Goal: Task Accomplishment & Management: Use online tool/utility

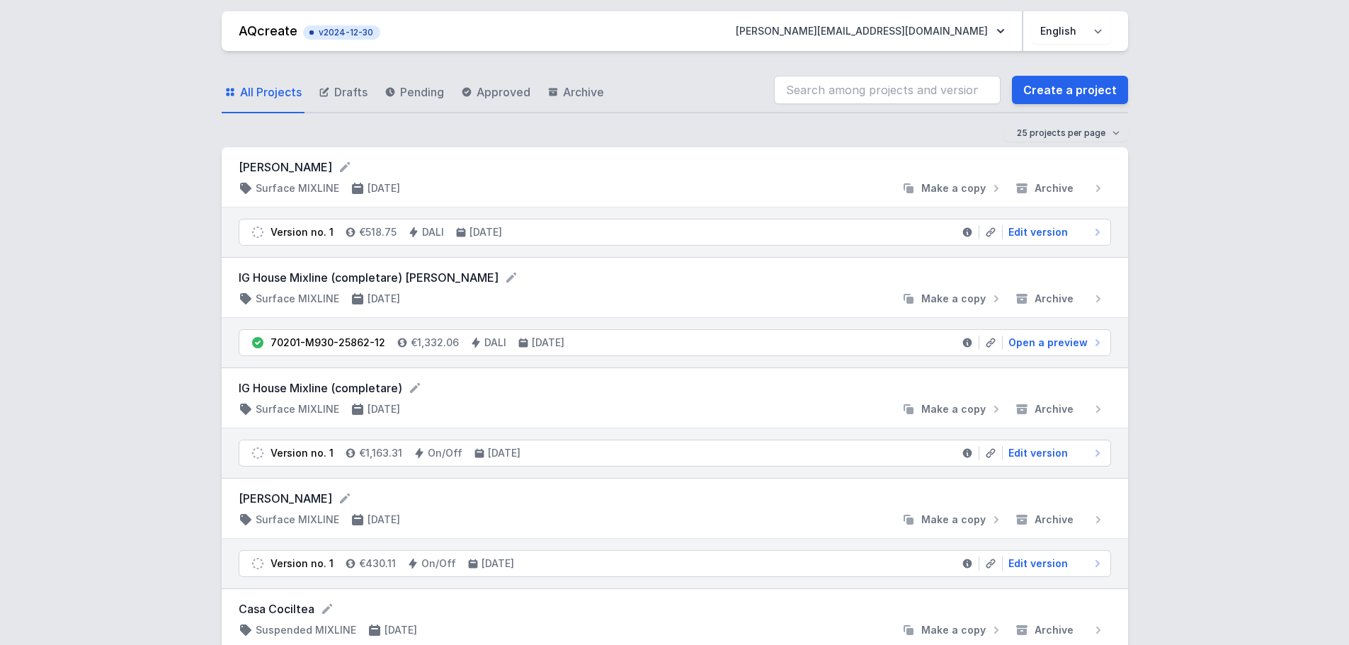
click at [1103, 91] on link "Create a project" at bounding box center [1070, 90] width 116 height 28
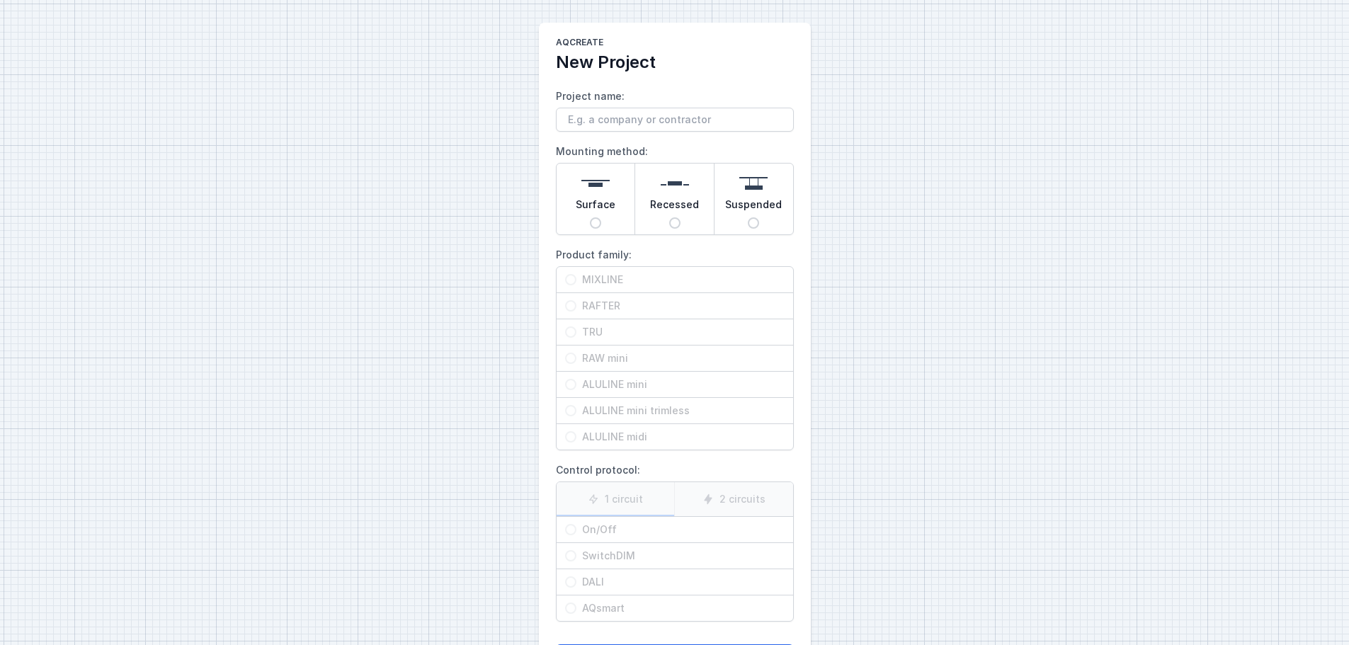
click at [753, 217] on span "Suspended" at bounding box center [753, 208] width 57 height 20
click at [753, 217] on input "Suspended" at bounding box center [753, 222] width 11 height 11
radio input "true"
click at [602, 285] on span "MIXLINE" at bounding box center [680, 280] width 208 height 14
click at [576, 285] on input "MIXLINE" at bounding box center [570, 279] width 11 height 11
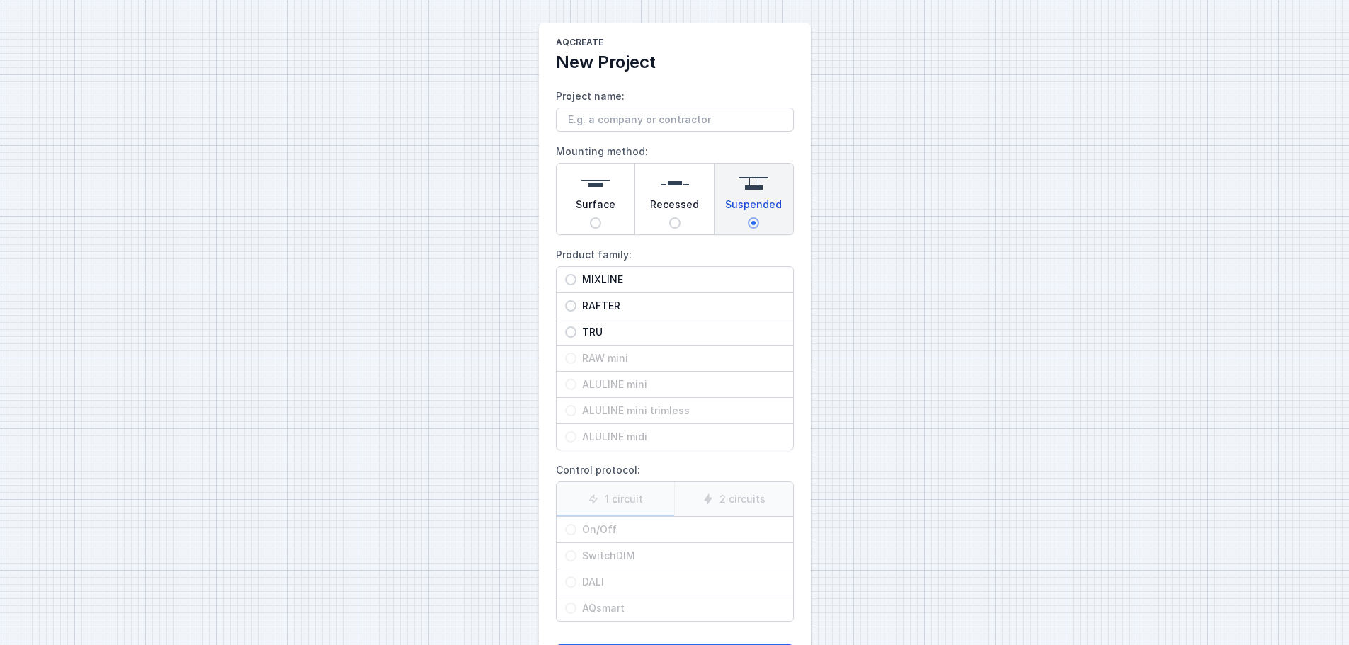
radio input "true"
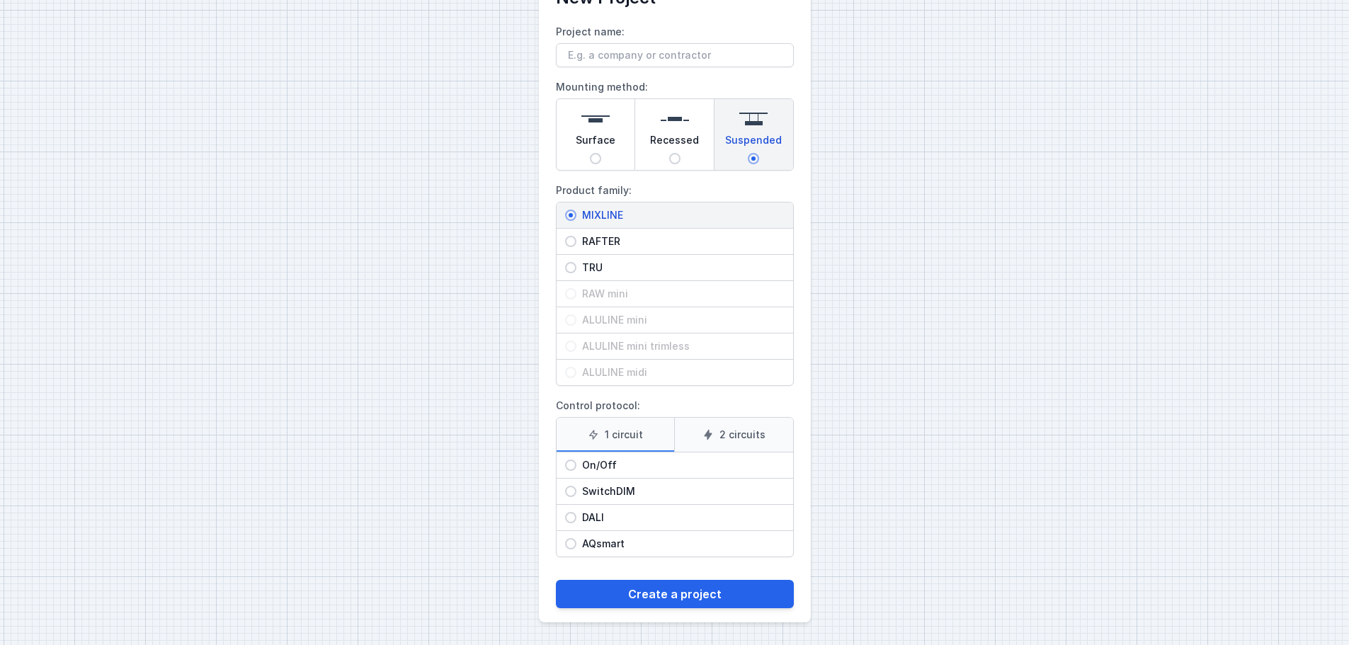
click at [711, 431] on icon at bounding box center [707, 434] width 11 height 11
click at [0, 0] on input "2 circuits" at bounding box center [0, 0] width 0 height 0
click at [644, 438] on label "1 circuit" at bounding box center [616, 435] width 118 height 34
click at [0, 0] on input "1 circuit" at bounding box center [0, 0] width 0 height 0
click at [607, 463] on span "On/Off" at bounding box center [680, 465] width 208 height 14
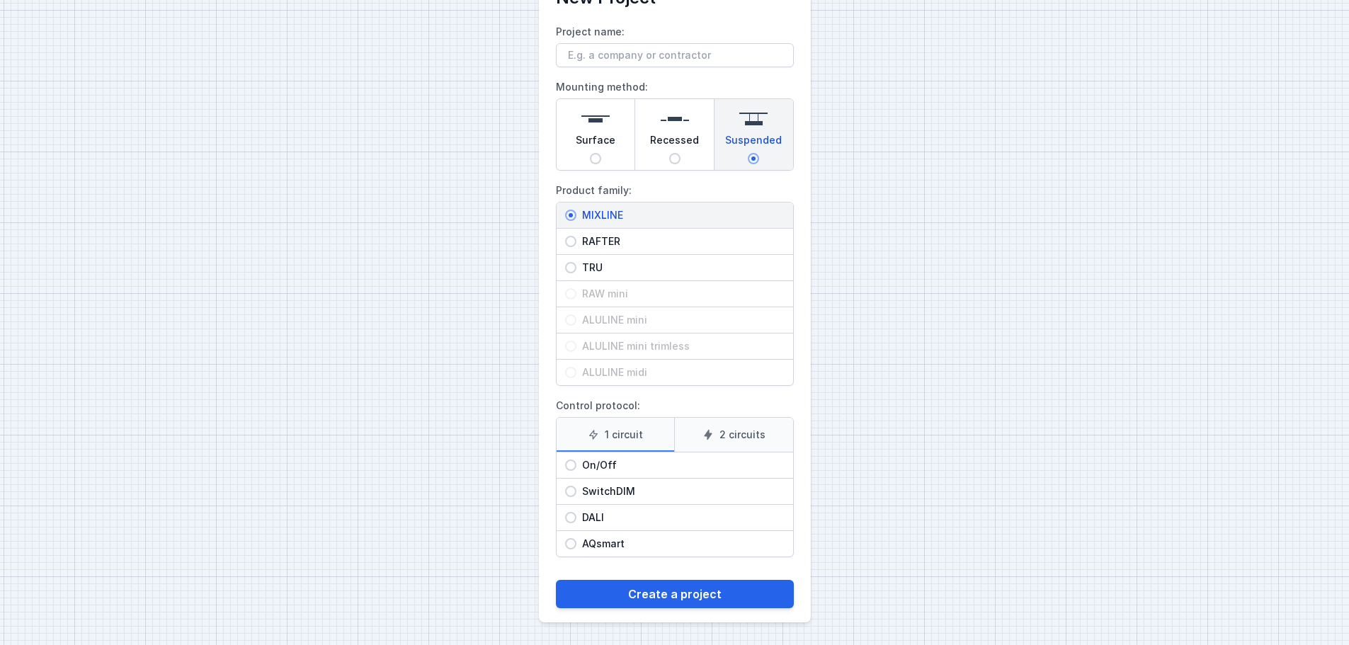
click at [576, 463] on input "On/Off" at bounding box center [570, 465] width 11 height 11
radio input "true"
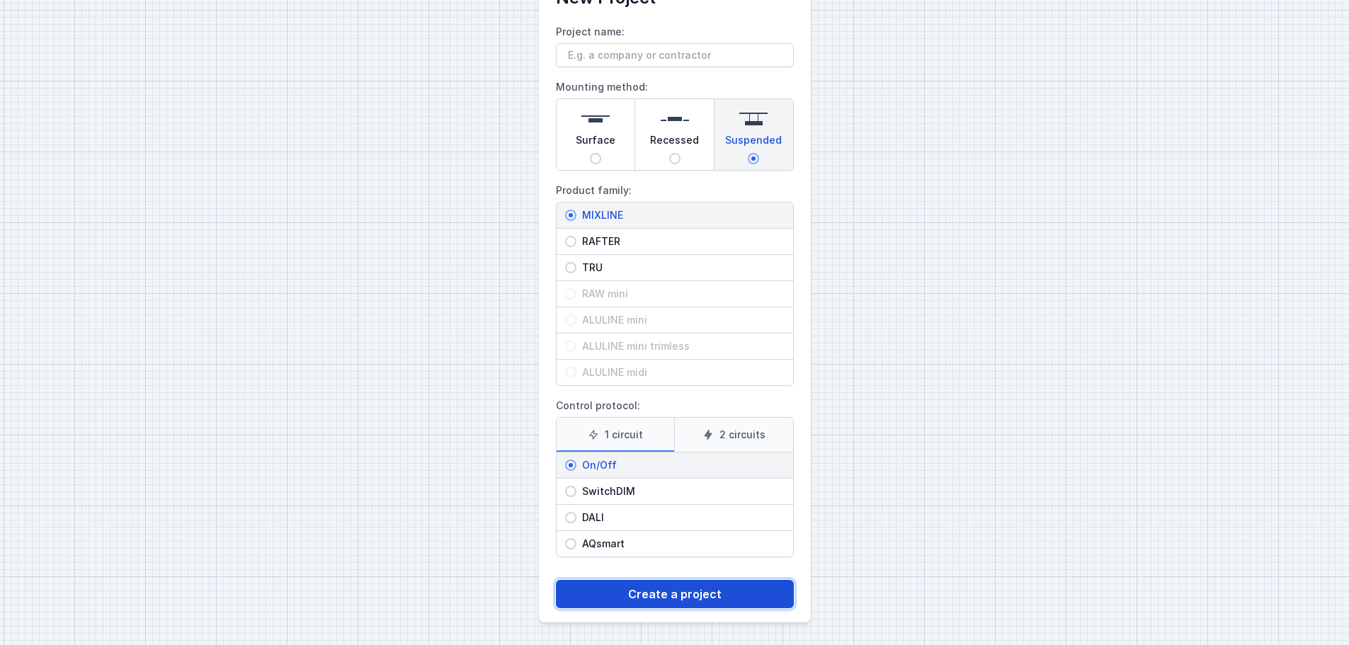
click at [681, 595] on button "Create a project" at bounding box center [675, 594] width 238 height 28
type input "Magnapharm"
click at [556, 580] on button "Create a project" at bounding box center [675, 594] width 238 height 28
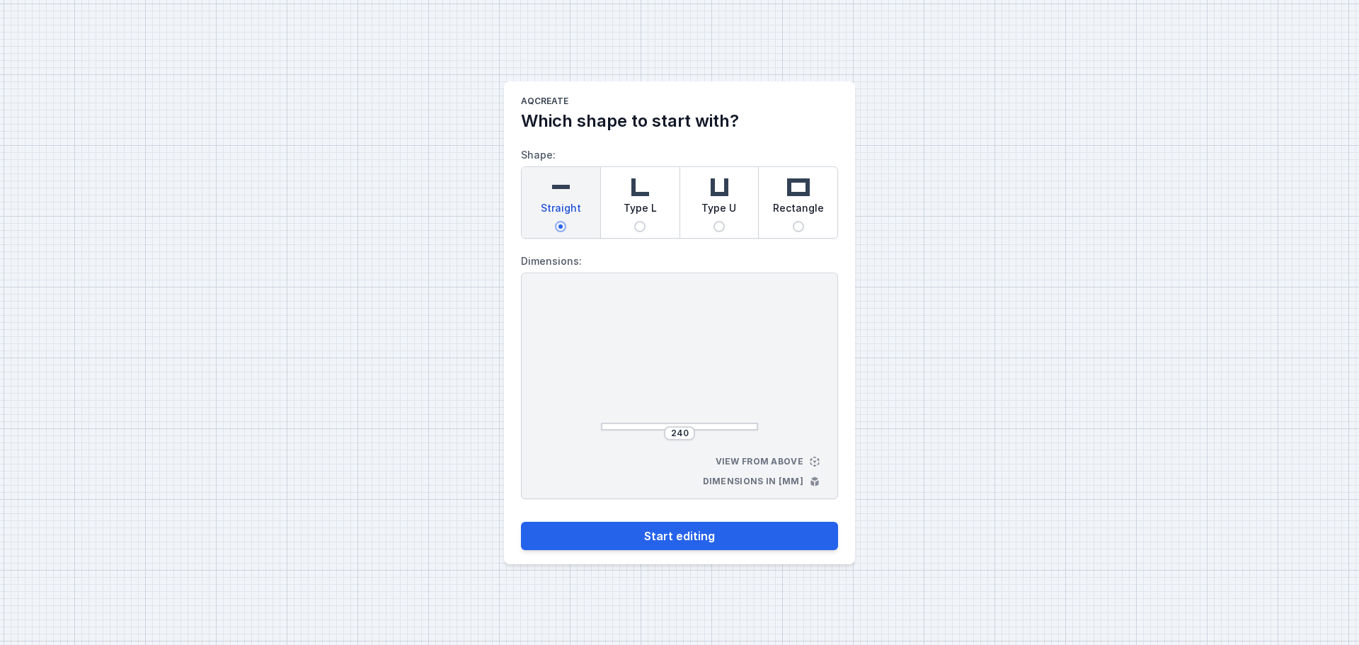
click at [795, 227] on input "Rectangle" at bounding box center [798, 226] width 11 height 11
radio input "true"
click at [678, 433] on input "264" at bounding box center [679, 433] width 23 height 11
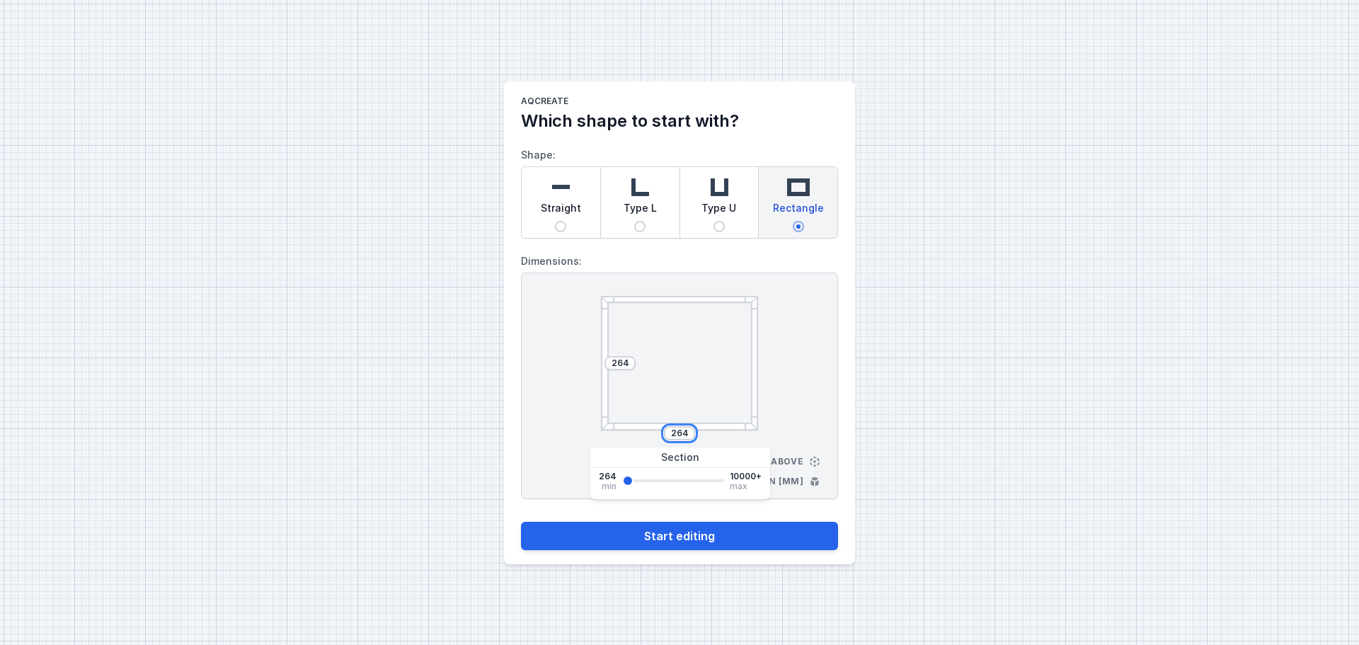
click at [678, 433] on input "264" at bounding box center [679, 433] width 23 height 11
type input "4200"
click at [617, 365] on input "264" at bounding box center [620, 363] width 23 height 11
type input "6000"
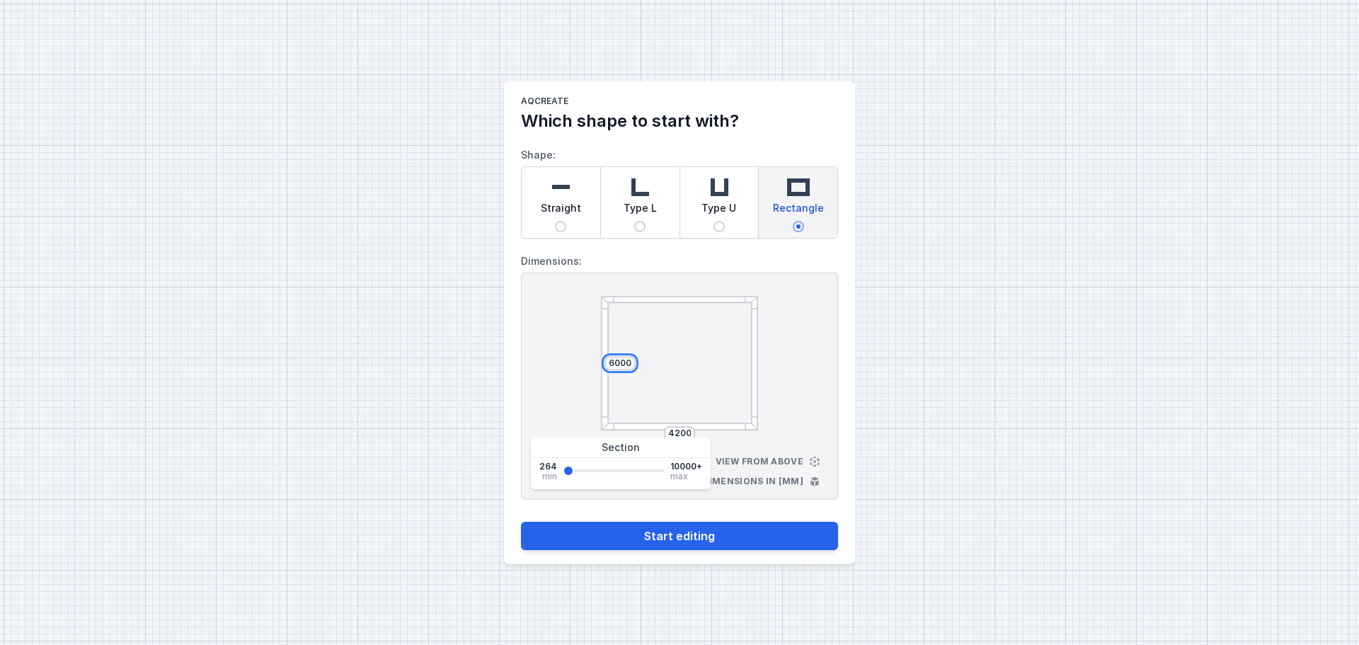
click at [521, 522] on button "Start editing" at bounding box center [679, 536] width 317 height 28
type input "6000"
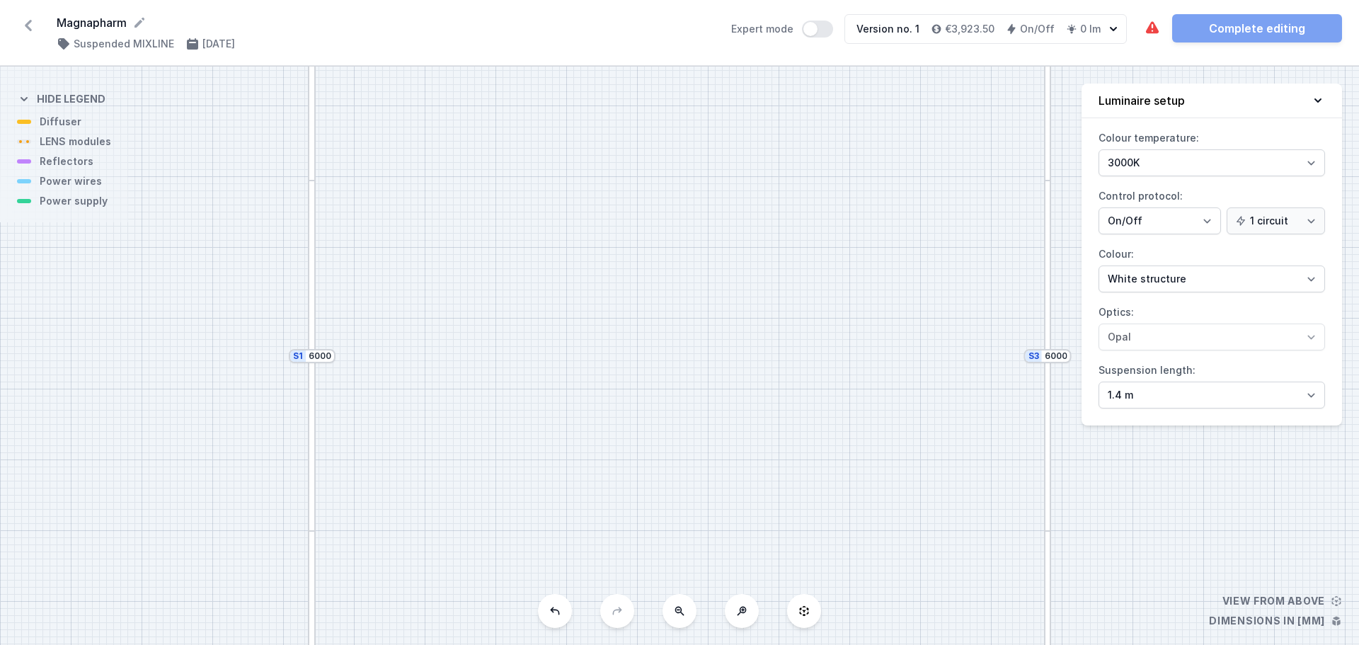
click at [677, 614] on icon at bounding box center [679, 610] width 11 height 11
click at [677, 614] on div "S4 4200 S3 6000 S2 4200 S1 6000" at bounding box center [679, 356] width 1359 height 578
drag, startPoint x: 734, startPoint y: 303, endPoint x: 667, endPoint y: 527, distance: 234.1
click at [668, 540] on div "S4 4200 S3 6000 S2 4200 S1 6000" at bounding box center [679, 356] width 1359 height 578
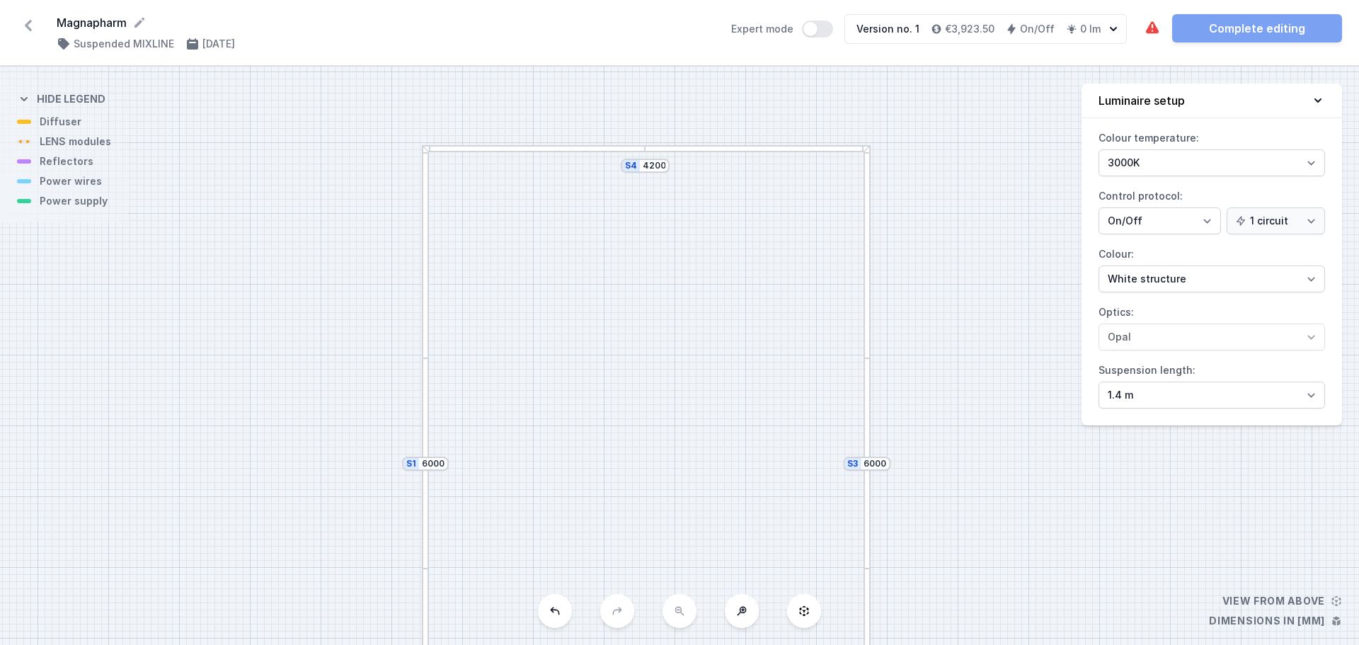
drag, startPoint x: 612, startPoint y: 321, endPoint x: 656, endPoint y: 374, distance: 68.8
click at [656, 374] on div "S4 4200 S3 6000 S2 4200 S1 6000" at bounding box center [679, 356] width 1359 height 578
drag, startPoint x: 656, startPoint y: 369, endPoint x: 649, endPoint y: 295, distance: 73.9
click at [649, 295] on div "S4 4200 S3 6000 S2 4200 S1 6000" at bounding box center [679, 356] width 1359 height 578
click at [522, 547] on div at bounding box center [515, 547] width 223 height 7
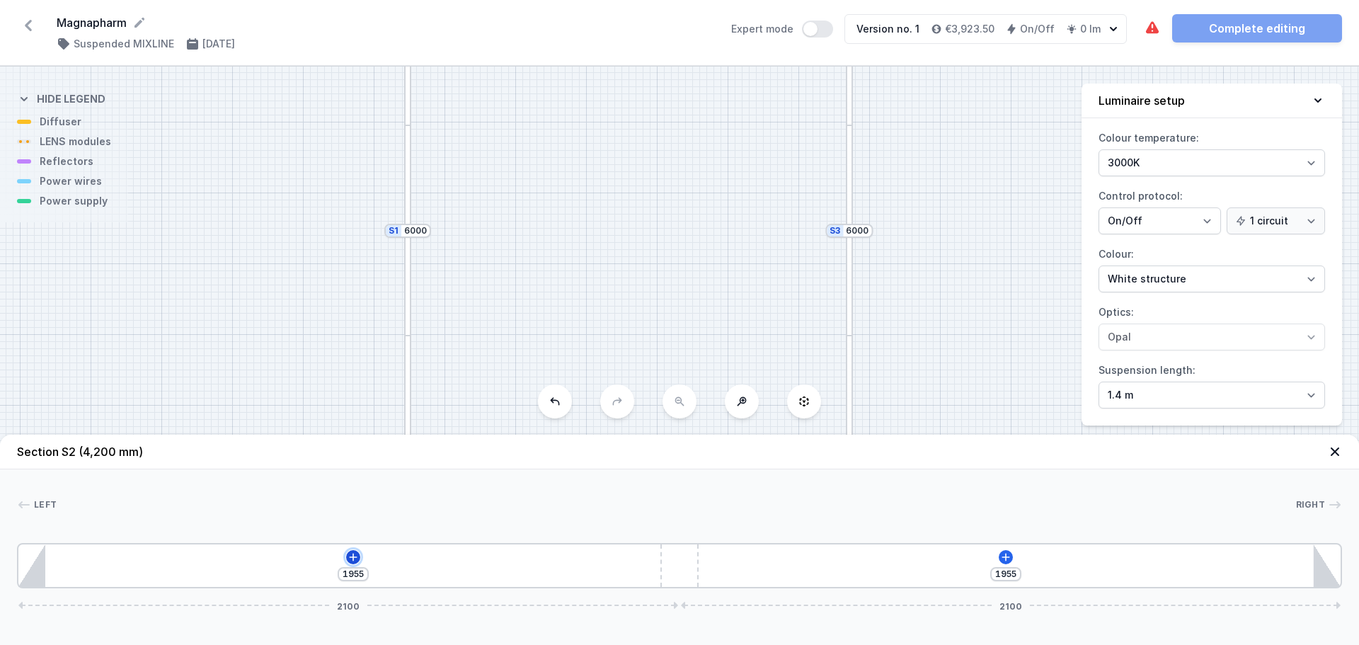
click at [354, 554] on icon at bounding box center [353, 557] width 11 height 11
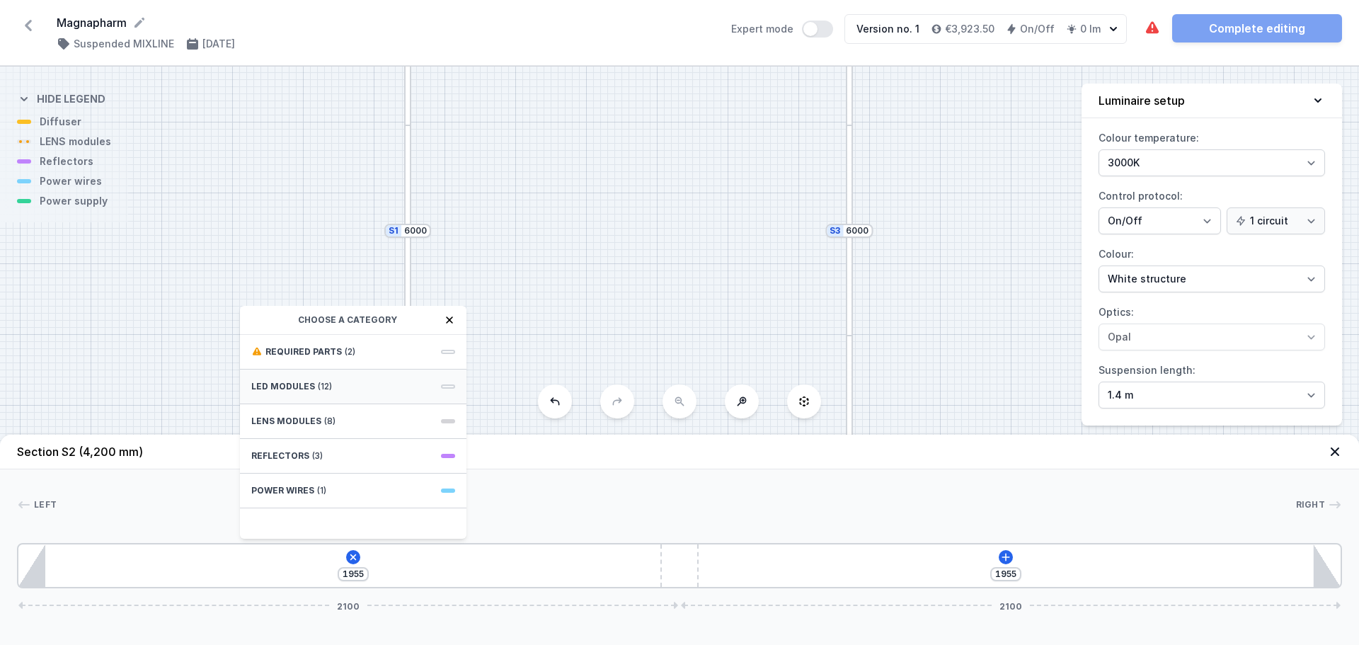
click at [326, 387] on span "(12)" at bounding box center [325, 386] width 14 height 11
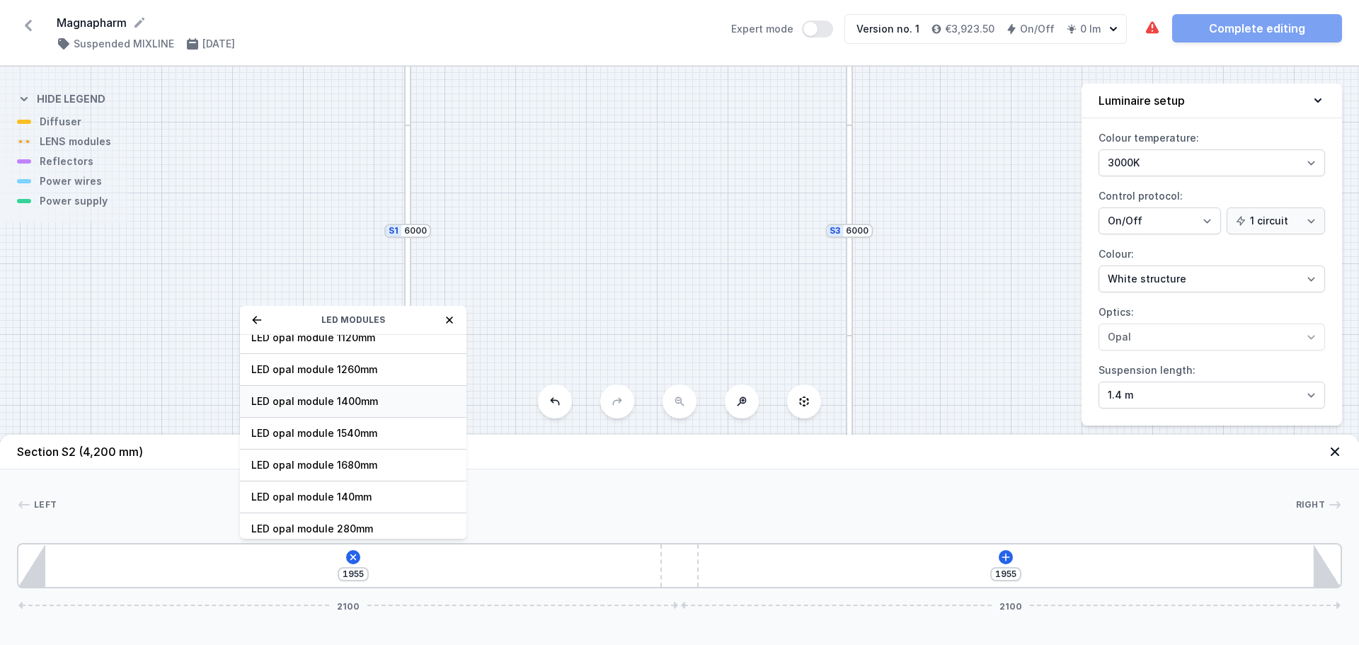
scroll to position [142, 0]
click at [367, 467] on span "LED opal module 1680mm" at bounding box center [353, 464] width 204 height 14
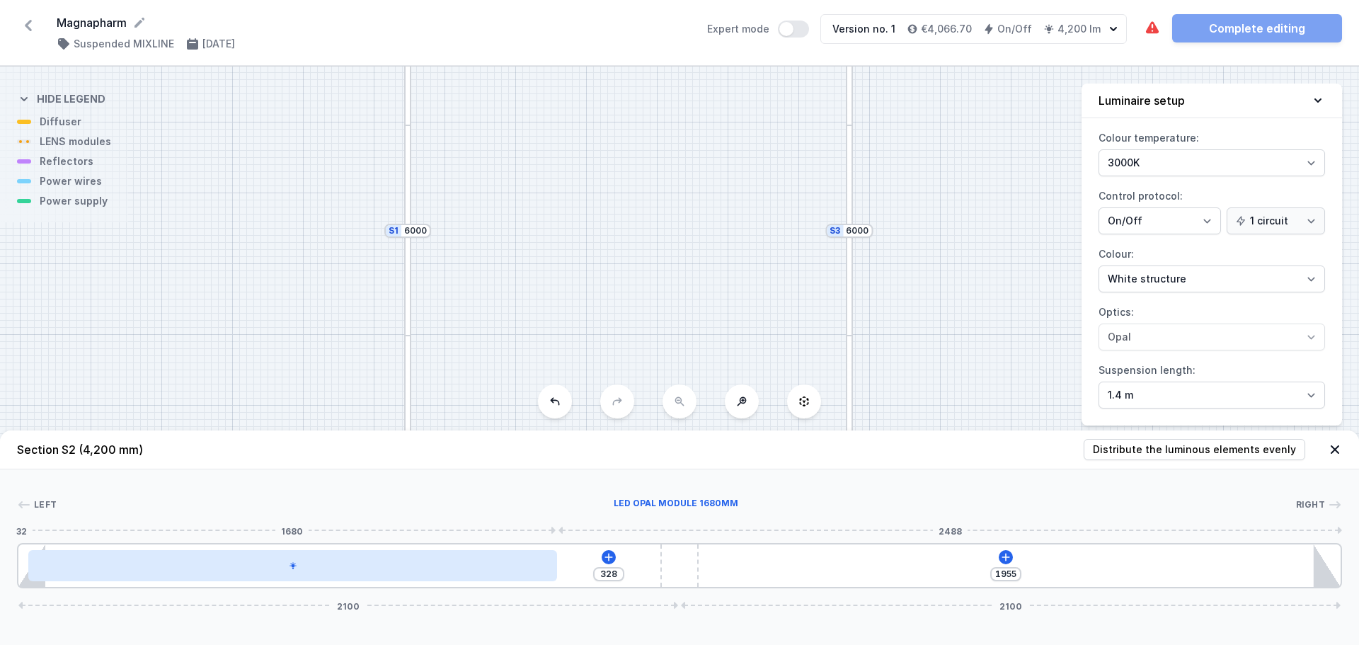
drag, startPoint x: 364, startPoint y: 573, endPoint x: 318, endPoint y: 559, distance: 48.2
click at [318, 559] on div at bounding box center [292, 565] width 529 height 31
type input "168"
type input "107"
type input "151"
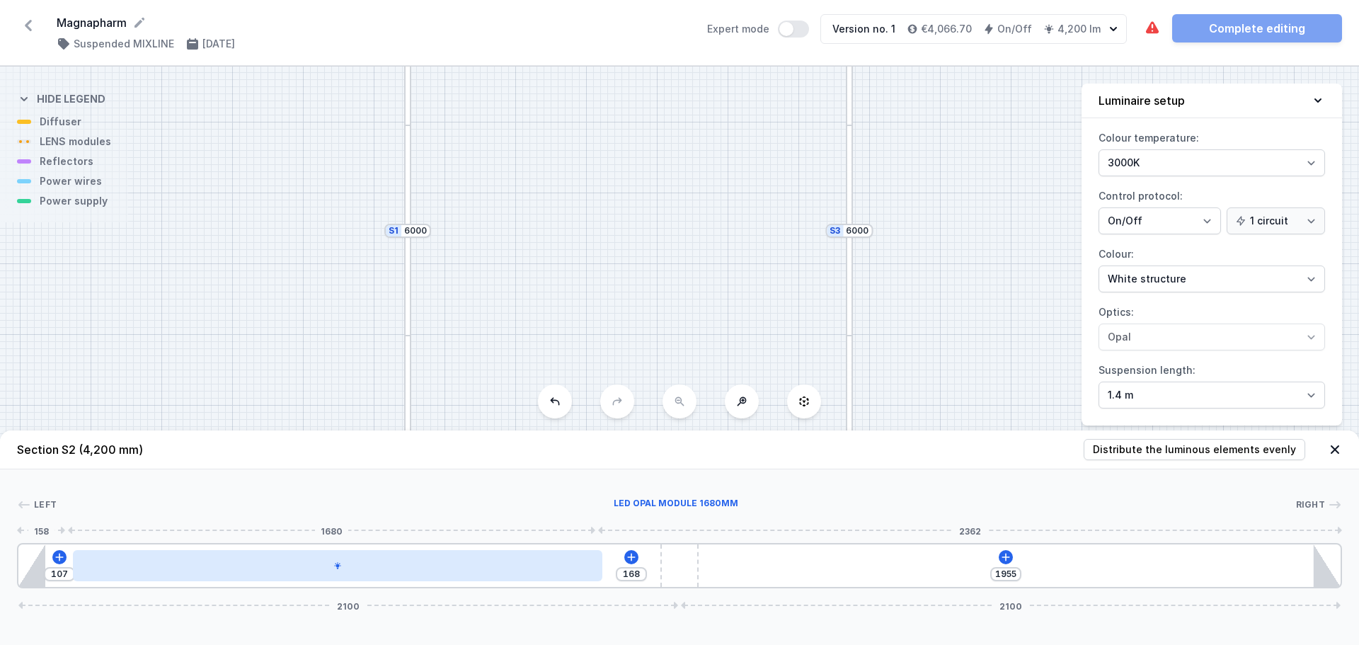
type input "124"
type input "140"
type input "135"
type input "131"
type input "144"
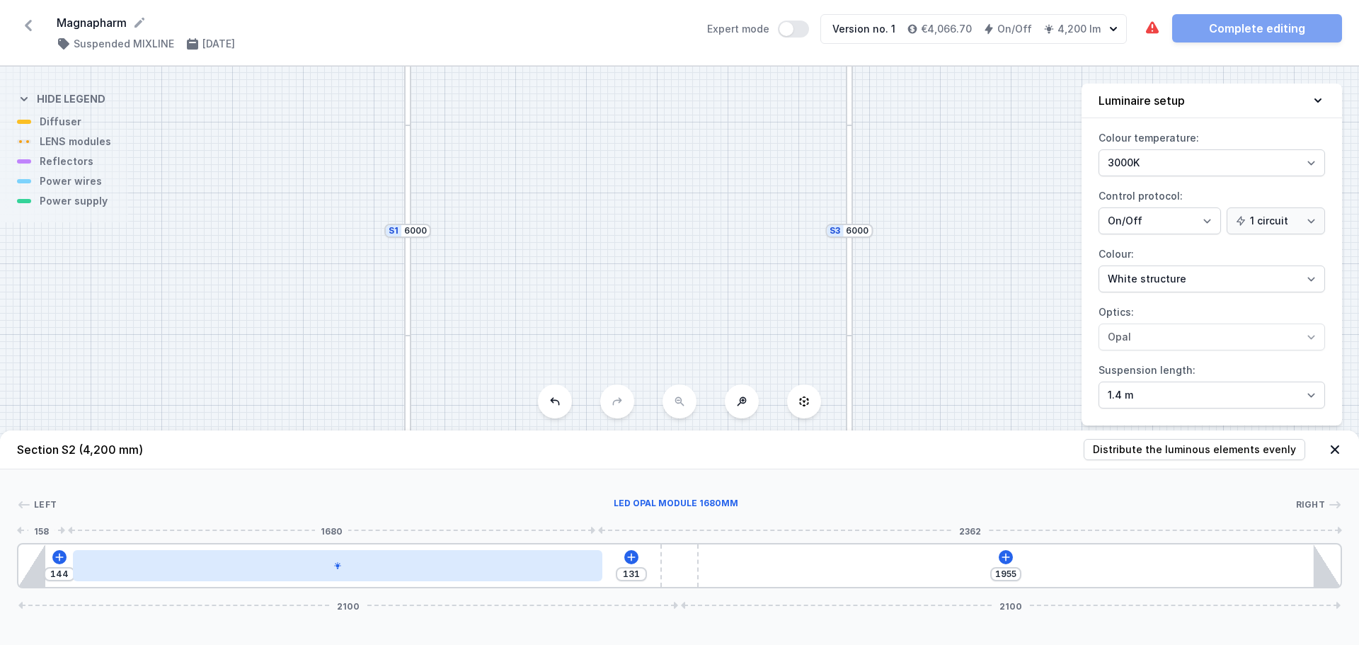
type input "126"
type input "149"
type input "124"
type input "151"
type input "122"
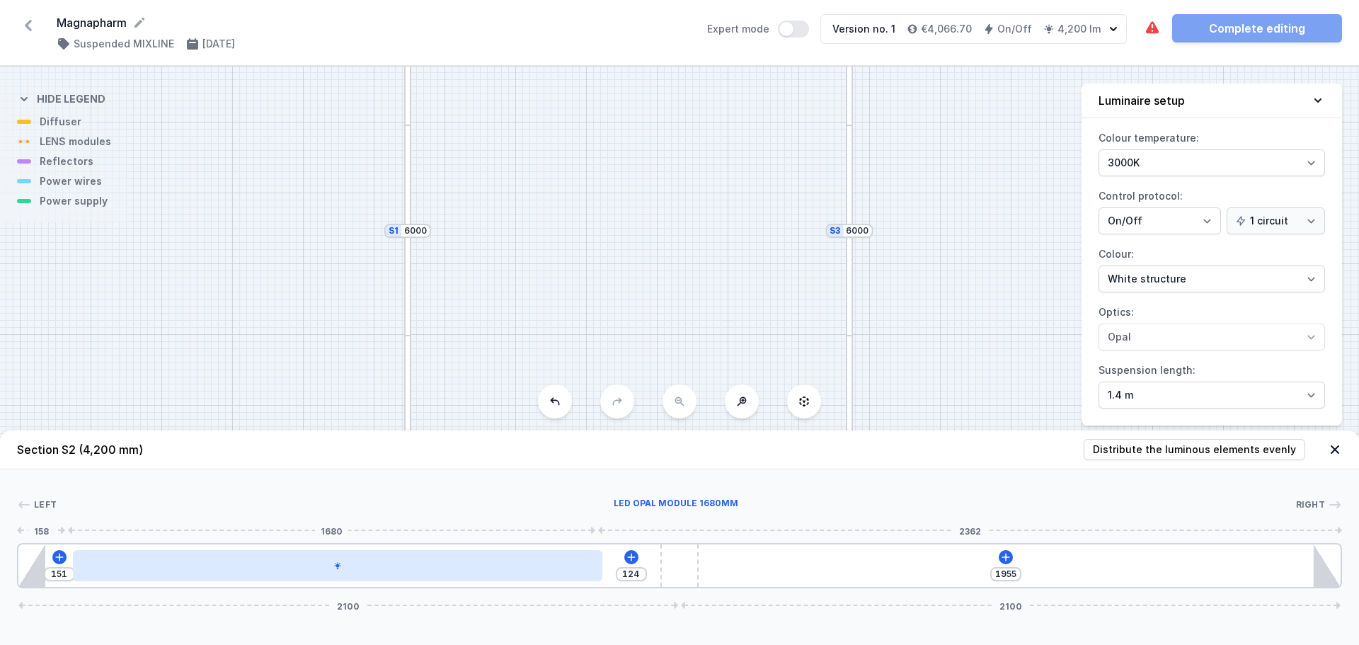
type input "153"
type input "115"
type input "160"
type input "107"
type input "168"
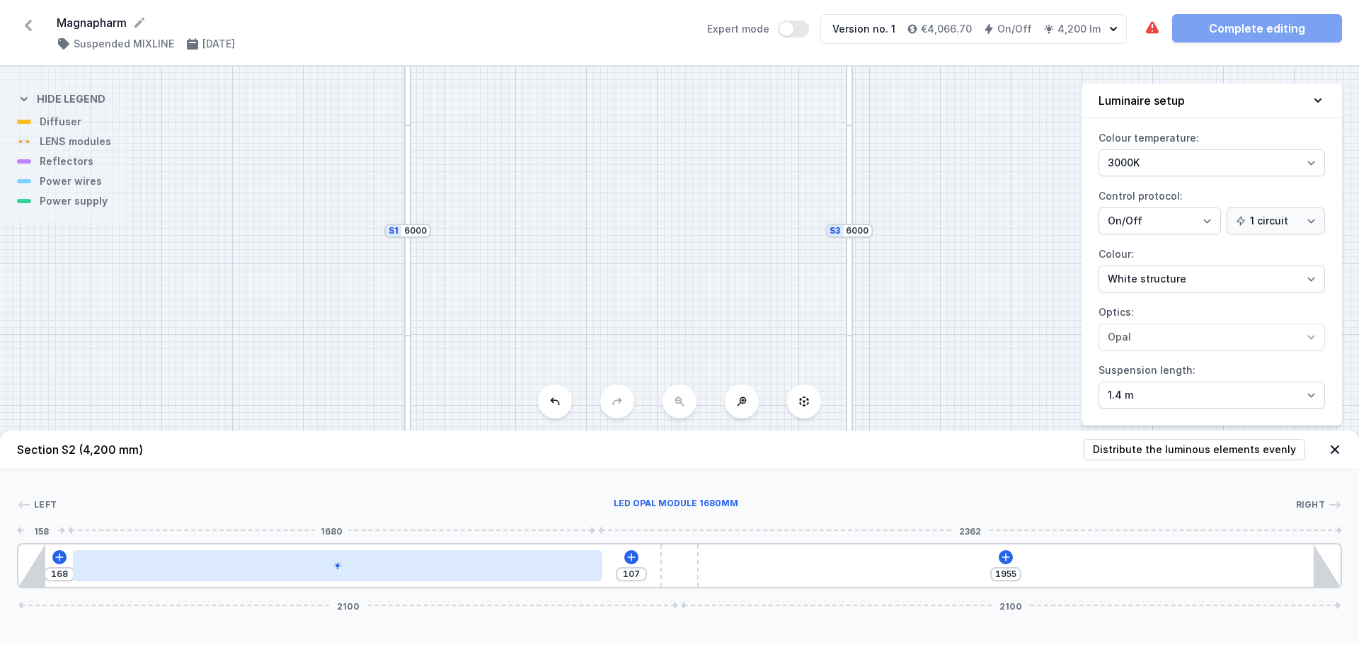
type input "93"
type input "182"
type input "80"
type input "195"
type input "67"
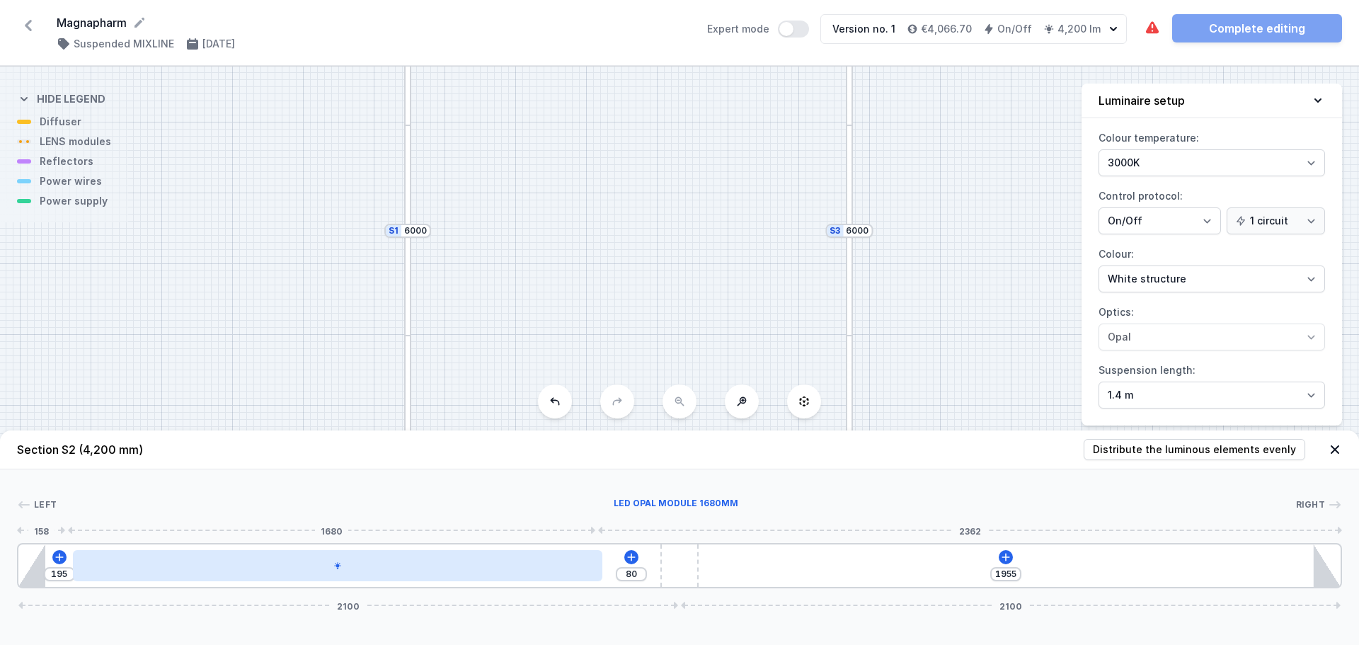
type input "208"
type input "54"
type input "221"
type input "47"
type input "228"
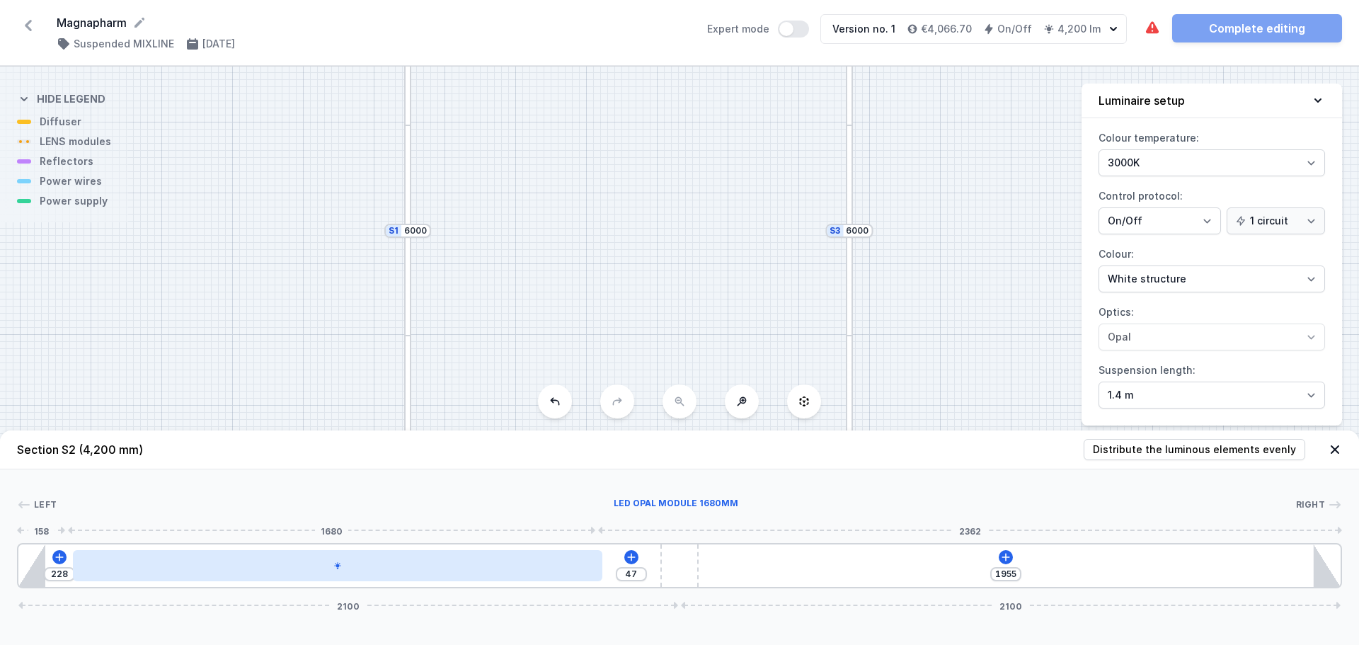
type input "45"
type input "230"
type input "54"
type input "221"
type input "69"
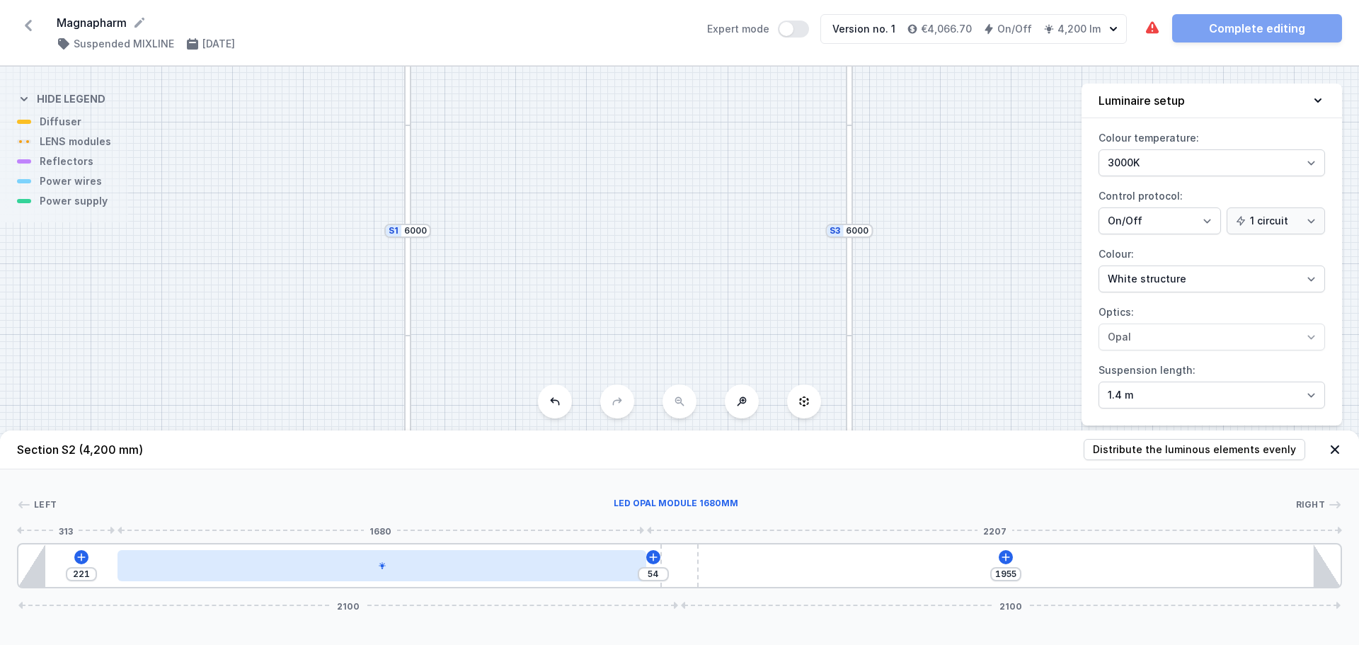
type input "206"
type input "93"
type input "182"
type input "135"
type input "140"
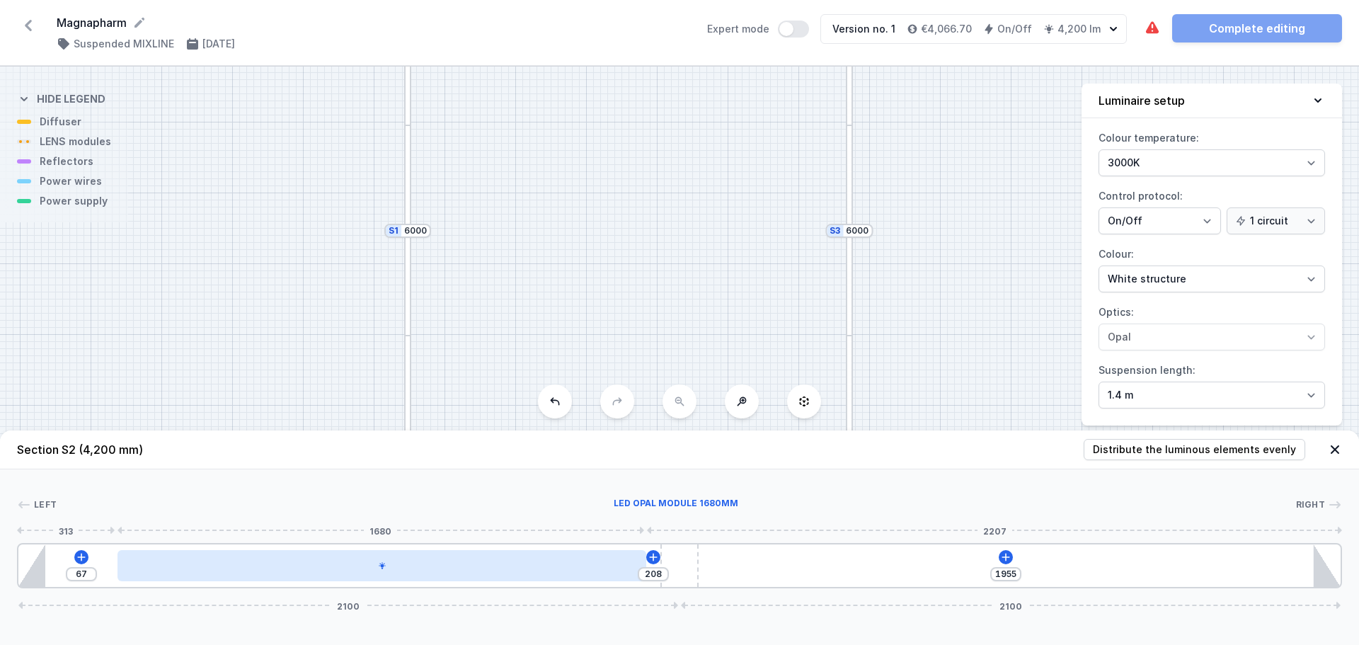
type input "328"
drag, startPoint x: 161, startPoint y: 578, endPoint x: 108, endPoint y: 566, distance: 53.8
click at [108, 566] on div at bounding box center [292, 565] width 529 height 31
click at [515, 564] on div at bounding box center [292, 565] width 529 height 31
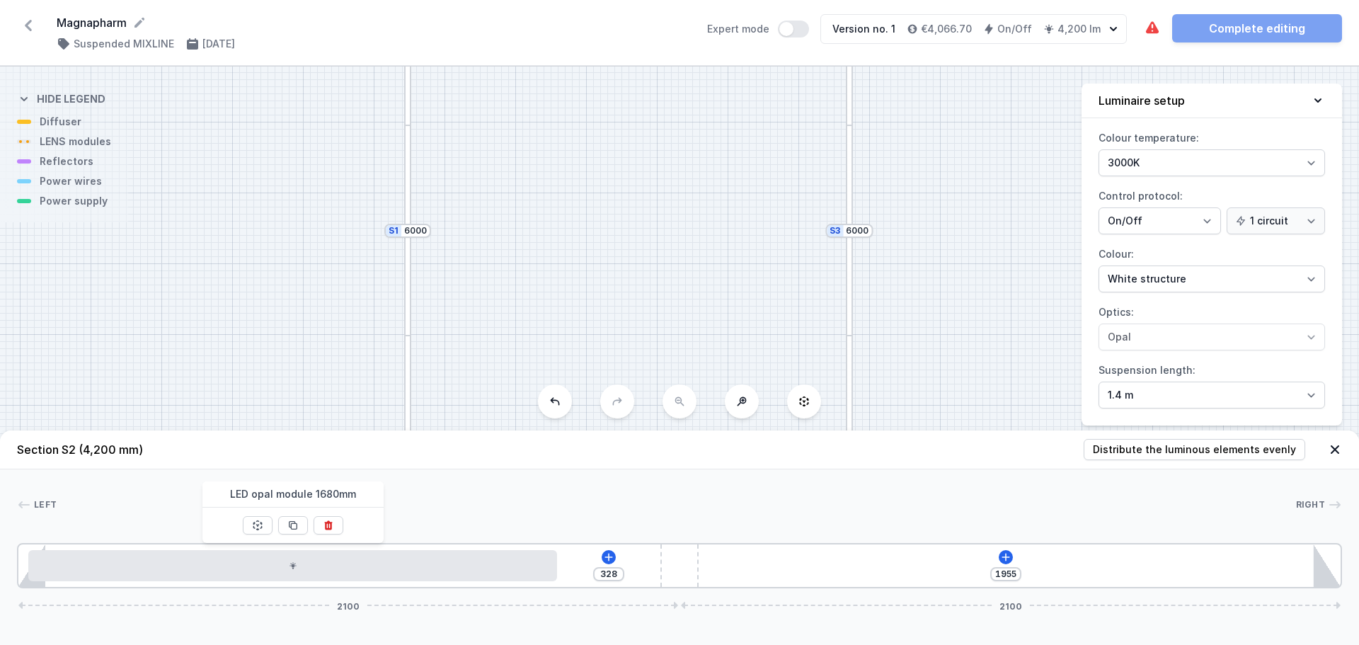
click at [657, 244] on div "S4 4200 S3 6000 S2 4200 S1 6000" at bounding box center [679, 356] width 1359 height 578
click at [288, 251] on div "S4 4200 S3 6000 S2 4200 S1 6000" at bounding box center [679, 356] width 1359 height 578
click at [1146, 217] on select "On/Off SwitchDIM DALI AQsmart" at bounding box center [1160, 220] width 122 height 27
click at [1262, 214] on select "1 circuit 2 circuits" at bounding box center [1276, 220] width 98 height 27
click at [1147, 273] on select "White structure Black structure Gold structure Copper Gray Another colour (from…" at bounding box center [1212, 279] width 227 height 27
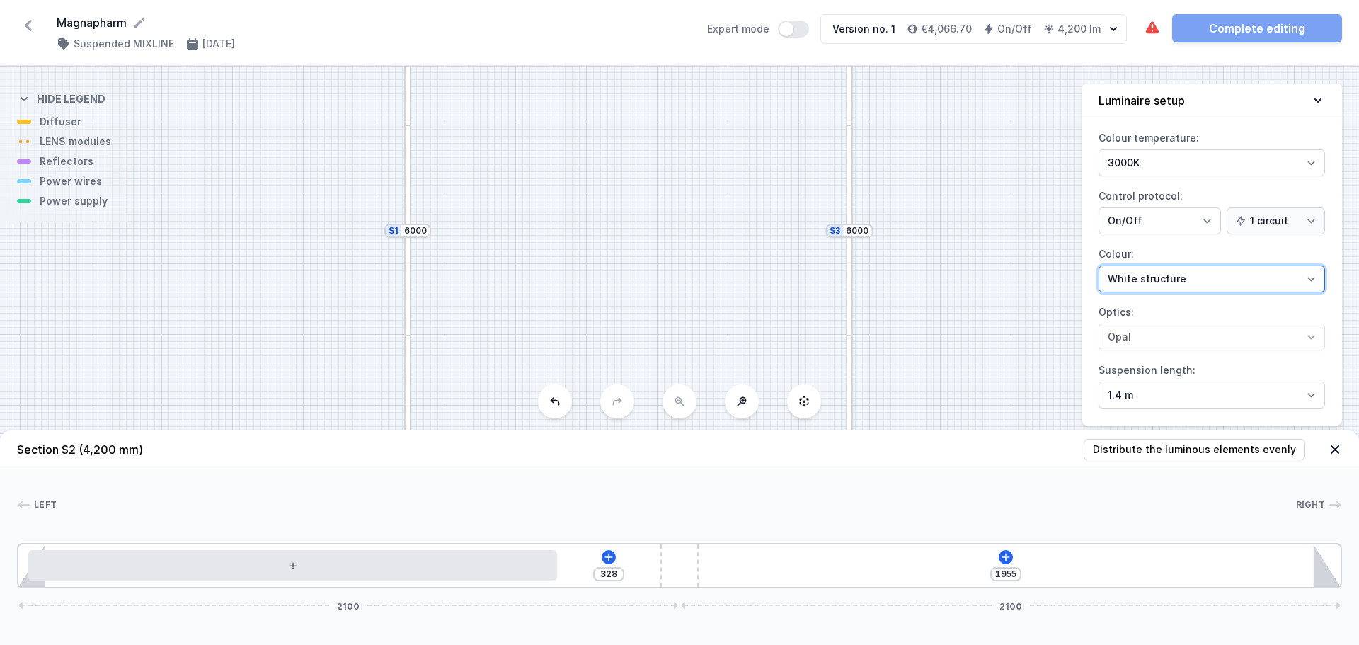
click at [1099, 266] on select "White structure Black structure Gold structure Copper Gray Another colour (from…" at bounding box center [1212, 279] width 227 height 27
click at [896, 333] on div "S4 4200 S3 6000 S2 4200 S1 6000" at bounding box center [679, 356] width 1359 height 578
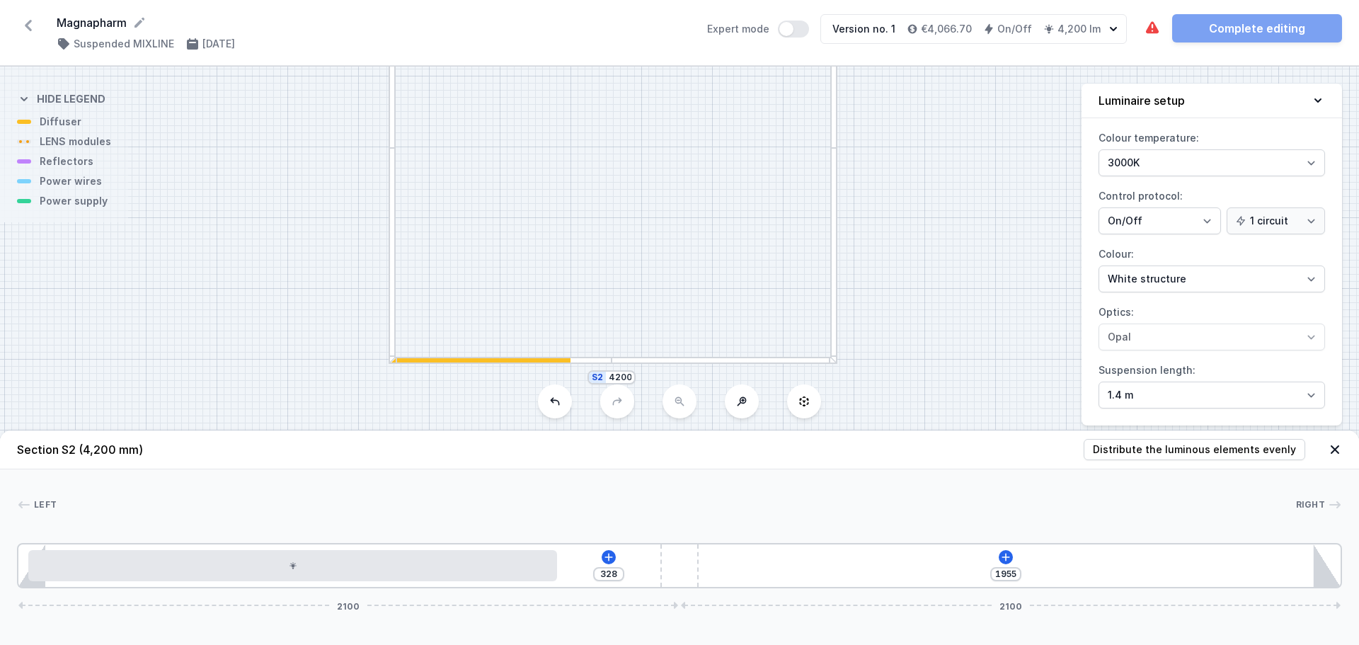
drag, startPoint x: 891, startPoint y: 293, endPoint x: 879, endPoint y: 127, distance: 166.9
click at [879, 127] on div "S4 4200 S3 6000 S2 4200 S1 6000" at bounding box center [679, 356] width 1359 height 578
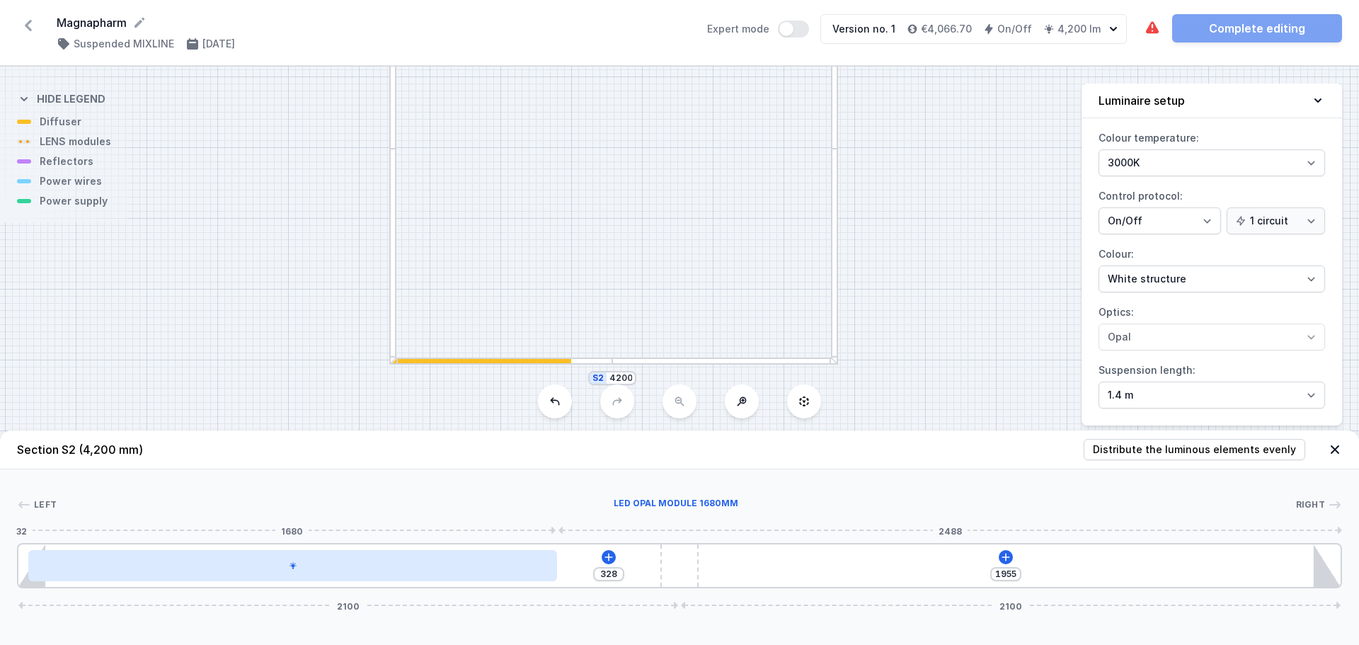
drag, startPoint x: 93, startPoint y: 568, endPoint x: 51, endPoint y: 568, distance: 41.8
click at [51, 568] on div at bounding box center [292, 565] width 529 height 31
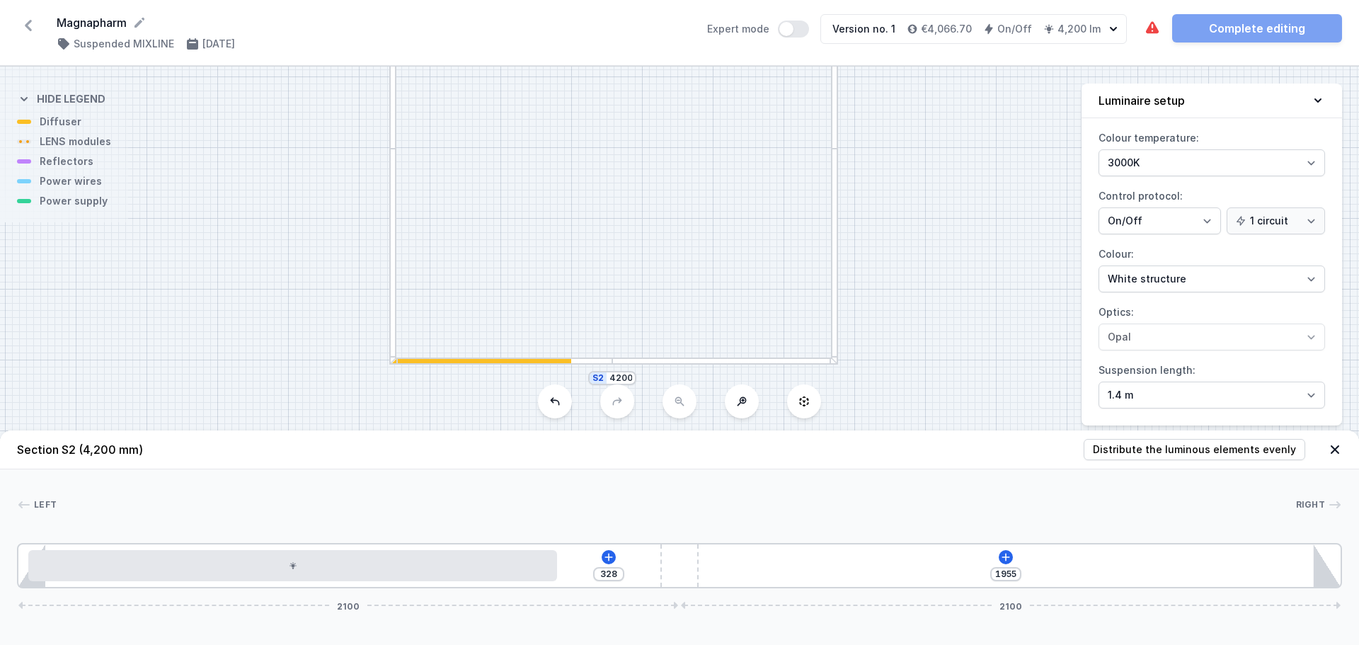
click at [393, 302] on div at bounding box center [392, 256] width 7 height 214
type input "1865"
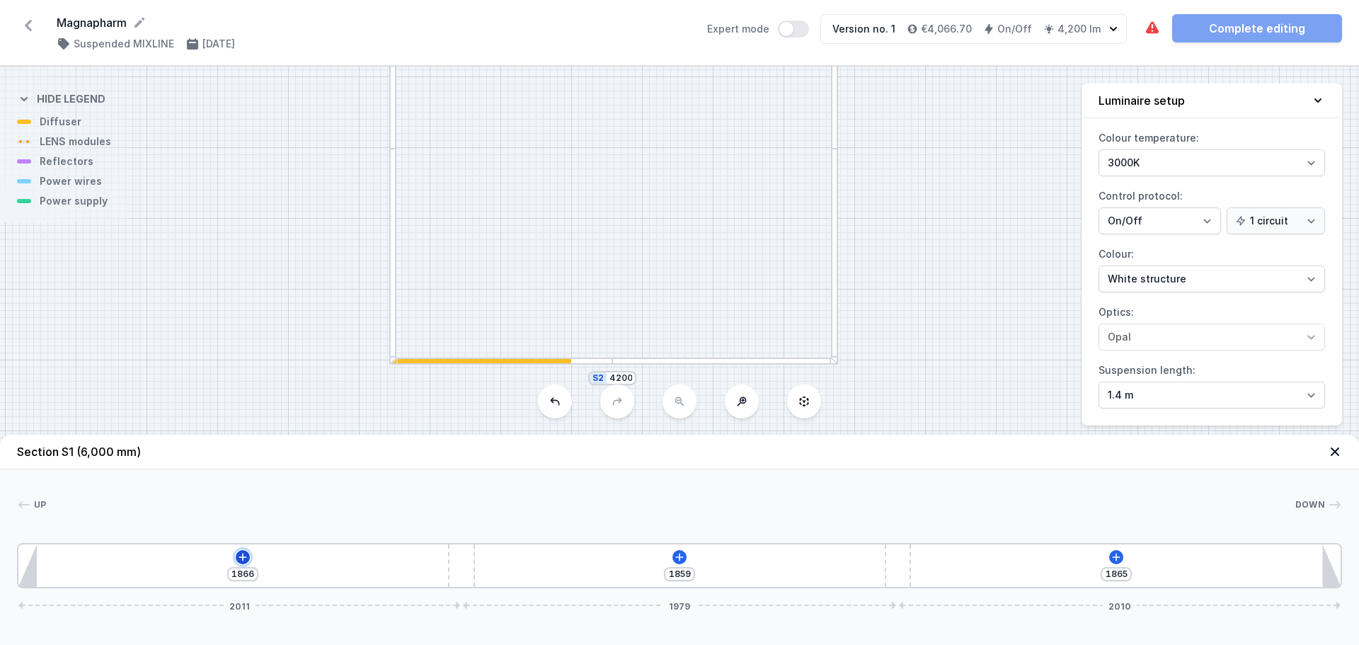
click at [237, 555] on icon at bounding box center [242, 557] width 11 height 11
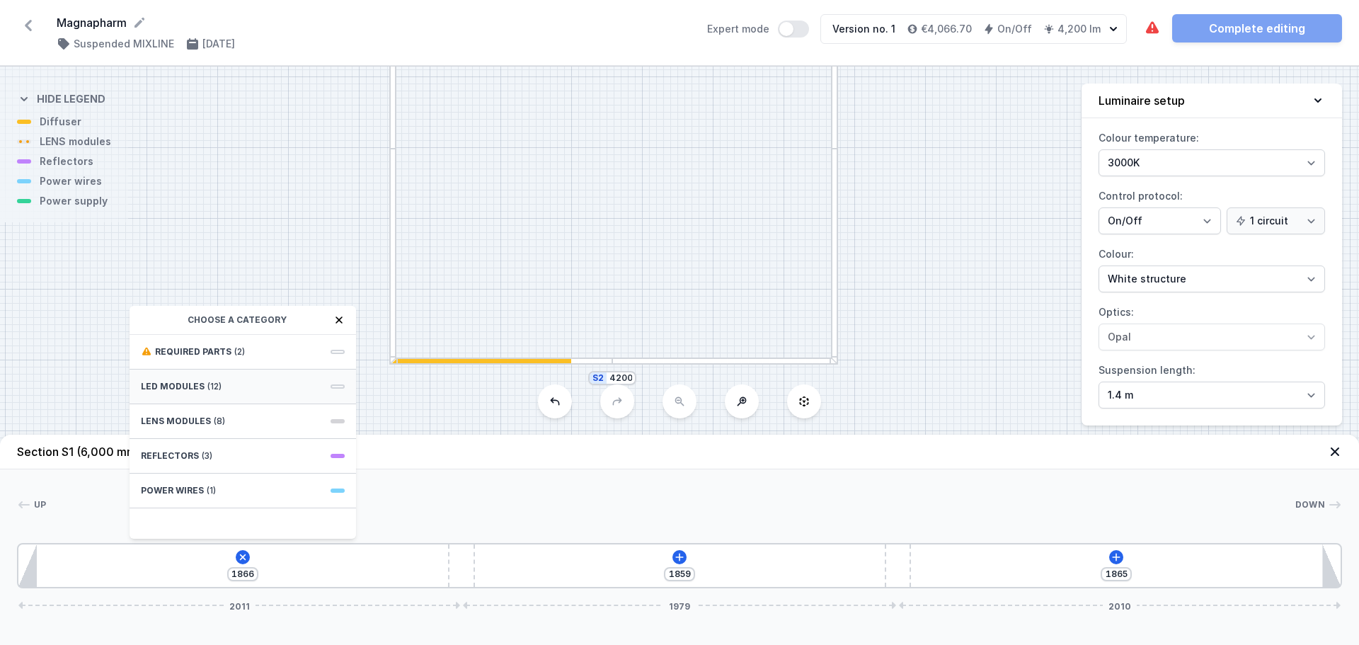
click at [212, 384] on span "(12)" at bounding box center [214, 386] width 14 height 11
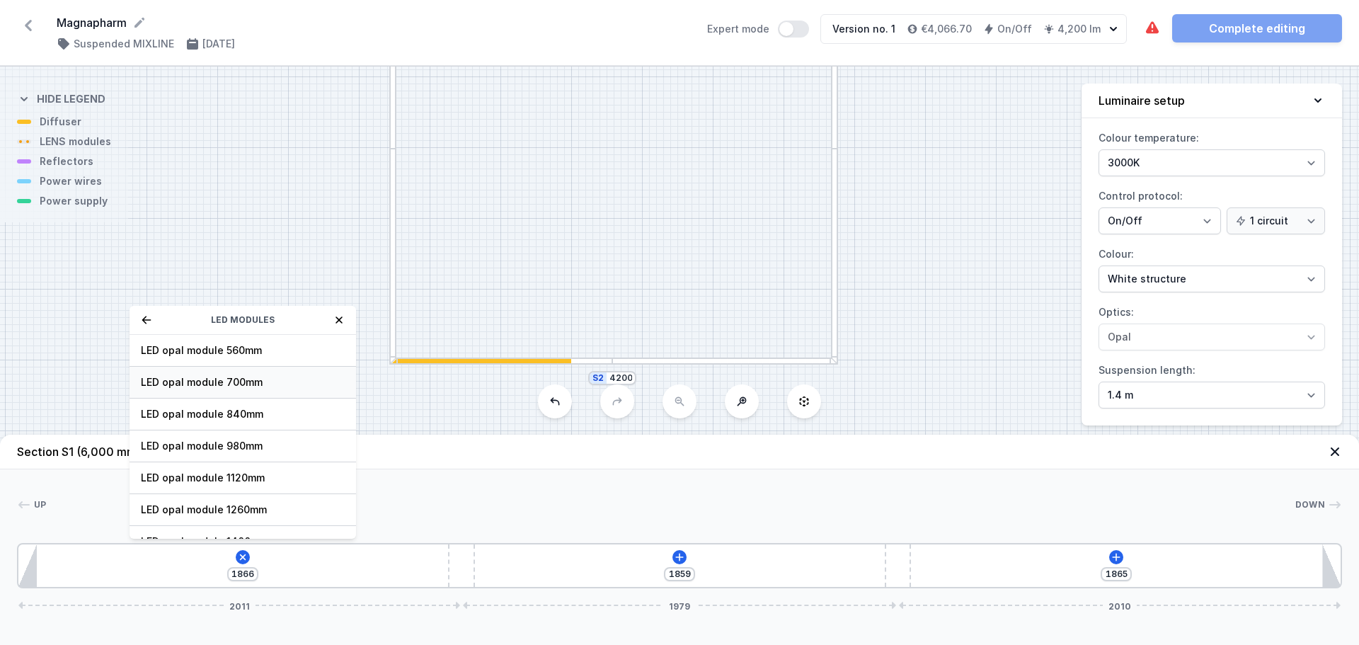
click at [249, 386] on span "LED opal module 700mm" at bounding box center [243, 382] width 204 height 14
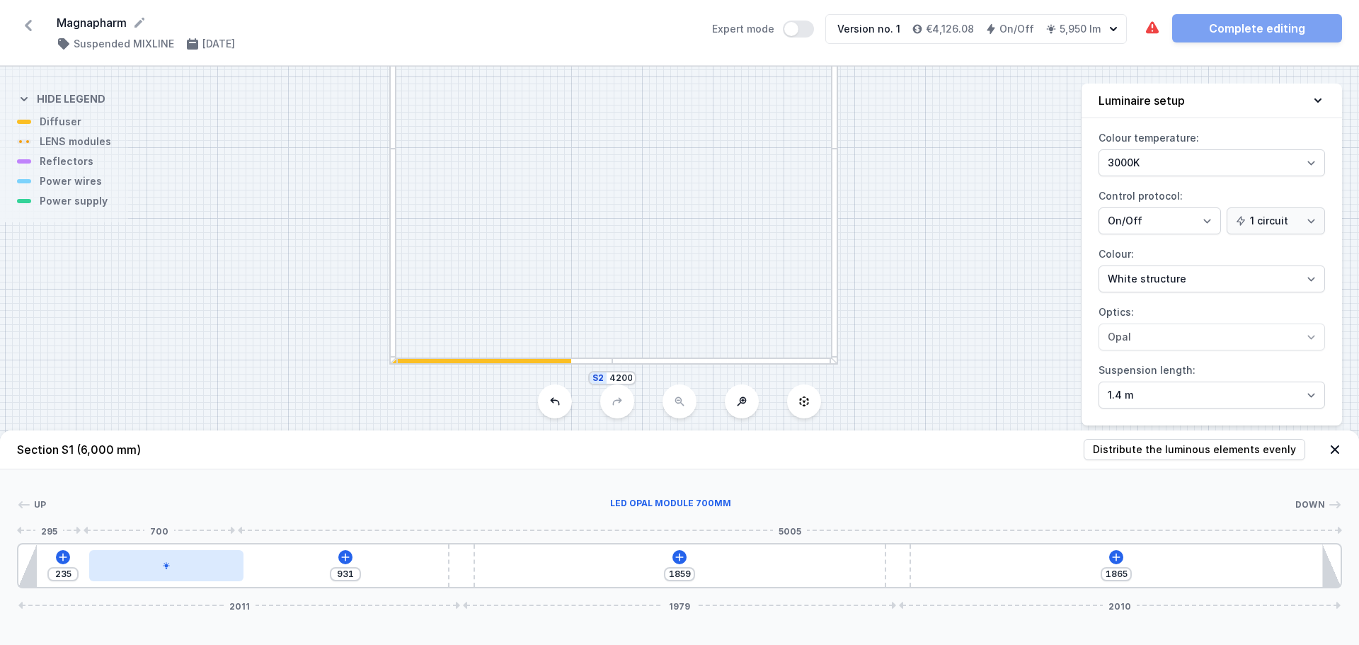
type input "902"
type input "264"
type input "874"
type input "292"
type input "842"
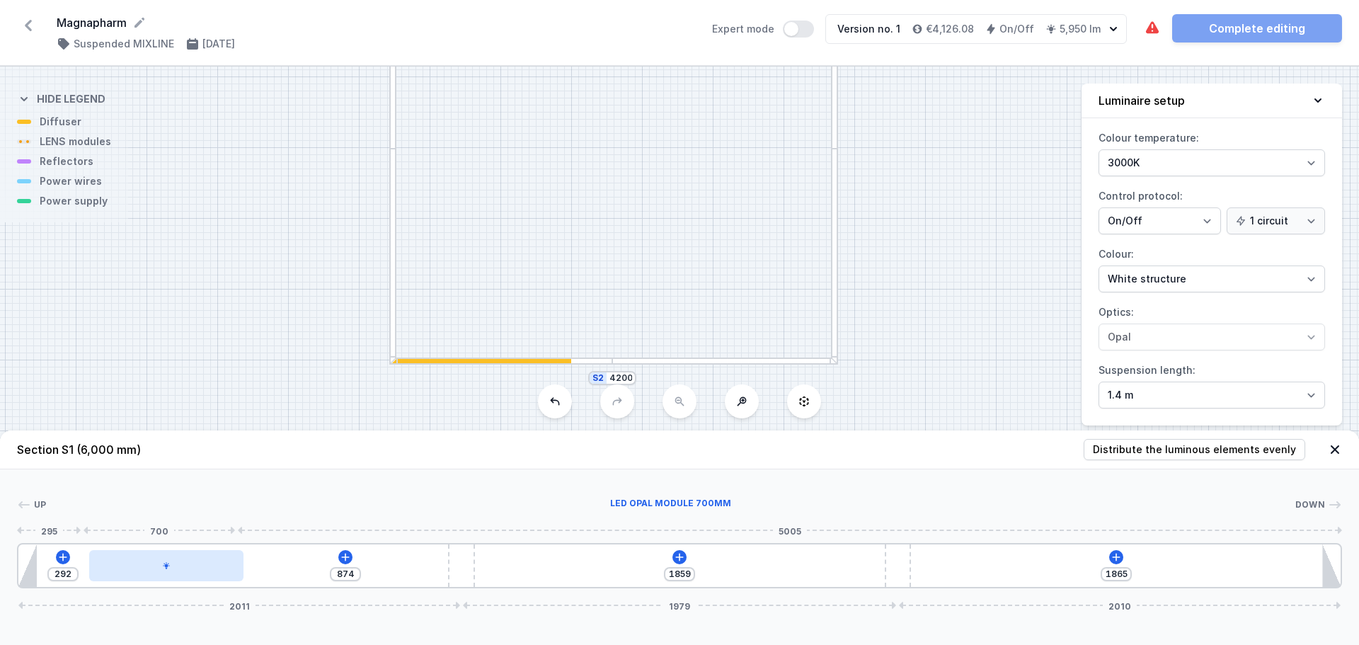
type input "324"
type input "813"
type input "353"
type input "788"
type input "378"
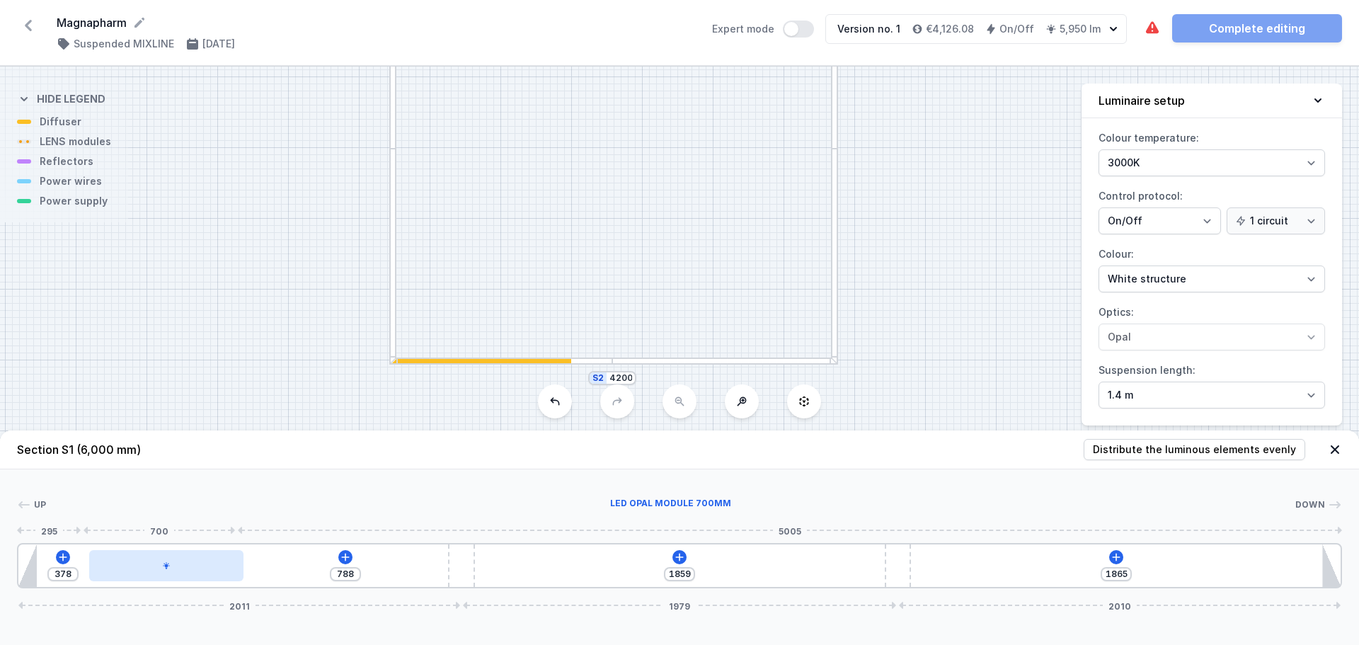
type input "769"
type input "397"
type input "756"
type input "410"
type input "753"
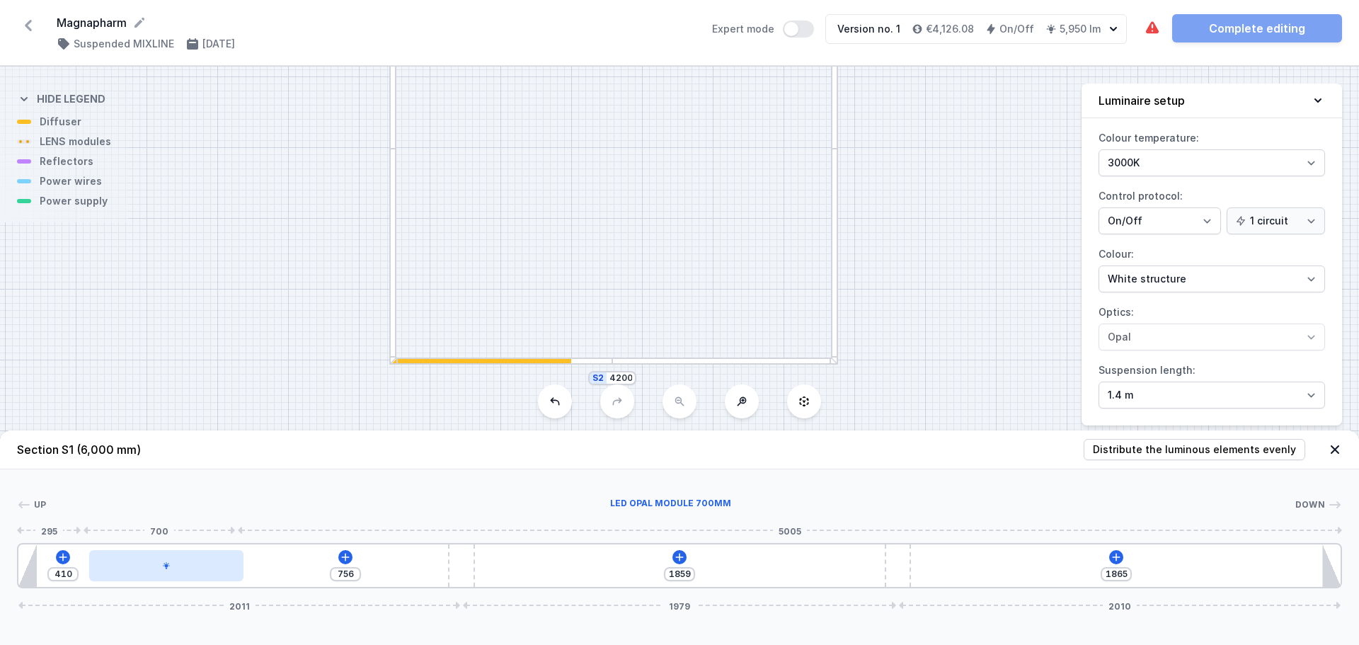
type input "413"
type input "747"
type input "419"
type input "740"
type input "426"
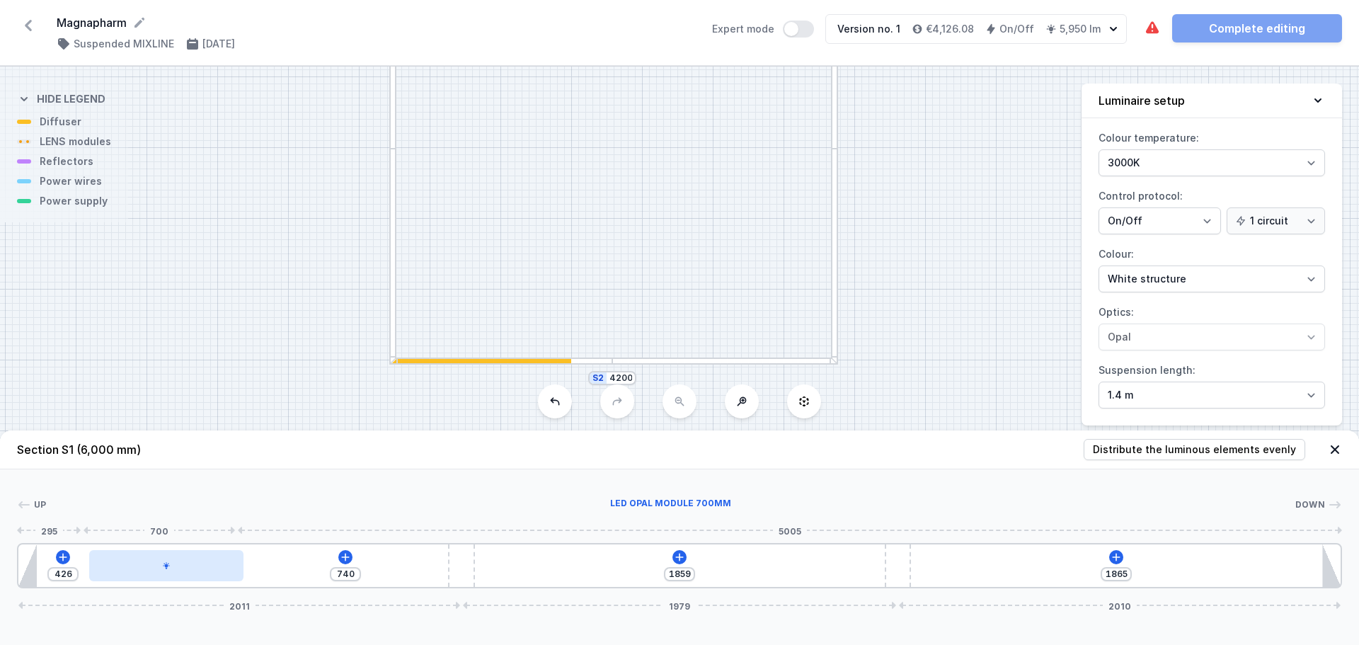
type input "734"
type input "432"
type input "731"
type input "435"
type input "721"
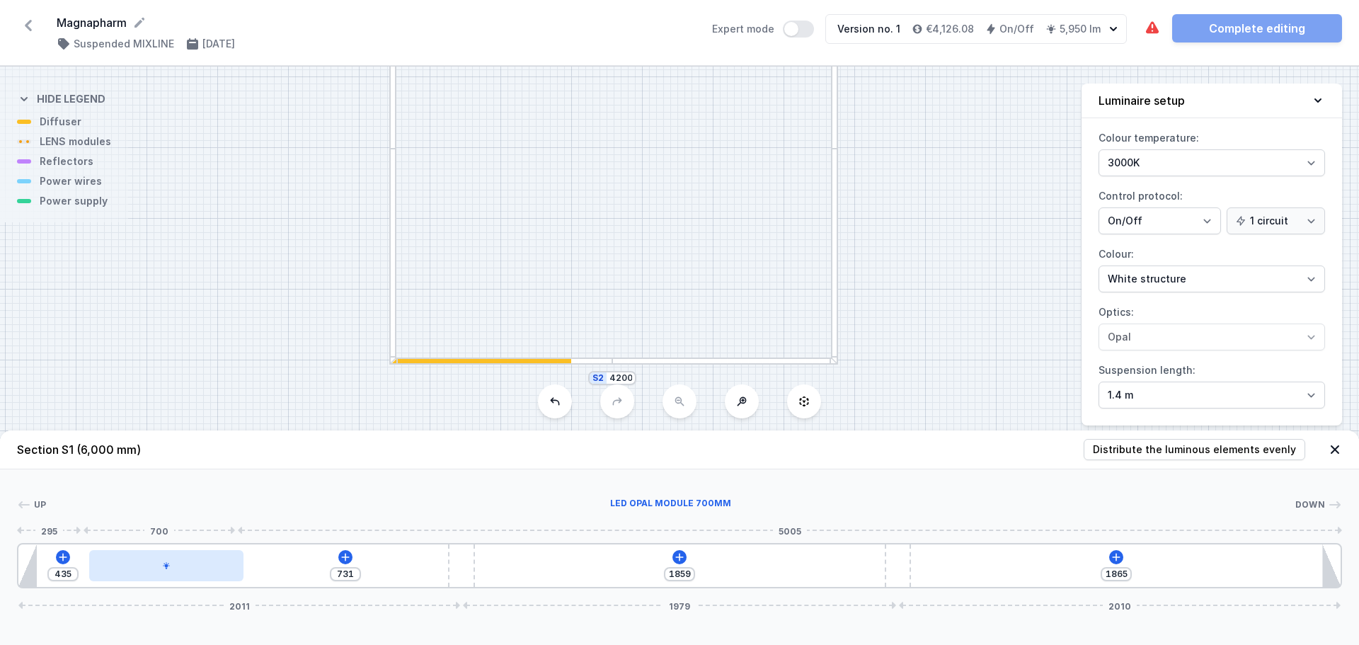
type input "445"
type input "709"
type input "457"
type input "693"
type input "473"
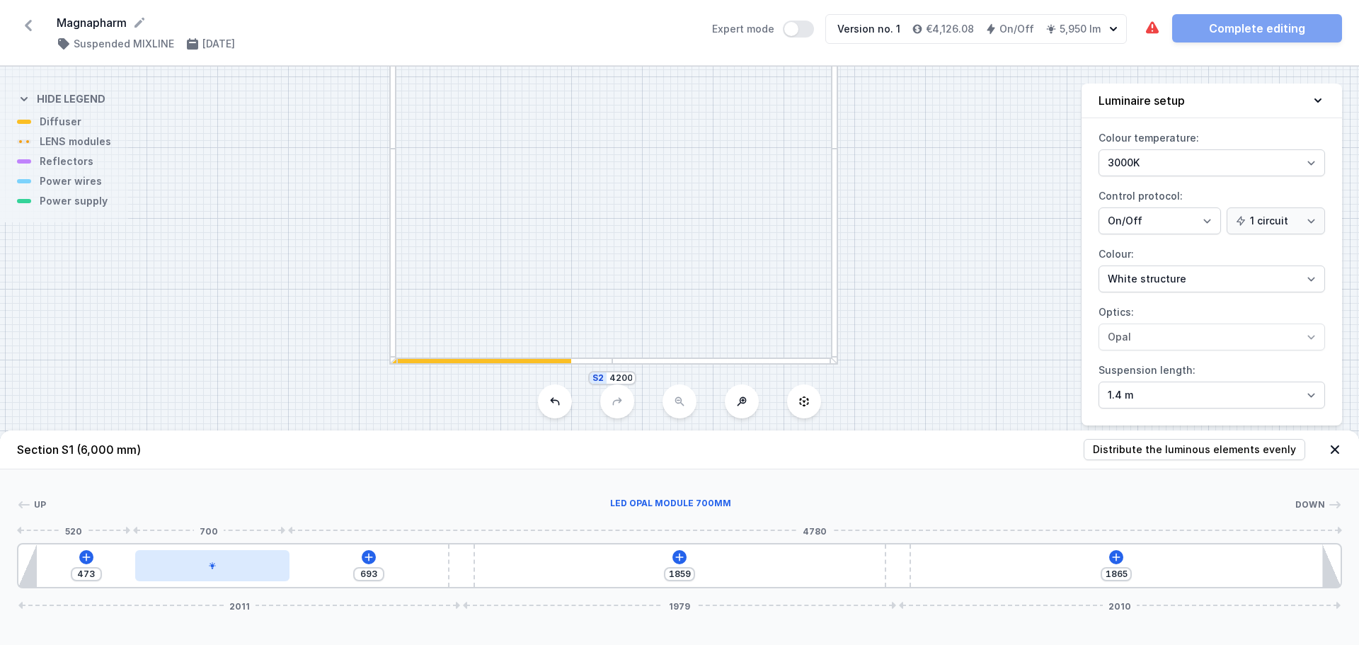
type input "680"
type input "486"
type input "658"
type input "508"
type input "633"
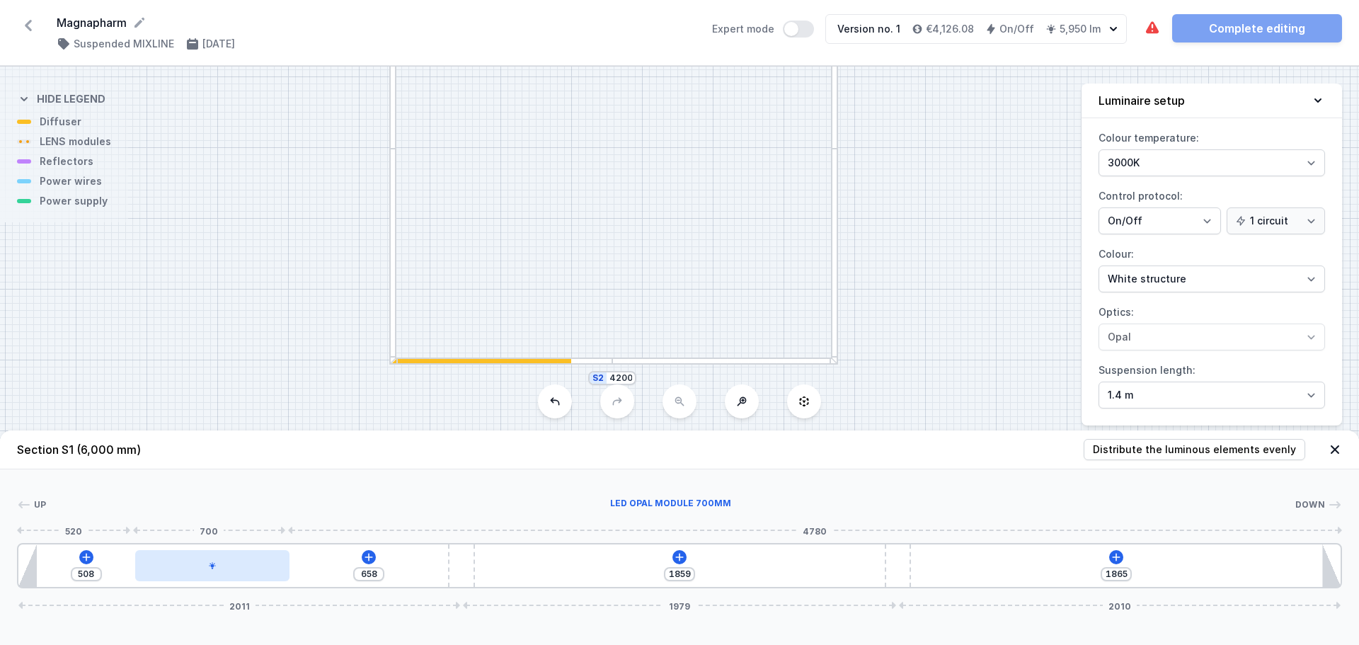
type input "533"
type input "594"
type input "572"
type input "560"
type input "606"
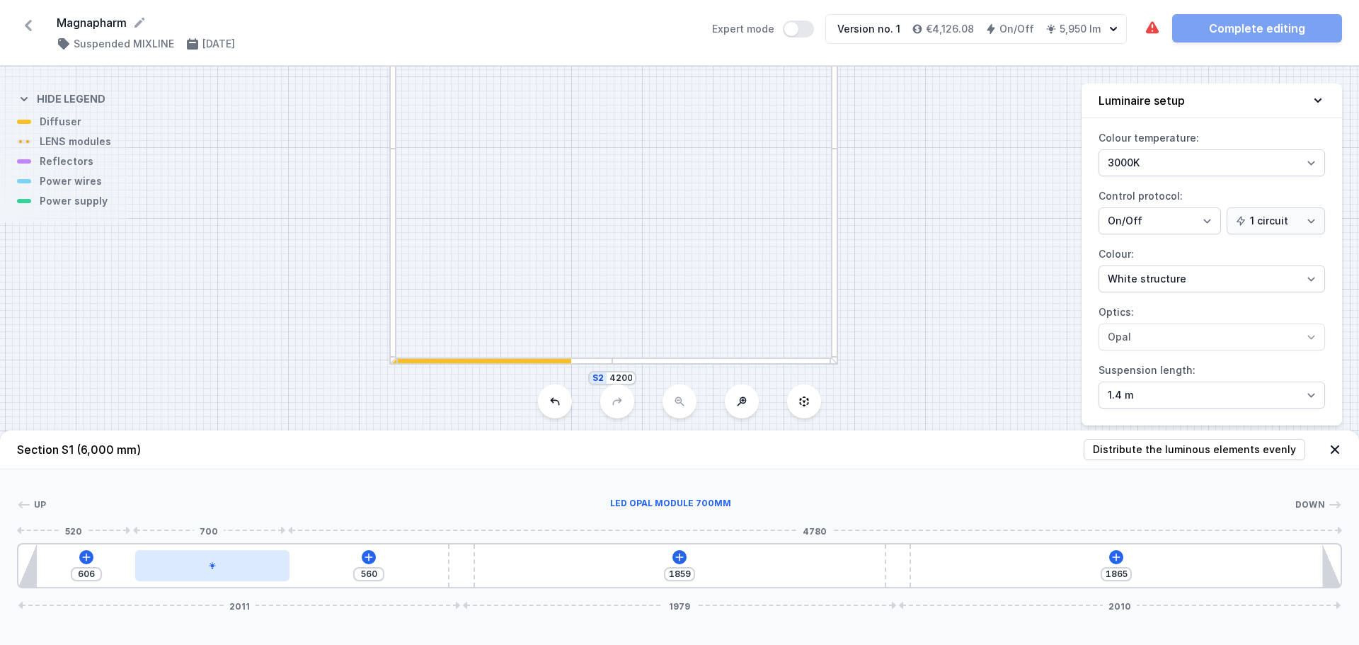
type input "525"
type input "641"
type input "496"
type input "670"
type input "468"
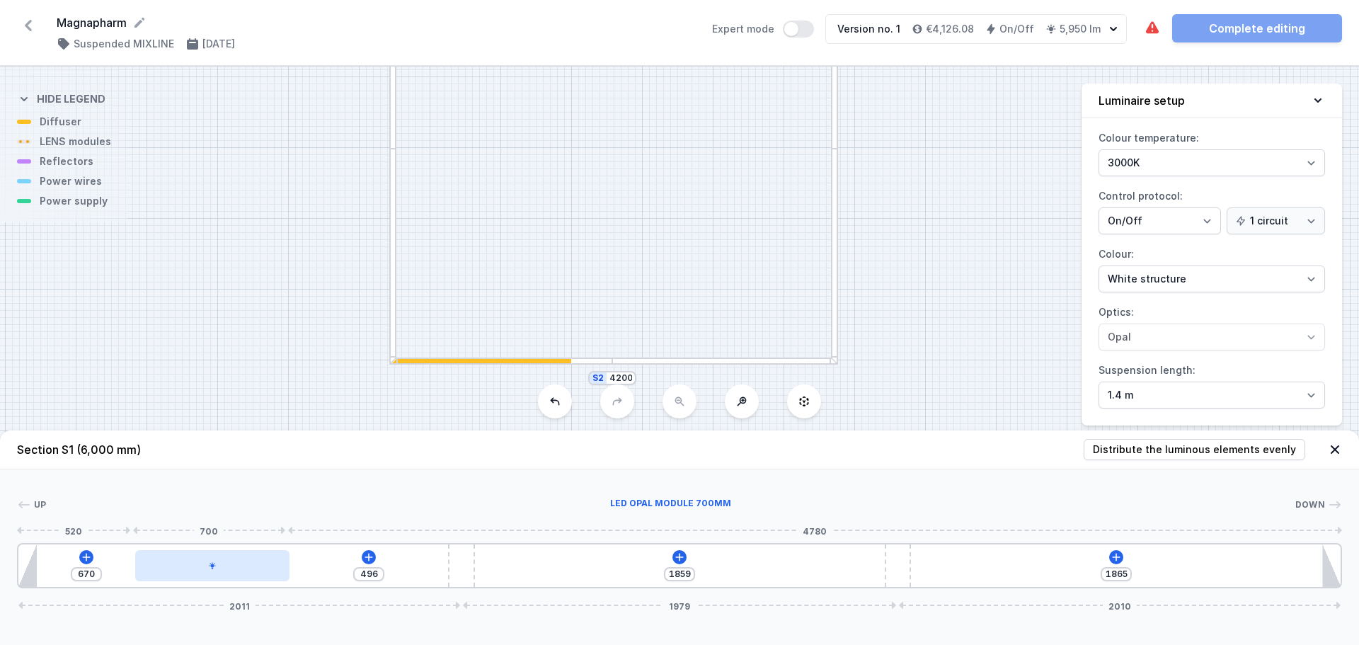
type input "698"
type input "445"
type input "721"
type input "430"
type input "736"
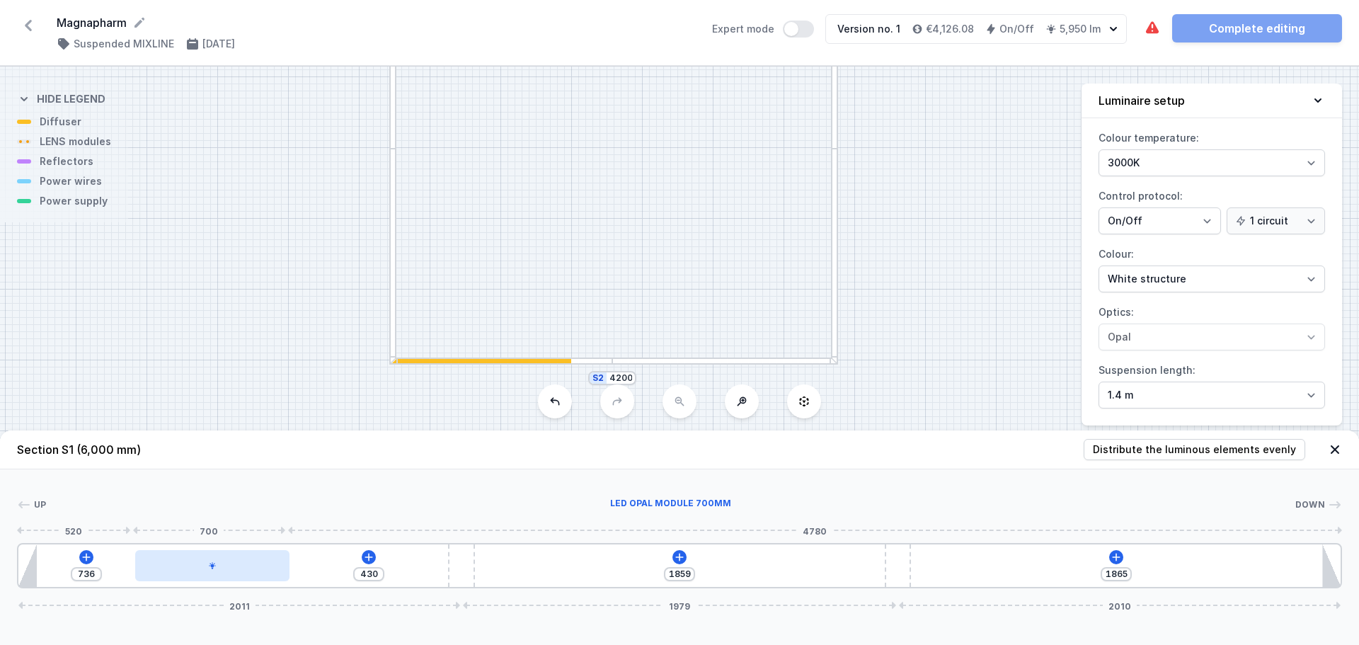
type input "414"
type input "752"
type input "398"
type input "768"
type input "385"
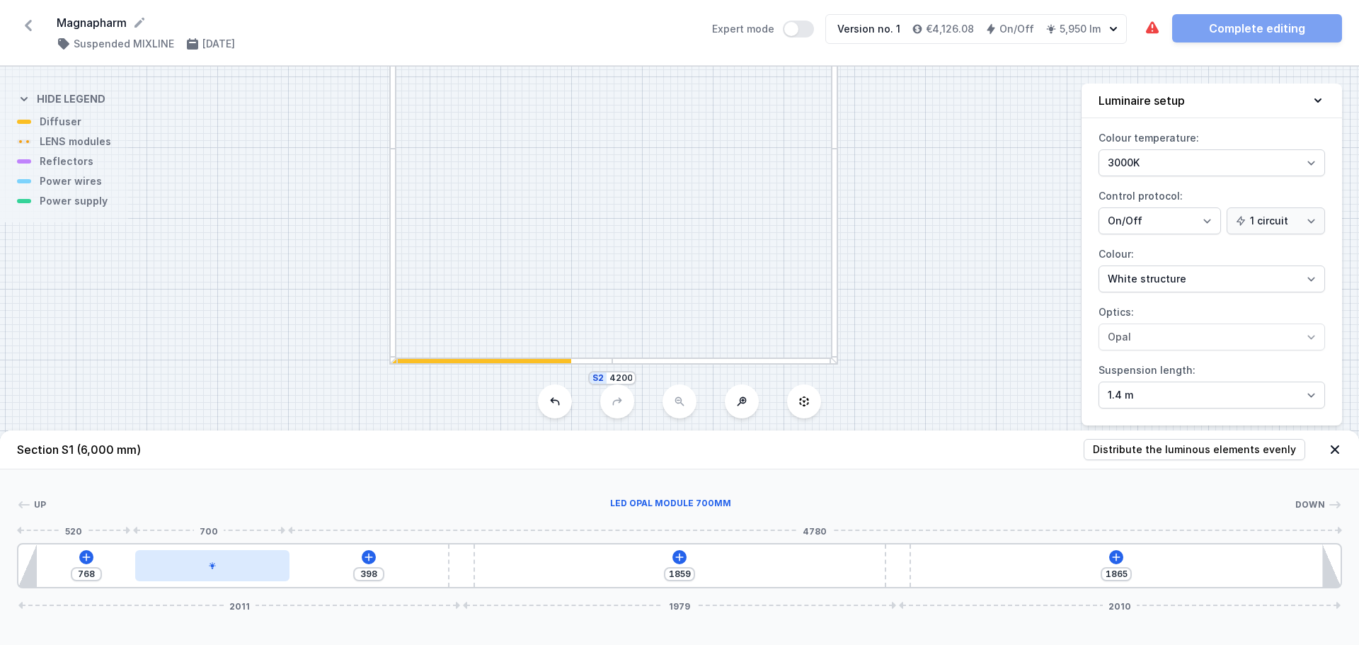
type input "781"
type input "373"
type input "793"
type input "360"
type input "806"
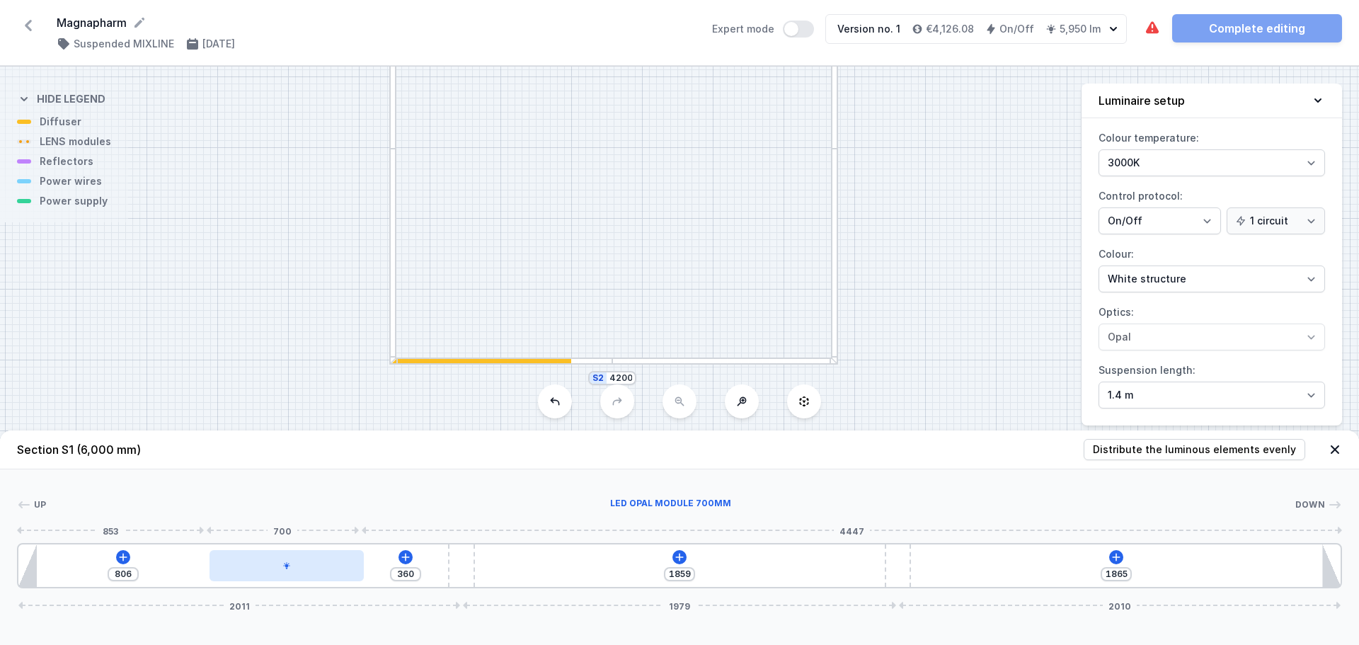
type input "334"
type input "832"
type input "315"
type input "851"
type input "296"
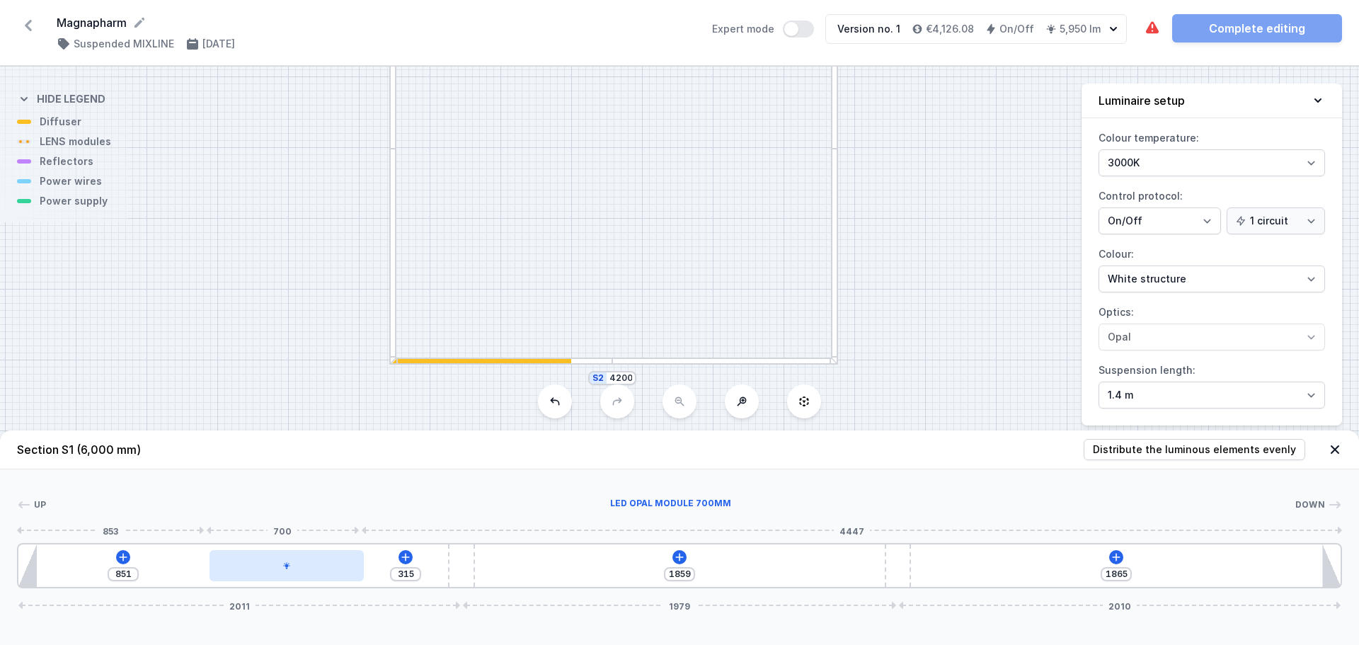
type input "870"
type input "281"
type input "885"
type input "271"
type input "895"
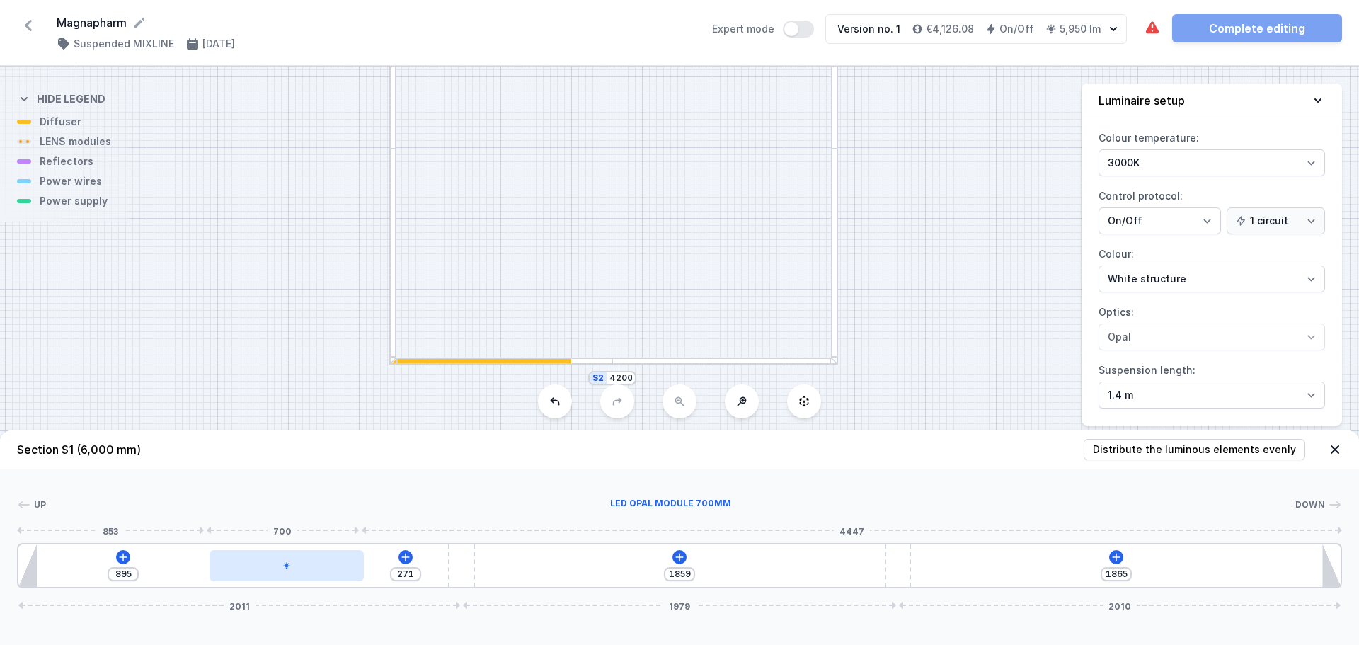
type input "255"
type input "911"
type input "242"
type input "924"
type input "236"
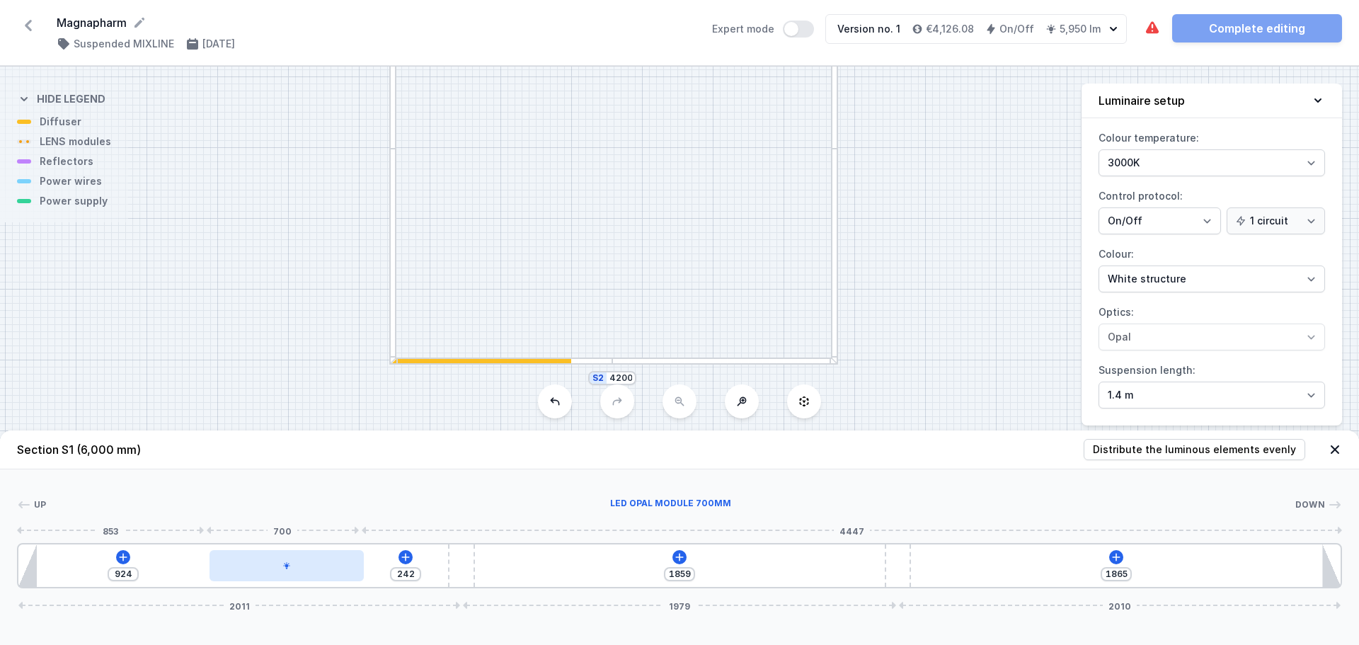
type input "930"
type input "233"
type input "933"
type input "230"
type input "936"
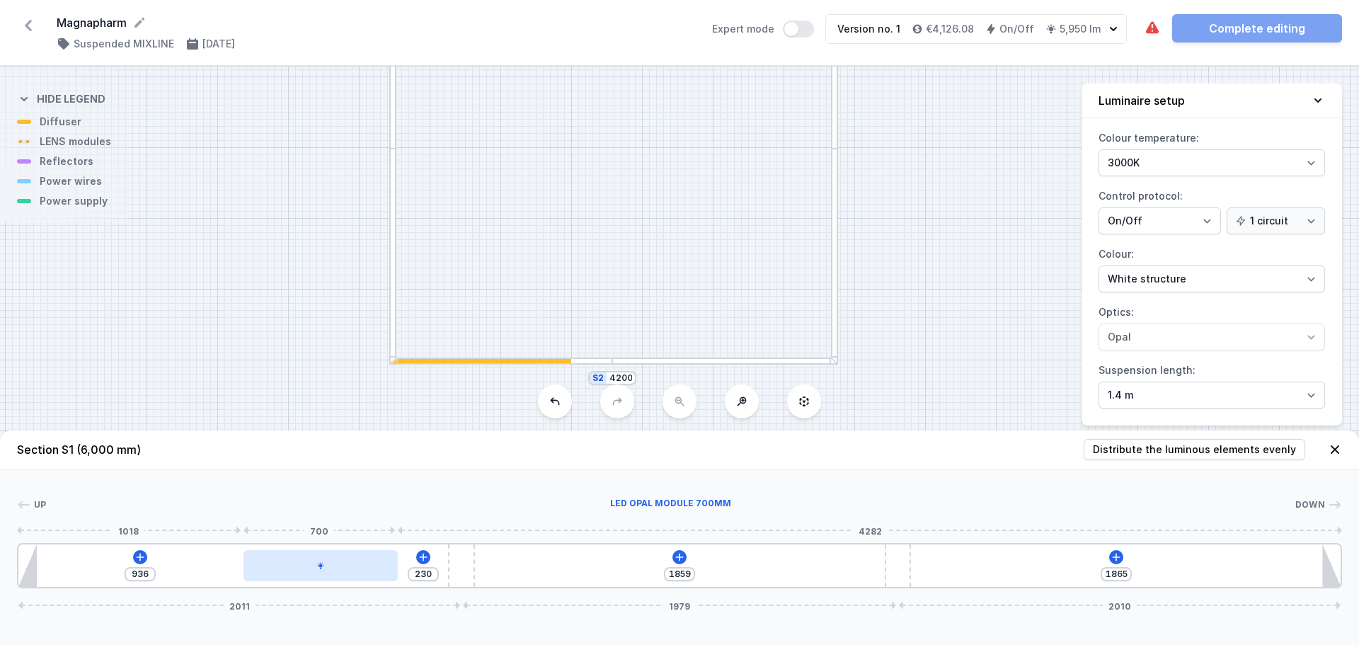
drag, startPoint x: 122, startPoint y: 566, endPoint x: 336, endPoint y: 572, distance: 213.9
click at [336, 572] on div at bounding box center [321, 565] width 154 height 31
type input "224"
type input "942"
type input "249"
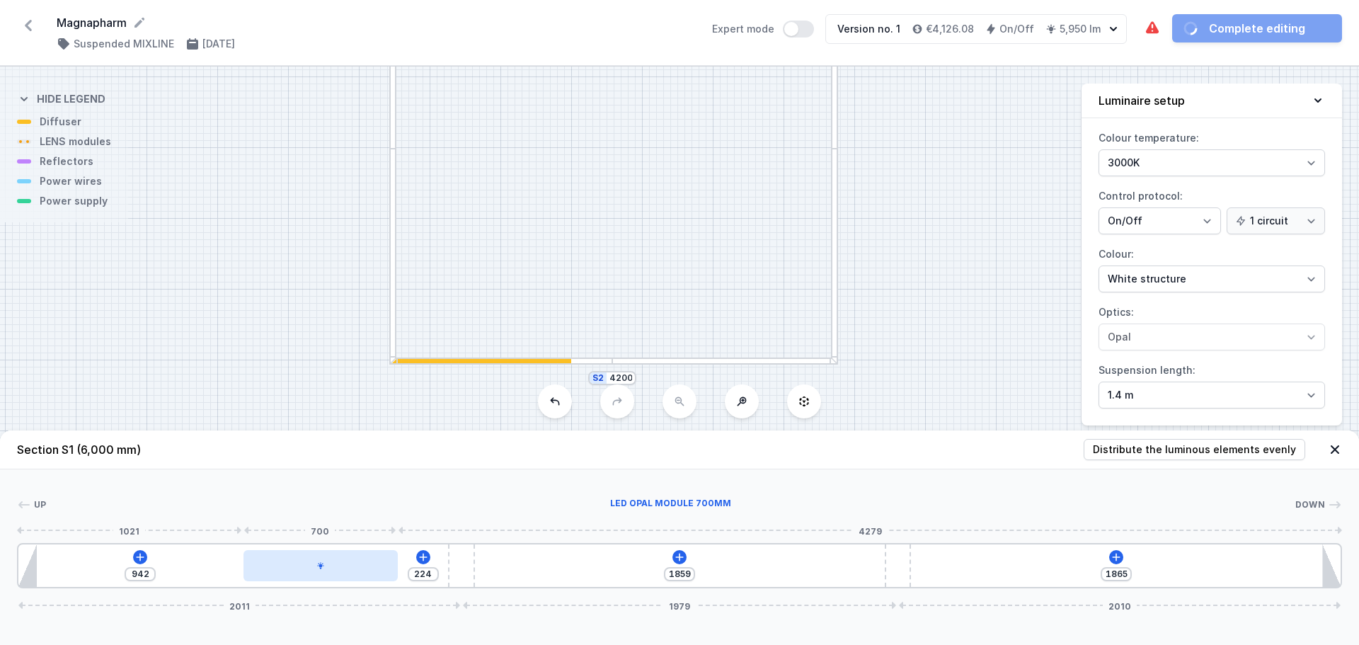
type input "917"
type input "284"
type input "882"
type input "319"
type input "847"
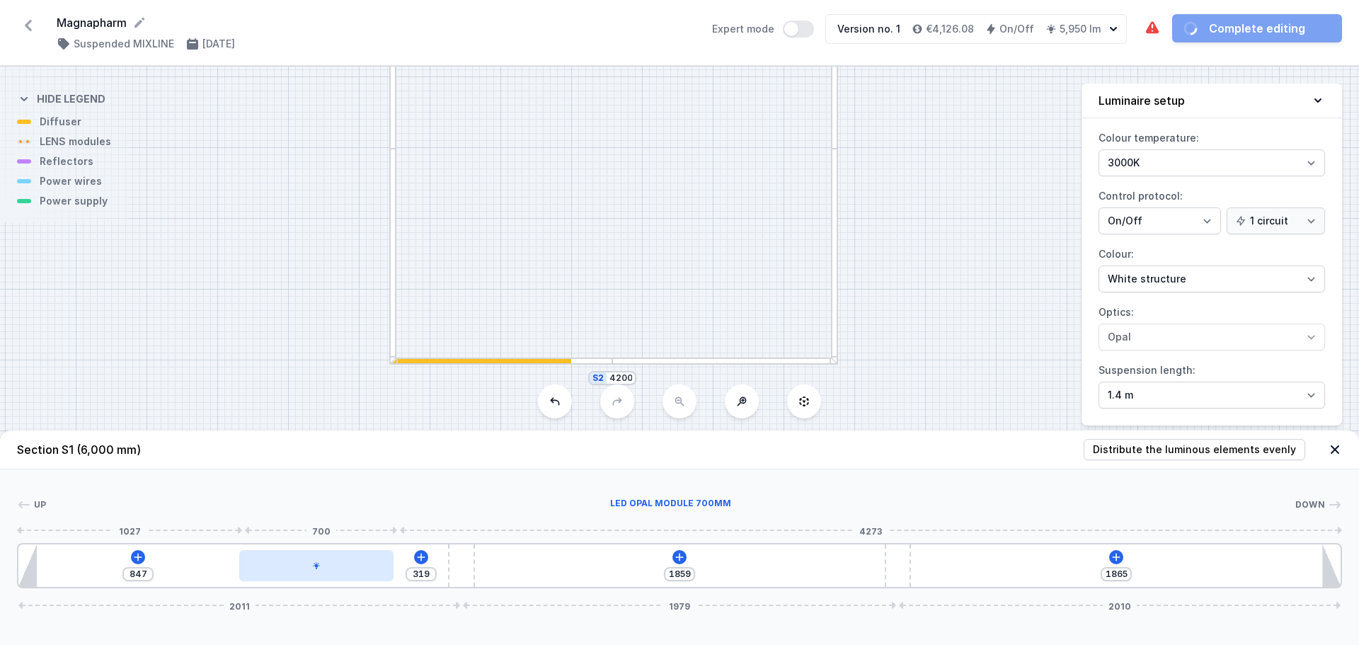
type input "363"
type input "803"
type input "427"
type input "739"
type input "503"
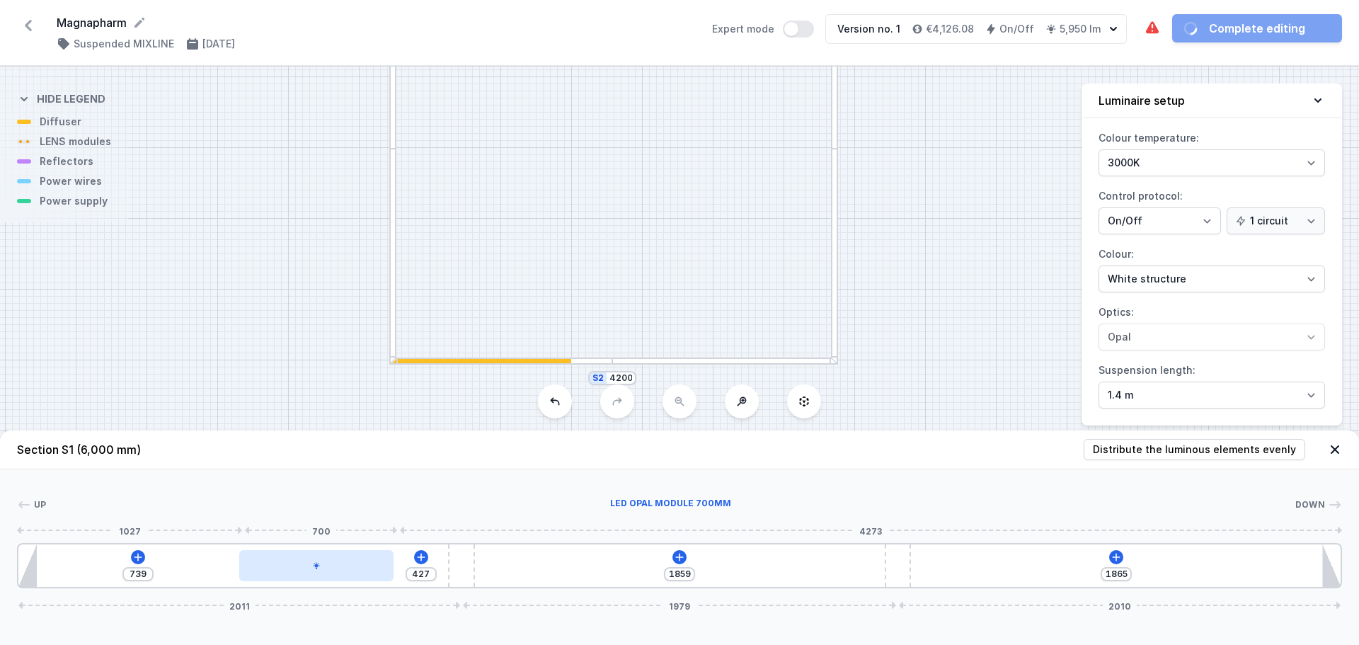
type input "663"
type input "722"
type input "444"
type input "839"
type input "327"
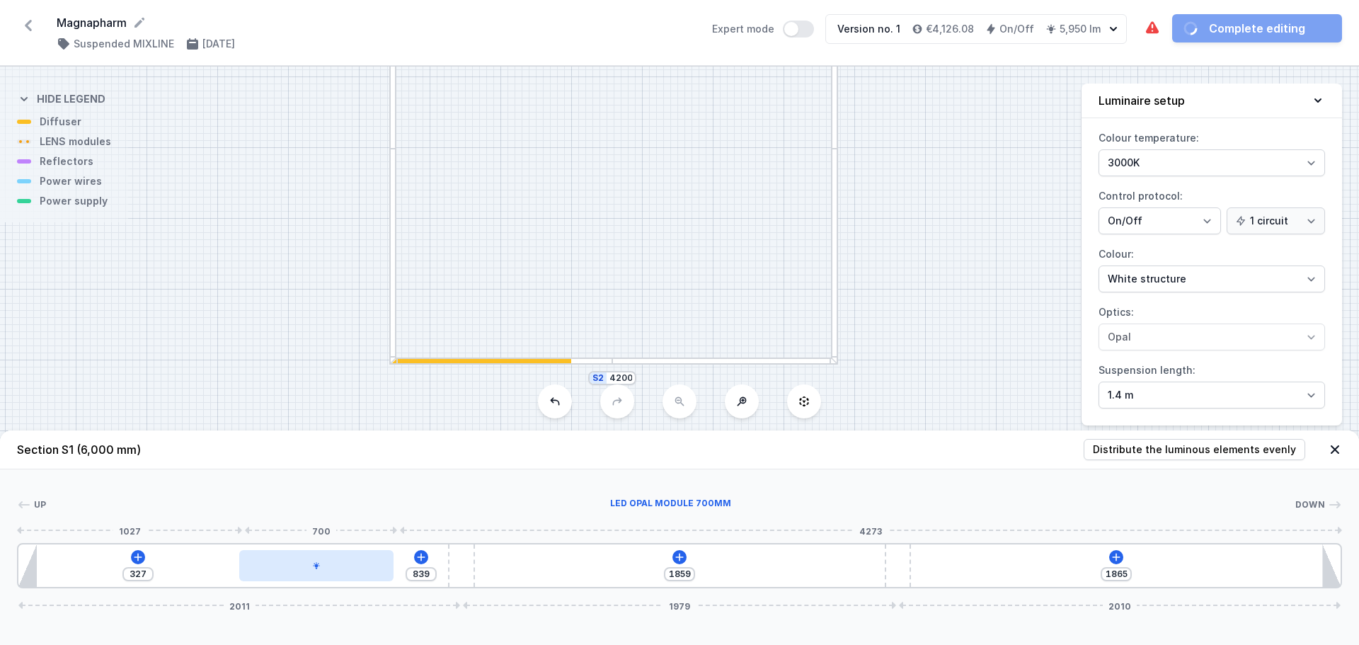
type input "861"
type input "305"
type input "896"
type input "270"
type input "937"
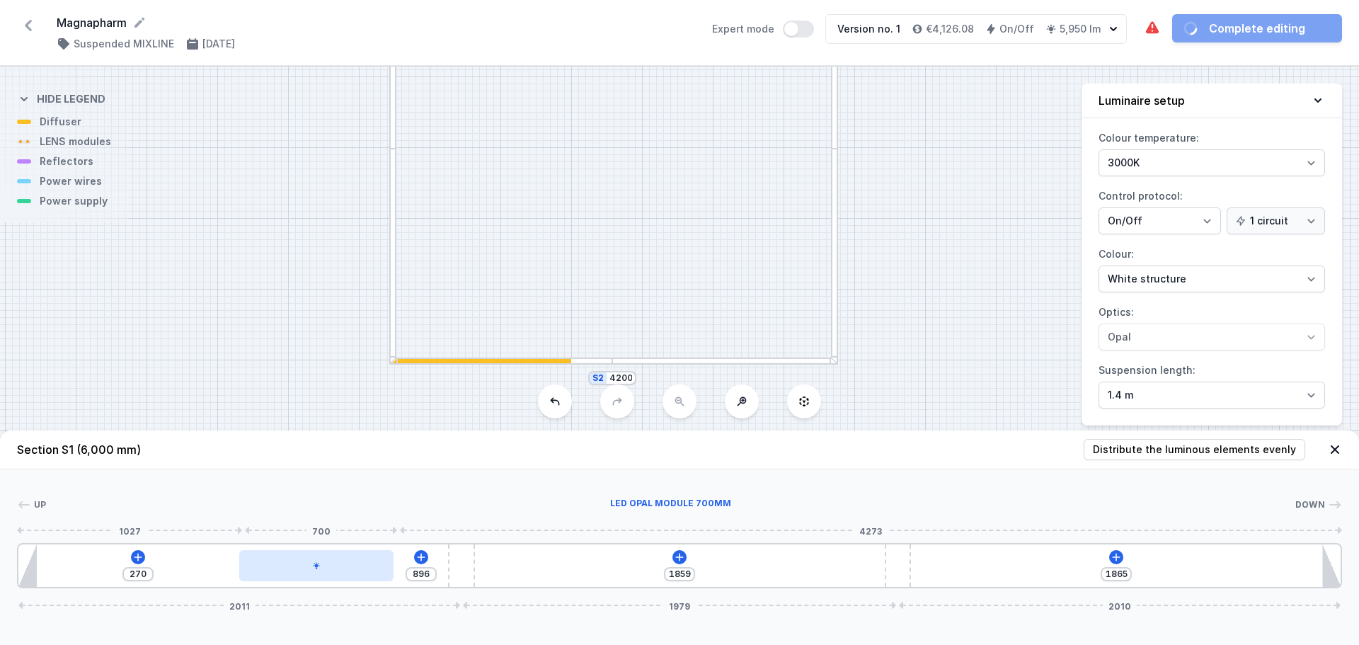
type input "229"
type input "966"
type input "200"
type input "991"
type input "175"
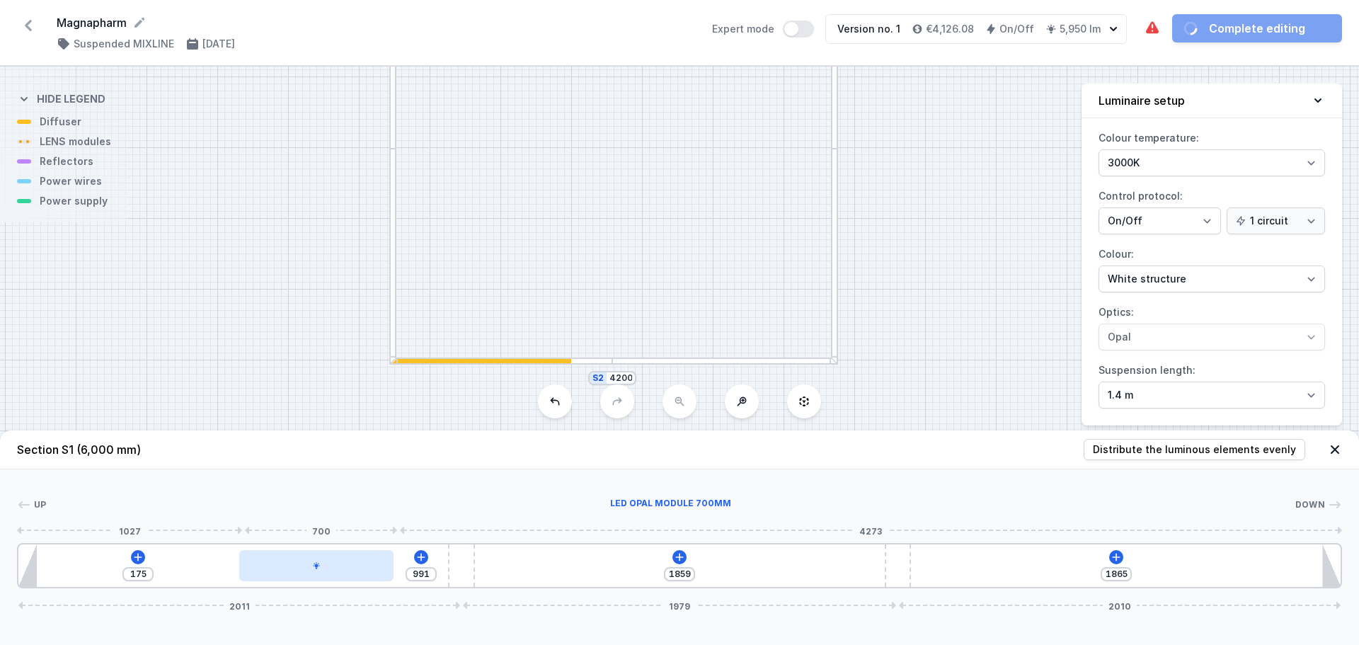
type input "1010"
type input "156"
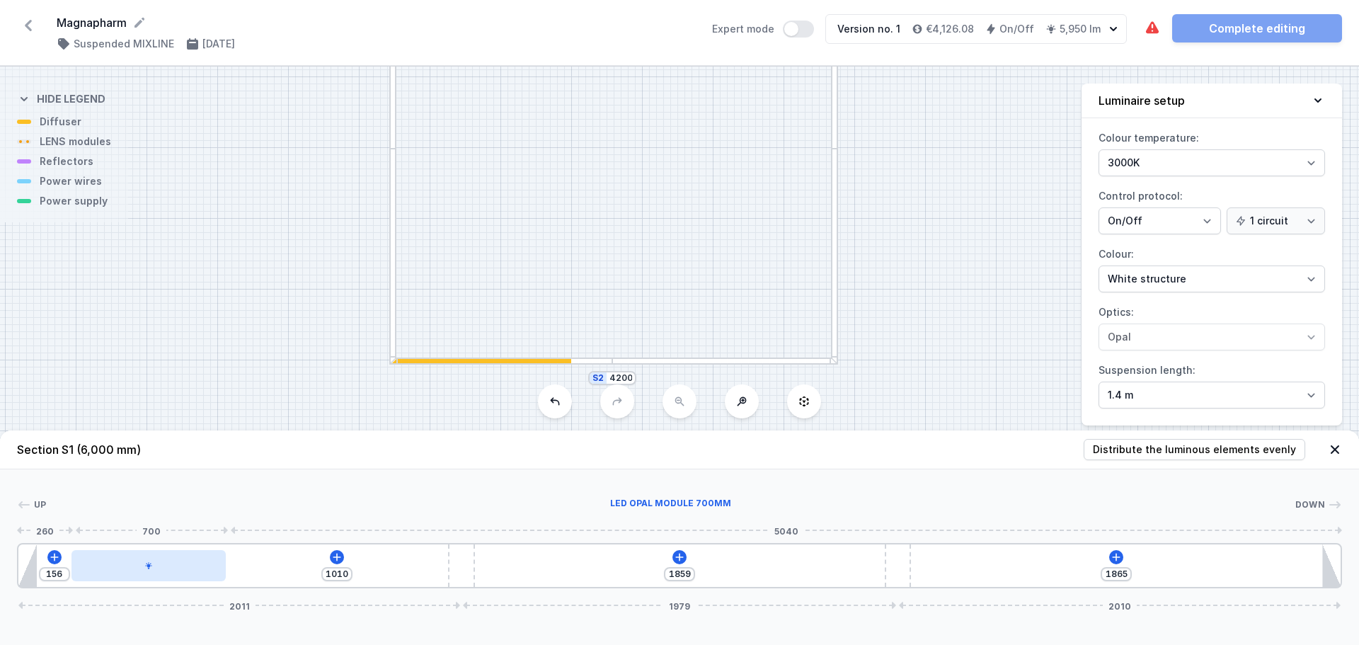
type input "1023"
type input "143"
type input "1039"
type input "127"
type input "1058"
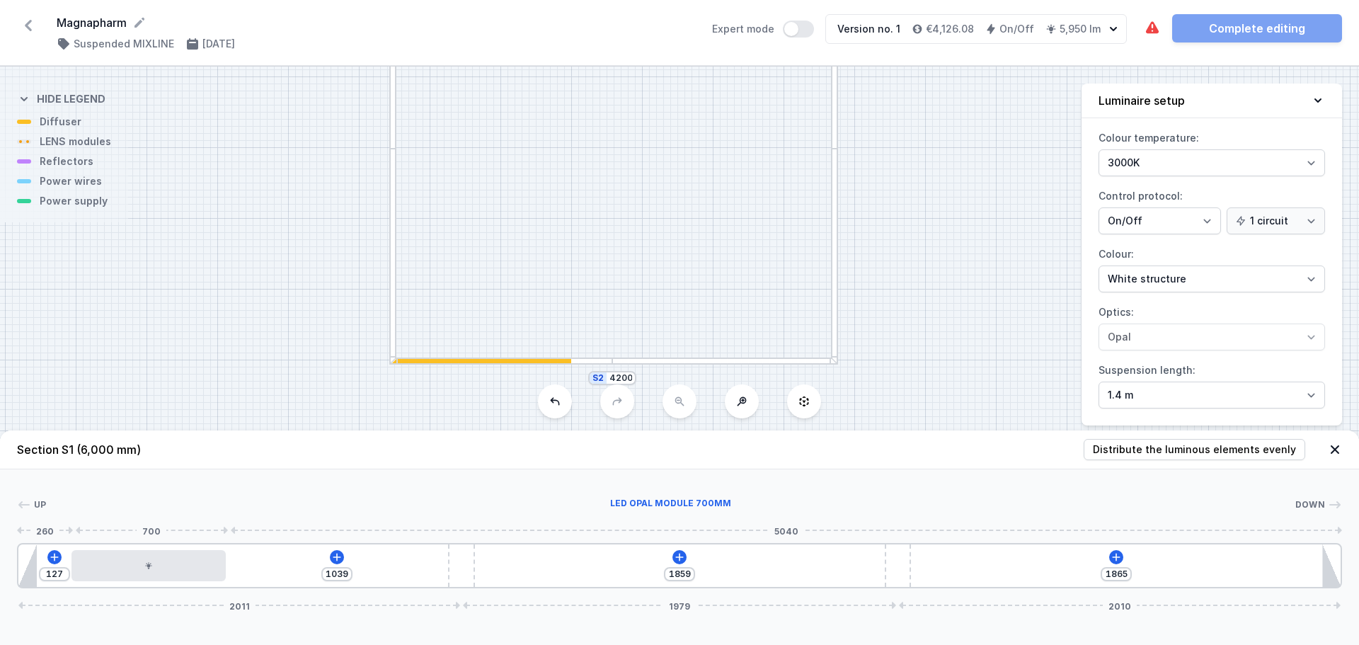
type input "108"
type input "1070"
type input "96"
type input "1074"
type input "92"
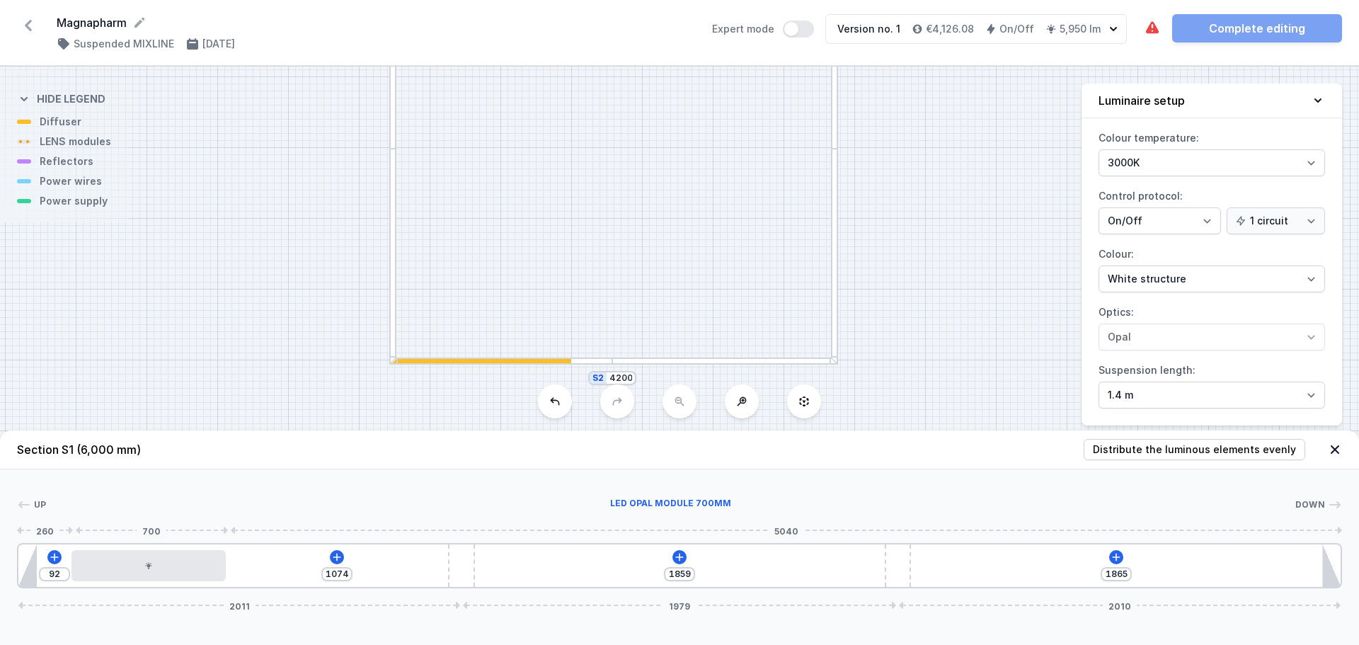
drag, startPoint x: 341, startPoint y: 563, endPoint x: 165, endPoint y: 547, distance: 177.0
click at [157, 552] on div at bounding box center [149, 565] width 154 height 31
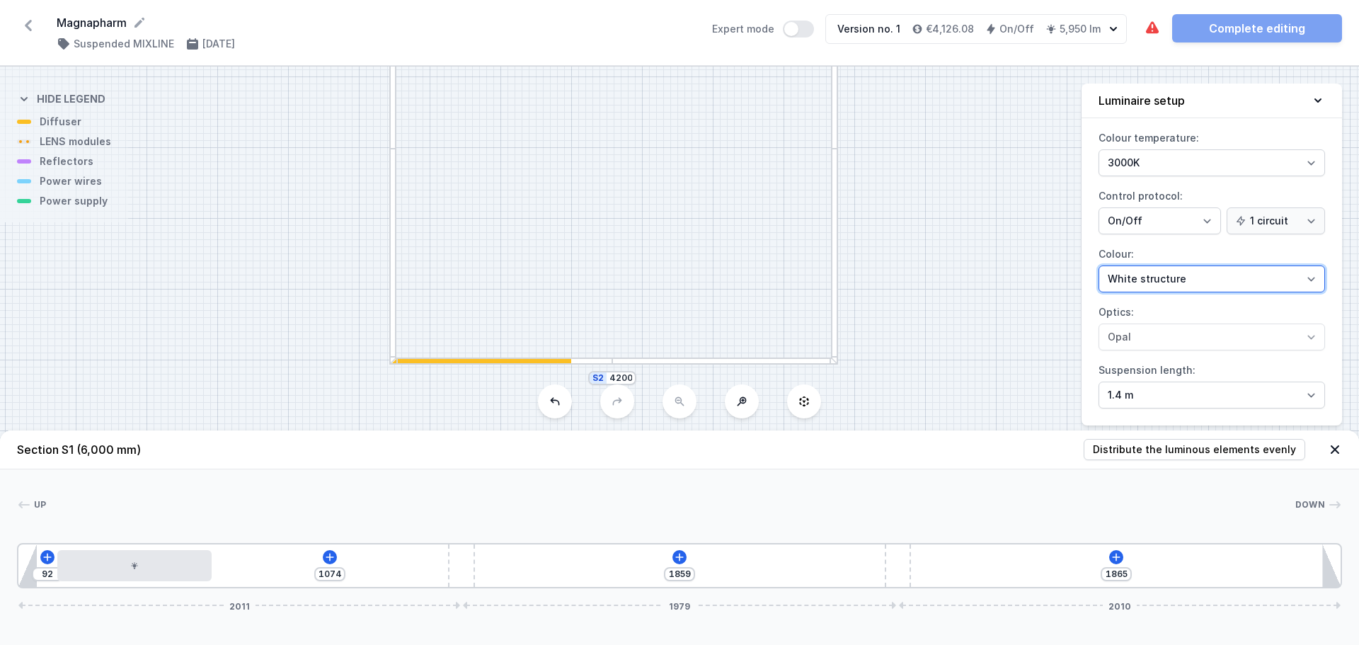
click at [1244, 276] on select "White structure Black structure Gold structure Copper Gray Another colour (from…" at bounding box center [1212, 279] width 227 height 27
click at [1174, 353] on div "Colour temperature: 3000K 4000K 2700K Control protocol: On/Off SwitchDIM DALI A…" at bounding box center [1212, 276] width 261 height 299
click at [295, 311] on div "S4 4200 S3 6000 S2 4200 S1 6000" at bounding box center [679, 356] width 1359 height 578
click at [741, 411] on button at bounding box center [742, 401] width 34 height 34
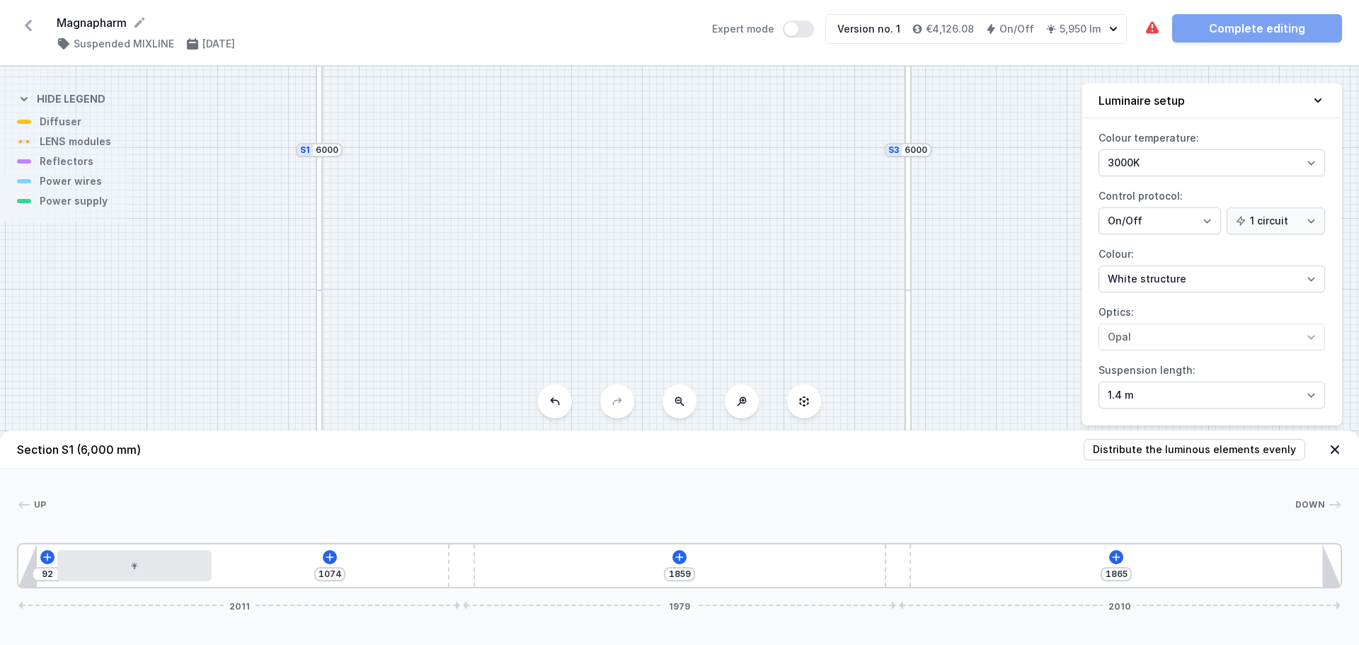
click at [688, 411] on button at bounding box center [680, 401] width 34 height 34
click at [688, 411] on div "S4 4200 S3 6000 S2 4200 S1 6000" at bounding box center [679, 356] width 1359 height 578
click at [392, 234] on div at bounding box center [392, 256] width 7 height 214
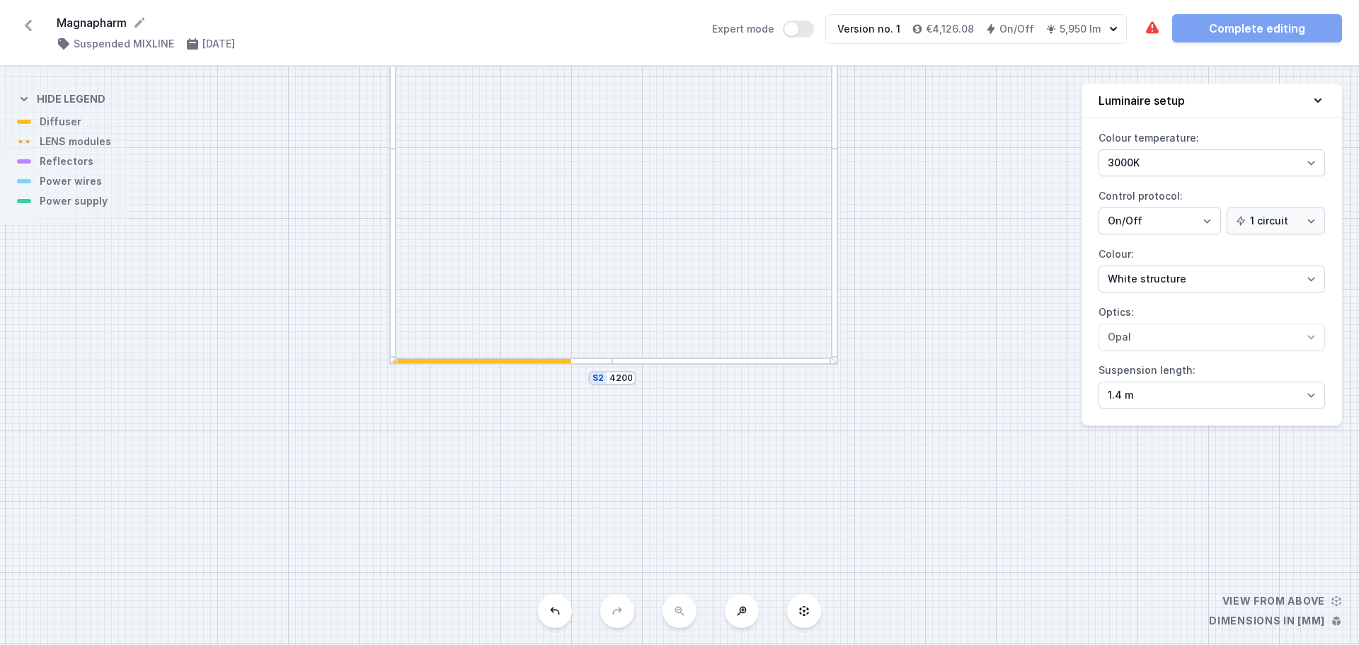
click at [392, 234] on div at bounding box center [392, 256] width 7 height 214
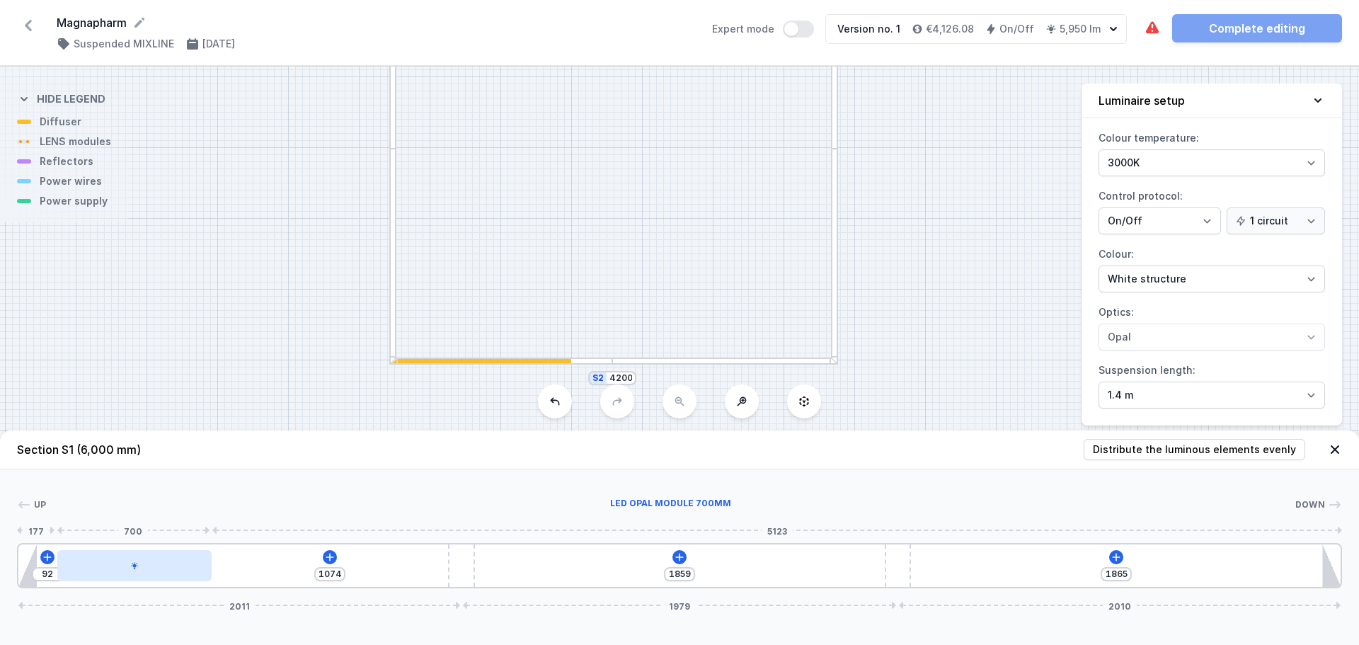
type input "119"
type input "1047"
type input "106"
type input "1060"
type input "84"
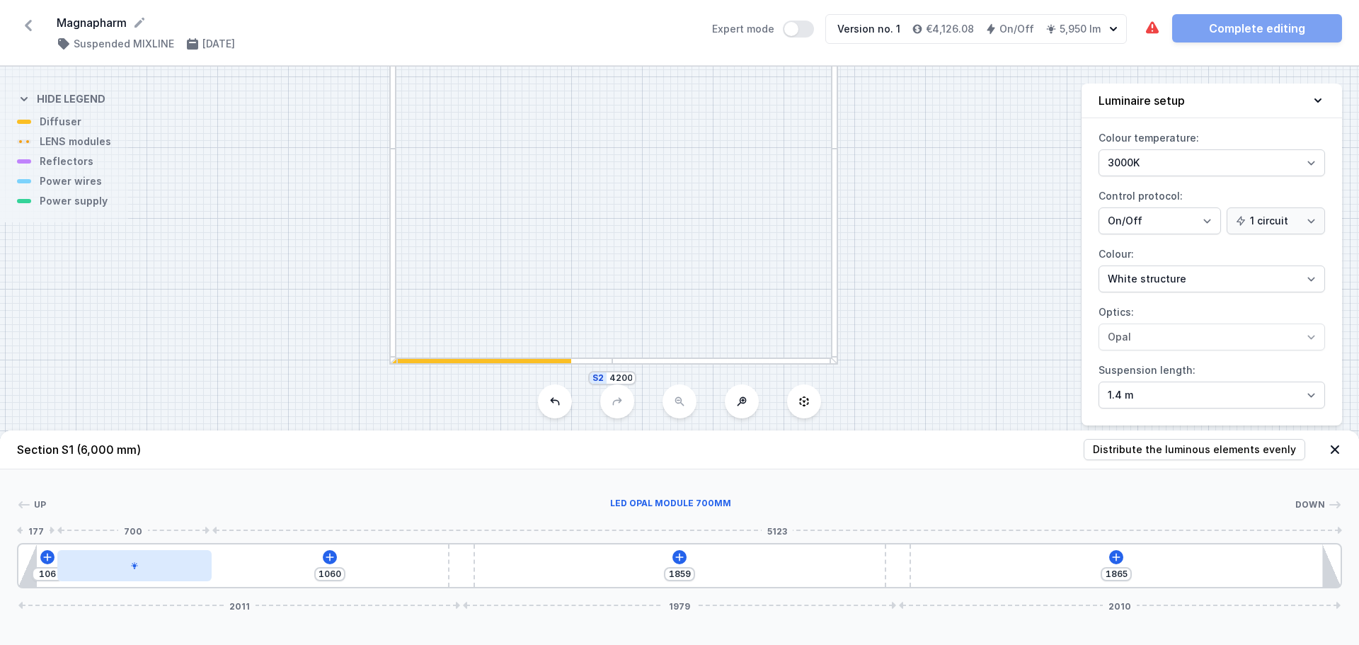
type input "1082"
type input "49"
drag, startPoint x: 138, startPoint y: 574, endPoint x: 69, endPoint y: 575, distance: 69.4
click at [69, 575] on div at bounding box center [102, 565] width 154 height 31
click at [122, 578] on div at bounding box center [102, 565] width 154 height 31
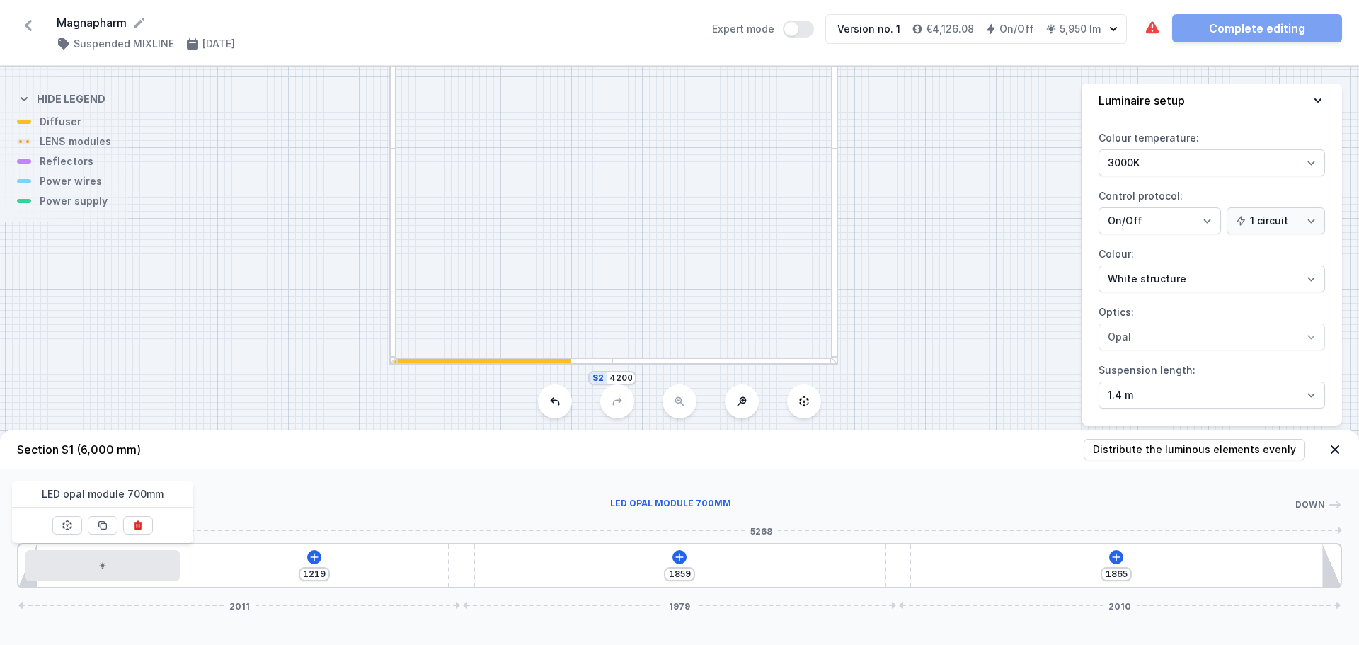
drag, startPoint x: 156, startPoint y: 573, endPoint x: 222, endPoint y: 503, distance: 96.7
click at [156, 572] on div at bounding box center [102, 565] width 154 height 31
click at [237, 477] on div "Up Down 1 2 3 3 1 1219 1859 1865 2011 1979 2010 32 700 5268 85 1866 120 1859 12…" at bounding box center [679, 528] width 1359 height 119
click at [244, 373] on div "S4 4200 S3 6000 S2 4200 S1 6000" at bounding box center [679, 356] width 1359 height 578
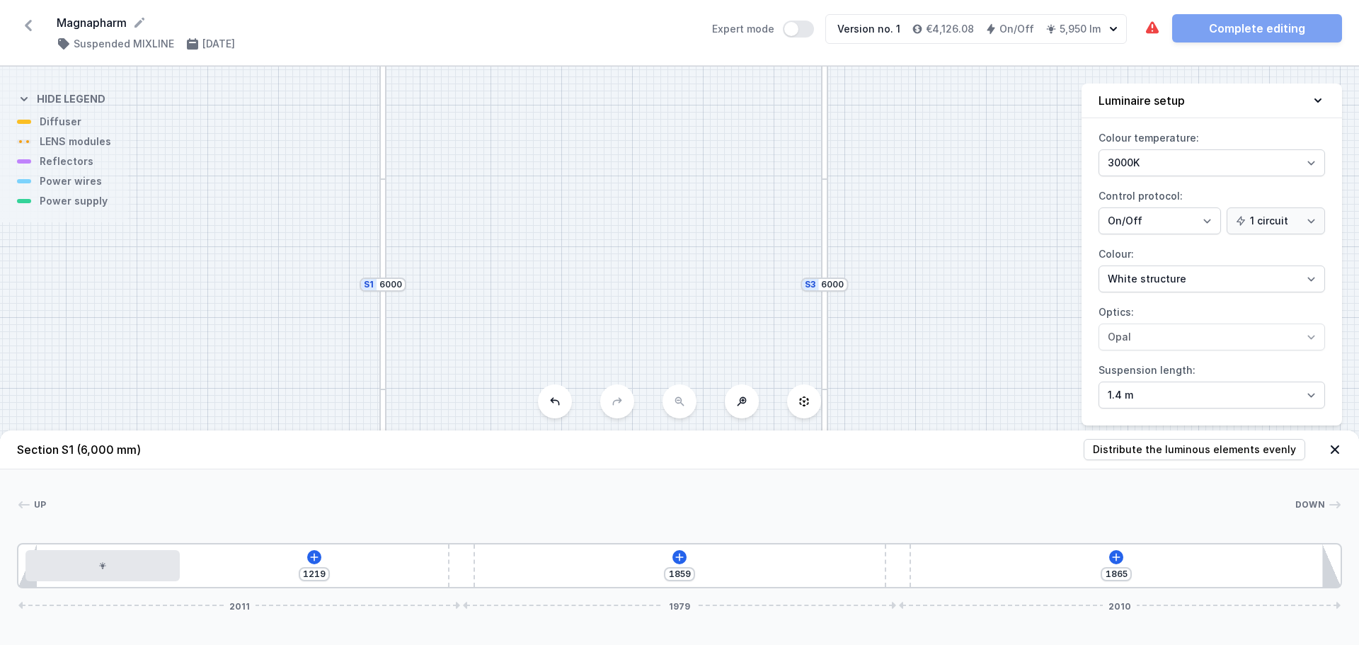
drag, startPoint x: 637, startPoint y: 164, endPoint x: 627, endPoint y: 368, distance: 204.9
click at [627, 368] on div "S4 4200 S3 6000 S2 4200 S1 6000" at bounding box center [679, 356] width 1359 height 578
drag, startPoint x: 540, startPoint y: 136, endPoint x: 551, endPoint y: 271, distance: 135.7
click at [544, 347] on div "S4 4200 S3 6000 S2 4200 S1 6000" at bounding box center [679, 356] width 1359 height 578
drag, startPoint x: 545, startPoint y: 298, endPoint x: 509, endPoint y: 69, distance: 231.5
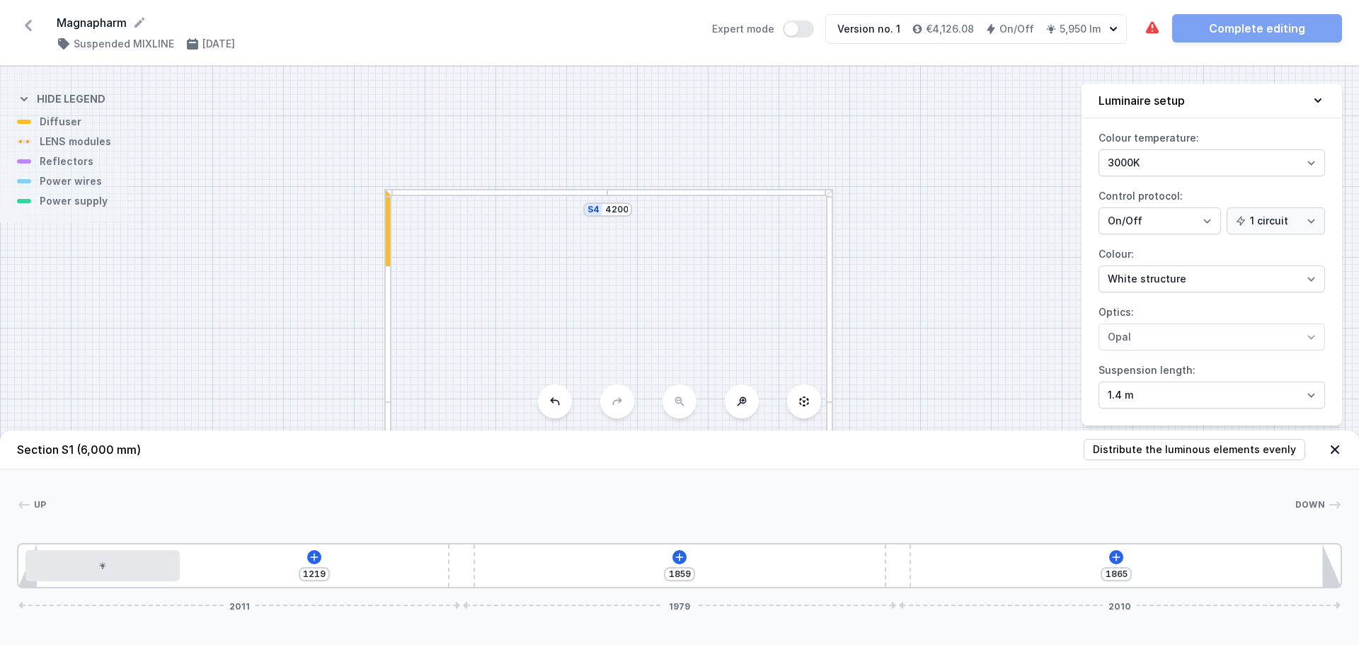
click at [510, 73] on div "S4 4200 S3 6000 S2 4200 S1 6000" at bounding box center [679, 356] width 1359 height 578
drag, startPoint x: 496, startPoint y: 246, endPoint x: 468, endPoint y: 57, distance: 191.9
click at [469, 61] on div "Magnapharm ( 11913 /v 1 ) Suspended MIXLINE [DATE] Expert mode Version no. 1 €4…" at bounding box center [679, 322] width 1359 height 645
click at [457, 181] on div "S4 4200 S3 6000 S2 4200 S1 6000" at bounding box center [679, 356] width 1359 height 578
drag, startPoint x: 465, startPoint y: 205, endPoint x: 450, endPoint y: 227, distance: 26.3
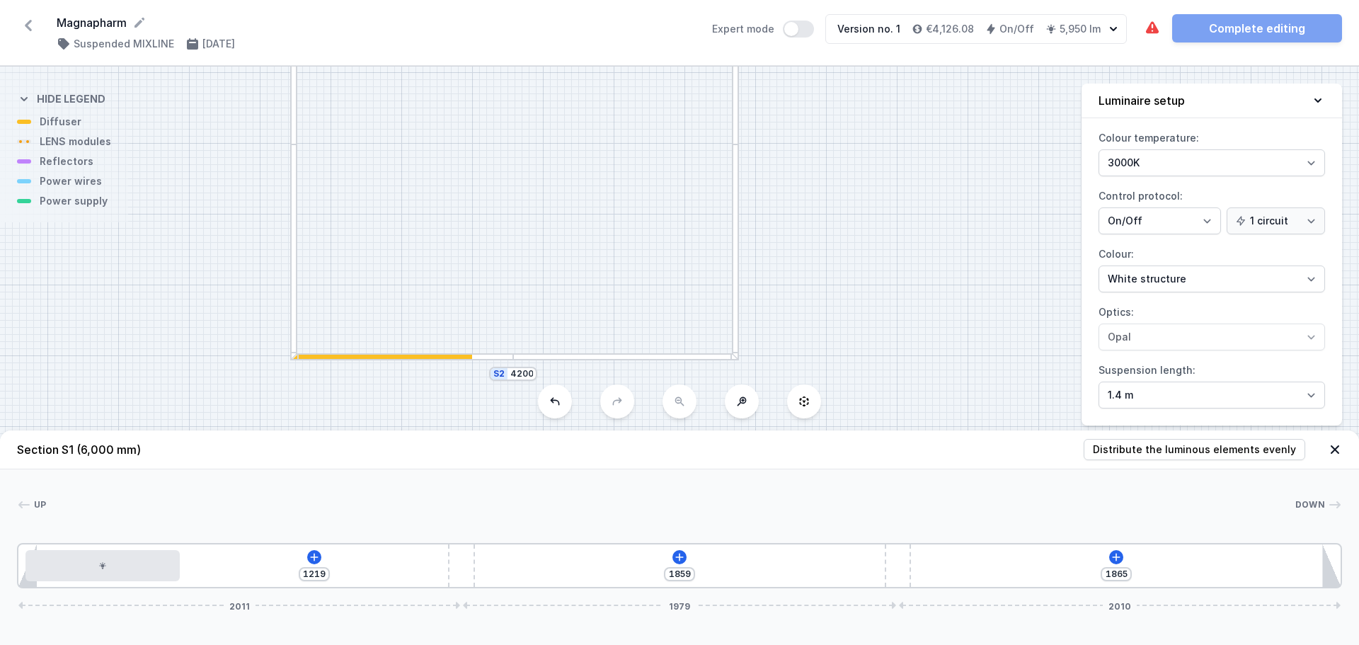
click at [464, 212] on div "S4 4200 S3 6000 S2 4200 S1 6000" at bounding box center [679, 356] width 1359 height 578
type input "1054"
type input "112"
type input "956"
type input "210"
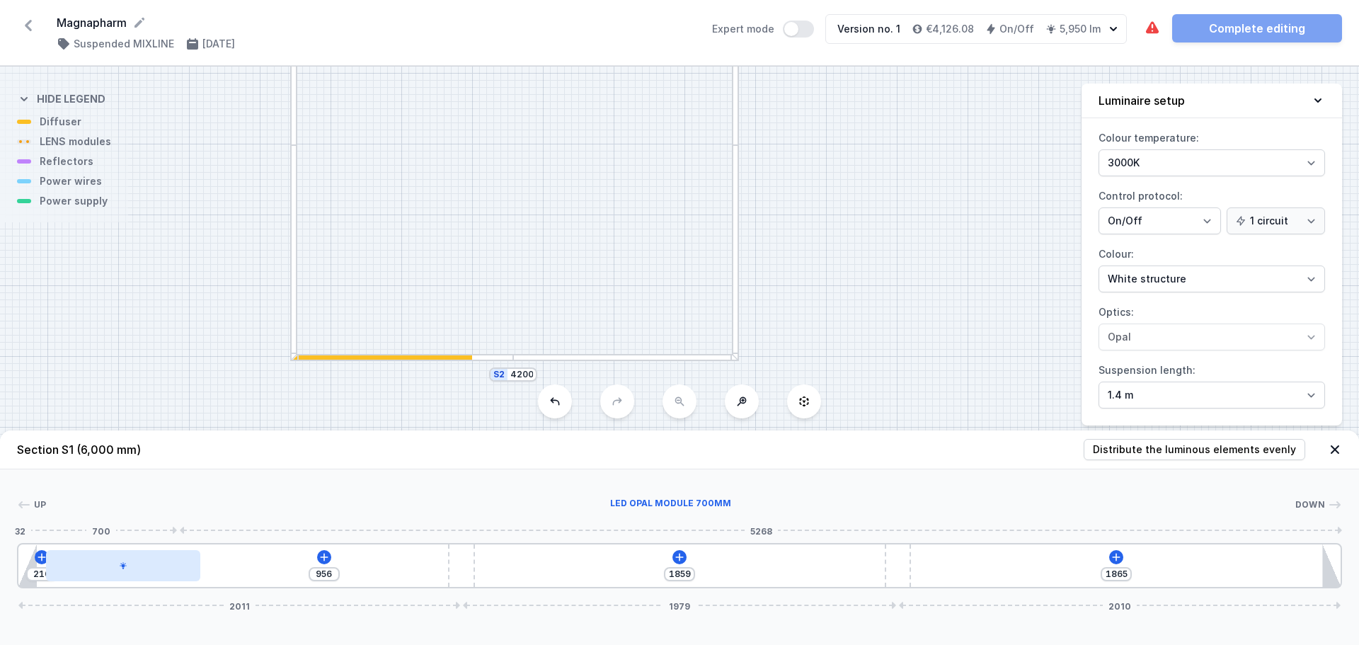
type input "835"
type input "1225"
type input "614"
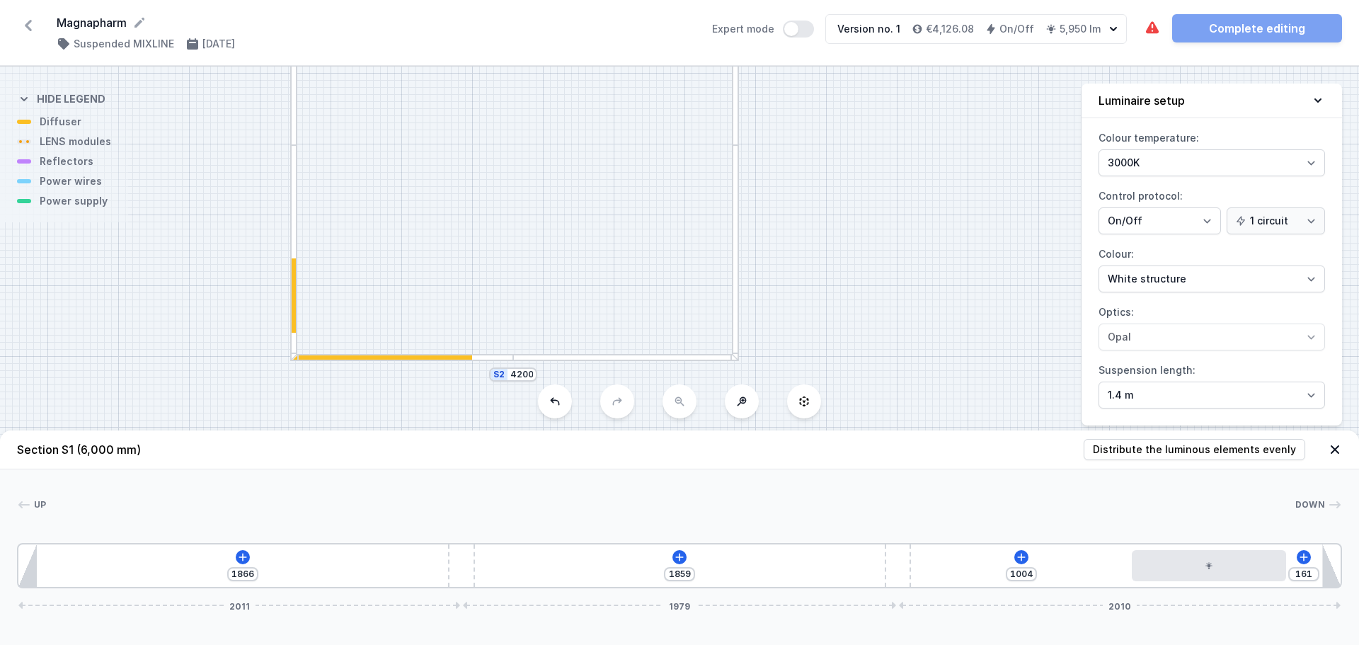
type input "94"
type input "1071"
type input "37"
drag, startPoint x: 128, startPoint y: 557, endPoint x: 1351, endPoint y: 514, distance: 1223.6
click at [862, 195] on div "S4 4200 S3 6000 S2 4200 S1 6000" at bounding box center [679, 356] width 1359 height 578
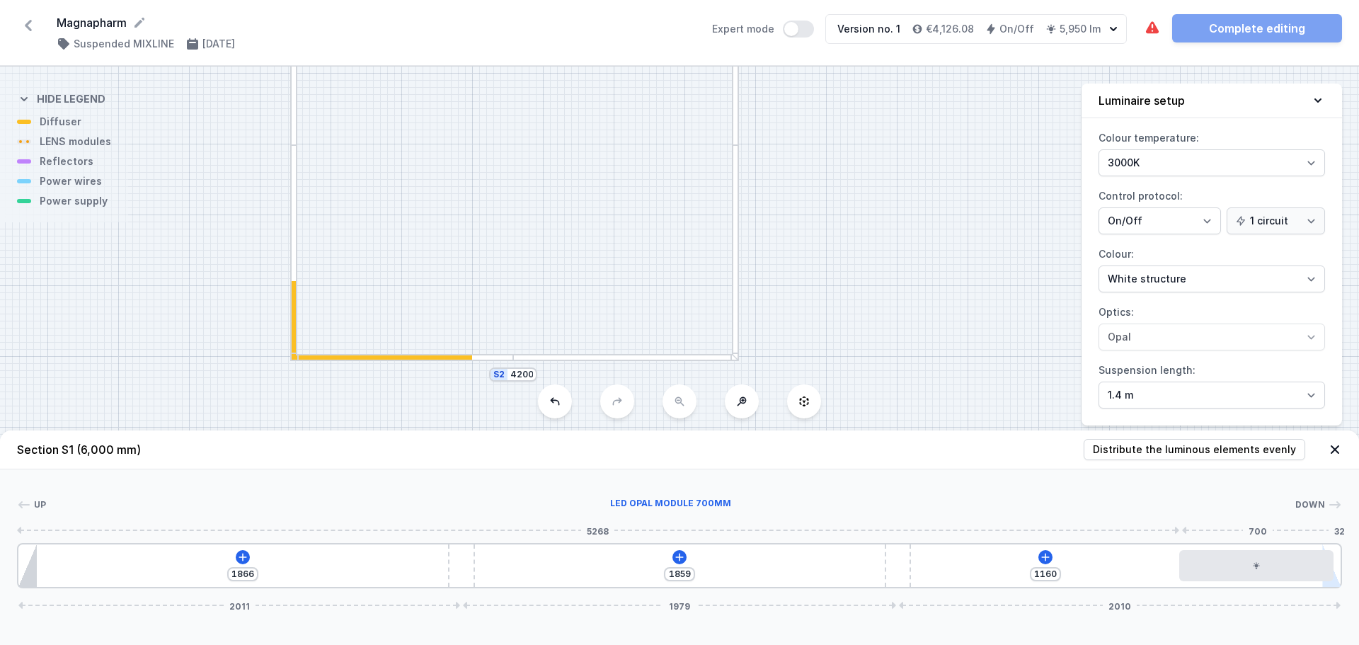
type input "1218"
drag, startPoint x: 1320, startPoint y: 564, endPoint x: 1342, endPoint y: 562, distance: 22.0
click at [1340, 561] on div "1866 1859 1218 2011 1979 2010" at bounding box center [679, 565] width 1325 height 45
click at [893, 295] on div "S4 4200 S3 6000 S2 4200 S1 6000" at bounding box center [679, 356] width 1359 height 578
click at [523, 361] on div at bounding box center [624, 357] width 223 height 7
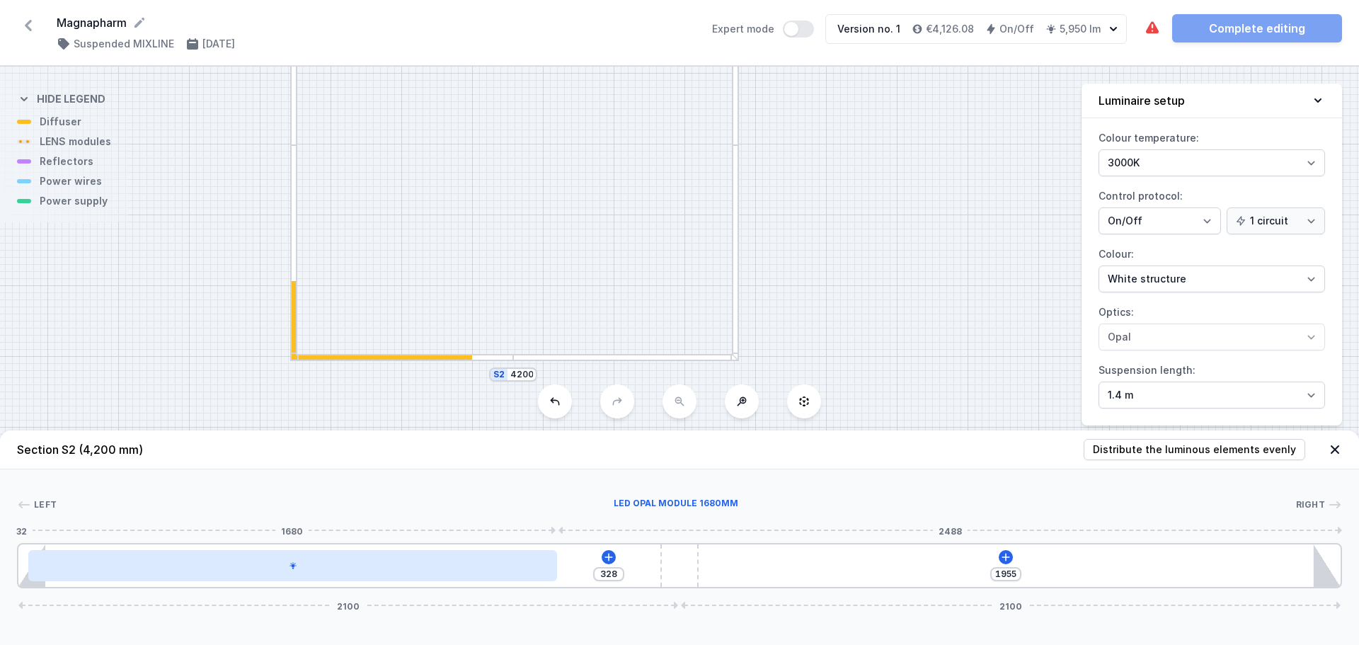
click at [445, 571] on div at bounding box center [292, 565] width 529 height 31
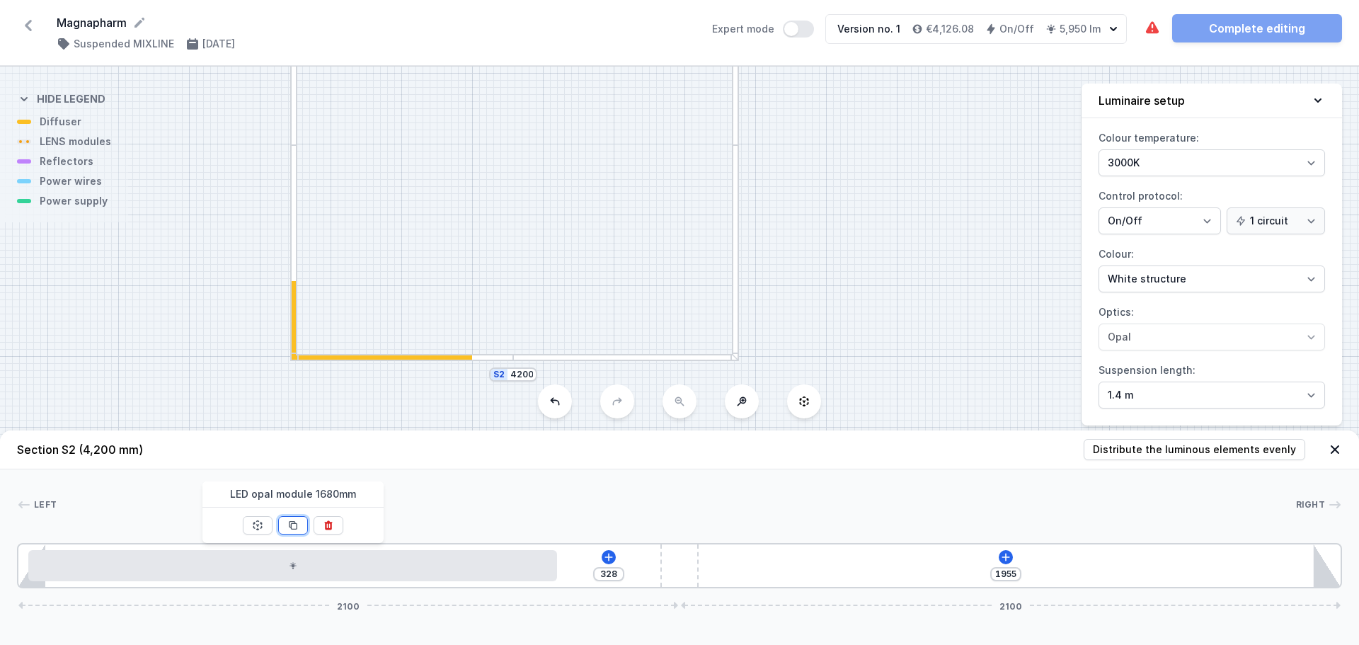
click at [294, 528] on icon at bounding box center [292, 525] width 11 height 11
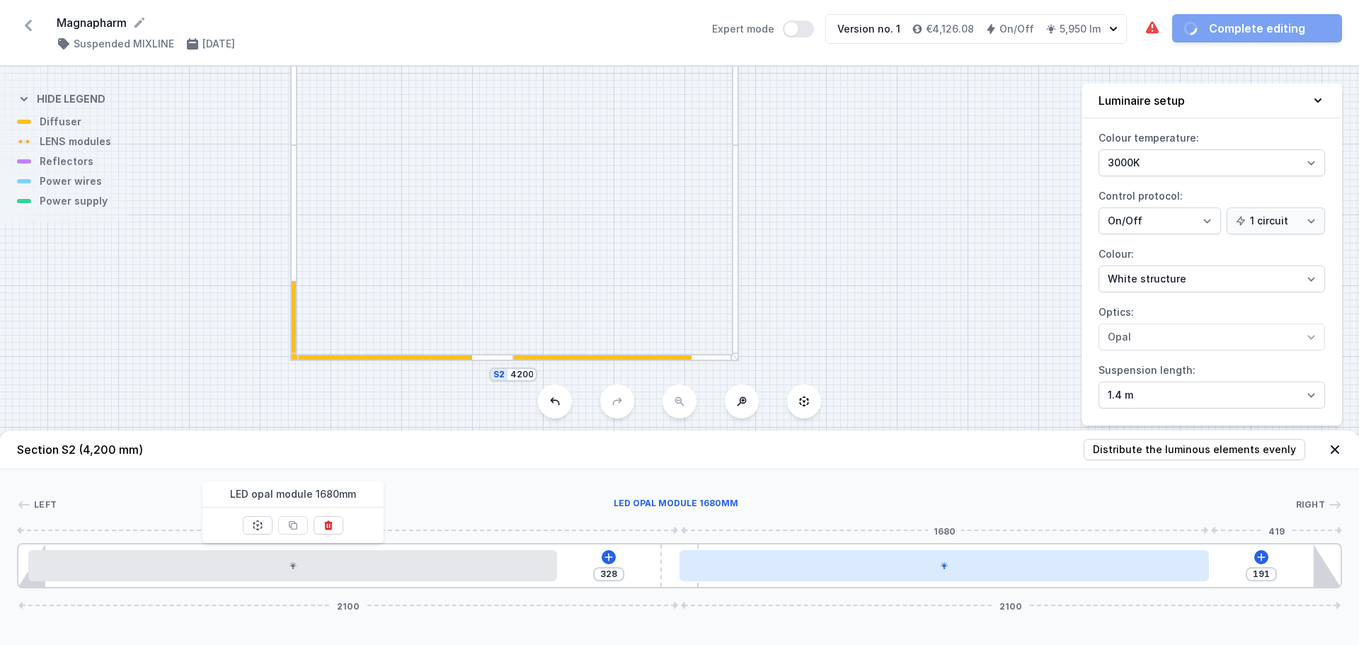
type input "145"
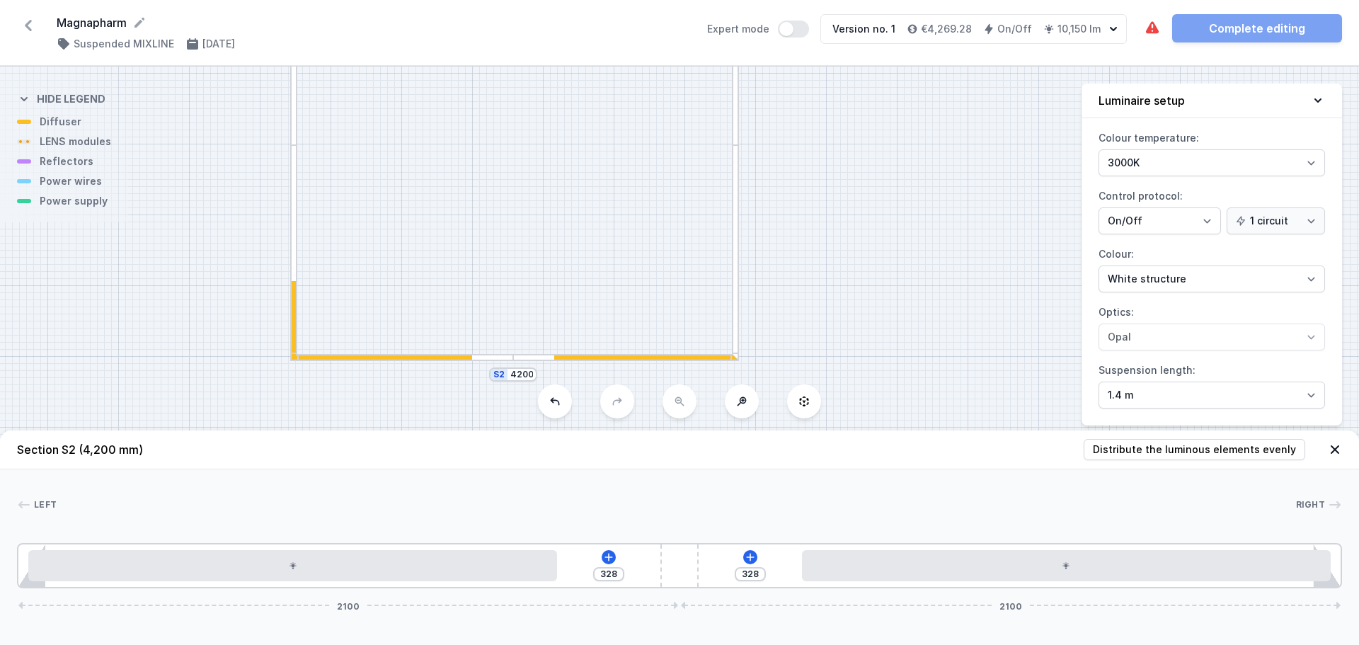
drag, startPoint x: 860, startPoint y: 551, endPoint x: 1039, endPoint y: 544, distance: 179.3
click at [1039, 544] on div "328 328 2100 2100" at bounding box center [679, 565] width 1325 height 45
click at [612, 557] on icon at bounding box center [608, 557] width 11 height 11
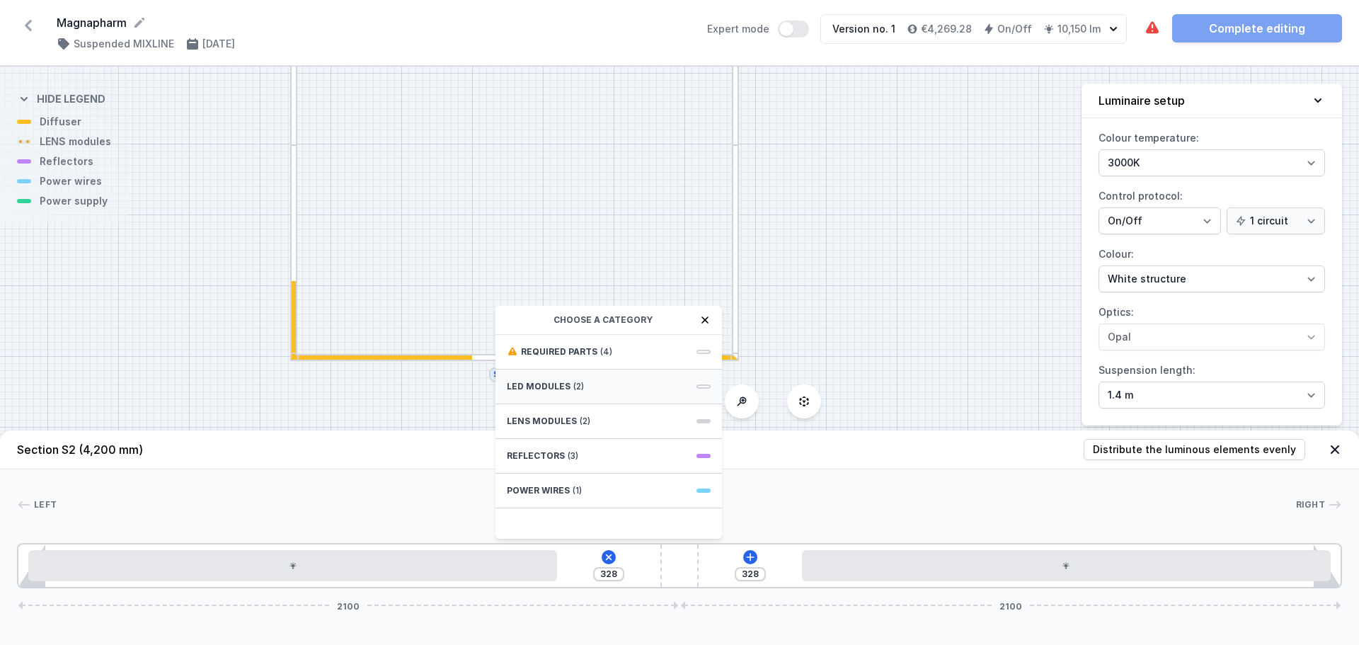
click at [588, 391] on div "LED modules (2)" at bounding box center [609, 387] width 227 height 35
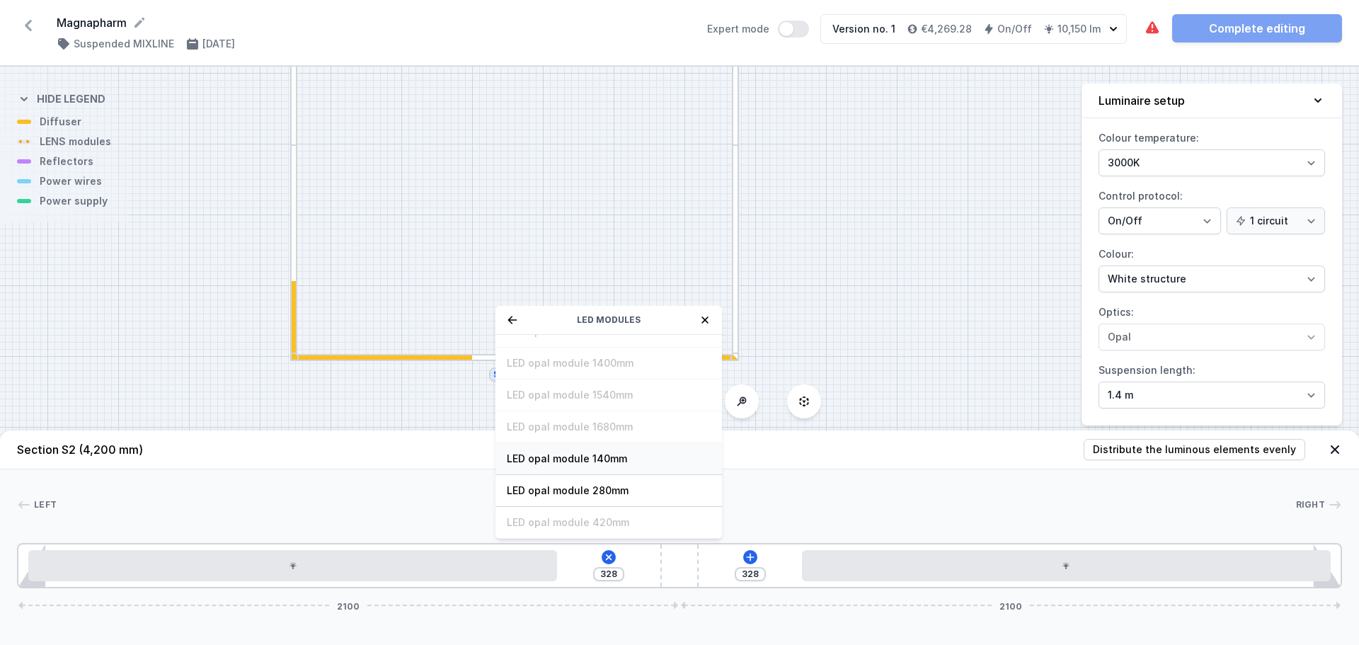
click at [626, 455] on span "LED opal module 140mm" at bounding box center [609, 459] width 204 height 14
type input "188"
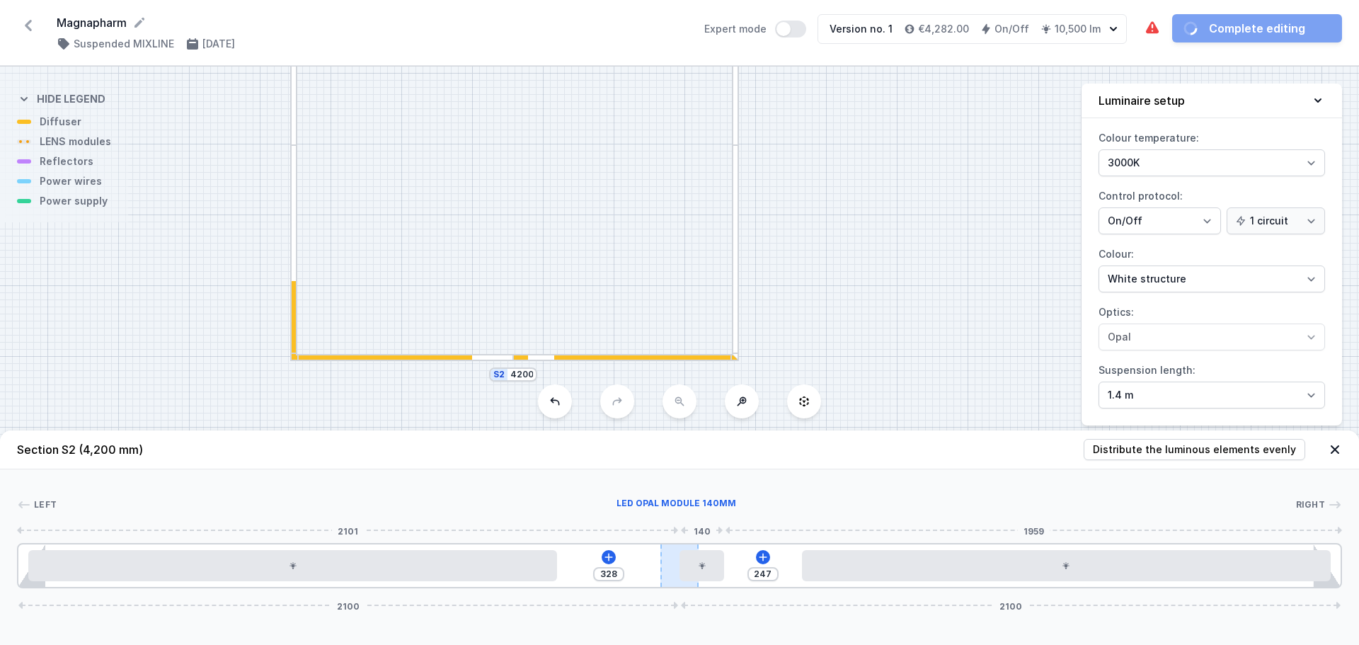
type input "328"
type input "119"
type input "69"
type input "115"
type input "73"
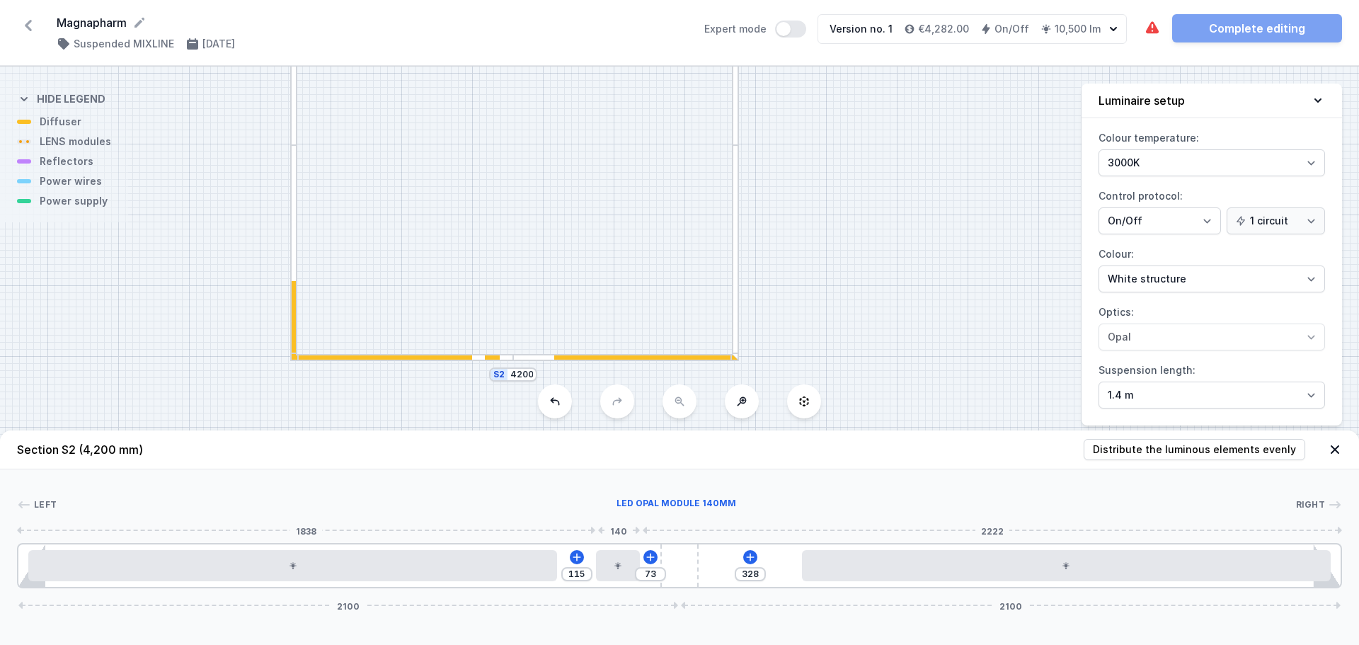
type input "108"
type input "80"
type input "102"
type input "86"
type input "97"
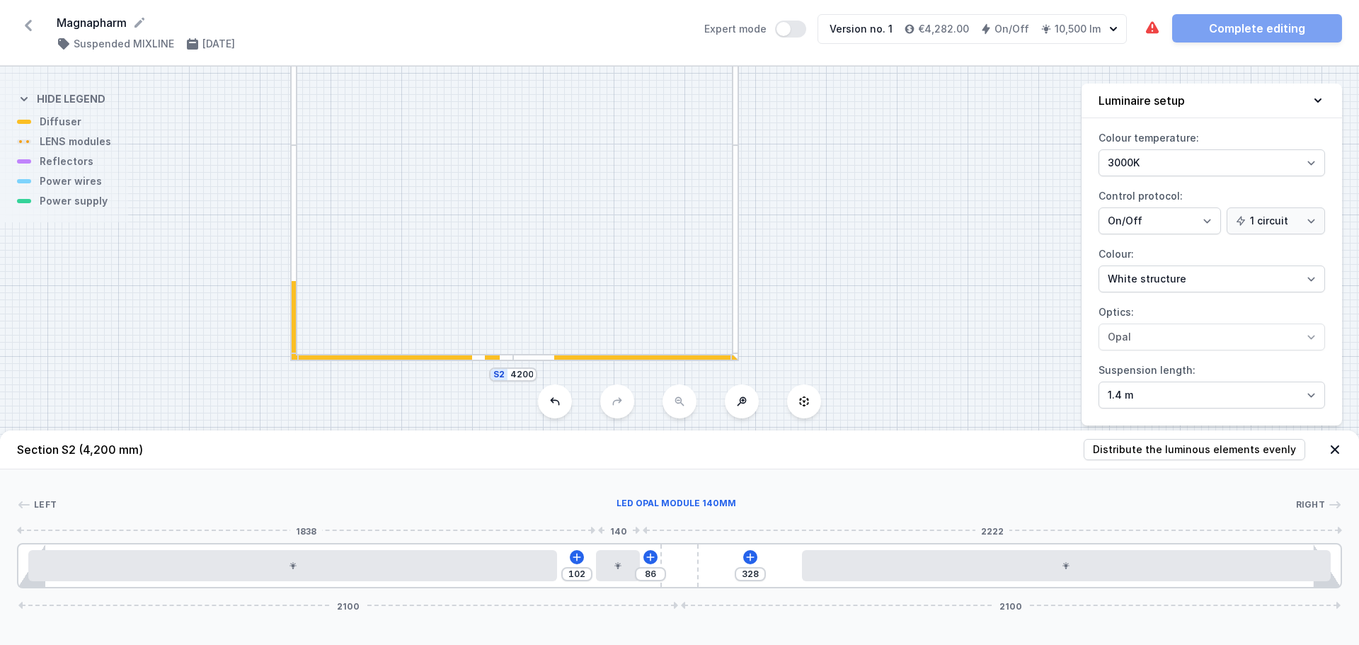
type input "91"
type input "93"
drag, startPoint x: 584, startPoint y: 569, endPoint x: 595, endPoint y: 572, distance: 11.7
click at [575, 570] on div at bounding box center [579, 565] width 44 height 31
click at [615, 523] on icon at bounding box center [615, 525] width 8 height 9
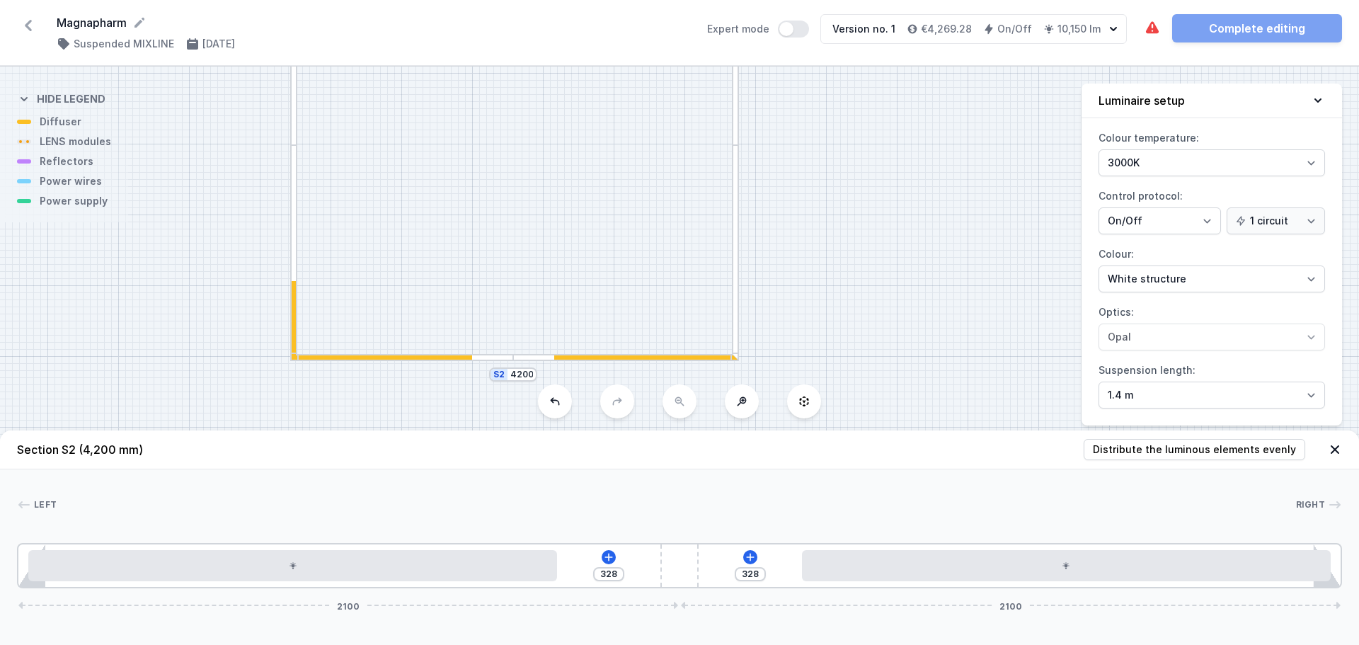
click at [875, 294] on div "S4 4200 S3 6000 S2 4200 S1 6000" at bounding box center [679, 356] width 1359 height 578
click at [738, 213] on div at bounding box center [735, 252] width 7 height 214
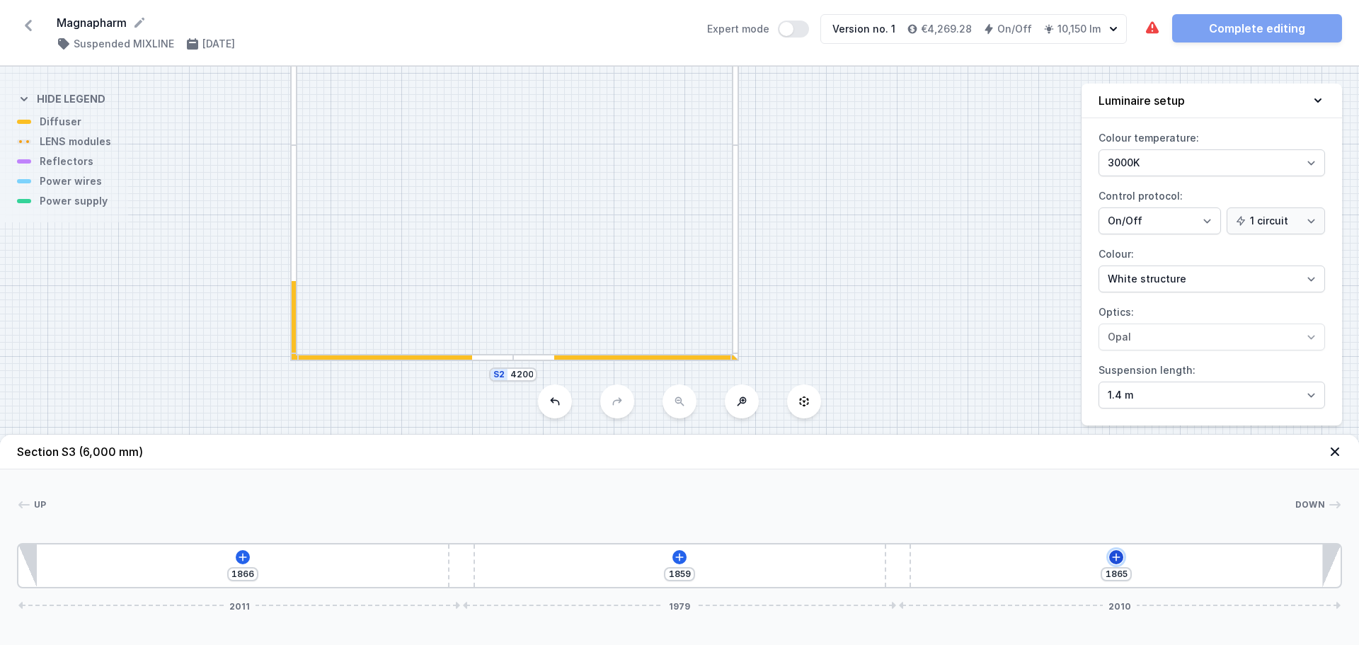
click at [1114, 555] on icon at bounding box center [1116, 557] width 11 height 11
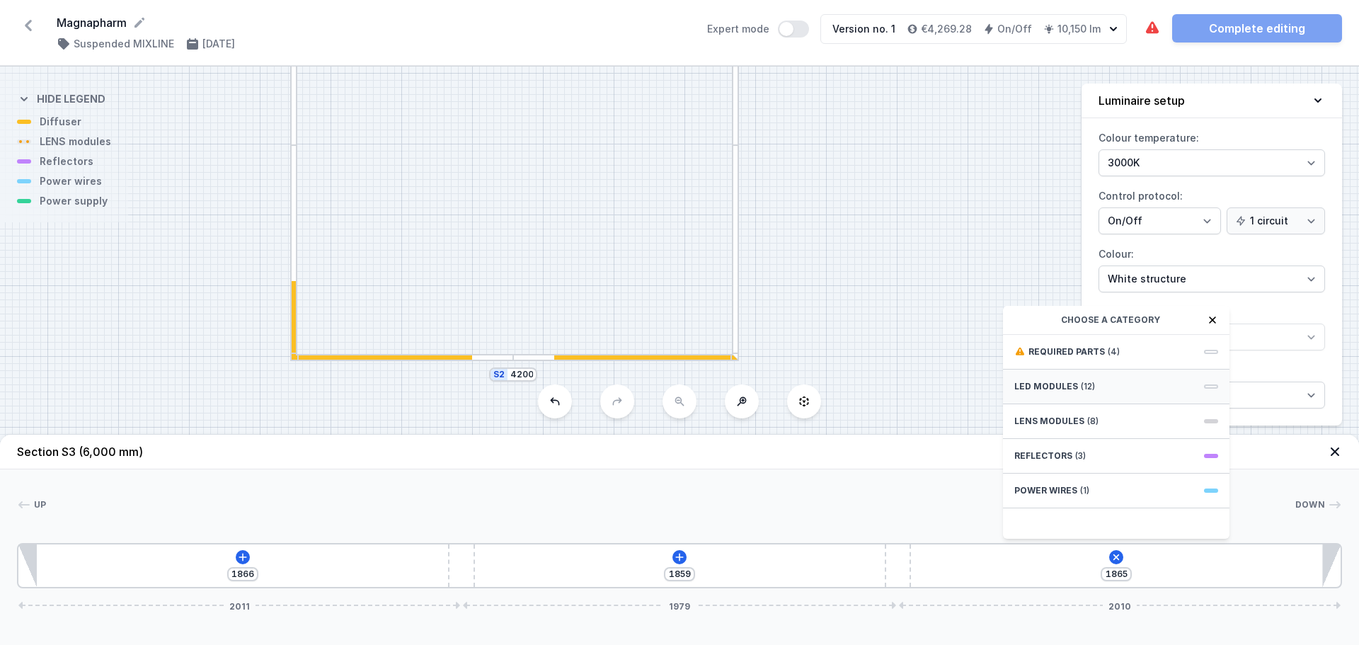
click at [1086, 389] on span "(12)" at bounding box center [1088, 386] width 14 height 11
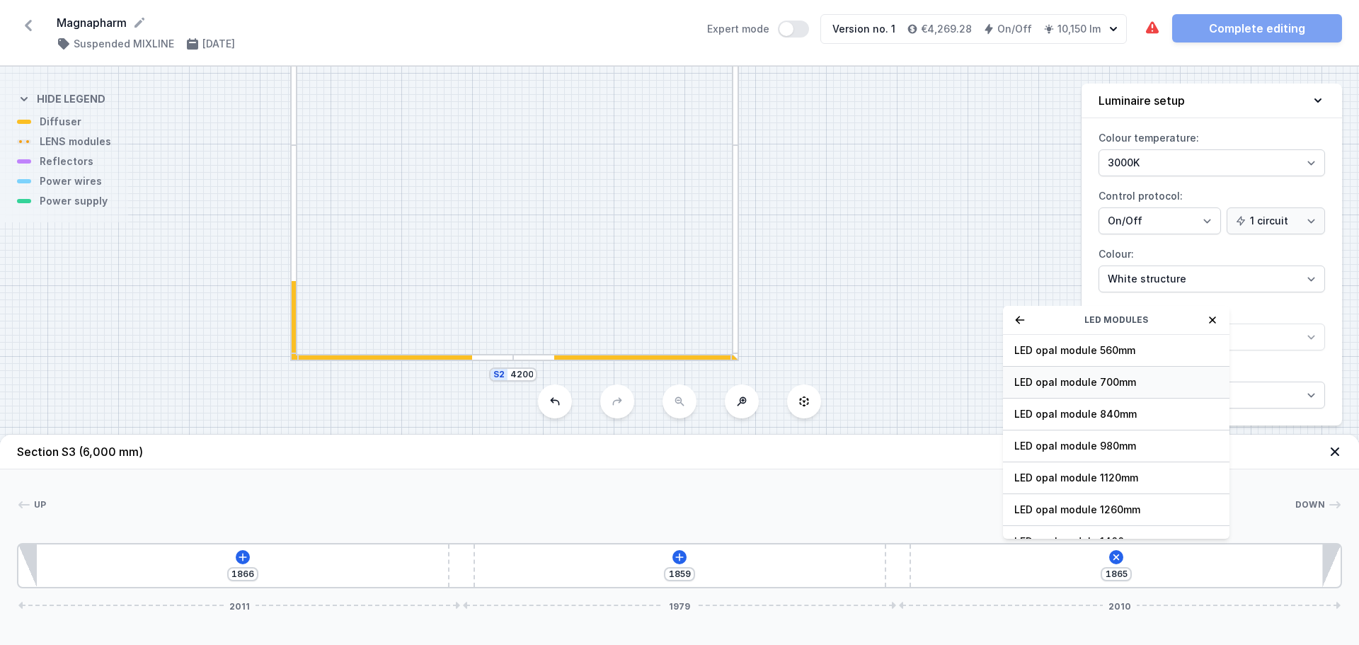
click at [1103, 384] on span "LED opal module 700mm" at bounding box center [1117, 382] width 204 height 14
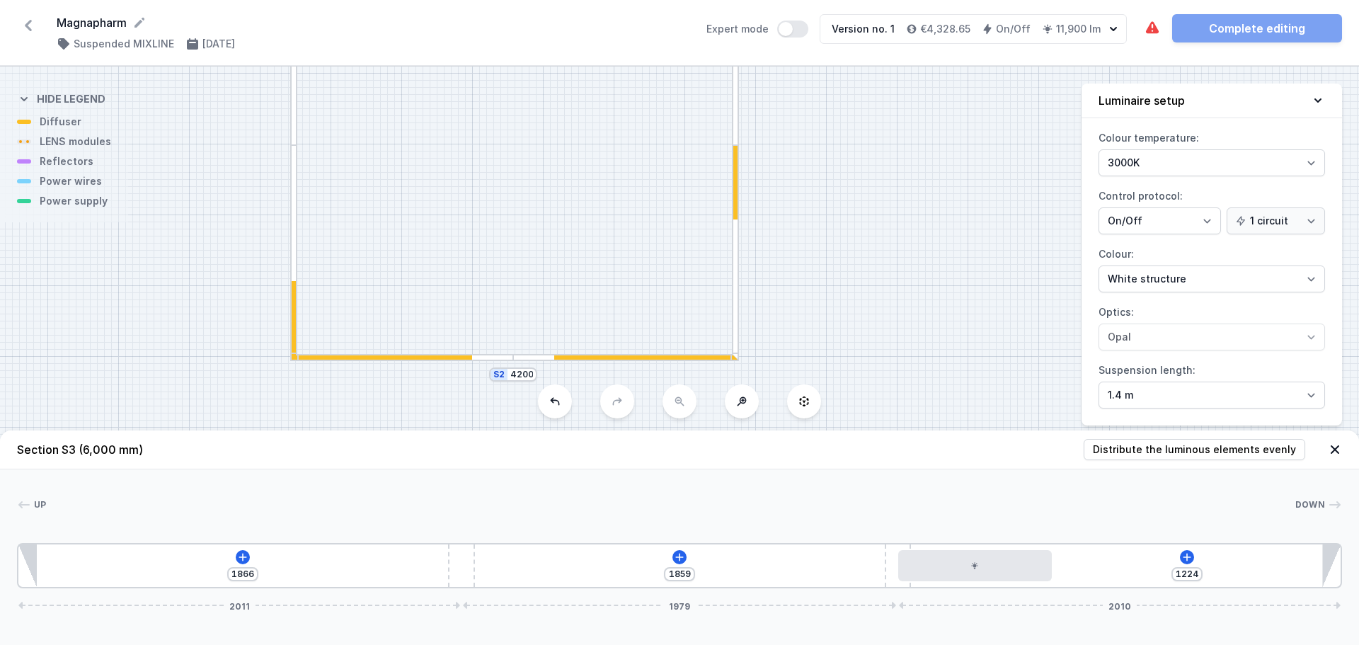
drag, startPoint x: 735, startPoint y: 195, endPoint x: 794, endPoint y: 295, distance: 116.8
click at [739, 256] on div "S4 4200 S3 6000 S2 4200 S1 6000" at bounding box center [679, 356] width 1359 height 578
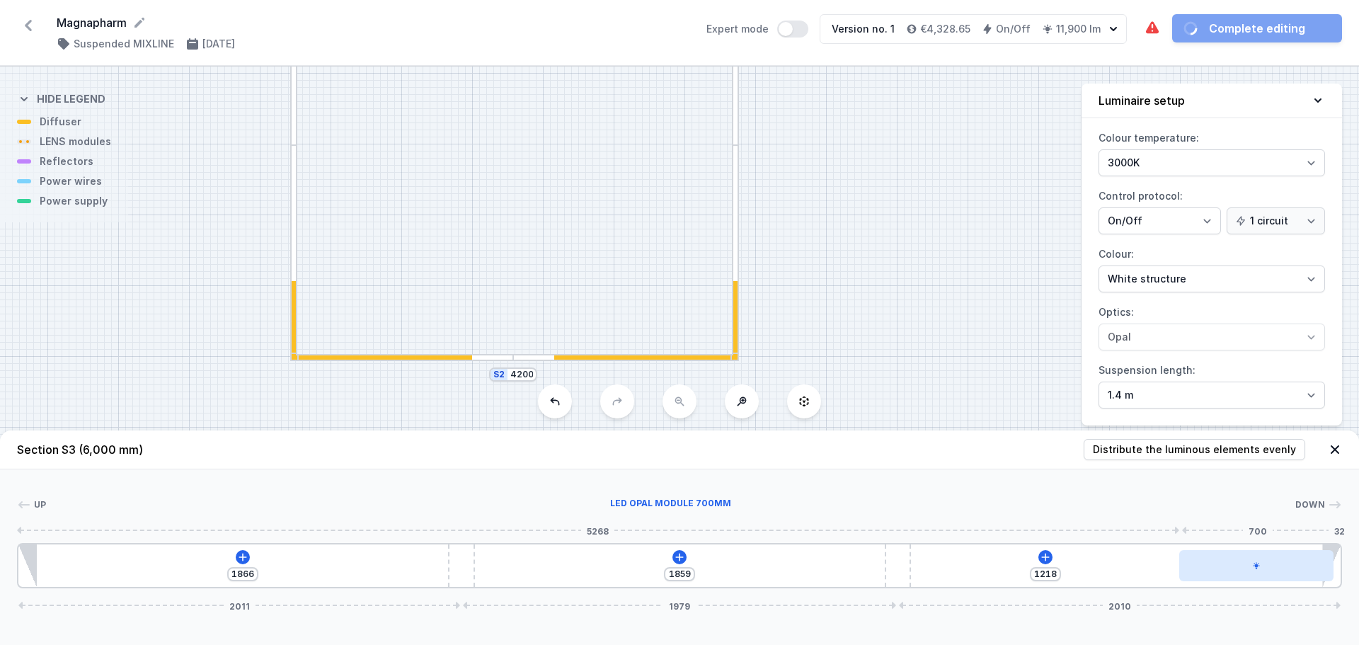
drag, startPoint x: 992, startPoint y: 566, endPoint x: 1316, endPoint y: 567, distance: 323.6
click at [1316, 567] on div at bounding box center [1257, 565] width 154 height 31
click at [526, 353] on div "S4 4200 S3 6000 S2 4200 S1 6000" at bounding box center [679, 356] width 1359 height 578
click at [527, 358] on div at bounding box center [624, 357] width 223 height 7
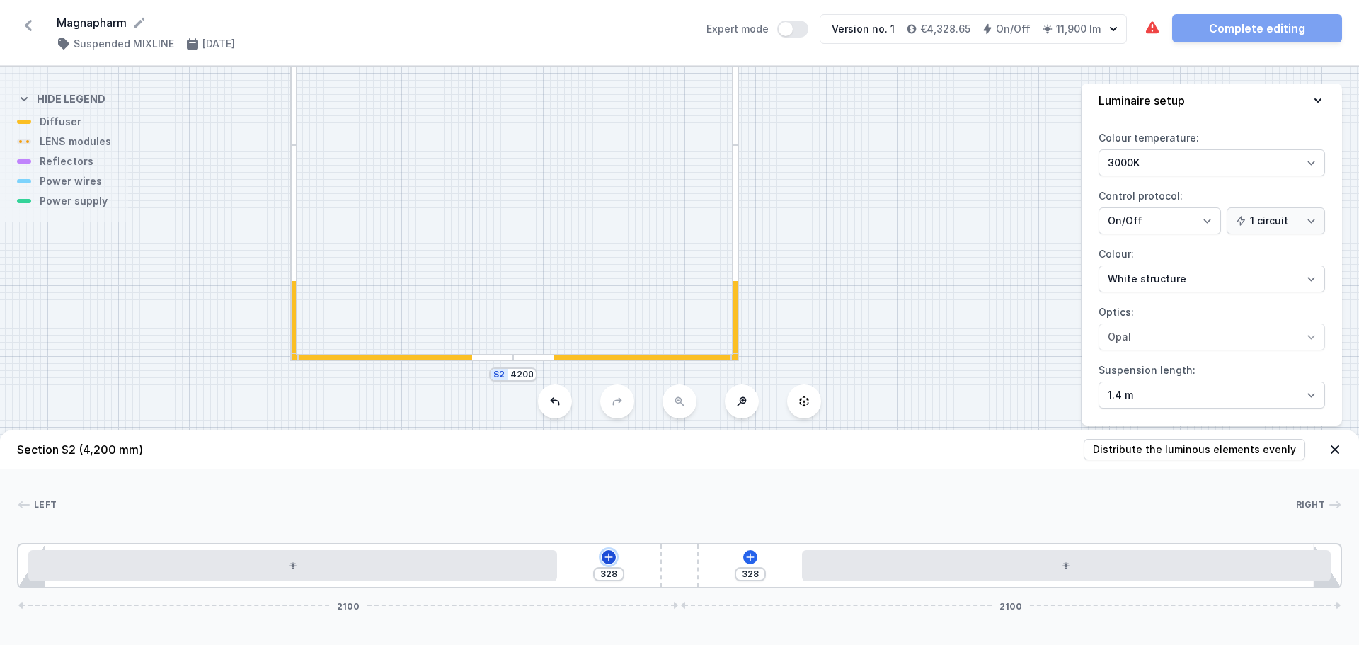
click at [603, 556] on button at bounding box center [609, 557] width 14 height 14
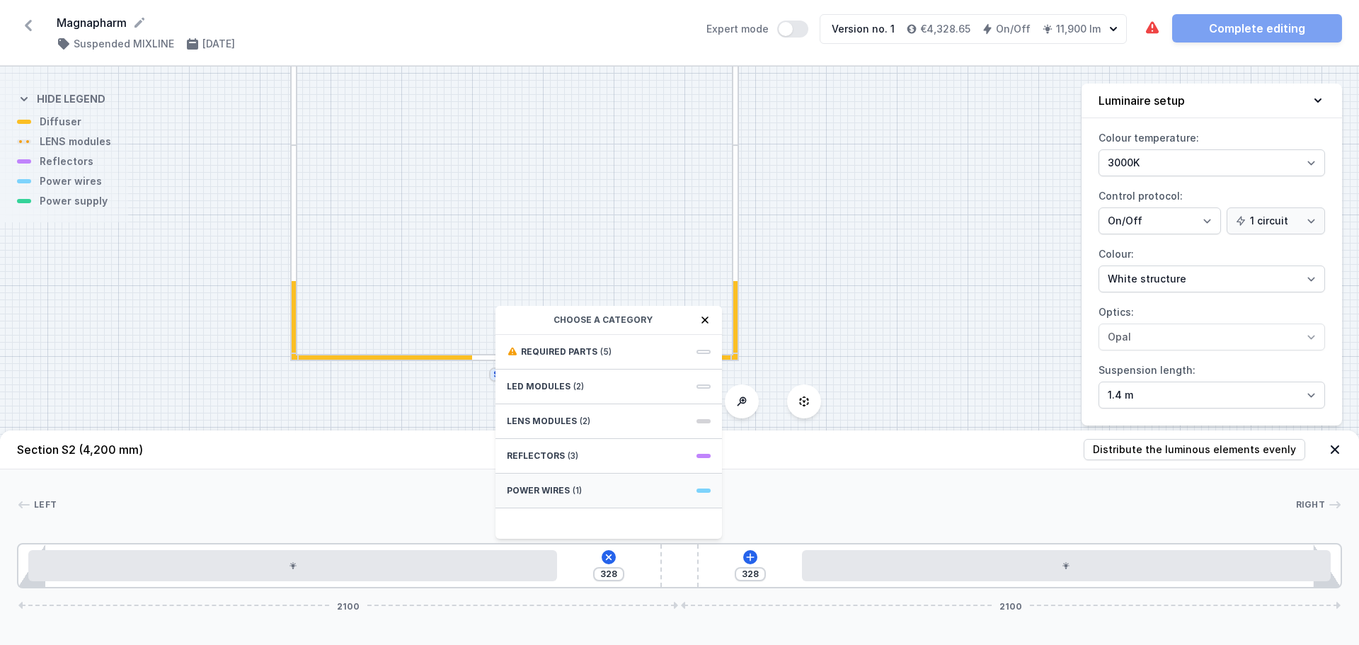
click at [574, 495] on span "(1)" at bounding box center [577, 490] width 9 height 11
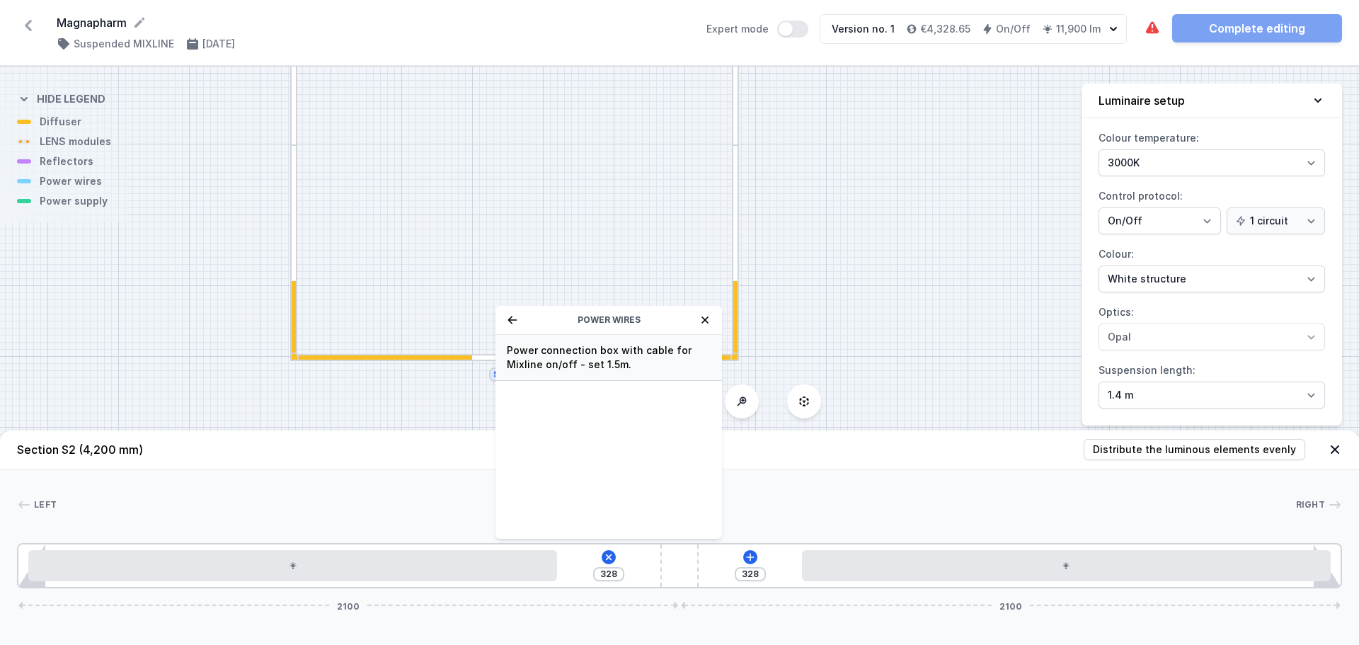
click at [588, 360] on span "Power connection box with cable for Mixline on/off - set 1.5m." at bounding box center [609, 357] width 204 height 28
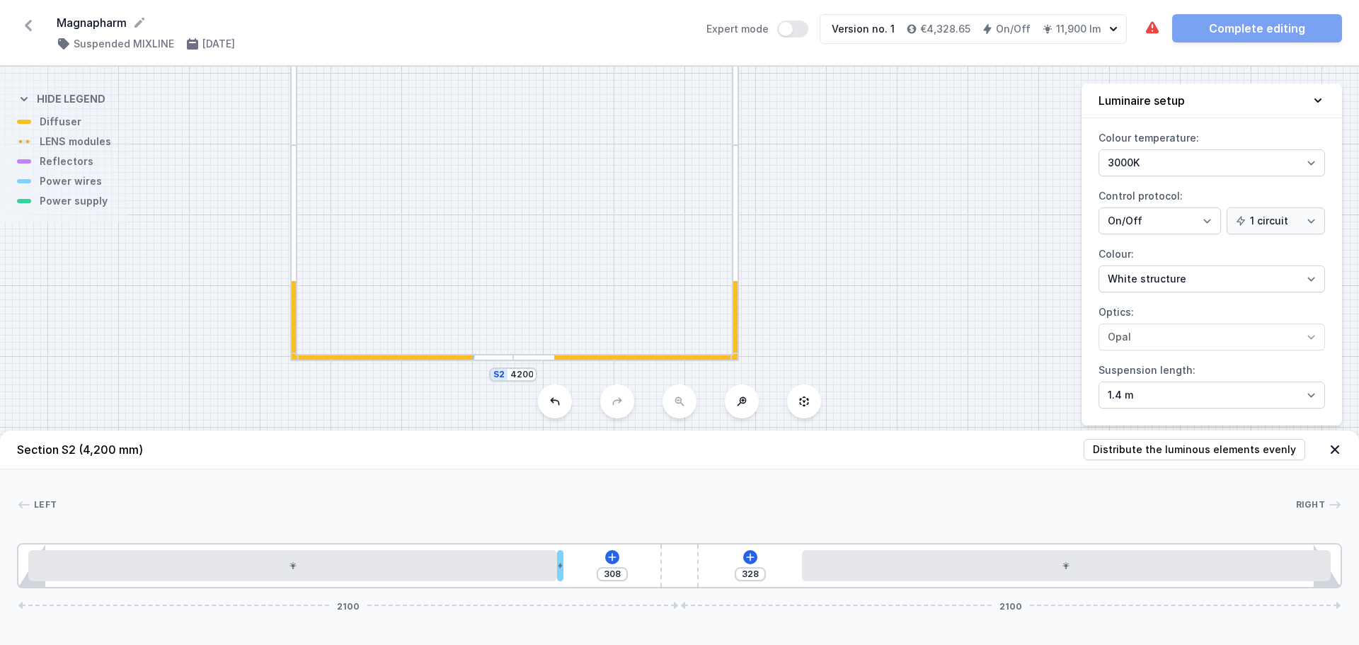
drag, startPoint x: 561, startPoint y: 564, endPoint x: 574, endPoint y: 563, distance: 12.1
click at [574, 563] on div "308 328 2100 2100" at bounding box center [679, 565] width 1325 height 45
click at [612, 557] on icon at bounding box center [612, 557] width 11 height 11
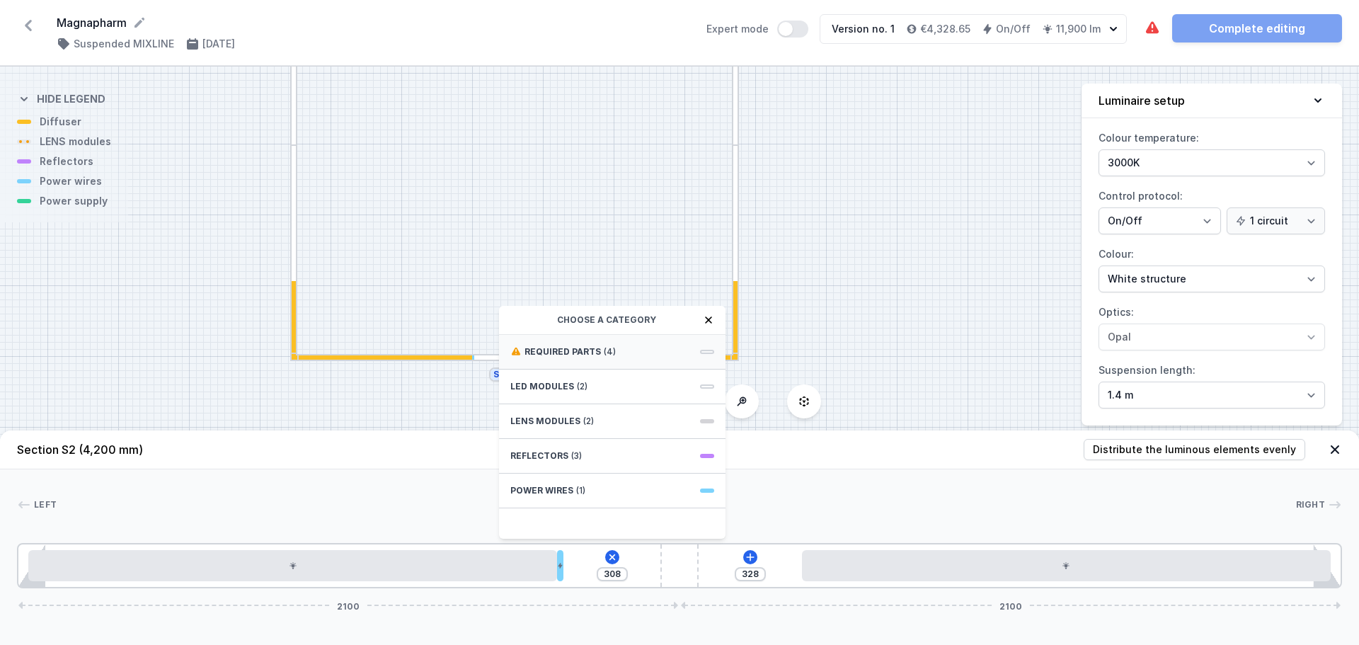
click at [604, 356] on span "(4)" at bounding box center [610, 351] width 12 height 11
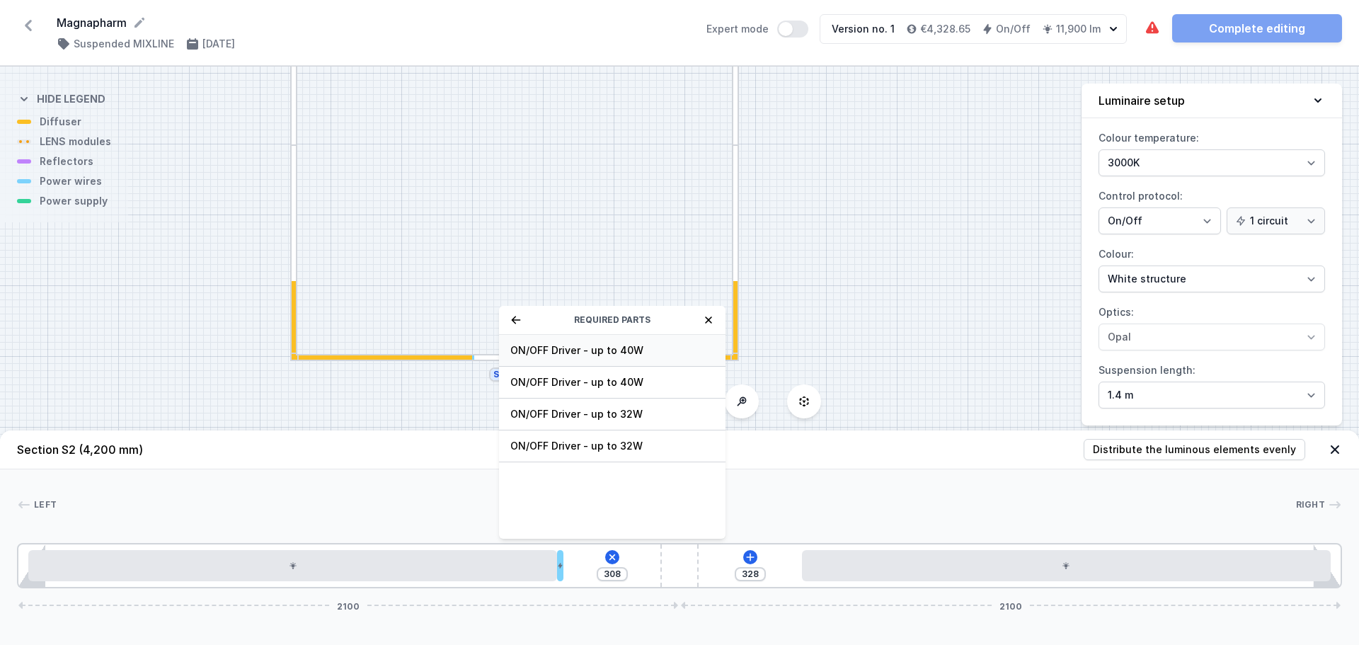
click at [656, 341] on div "ON/OFF Driver - up to 40W" at bounding box center [612, 351] width 227 height 32
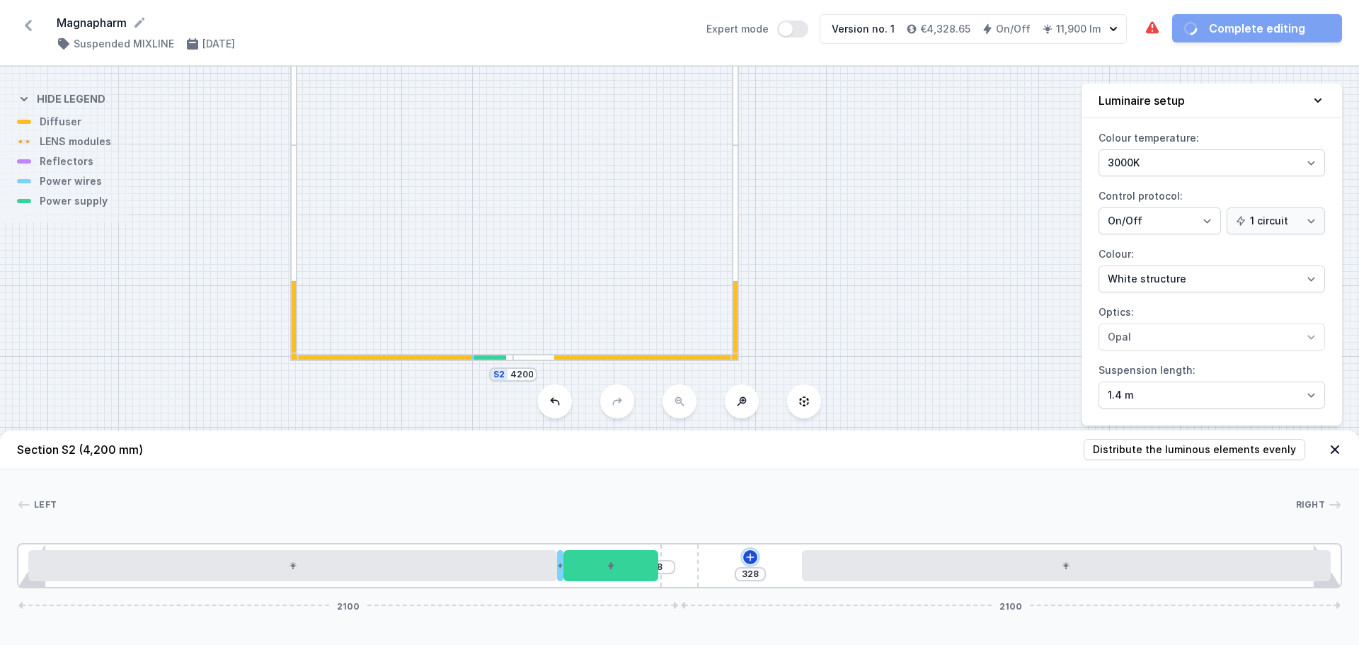
click at [755, 556] on icon at bounding box center [750, 557] width 11 height 11
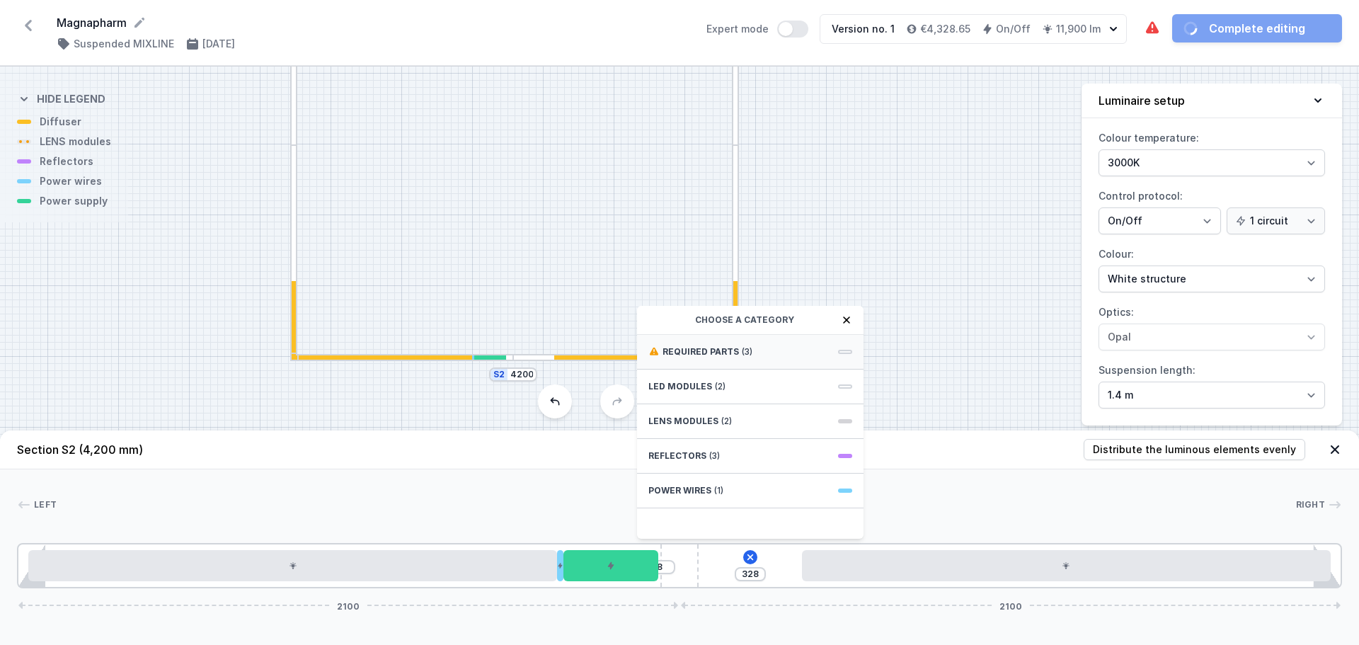
click at [741, 346] on div "Required parts (3)" at bounding box center [750, 352] width 227 height 35
click at [791, 358] on div "ON/OFF Driver - up to 40W" at bounding box center [750, 351] width 227 height 32
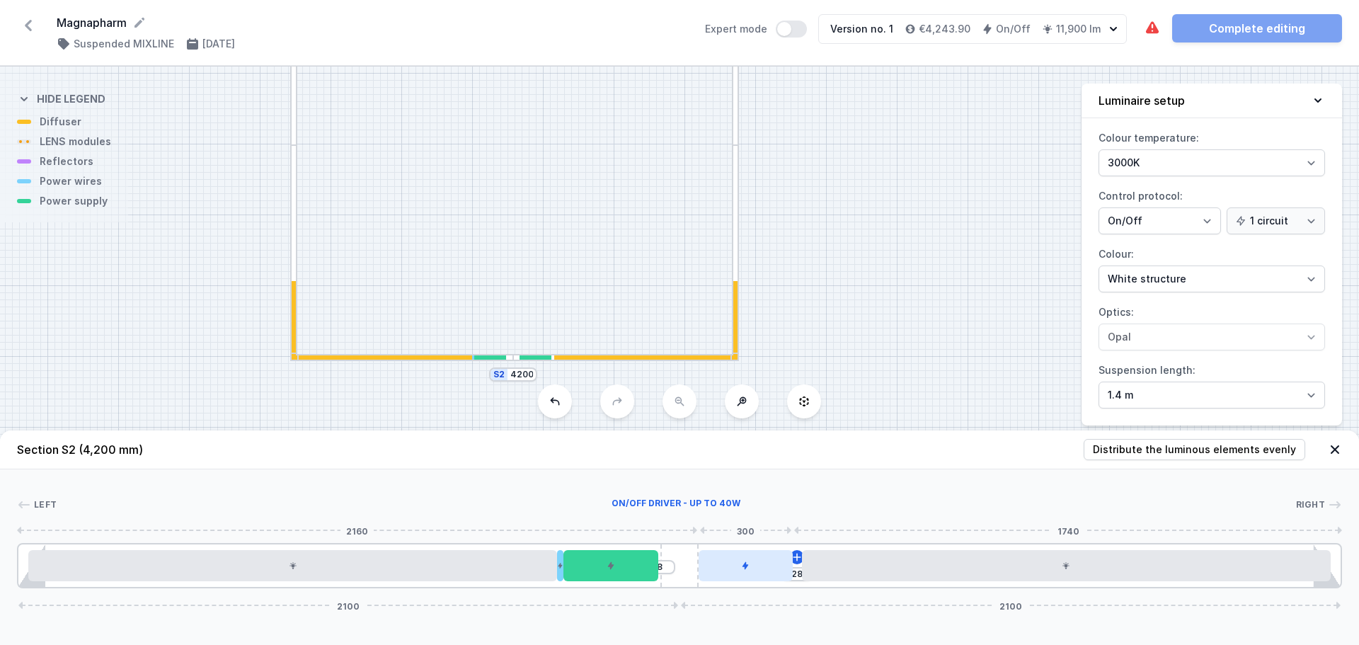
drag, startPoint x: 736, startPoint y: 570, endPoint x: 761, endPoint y: 571, distance: 24.8
click at [761, 571] on div at bounding box center [746, 565] width 94 height 31
click at [799, 554] on icon at bounding box center [797, 557] width 11 height 11
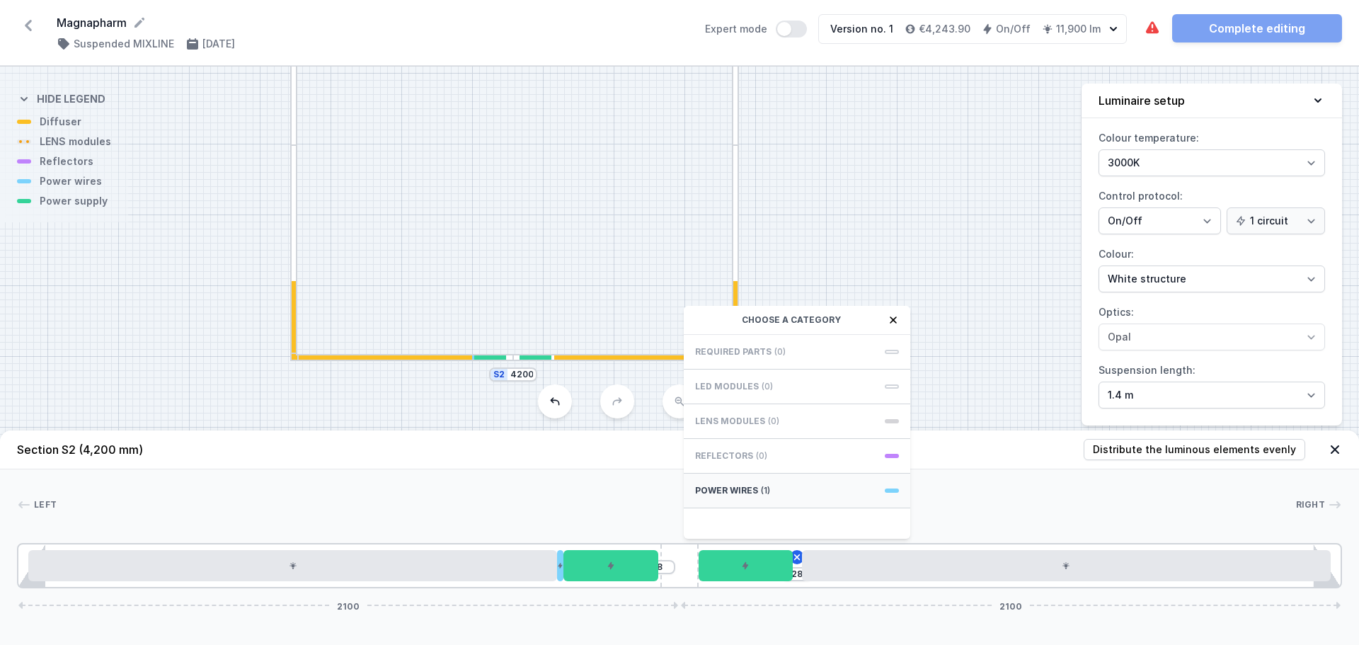
click at [789, 492] on div "Power wires (1)" at bounding box center [797, 491] width 227 height 35
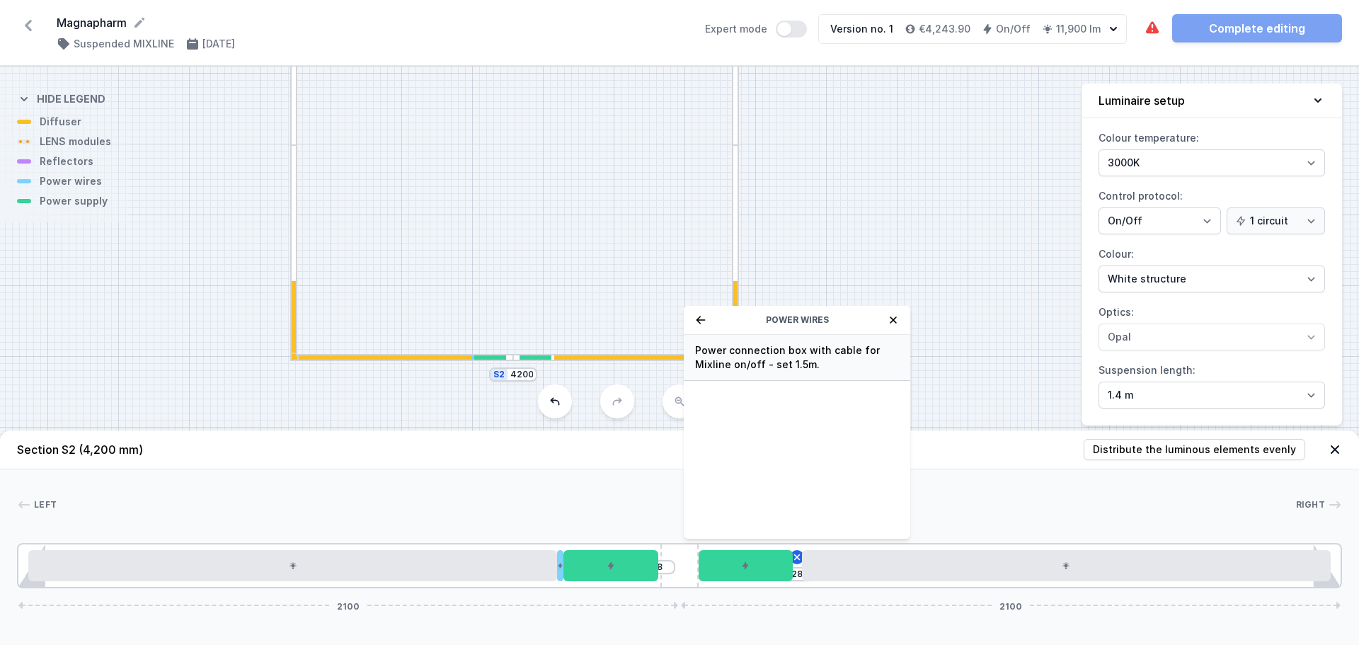
click at [786, 365] on span "Power connection box with cable for Mixline on/off - set 1.5m." at bounding box center [797, 357] width 204 height 28
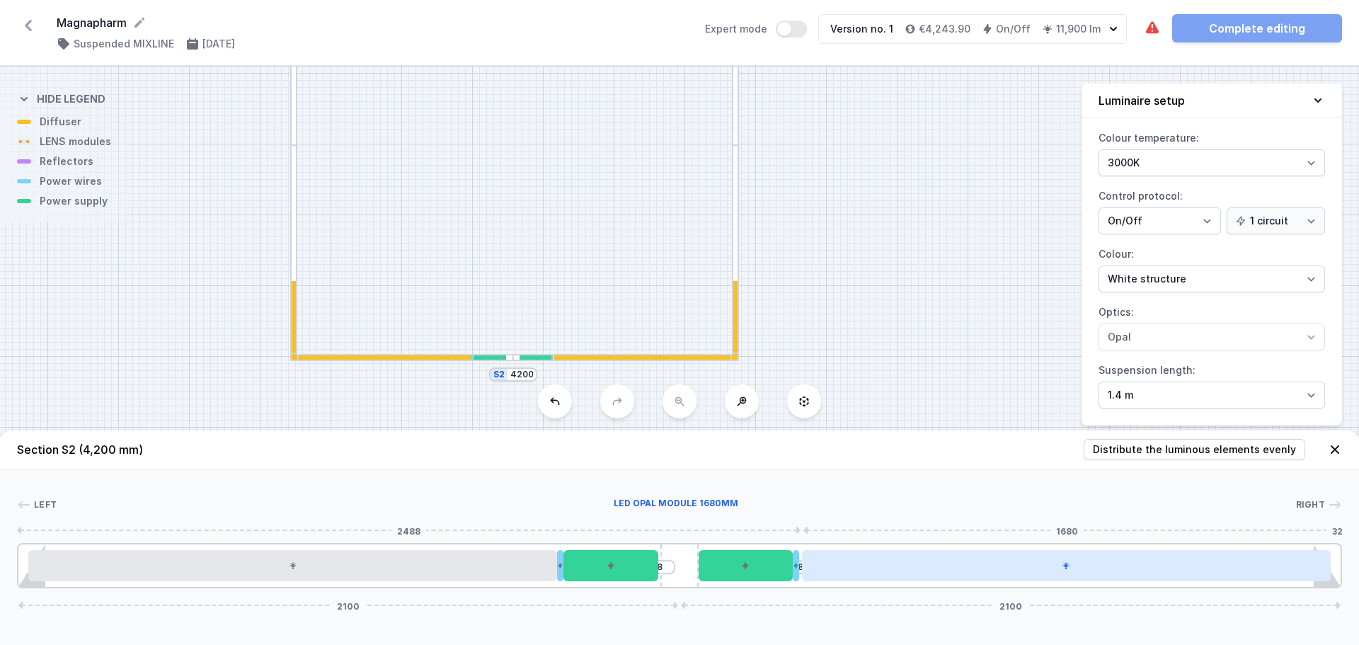
drag, startPoint x: 796, startPoint y: 571, endPoint x: 803, endPoint y: 569, distance: 7.2
click at [803, 569] on div "8 8 2100 2100" at bounding box center [679, 565] width 1325 height 45
drag, startPoint x: 796, startPoint y: 579, endPoint x: 803, endPoint y: 573, distance: 9.5
click at [803, 573] on div "8 8 2100 2100" at bounding box center [679, 565] width 1325 height 45
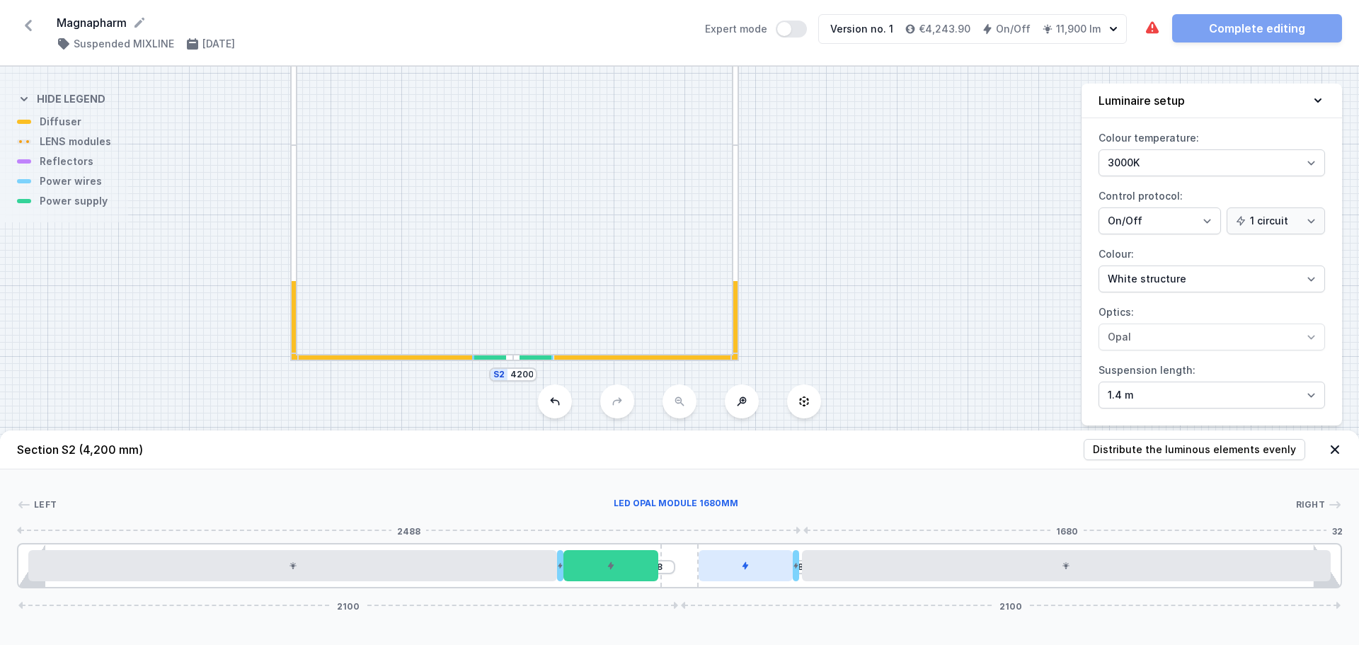
drag, startPoint x: 795, startPoint y: 564, endPoint x: 769, endPoint y: 561, distance: 26.4
click at [819, 562] on div "8 8 2100 2100" at bounding box center [679, 565] width 1325 height 45
drag, startPoint x: 763, startPoint y: 562, endPoint x: 752, endPoint y: 568, distance: 12.7
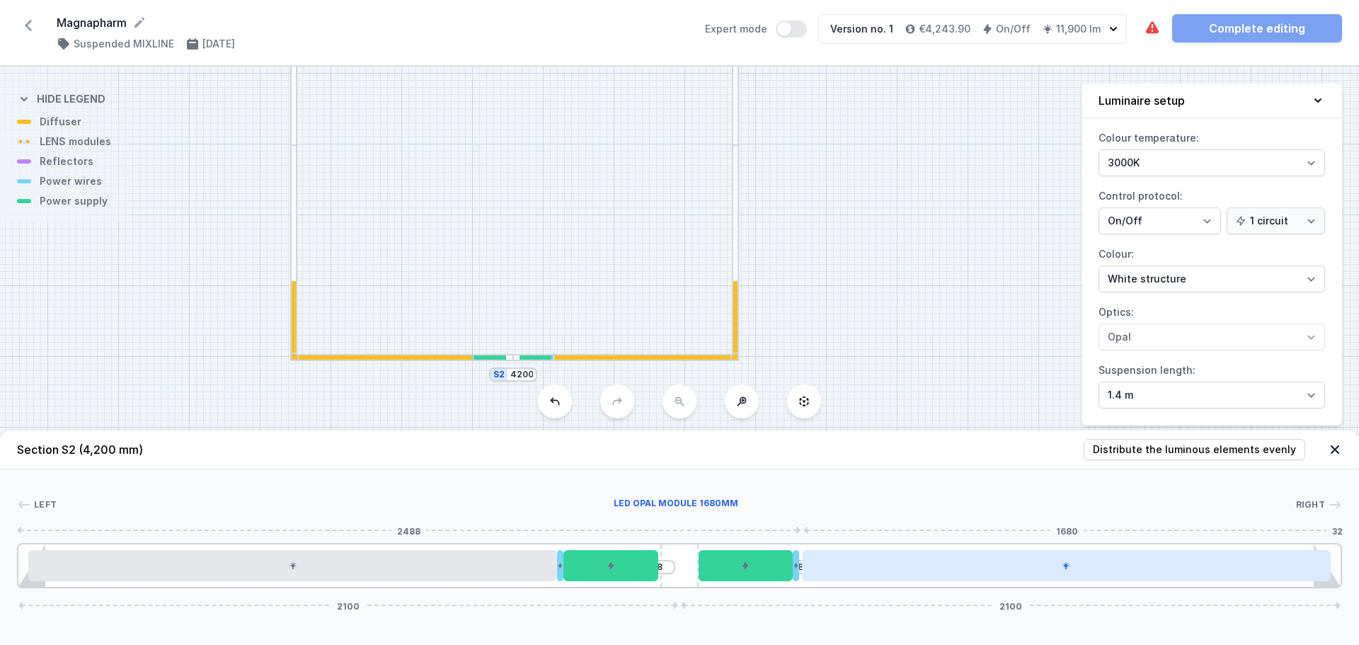
drag, startPoint x: 799, startPoint y: 562, endPoint x: 808, endPoint y: 561, distance: 9.3
click at [808, 561] on div "8 8 2100 2100" at bounding box center [679, 565] width 1325 height 45
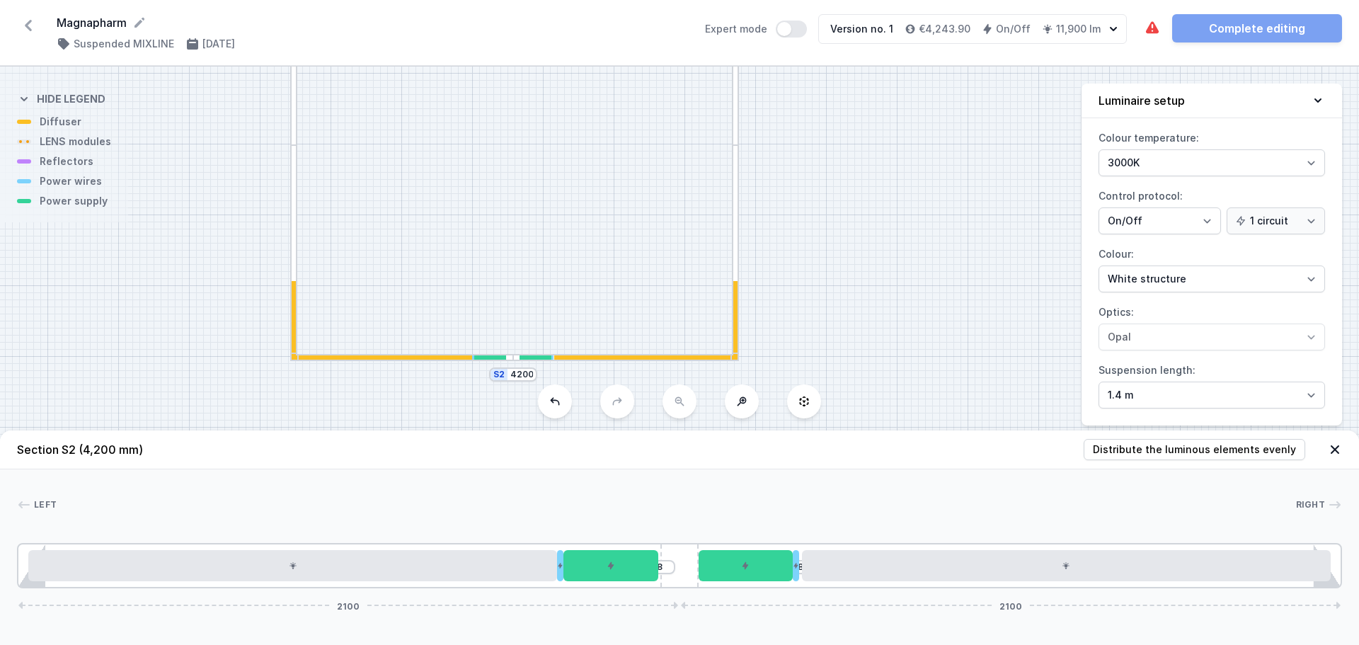
click at [843, 440] on header "Section S2 (4,200 mm) Distribute the luminous elements evenly" at bounding box center [679, 449] width 1359 height 39
click at [737, 258] on div at bounding box center [735, 252] width 7 height 214
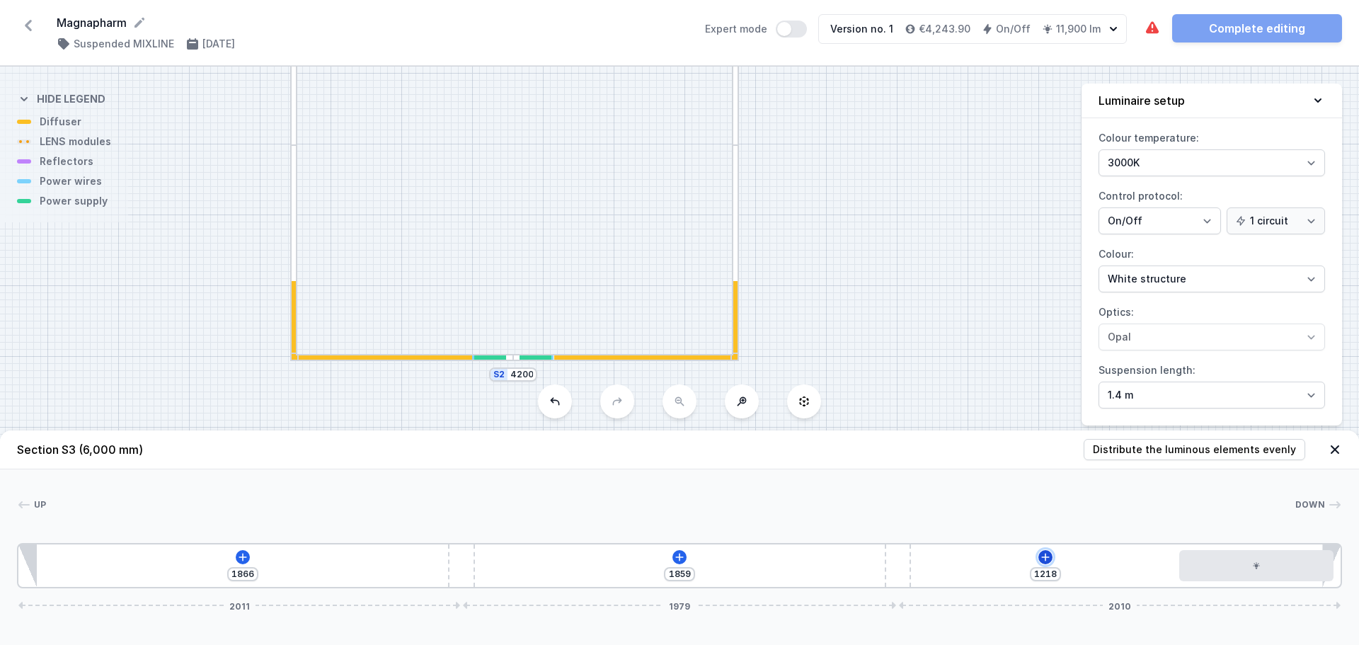
click at [1042, 557] on icon at bounding box center [1045, 557] width 11 height 11
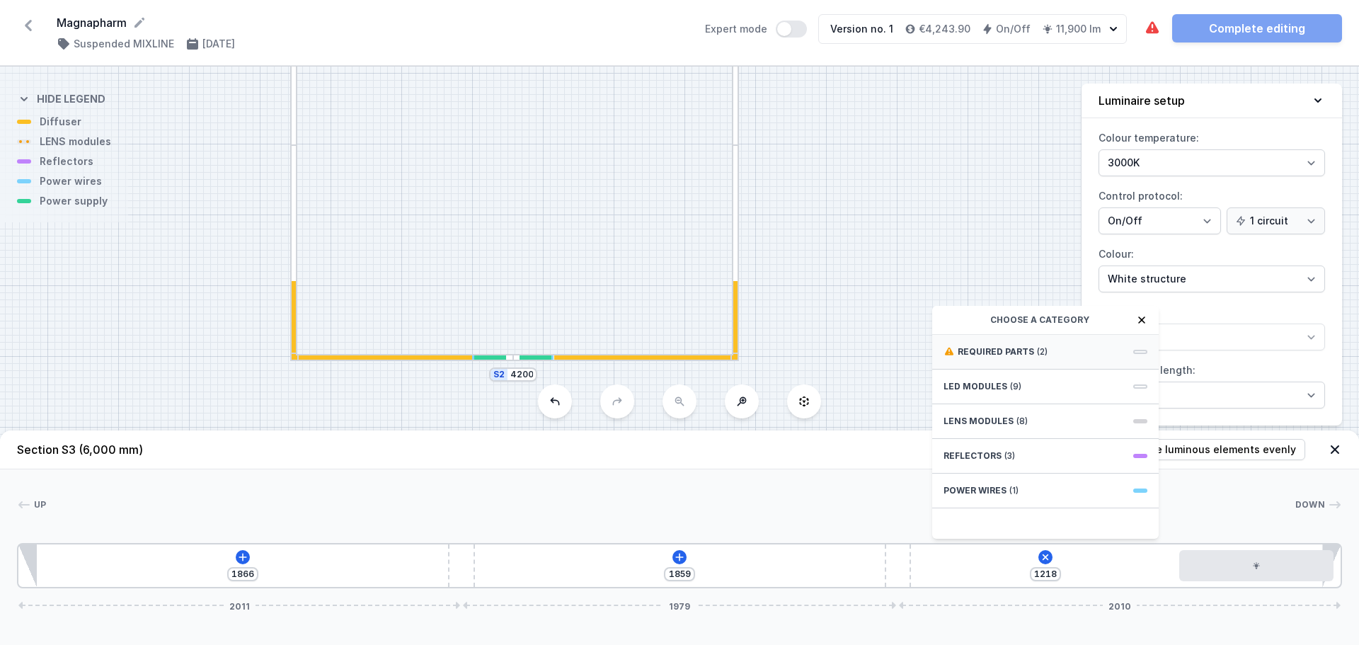
click at [1010, 357] on span "Required parts" at bounding box center [996, 351] width 76 height 11
click at [1041, 381] on span "ON/OFF Driver - up to 32W" at bounding box center [1046, 382] width 204 height 14
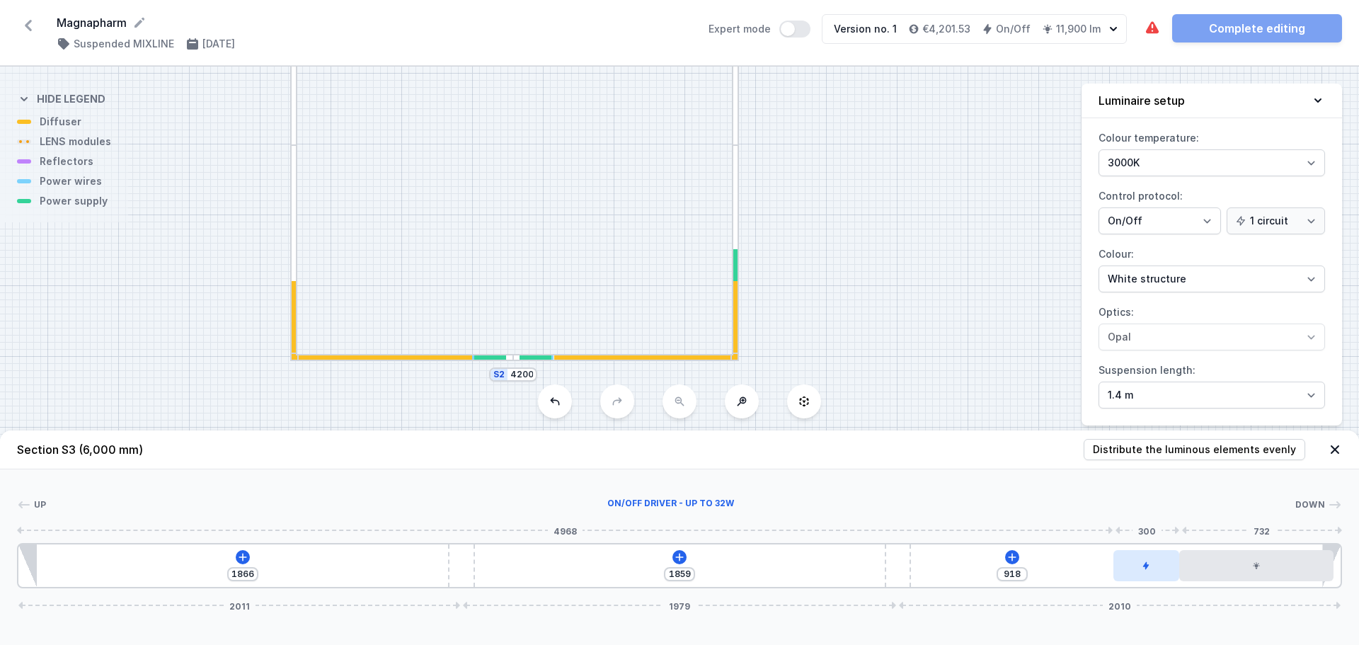
drag, startPoint x: 952, startPoint y: 561, endPoint x: 1168, endPoint y: 554, distance: 216.1
click at [1168, 554] on div at bounding box center [1147, 565] width 66 height 31
click at [295, 215] on div at bounding box center [293, 252] width 7 height 214
click at [242, 558] on icon at bounding box center [242, 557] width 11 height 11
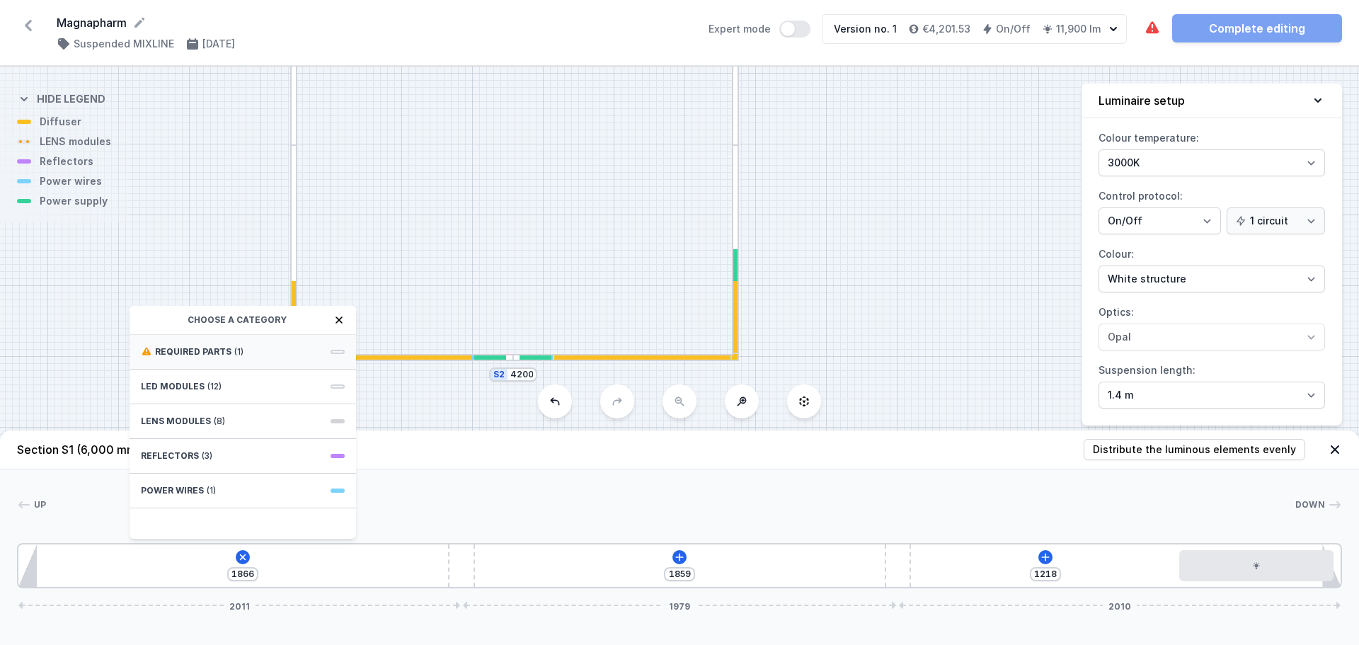
click at [227, 353] on span "Required parts" at bounding box center [193, 351] width 76 height 11
click at [260, 353] on span "ON/OFF Driver - up to 32W" at bounding box center [243, 350] width 204 height 14
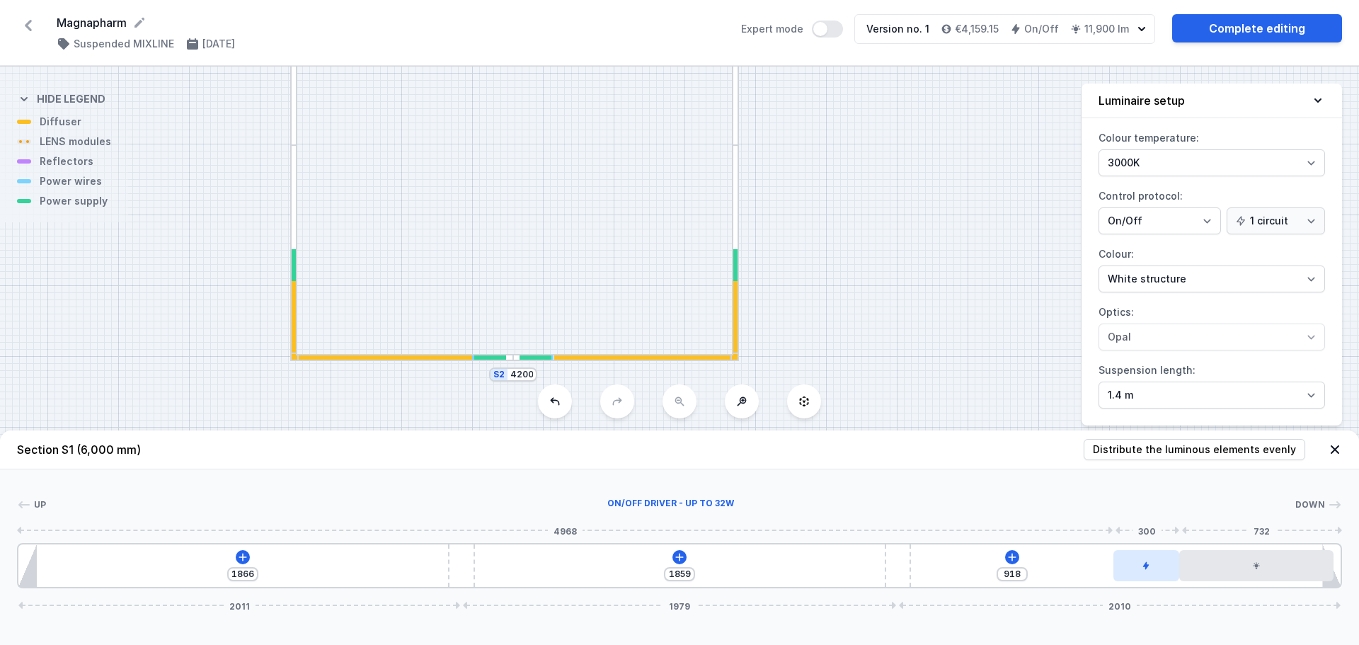
drag, startPoint x: 85, startPoint y: 569, endPoint x: 1175, endPoint y: 553, distance: 1090.5
click at [1013, 551] on button at bounding box center [1012, 557] width 14 height 14
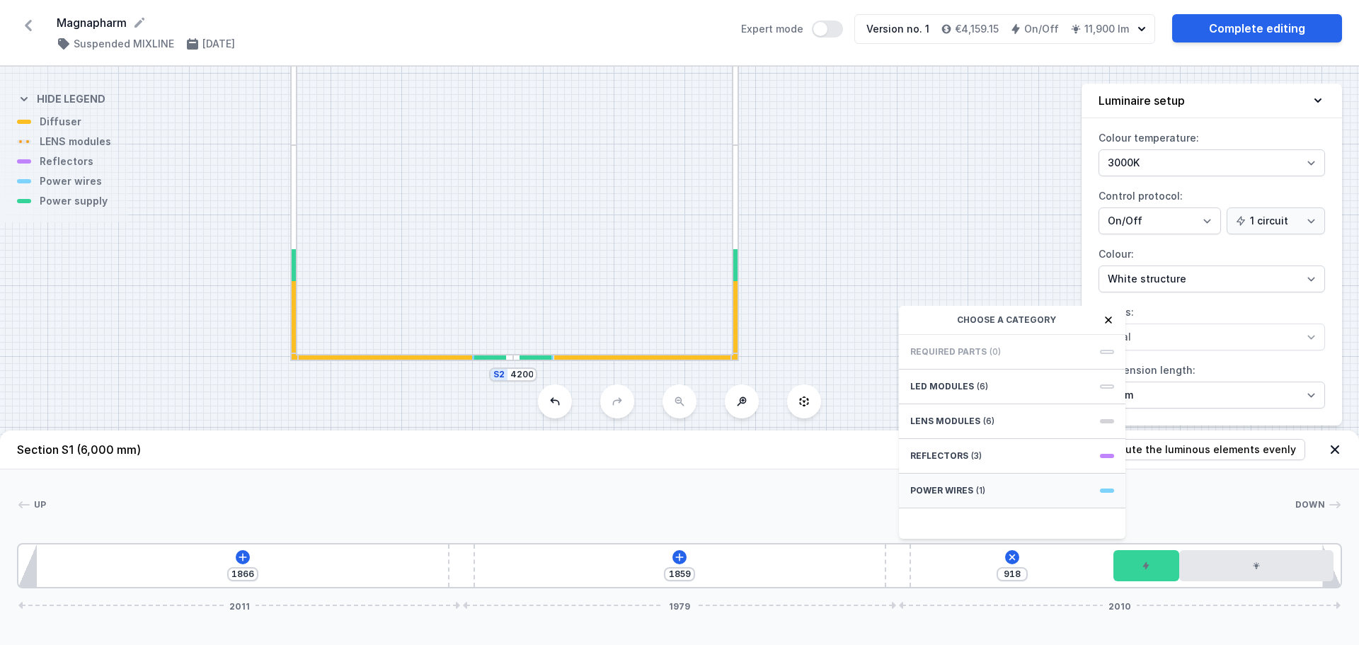
click at [969, 485] on span "Power wires" at bounding box center [942, 490] width 63 height 11
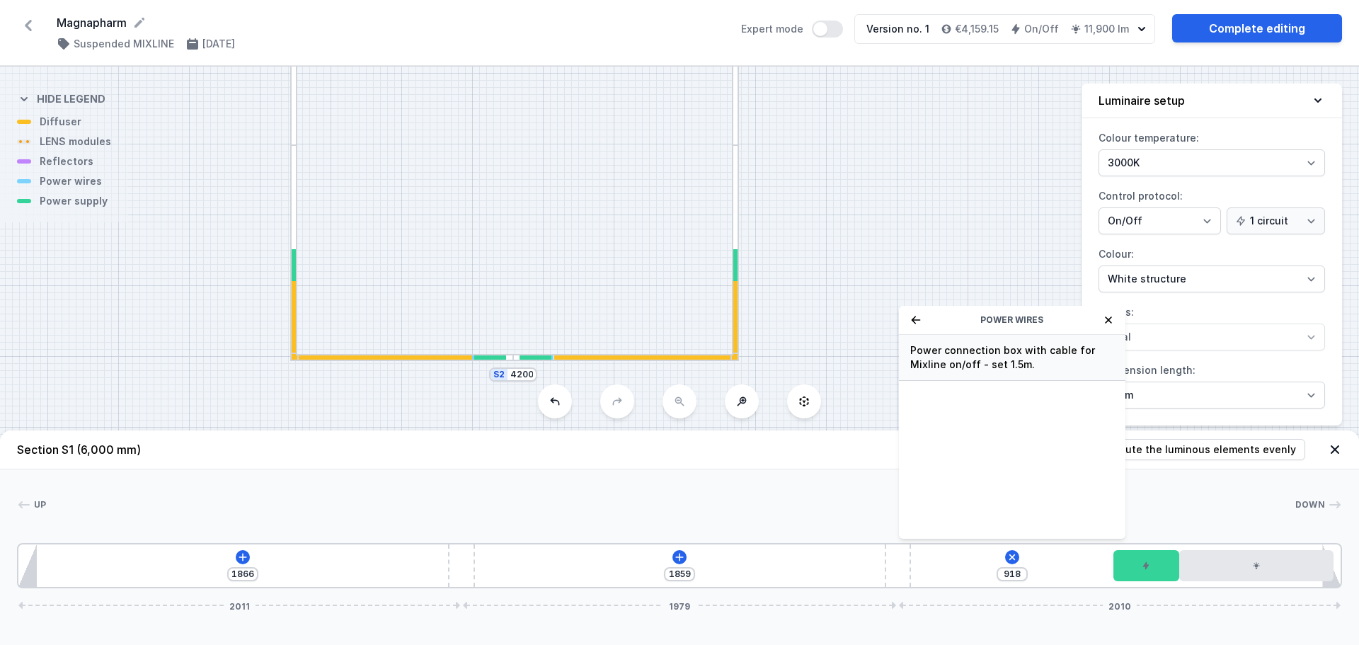
click at [966, 357] on span "Power connection box with cable for Mixline on/off - set 1.5m." at bounding box center [1013, 357] width 204 height 28
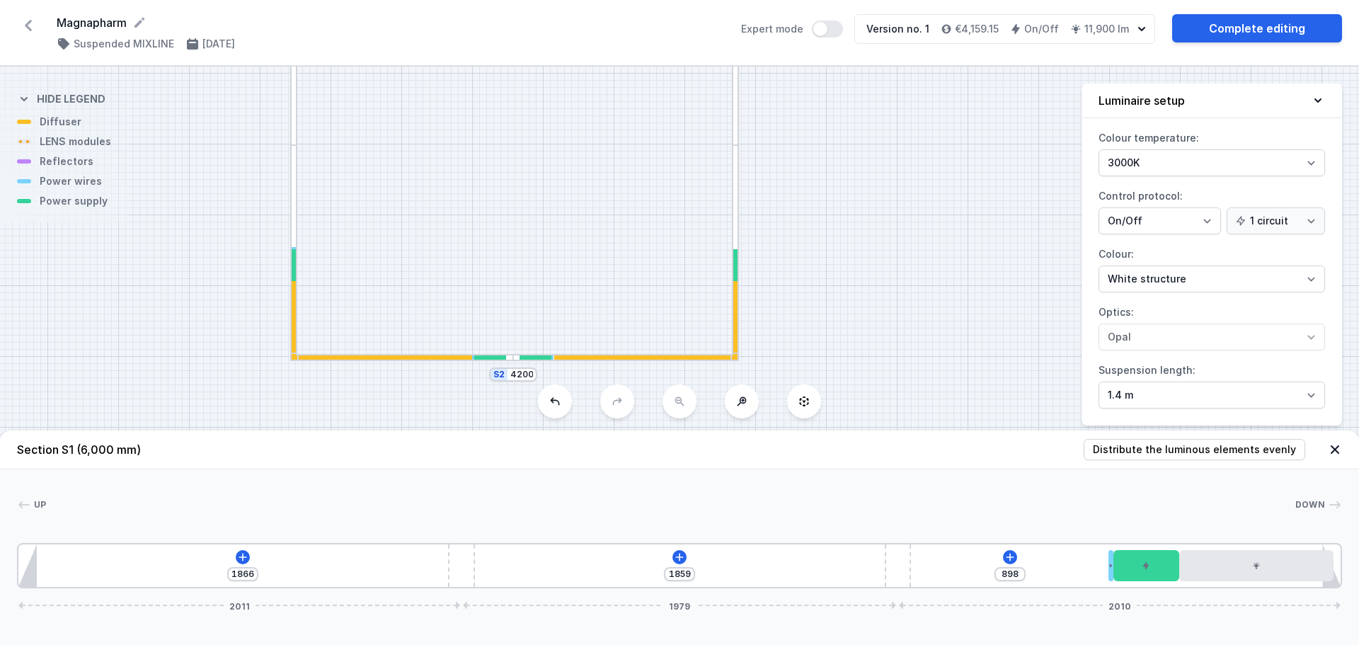
drag, startPoint x: 913, startPoint y: 557, endPoint x: 1119, endPoint y: 543, distance: 205.8
click at [1119, 543] on div "1866 1859 898 2011 1979 2010" at bounding box center [679, 565] width 1325 height 45
click at [740, 207] on div "S4 4200 S3 6000 S2 4200 S1 6000" at bounding box center [679, 356] width 1359 height 578
click at [736, 210] on div at bounding box center [735, 252] width 7 height 214
click at [736, 212] on div at bounding box center [735, 252] width 7 height 214
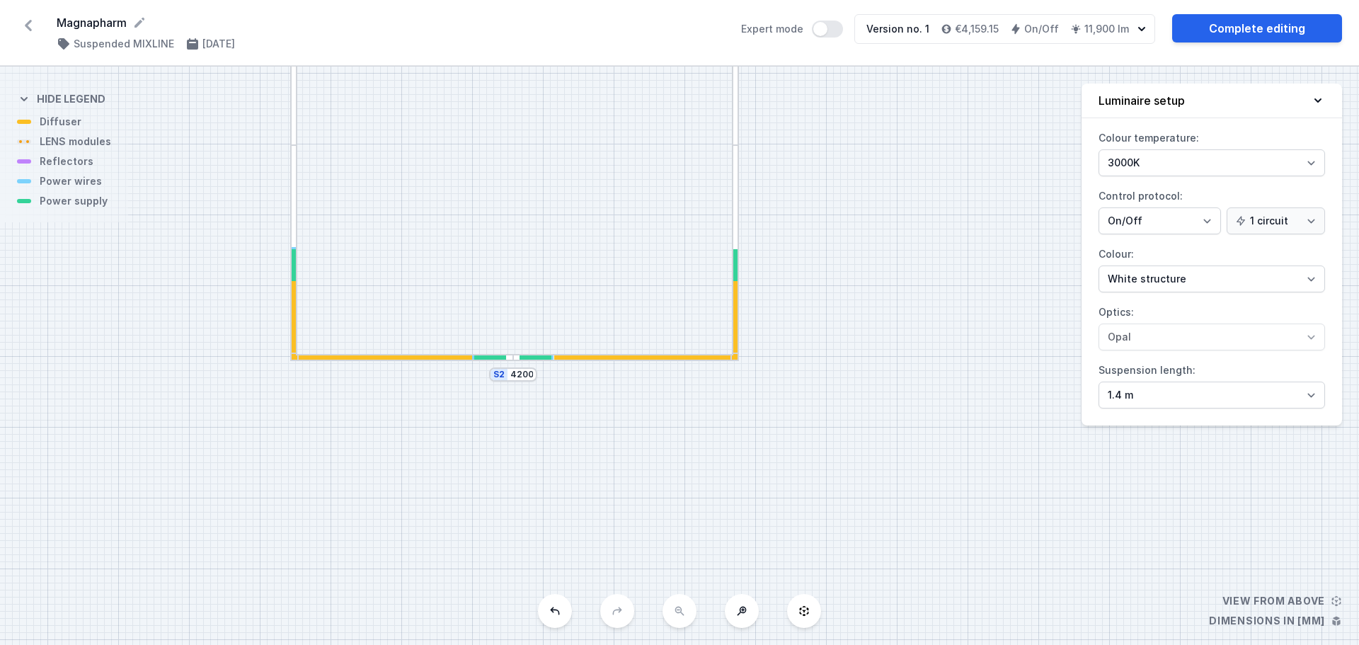
click at [736, 219] on div at bounding box center [735, 252] width 7 height 214
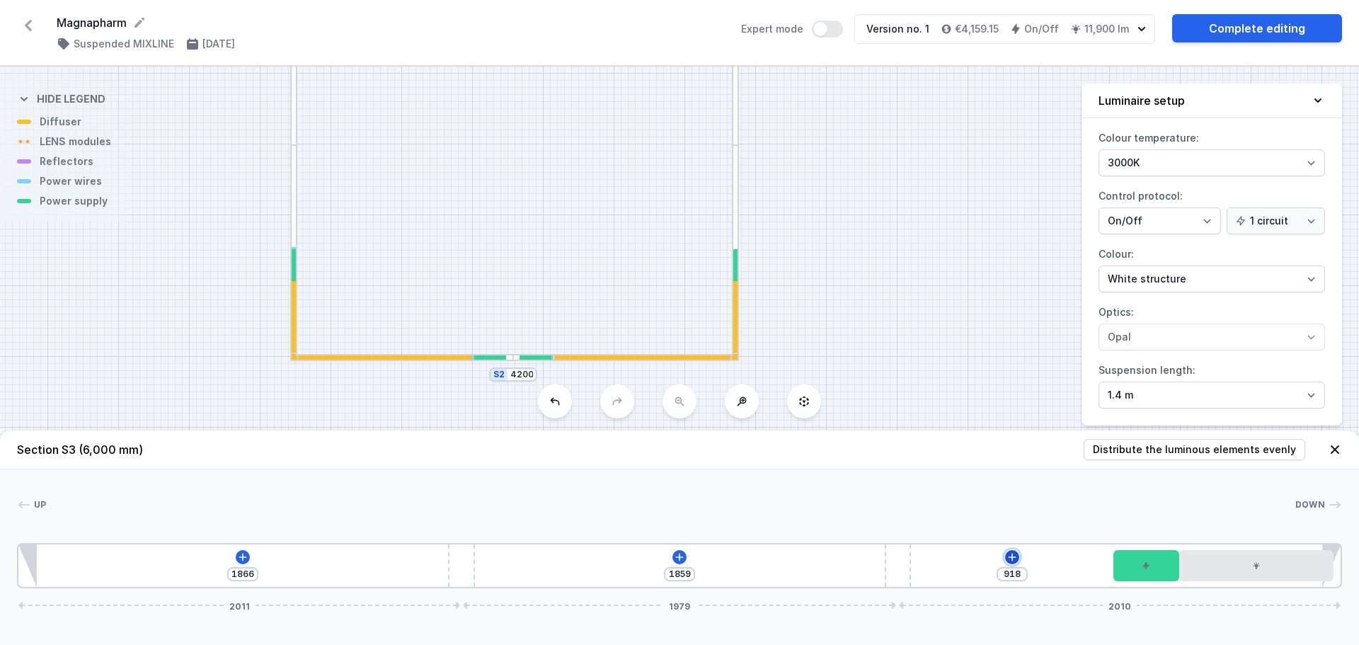
click at [1013, 552] on icon at bounding box center [1012, 557] width 11 height 11
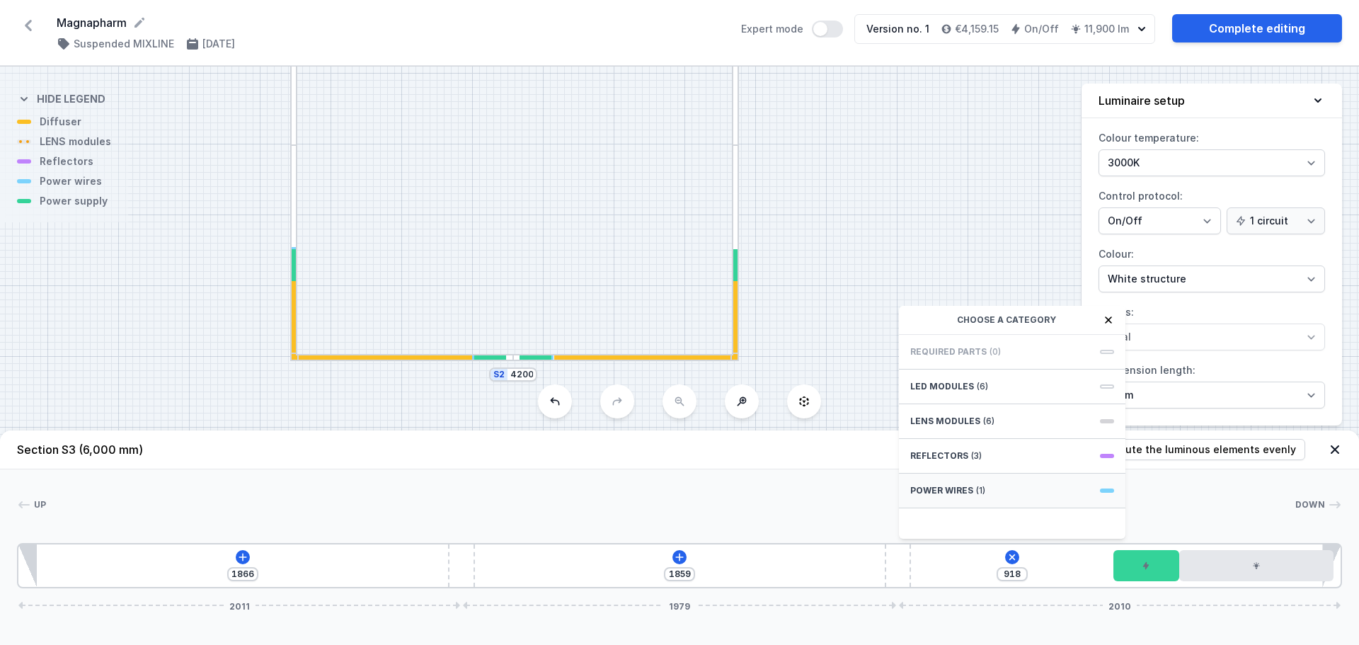
click at [988, 489] on div "Power wires (1)" at bounding box center [1012, 491] width 227 height 35
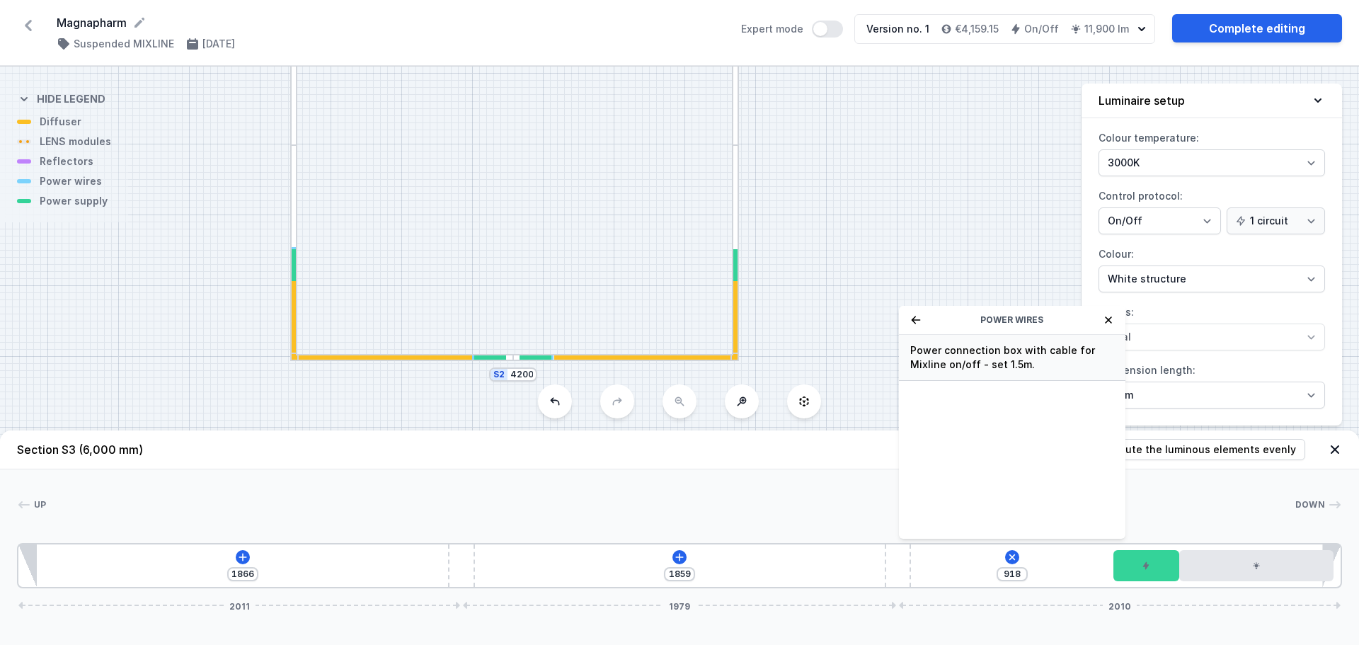
click at [978, 355] on span "Power connection box with cable for Mixline on/off - set 1.5m." at bounding box center [1013, 357] width 204 height 28
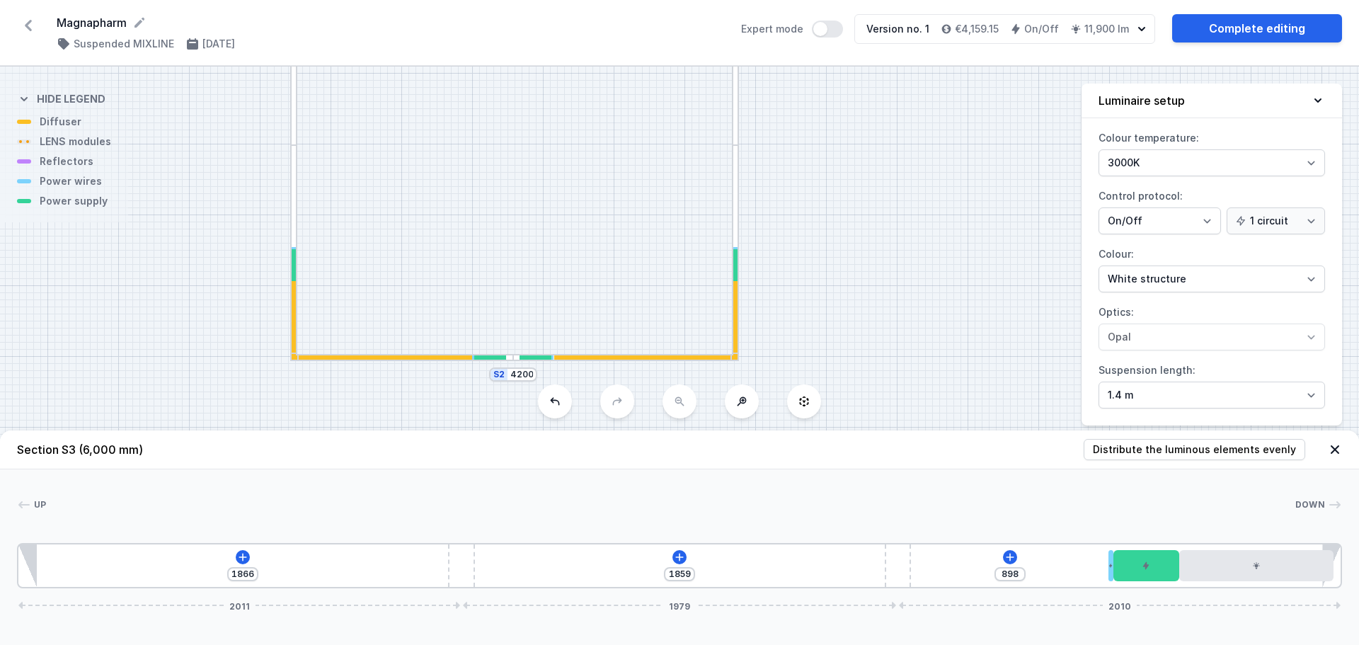
drag, startPoint x: 916, startPoint y: 557, endPoint x: 1119, endPoint y: 542, distance: 203.0
click at [1119, 542] on div "Up Down 1 2 2 3 4 [DATE] 1859 898 2011 1979 2010 4948 20 300 700 32 85 1866 120…" at bounding box center [679, 528] width 1359 height 119
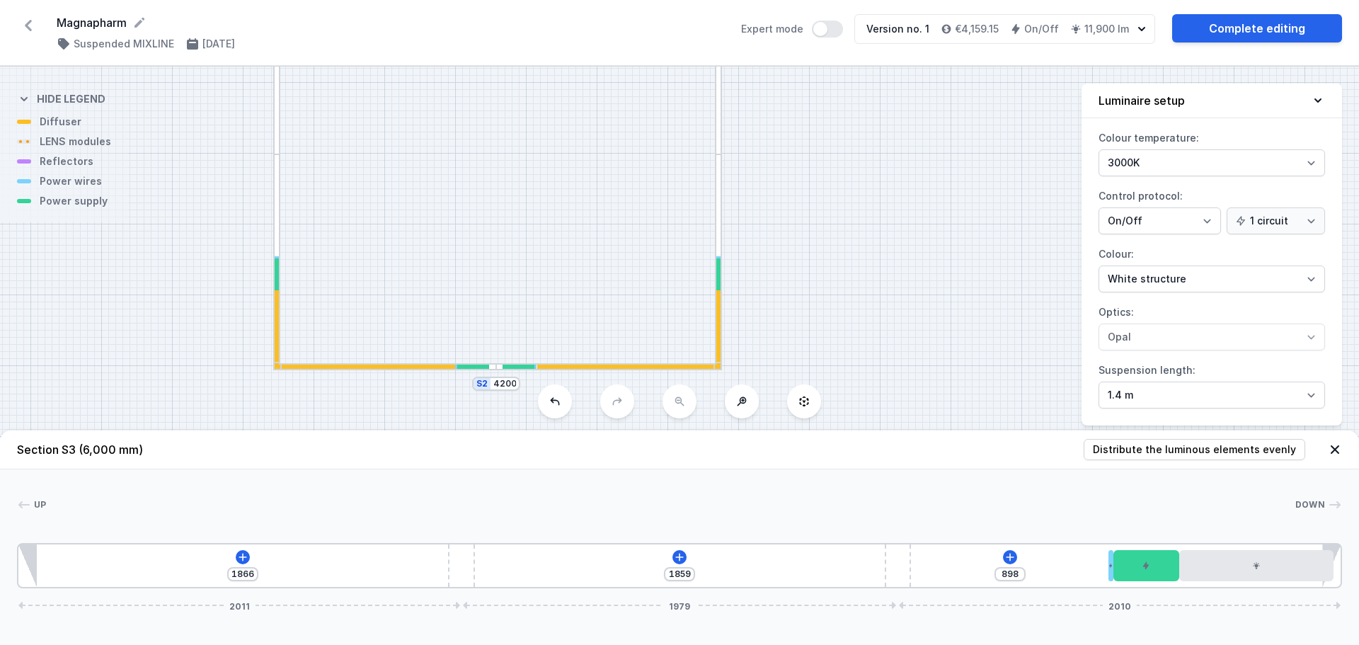
drag, startPoint x: 593, startPoint y: 219, endPoint x: 576, endPoint y: 200, distance: 25.6
click at [576, 200] on div "S4 4200 S3 6000 S2 4200 S1 6000" at bounding box center [679, 356] width 1359 height 578
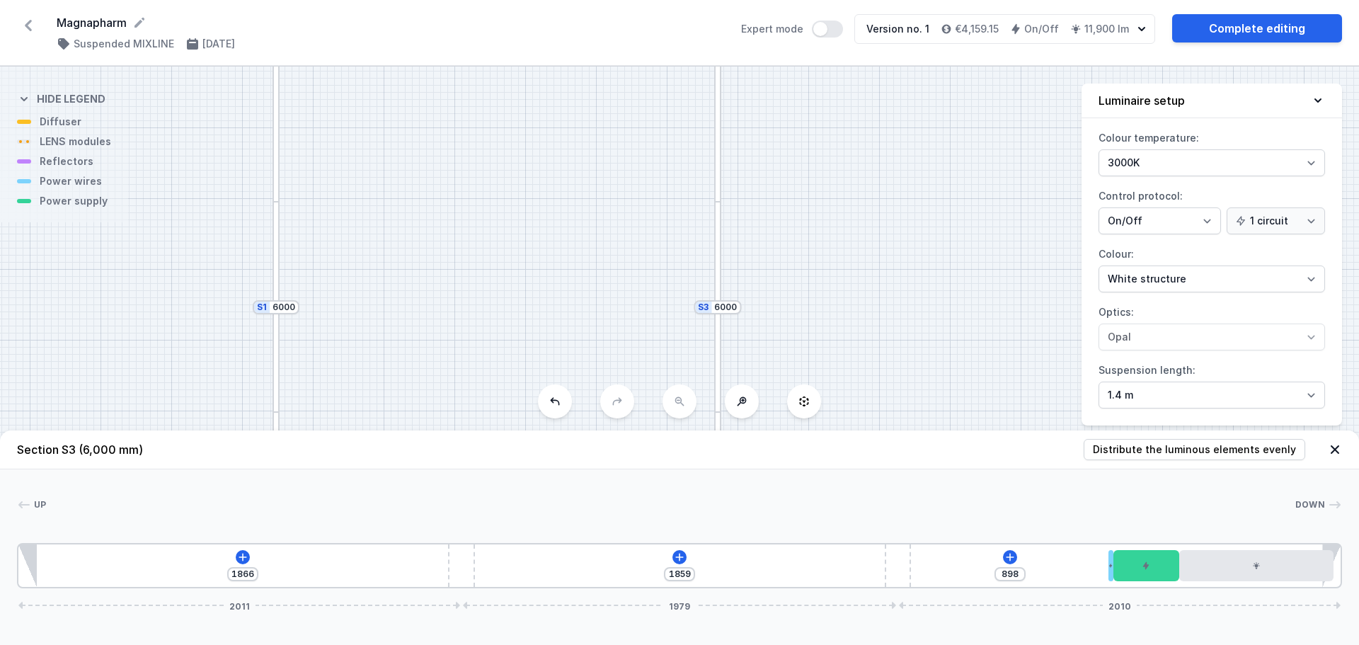
drag, startPoint x: 611, startPoint y: 149, endPoint x: 610, endPoint y: 392, distance: 242.2
click at [610, 392] on div "S4 4200 S3 6000 S2 4200 S1 6000" at bounding box center [679, 356] width 1359 height 578
drag, startPoint x: 620, startPoint y: 179, endPoint x: 613, endPoint y: 33, distance: 146.7
click at [616, 28] on div "Magnapharm ( 11913 /v 1 ) Suspended MIXLINE [DATE] Expert mode Version no. 1 €4…" at bounding box center [679, 322] width 1359 height 645
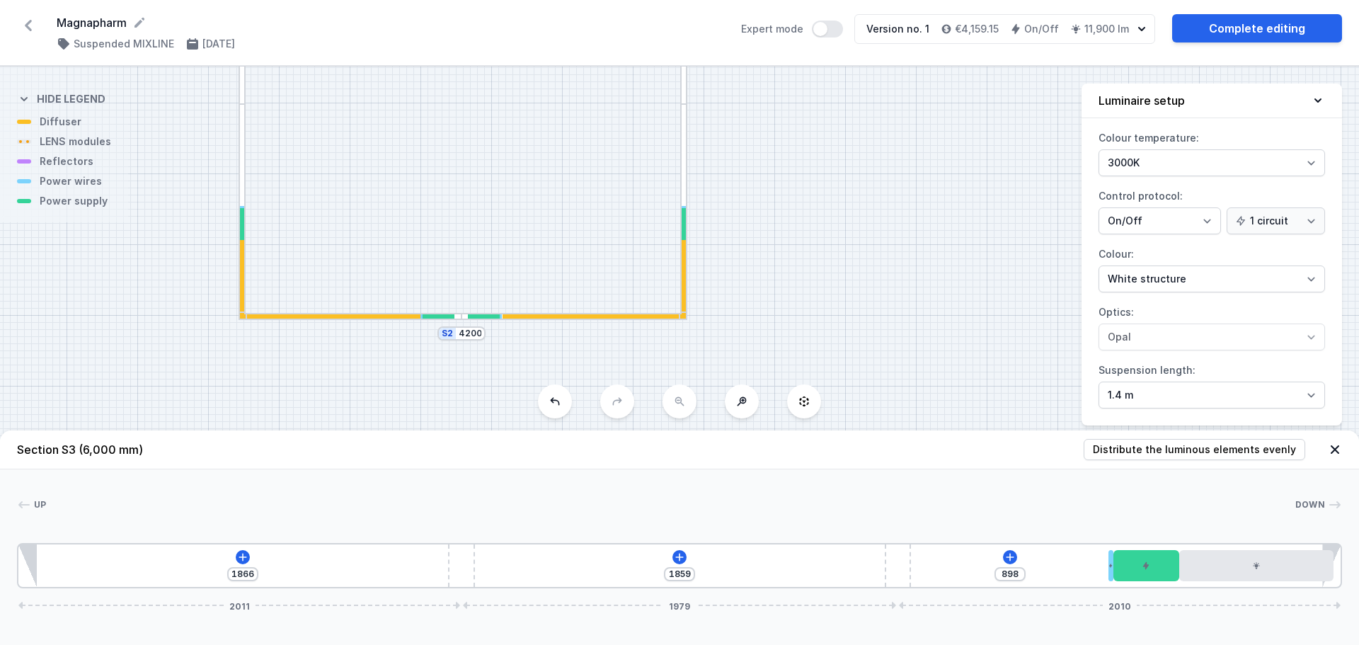
drag, startPoint x: 590, startPoint y: 149, endPoint x: 579, endPoint y: 93, distance: 57.6
click at [579, 93] on div "S4 4200 S3 6000 S2 4200 S1 6000" at bounding box center [679, 356] width 1359 height 578
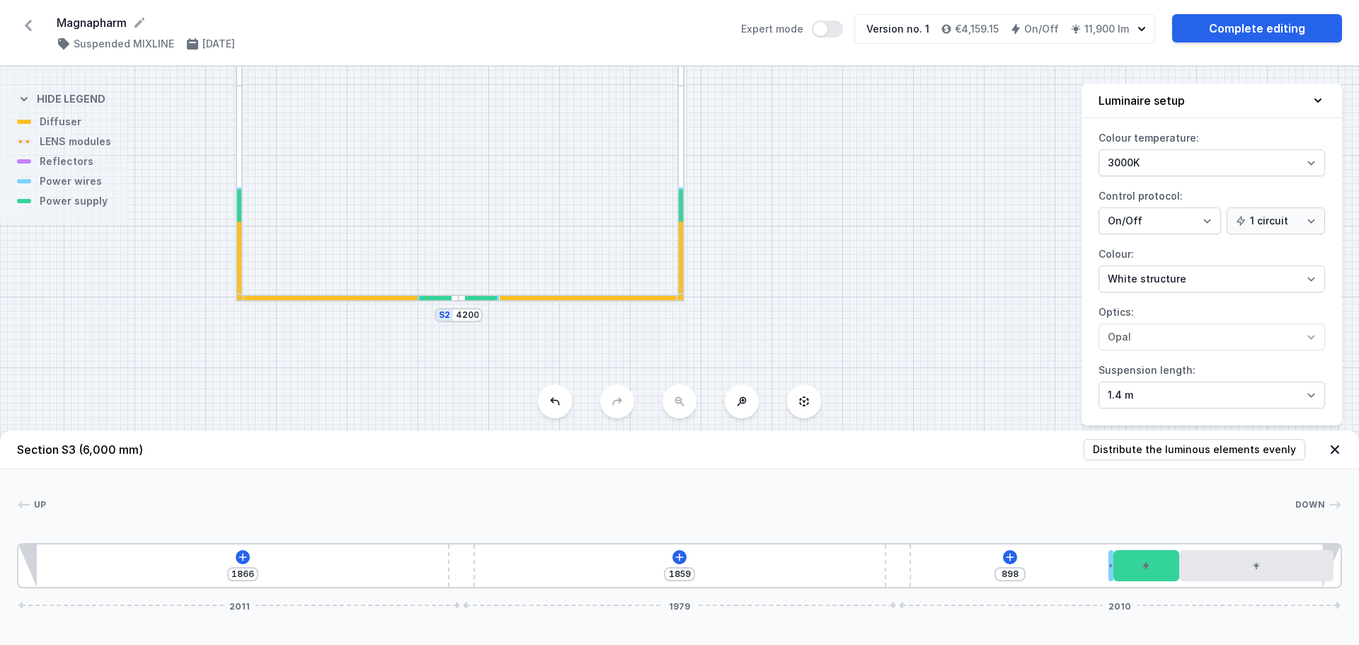
click at [560, 300] on div at bounding box center [591, 298] width 182 height 4
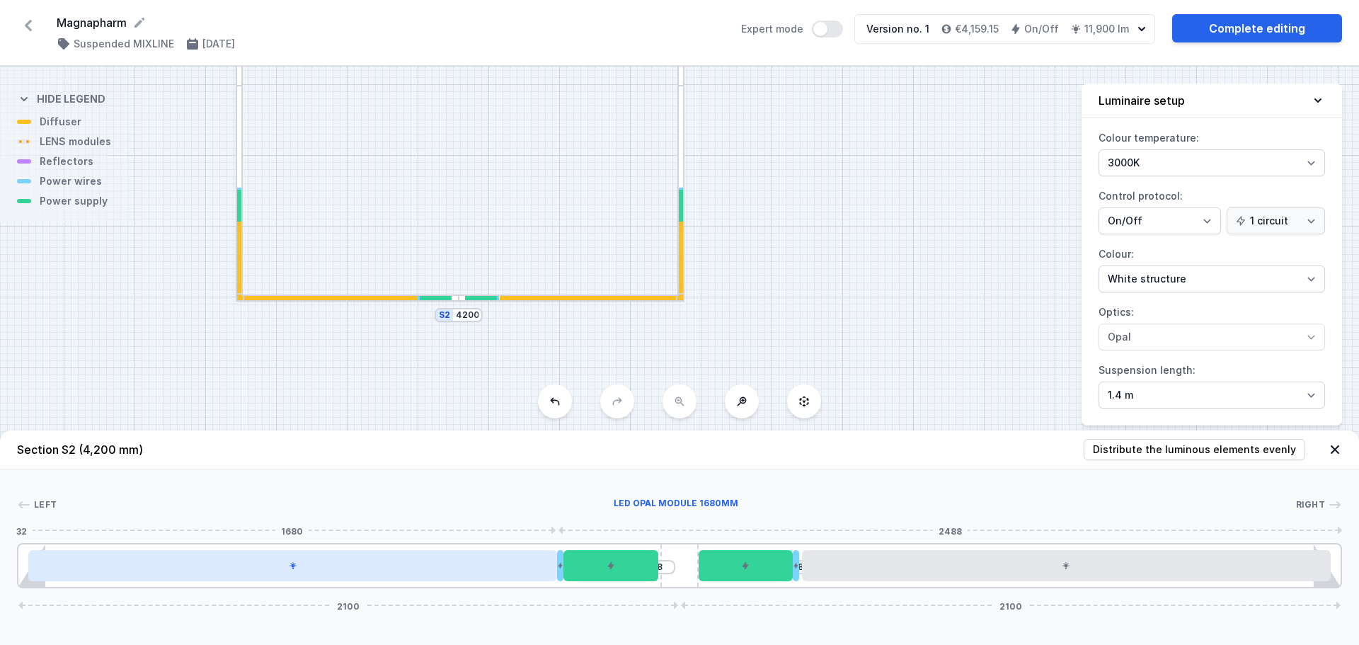
click at [389, 570] on div at bounding box center [292, 565] width 529 height 31
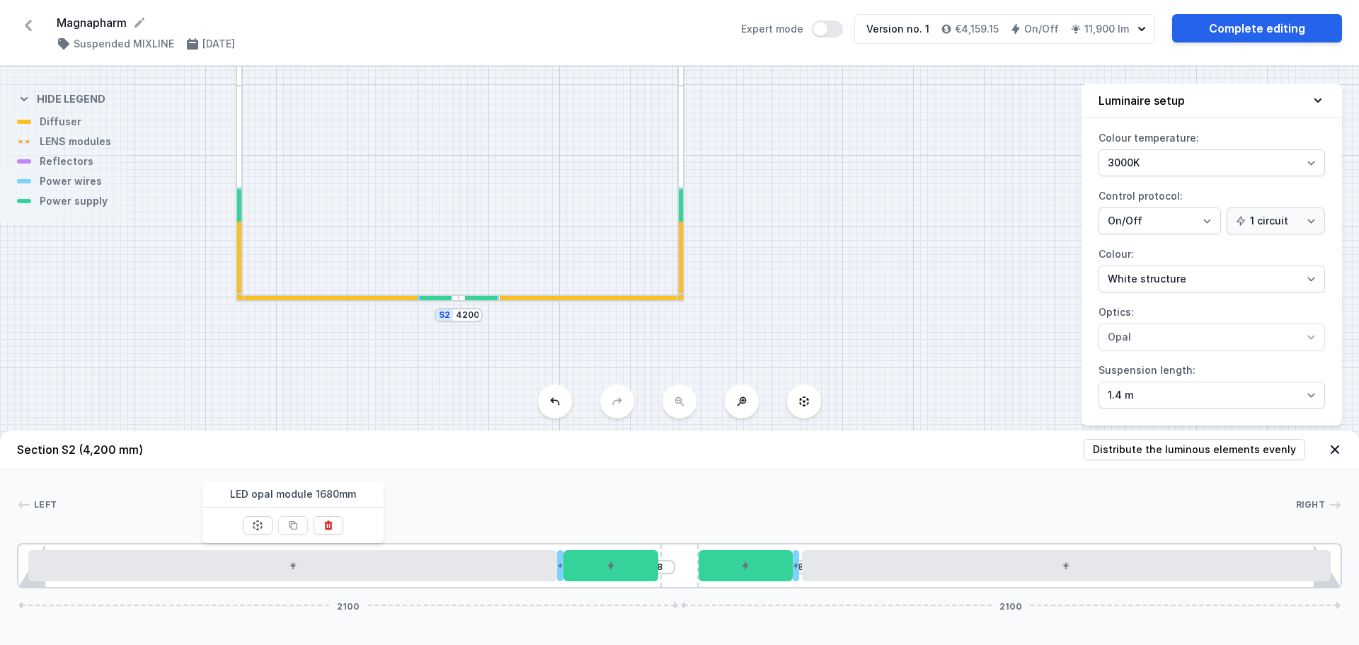
click at [380, 397] on div "S4 4200 S3 6000 S2 4200 S1 6000" at bounding box center [679, 356] width 1359 height 578
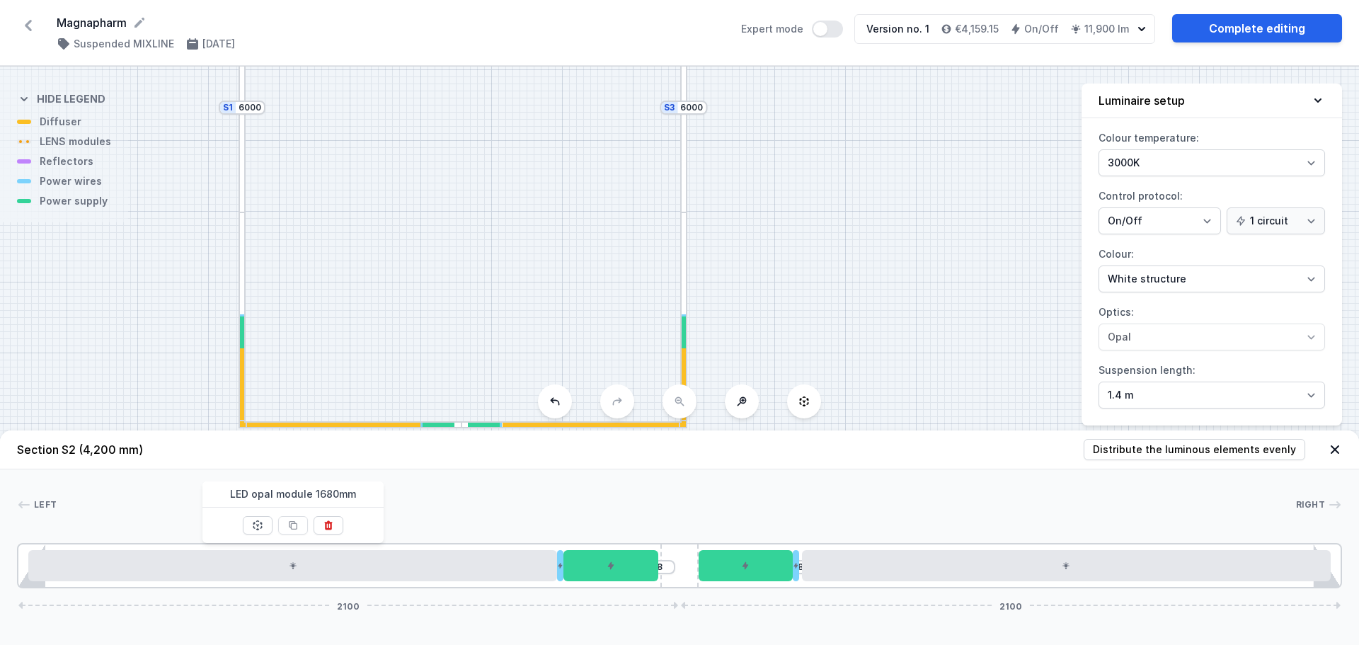
drag, startPoint x: 549, startPoint y: 234, endPoint x: 550, endPoint y: 399, distance: 165.0
click at [550, 399] on div "S4 4200 S3 6000 S2 4200 S1 6000 Section S2 (4,200 mm) Distribute the luminous e…" at bounding box center [679, 356] width 1359 height 578
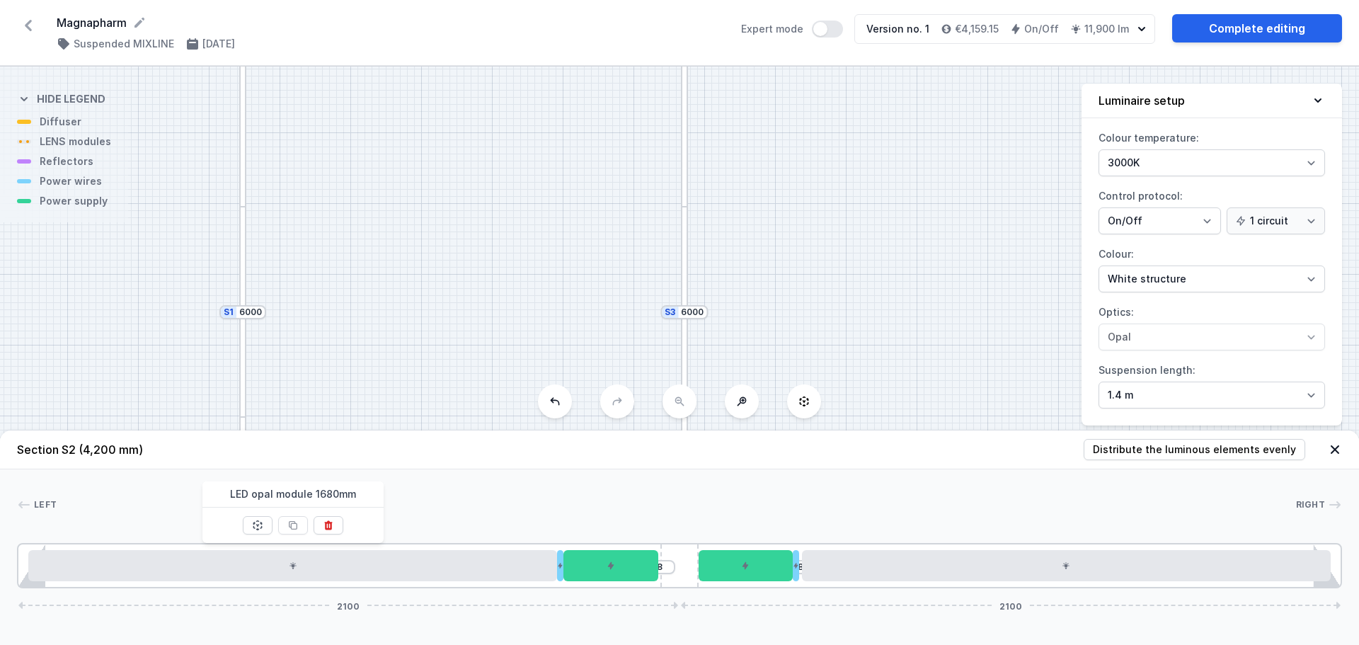
drag, startPoint x: 530, startPoint y: 194, endPoint x: 534, endPoint y: 365, distance: 170.7
click at [533, 368] on div "S4 4200 S3 6000 S2 4200 S1 6000" at bounding box center [679, 356] width 1359 height 578
drag, startPoint x: 535, startPoint y: 293, endPoint x: 533, endPoint y: 329, distance: 36.2
click at [533, 329] on div "S4 4200 S3 6000 S2 4200 S1 6000" at bounding box center [679, 356] width 1359 height 578
drag, startPoint x: 536, startPoint y: 244, endPoint x: 532, endPoint y: 118, distance: 126.1
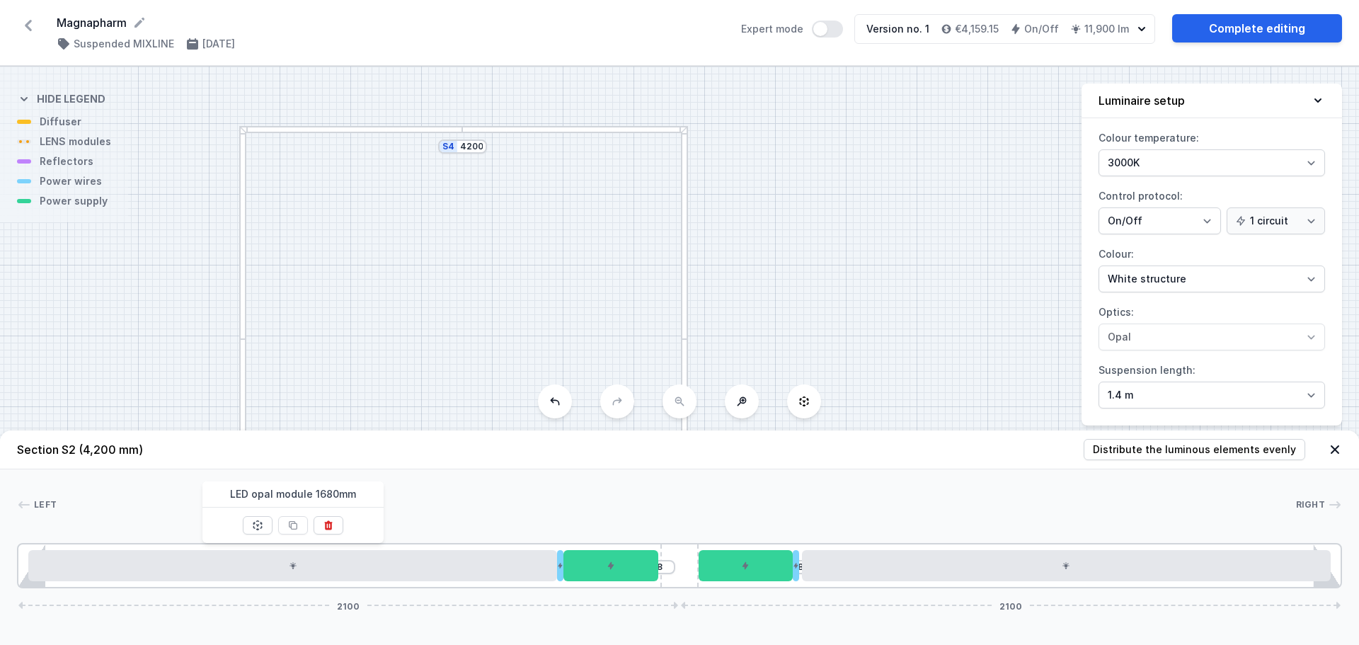
click at [534, 71] on div "S4 4200 S3 6000 S2 4200 S1 6000" at bounding box center [679, 356] width 1359 height 578
drag, startPoint x: 547, startPoint y: 265, endPoint x: 537, endPoint y: 101, distance: 163.9
click at [537, 104] on div "S4 4200 S3 6000 S2 4200 S1 6000" at bounding box center [679, 356] width 1359 height 578
drag, startPoint x: 435, startPoint y: 295, endPoint x: 442, endPoint y: 327, distance: 33.2
click at [436, 398] on div "S4 4200 S3 6000 S2 4200 S1 6000" at bounding box center [679, 356] width 1359 height 578
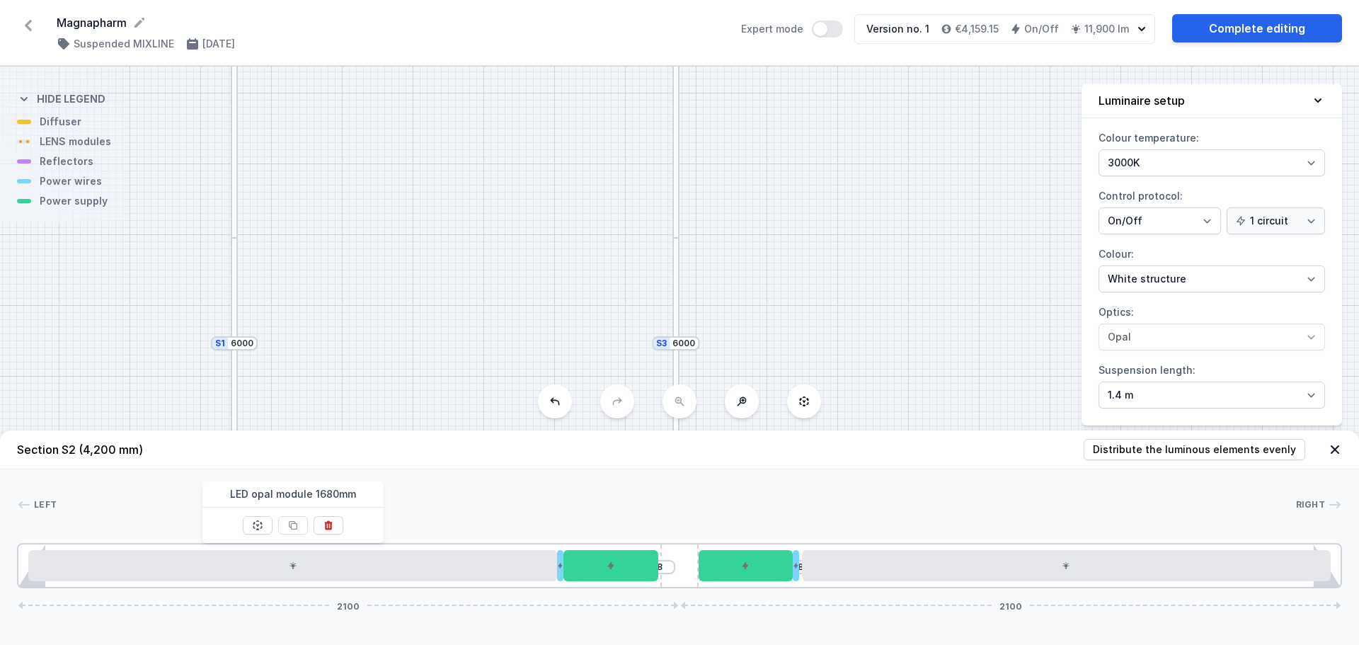
drag, startPoint x: 478, startPoint y: 173, endPoint x: 478, endPoint y: 367, distance: 194.0
click at [478, 362] on div "S4 4200 S3 6000 S2 4200 S1 6000" at bounding box center [679, 356] width 1359 height 578
click at [500, 244] on div "S4 4200 S3 6000 S2 4200 S1 6000" at bounding box center [679, 356] width 1359 height 578
click at [585, 258] on div at bounding box center [566, 260] width 223 height 7
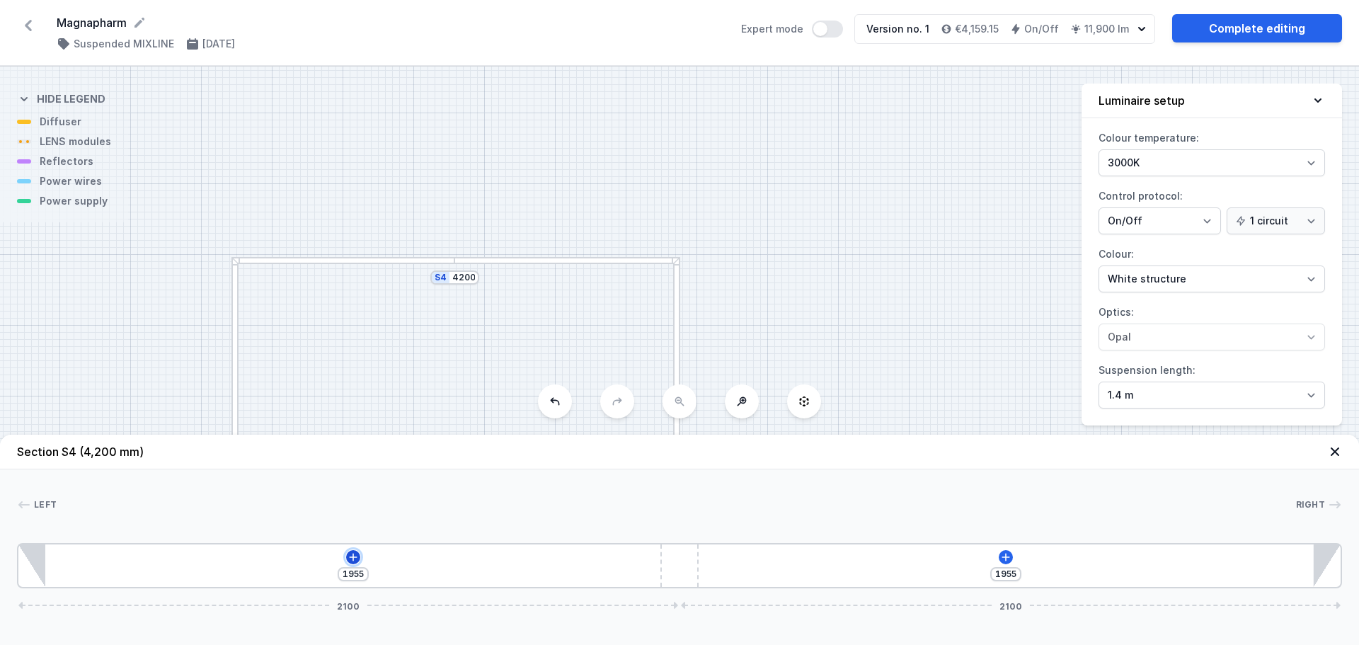
click at [354, 557] on icon at bounding box center [353, 557] width 8 height 8
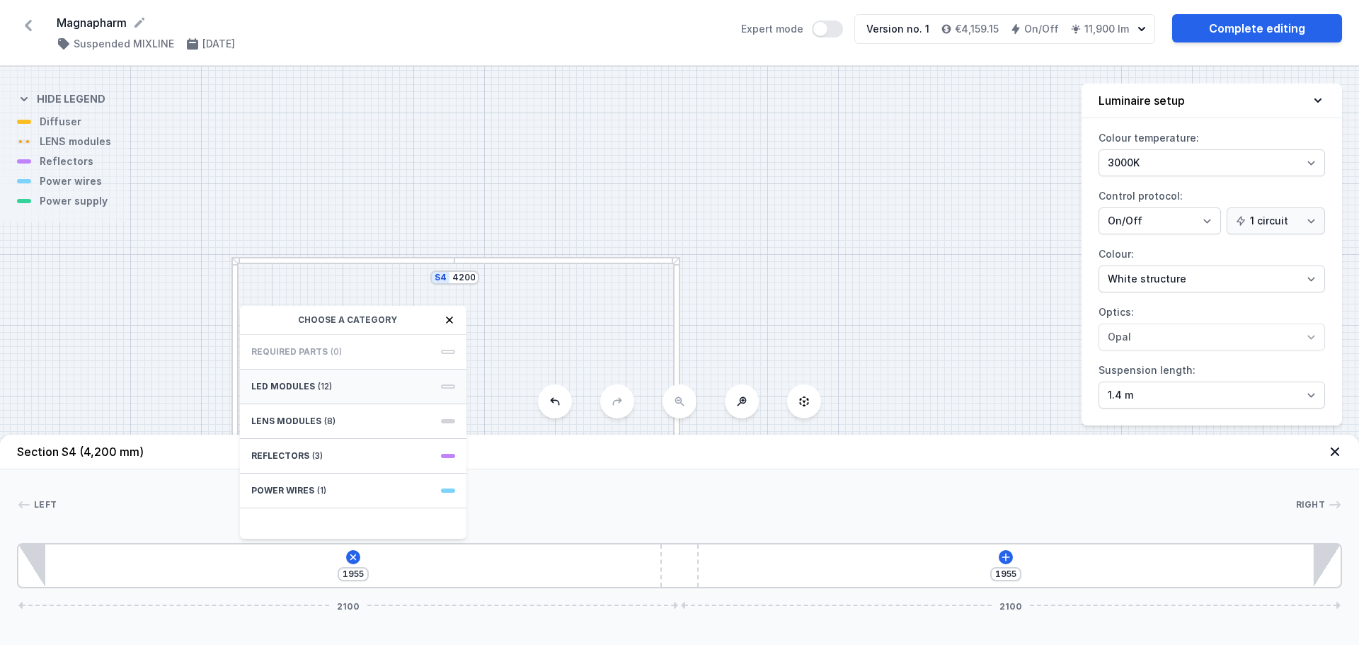
click at [334, 394] on div "LED modules (12)" at bounding box center [353, 387] width 227 height 35
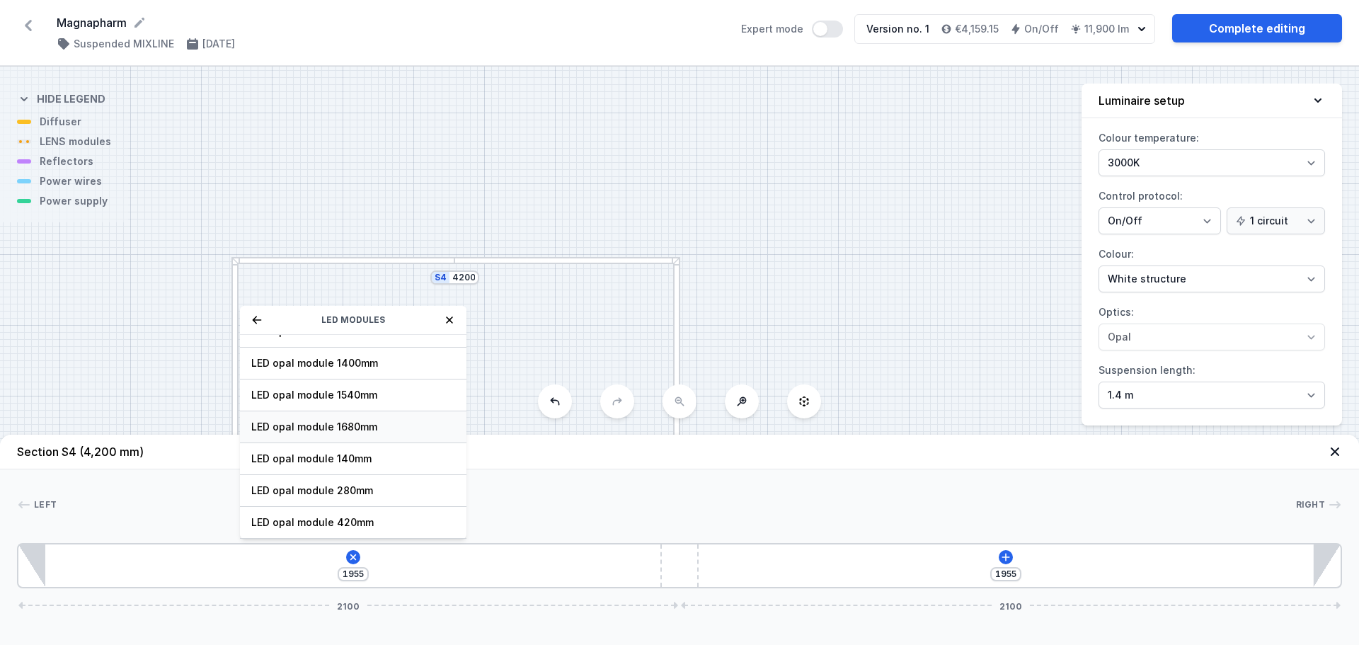
click at [390, 425] on span "LED opal module 1680mm" at bounding box center [353, 427] width 204 height 14
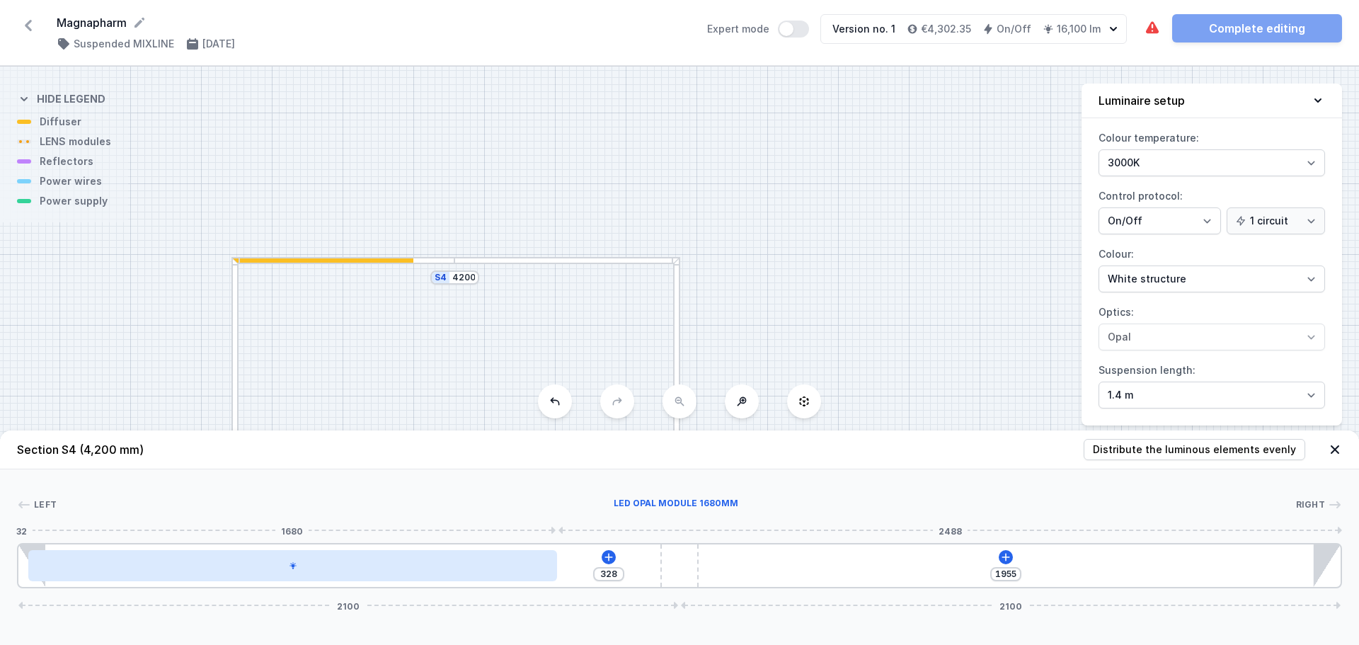
drag, startPoint x: 412, startPoint y: 575, endPoint x: 395, endPoint y: 571, distance: 17.4
click at [374, 573] on div at bounding box center [292, 565] width 529 height 31
click at [500, 557] on div at bounding box center [292, 565] width 529 height 31
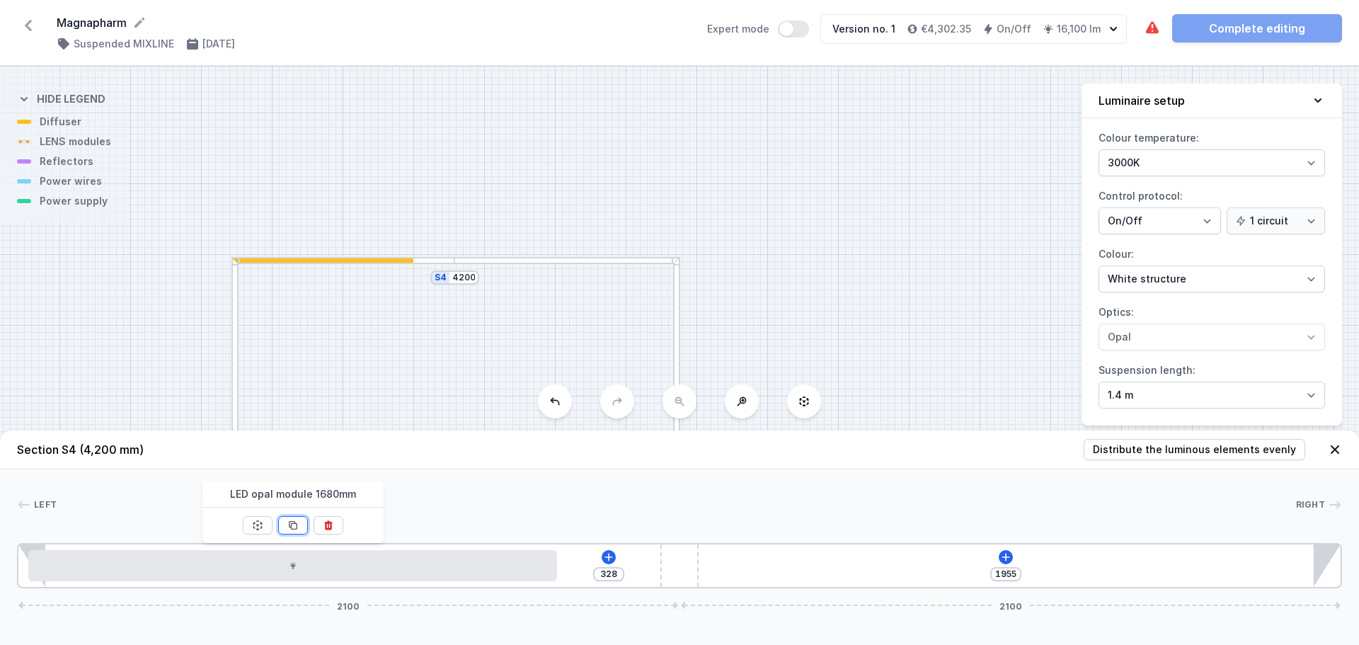
click at [292, 520] on icon at bounding box center [292, 525] width 11 height 11
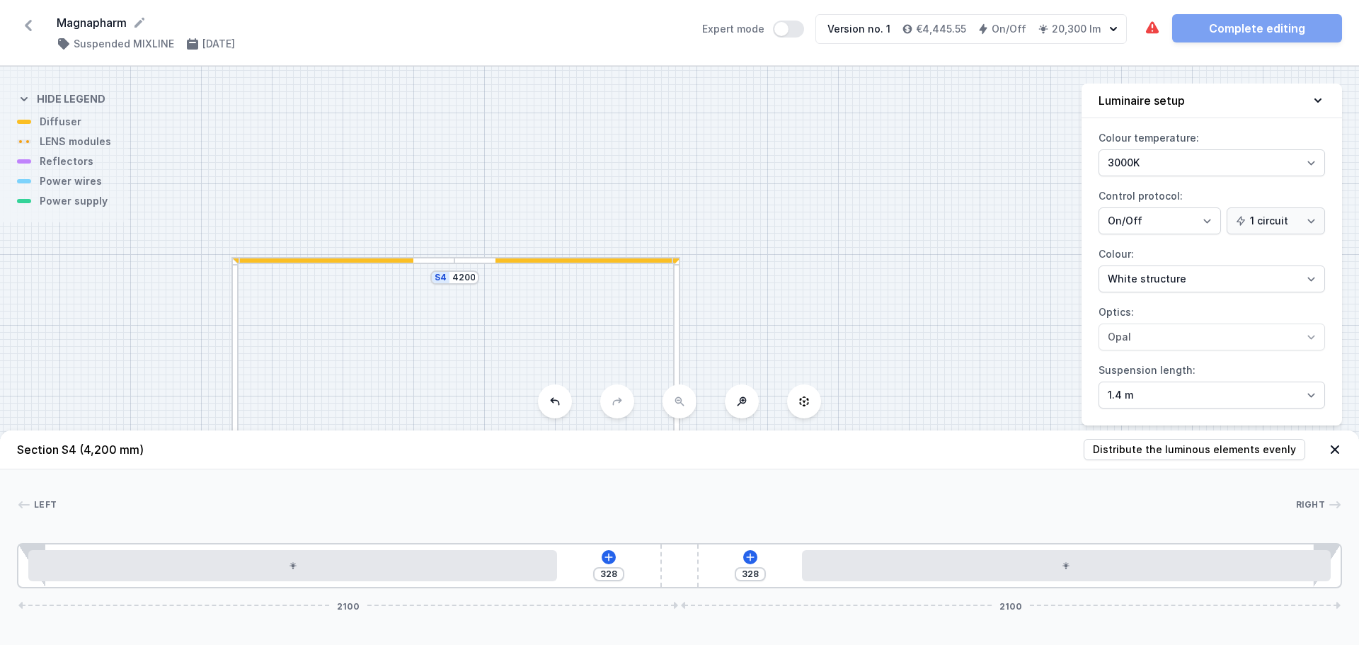
drag, startPoint x: 763, startPoint y: 563, endPoint x: 976, endPoint y: 537, distance: 214.0
click at [976, 537] on div "Left Right 1 2 3 2 1 328 328 2100 2100 32 1680 776 1680 32 85 1955 120 1955 85 …" at bounding box center [679, 528] width 1359 height 119
click at [748, 553] on icon at bounding box center [750, 557] width 11 height 11
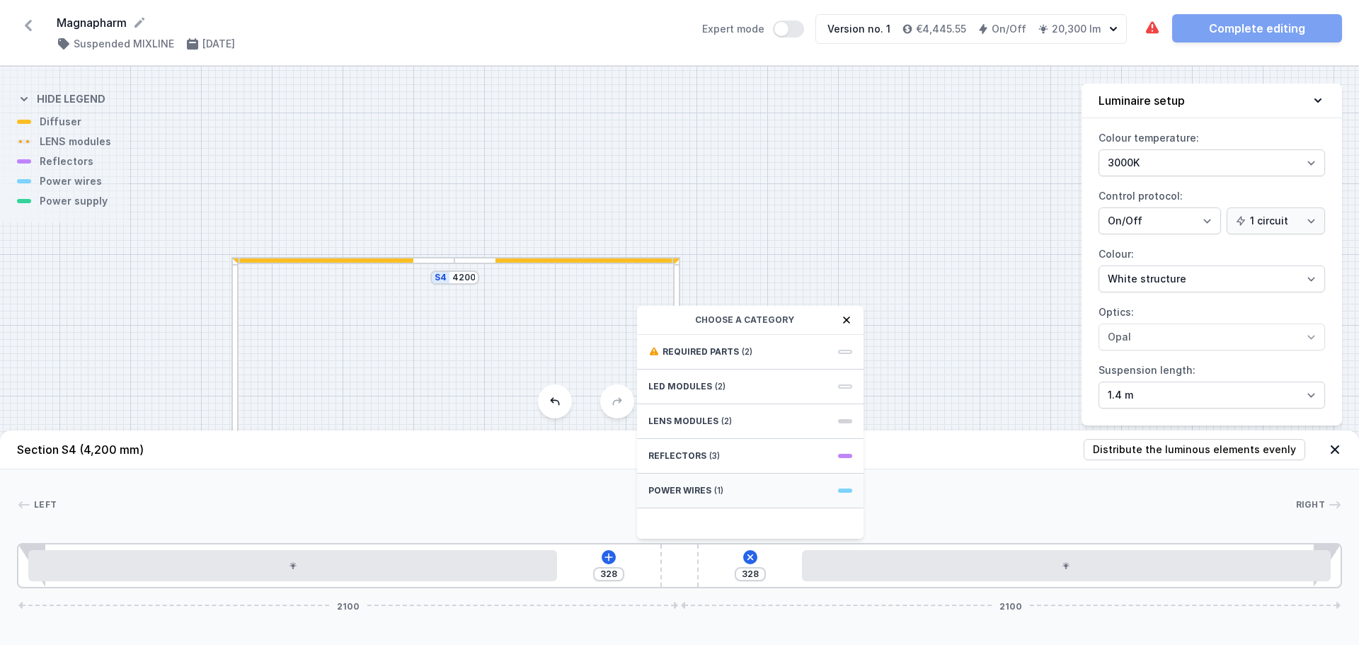
click at [714, 492] on span "(1)" at bounding box center [718, 490] width 9 height 11
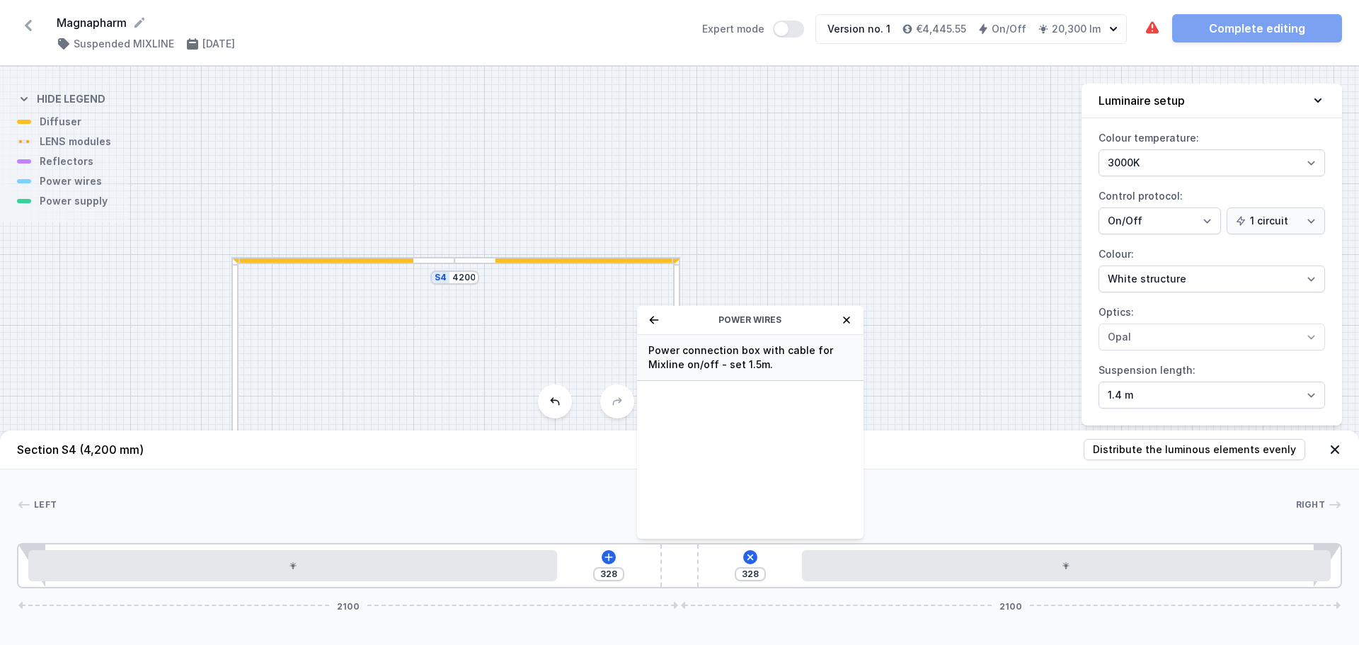
click at [753, 363] on span "Power connection box with cable for Mixline on/off - set 1.5m." at bounding box center [751, 357] width 204 height 28
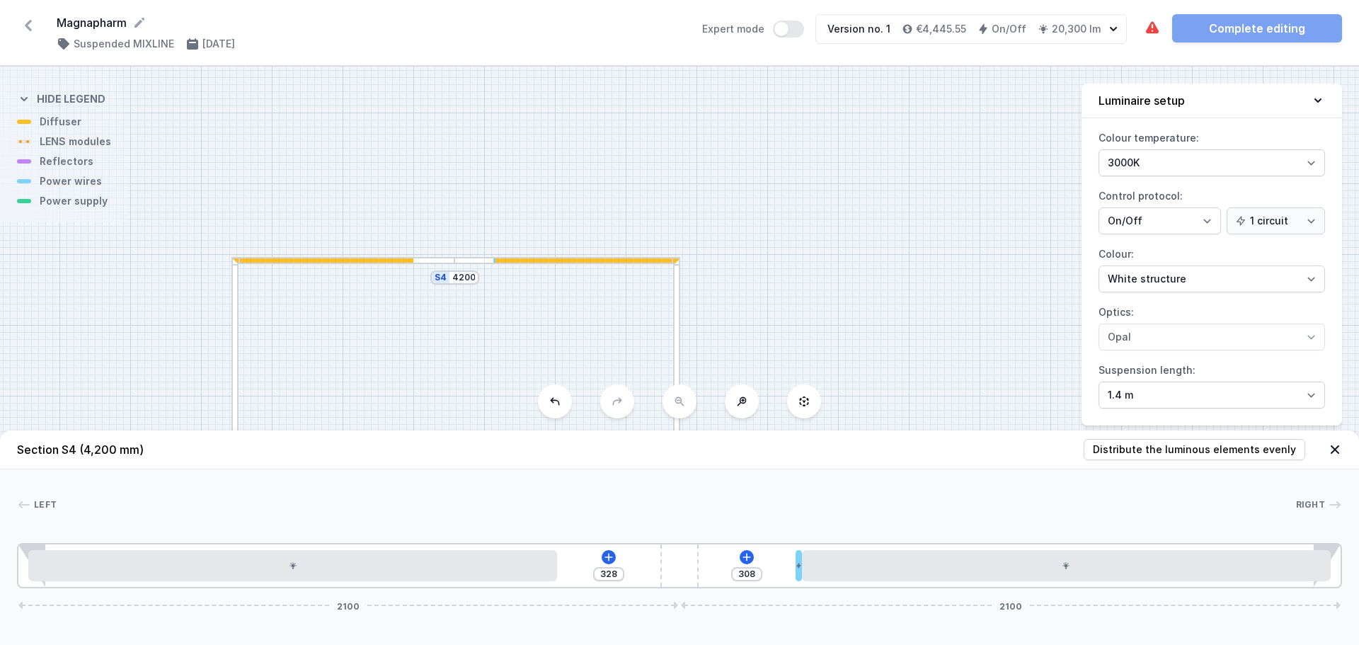
drag, startPoint x: 705, startPoint y: 564, endPoint x: 804, endPoint y: 549, distance: 99.5
click at [804, 549] on div "328 308 2100 2100" at bounding box center [679, 565] width 1325 height 45
click at [611, 552] on icon at bounding box center [608, 557] width 11 height 11
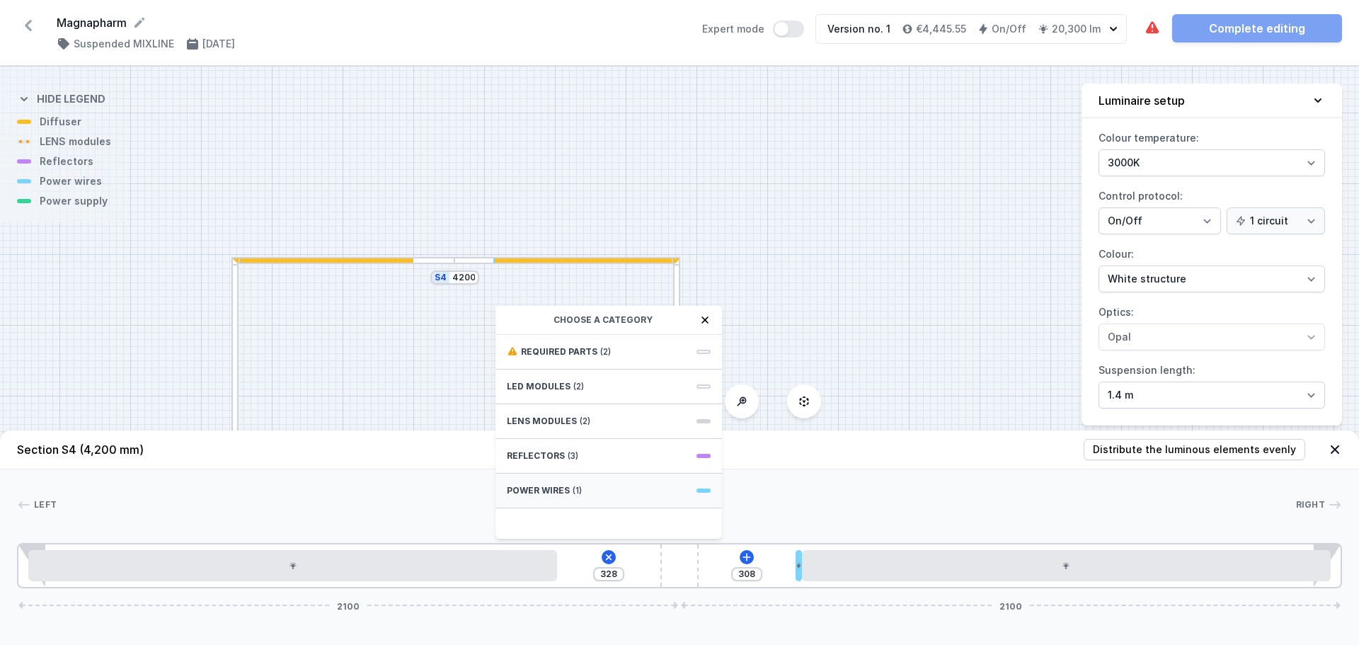
click at [626, 491] on div "Power wires (1)" at bounding box center [609, 491] width 227 height 35
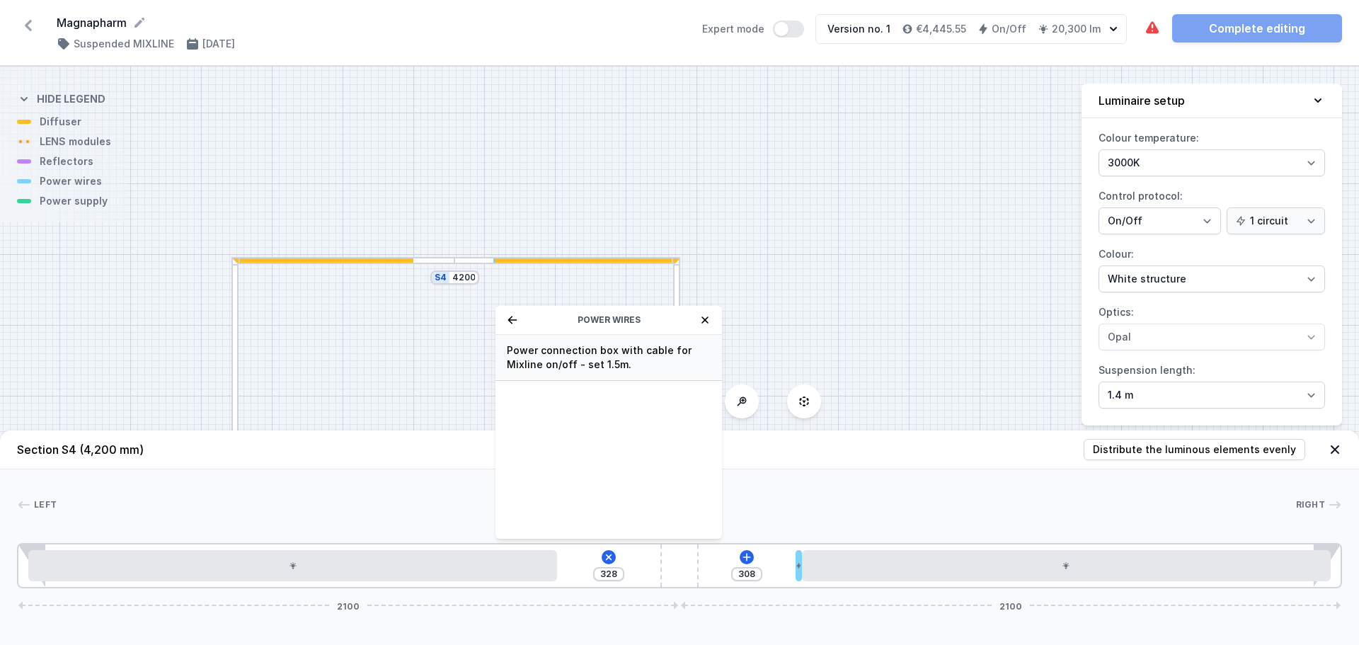
click at [594, 368] on span "Power connection box with cable for Mixline on/off - set 1.5m." at bounding box center [609, 357] width 204 height 28
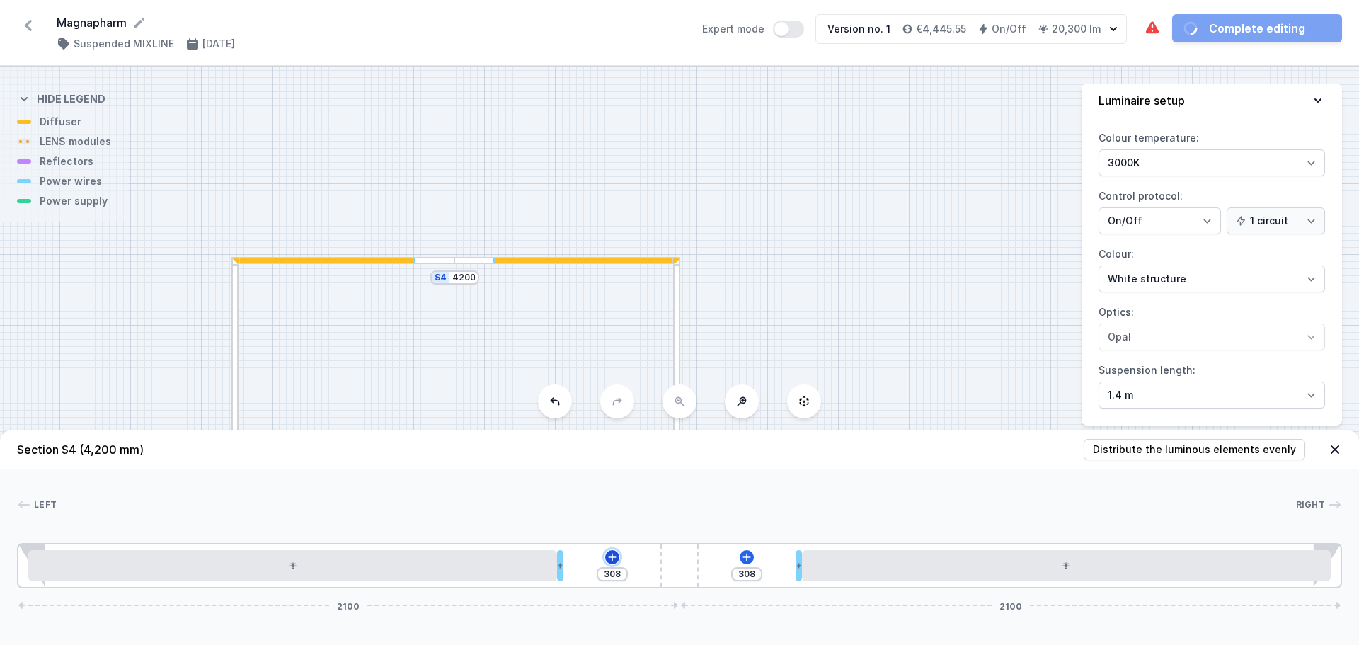
click at [615, 557] on icon at bounding box center [612, 557] width 8 height 8
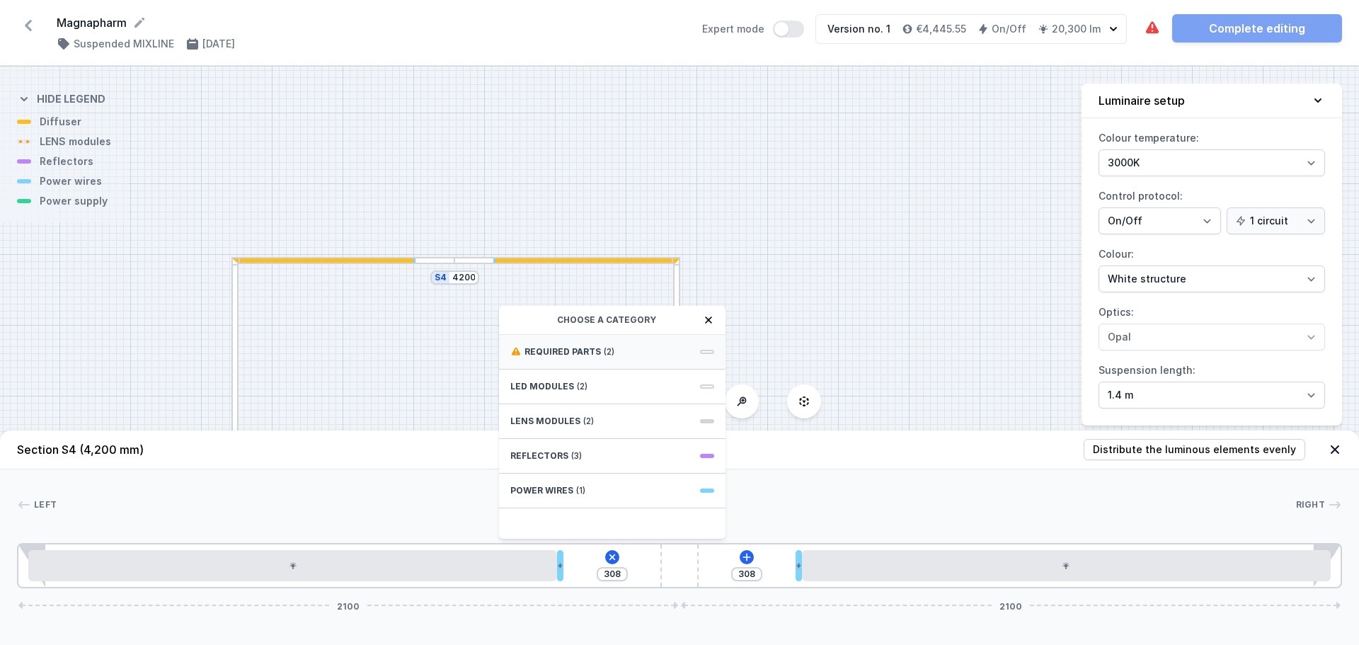
click at [595, 359] on div "Required parts (2)" at bounding box center [612, 352] width 227 height 35
click at [594, 388] on span "ON/OFF Driver - up to 32W" at bounding box center [612, 382] width 204 height 14
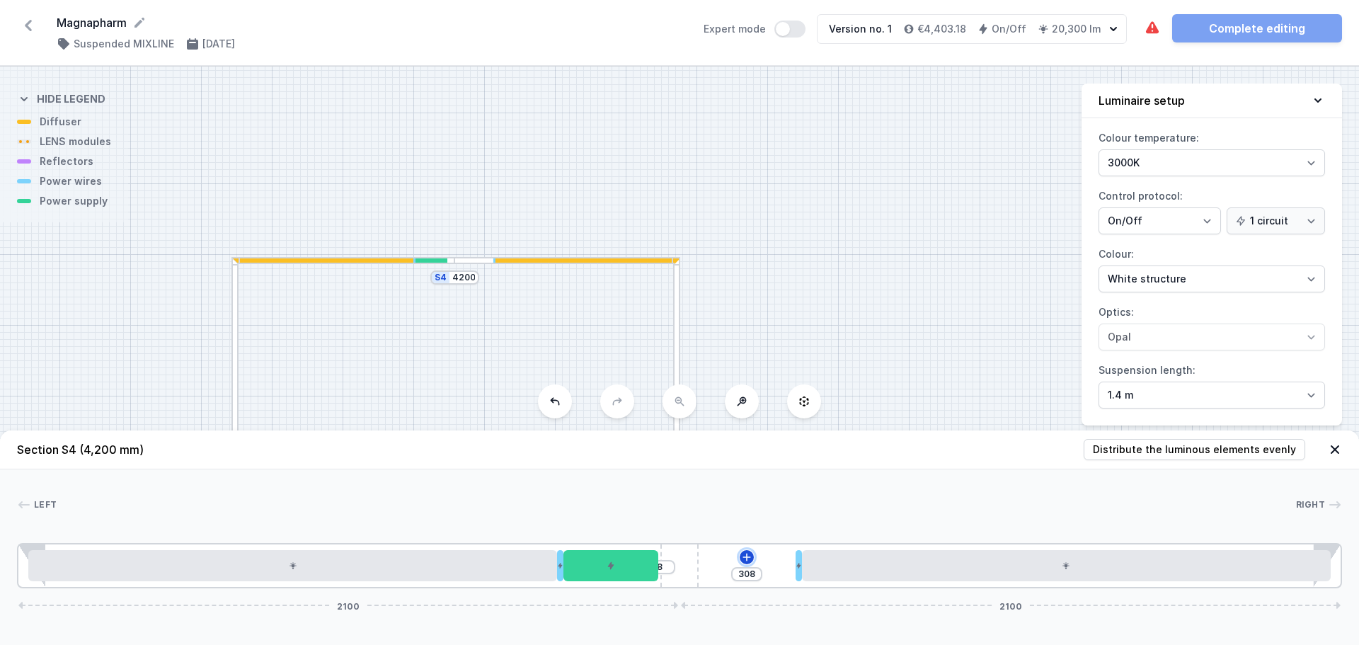
click at [748, 552] on icon at bounding box center [746, 557] width 11 height 11
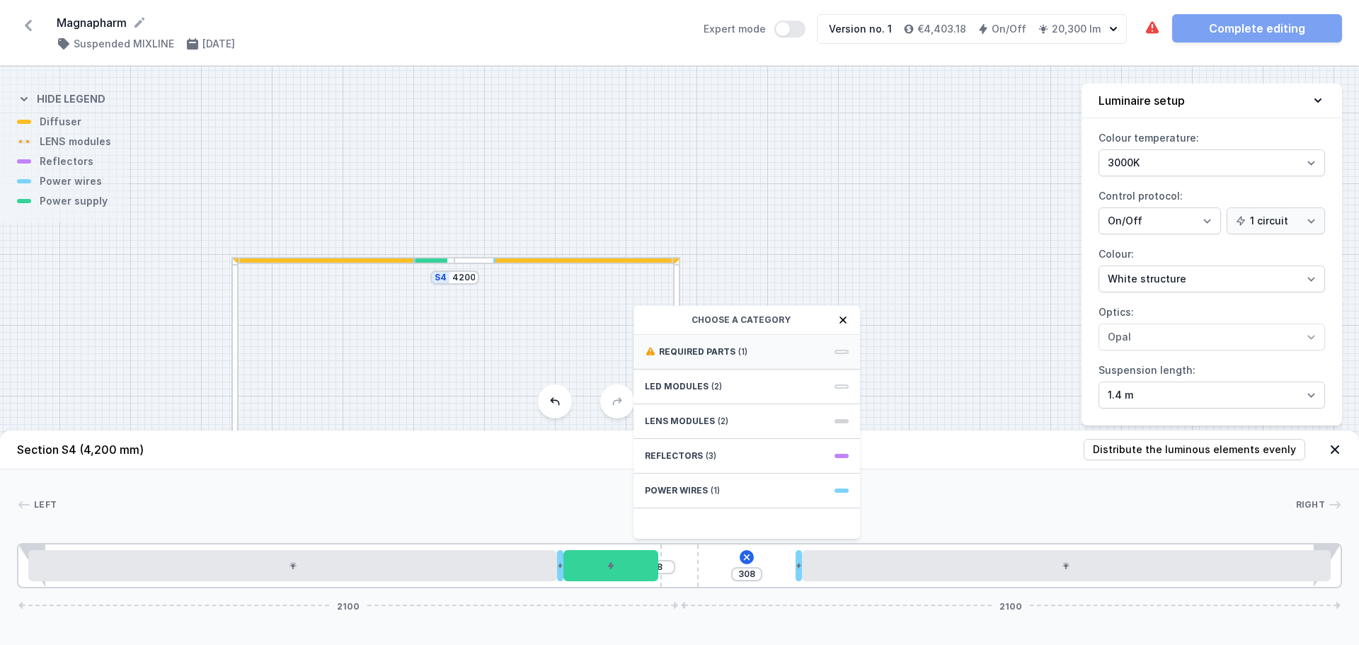
click at [716, 352] on span "Required parts" at bounding box center [697, 351] width 76 height 11
click at [691, 345] on span "ON/OFF Driver - up to 32W" at bounding box center [747, 350] width 204 height 14
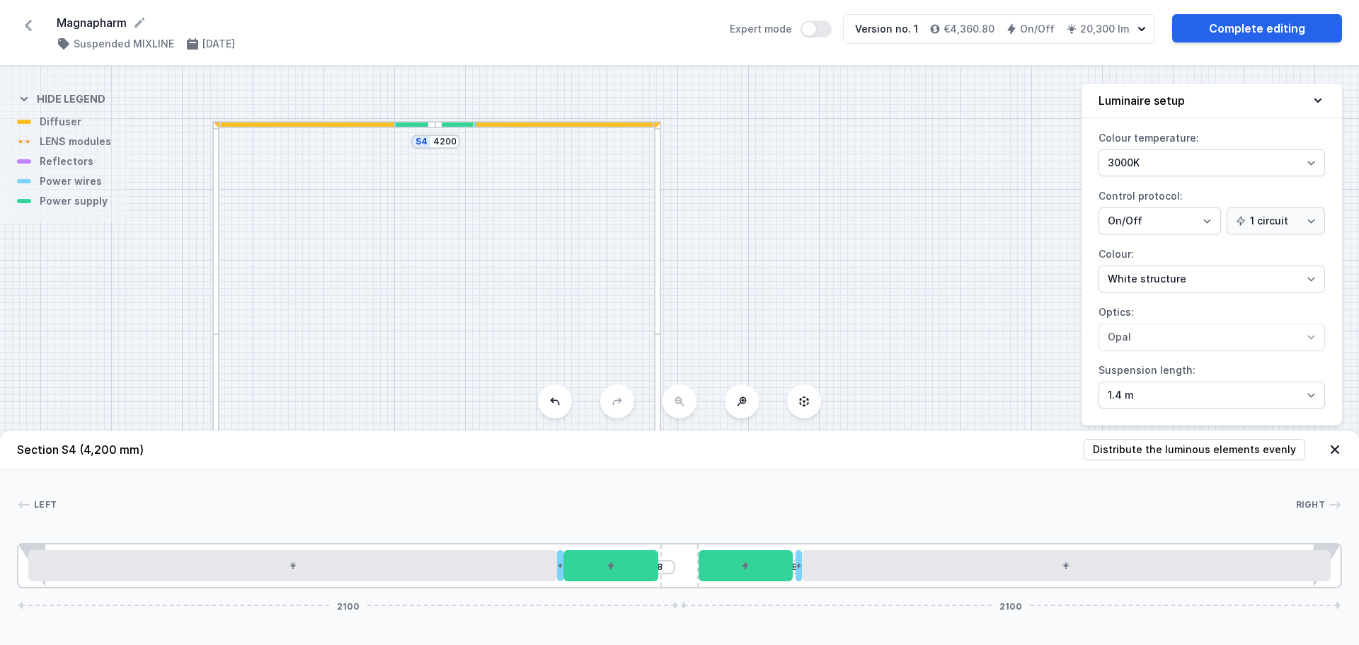
drag, startPoint x: 833, startPoint y: 341, endPoint x: 788, endPoint y: 111, distance: 233.8
click at [788, 113] on div "S4 4200 S3 6000 S2 4200 S1 6000" at bounding box center [679, 356] width 1359 height 578
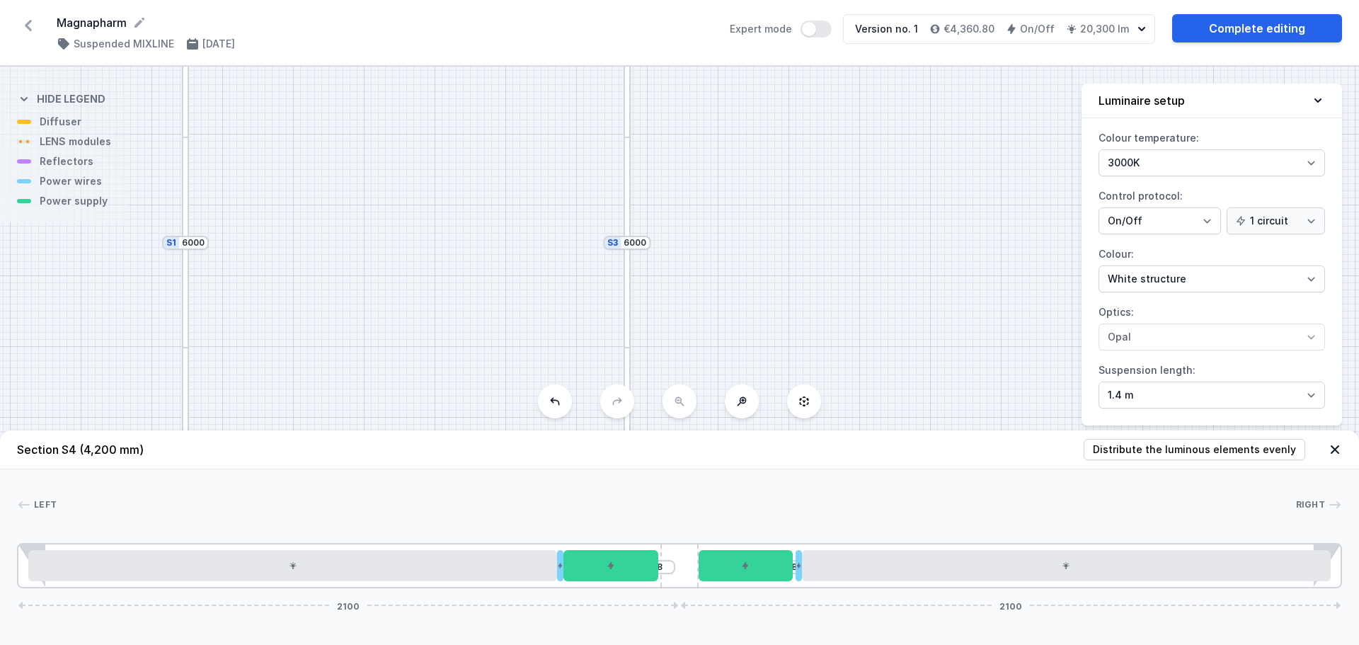
drag, startPoint x: 833, startPoint y: 202, endPoint x: 827, endPoint y: 67, distance: 135.4
click at [829, 79] on div "S4 4200 S3 6000 S2 4200 S1 6000" at bounding box center [679, 356] width 1359 height 578
drag, startPoint x: 850, startPoint y: 138, endPoint x: 843, endPoint y: 113, distance: 25.8
click at [845, 118] on div "S4 4200 S3 6000 S2 4200 S1 6000" at bounding box center [679, 356] width 1359 height 578
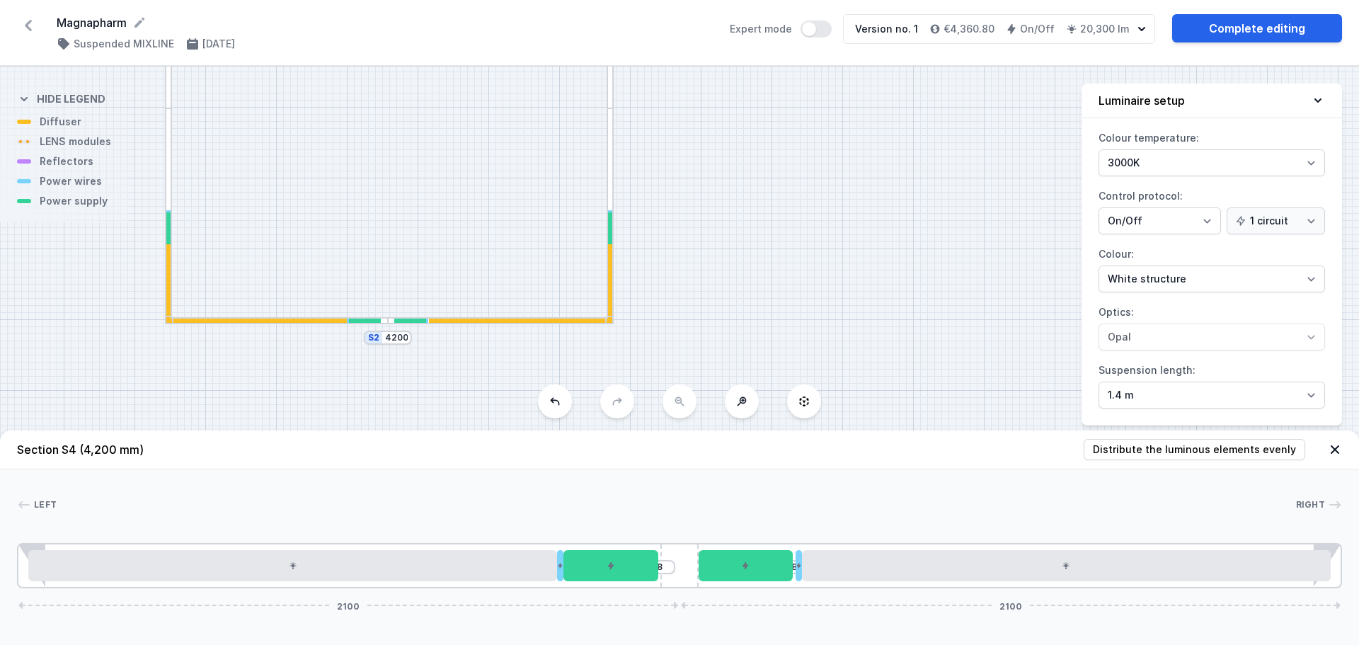
click at [612, 146] on div at bounding box center [610, 215] width 7 height 214
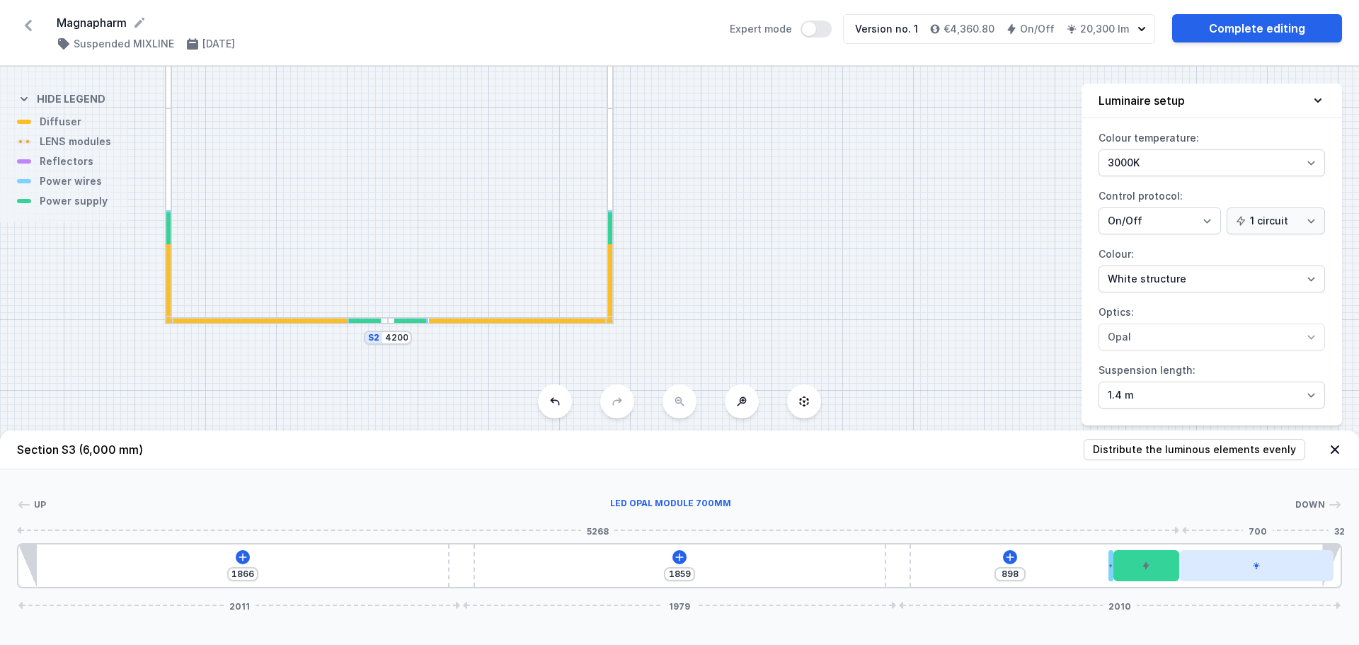
click at [1236, 558] on div at bounding box center [1257, 565] width 154 height 31
click at [1255, 526] on icon at bounding box center [1257, 526] width 8 height 8
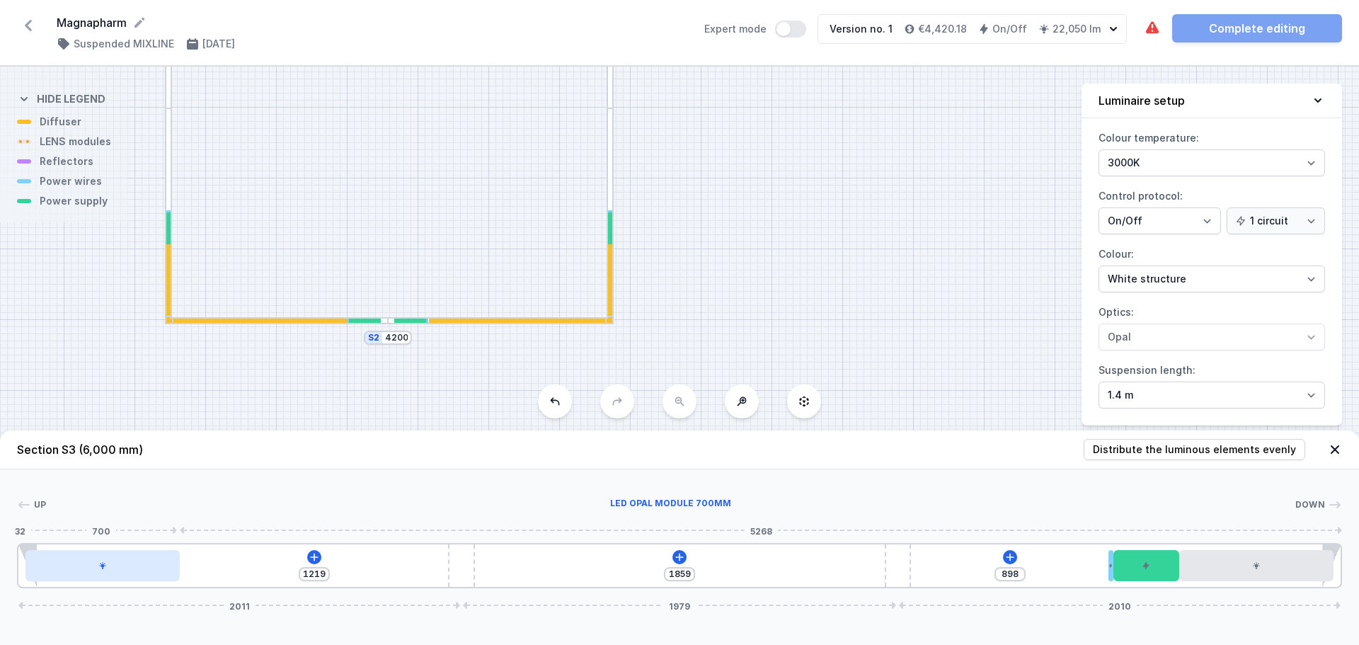
drag, startPoint x: 1032, startPoint y: 572, endPoint x: 55, endPoint y: 554, distance: 977.3
click at [55, 554] on div at bounding box center [102, 565] width 154 height 31
click at [319, 561] on icon at bounding box center [314, 557] width 11 height 11
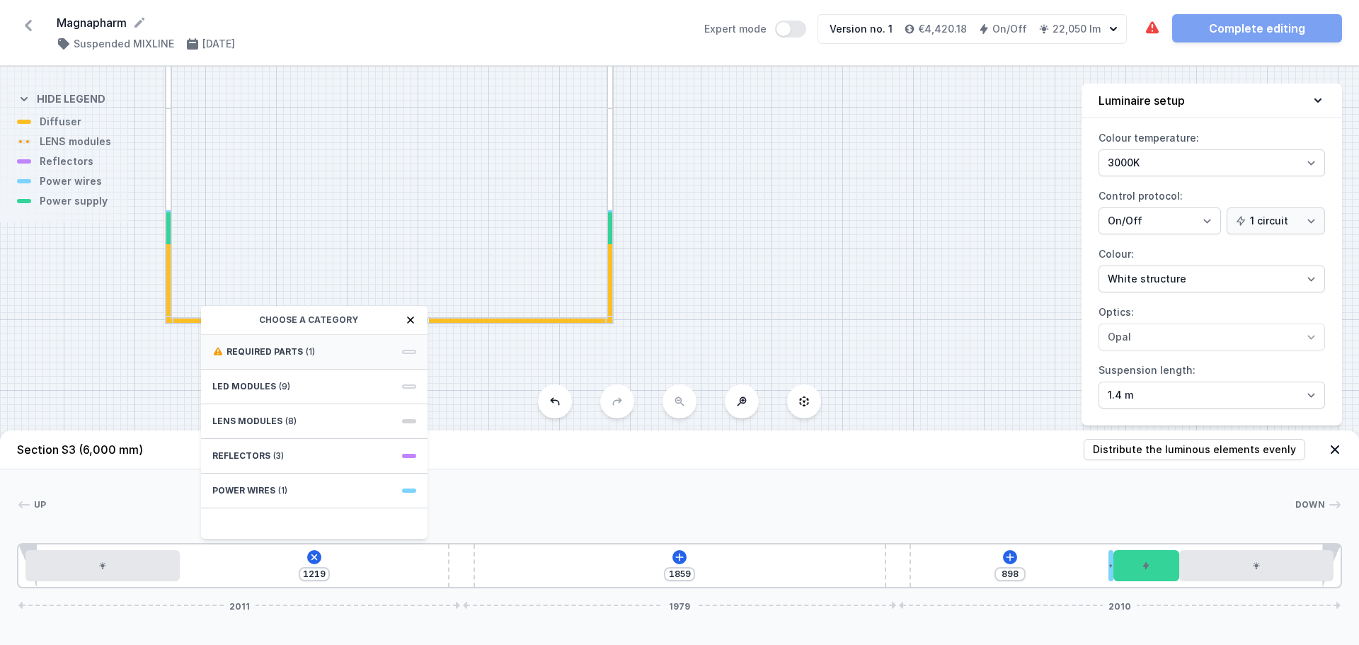
click at [296, 356] on span "Required parts" at bounding box center [265, 351] width 76 height 11
click at [302, 346] on span "ON/OFF Driver - up to 32W" at bounding box center [314, 350] width 204 height 14
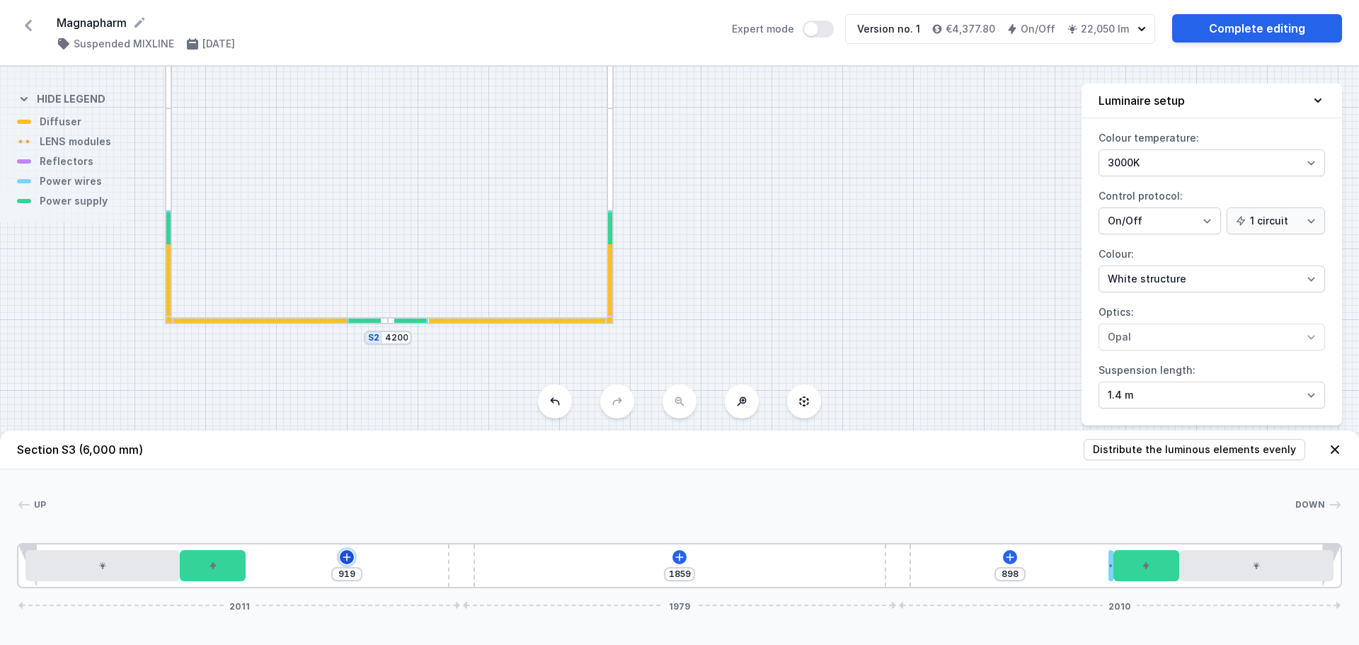
click at [345, 559] on icon at bounding box center [346, 557] width 11 height 11
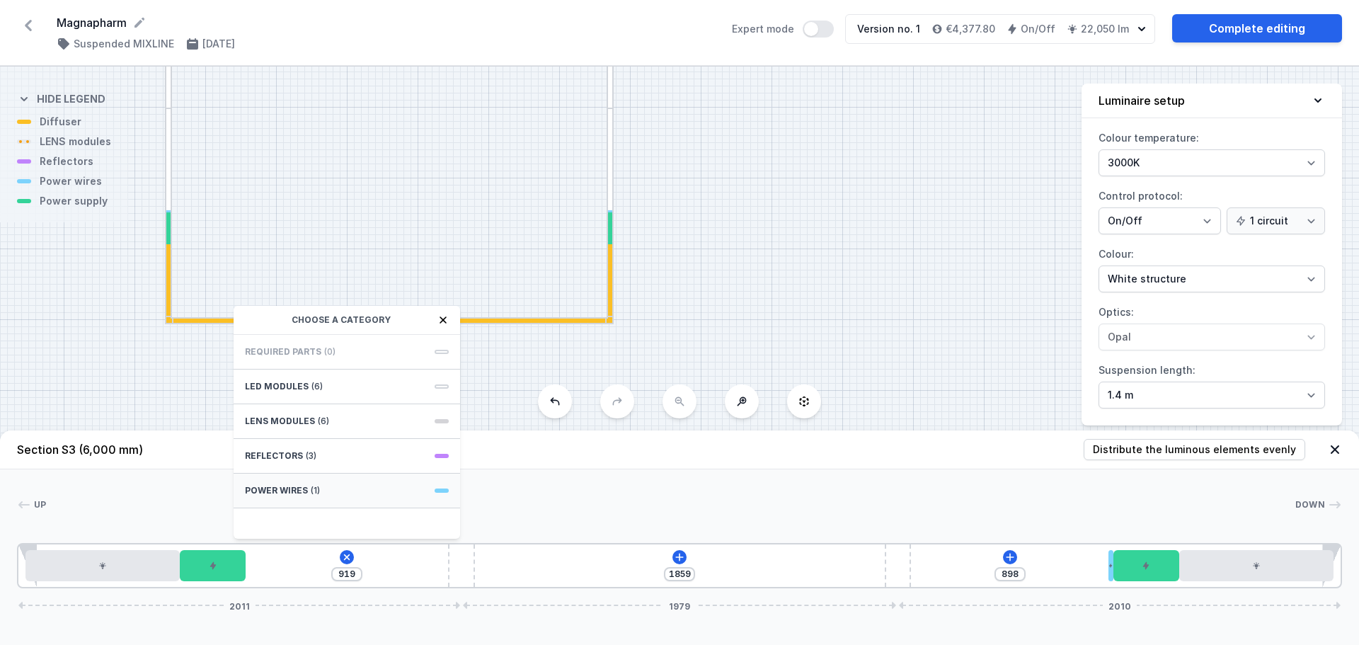
click at [304, 500] on div "Power wires (1)" at bounding box center [347, 491] width 227 height 35
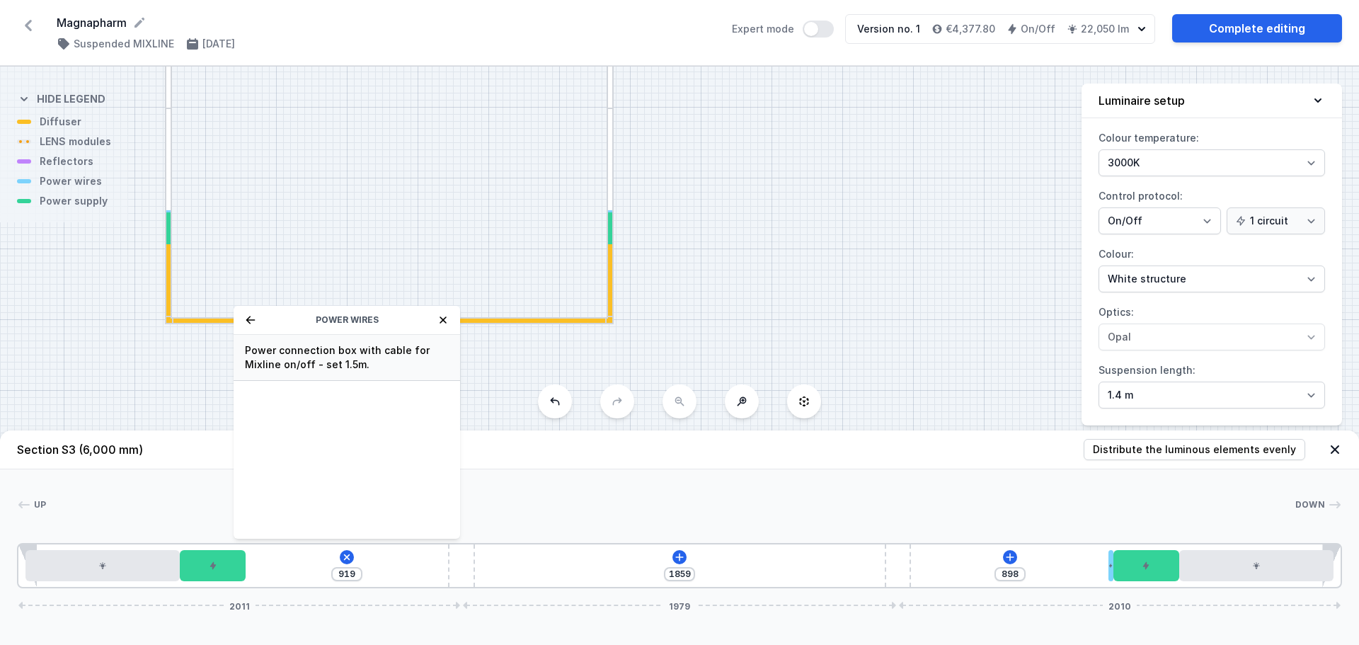
click at [348, 360] on span "Power connection box with cable for Mixline on/off - set 1.5m." at bounding box center [347, 357] width 204 height 28
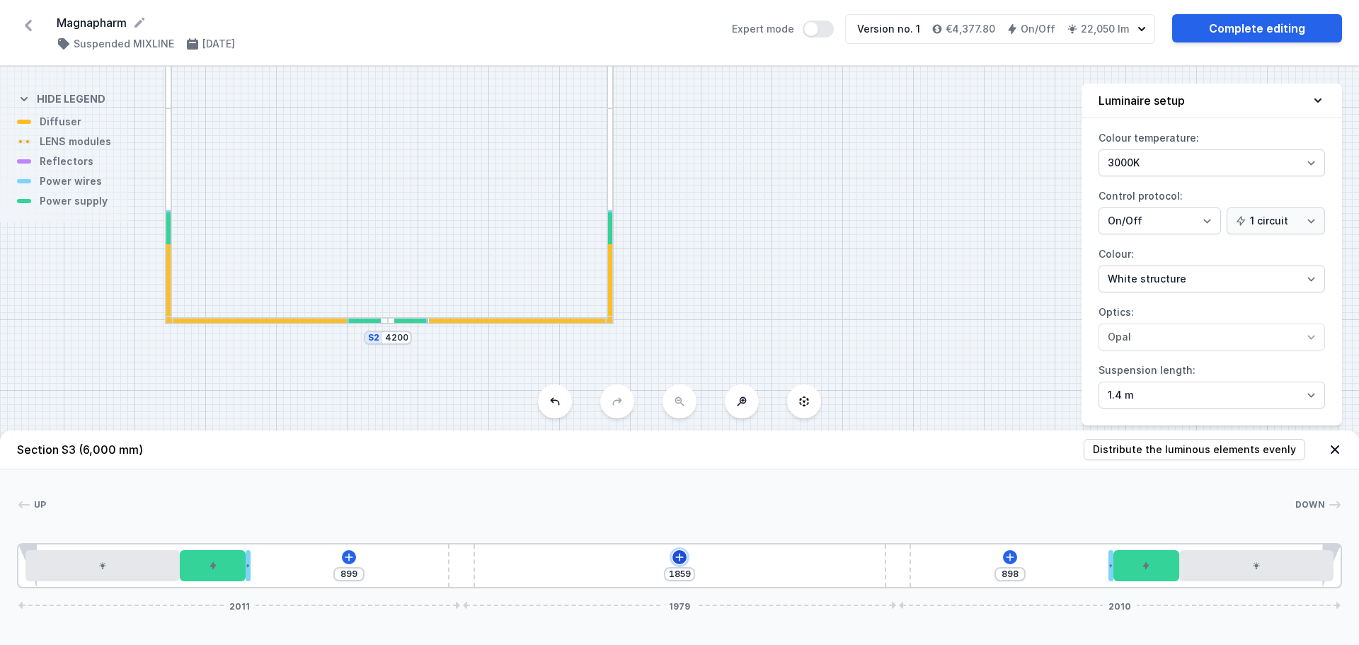
click at [682, 561] on icon at bounding box center [679, 557] width 11 height 11
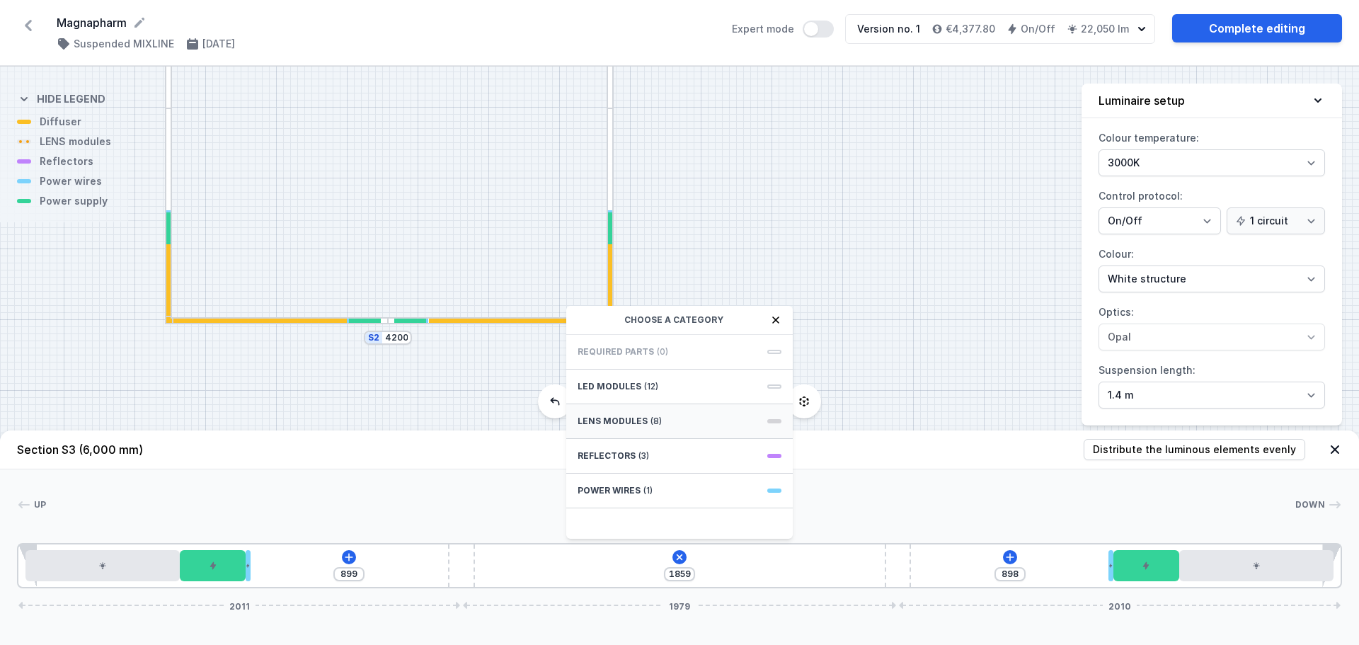
click at [663, 421] on div "LENS modules (8)" at bounding box center [679, 421] width 227 height 35
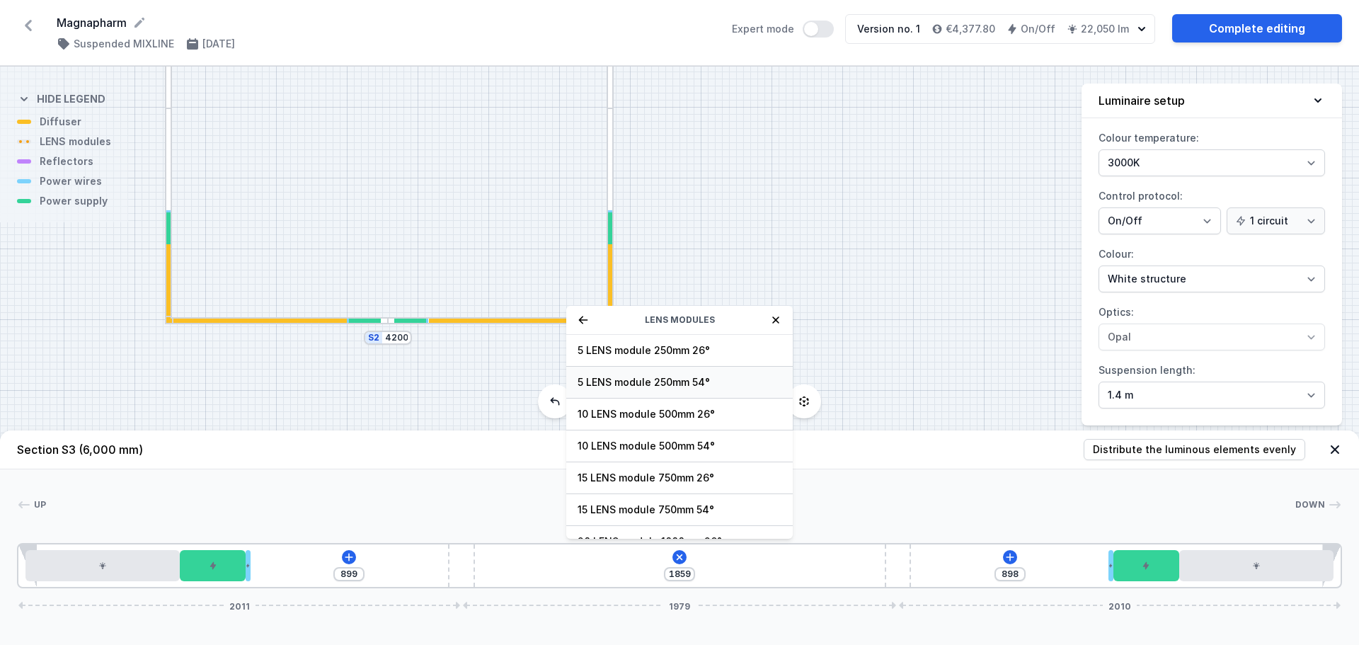
click at [691, 379] on span "5 LENS module 250mm 54°" at bounding box center [680, 382] width 204 height 14
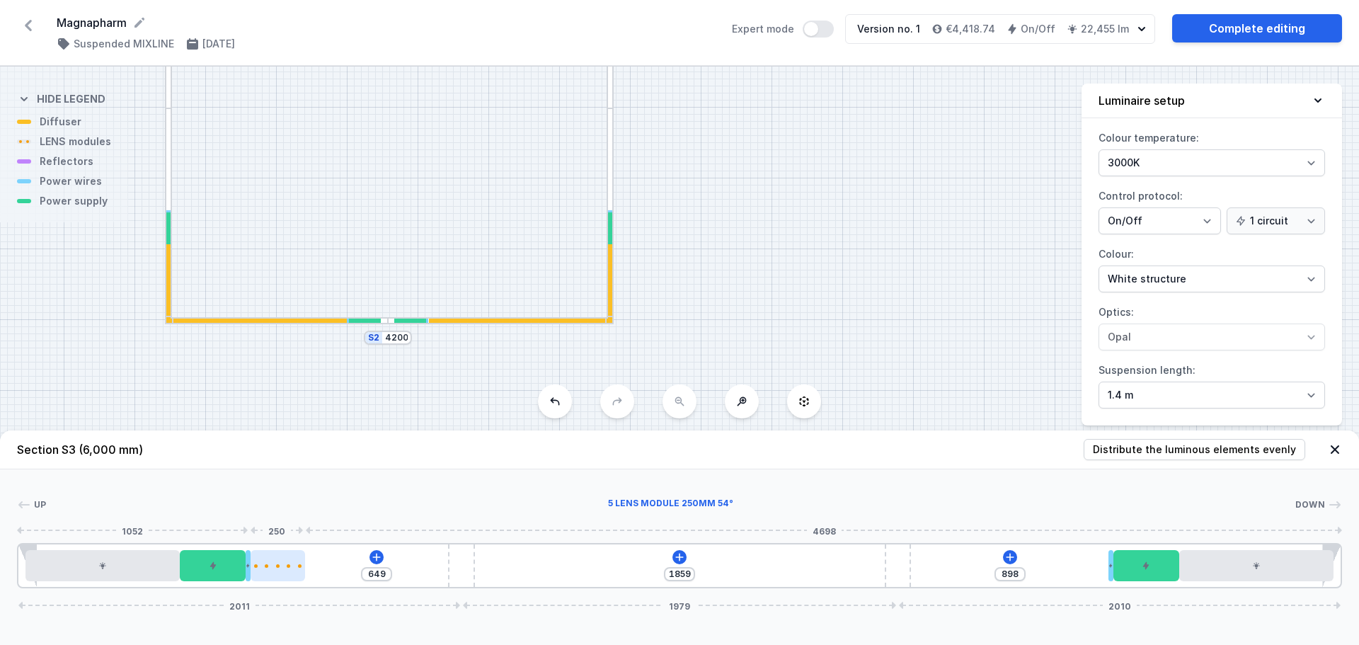
drag, startPoint x: 506, startPoint y: 568, endPoint x: 285, endPoint y: 555, distance: 221.3
click at [285, 555] on div at bounding box center [278, 565] width 55 height 31
click at [287, 559] on div at bounding box center [278, 565] width 55 height 31
click at [283, 527] on icon at bounding box center [277, 525] width 11 height 11
drag, startPoint x: 337, startPoint y: 567, endPoint x: 1094, endPoint y: 525, distance: 758.0
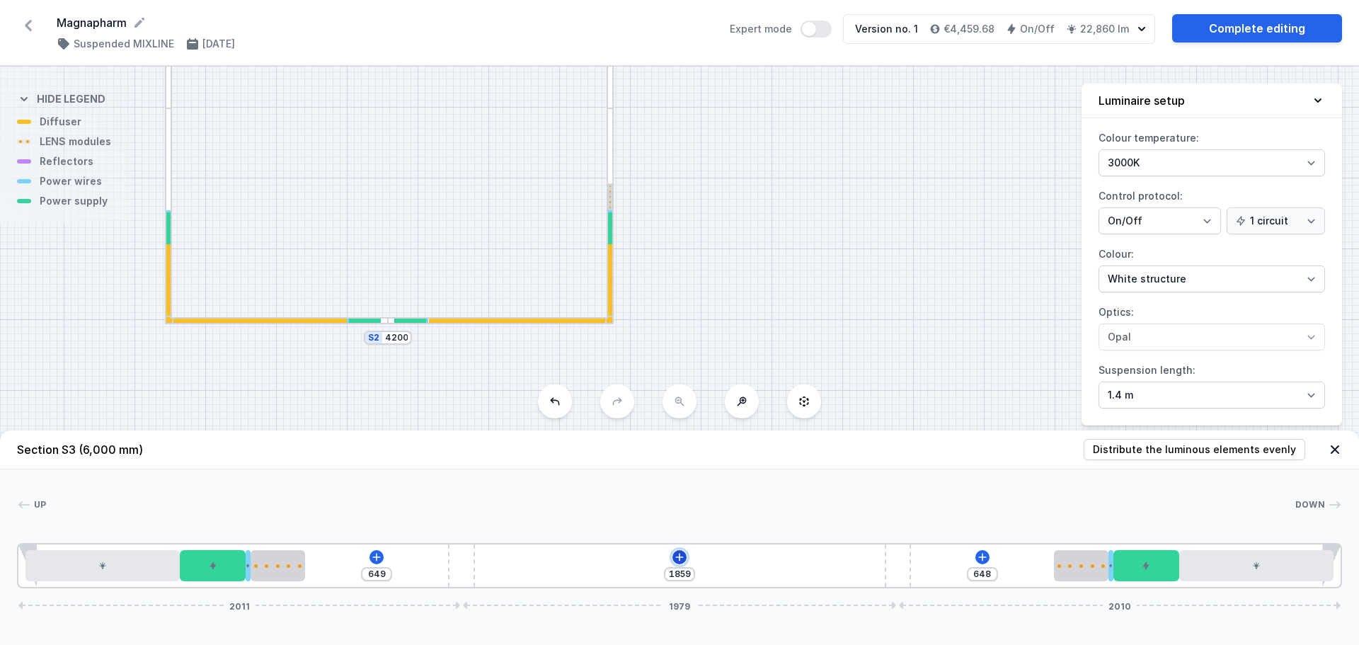
click at [681, 557] on icon at bounding box center [680, 557] width 8 height 8
drag, startPoint x: 280, startPoint y: 566, endPoint x: 431, endPoint y: 566, distance: 150.8
click at [431, 566] on div at bounding box center [421, 566] width 55 height 4
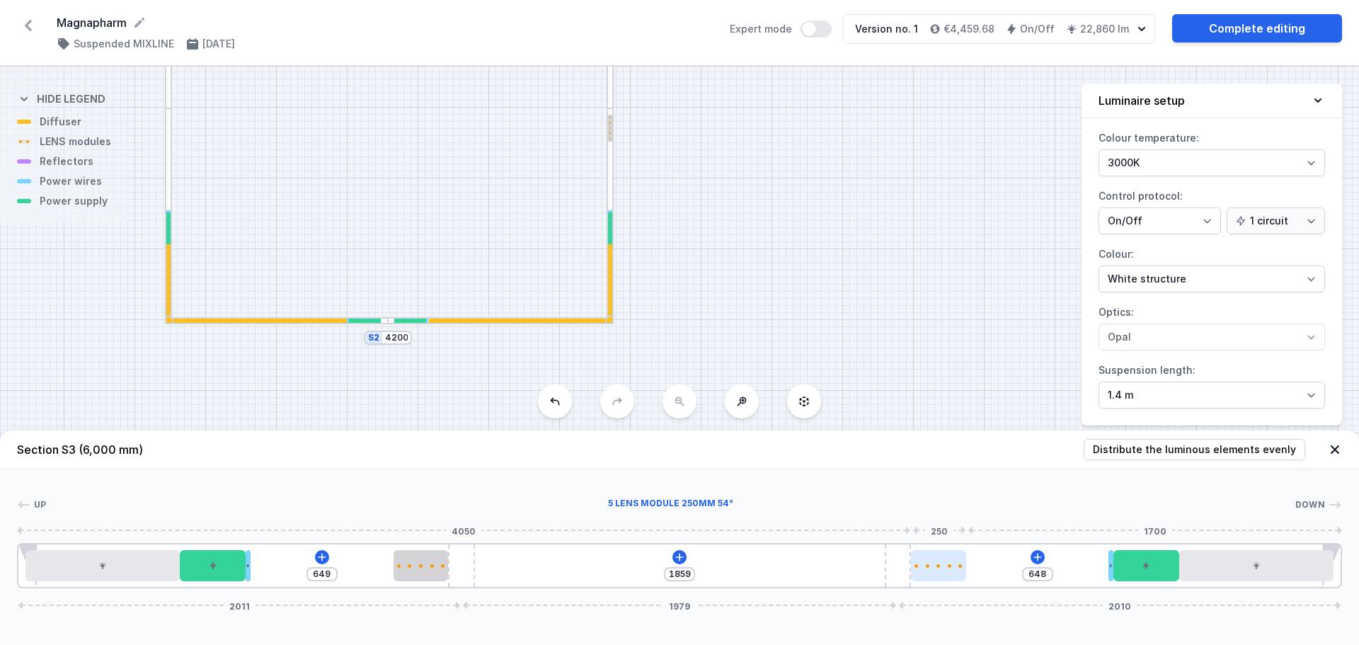
drag, startPoint x: 1073, startPoint y: 568, endPoint x: 938, endPoint y: 564, distance: 135.3
click at [938, 564] on div at bounding box center [938, 565] width 55 height 31
click at [420, 565] on div at bounding box center [421, 566] width 4 height 4
click at [416, 571] on div at bounding box center [421, 565] width 55 height 31
click at [413, 531] on button at bounding box center [421, 525] width 30 height 18
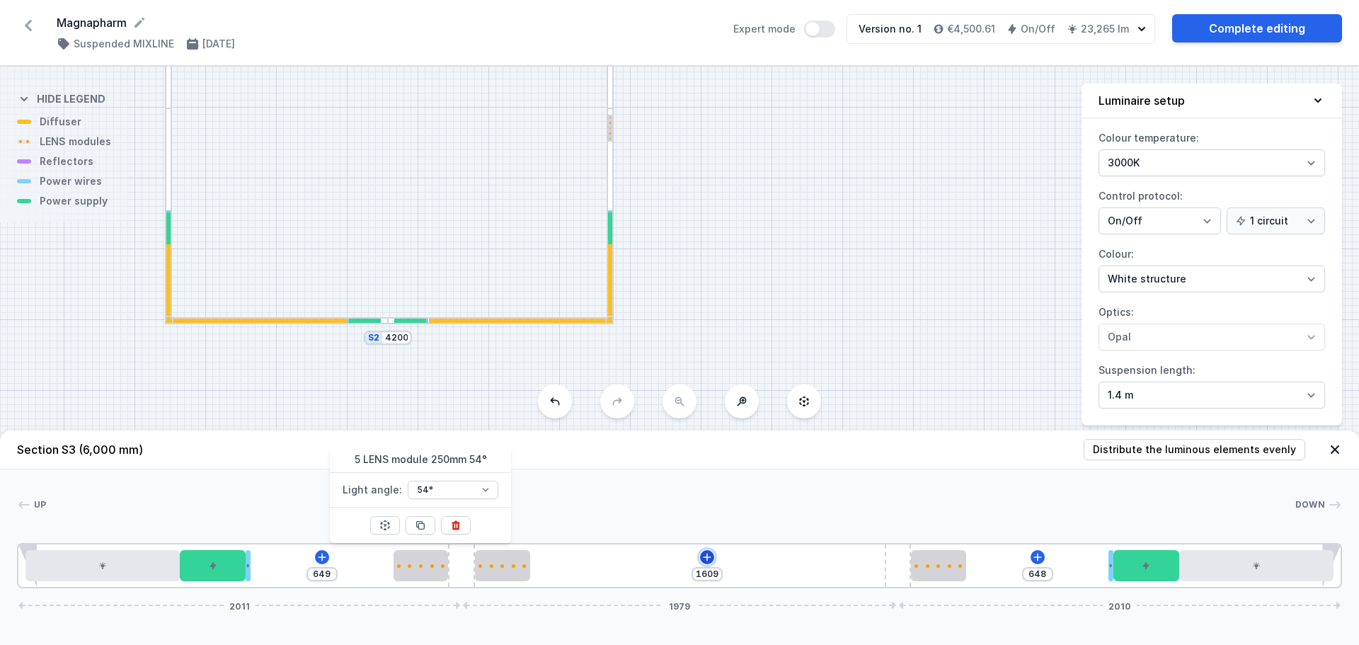
click at [711, 557] on icon at bounding box center [707, 557] width 11 height 11
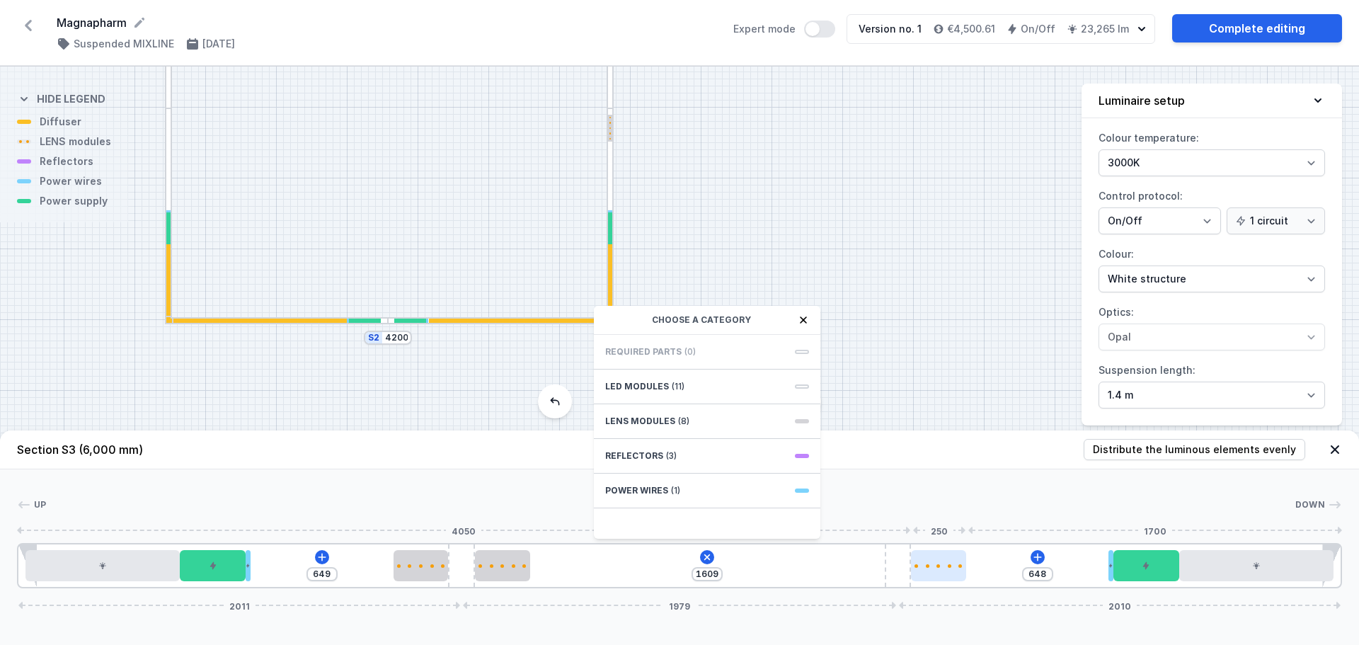
click at [921, 560] on div at bounding box center [938, 565] width 55 height 31
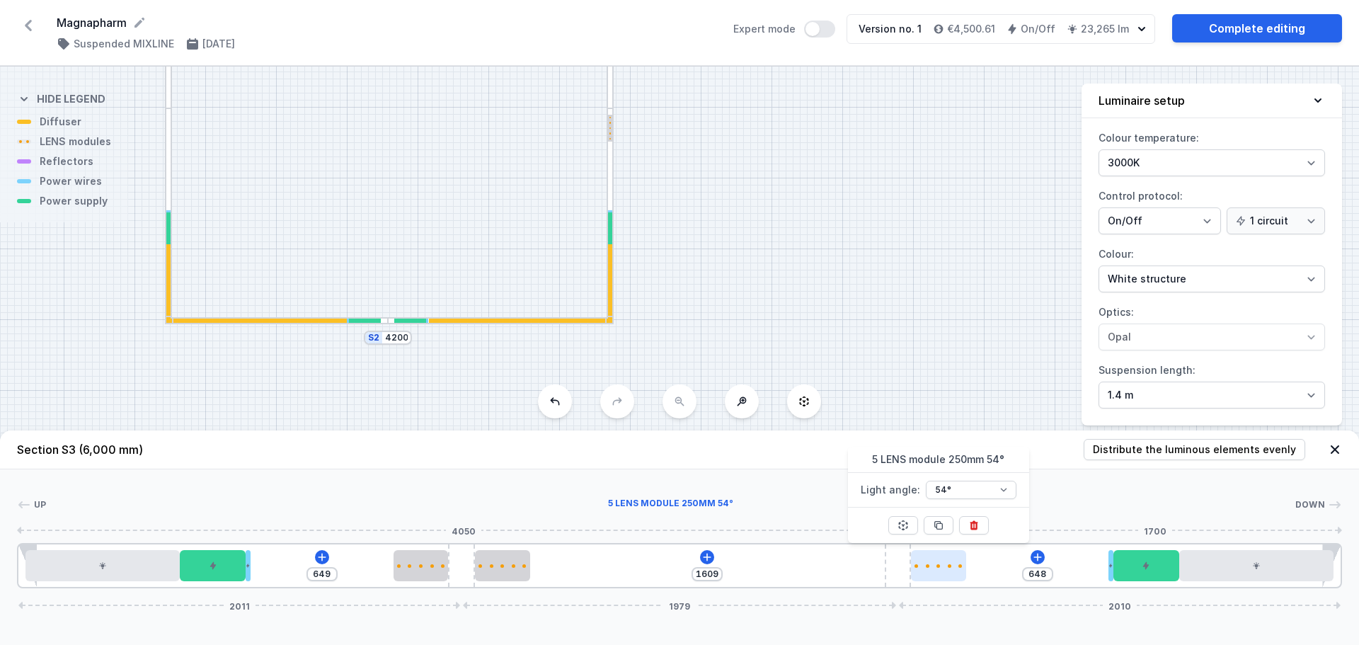
click at [930, 564] on div at bounding box center [938, 566] width 55 height 4
click at [944, 523] on icon at bounding box center [938, 525] width 11 height 11
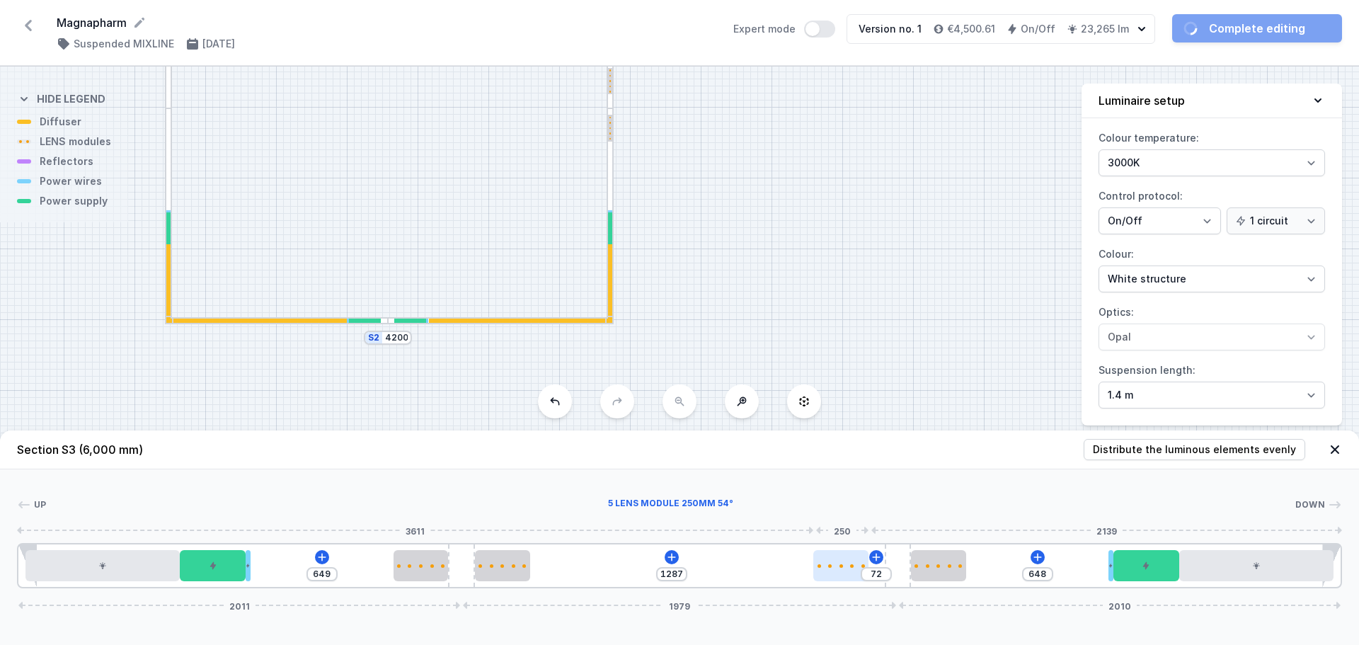
drag, startPoint x: 986, startPoint y: 567, endPoint x: 843, endPoint y: 562, distance: 142.4
click at [843, 562] on div at bounding box center [841, 565] width 55 height 31
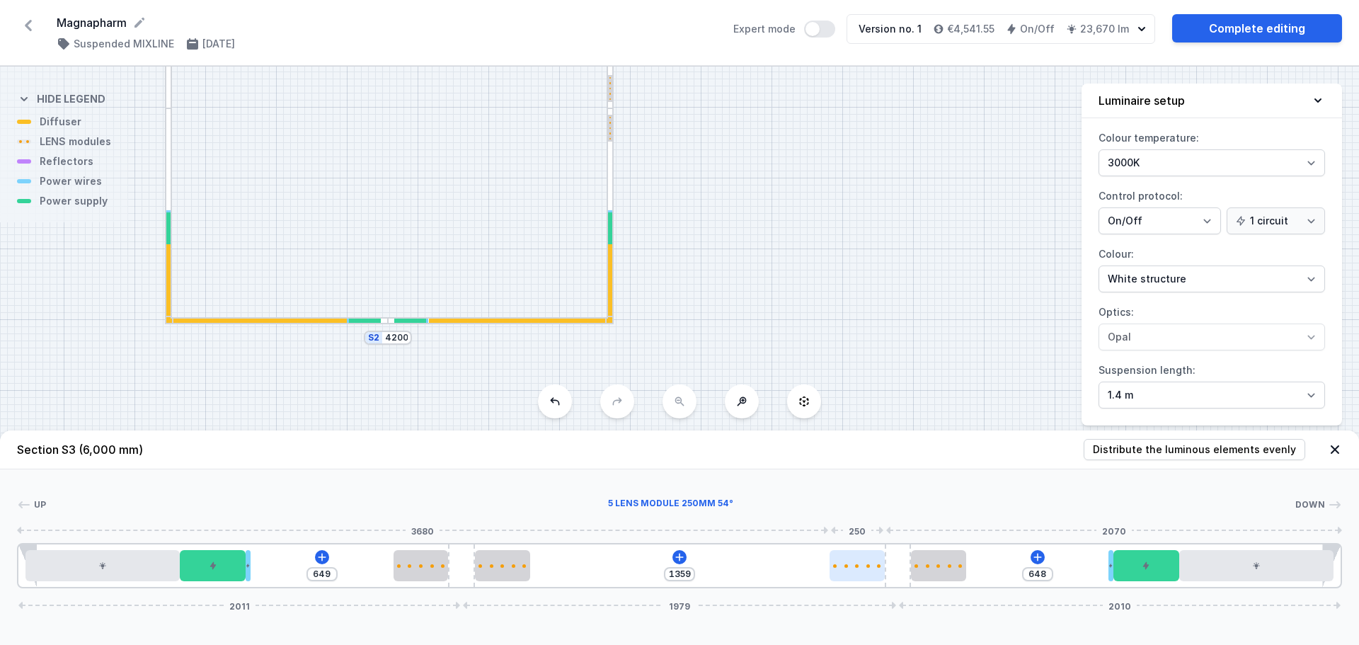
drag, startPoint x: 844, startPoint y: 573, endPoint x: 860, endPoint y: 573, distance: 15.6
click at [860, 573] on div at bounding box center [857, 565] width 55 height 31
click at [500, 561] on div at bounding box center [502, 565] width 55 height 31
click at [510, 527] on button at bounding box center [503, 525] width 30 height 18
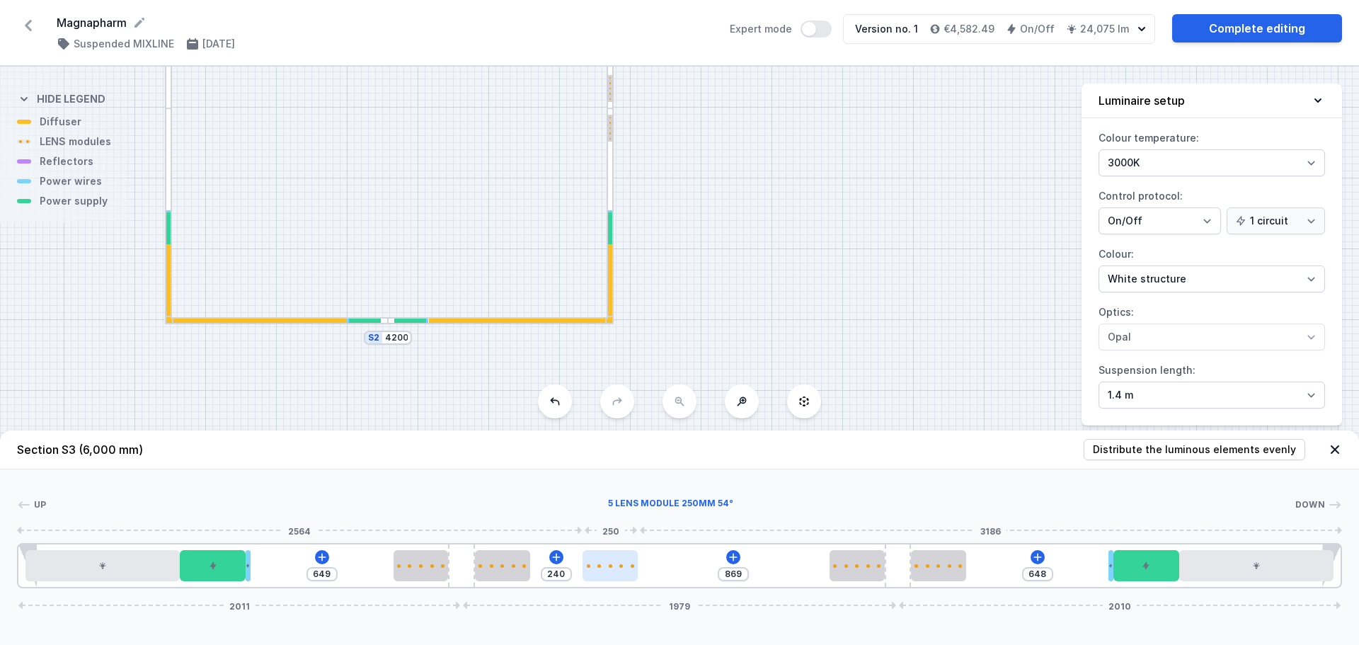
drag, startPoint x: 561, startPoint y: 575, endPoint x: 621, endPoint y: 574, distance: 59.5
click at [621, 574] on div at bounding box center [610, 565] width 55 height 31
click at [607, 571] on div at bounding box center [610, 565] width 55 height 31
click at [610, 527] on icon at bounding box center [610, 525] width 11 height 11
drag, startPoint x: 678, startPoint y: 564, endPoint x: 771, endPoint y: 569, distance: 92.9
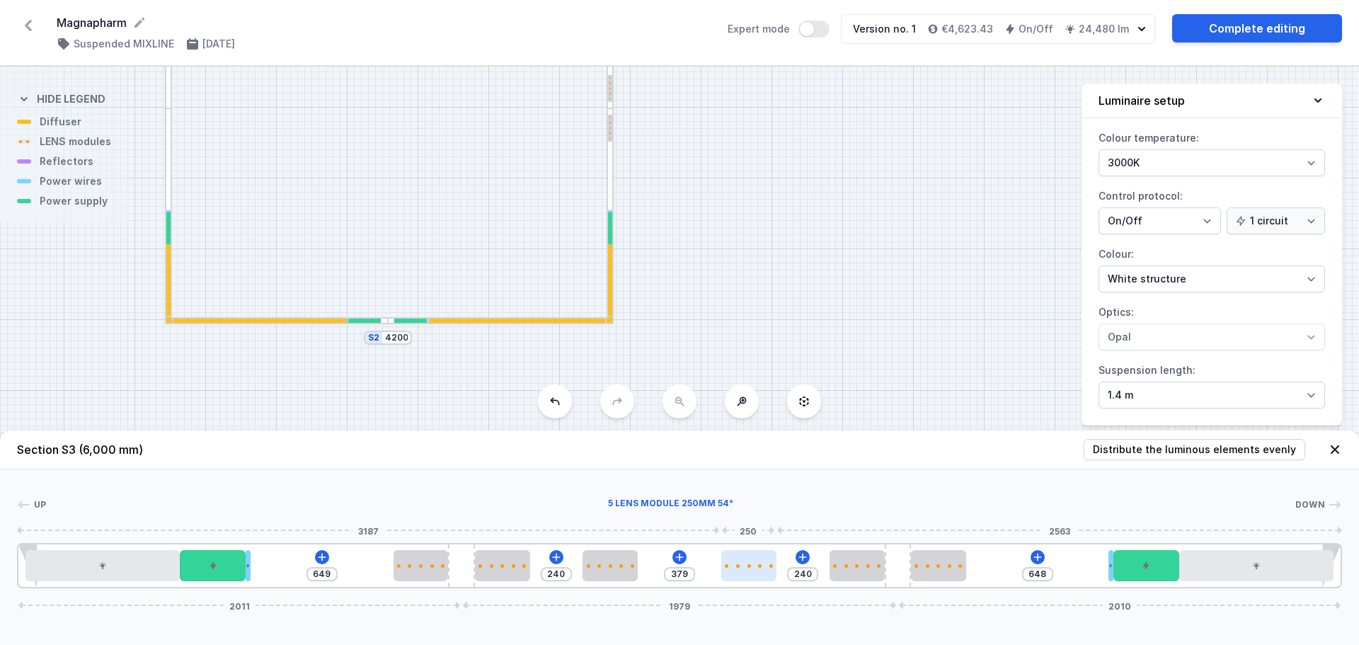
click at [771, 569] on div at bounding box center [748, 565] width 55 height 31
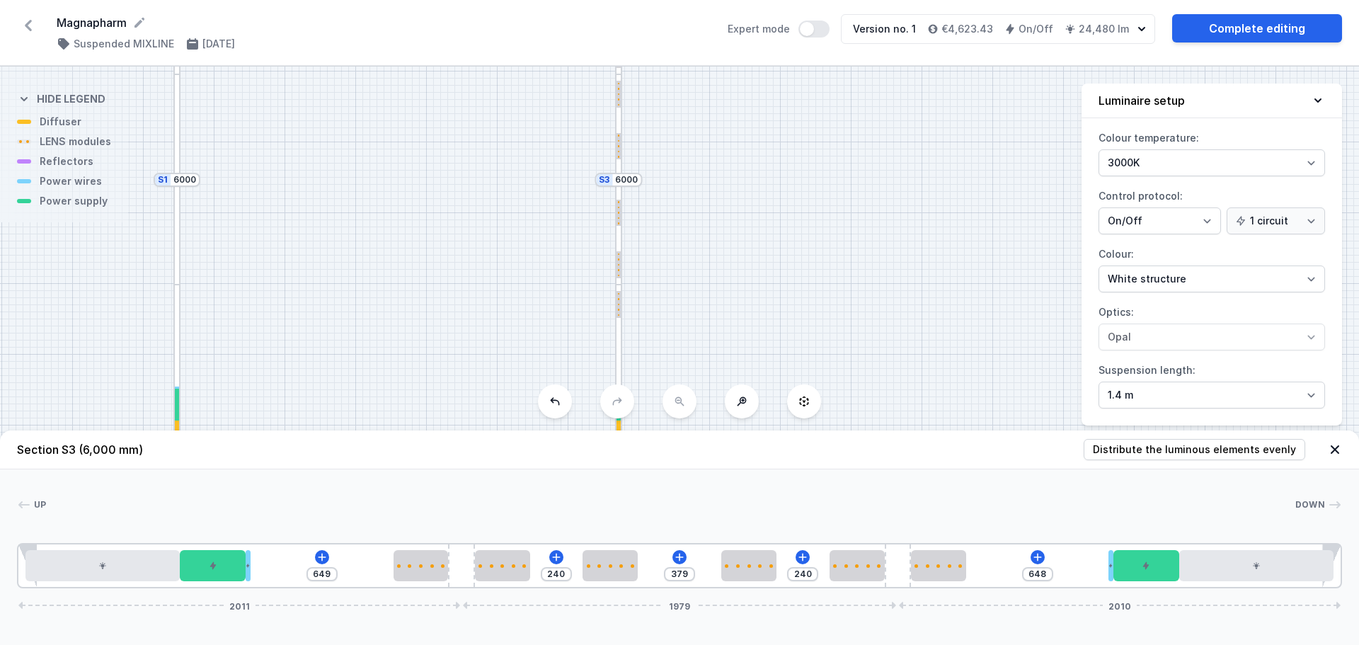
drag, startPoint x: 738, startPoint y: 194, endPoint x: 743, endPoint y: 355, distance: 161.5
click at [745, 366] on div "S4 4200 S3 6000 S2 4200 S1 6000" at bounding box center [679, 356] width 1359 height 578
drag, startPoint x: 731, startPoint y: 195, endPoint x: 736, endPoint y: 232, distance: 37.1
click at [736, 232] on div "S4 4200 S3 6000 S2 4200 S1 6000" at bounding box center [679, 356] width 1359 height 578
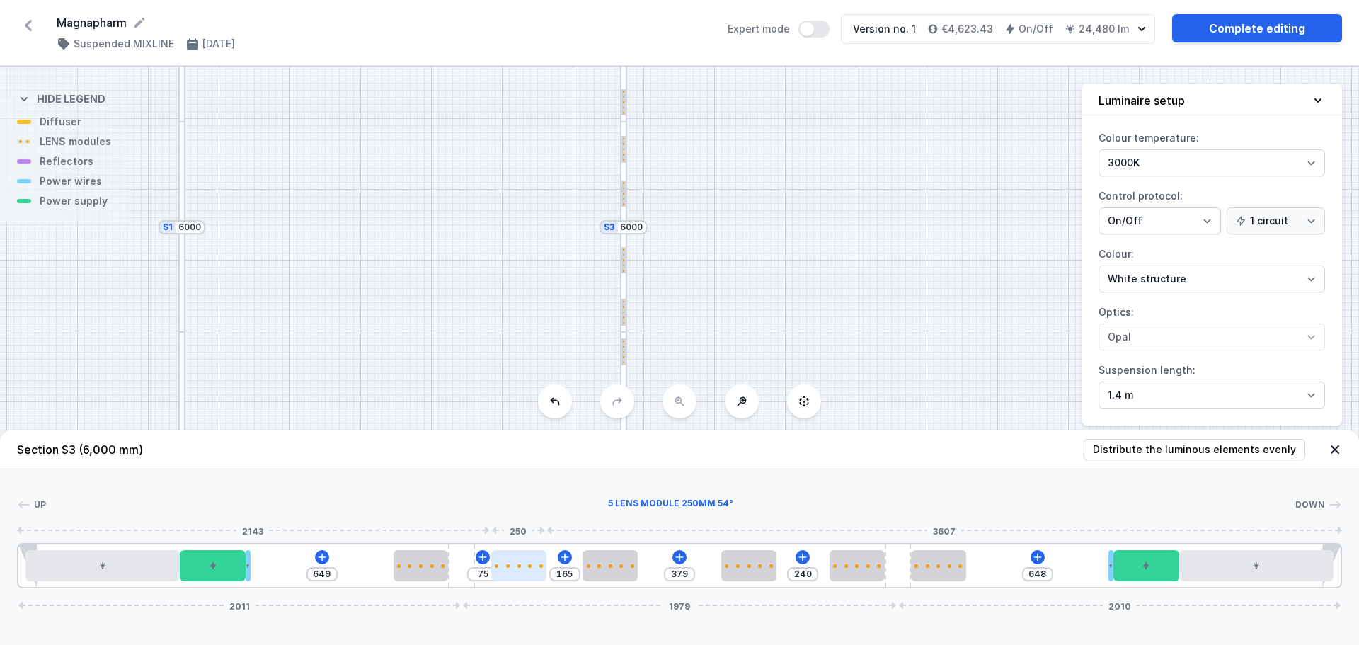
drag, startPoint x: 505, startPoint y: 564, endPoint x: 527, endPoint y: 561, distance: 22.8
click at [527, 561] on div at bounding box center [518, 565] width 55 height 31
drag, startPoint x: 606, startPoint y: 569, endPoint x: 628, endPoint y: 568, distance: 22.0
click at [628, 568] on div at bounding box center [625, 565] width 55 height 31
drag, startPoint x: 737, startPoint y: 561, endPoint x: 729, endPoint y: 561, distance: 8.5
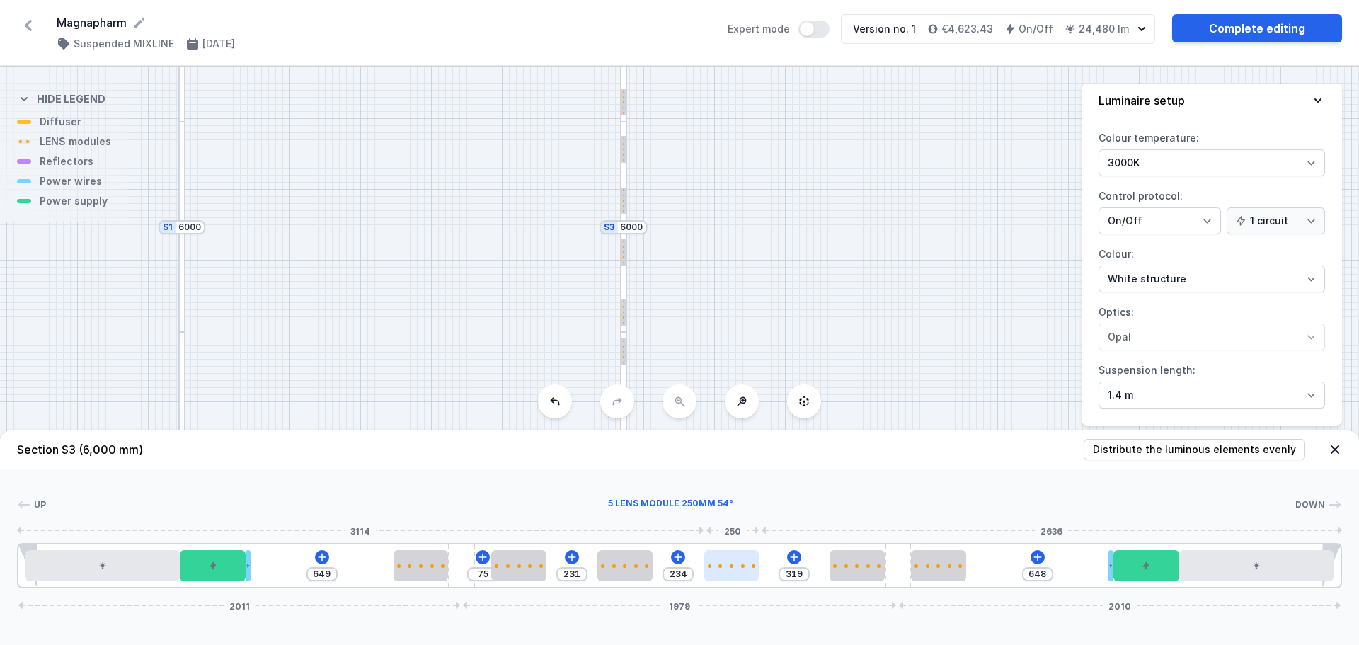
click at [729, 561] on div at bounding box center [732, 565] width 55 height 31
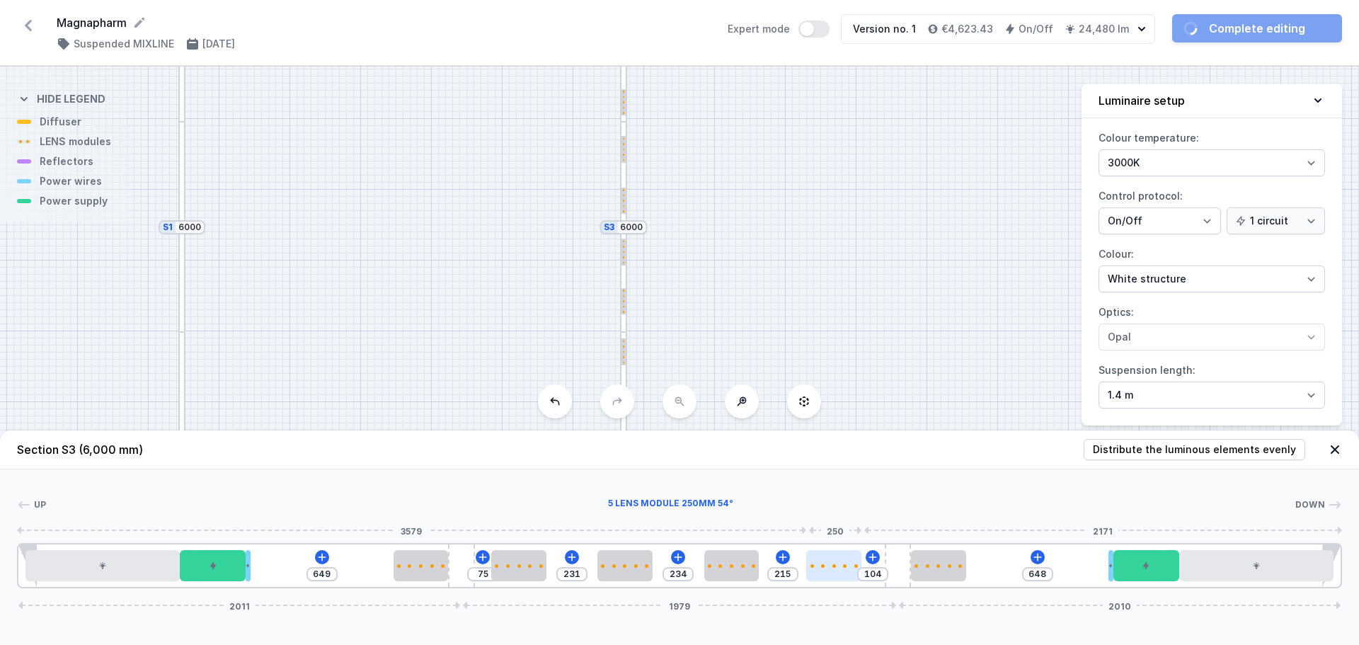
drag, startPoint x: 854, startPoint y: 566, endPoint x: 841, endPoint y: 566, distance: 12.7
click at [841, 566] on div at bounding box center [833, 566] width 55 height 4
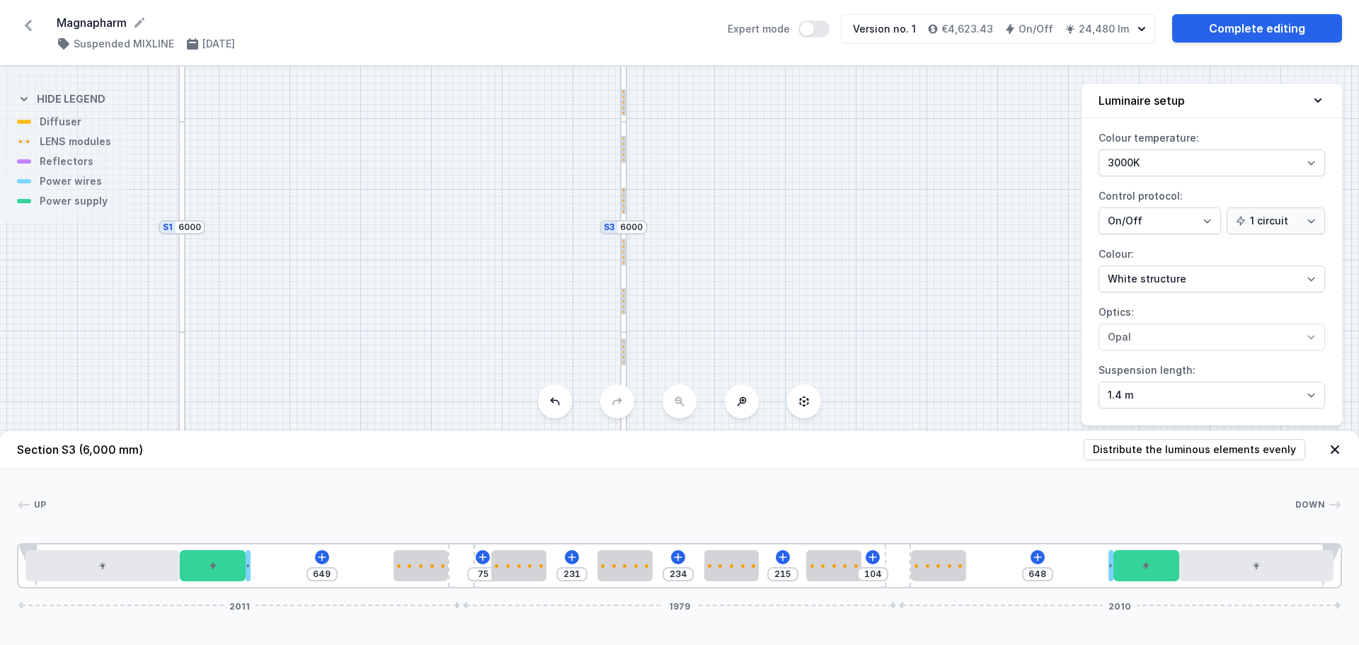
click at [182, 275] on div at bounding box center [181, 227] width 7 height 210
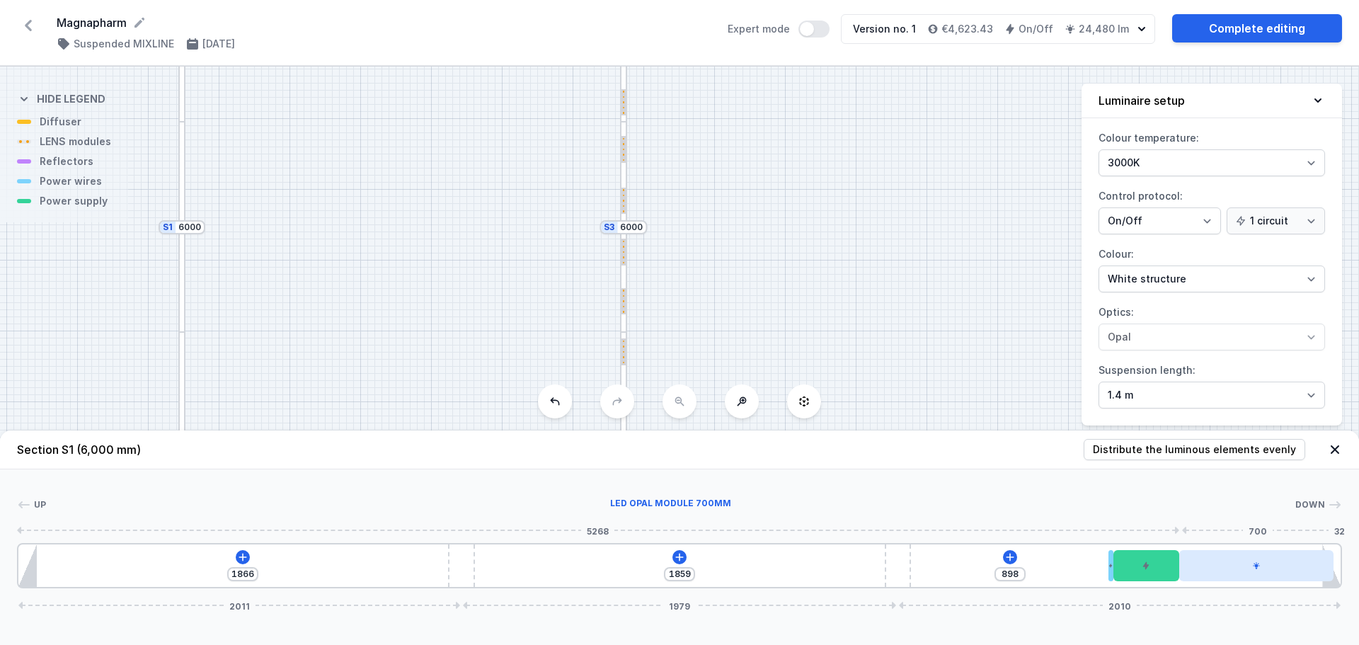
click at [1248, 577] on div at bounding box center [1257, 565] width 154 height 31
click at [1258, 530] on icon at bounding box center [1257, 526] width 8 height 8
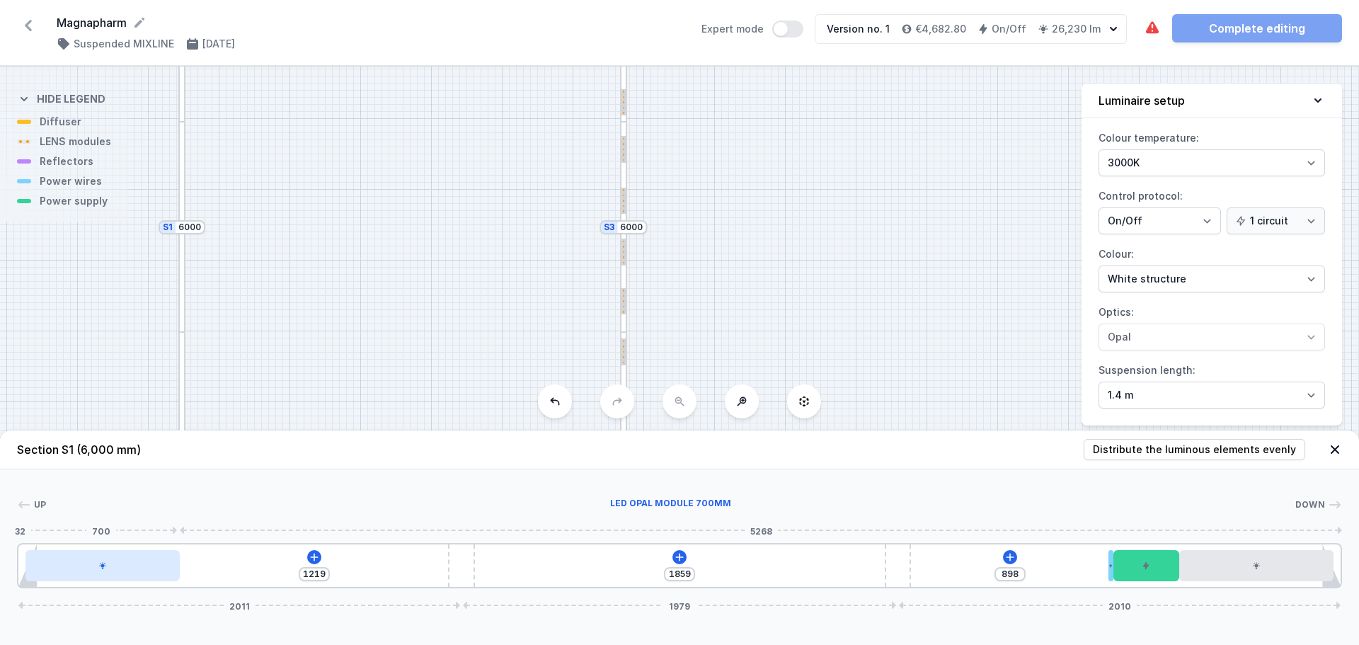
drag, startPoint x: 1021, startPoint y: 578, endPoint x: 81, endPoint y: 573, distance: 940.3
click at [81, 573] on div at bounding box center [102, 565] width 154 height 31
click at [1144, 562] on icon at bounding box center [1146, 565] width 8 height 8
click at [918, 488] on div "Up Down 1 2 3 3 4 5 2 1 1219 1859 898 2011 1979 2010 32 700 4216 20 300 700 32 …" at bounding box center [679, 528] width 1359 height 119
click at [316, 554] on icon at bounding box center [314, 557] width 11 height 11
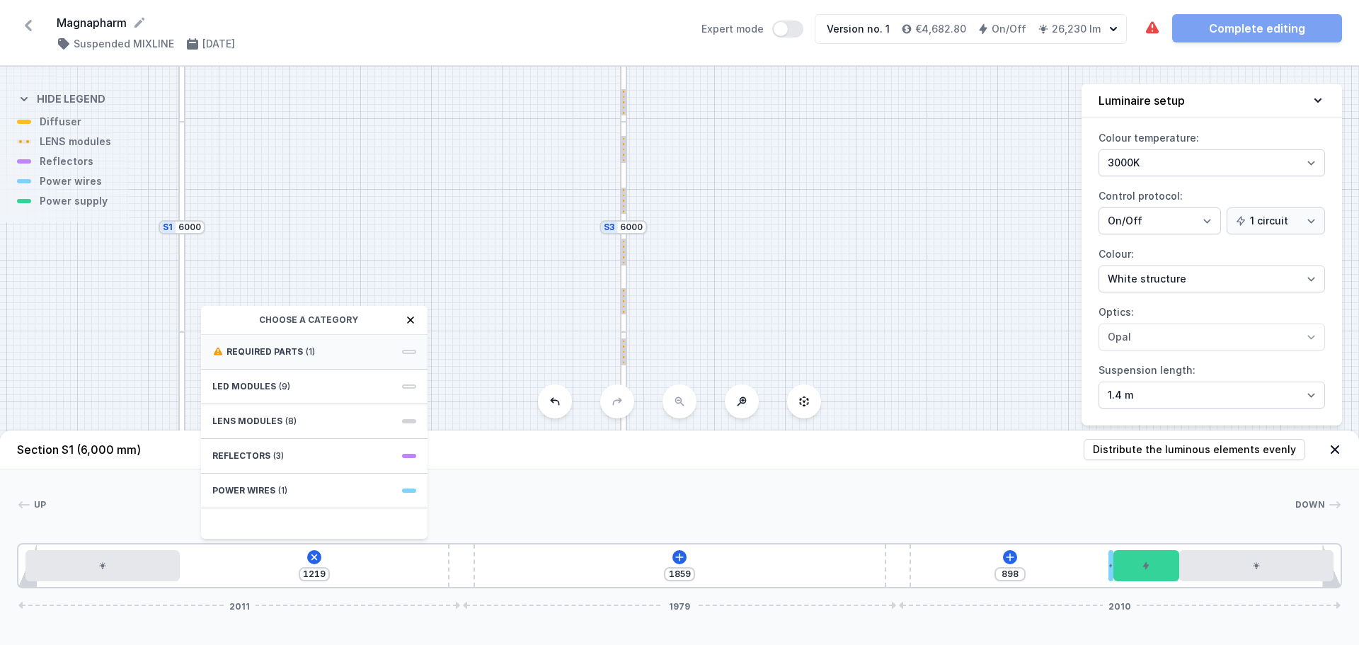
click at [336, 350] on div "Required parts (1)" at bounding box center [314, 352] width 227 height 35
click at [333, 354] on span "ON/OFF Driver - up to 32W" at bounding box center [314, 350] width 204 height 14
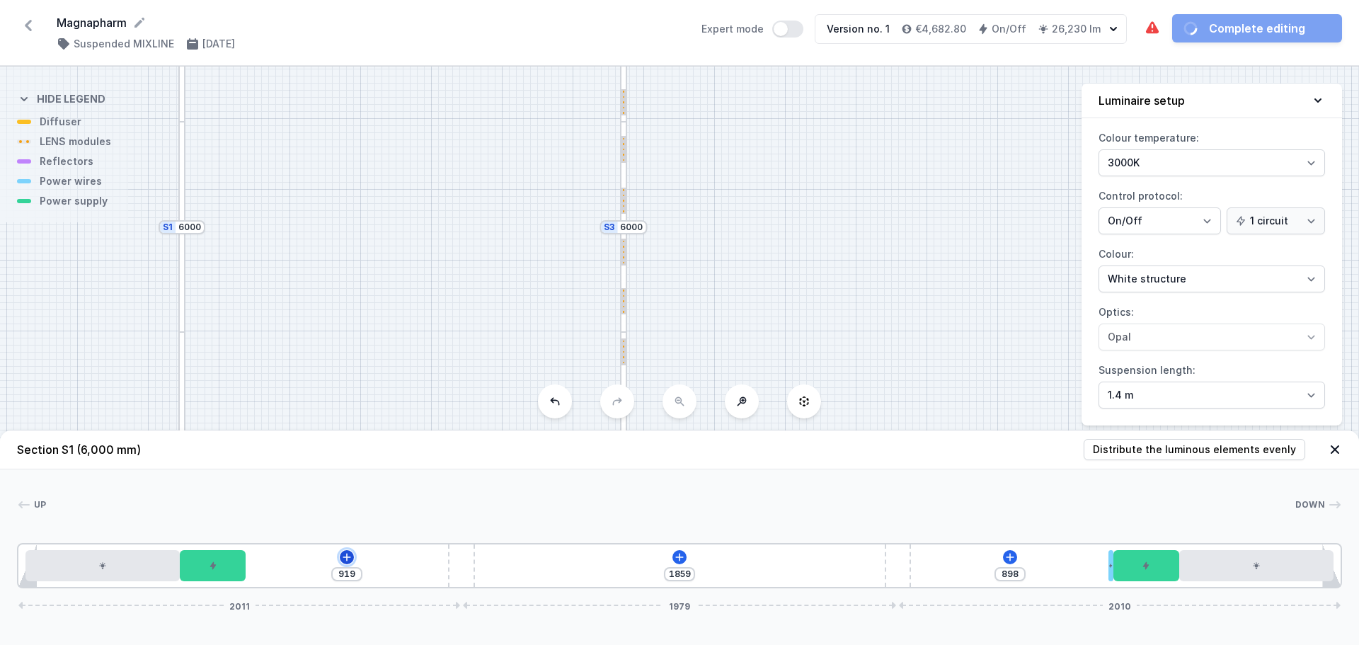
click at [345, 556] on icon at bounding box center [346, 557] width 11 height 11
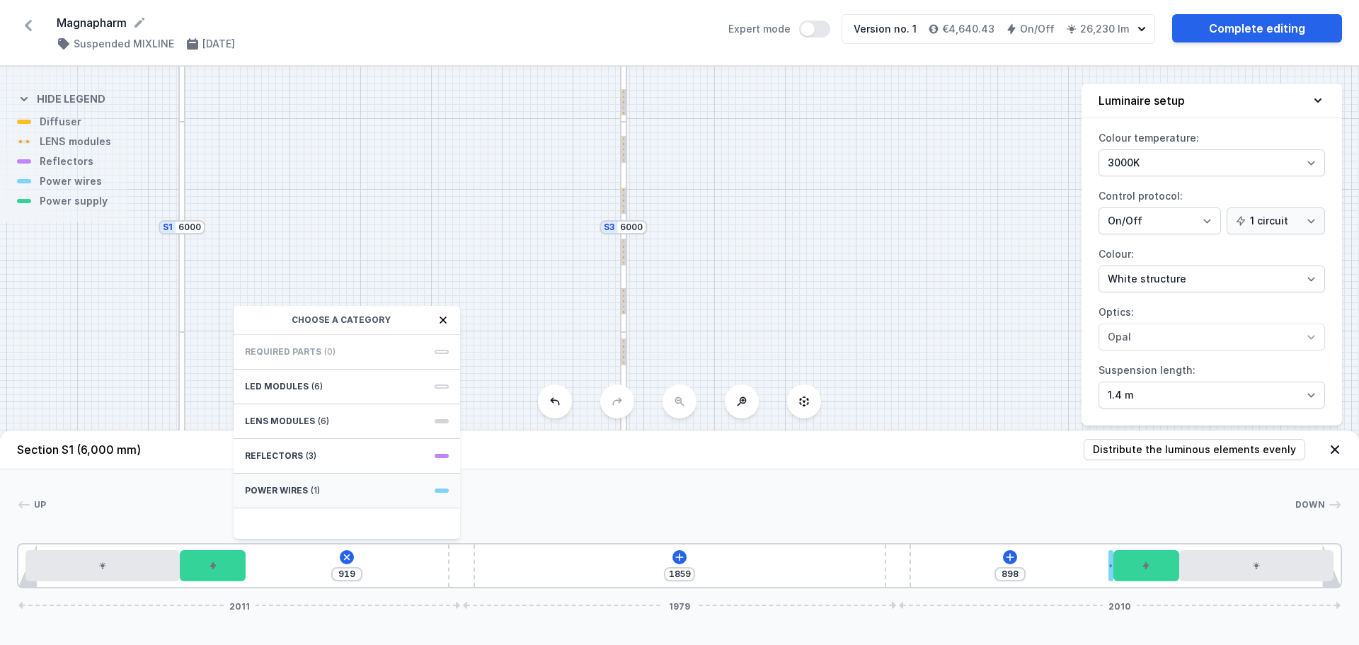
click at [319, 495] on div "Power wires (1)" at bounding box center [347, 491] width 227 height 35
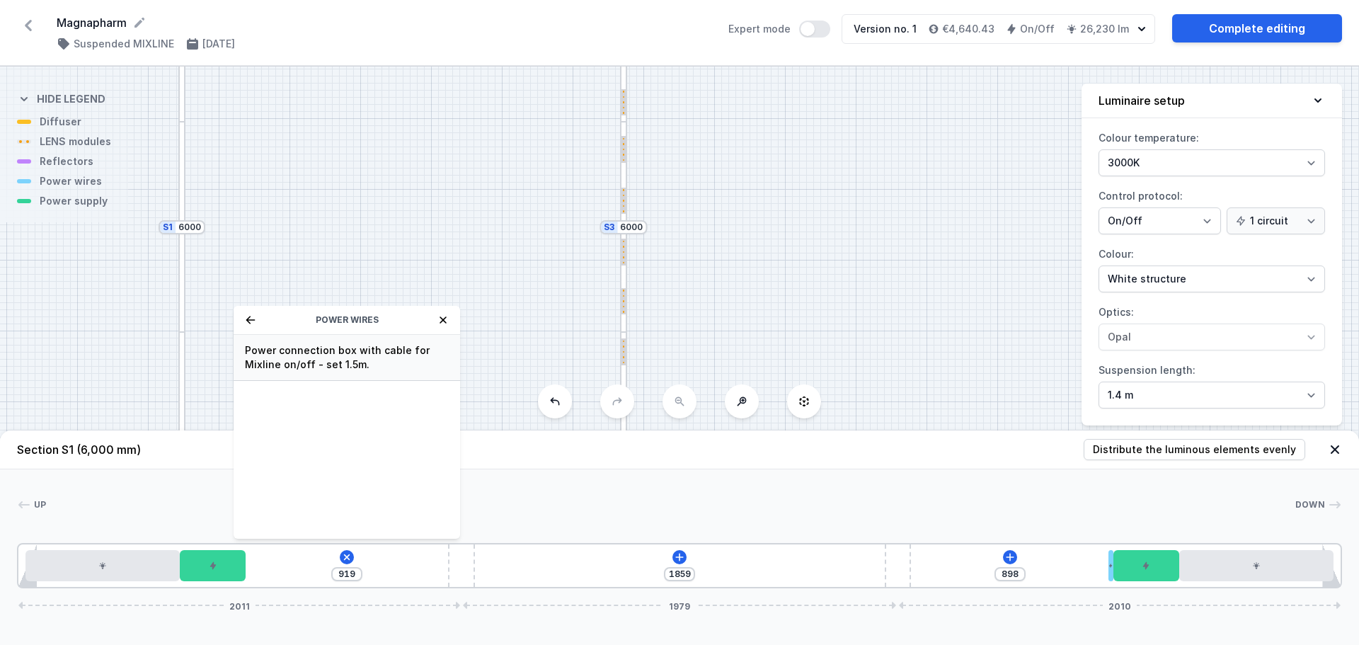
click at [369, 355] on span "Power connection box with cable for Mixline on/off - set 1.5m." at bounding box center [347, 357] width 204 height 28
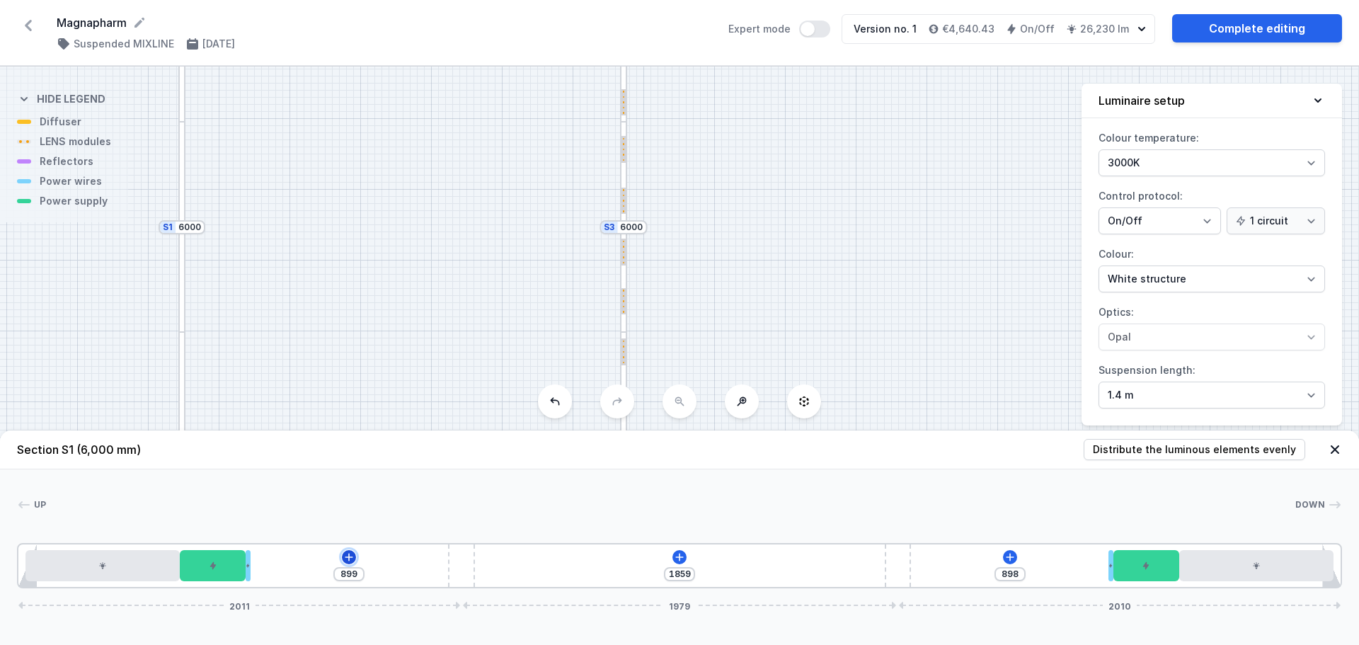
click at [346, 557] on icon at bounding box center [350, 557] width 8 height 8
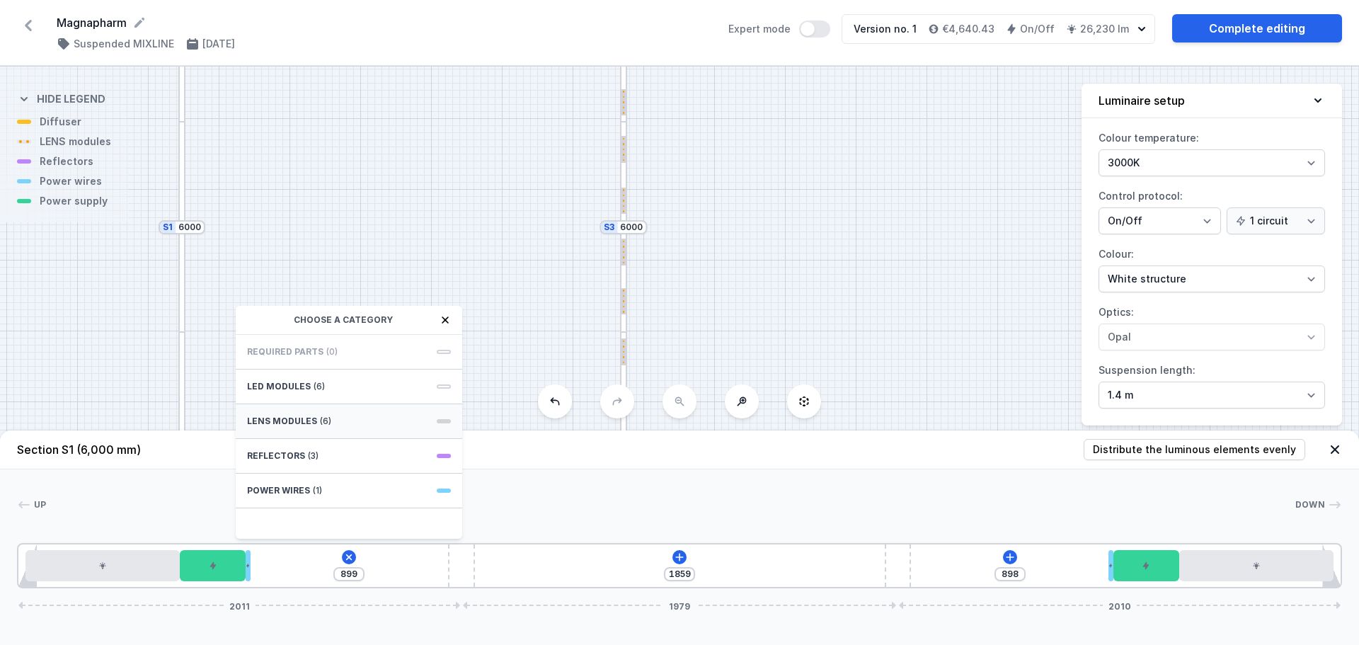
click at [329, 426] on div "LENS modules (6)" at bounding box center [349, 421] width 227 height 35
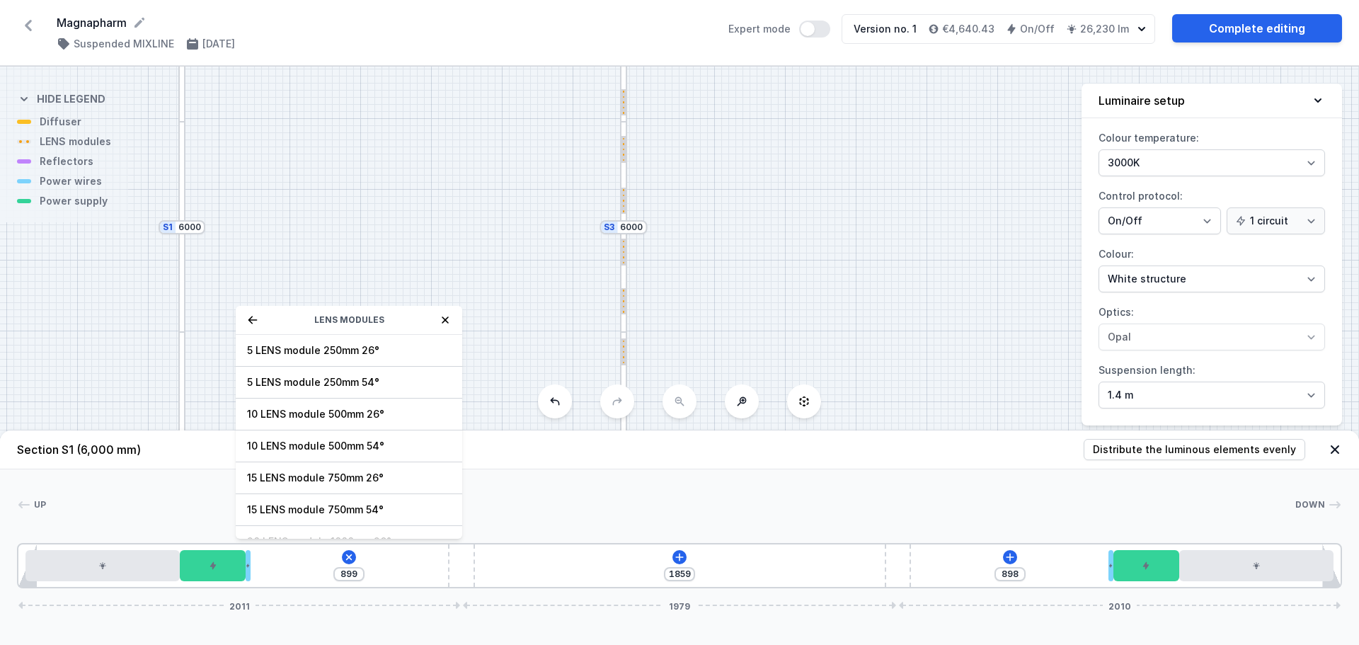
click at [622, 251] on div at bounding box center [624, 252] width 4 height 27
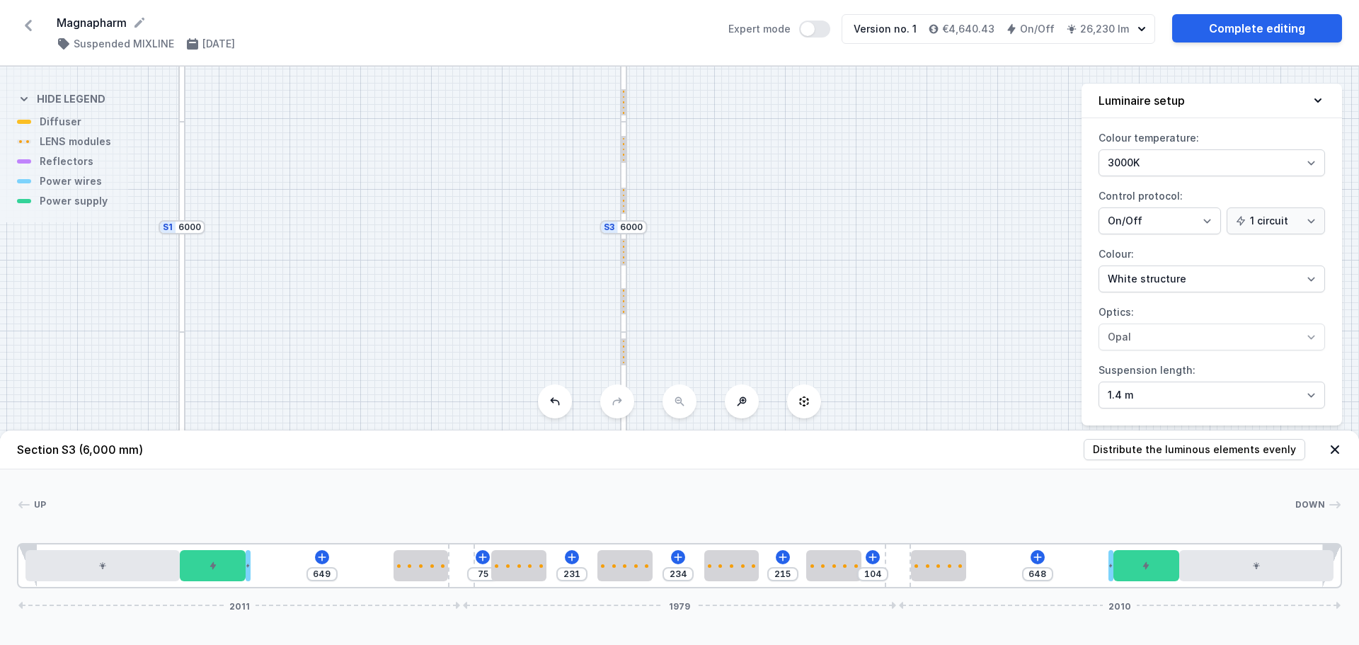
click at [186, 195] on div at bounding box center [181, 227] width 7 height 210
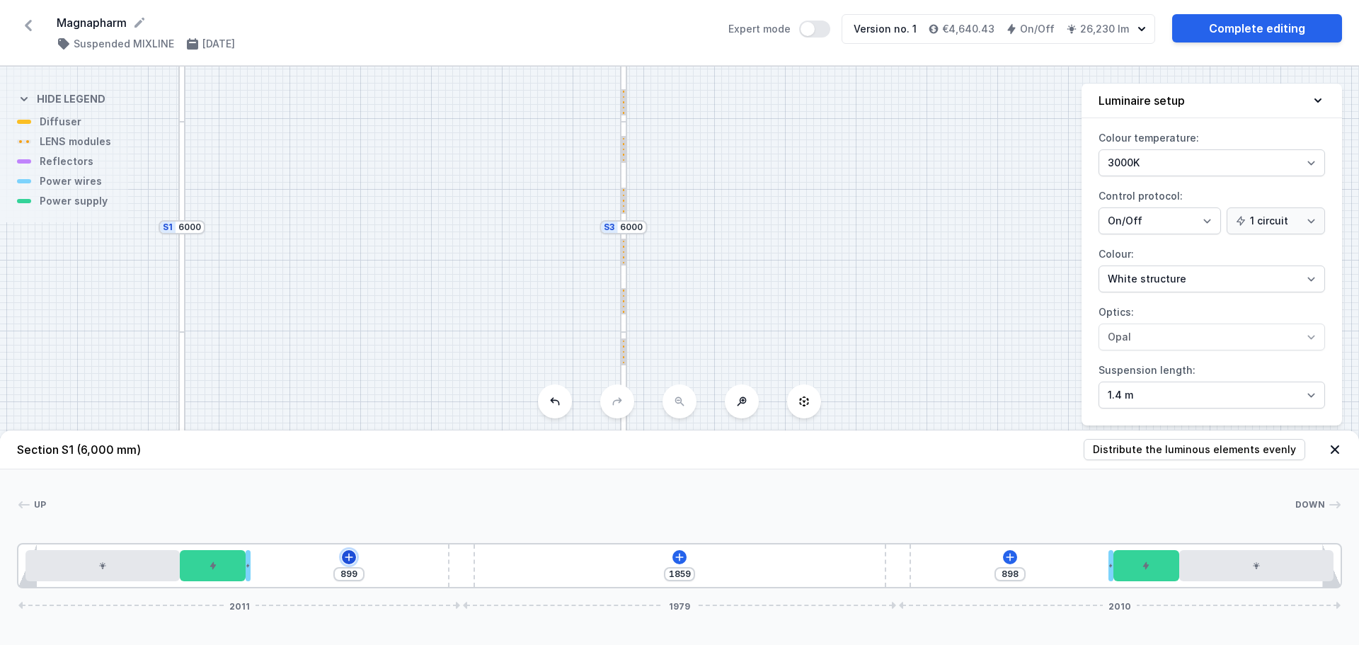
click at [351, 561] on icon at bounding box center [348, 557] width 11 height 11
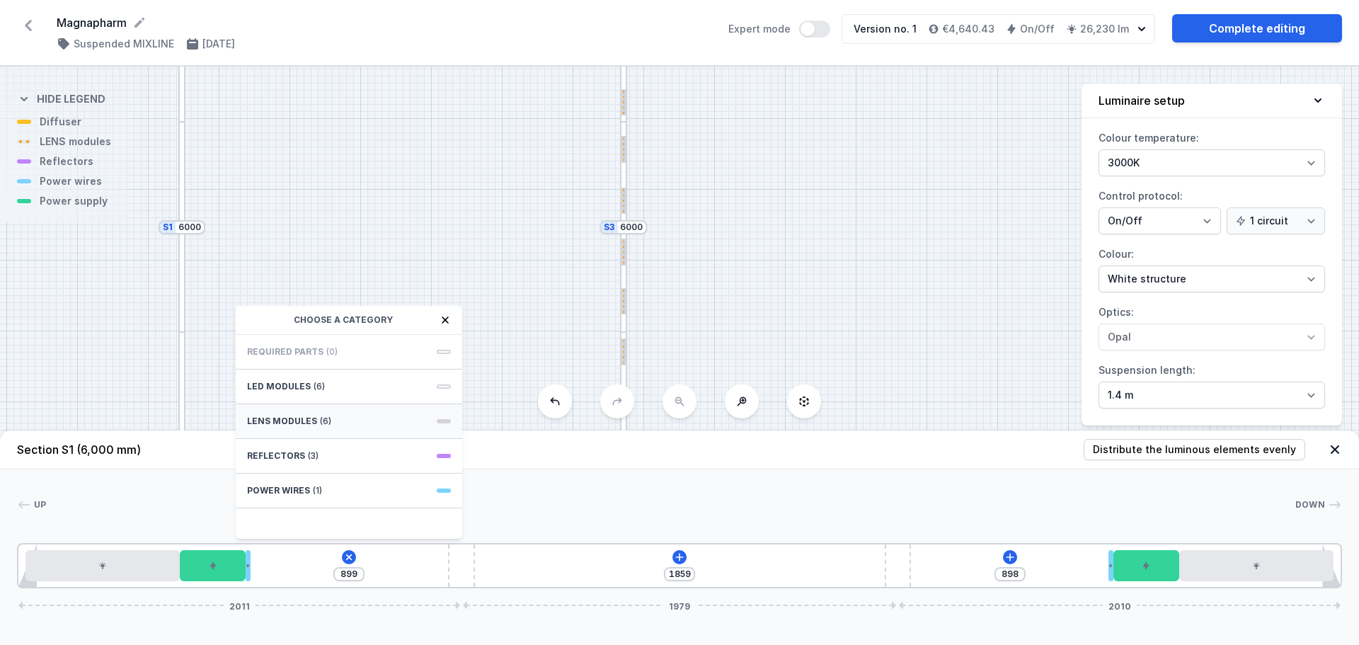
click at [315, 417] on div "LENS modules (6)" at bounding box center [349, 421] width 227 height 35
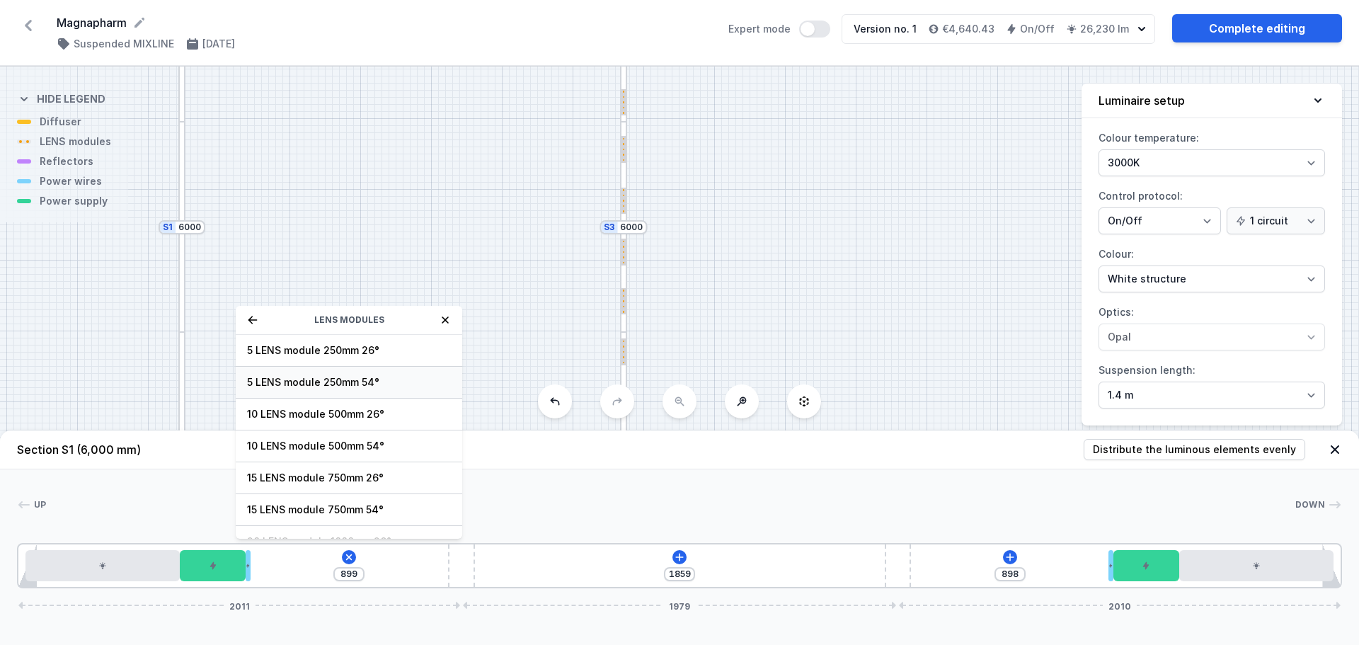
click at [393, 380] on span "5 LENS module 250mm 54°" at bounding box center [349, 382] width 204 height 14
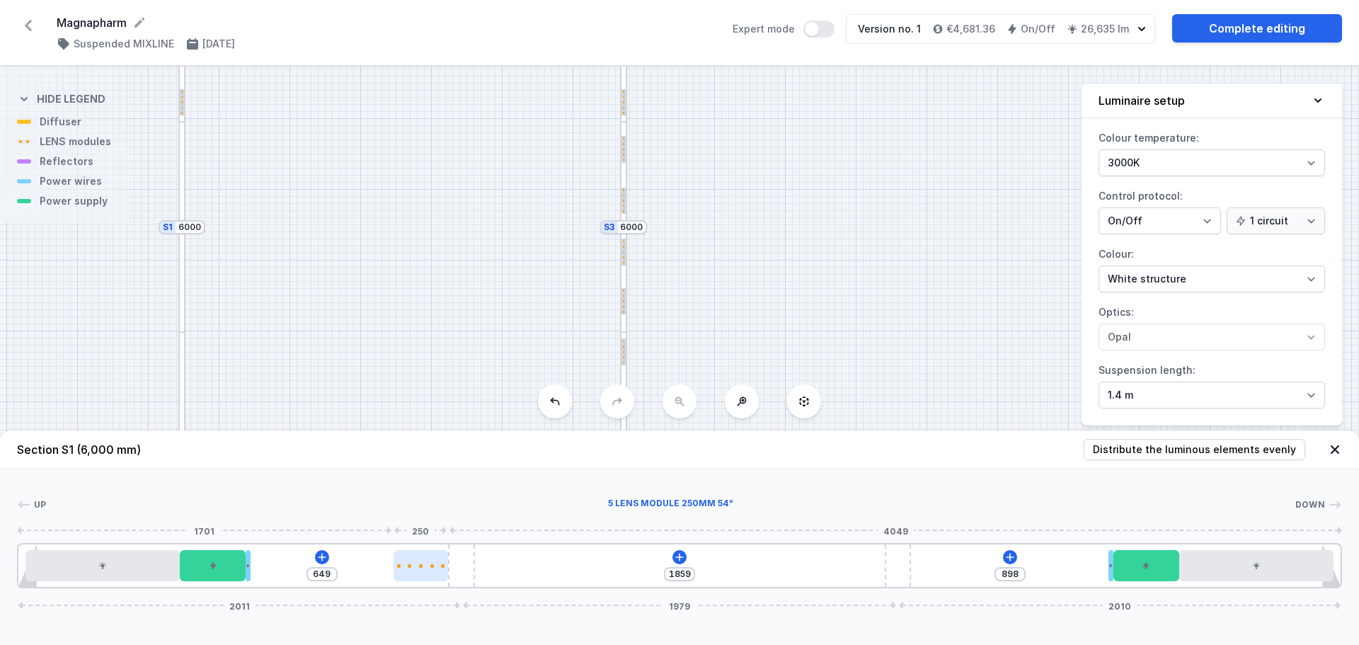
drag, startPoint x: 287, startPoint y: 566, endPoint x: 438, endPoint y: 568, distance: 150.8
click at [438, 568] on div at bounding box center [421, 565] width 55 height 31
click at [407, 560] on div at bounding box center [421, 565] width 55 height 31
click at [428, 525] on button at bounding box center [421, 525] width 30 height 18
drag, startPoint x: 518, startPoint y: 569, endPoint x: 945, endPoint y: 564, distance: 426.3
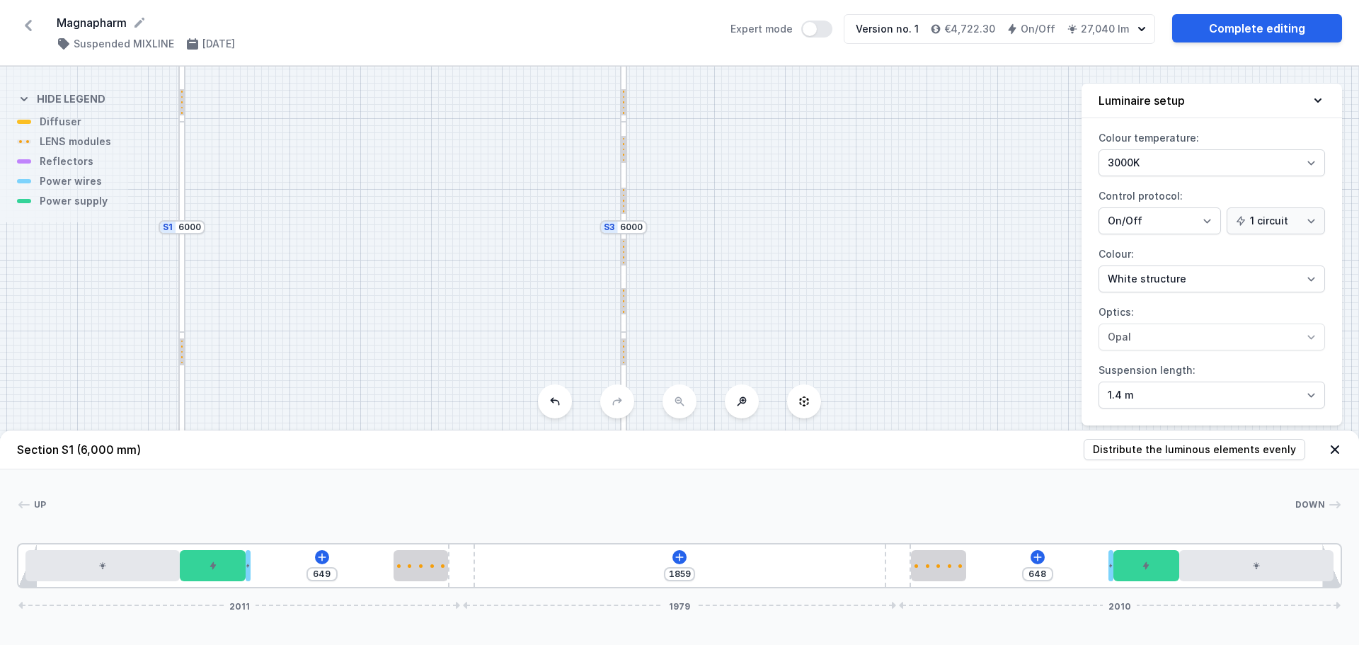
click at [624, 178] on div at bounding box center [623, 227] width 7 height 210
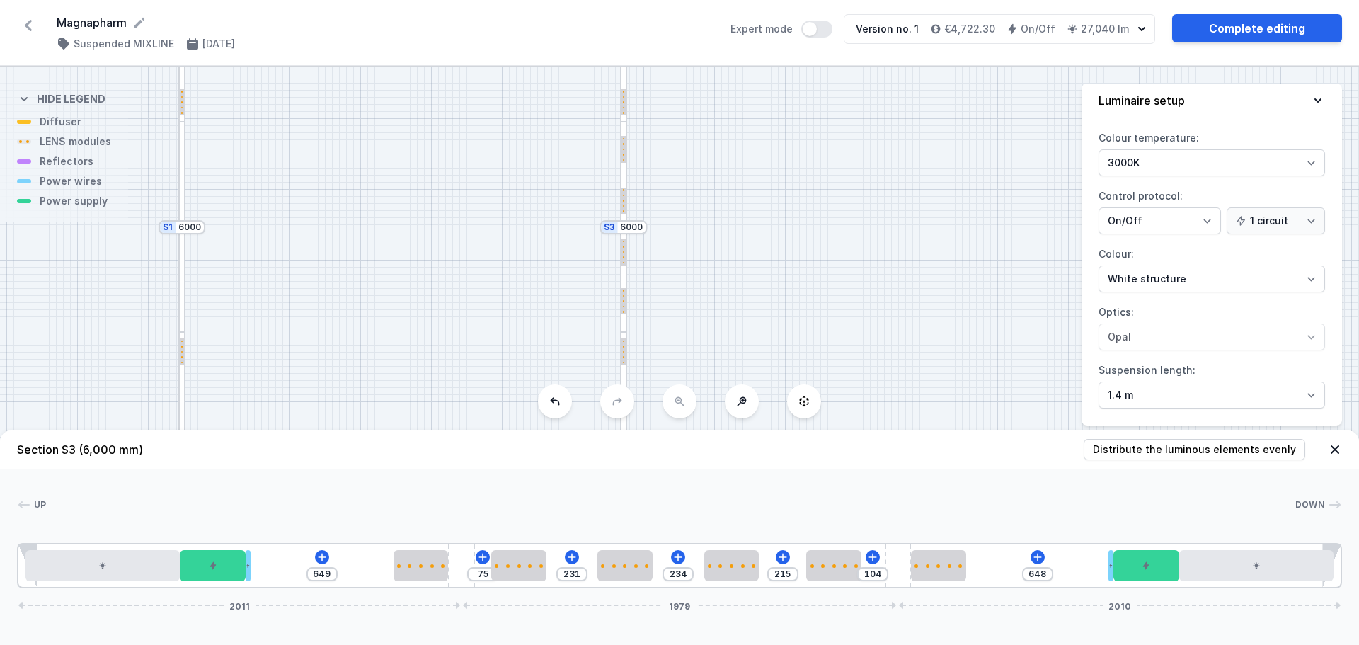
click at [182, 160] on div at bounding box center [181, 227] width 7 height 210
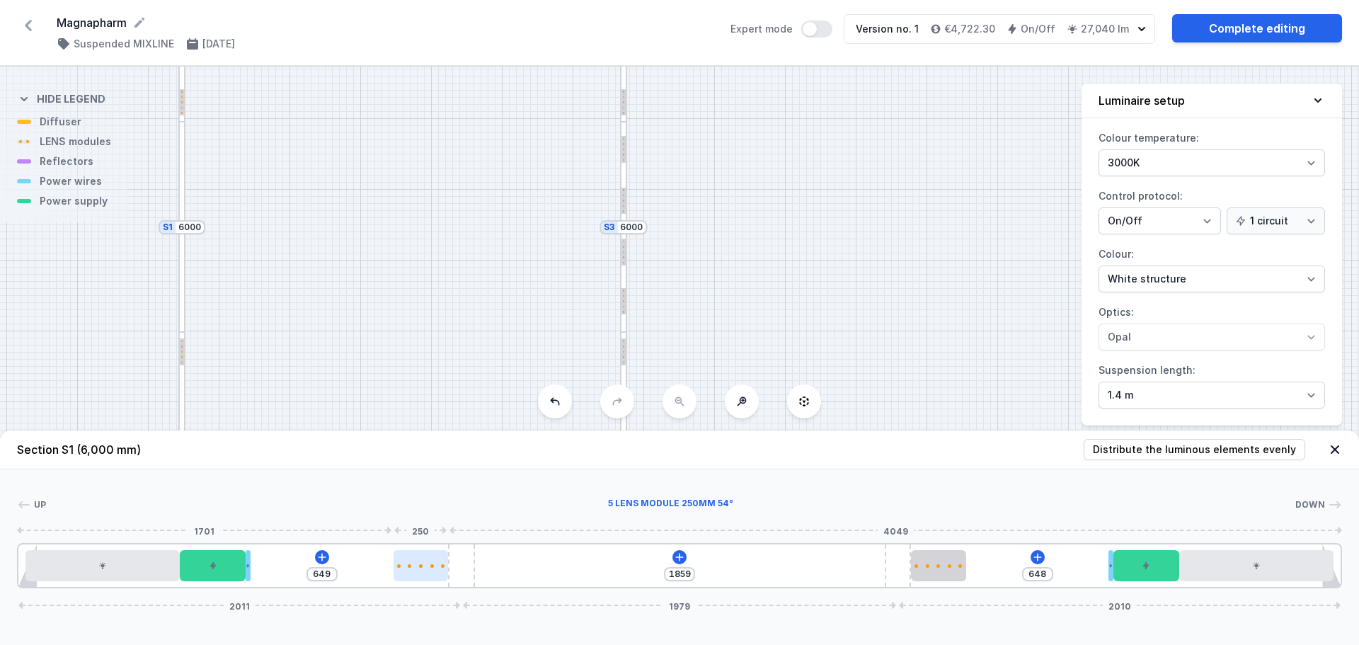
click at [400, 565] on div at bounding box center [399, 566] width 4 height 4
click at [422, 527] on icon at bounding box center [420, 525] width 11 height 11
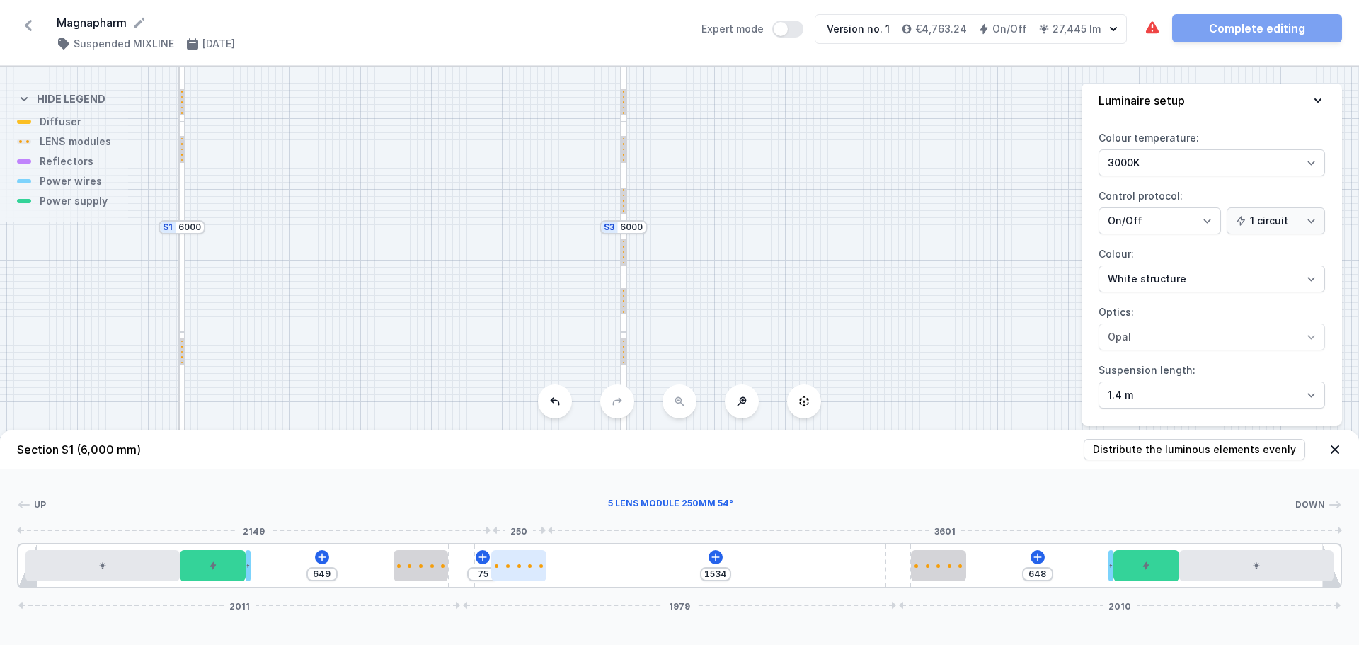
drag, startPoint x: 507, startPoint y: 574, endPoint x: 530, endPoint y: 577, distance: 22.8
click at [530, 577] on div at bounding box center [518, 565] width 55 height 31
click at [515, 568] on div at bounding box center [518, 565] width 55 height 31
click at [515, 518] on button at bounding box center [519, 525] width 30 height 18
drag, startPoint x: 588, startPoint y: 566, endPoint x: 850, endPoint y: 566, distance: 262.0
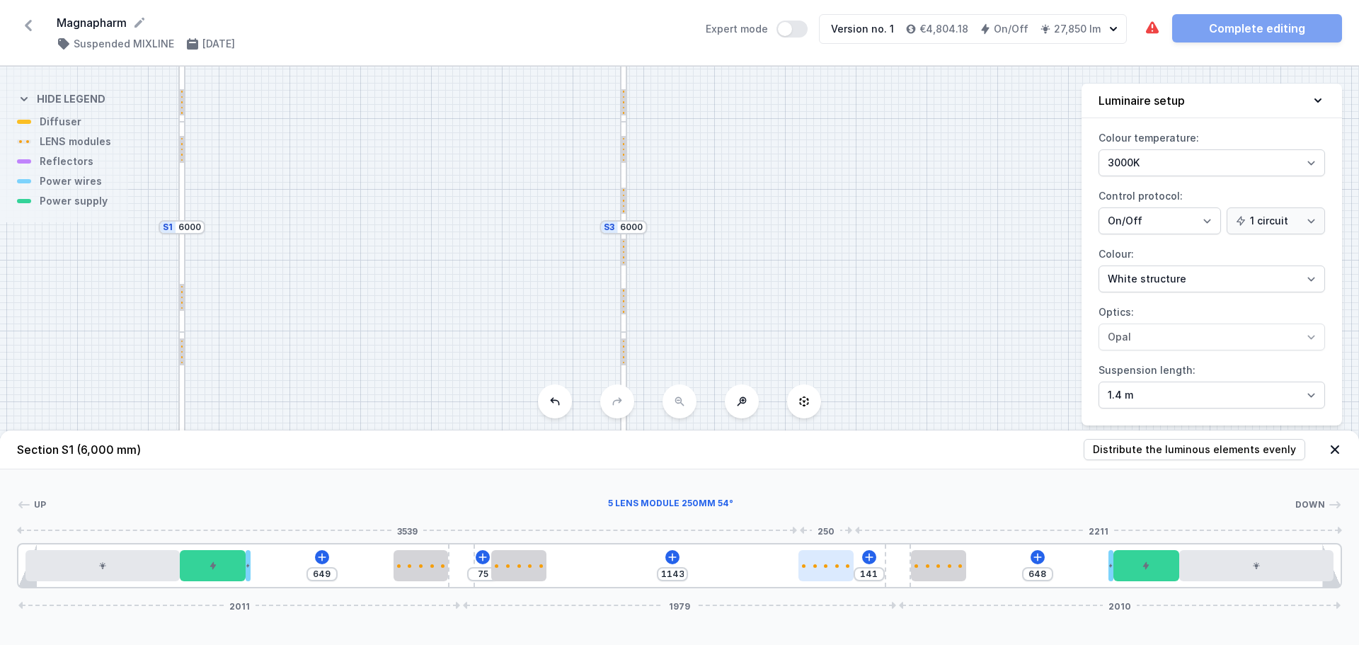
click at [850, 566] on div at bounding box center [826, 566] width 55 height 4
click at [623, 174] on div at bounding box center [623, 227] width 7 height 210
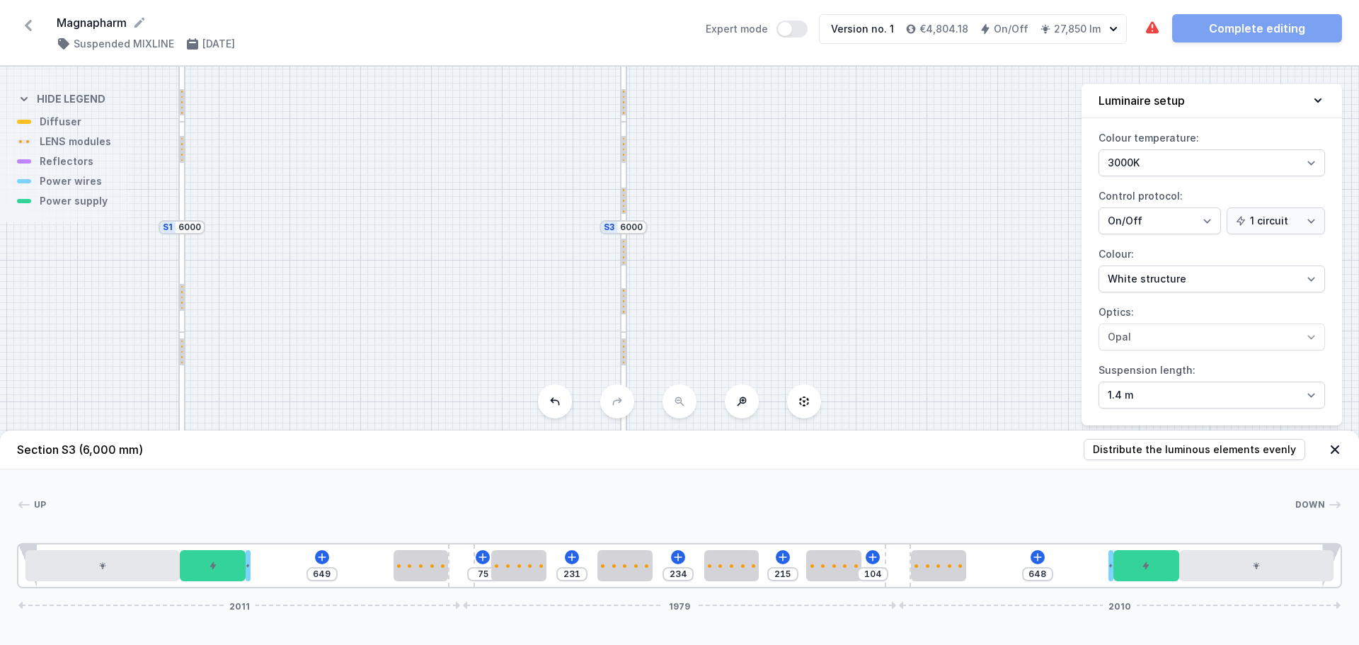
click at [184, 177] on div at bounding box center [181, 227] width 7 height 210
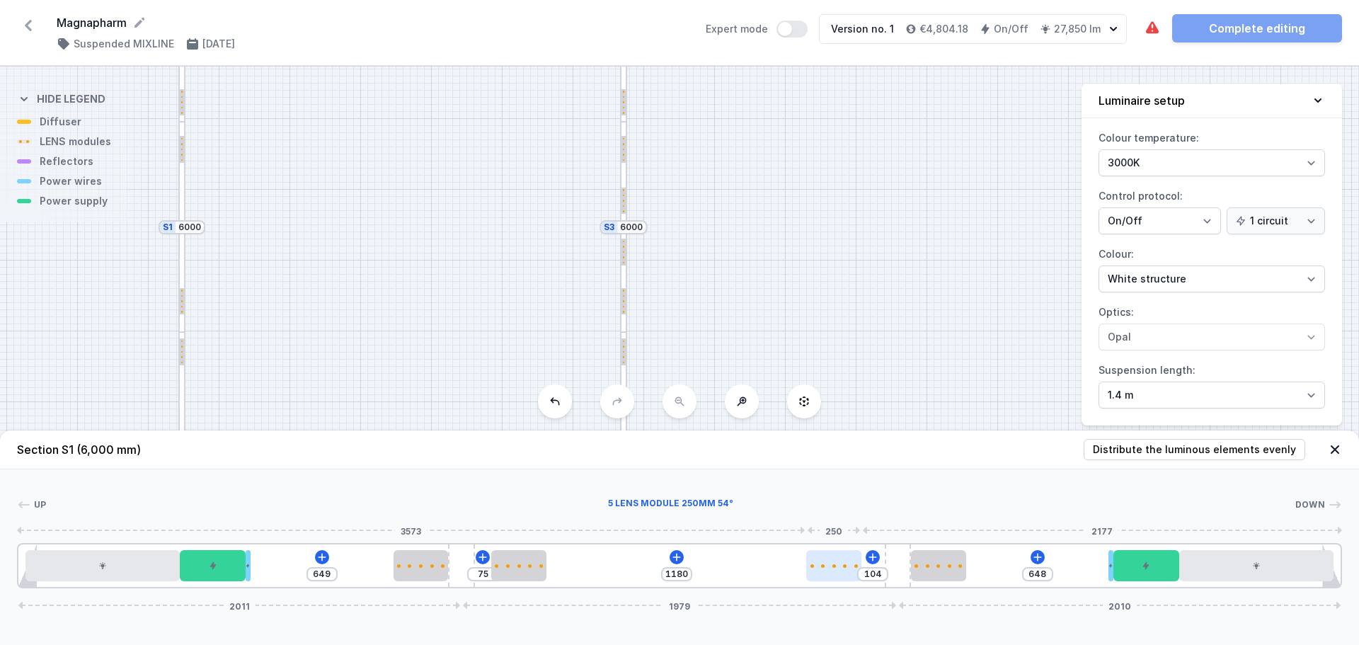
drag, startPoint x: 825, startPoint y: 565, endPoint x: 843, endPoint y: 564, distance: 18.4
click at [843, 564] on div at bounding box center [833, 566] width 55 height 4
click at [674, 554] on icon at bounding box center [676, 557] width 11 height 11
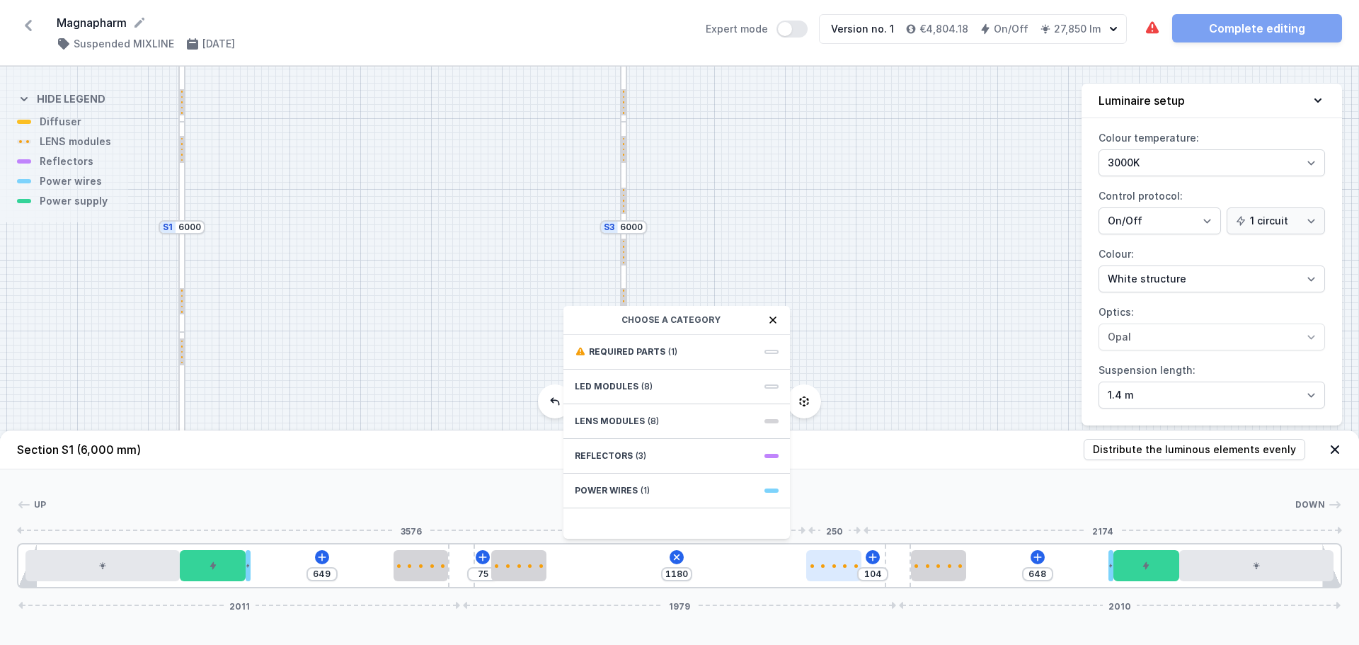
click at [832, 560] on div at bounding box center [833, 565] width 55 height 31
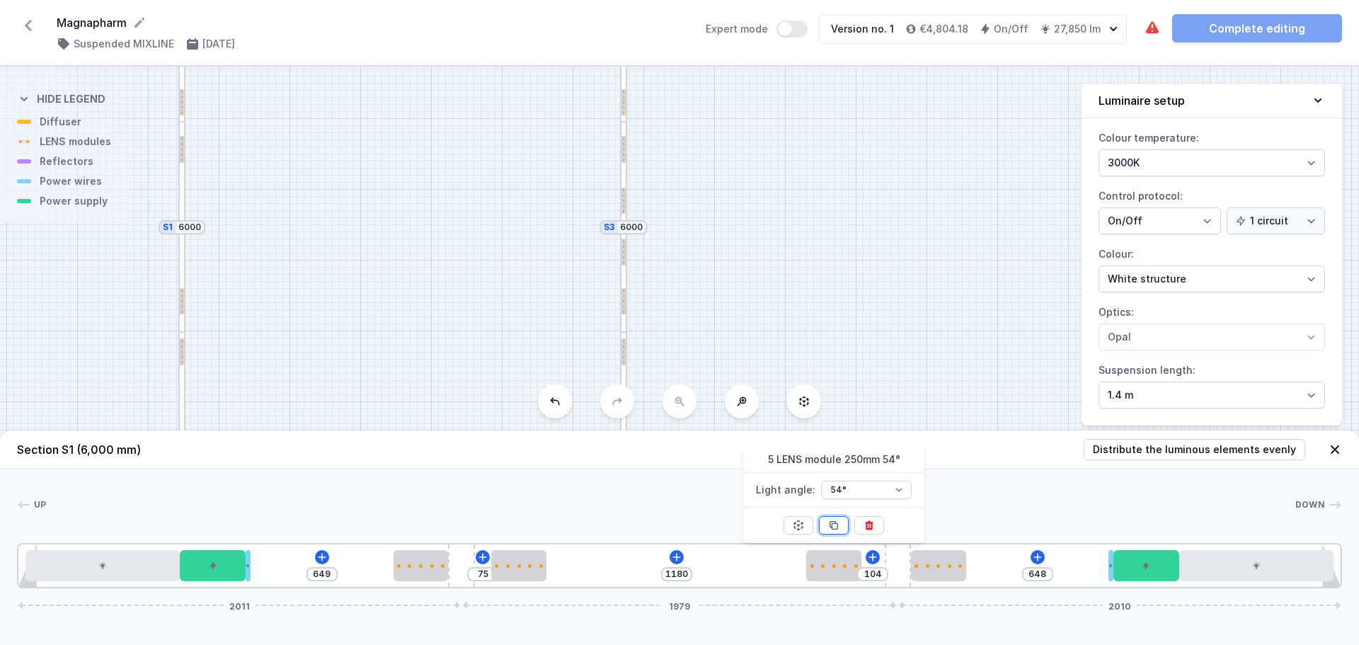
click at [829, 520] on icon at bounding box center [833, 525] width 11 height 11
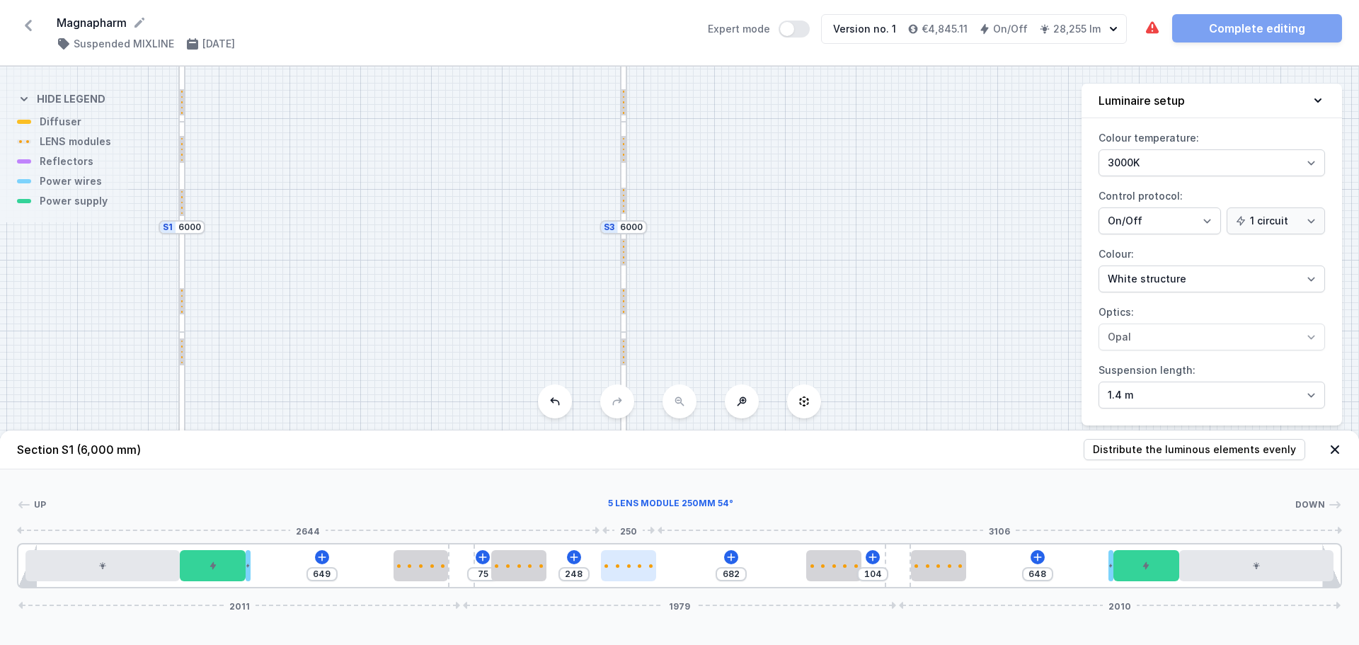
drag, startPoint x: 1001, startPoint y: 567, endPoint x: 644, endPoint y: 579, distance: 357.8
click at [644, 579] on div at bounding box center [628, 565] width 55 height 31
click at [639, 569] on div at bounding box center [628, 565] width 55 height 31
click at [629, 524] on icon at bounding box center [629, 526] width 8 height 8
drag, startPoint x: 729, startPoint y: 576, endPoint x: 762, endPoint y: 576, distance: 32.6
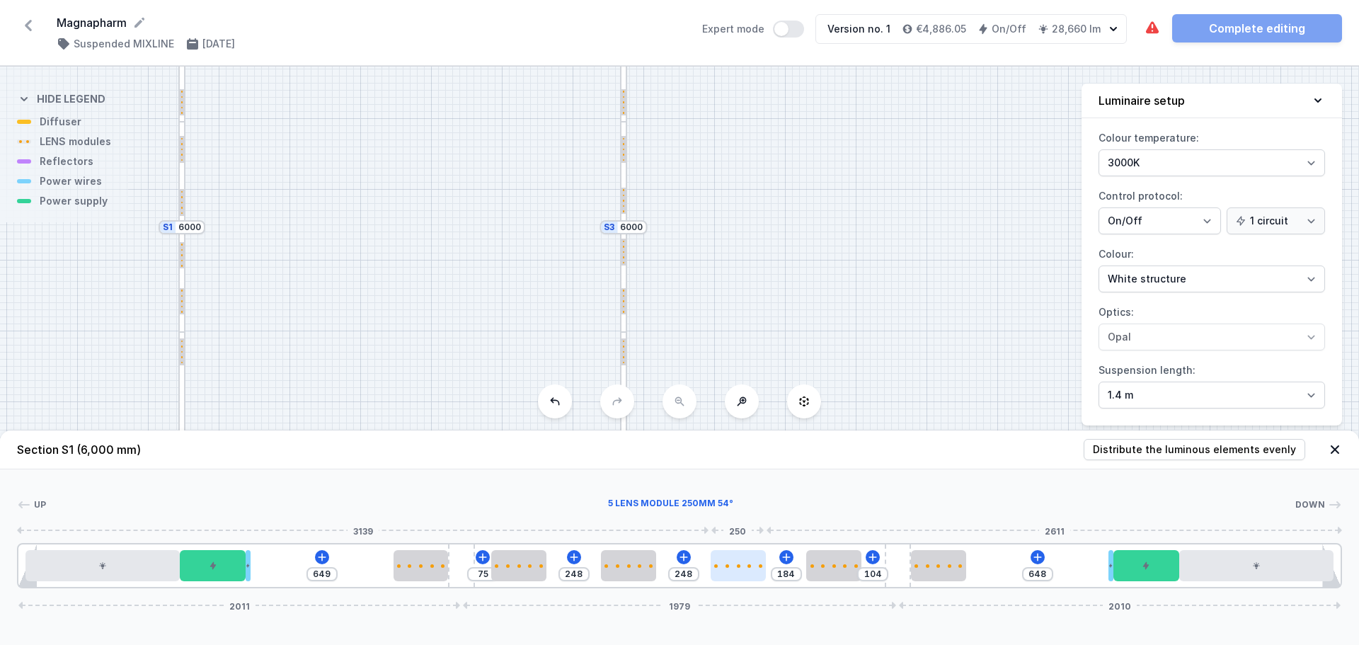
click at [762, 576] on div at bounding box center [738, 565] width 55 height 31
click at [788, 554] on icon at bounding box center [786, 557] width 11 height 11
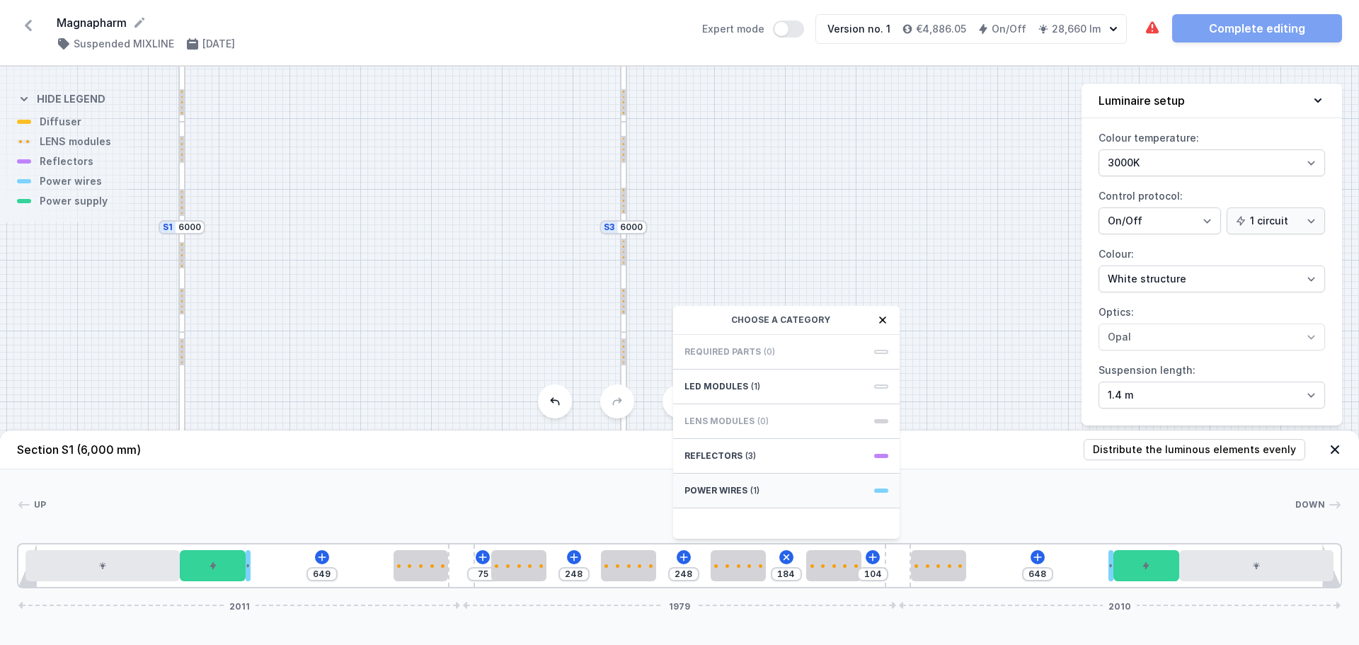
click at [772, 496] on div "Power wires (1)" at bounding box center [786, 491] width 227 height 35
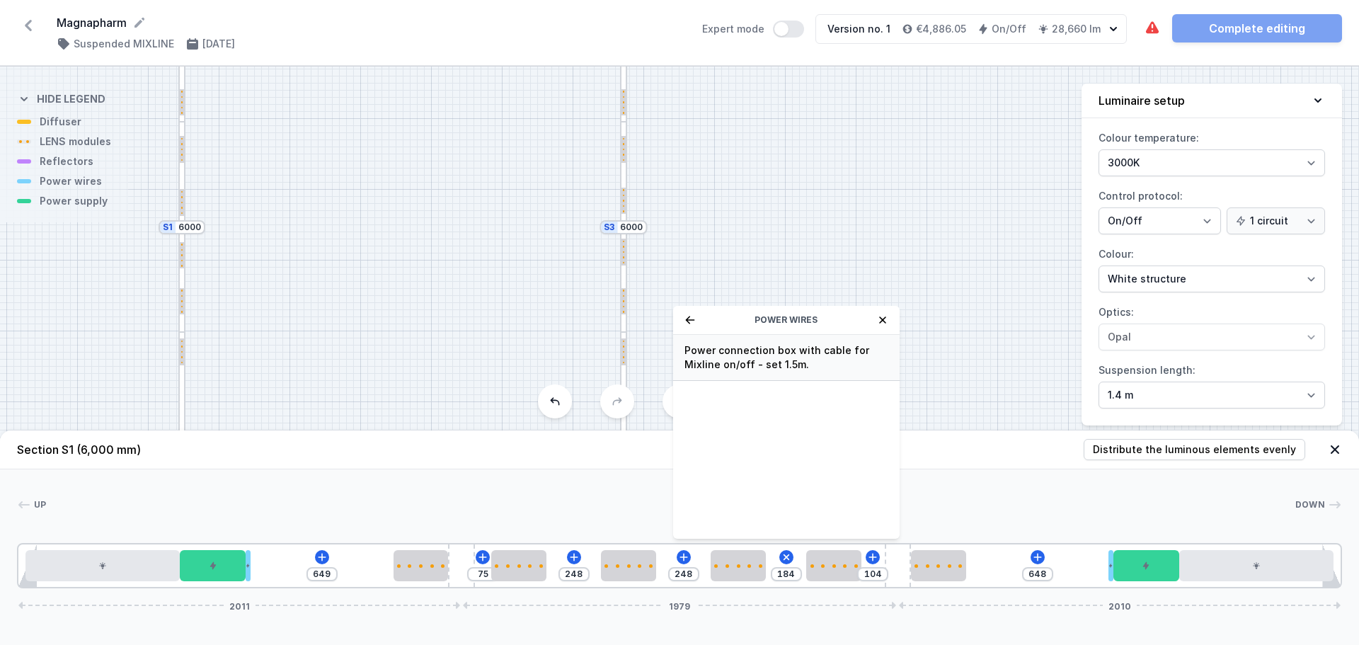
click at [815, 368] on span "Power connection box with cable for Mixline on/off - set 1.5m." at bounding box center [787, 357] width 204 height 28
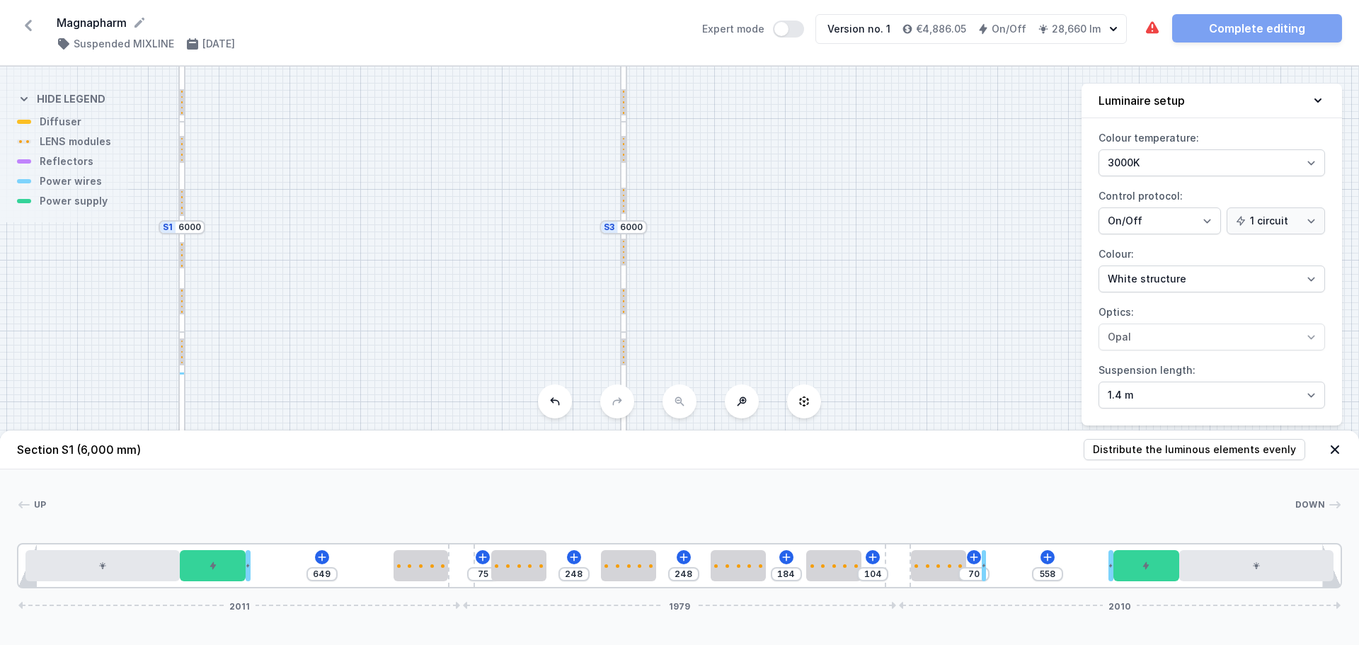
drag, startPoint x: 768, startPoint y: 562, endPoint x: 996, endPoint y: 561, distance: 228.0
click at [983, 561] on div at bounding box center [984, 565] width 4 height 31
click at [988, 535] on div at bounding box center [984, 525] width 30 height 35
click at [988, 528] on icon at bounding box center [984, 525] width 11 height 11
click at [1036, 556] on icon at bounding box center [1037, 557] width 11 height 11
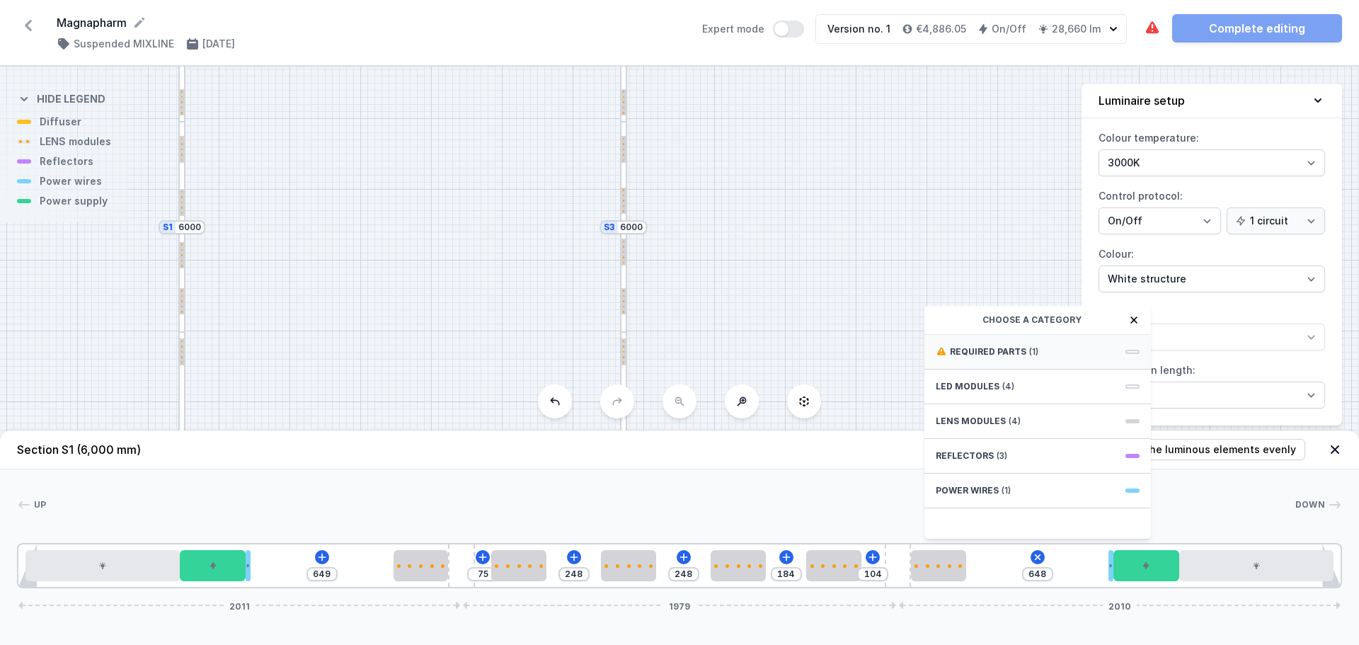
click at [1029, 353] on span "(1)" at bounding box center [1033, 351] width 9 height 11
click at [1029, 354] on span "ON/OFF Driver - up to 16W" at bounding box center [1038, 350] width 204 height 14
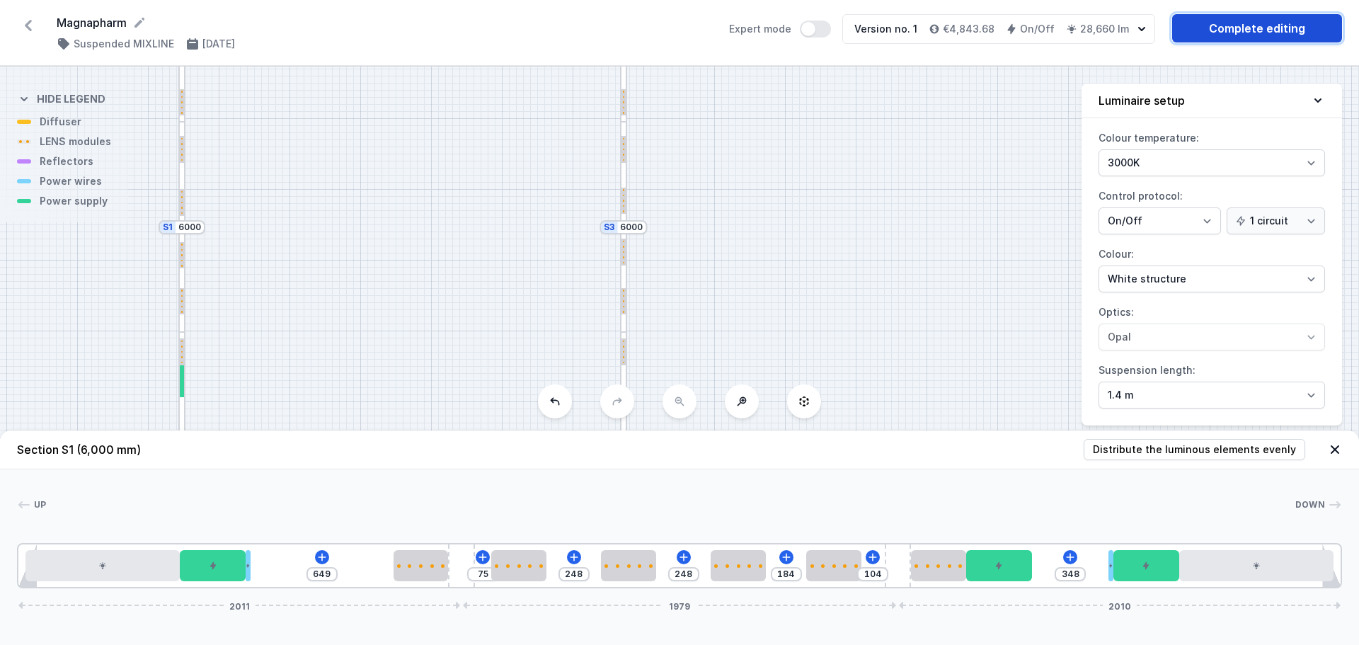
click at [1209, 38] on link "Complete editing" at bounding box center [1258, 28] width 170 height 28
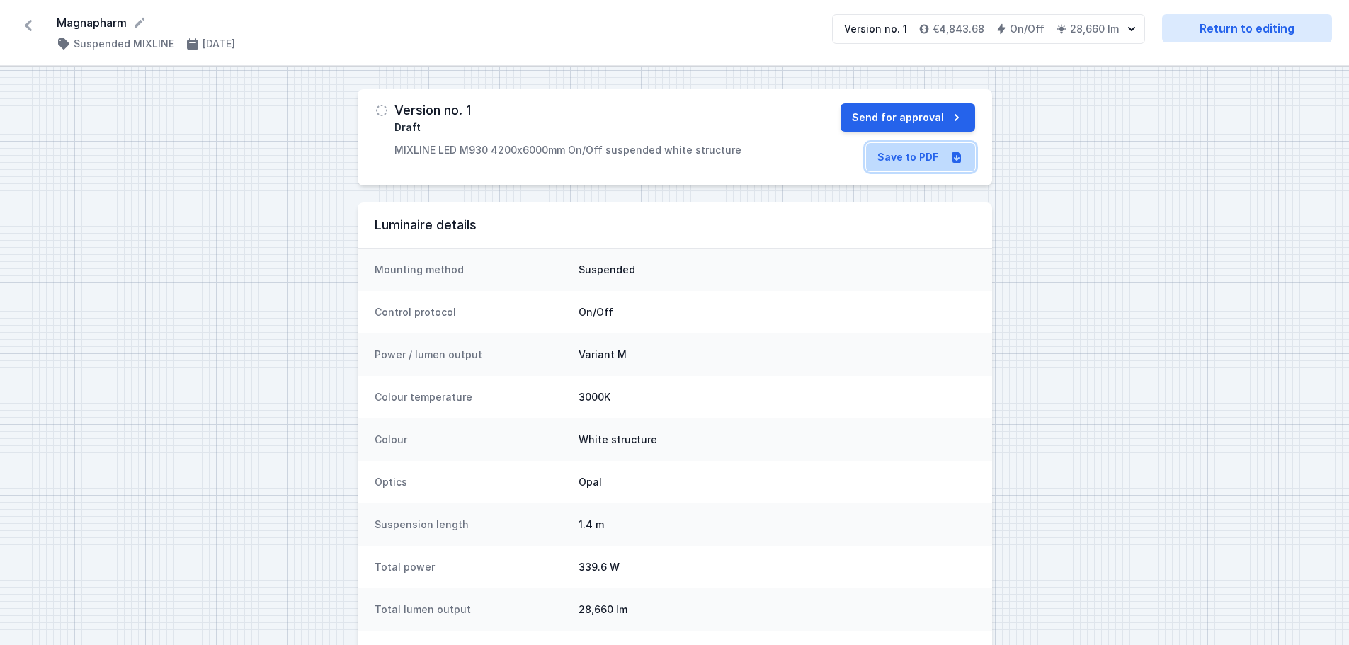
click at [932, 156] on link "Save to PDF" at bounding box center [920, 157] width 109 height 28
click at [28, 21] on icon at bounding box center [28, 25] width 23 height 23
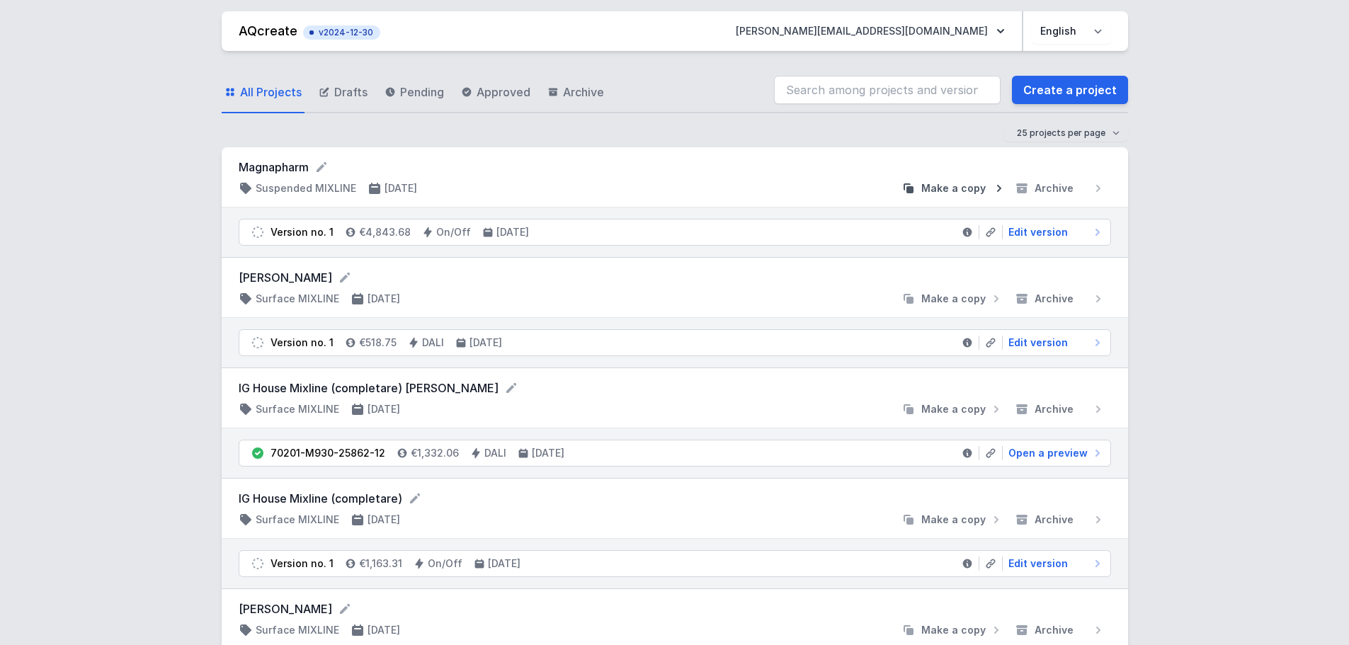
click at [958, 191] on span "Make a copy" at bounding box center [953, 188] width 64 height 14
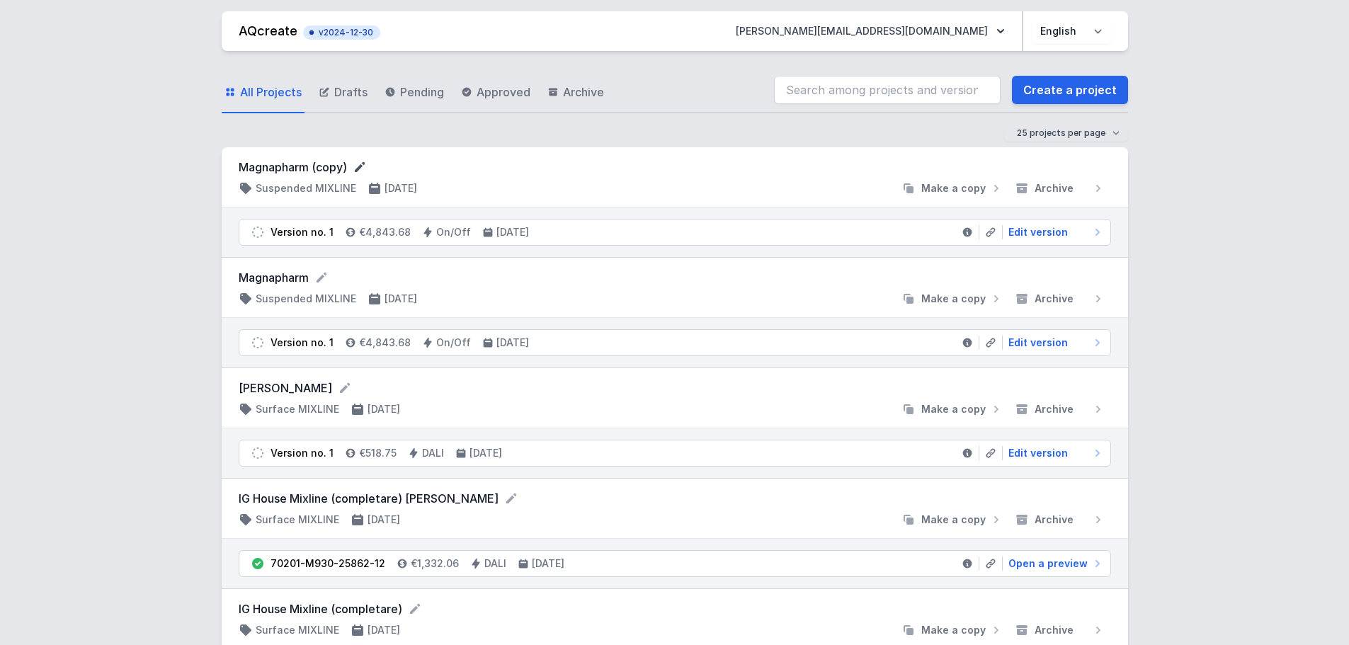
click at [363, 160] on icon at bounding box center [360, 167] width 14 height 14
drag, startPoint x: 362, startPoint y: 164, endPoint x: 319, endPoint y: 166, distance: 42.5
click at [319, 166] on input "Magnapharm (copy)" at bounding box center [375, 168] width 272 height 18
click at [561, 206] on div "Magnapharm 2 Suspended MIXLINE [DATE] Make a copy Archive" at bounding box center [675, 178] width 906 height 62
click at [1032, 236] on span "Edit version" at bounding box center [1037, 232] width 59 height 14
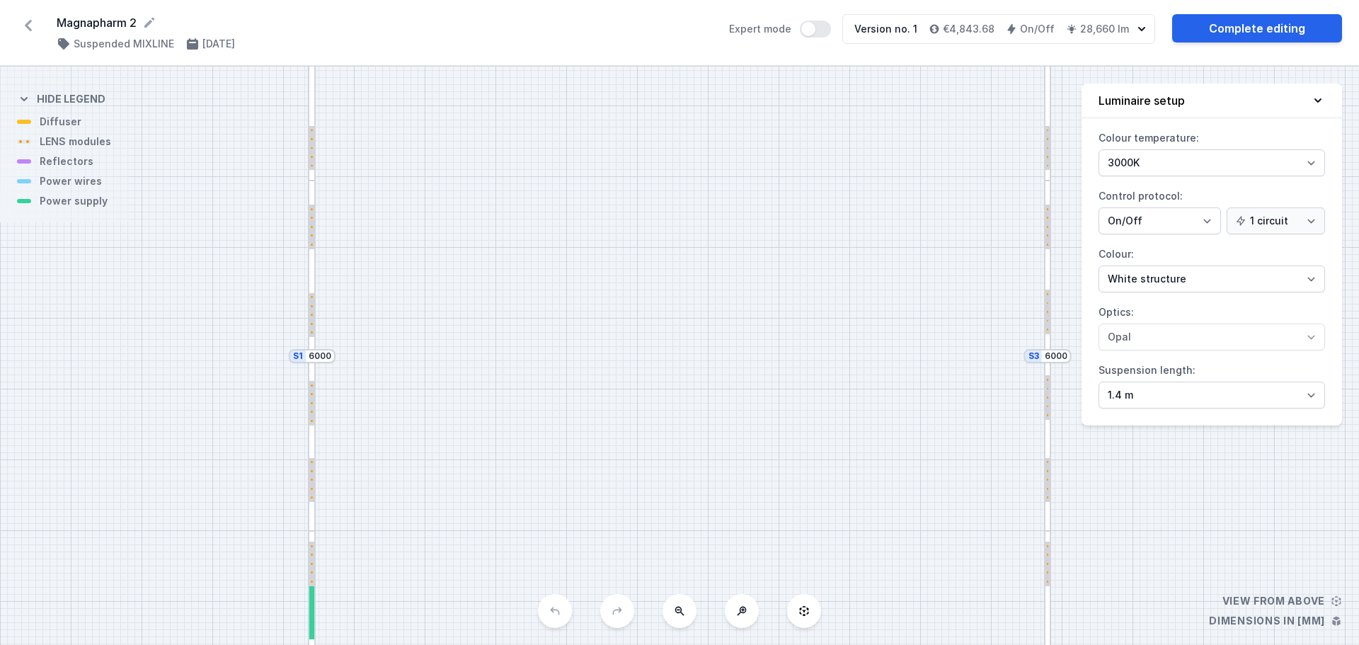
click at [677, 627] on button at bounding box center [680, 611] width 34 height 34
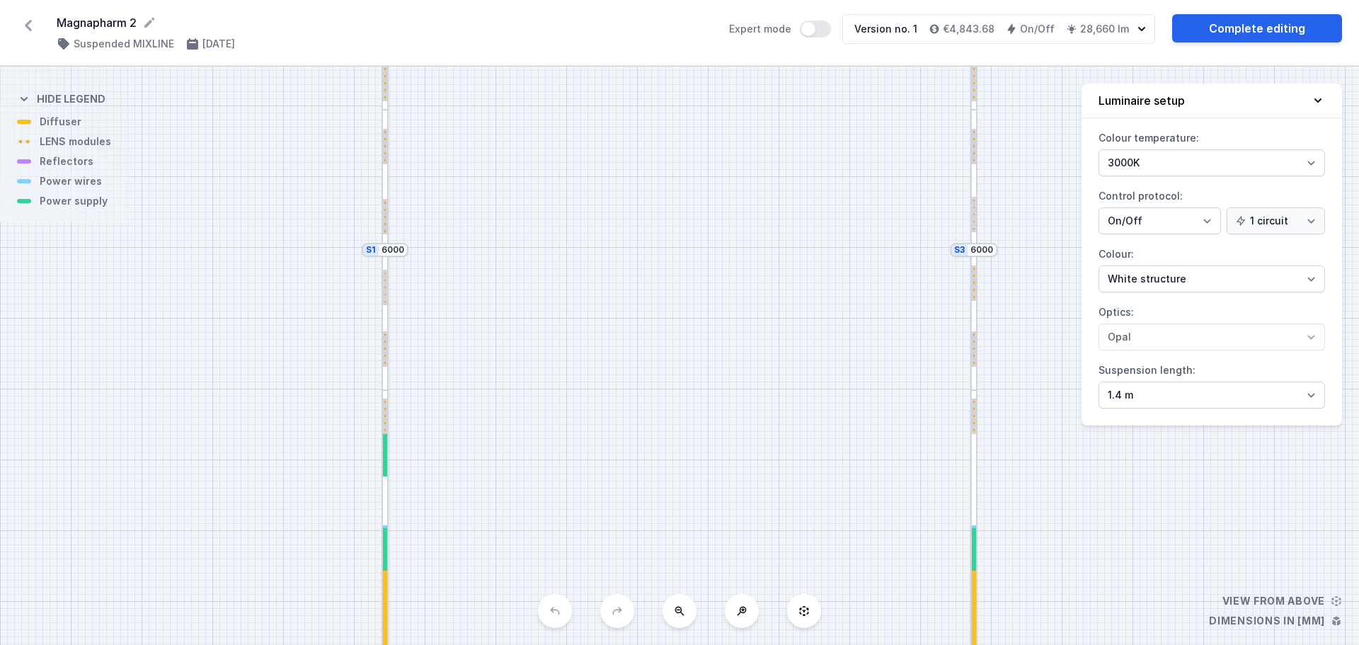
click at [688, 616] on button at bounding box center [680, 611] width 34 height 34
click at [688, 616] on div "S4 4200 S3 6000 S2 4200 S1 6000" at bounding box center [679, 356] width 1359 height 578
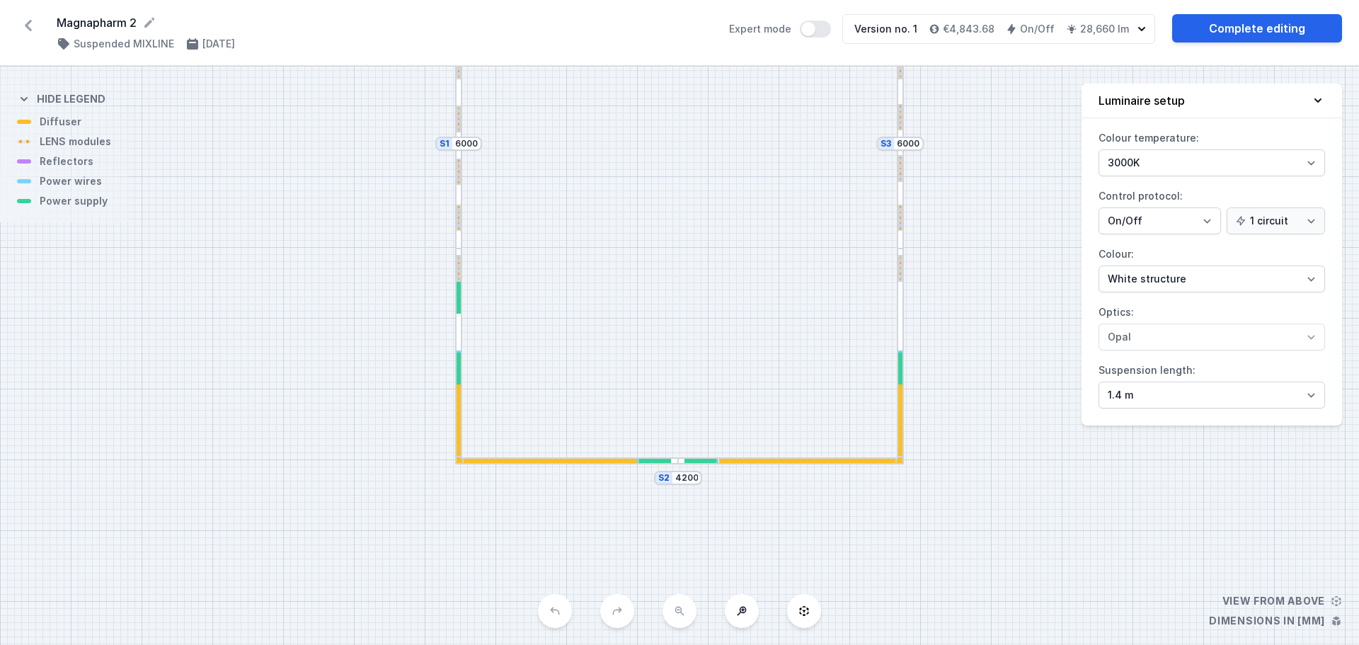
click at [801, 463] on div at bounding box center [810, 461] width 182 height 4
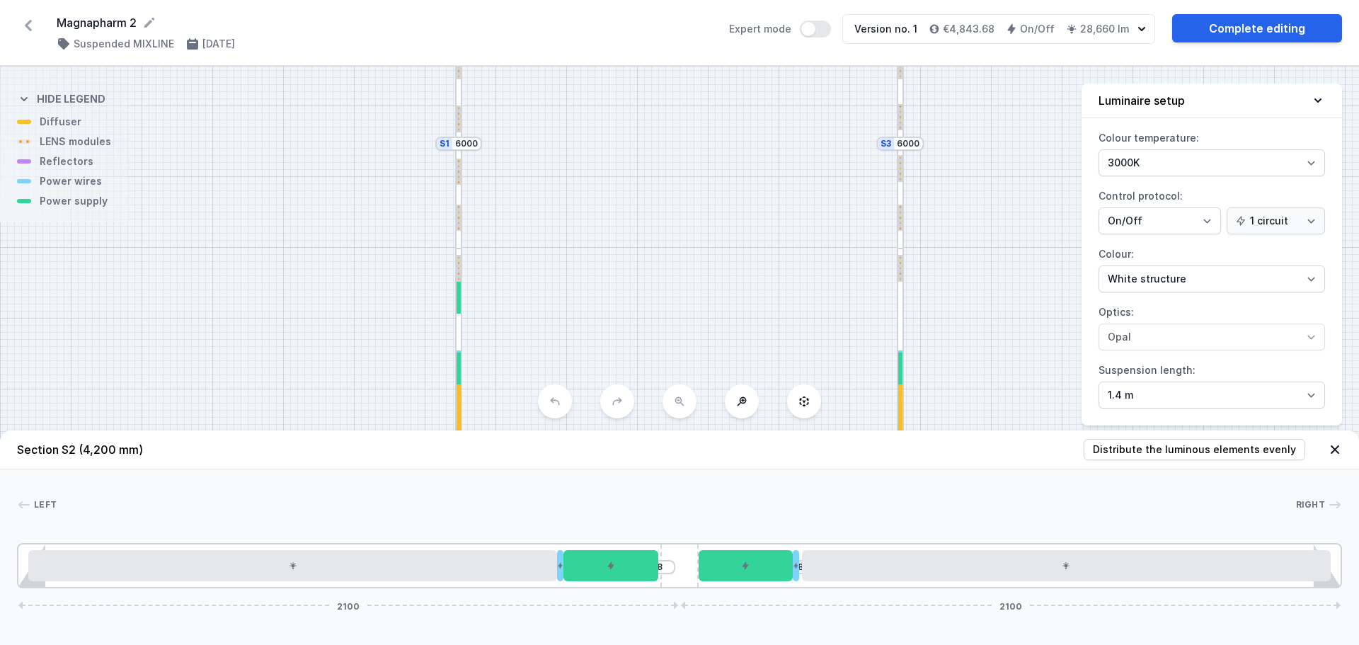
click at [89, 447] on span "(4,200 mm)" at bounding box center [111, 450] width 64 height 14
click at [351, 332] on div "S4 4200 S3 6000 S2 4200 S1 6000" at bounding box center [679, 356] width 1359 height 578
click at [946, 200] on div "S4 4200 S3 6000 S2 4200 S1 6000" at bounding box center [679, 356] width 1359 height 578
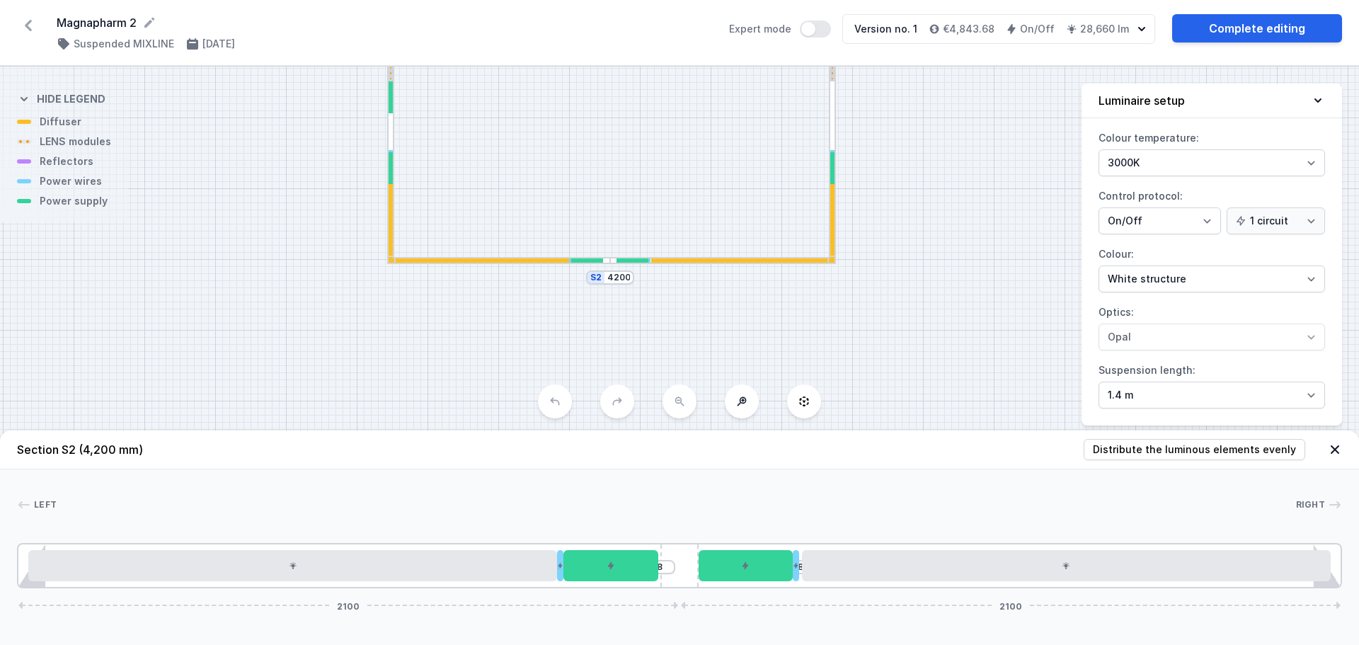
drag, startPoint x: 715, startPoint y: 261, endPoint x: 665, endPoint y: 131, distance: 139.6
click at [665, 131] on div "S4 4200 S3 6000 S2 4200 S1 6000" at bounding box center [679, 356] width 1359 height 578
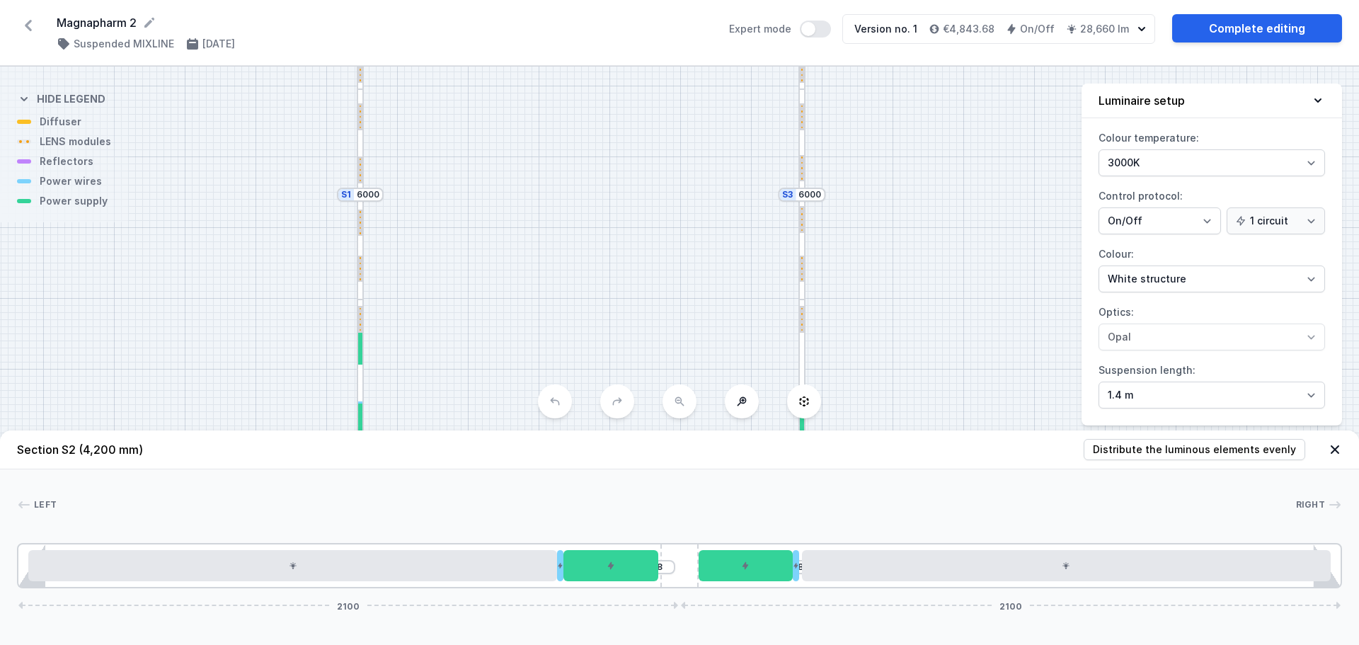
drag, startPoint x: 592, startPoint y: 130, endPoint x: 462, endPoint y: 246, distance: 174.5
click at [555, 370] on div "S4 4200 S3 6000 S2 4200 S1 6000" at bounding box center [679, 356] width 1359 height 578
click at [362, 205] on input "6000" at bounding box center [361, 206] width 23 height 11
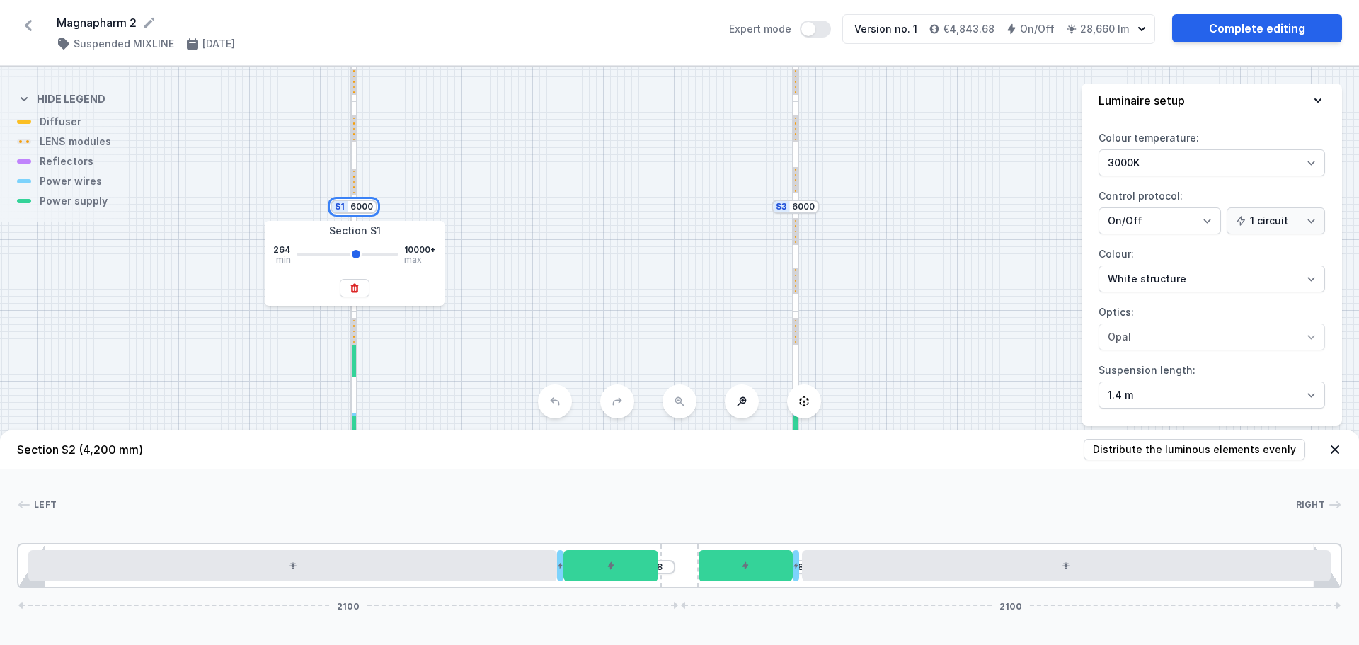
click at [362, 205] on input "6000" at bounding box center [361, 206] width 23 height 11
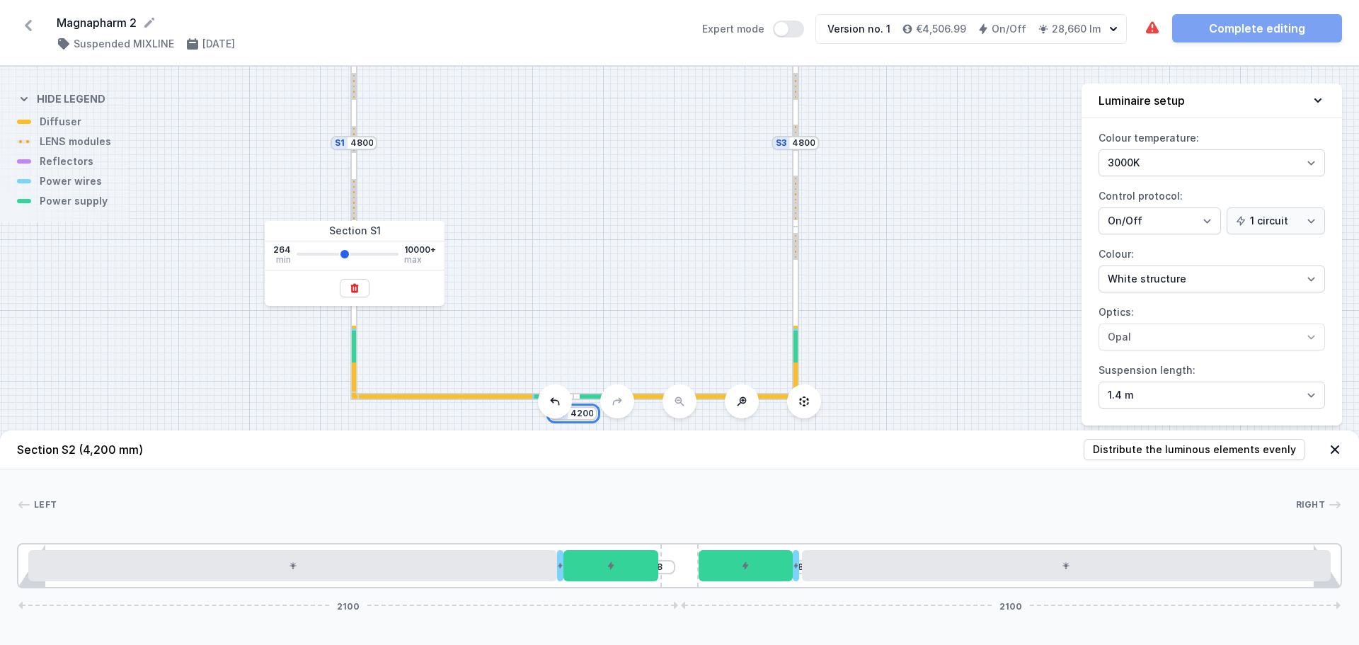
click at [587, 416] on input "4200" at bounding box center [582, 413] width 23 height 11
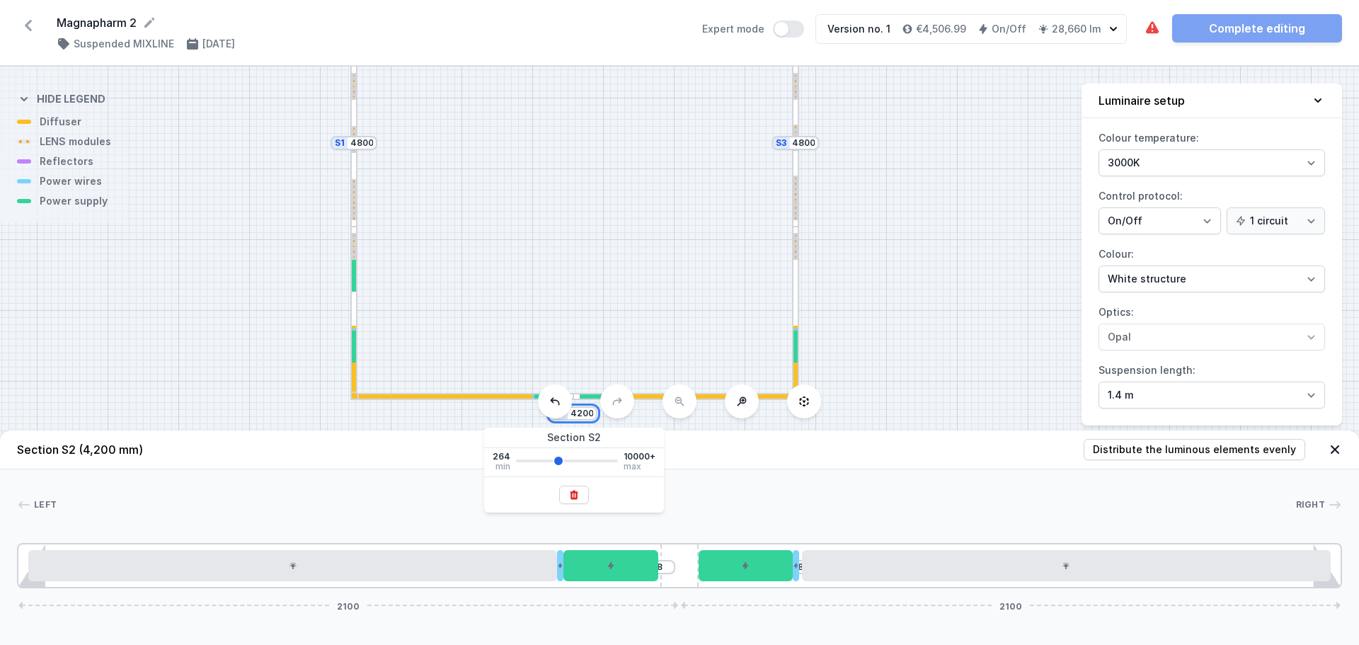
click at [587, 416] on input "4200" at bounding box center [582, 413] width 23 height 11
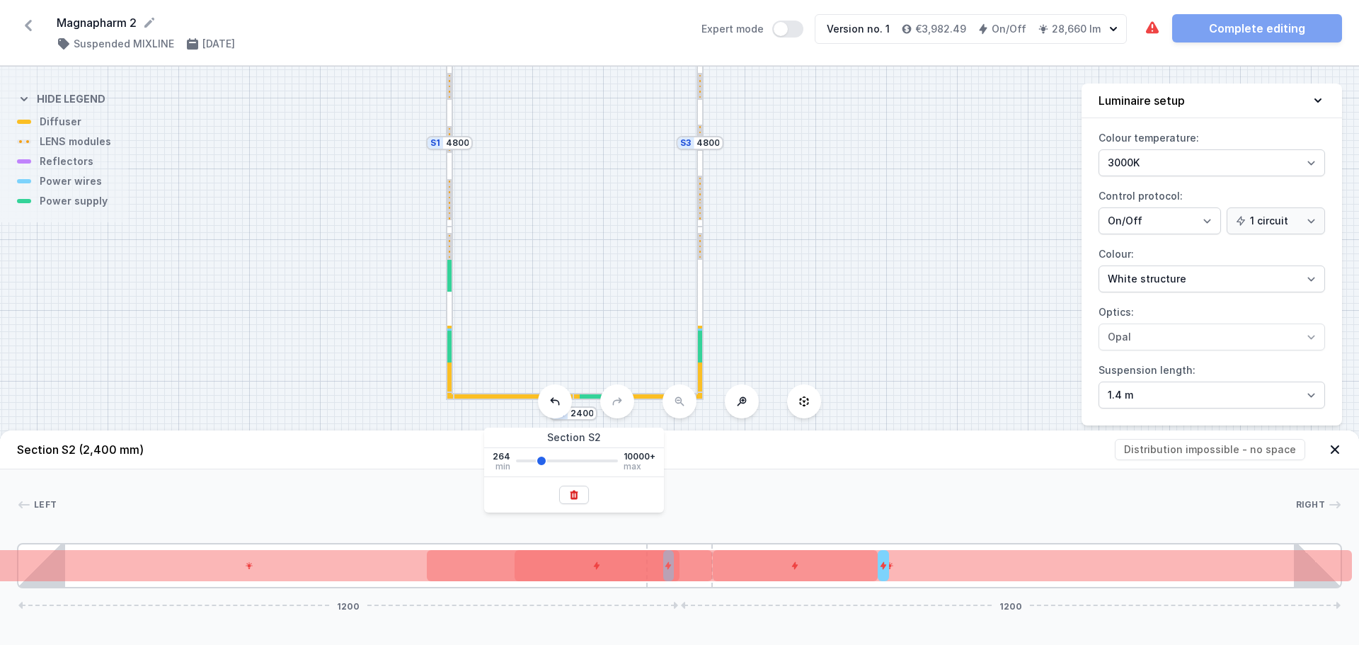
click at [495, 398] on div at bounding box center [509, 396] width 127 height 4
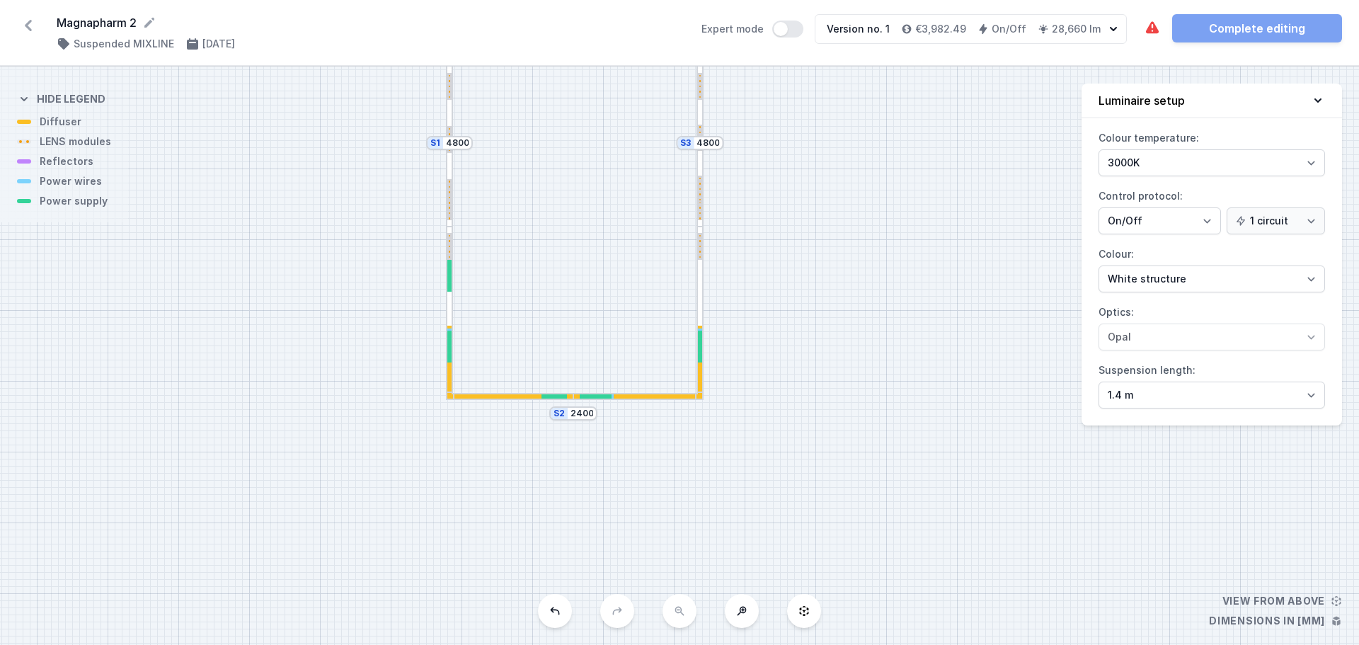
click at [495, 398] on div at bounding box center [509, 396] width 127 height 4
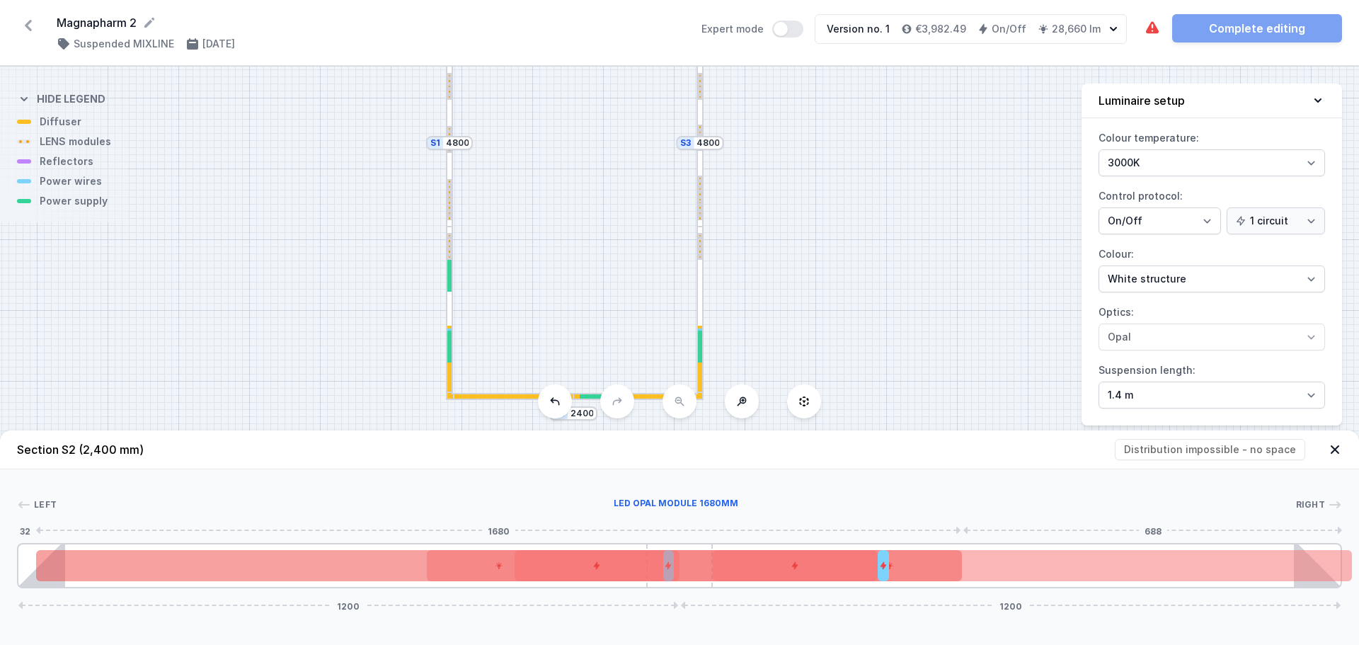
drag, startPoint x: 328, startPoint y: 575, endPoint x: 368, endPoint y: 570, distance: 40.7
drag, startPoint x: 368, startPoint y: 570, endPoint x: 338, endPoint y: 571, distance: 30.5
click at [329, 570] on div at bounding box center [499, 565] width 926 height 31
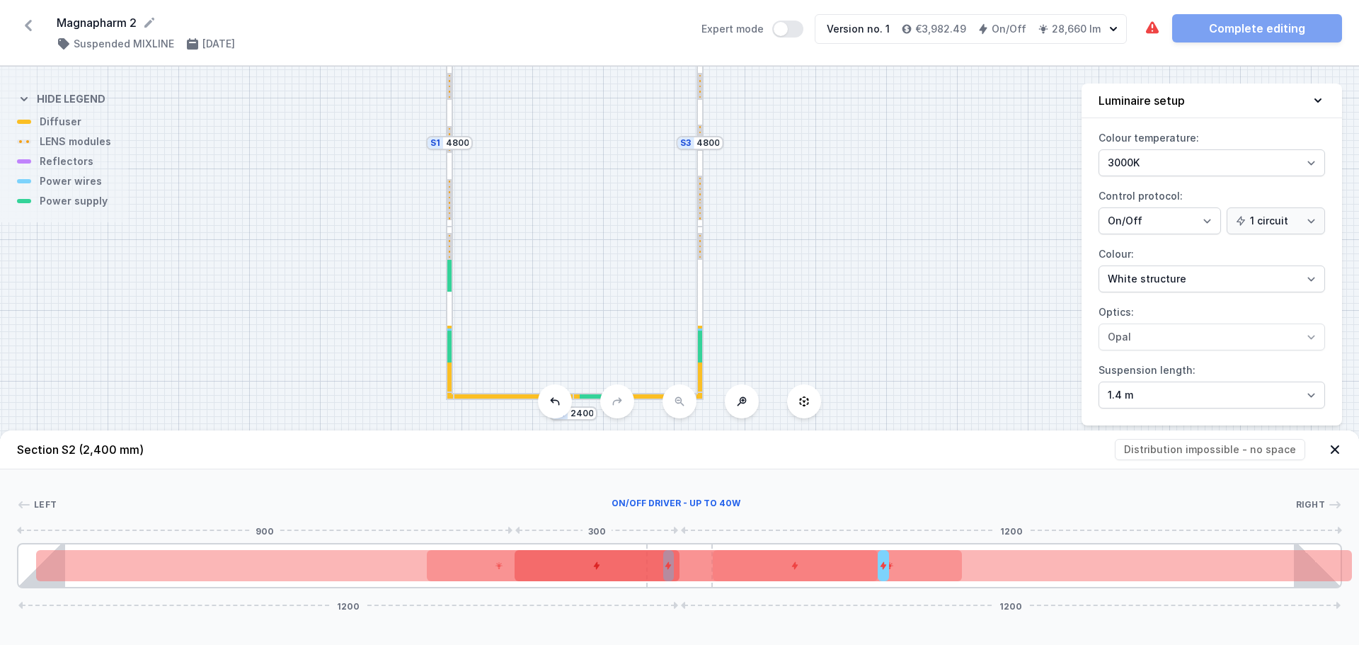
click at [542, 570] on div at bounding box center [598, 565] width 166 height 31
click at [600, 520] on icon at bounding box center [596, 525] width 11 height 11
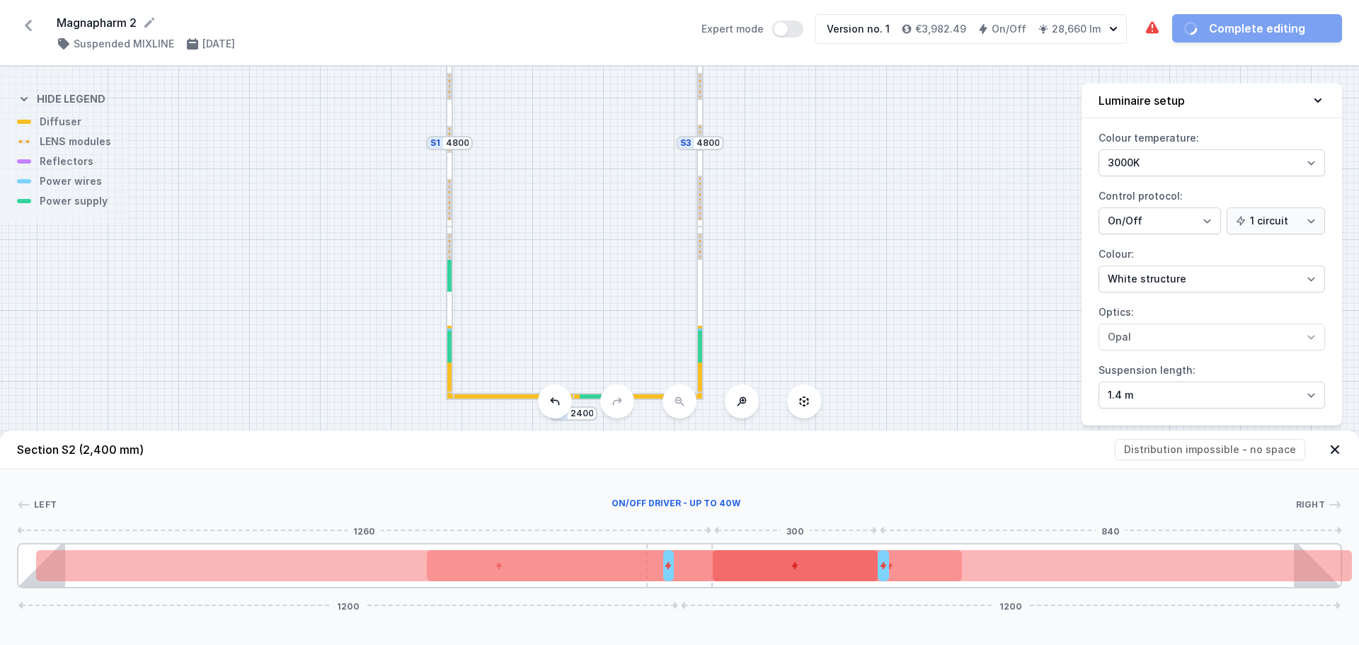
click at [818, 559] on div at bounding box center [796, 565] width 166 height 31
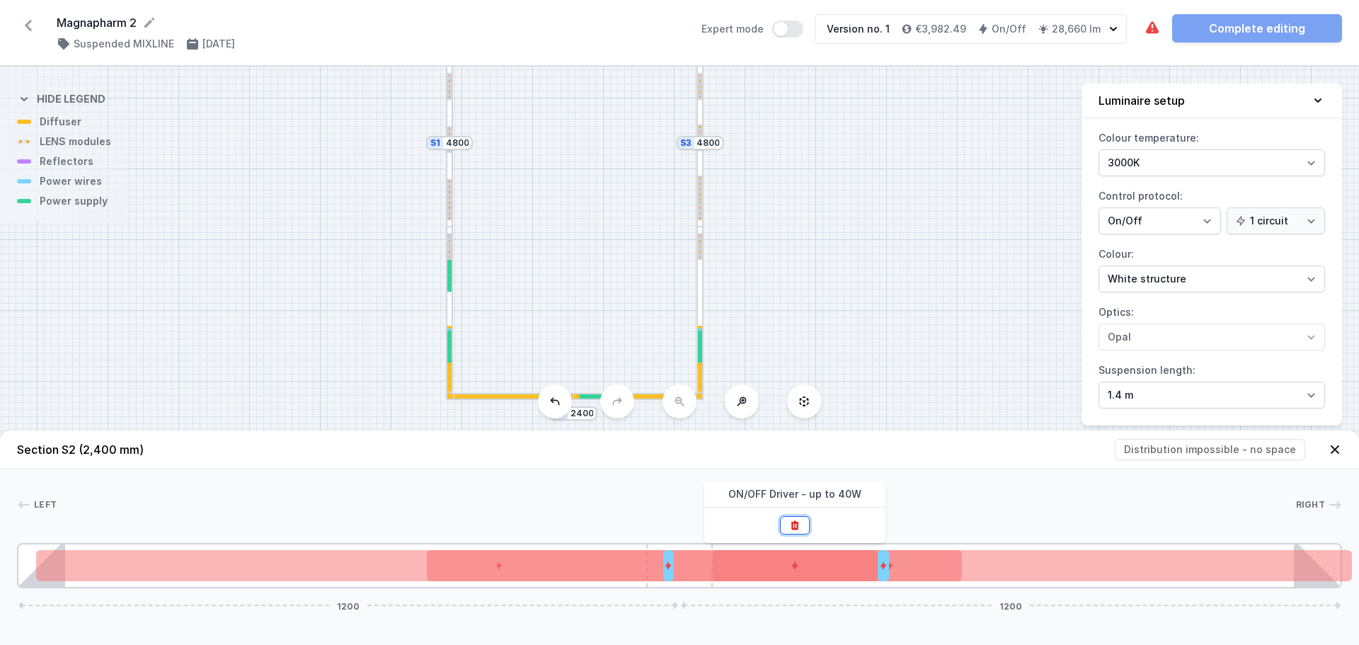
click at [794, 523] on icon at bounding box center [796, 525] width 8 height 9
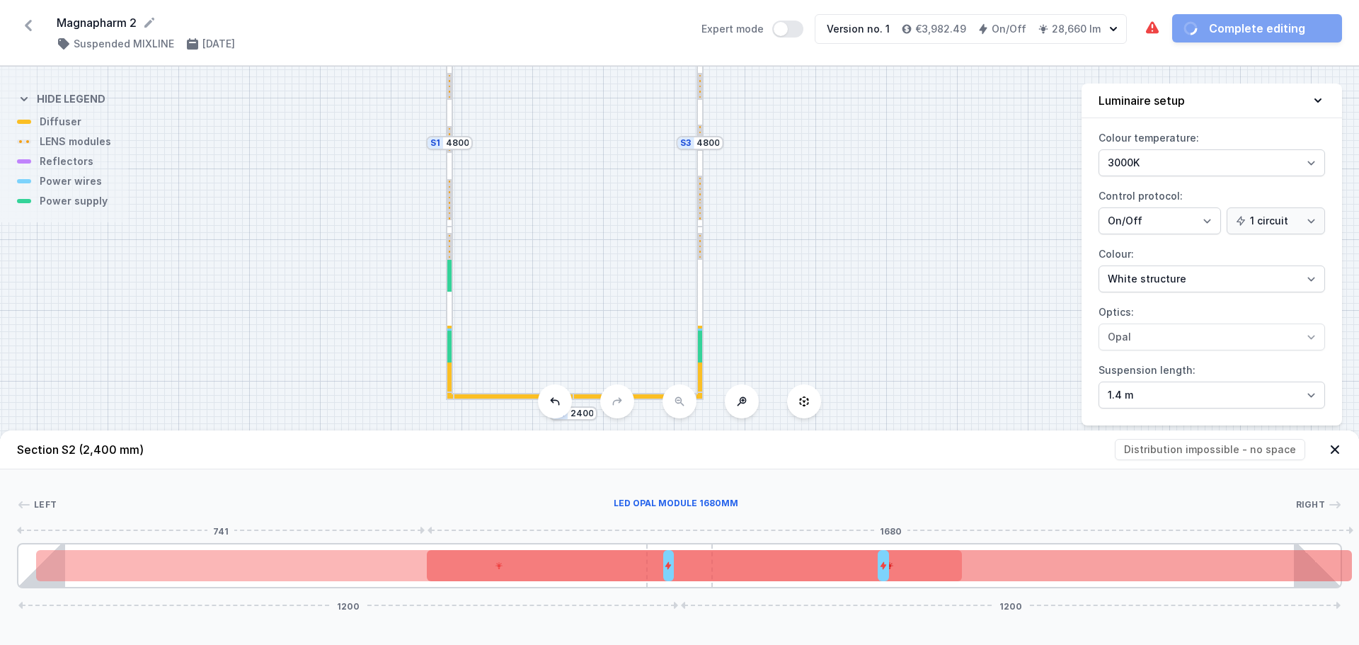
click at [755, 560] on div at bounding box center [890, 565] width 926 height 31
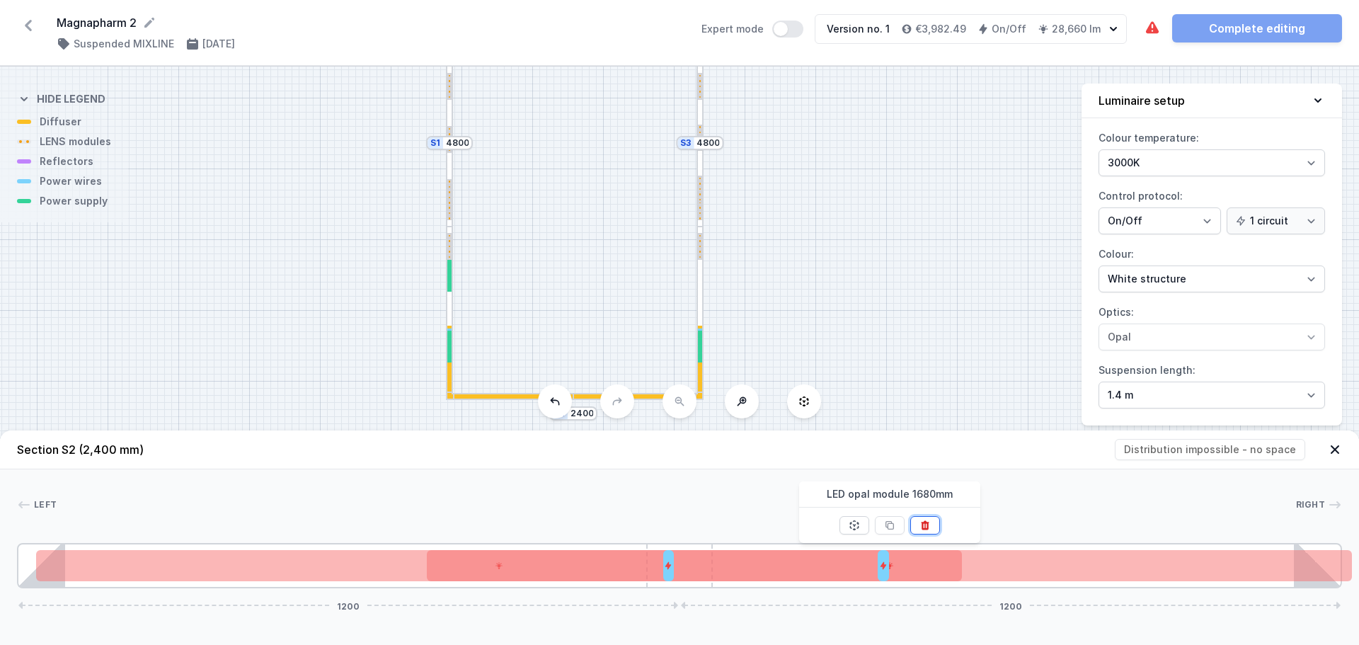
click at [923, 526] on icon at bounding box center [925, 525] width 8 height 9
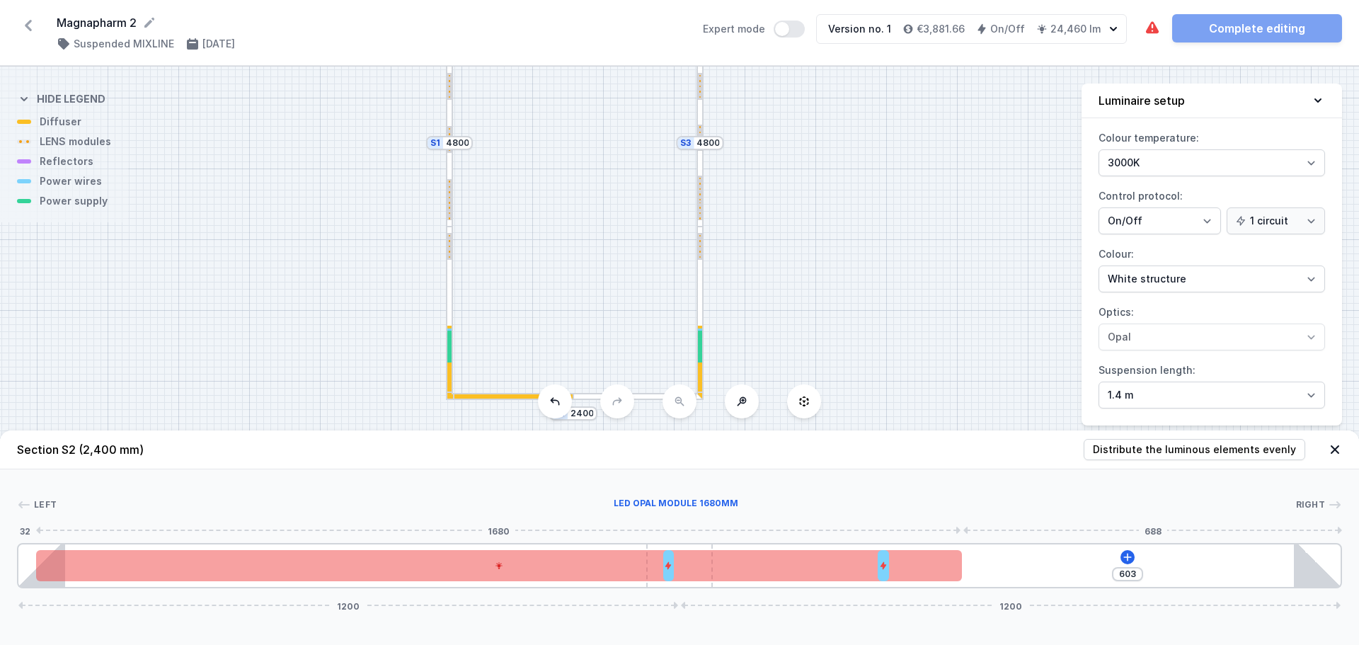
drag, startPoint x: 770, startPoint y: 571, endPoint x: 852, endPoint y: 565, distance: 81.7
click at [852, 565] on div at bounding box center [499, 565] width 926 height 31
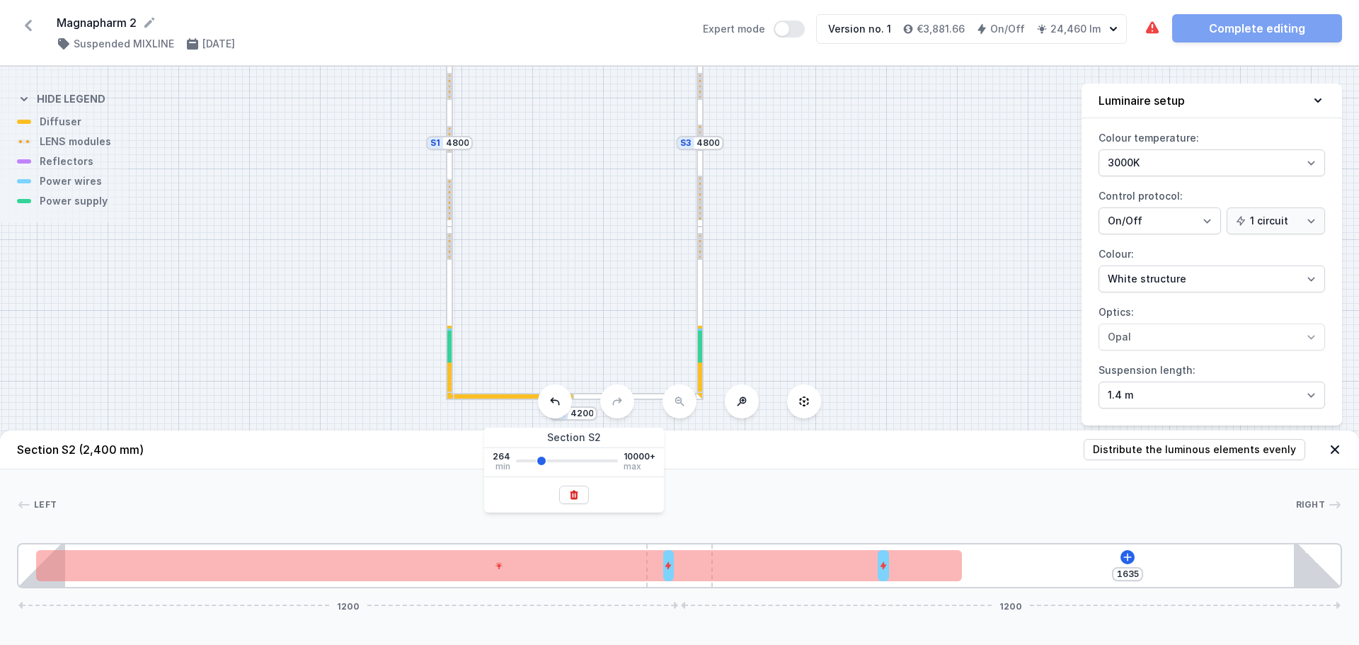
click at [835, 346] on div "S4 4200 S3 4800 S2 4200 S1 4800" at bounding box center [679, 356] width 1359 height 578
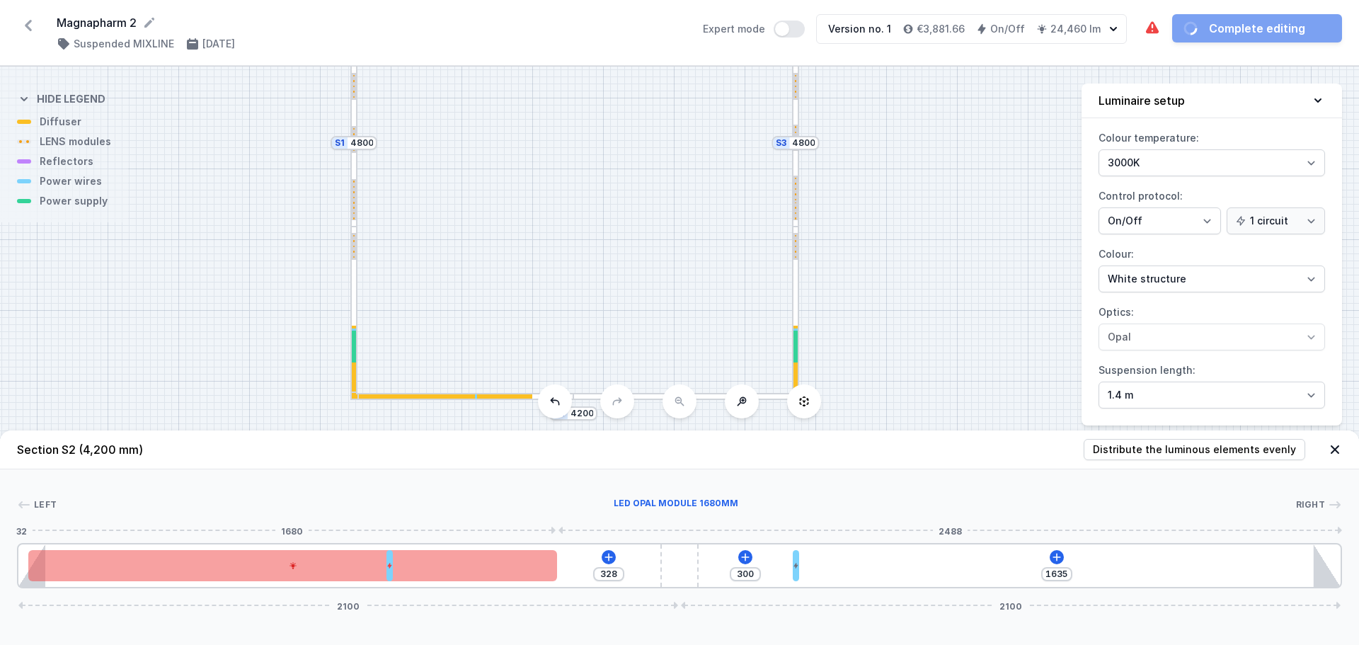
click at [530, 563] on div at bounding box center [292, 565] width 529 height 31
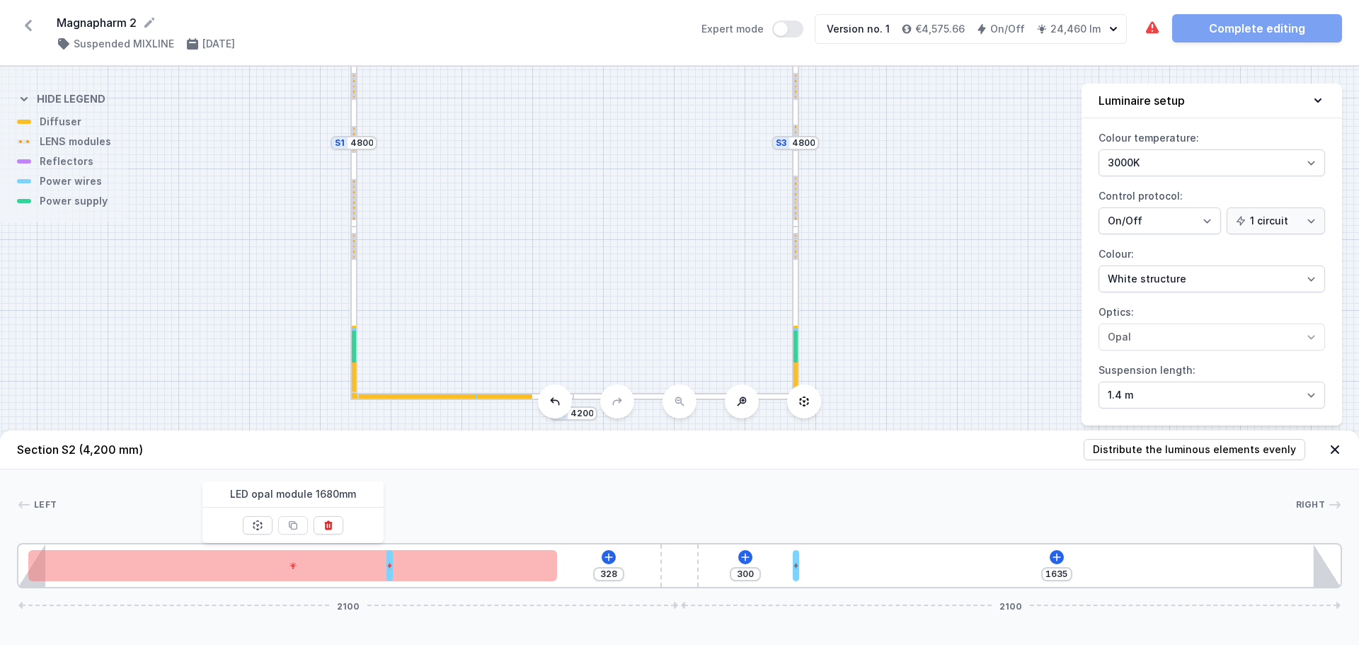
click at [491, 390] on div "S4 4200 S3 4800 S2 4200 S1 4800" at bounding box center [679, 356] width 1359 height 578
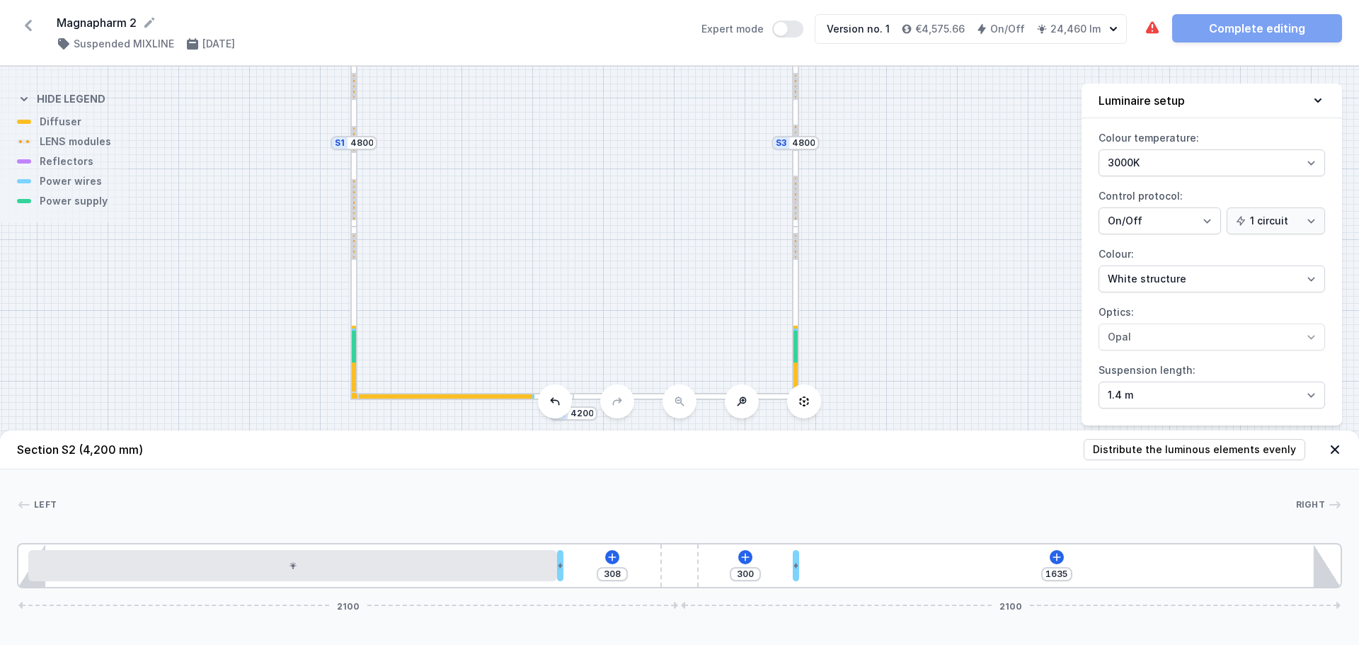
drag, startPoint x: 392, startPoint y: 567, endPoint x: 574, endPoint y: 560, distance: 182.1
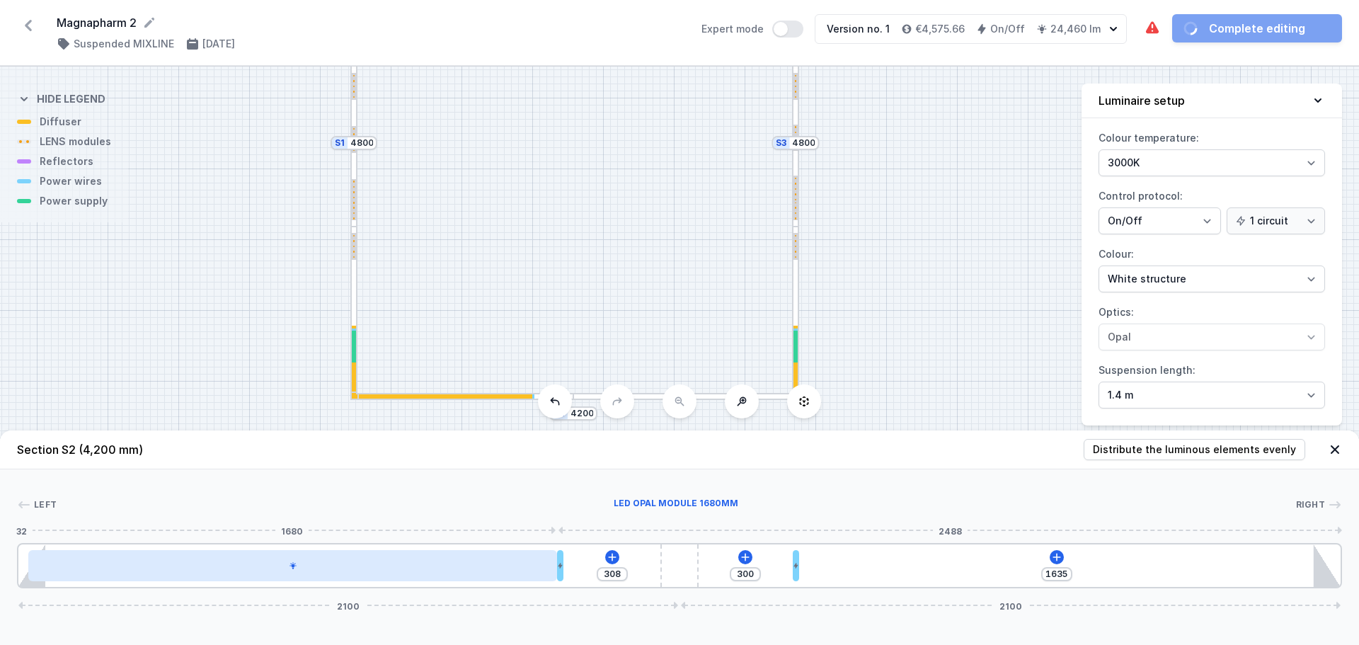
click at [445, 566] on div at bounding box center [292, 565] width 529 height 31
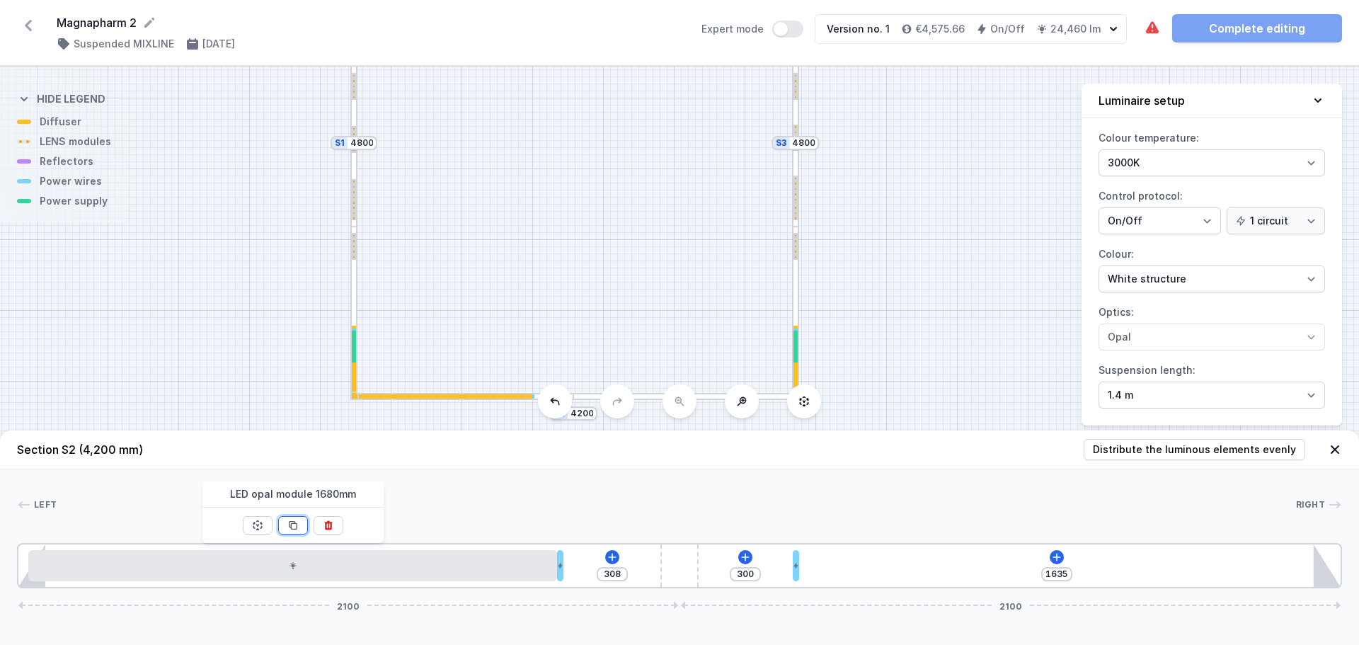
click at [295, 520] on icon at bounding box center [292, 525] width 11 height 11
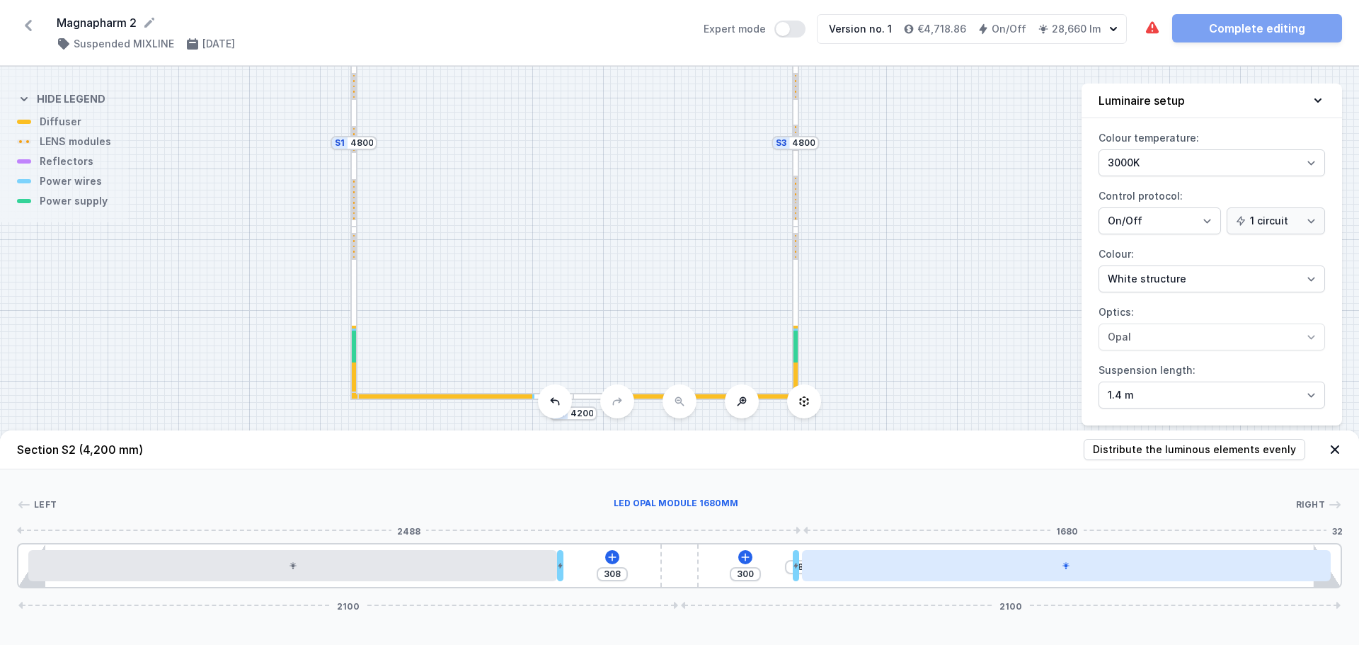
drag, startPoint x: 1023, startPoint y: 562, endPoint x: 1034, endPoint y: 562, distance: 10.6
click at [1035, 562] on div at bounding box center [1066, 565] width 529 height 31
drag, startPoint x: 880, startPoint y: 571, endPoint x: 972, endPoint y: 569, distance: 92.1
click at [972, 569] on div at bounding box center [1066, 565] width 529 height 31
drag, startPoint x: 795, startPoint y: 572, endPoint x: 803, endPoint y: 572, distance: 7.8
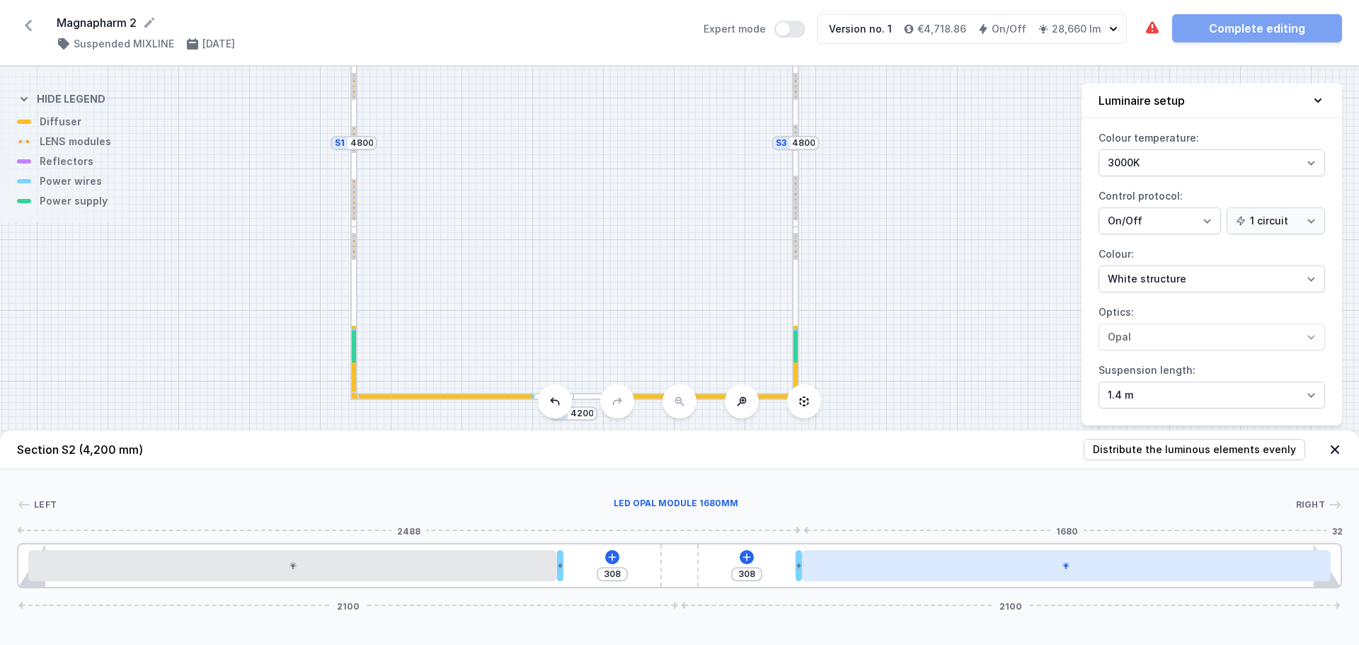
click at [803, 572] on div "308 308 2100 2100" at bounding box center [679, 565] width 1325 height 45
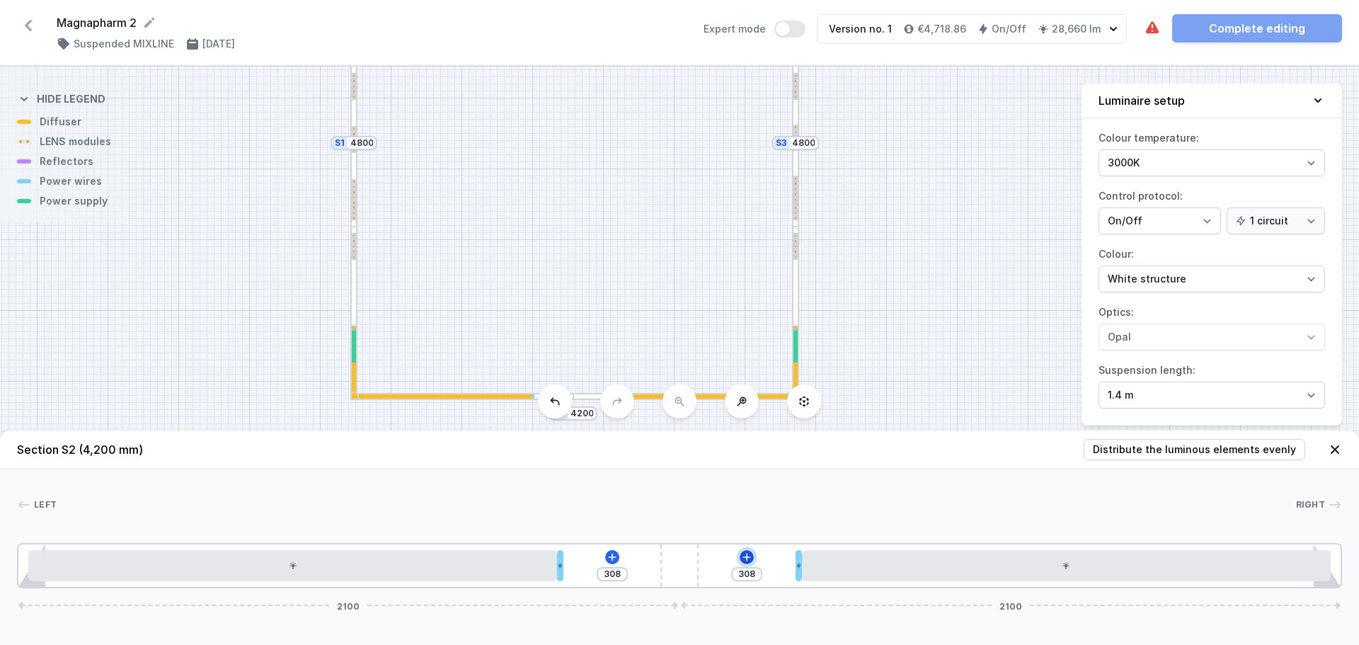
click at [742, 554] on icon at bounding box center [746, 557] width 11 height 11
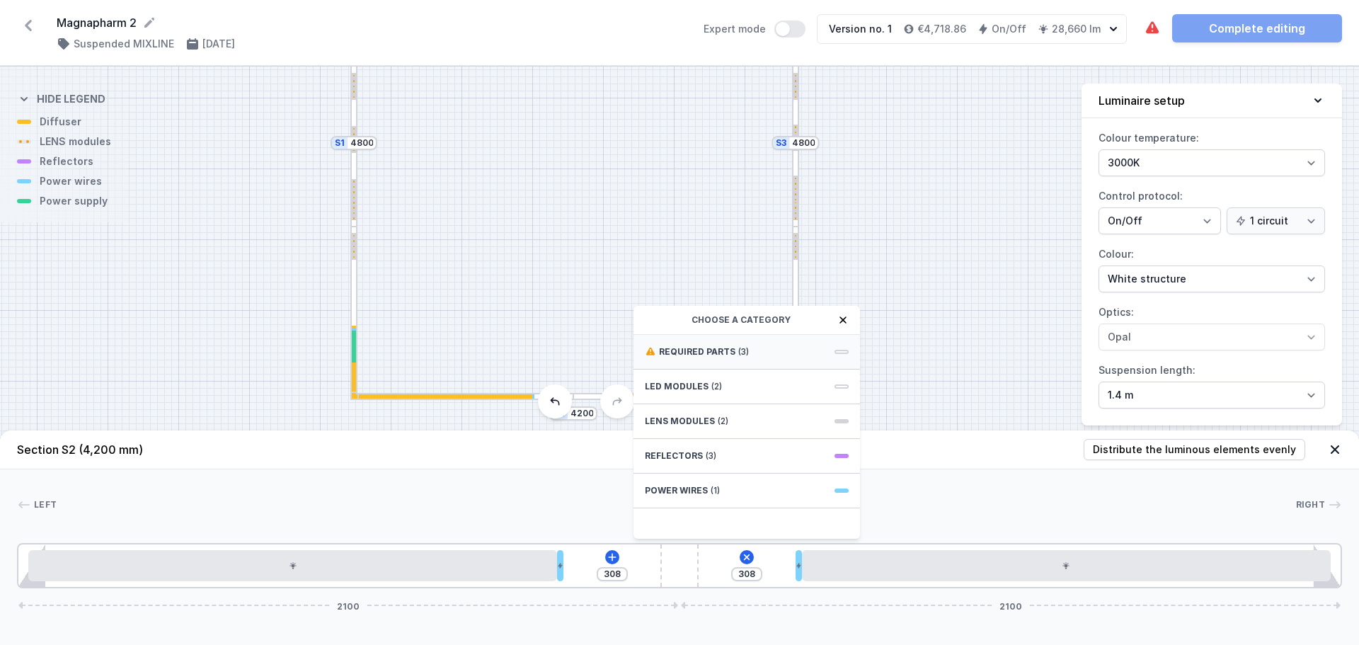
click at [709, 359] on div "Required parts (3)" at bounding box center [747, 352] width 227 height 35
click at [780, 350] on span "ON/OFF Driver - up to 40W" at bounding box center [747, 350] width 204 height 14
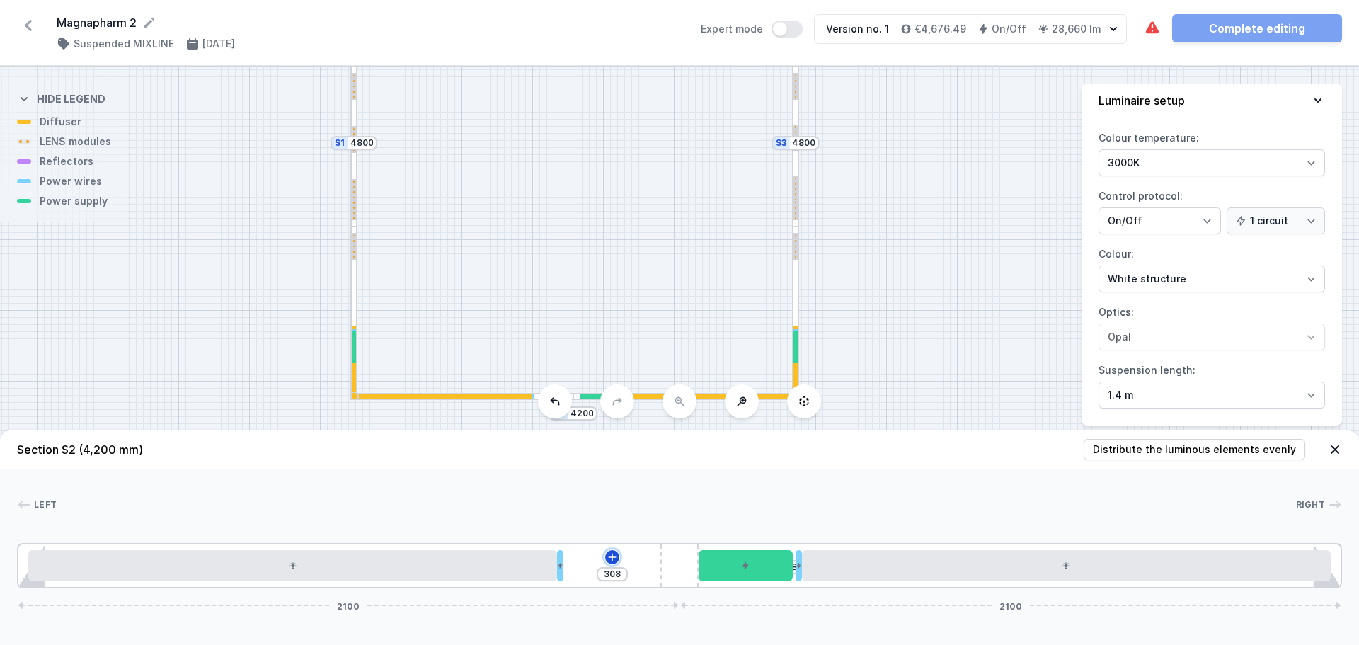
click at [608, 554] on icon at bounding box center [612, 557] width 11 height 11
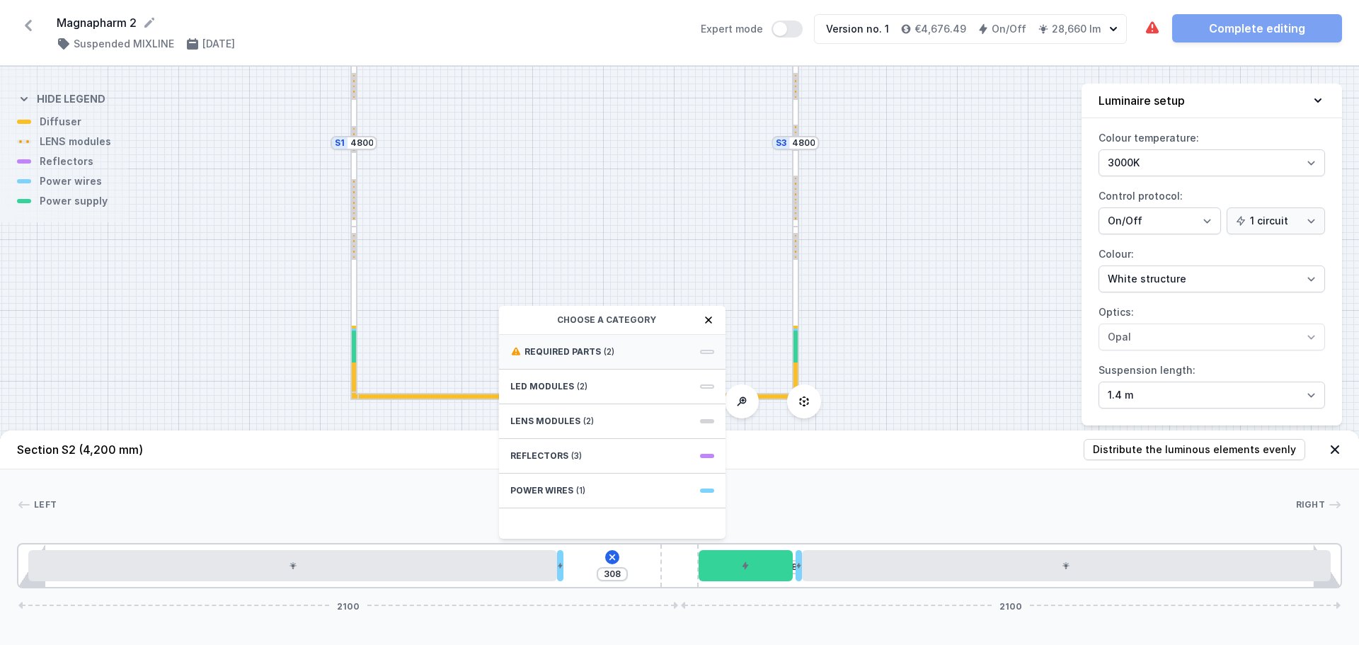
click at [616, 342] on div "Required parts (2)" at bounding box center [612, 352] width 227 height 35
click at [626, 352] on span "ON/OFF Driver - up to 40W" at bounding box center [612, 350] width 204 height 14
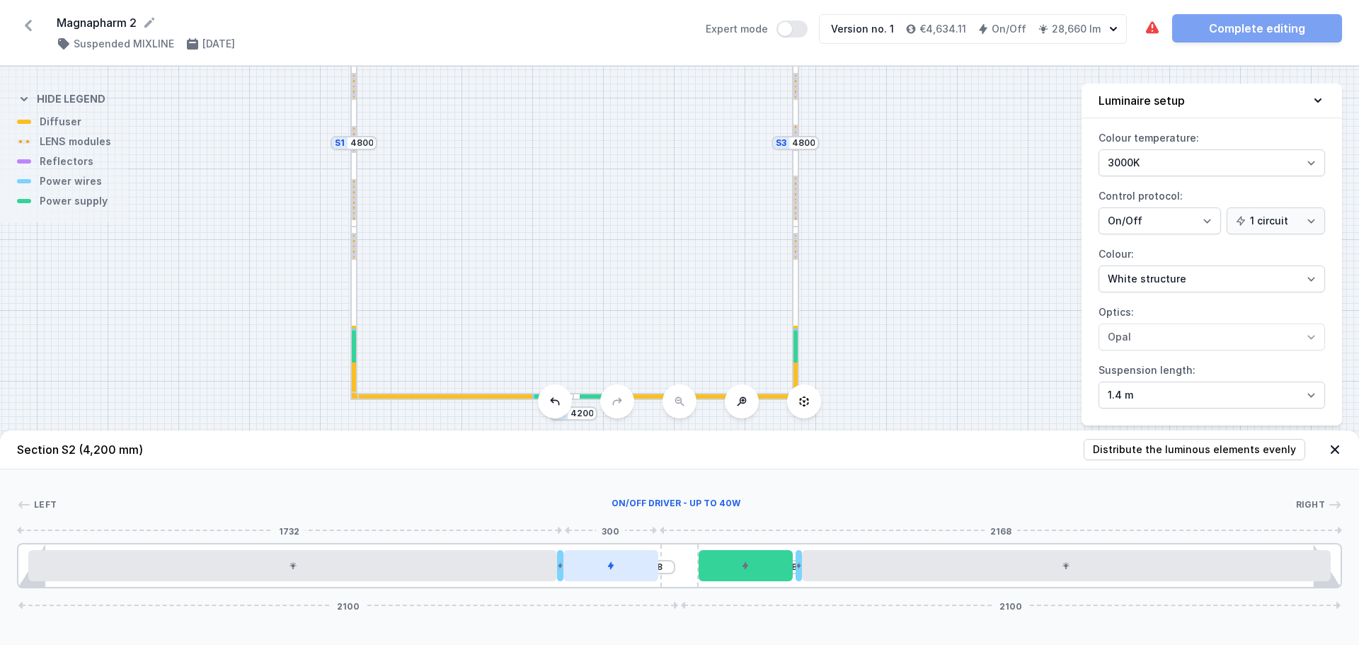
click at [649, 566] on div at bounding box center [611, 565] width 94 height 31
click at [683, 564] on div at bounding box center [680, 565] width 38 height 42
drag, startPoint x: 772, startPoint y: 568, endPoint x: 795, endPoint y: 574, distance: 24.0
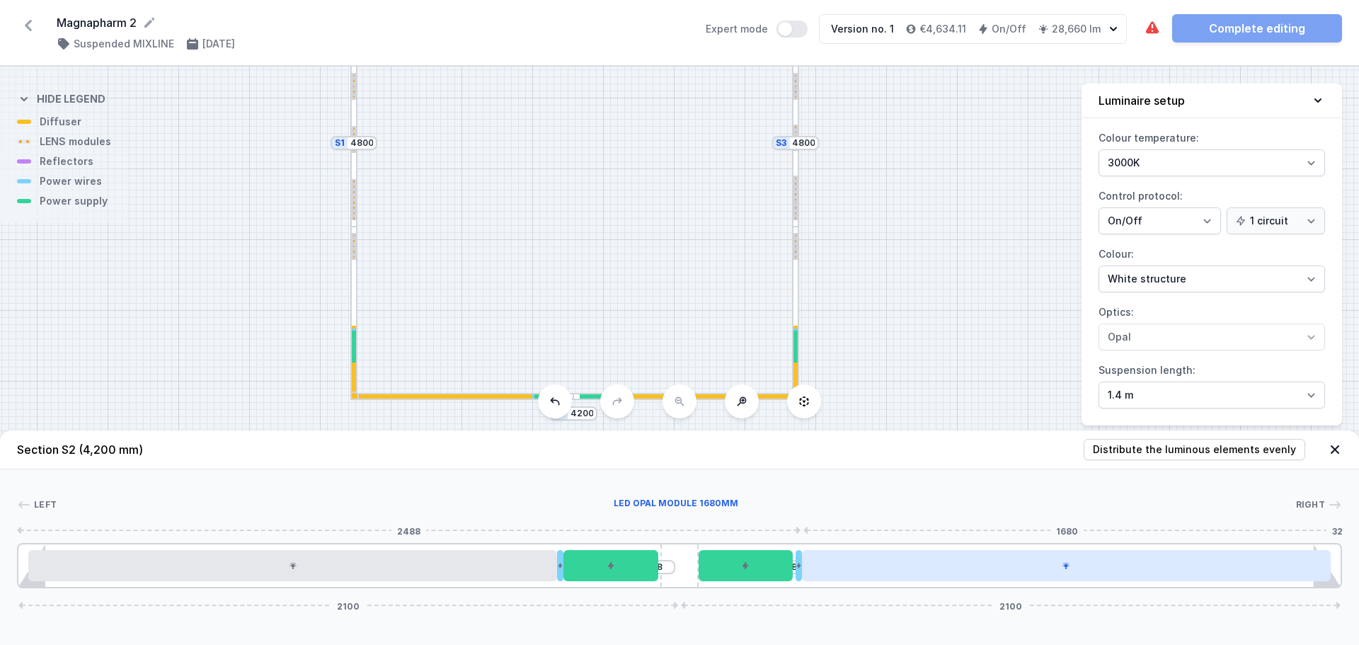
click at [843, 570] on div at bounding box center [1066, 565] width 529 height 31
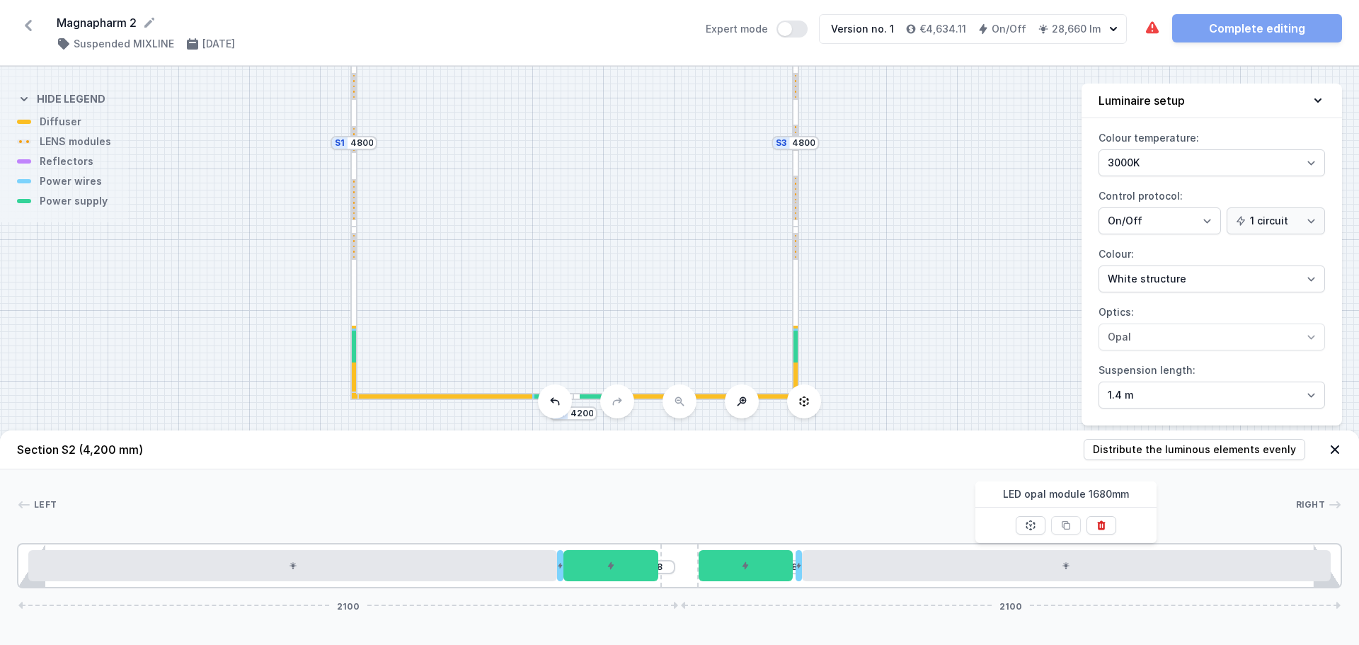
click at [870, 377] on div "S4 4200 S3 4800 S2 4200 S1 4800" at bounding box center [679, 356] width 1359 height 578
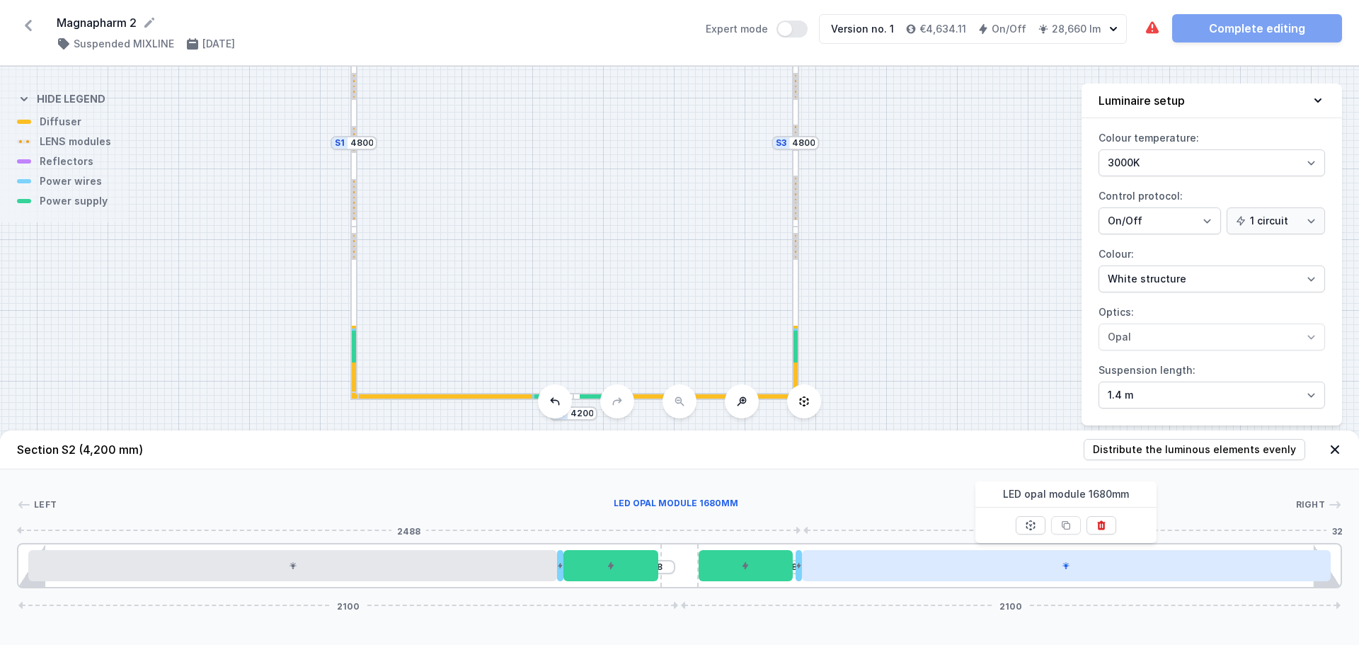
click at [877, 573] on div at bounding box center [1066, 565] width 529 height 31
click at [899, 561] on div at bounding box center [1066, 565] width 529 height 31
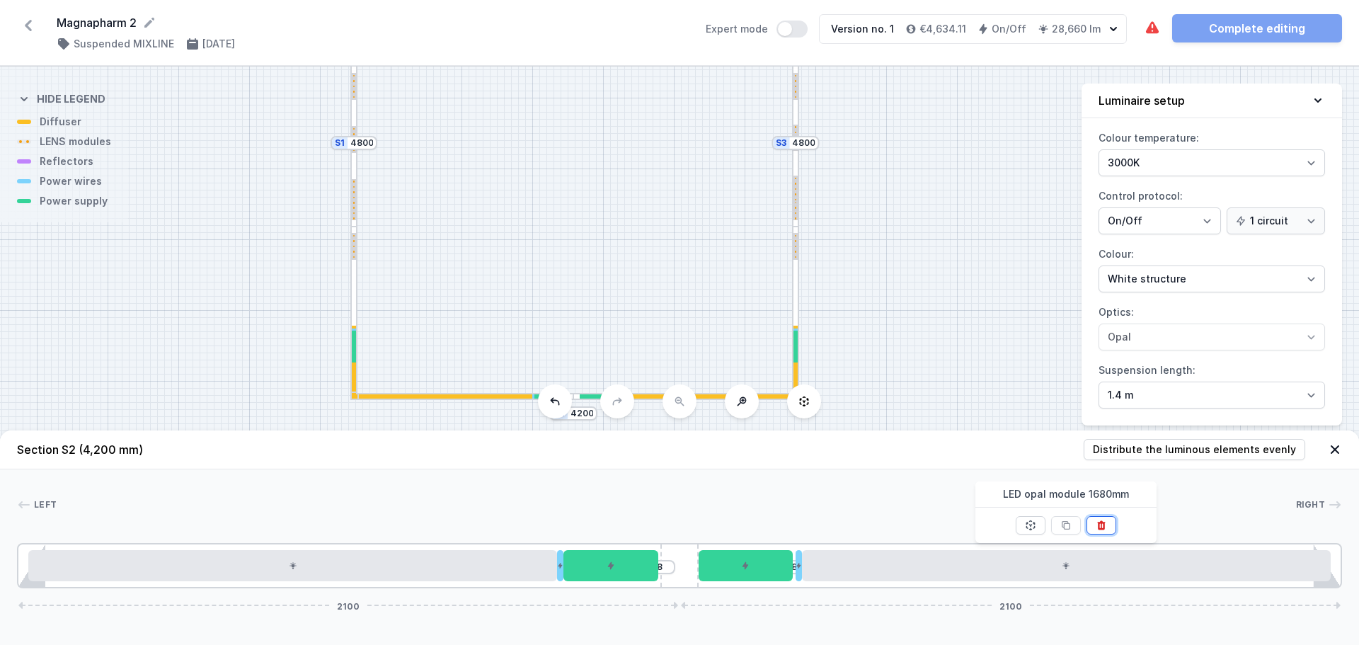
click at [1097, 521] on icon at bounding box center [1101, 525] width 11 height 11
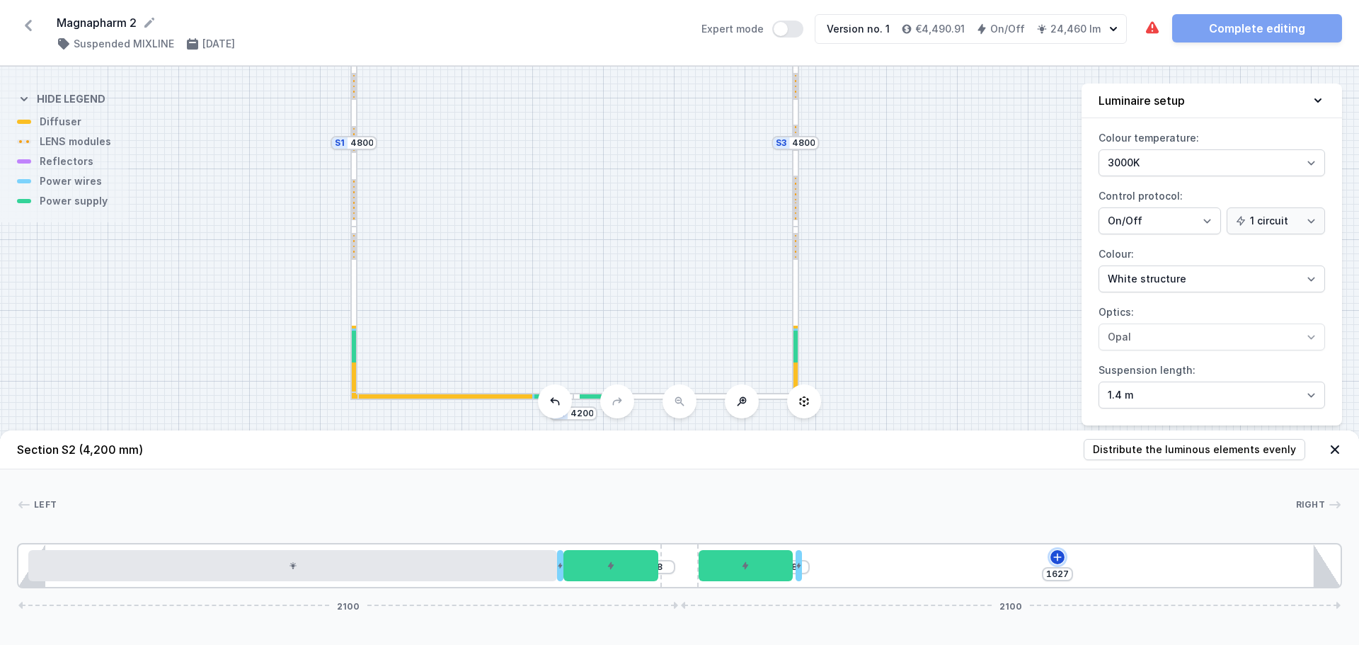
click at [1056, 554] on icon at bounding box center [1057, 557] width 11 height 11
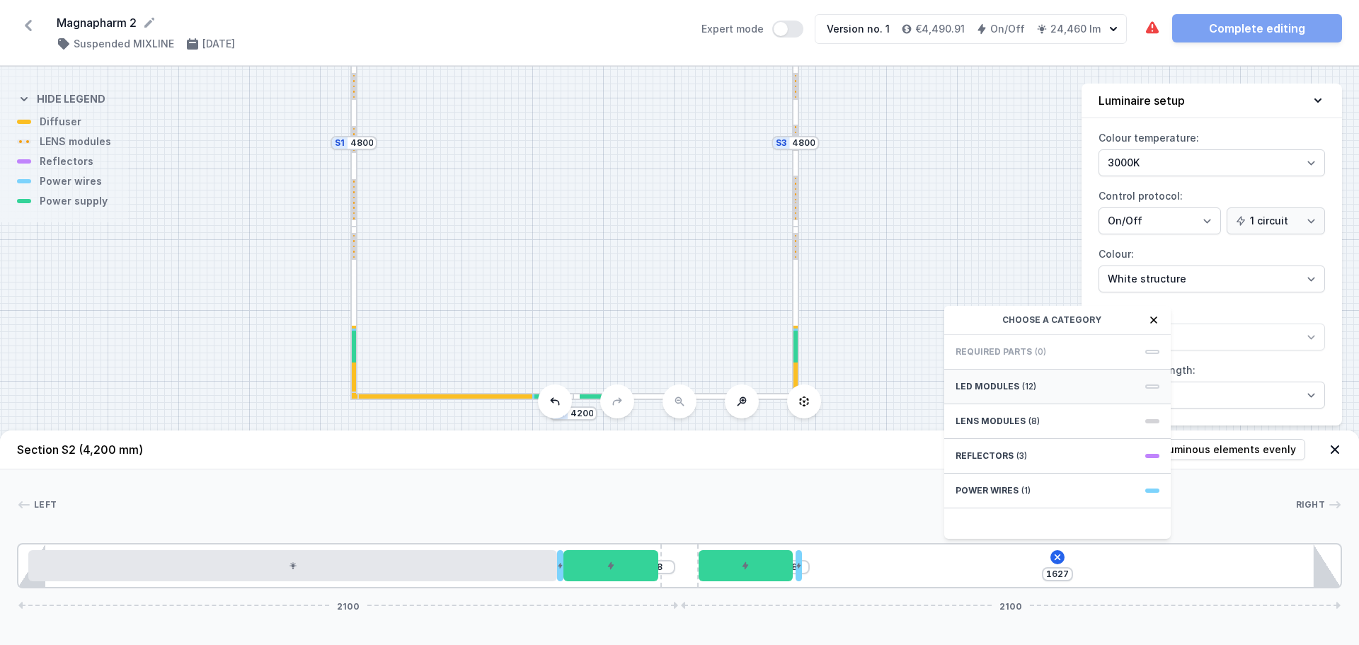
click at [1029, 386] on span "(12)" at bounding box center [1029, 386] width 14 height 11
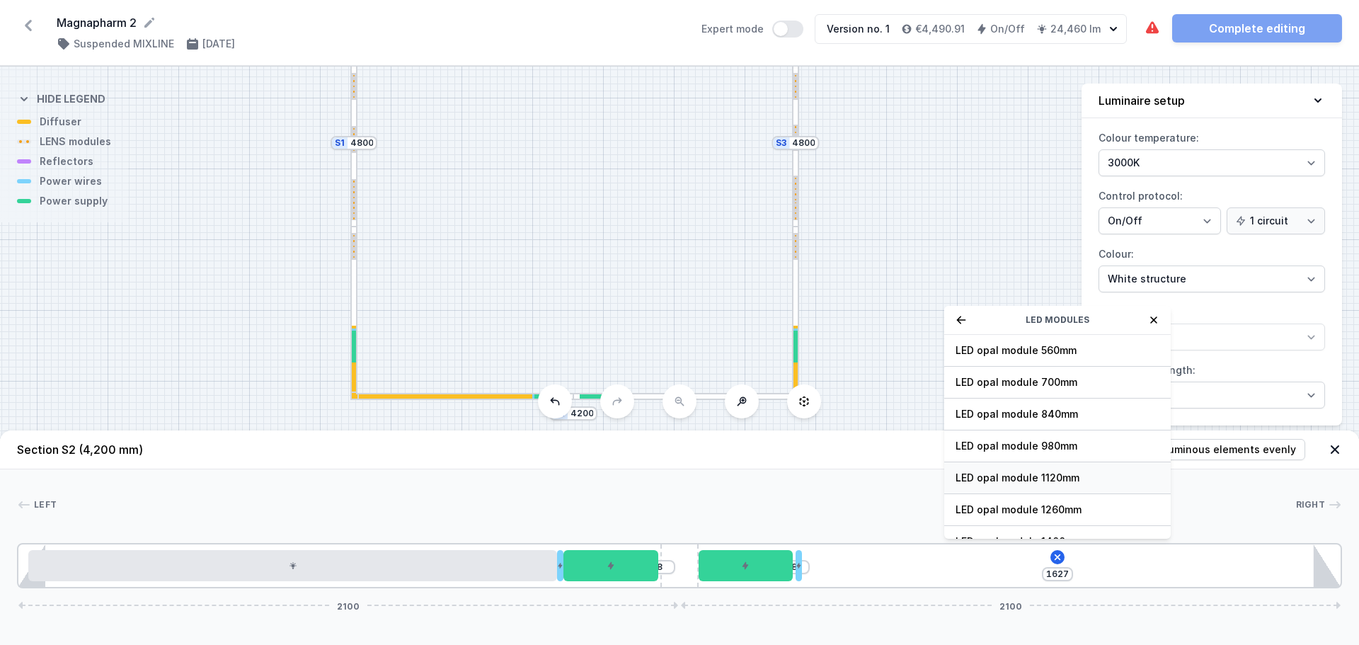
click at [1083, 482] on span "LED opal module 1120mm" at bounding box center [1058, 478] width 204 height 14
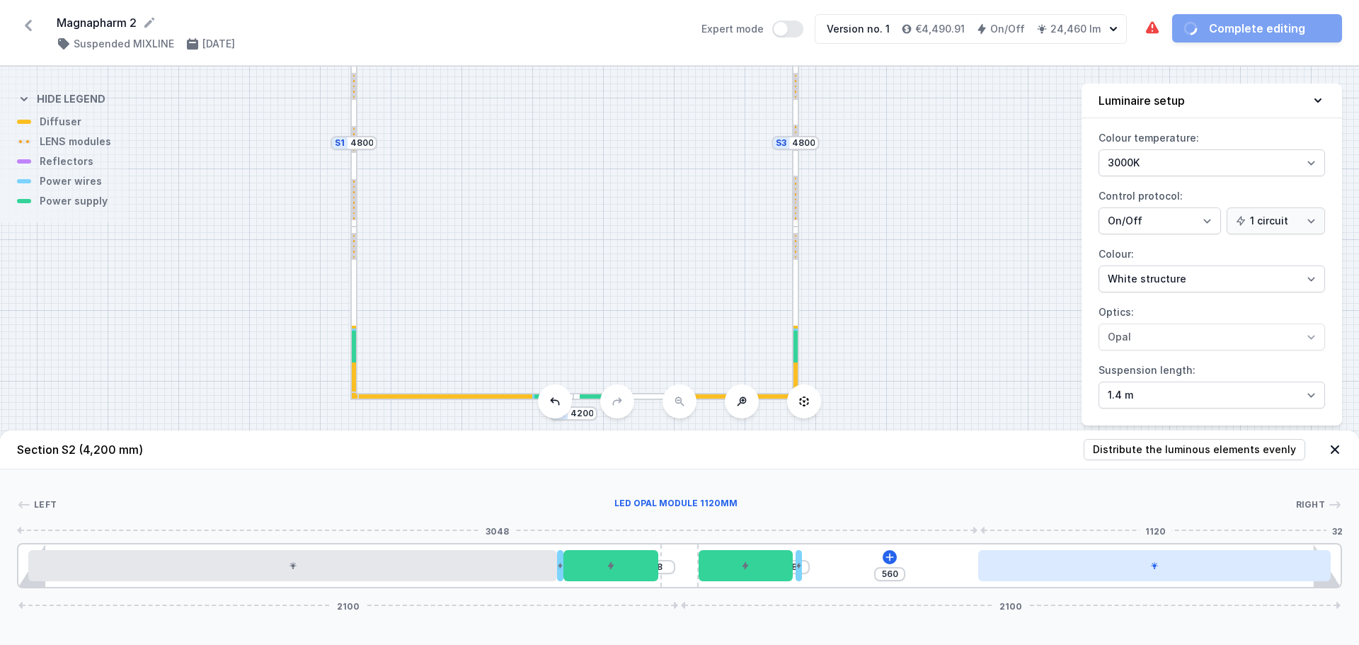
drag, startPoint x: 1083, startPoint y: 566, endPoint x: 1326, endPoint y: 555, distance: 243.1
click at [1326, 555] on div at bounding box center [1155, 565] width 353 height 31
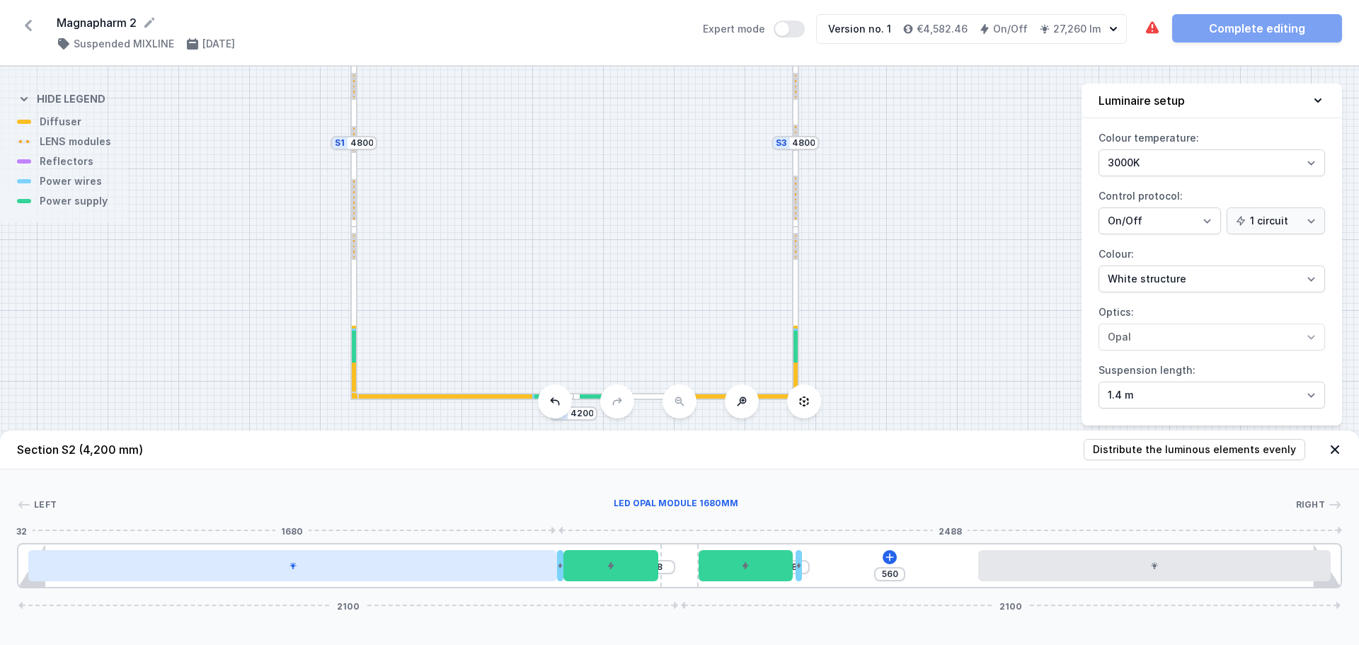
click at [509, 571] on div at bounding box center [292, 565] width 529 height 31
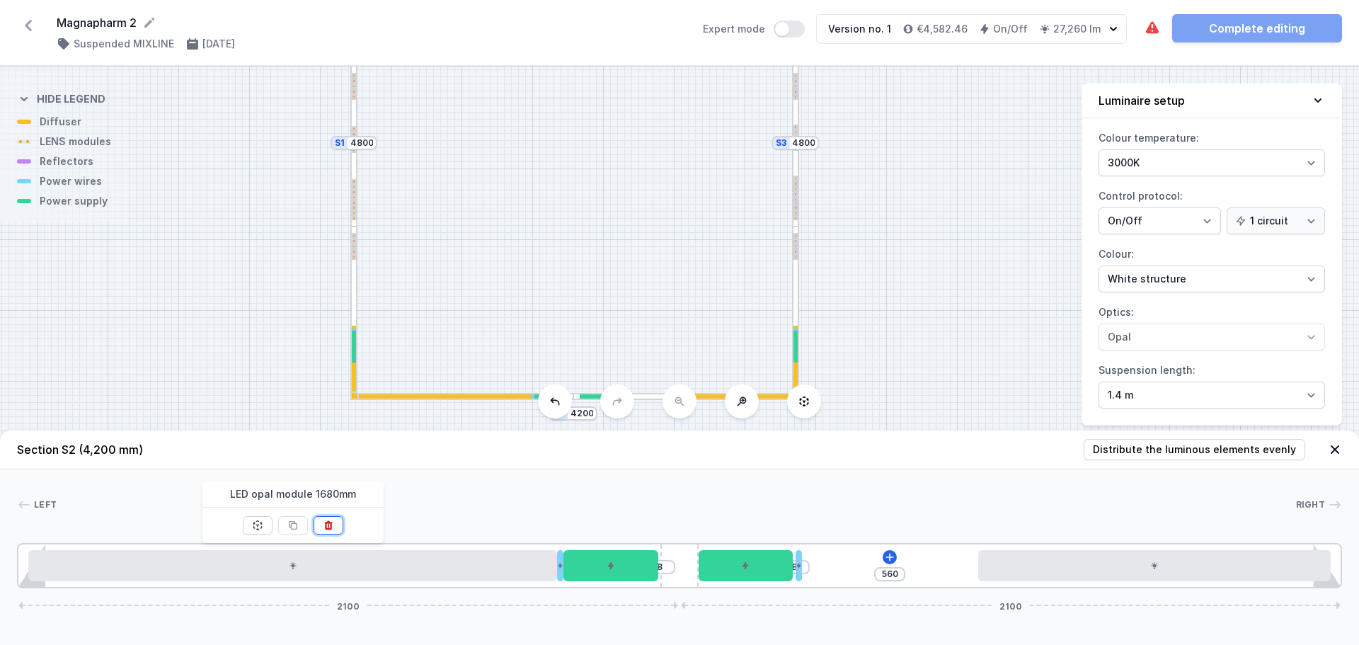
click at [321, 533] on button at bounding box center [329, 525] width 30 height 18
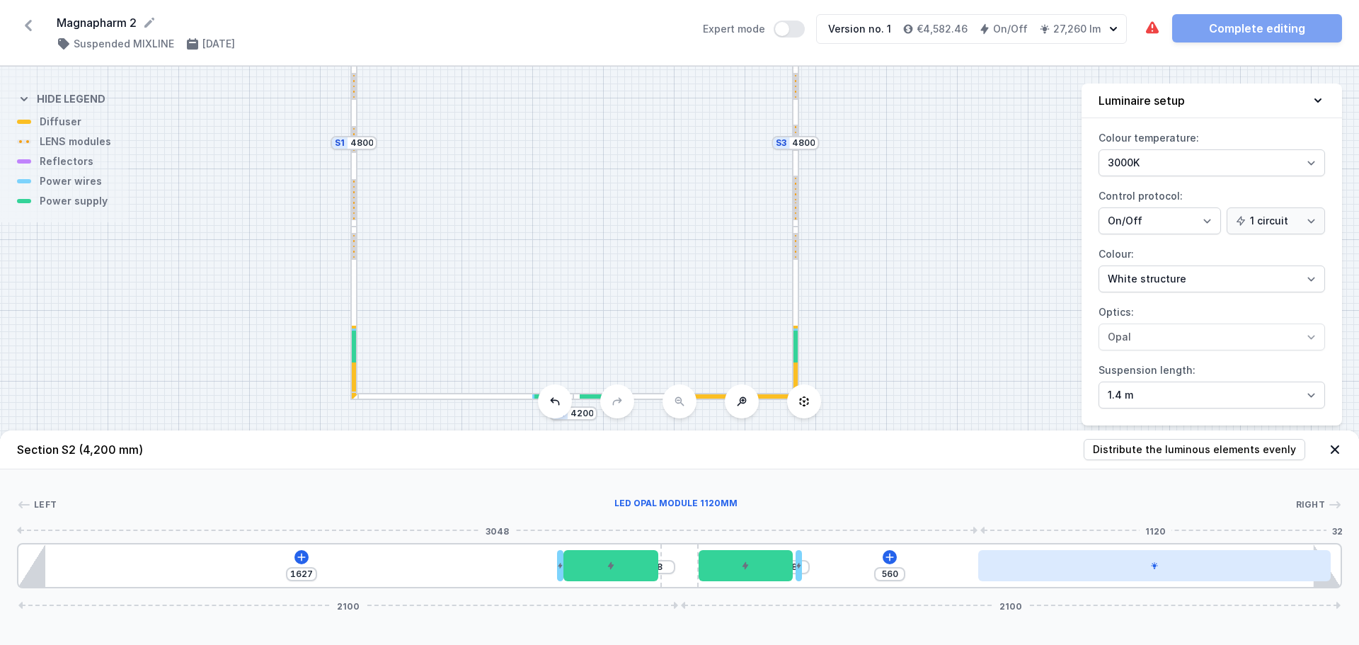
click at [1097, 561] on div at bounding box center [1155, 565] width 353 height 31
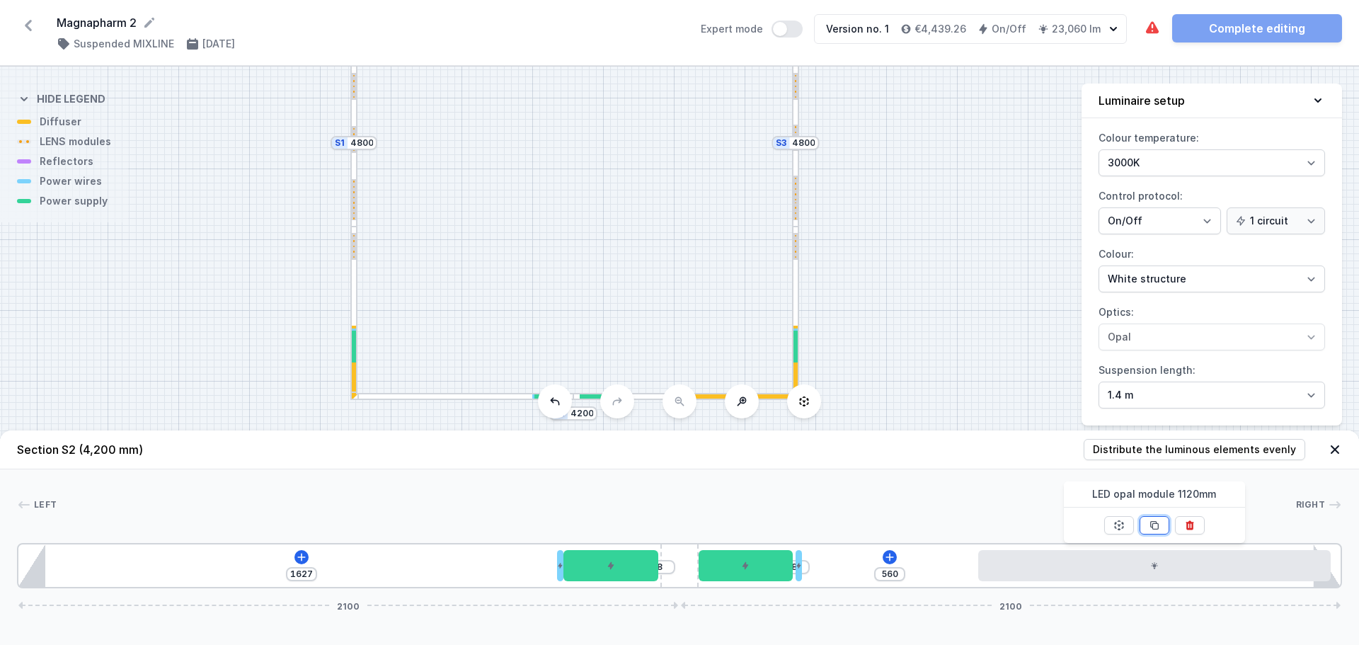
click at [1165, 525] on button at bounding box center [1155, 525] width 30 height 18
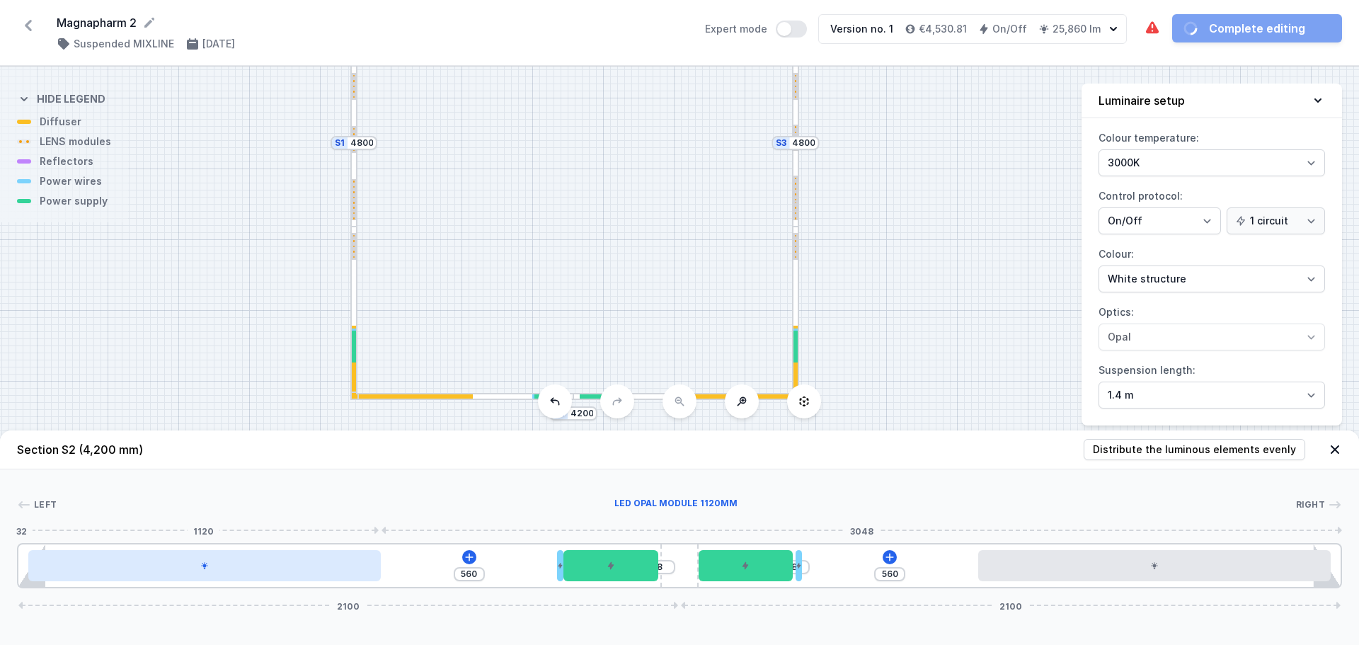
drag, startPoint x: 321, startPoint y: 565, endPoint x: 113, endPoint y: 564, distance: 208.2
click at [113, 564] on div at bounding box center [204, 565] width 353 height 31
drag, startPoint x: 559, startPoint y: 564, endPoint x: 380, endPoint y: 566, distance: 179.9
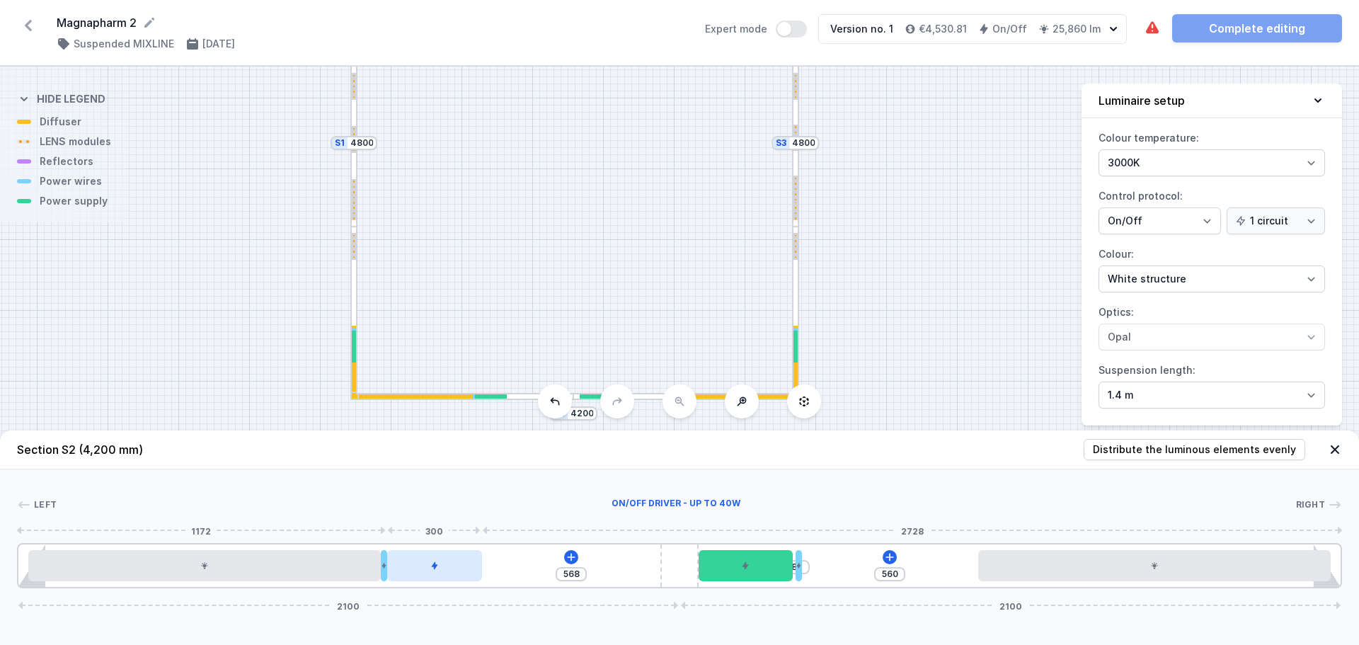
drag, startPoint x: 603, startPoint y: 566, endPoint x: 422, endPoint y: 576, distance: 180.8
click at [422, 576] on div at bounding box center [434, 565] width 94 height 31
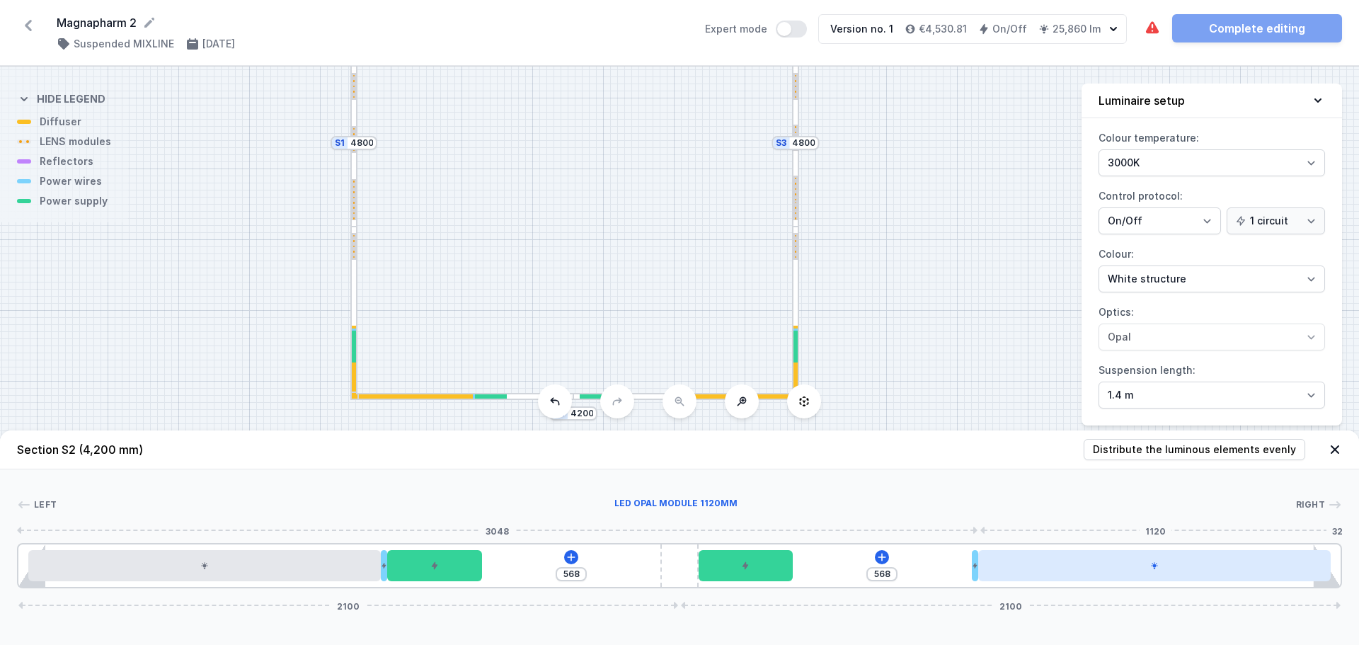
drag, startPoint x: 799, startPoint y: 564, endPoint x: 985, endPoint y: 561, distance: 185.5
click at [985, 561] on div "[CREDIT_CARD_NUMBER]" at bounding box center [679, 565] width 1325 height 45
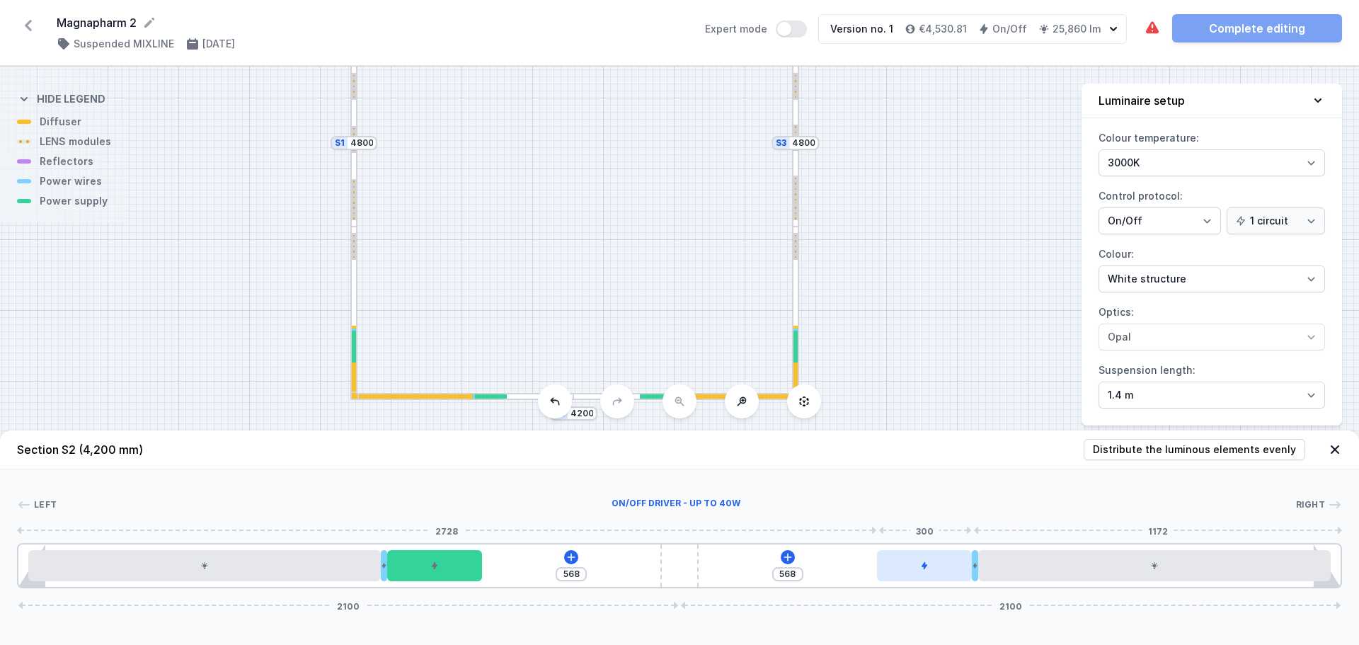
drag, startPoint x: 767, startPoint y: 574, endPoint x: 962, endPoint y: 569, distance: 195.5
click at [962, 569] on div at bounding box center [924, 565] width 94 height 31
click at [781, 557] on button at bounding box center [788, 557] width 14 height 14
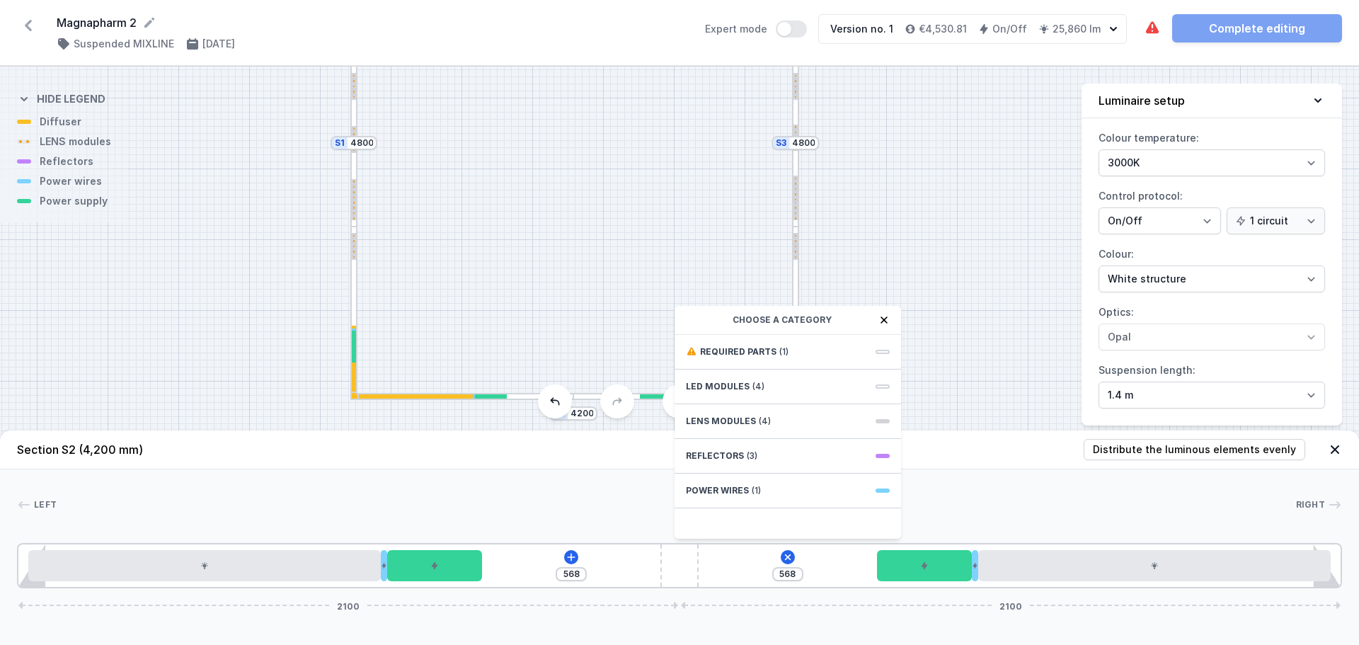
click at [763, 333] on div "Choose a category" at bounding box center [788, 320] width 227 height 29
click at [763, 346] on div "Required parts (1)" at bounding box center [788, 352] width 227 height 35
click at [764, 355] on span "ON/OFF Driver - up to 7W" at bounding box center [788, 350] width 204 height 14
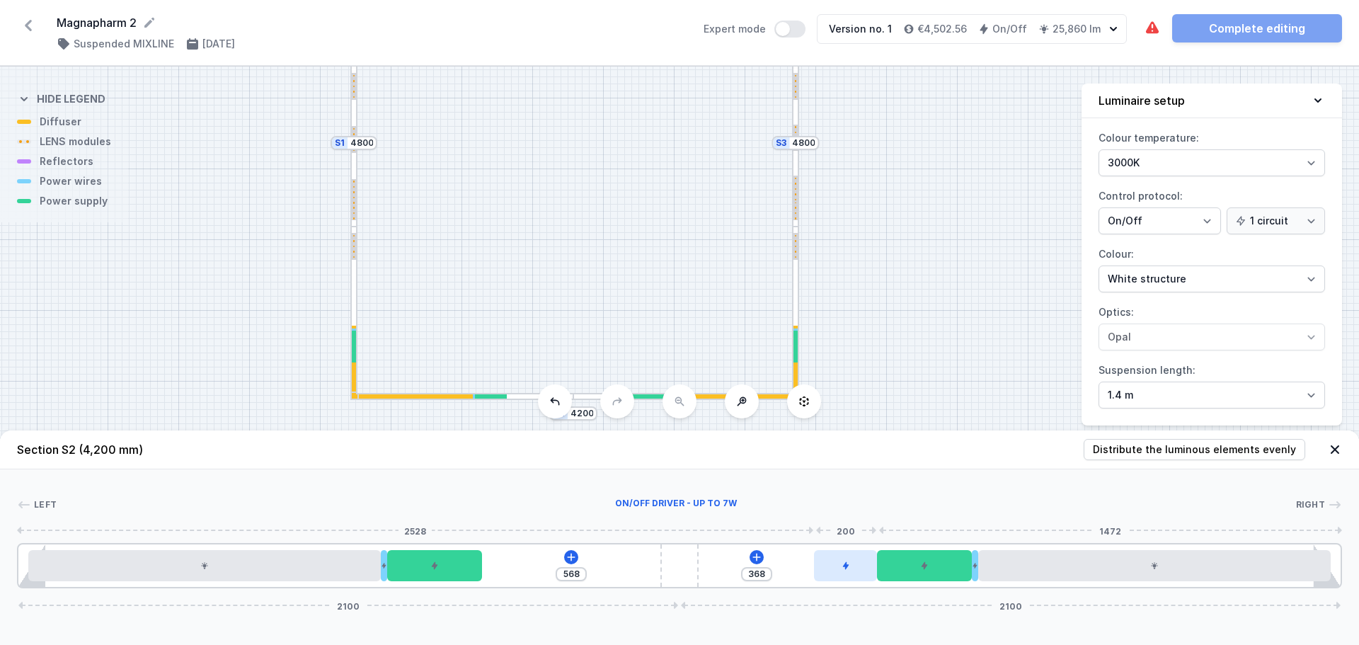
drag, startPoint x: 731, startPoint y: 572, endPoint x: 874, endPoint y: 574, distance: 143.0
click at [874, 574] on div at bounding box center [845, 565] width 63 height 31
click at [761, 553] on icon at bounding box center [756, 557] width 11 height 11
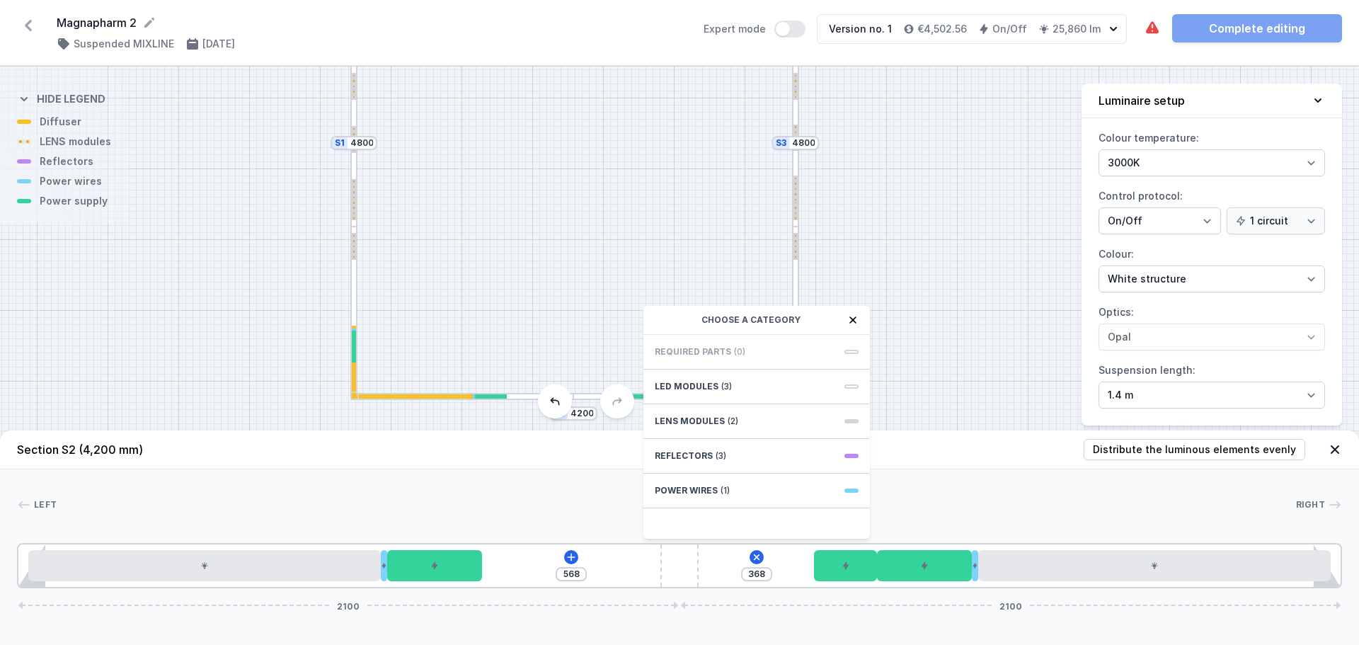
click at [984, 377] on div "S4 4200 S3 4800 S2 4200 S1 4800" at bounding box center [679, 356] width 1359 height 578
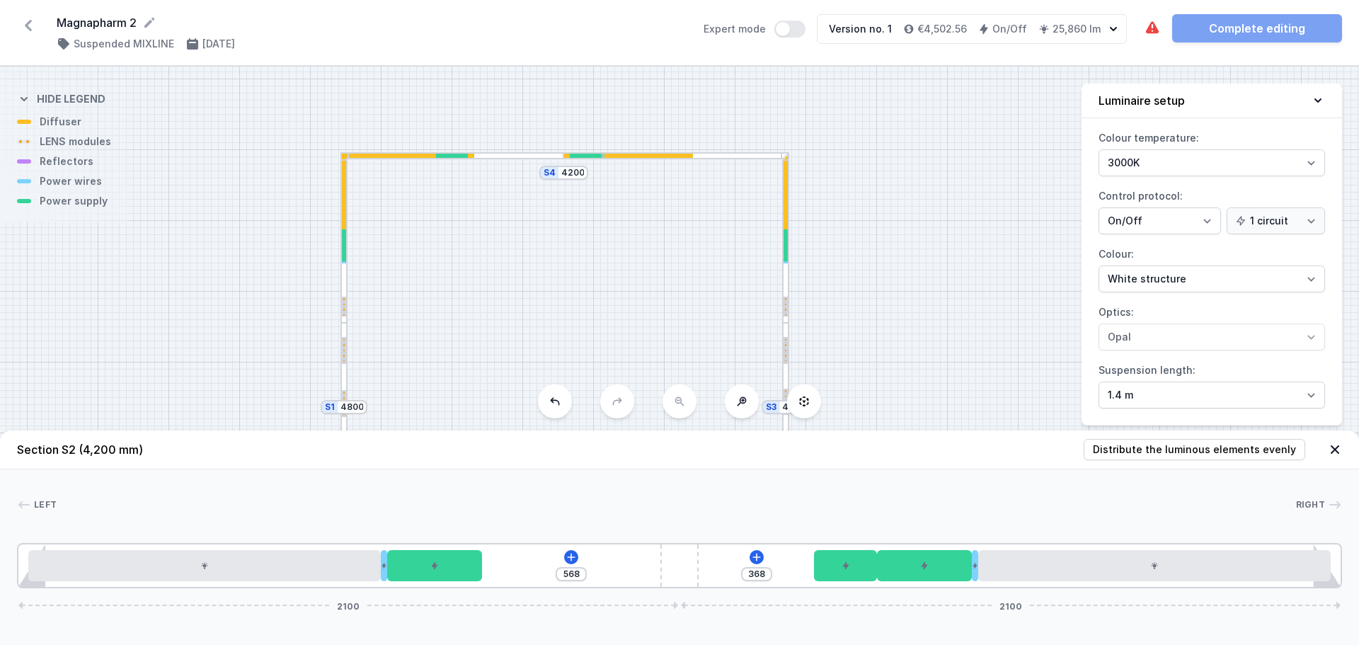
drag, startPoint x: 592, startPoint y: 365, endPoint x: 602, endPoint y: 377, distance: 15.1
click at [591, 437] on div "S4 4200 S3 4800 S2 4200 S1 4800 Section S2 (4,200 mm) Distribute the luminous e…" at bounding box center [679, 356] width 1359 height 578
click at [707, 156] on div at bounding box center [675, 156] width 223 height 7
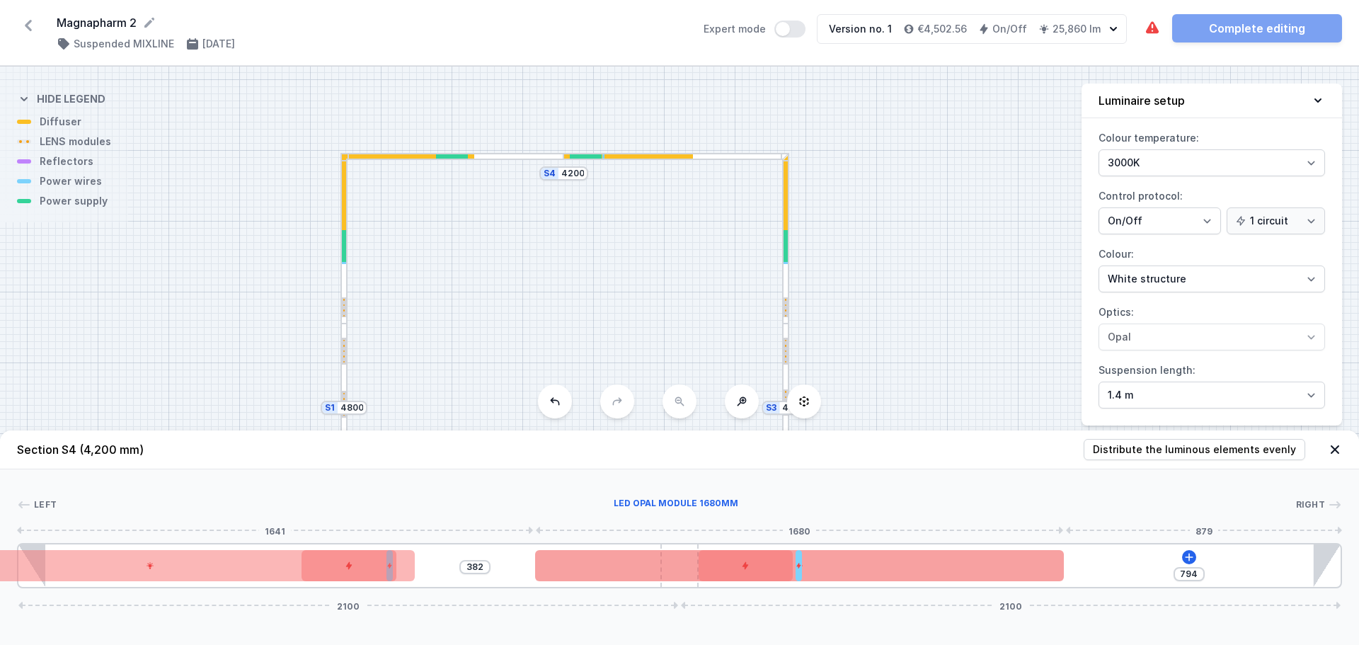
click at [983, 566] on div at bounding box center [799, 565] width 529 height 31
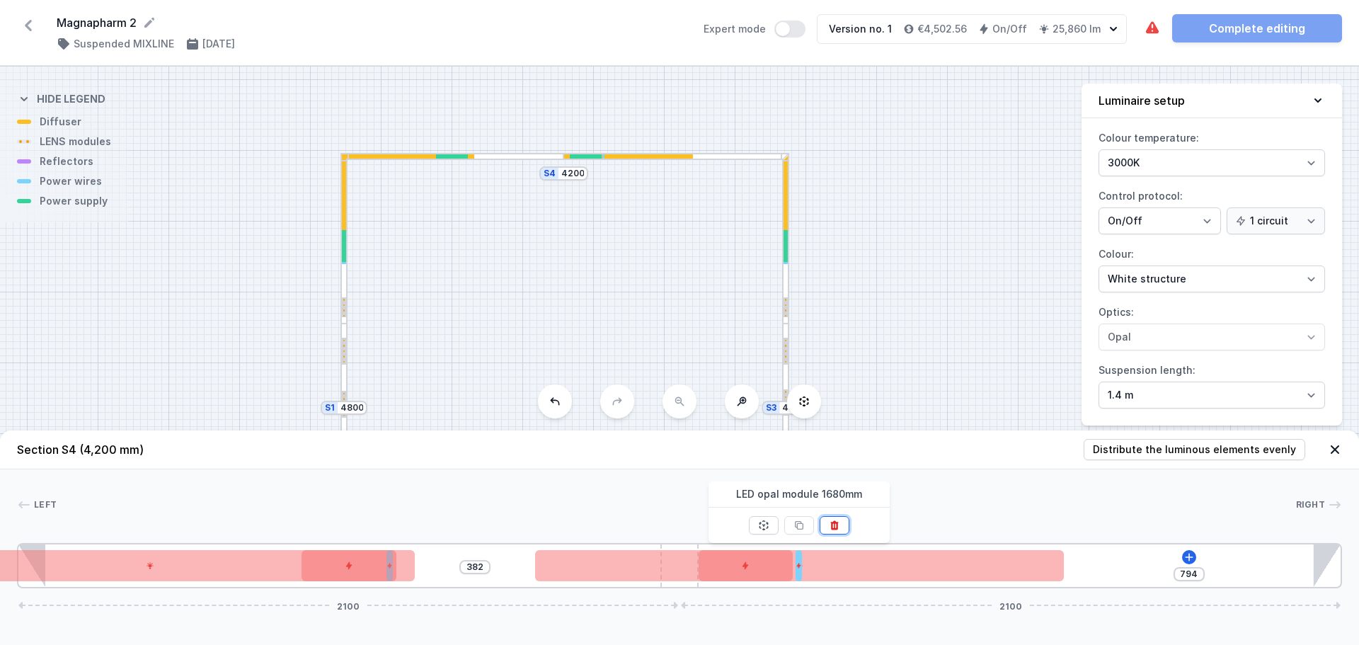
click at [840, 520] on icon at bounding box center [834, 525] width 11 height 11
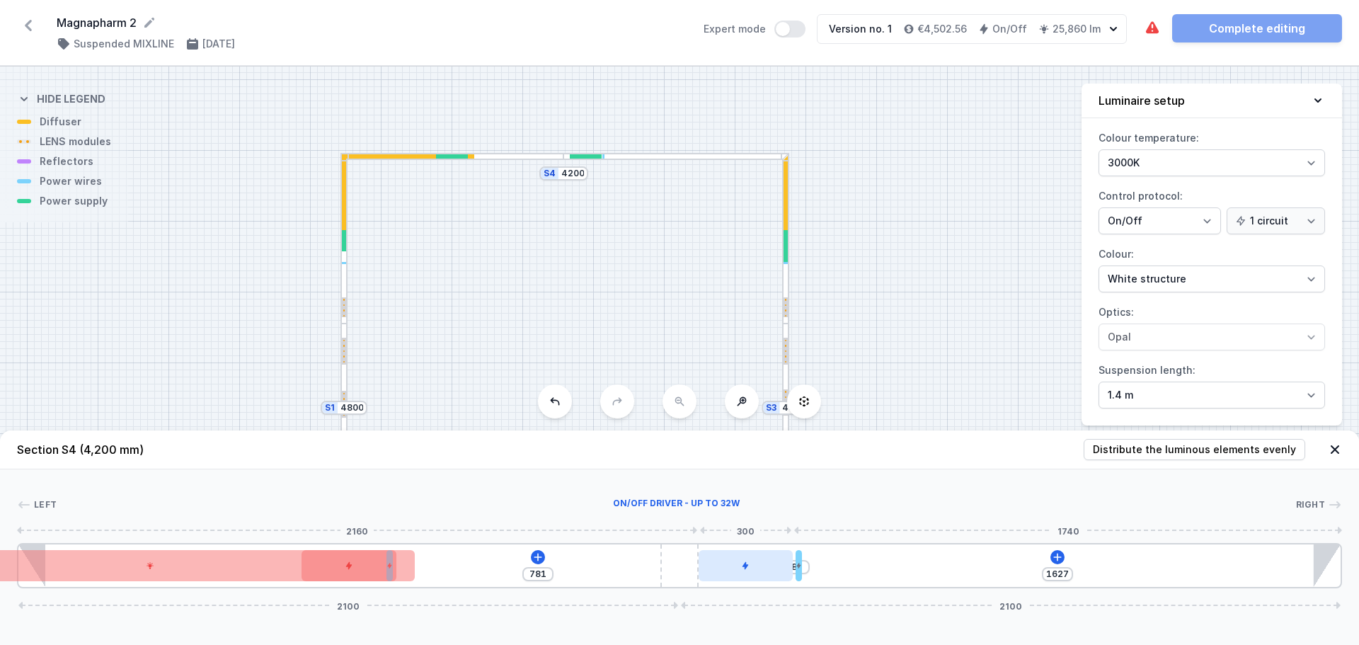
click at [758, 570] on div at bounding box center [746, 565] width 94 height 31
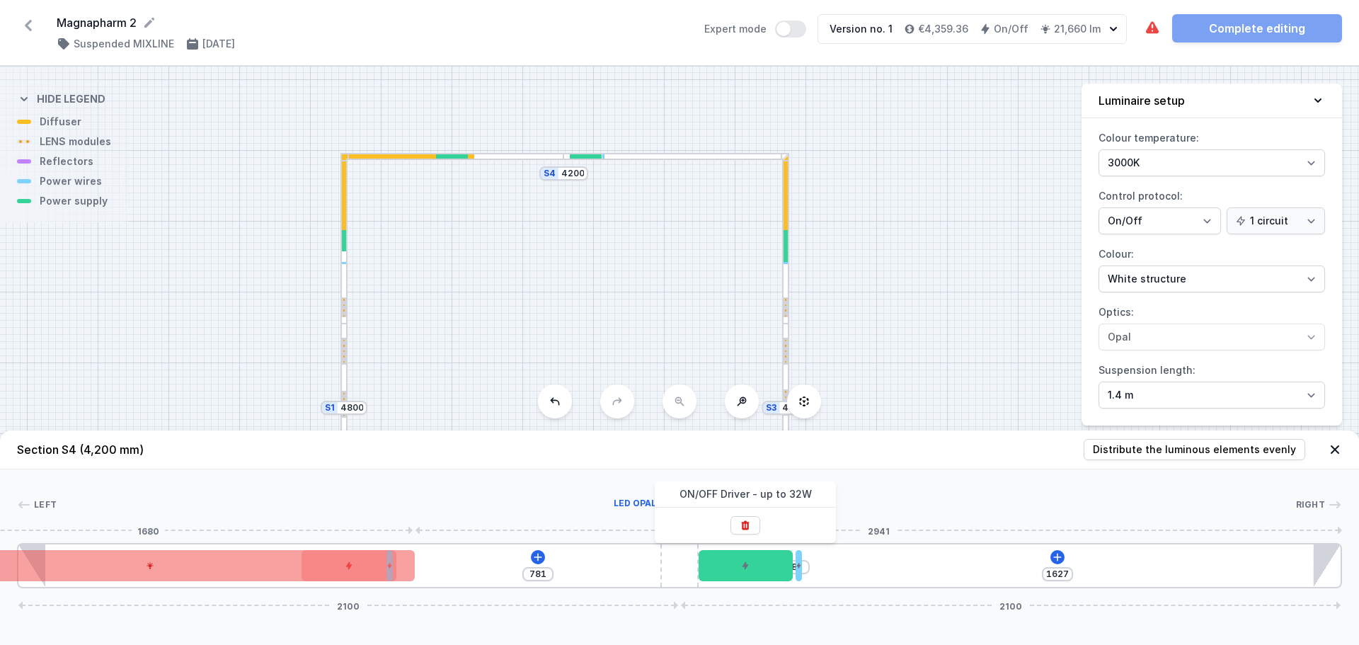
click at [256, 573] on div at bounding box center [150, 565] width 529 height 31
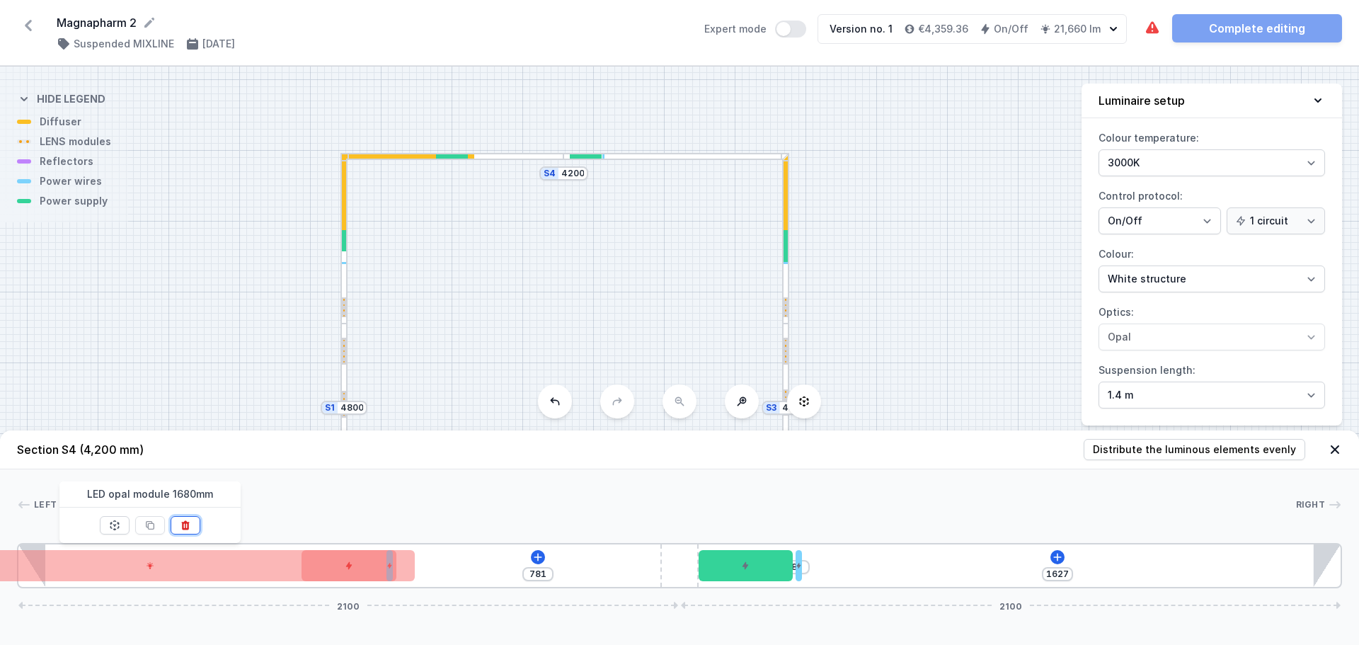
click at [188, 521] on icon at bounding box center [185, 525] width 11 height 11
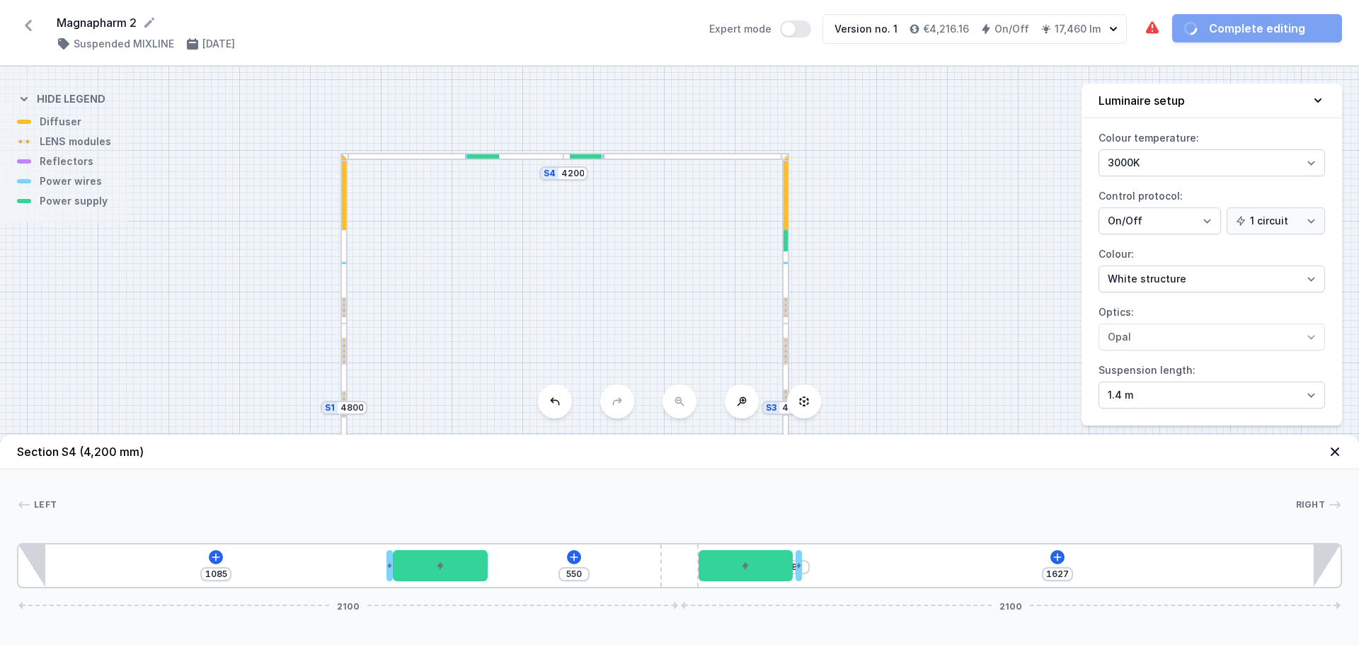
drag, startPoint x: 399, startPoint y: 566, endPoint x: 496, endPoint y: 566, distance: 96.3
click at [496, 566] on div "1085 550 8 1627 2100 2100" at bounding box center [679, 565] width 1325 height 45
click at [215, 555] on icon at bounding box center [215, 557] width 11 height 11
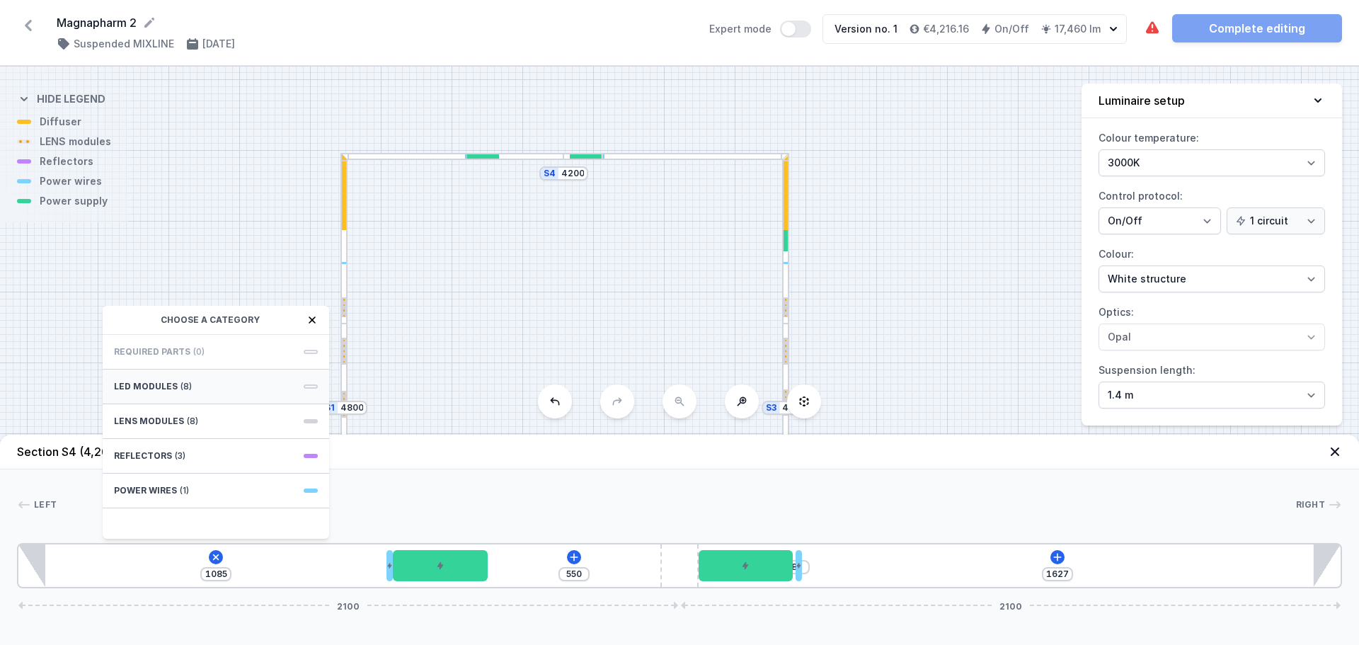
click at [198, 389] on div "LED modules (8)" at bounding box center [216, 387] width 227 height 35
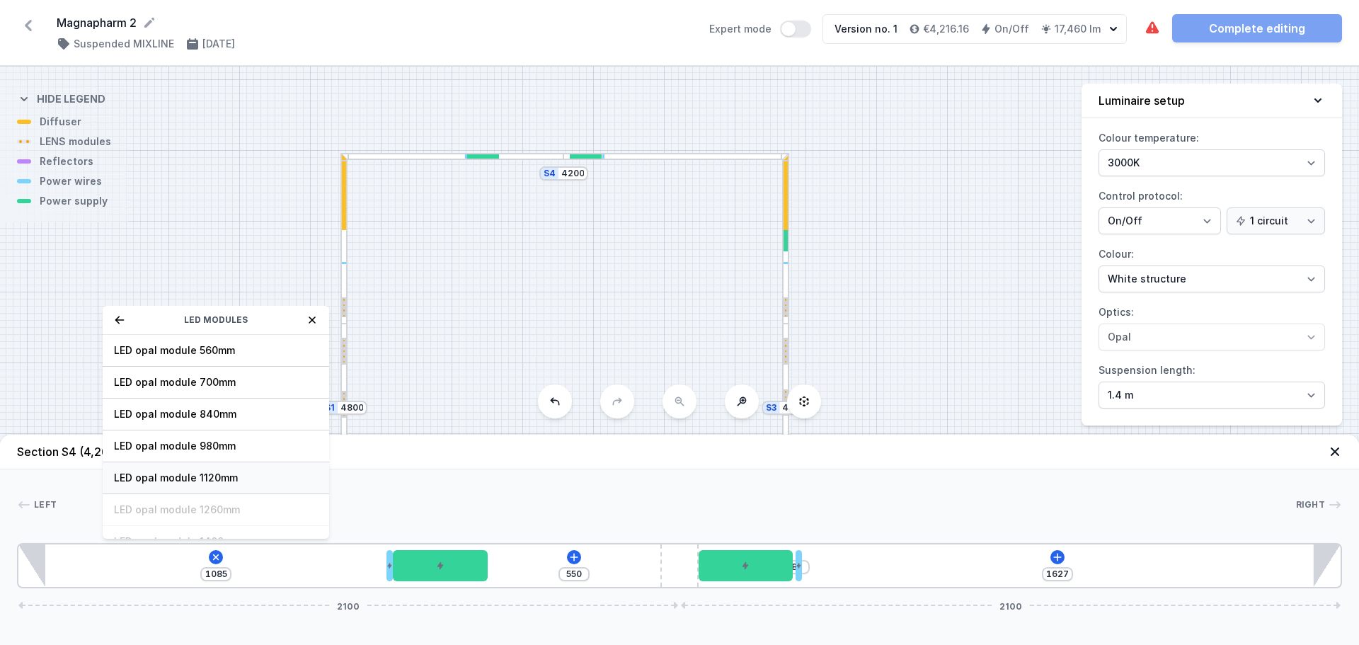
click at [241, 481] on span "LED opal module 1120mm" at bounding box center [216, 478] width 204 height 14
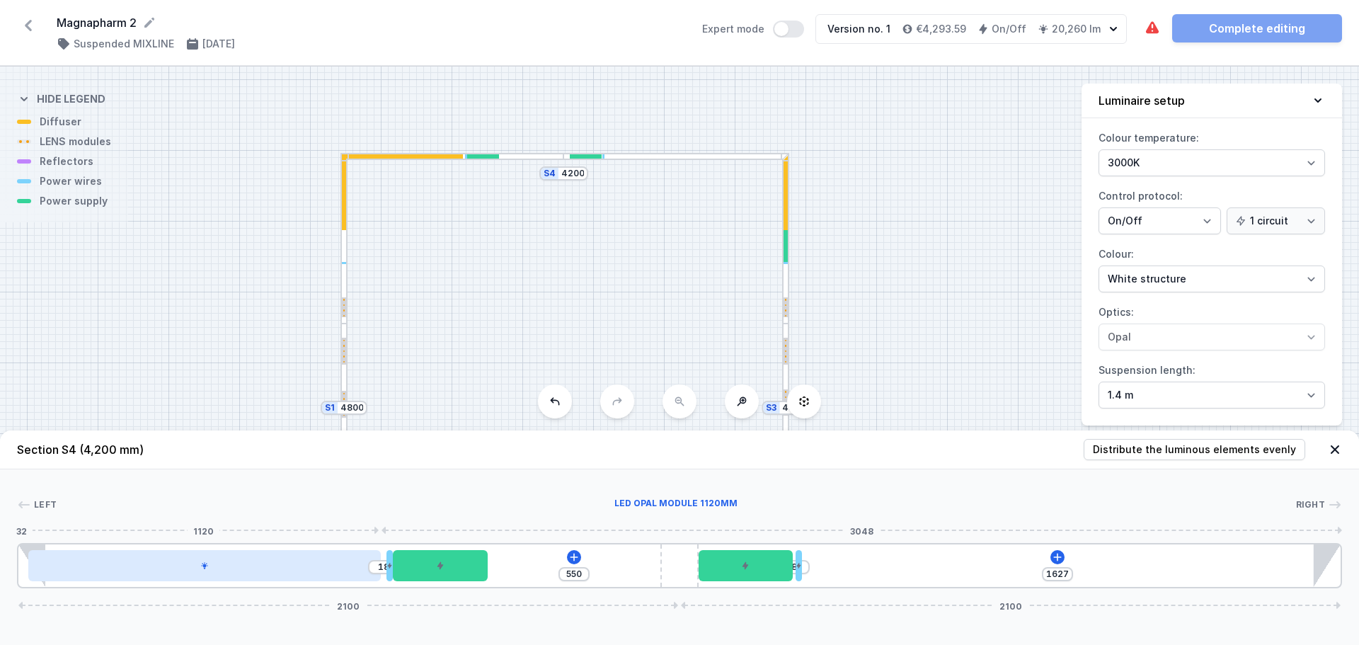
drag, startPoint x: 324, startPoint y: 572, endPoint x: 277, endPoint y: 571, distance: 47.5
click at [277, 571] on div at bounding box center [204, 565] width 353 height 31
click at [279, 565] on div at bounding box center [204, 565] width 353 height 31
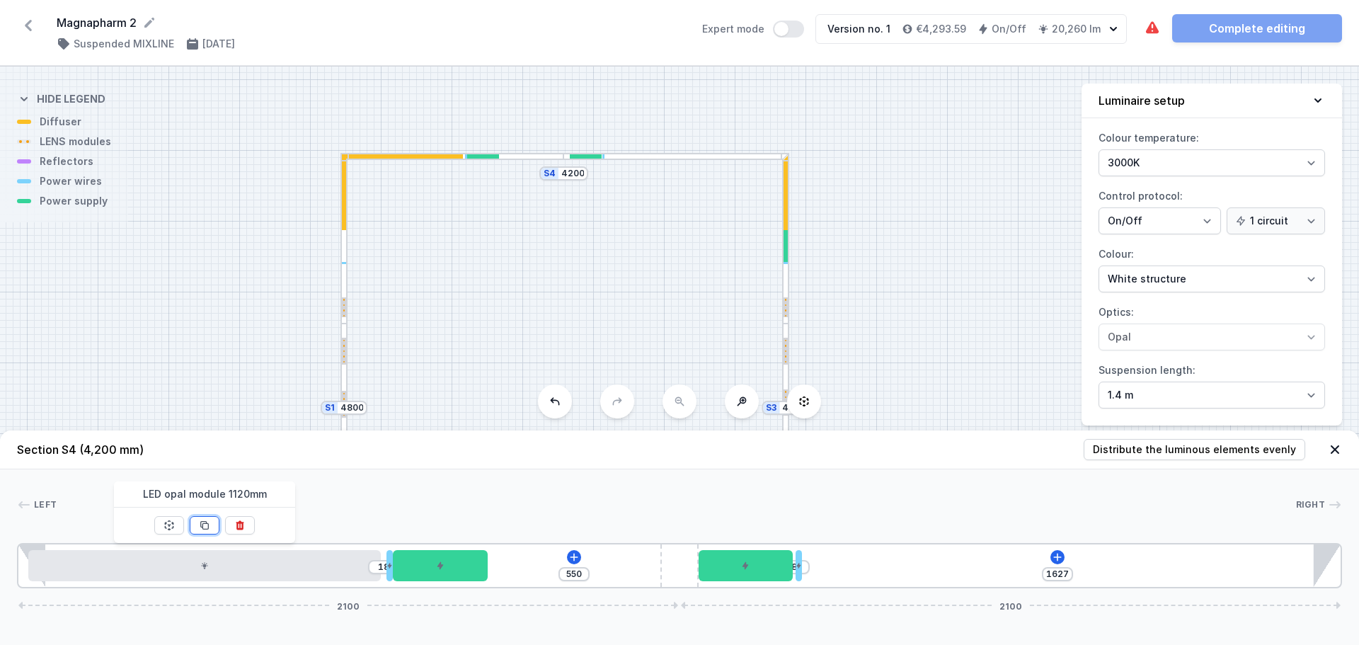
drag, startPoint x: 208, startPoint y: 523, endPoint x: 359, endPoint y: 535, distance: 151.3
click at [209, 523] on icon at bounding box center [204, 525] width 11 height 11
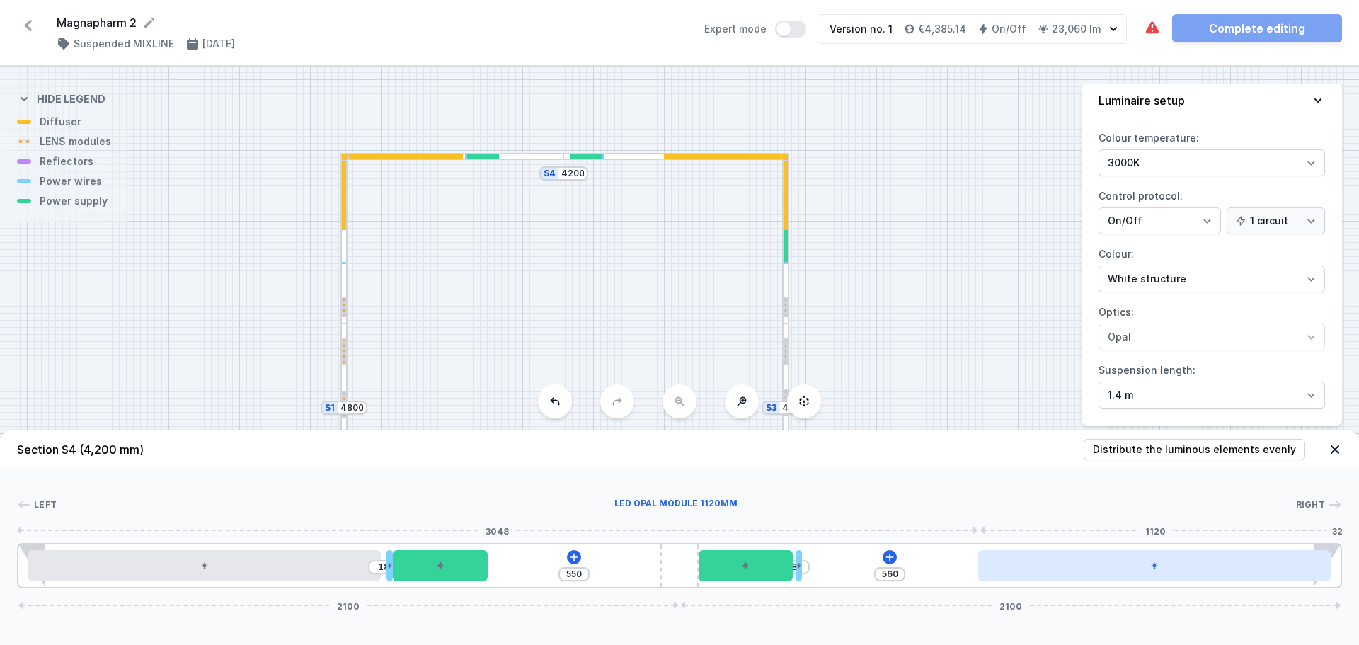
drag, startPoint x: 970, startPoint y: 572, endPoint x: 1219, endPoint y: 555, distance: 249.8
click at [1219, 555] on div at bounding box center [1155, 565] width 353 height 31
drag, startPoint x: 800, startPoint y: 569, endPoint x: 983, endPoint y: 567, distance: 183.4
click at [984, 567] on div "18 550 568 2100 2100" at bounding box center [679, 565] width 1325 height 45
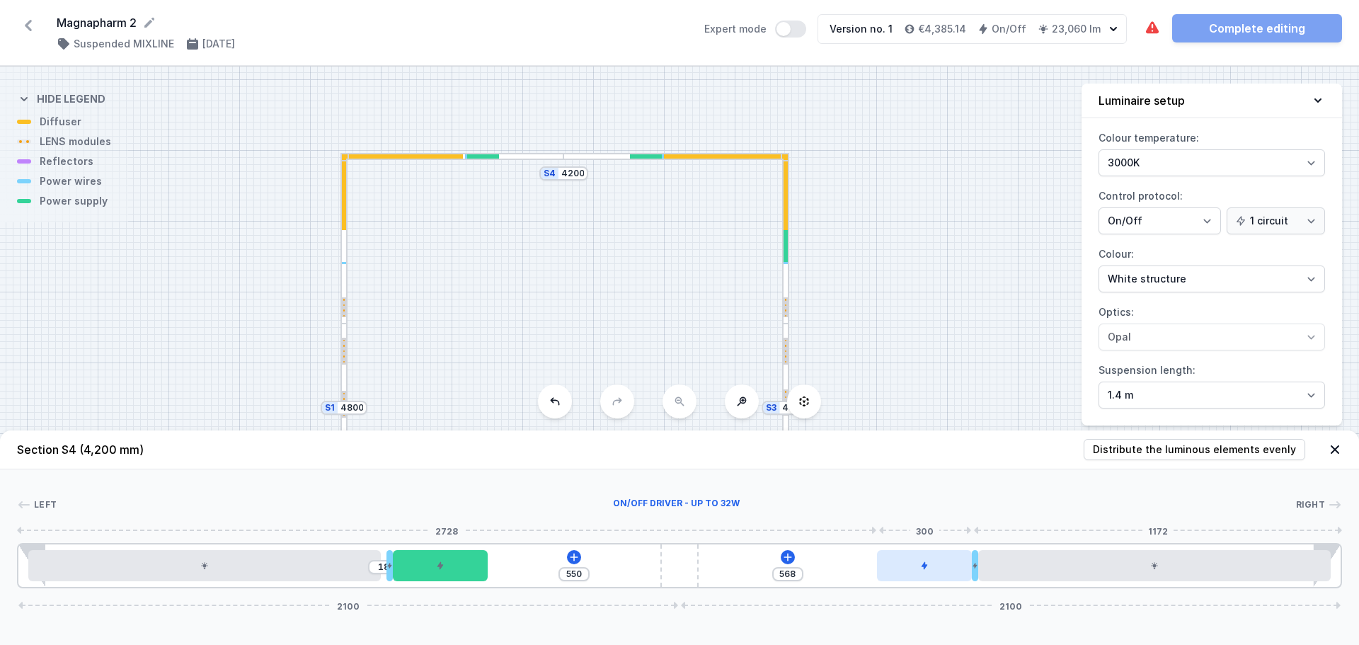
drag, startPoint x: 916, startPoint y: 569, endPoint x: 937, endPoint y: 571, distance: 21.3
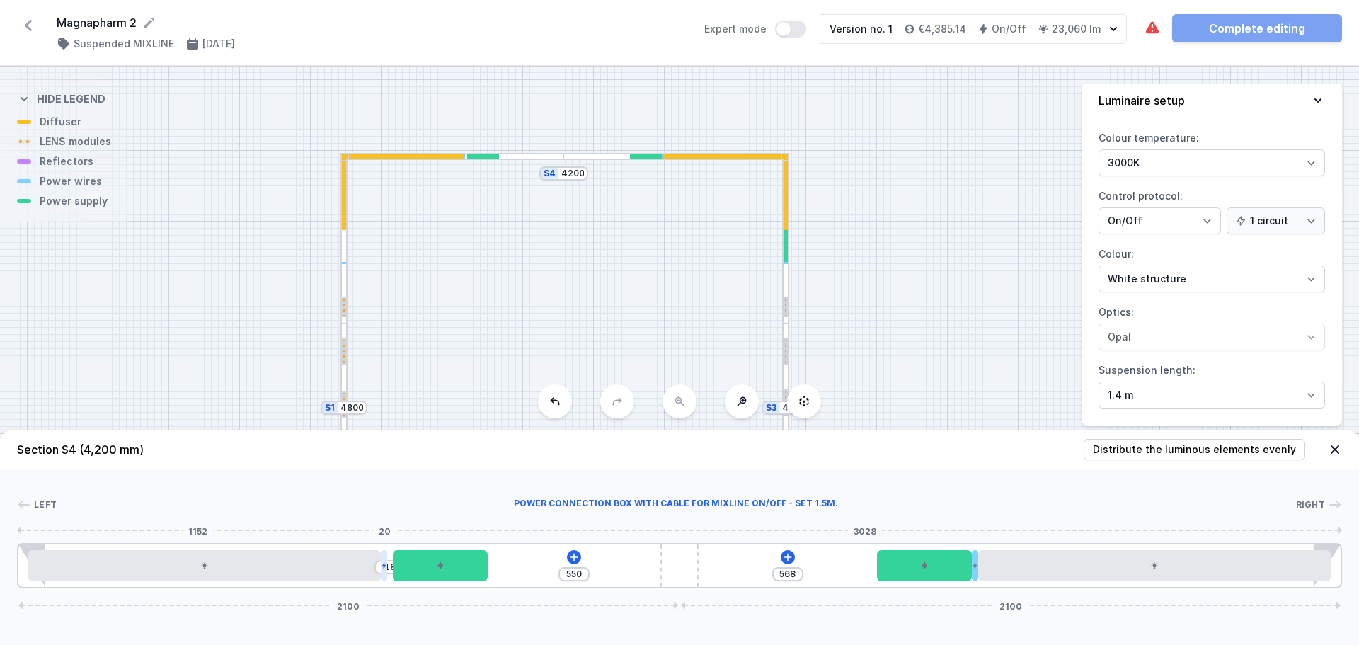
click at [383, 564] on icon at bounding box center [384, 565] width 6 height 8
drag, startPoint x: 433, startPoint y: 565, endPoint x: 419, endPoint y: 566, distance: 14.2
click at [419, 566] on div at bounding box center [434, 565] width 94 height 31
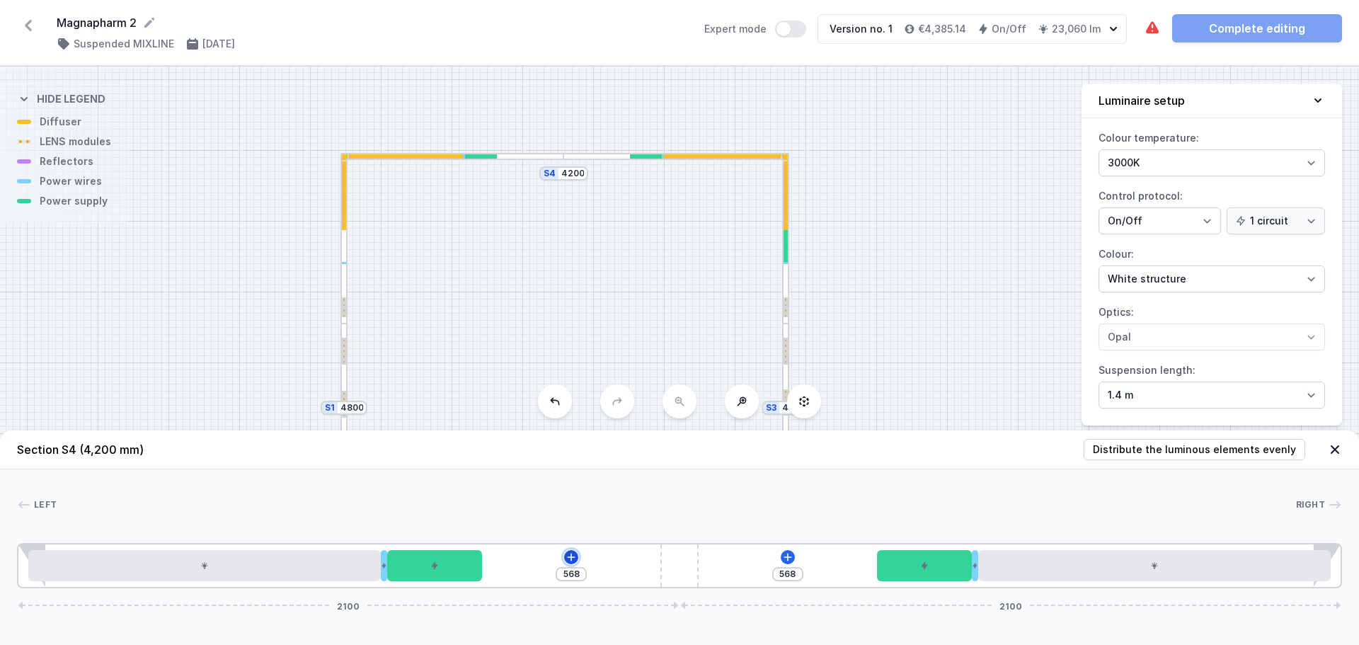
click at [567, 560] on icon at bounding box center [571, 557] width 11 height 11
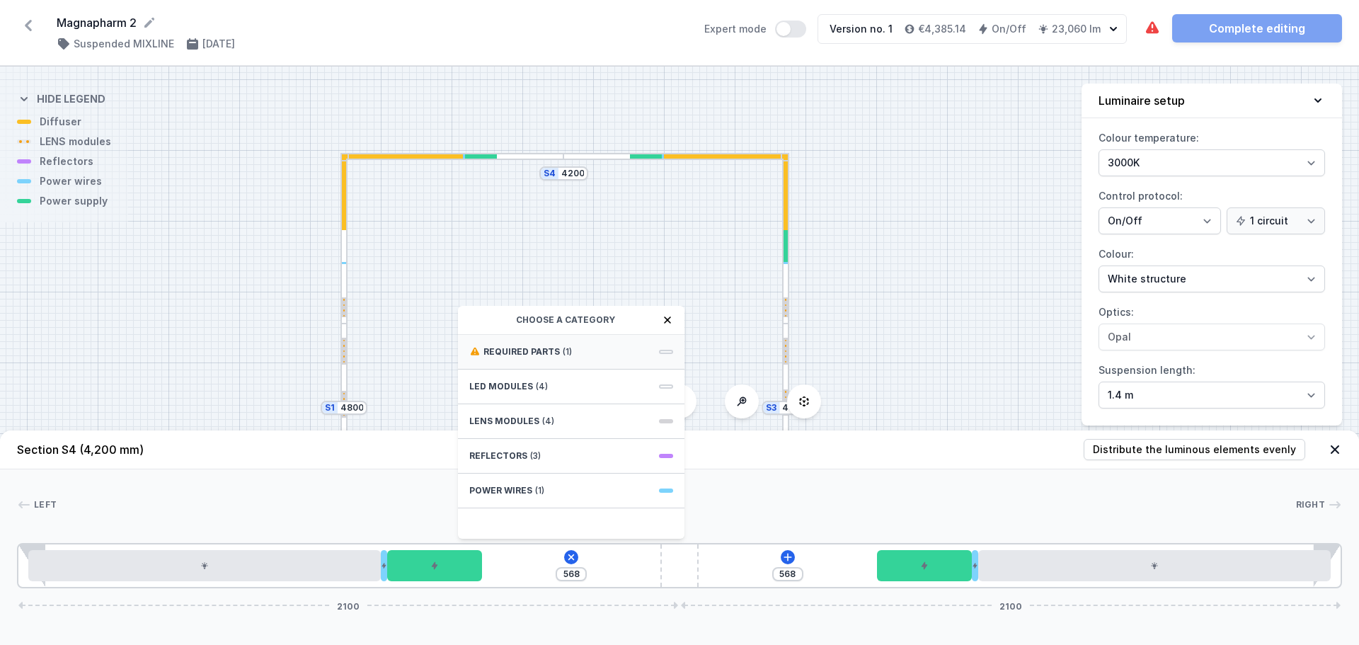
click at [565, 358] on div "Required parts (1)" at bounding box center [571, 352] width 227 height 35
click at [566, 351] on span "ON/OFF Driver - up to 32W" at bounding box center [571, 350] width 204 height 14
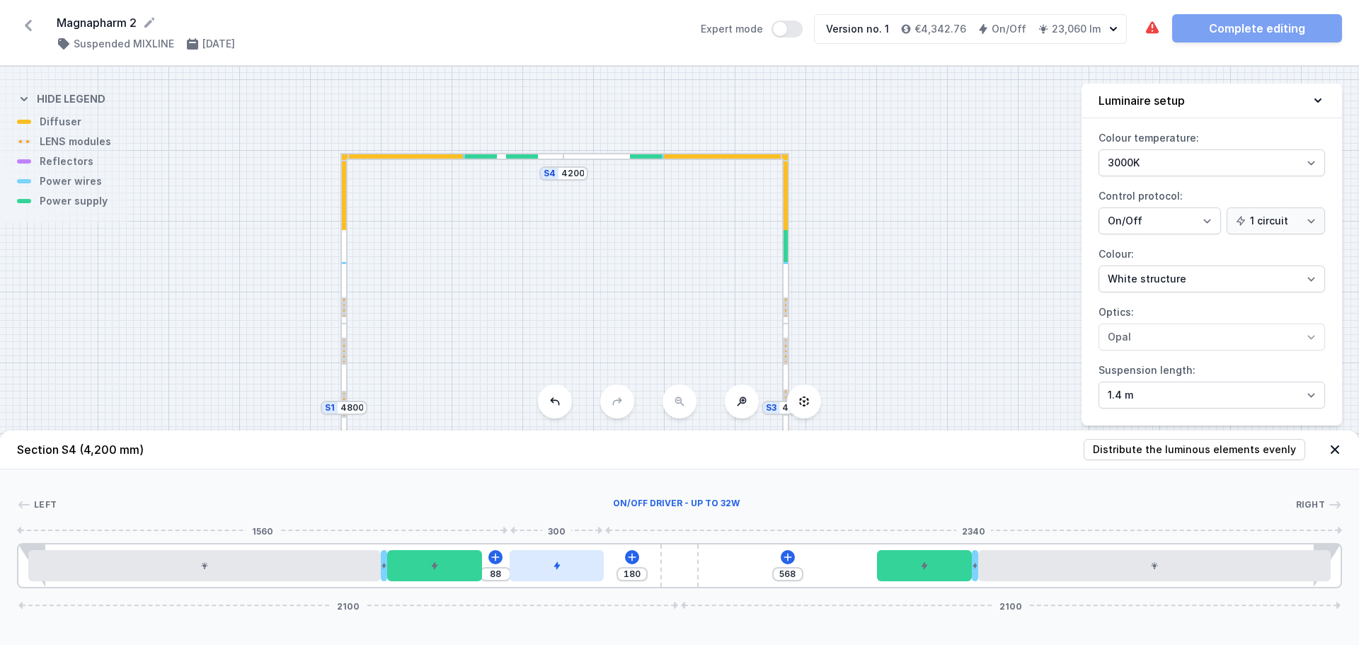
drag, startPoint x: 525, startPoint y: 566, endPoint x: 552, endPoint y: 564, distance: 26.2
click at [552, 564] on div at bounding box center [557, 565] width 94 height 31
click at [632, 556] on icon at bounding box center [633, 557] width 8 height 8
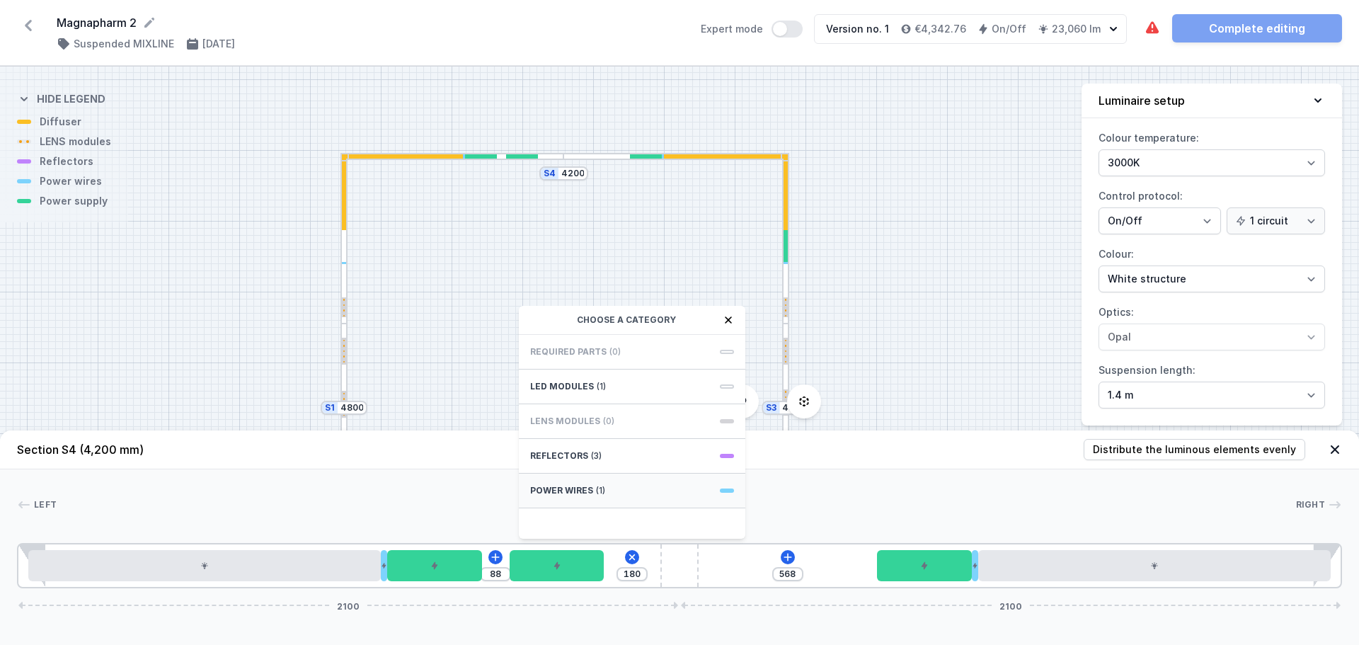
click at [606, 482] on div "Power wires (1)" at bounding box center [632, 491] width 227 height 35
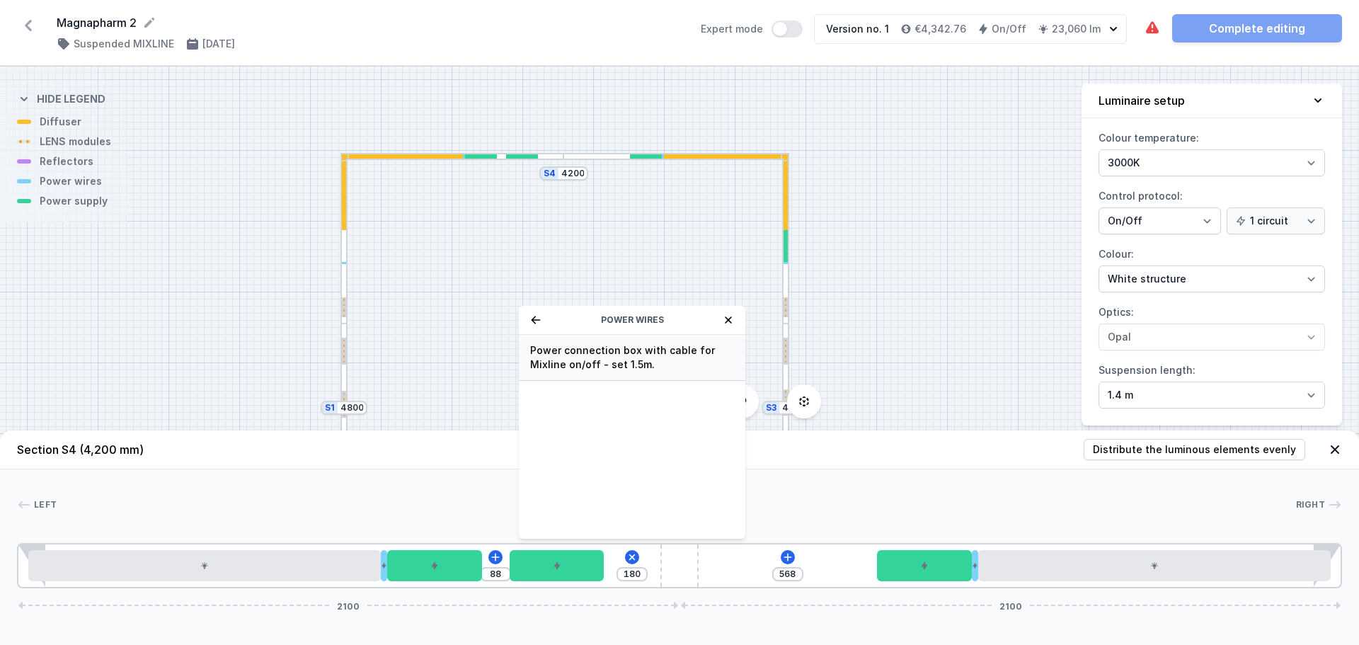
click at [615, 359] on span "Power connection box with cable for Mixline on/off - set 1.5m." at bounding box center [632, 357] width 204 height 28
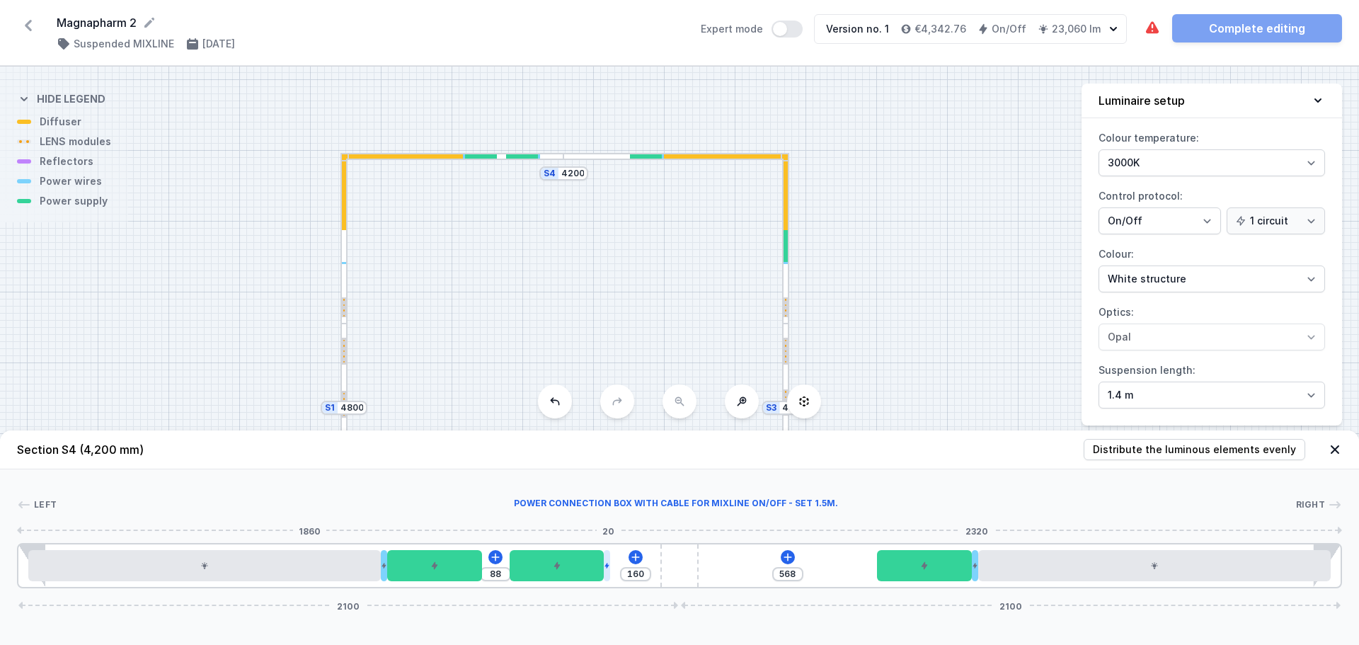
click at [604, 562] on icon at bounding box center [607, 565] width 6 height 8
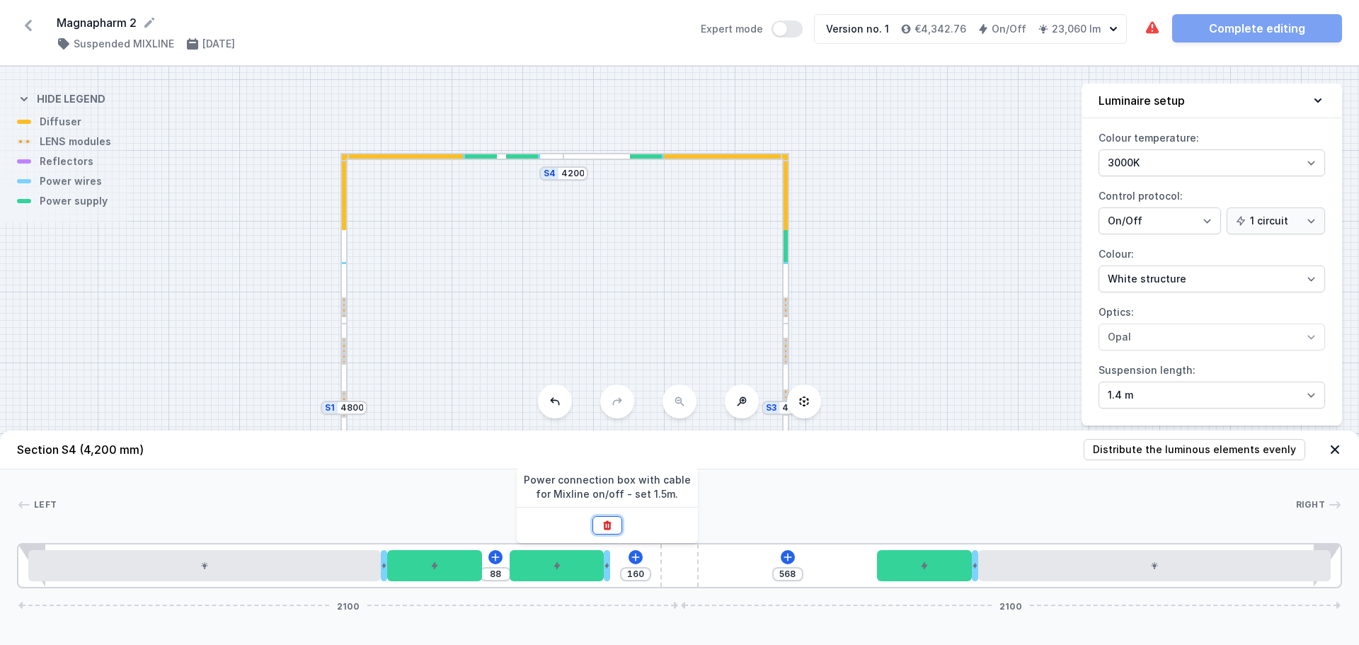
click at [615, 532] on button at bounding box center [608, 525] width 30 height 18
click at [633, 557] on icon at bounding box center [633, 557] width 8 height 8
click at [935, 450] on header "Section S4 (4,200 mm) Distribute the luminous elements evenly" at bounding box center [679, 449] width 1359 height 39
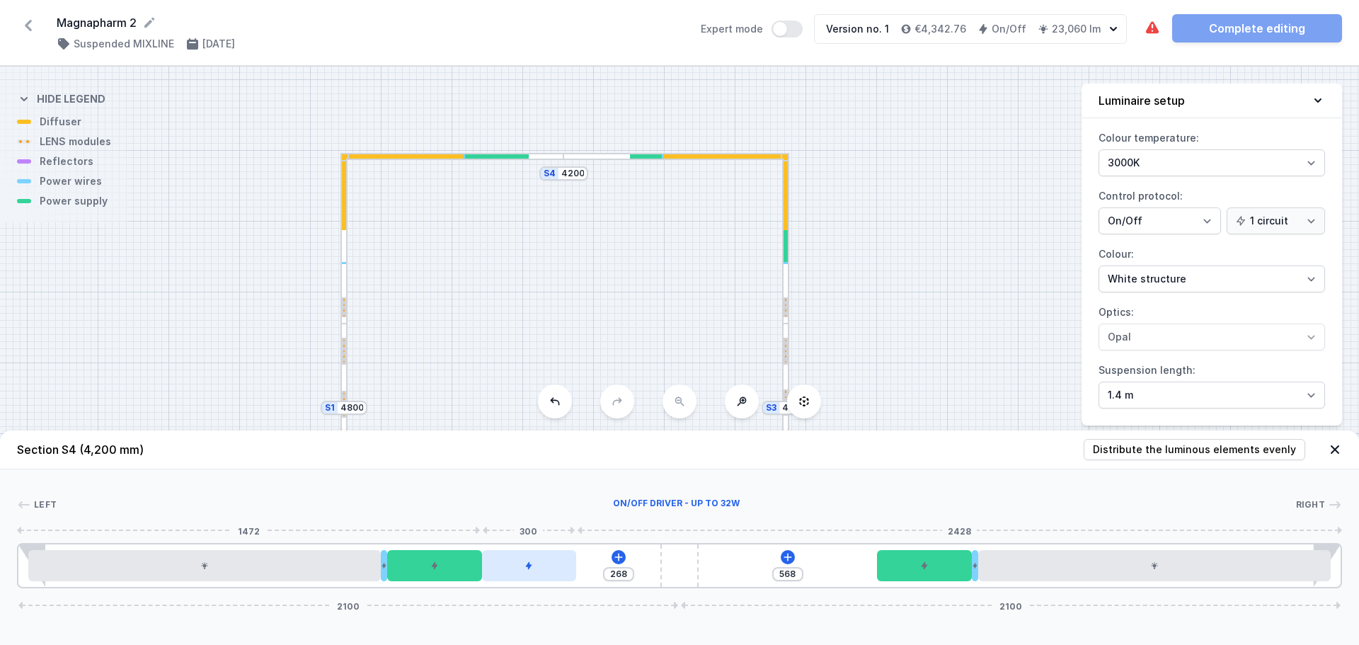
drag, startPoint x: 567, startPoint y: 568, endPoint x: 548, endPoint y: 568, distance: 19.1
click at [548, 568] on div at bounding box center [529, 565] width 94 height 31
click at [620, 555] on icon at bounding box center [618, 557] width 11 height 11
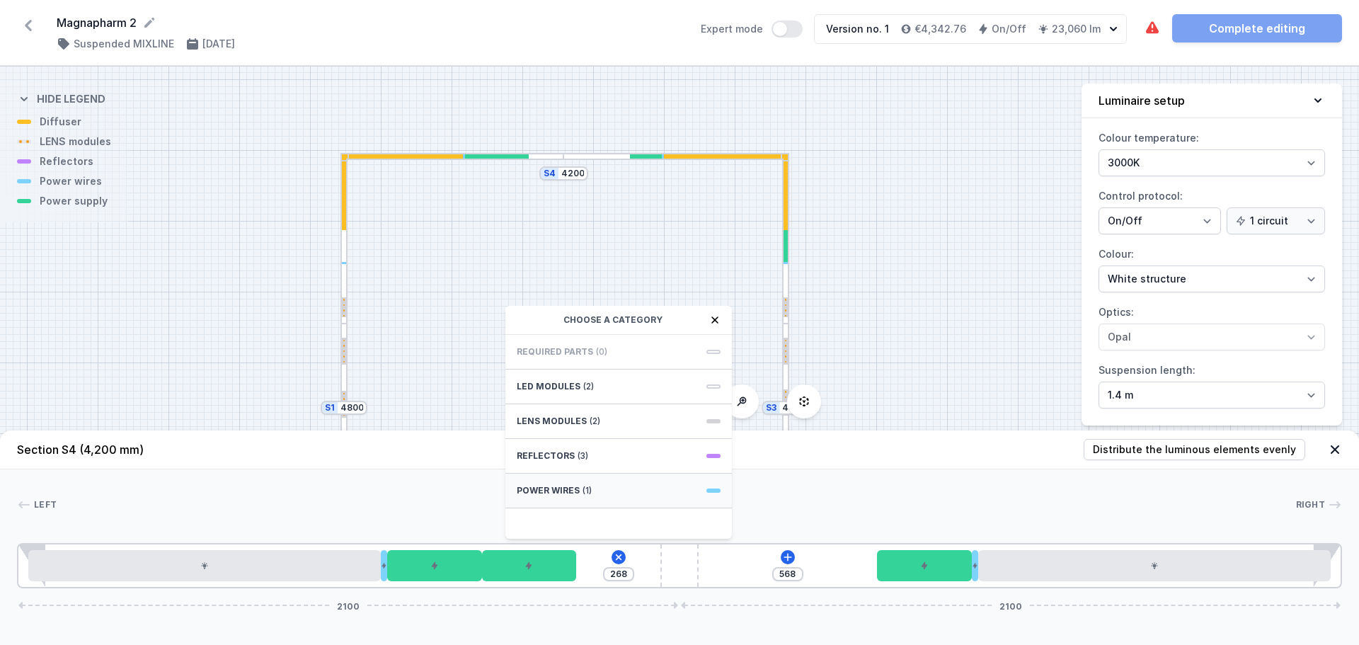
click at [604, 491] on div "Power wires (1)" at bounding box center [619, 491] width 227 height 35
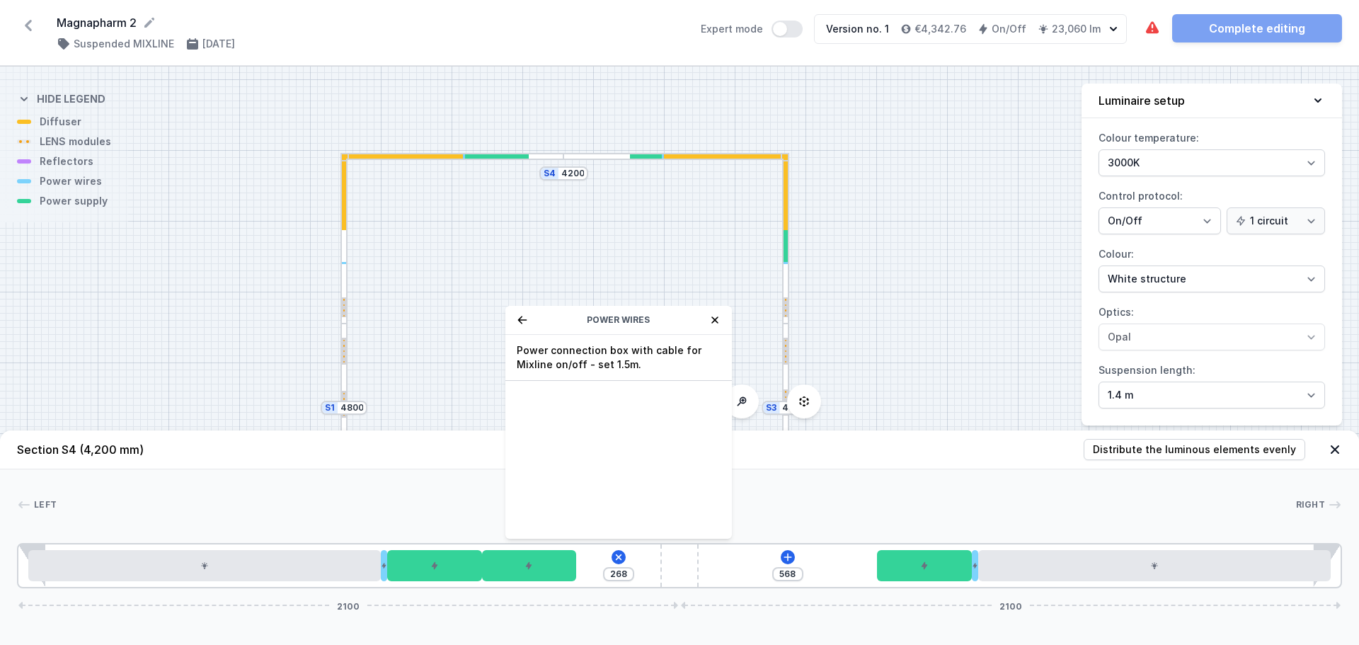
click at [622, 368] on span "Power connection box with cable for Mixline on/off - set 1.5m." at bounding box center [619, 357] width 204 height 28
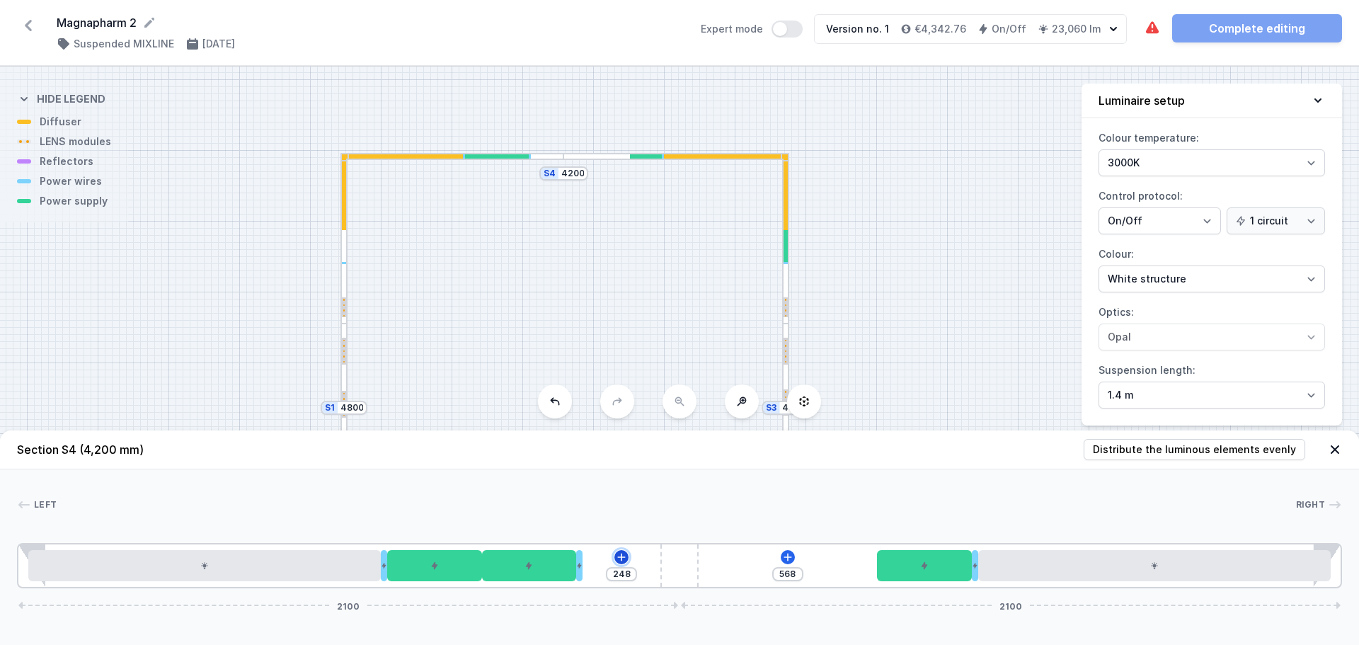
click at [615, 559] on button at bounding box center [622, 557] width 14 height 14
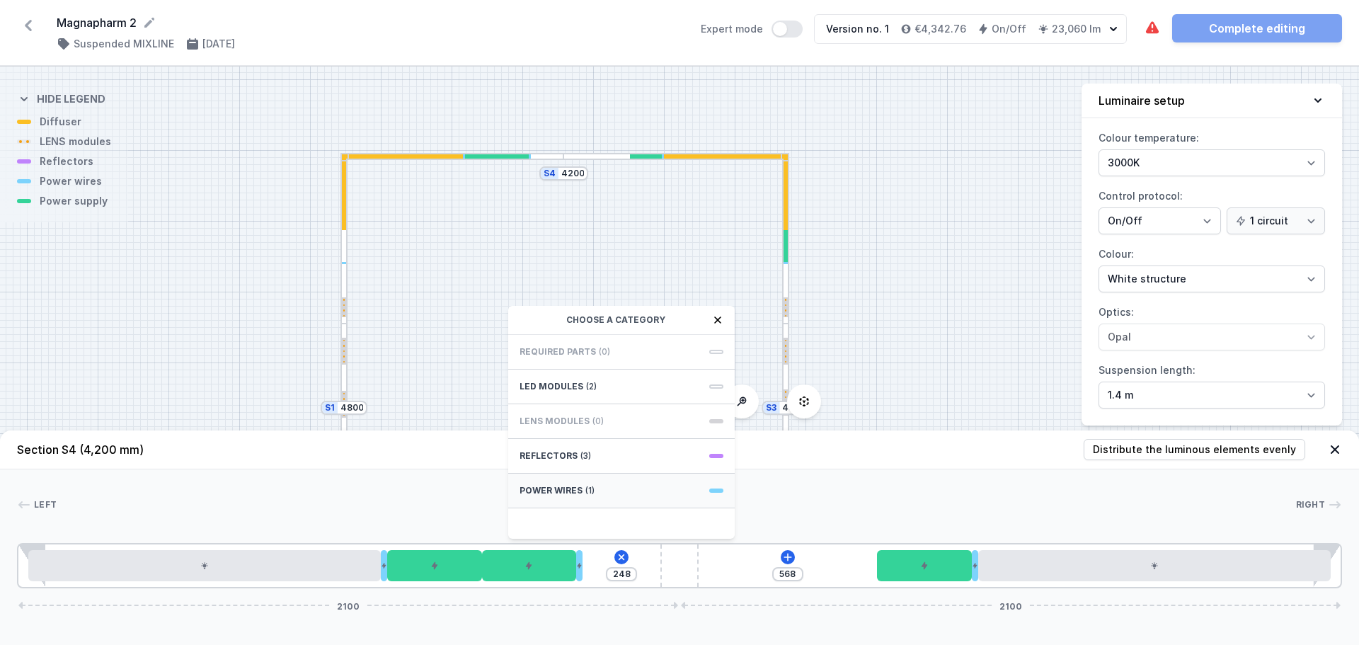
click at [600, 490] on div "Power wires (1)" at bounding box center [621, 491] width 227 height 35
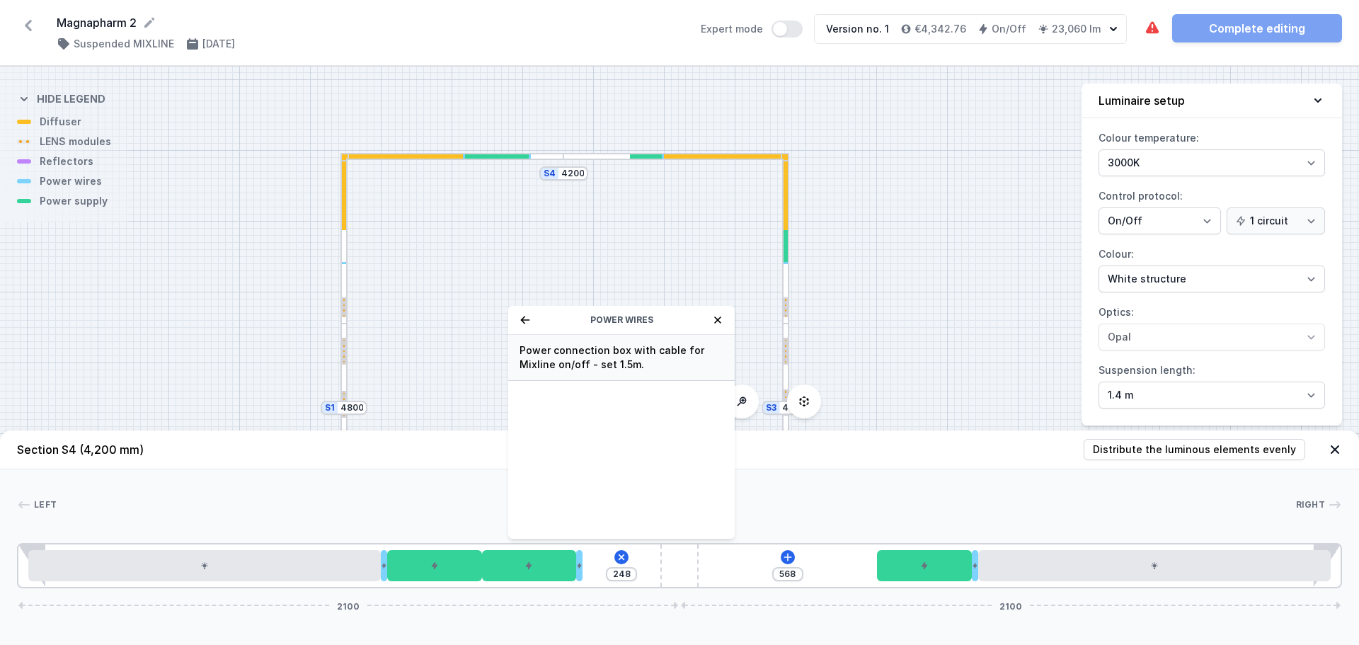
click at [603, 356] on span "Power connection box with cable for Mixline on/off - set 1.5m." at bounding box center [622, 357] width 204 height 28
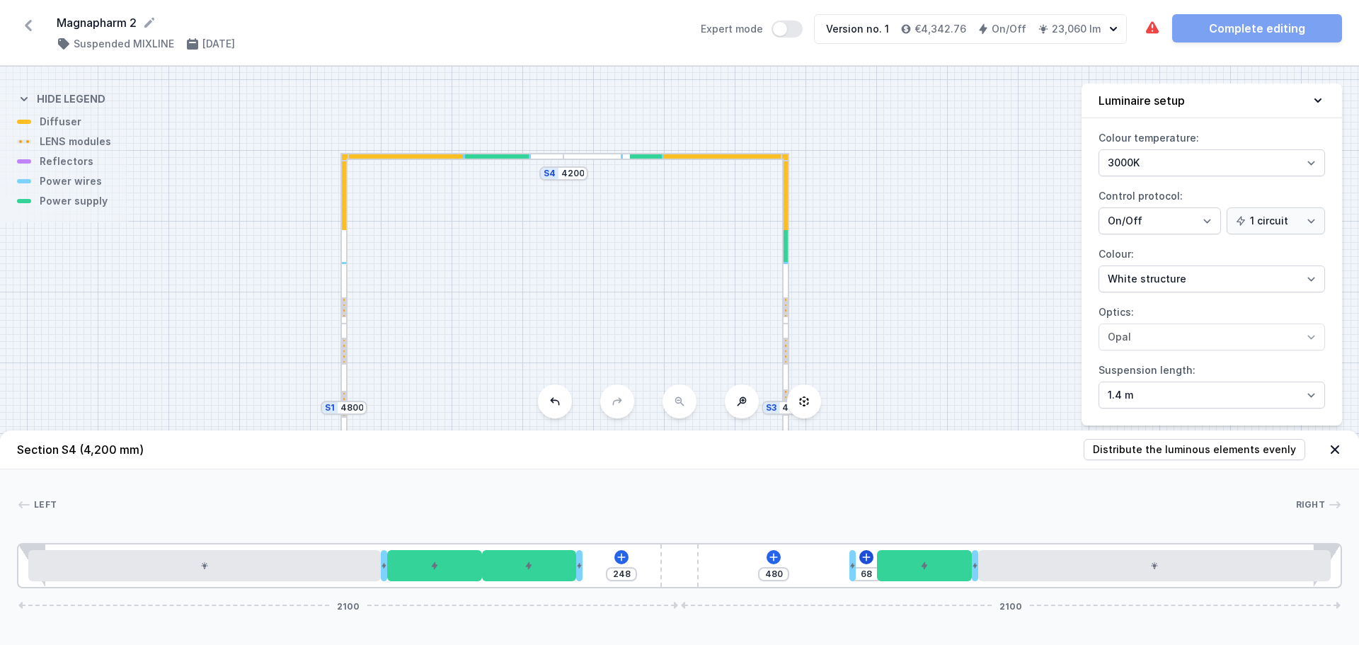
drag, startPoint x: 586, startPoint y: 561, endPoint x: 868, endPoint y: 557, distance: 281.8
click at [868, 557] on icon at bounding box center [867, 557] width 8 height 8
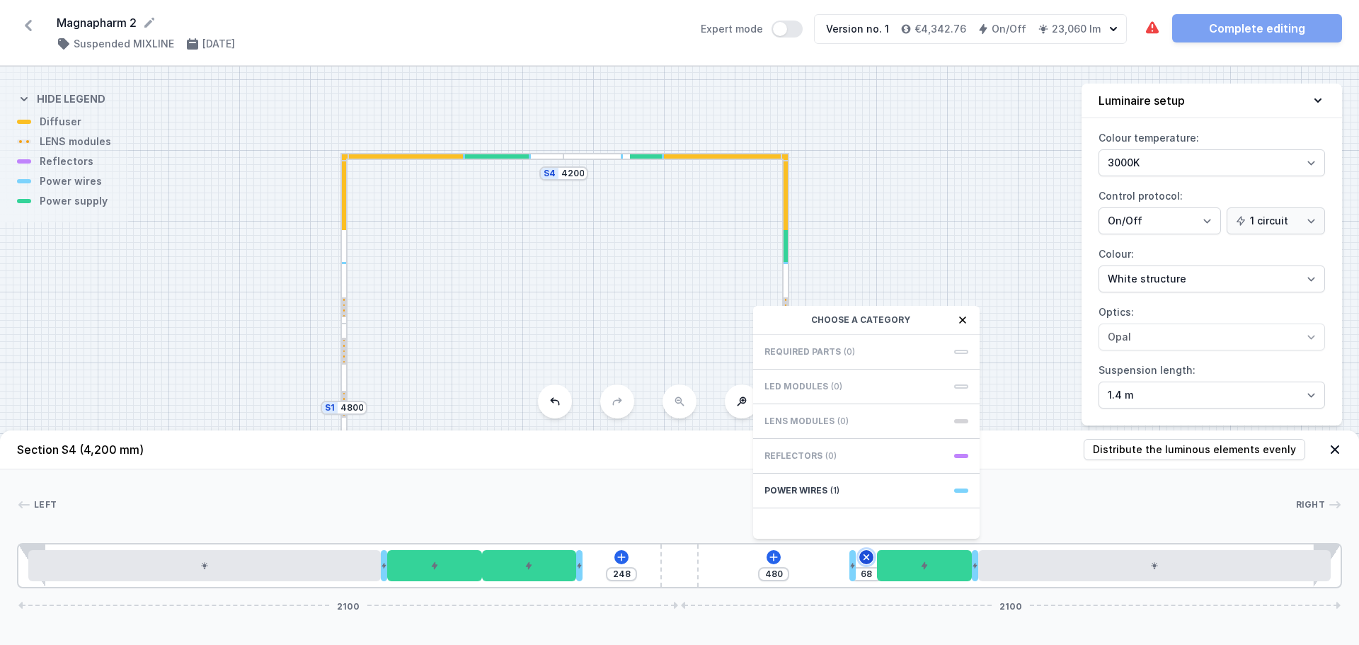
click at [869, 554] on icon at bounding box center [867, 557] width 16 height 16
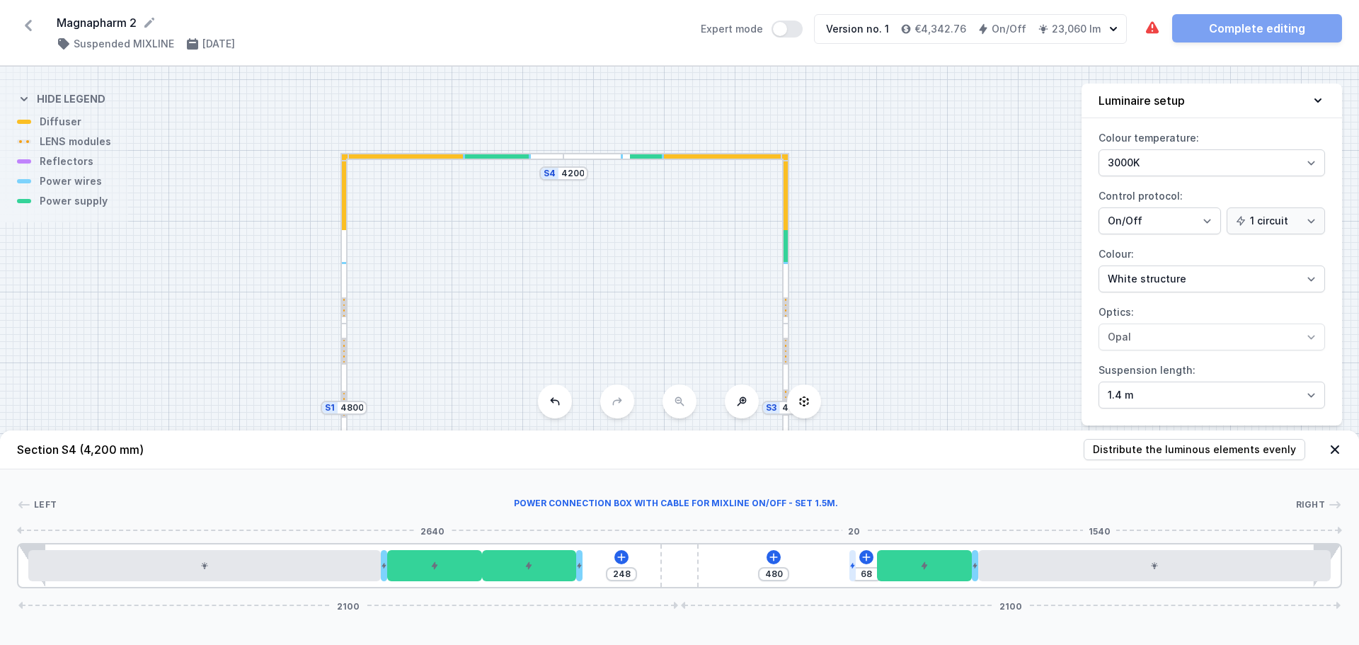
click at [854, 565] on icon at bounding box center [852, 566] width 4 height 6
click at [867, 557] on icon at bounding box center [867, 557] width 8 height 8
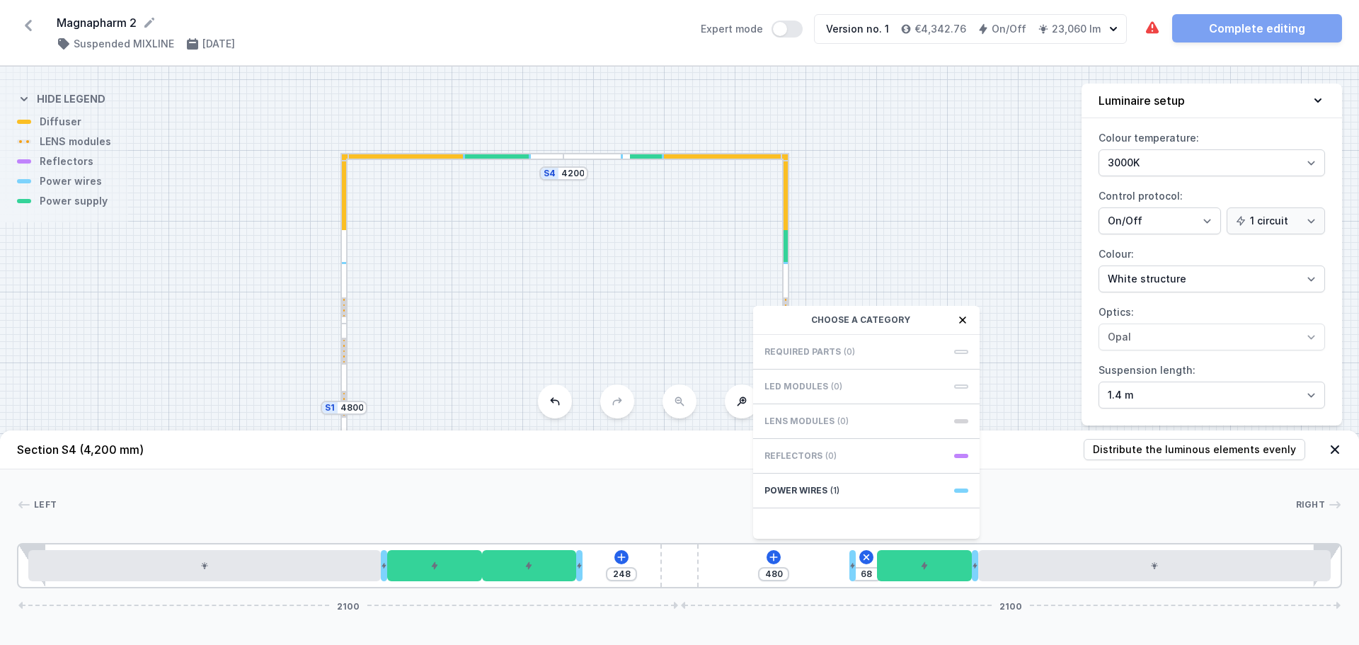
click at [799, 530] on div "Required parts (0) LED modules (0) LENS modules (0) Reflectors (0) Power wires …" at bounding box center [866, 437] width 227 height 204
drag, startPoint x: 661, startPoint y: 417, endPoint x: 748, endPoint y: 484, distance: 109.0
click at [663, 420] on div "S4 4200 S3 4800 S2 4200 S1 4800" at bounding box center [679, 356] width 1359 height 578
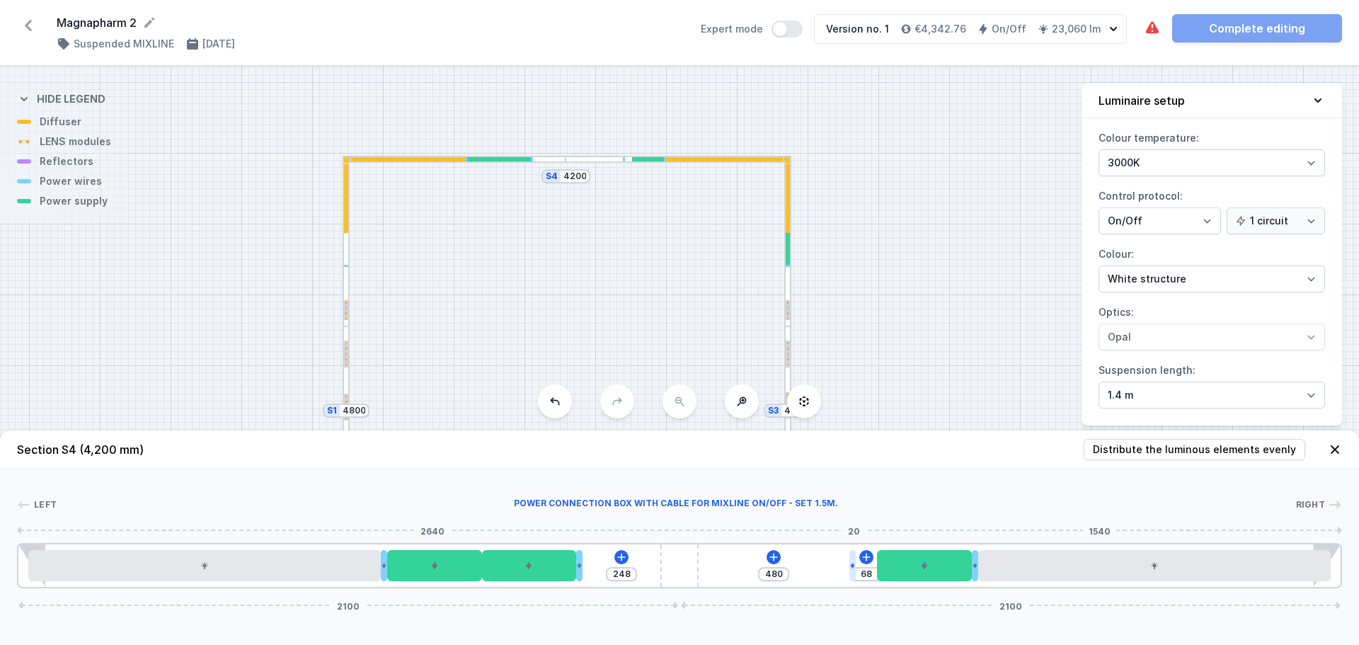
click at [855, 563] on icon at bounding box center [853, 565] width 6 height 8
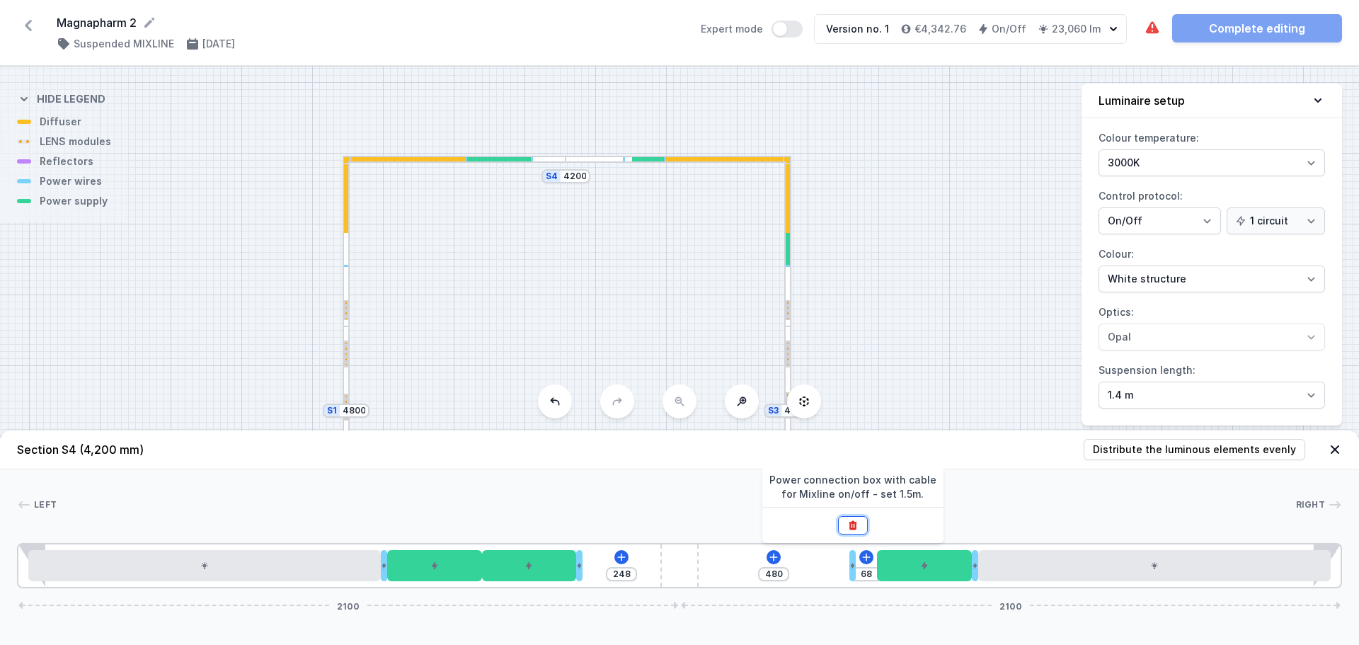
click at [853, 527] on icon at bounding box center [853, 525] width 8 height 9
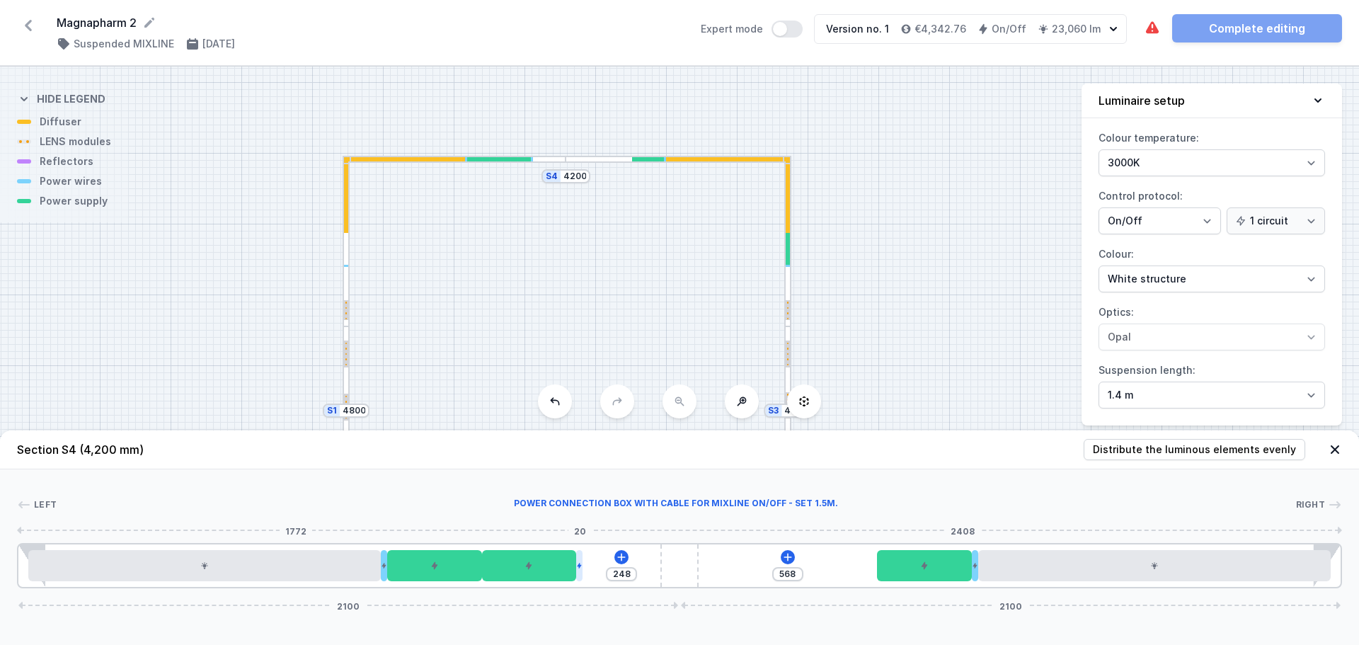
click at [581, 568] on icon at bounding box center [579, 565] width 6 height 8
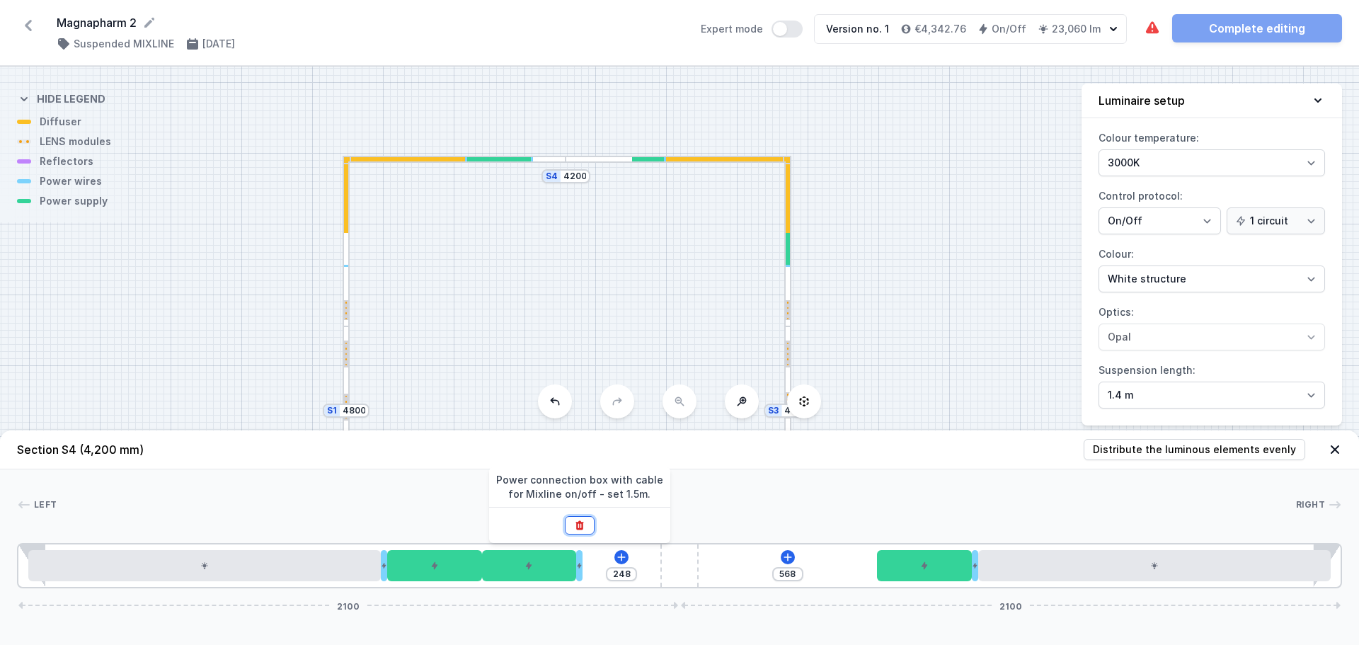
click at [586, 527] on button at bounding box center [580, 525] width 30 height 18
click at [789, 284] on div at bounding box center [788, 241] width 7 height 171
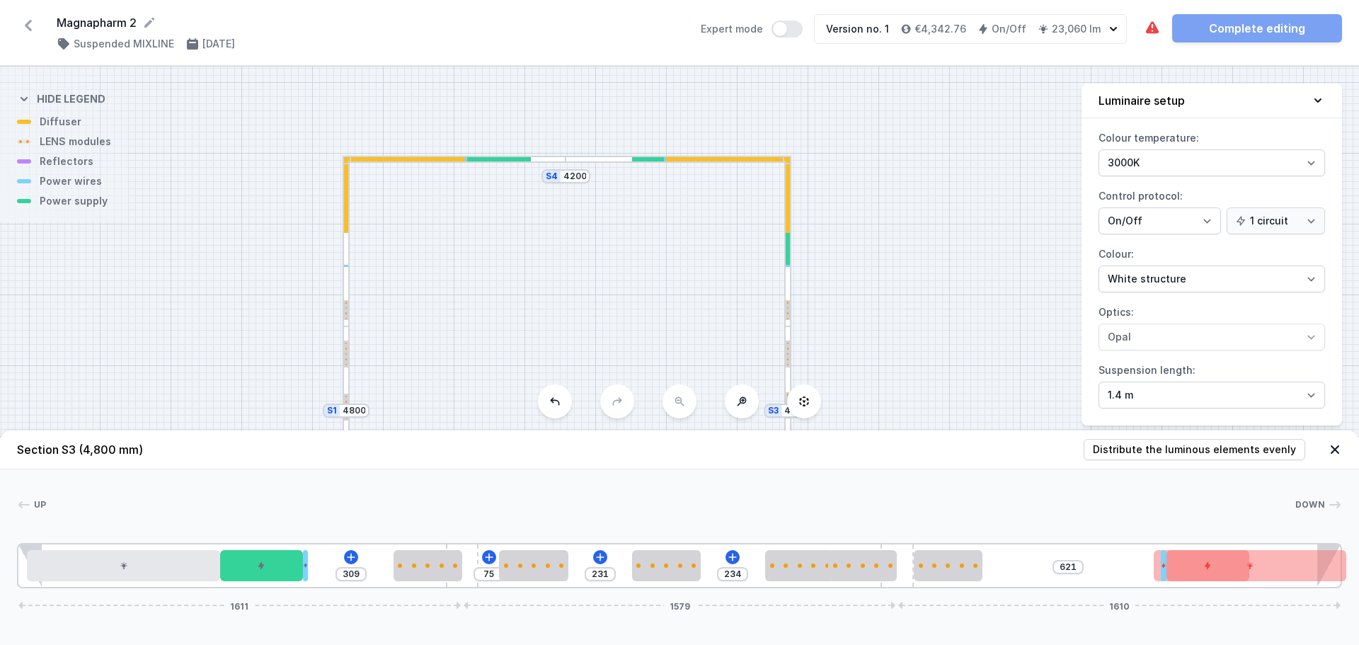
click at [789, 284] on div at bounding box center [788, 241] width 7 height 171
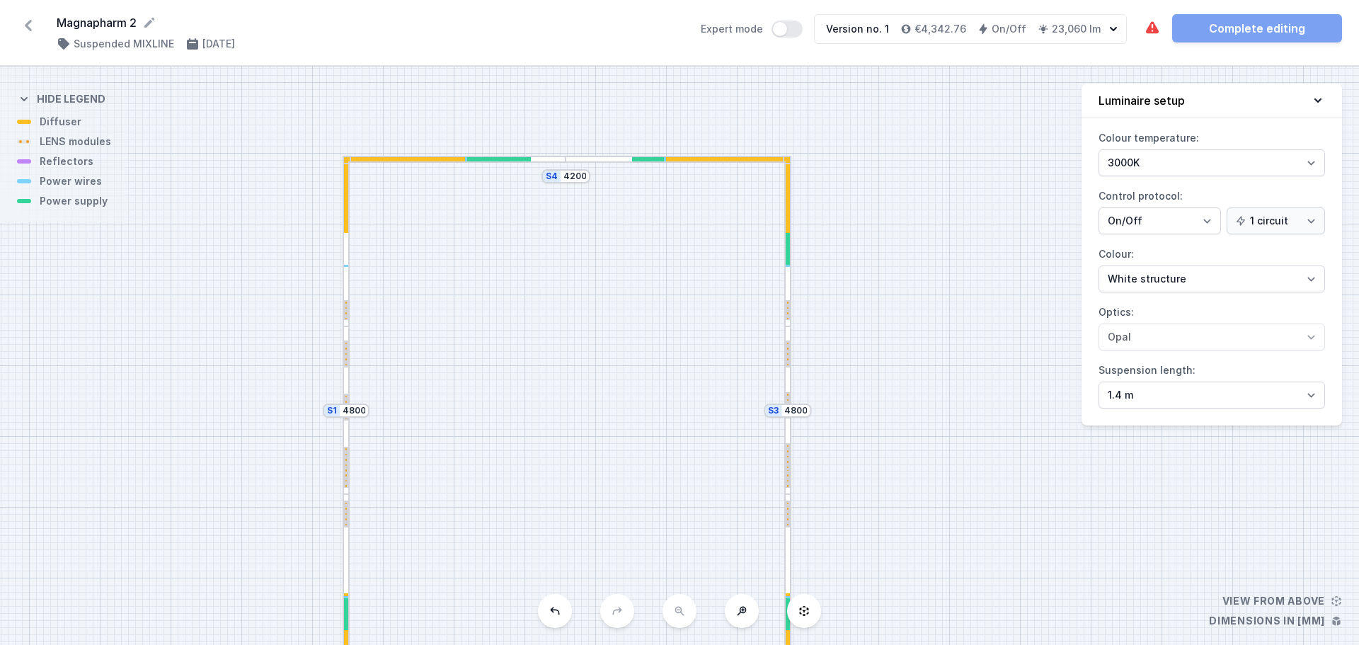
click at [789, 278] on div at bounding box center [788, 241] width 7 height 171
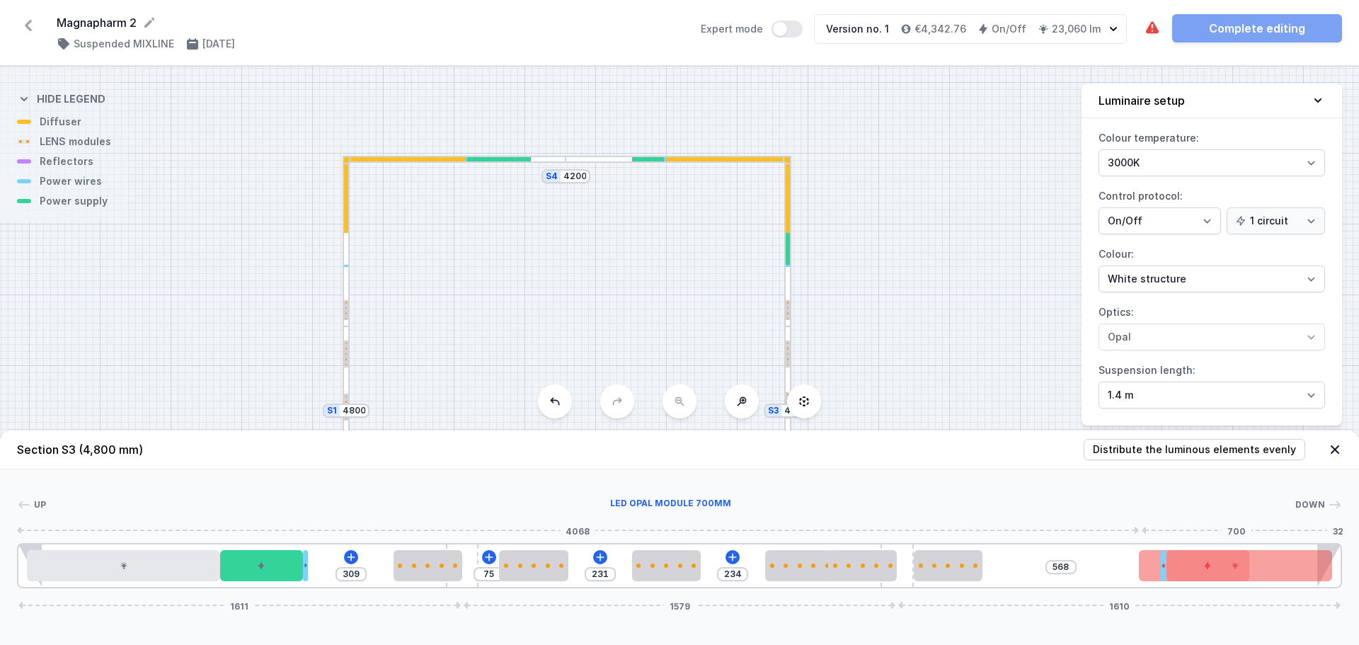
drag, startPoint x: 1265, startPoint y: 574, endPoint x: 1256, endPoint y: 574, distance: 9.2
click at [1256, 574] on div at bounding box center [1235, 565] width 193 height 31
drag, startPoint x: 1250, startPoint y: 571, endPoint x: 1278, endPoint y: 571, distance: 28.3
click at [1278, 571] on div "309 75 231 234 568 1611 1579 1610" at bounding box center [679, 565] width 1325 height 45
drag, startPoint x: 1161, startPoint y: 570, endPoint x: 1145, endPoint y: 563, distance: 17.8
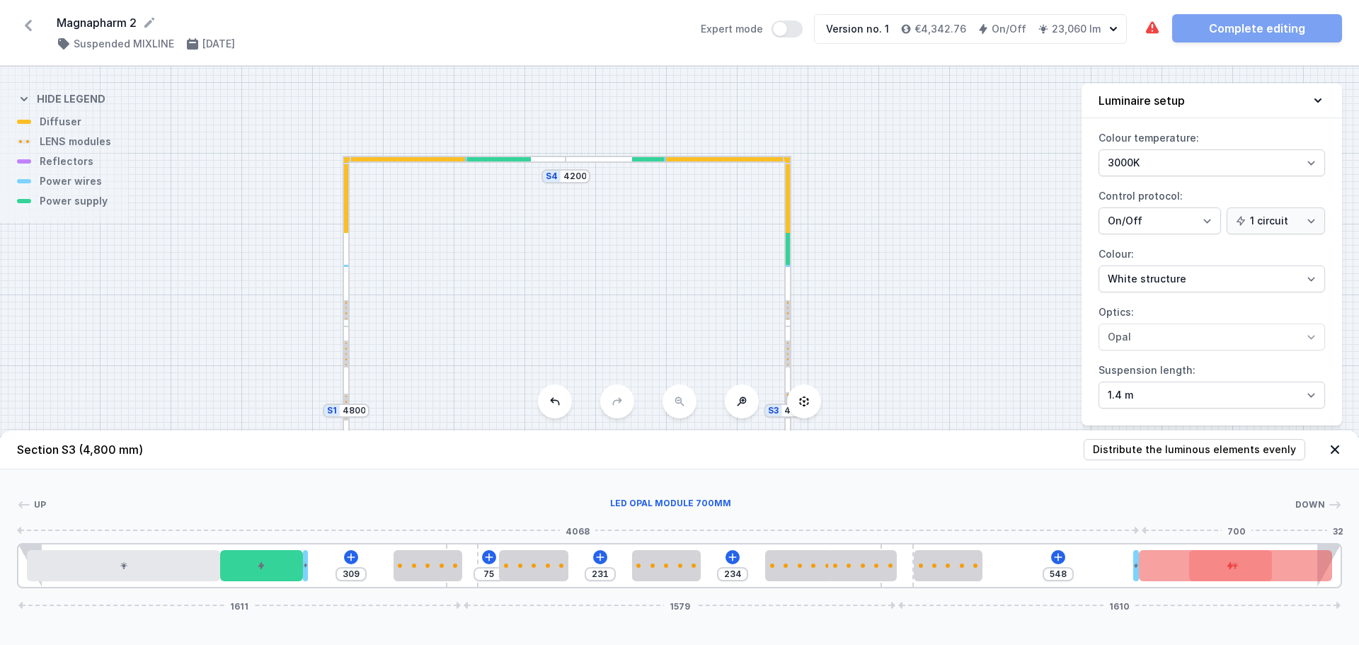
click at [1145, 563] on div "309 75 231 234 548 1611 1579 1610" at bounding box center [679, 565] width 1325 height 45
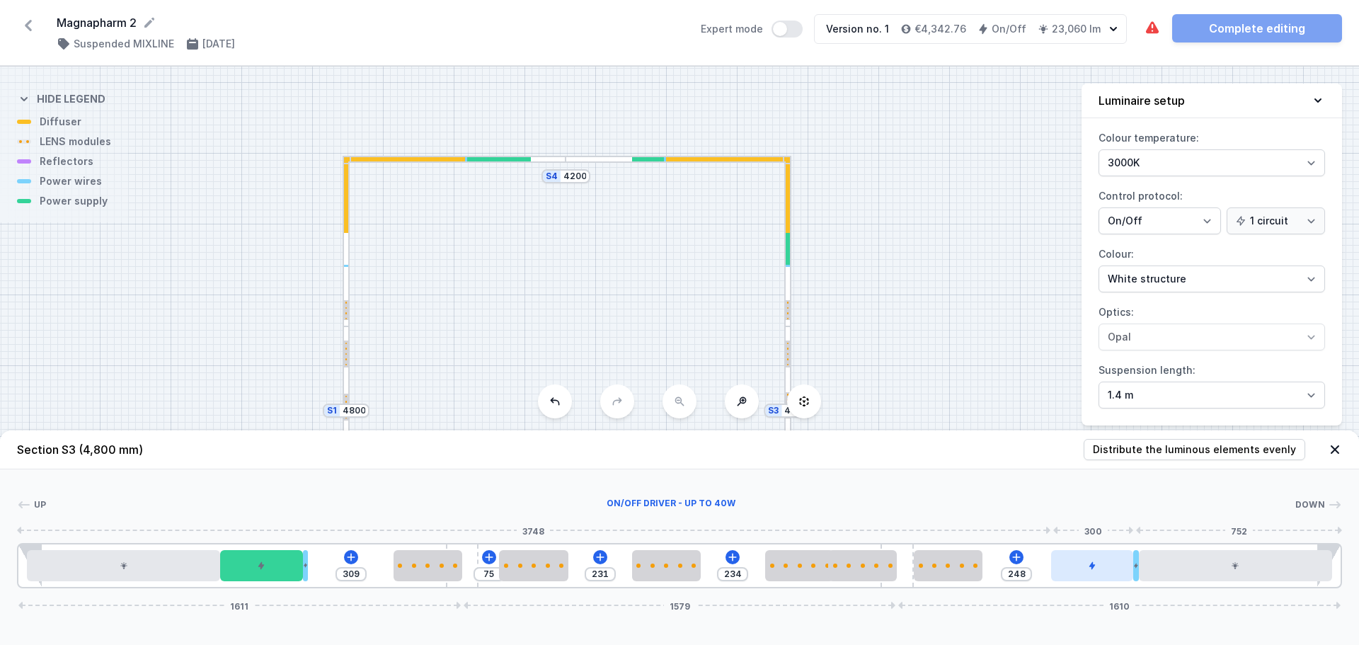
drag, startPoint x: 1238, startPoint y: 570, endPoint x: 1112, endPoint y: 569, distance: 125.3
click at [1112, 569] on div at bounding box center [1092, 565] width 83 height 31
drag, startPoint x: 791, startPoint y: 564, endPoint x: 771, endPoint y: 568, distance: 20.1
click at [771, 568] on div at bounding box center [768, 565] width 69 height 31
click at [603, 557] on icon at bounding box center [600, 557] width 8 height 8
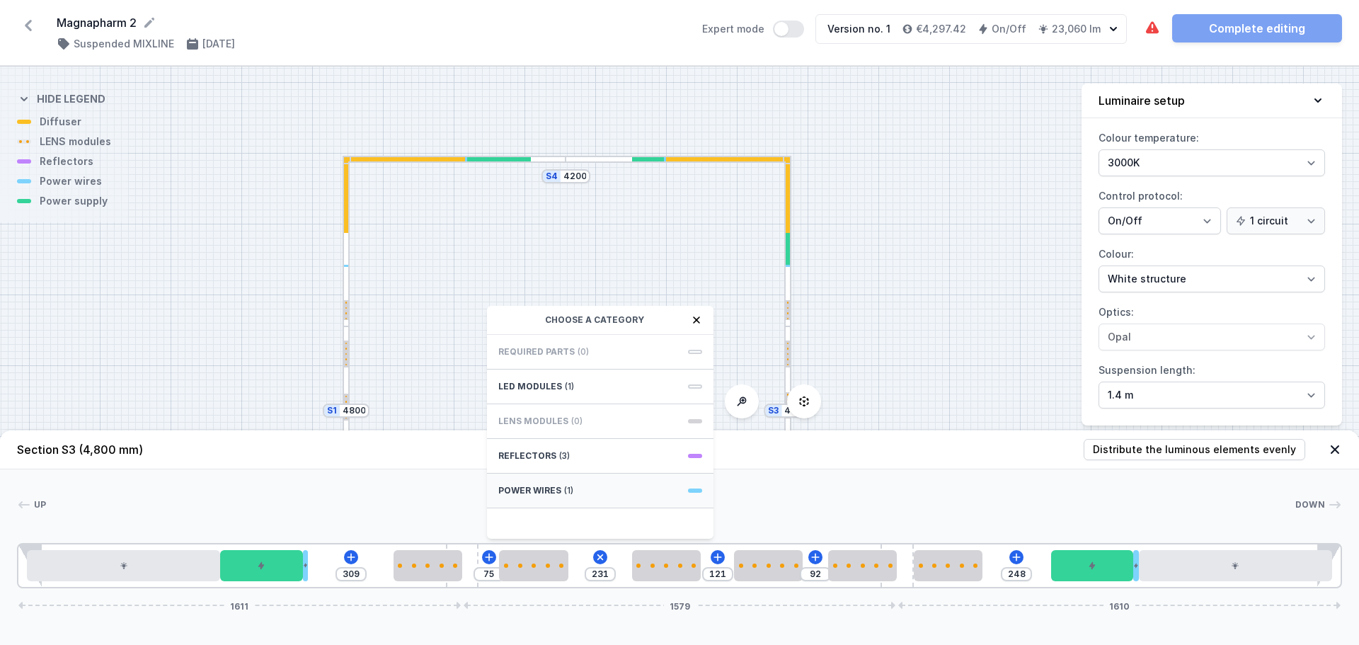
click at [602, 500] on div "Power wires (1)" at bounding box center [600, 491] width 227 height 35
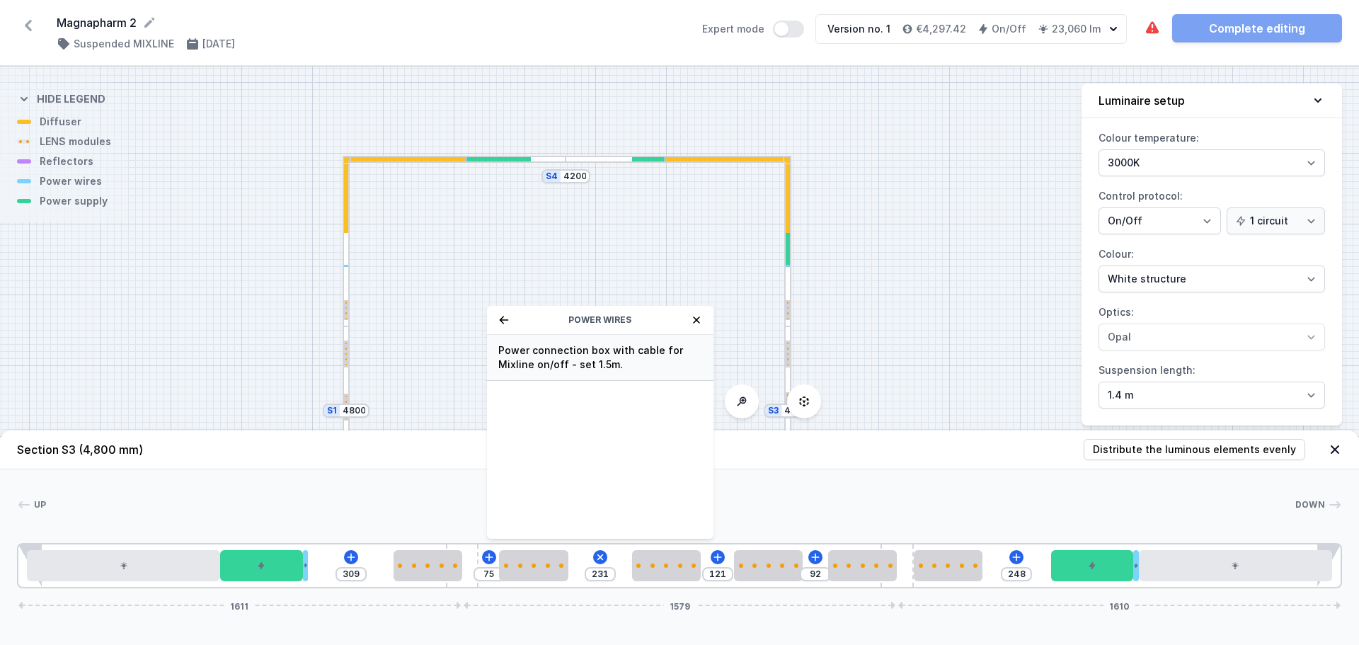
click at [619, 357] on span "Power connection box with cable for Mixline on/off - set 1.5m." at bounding box center [600, 357] width 204 height 28
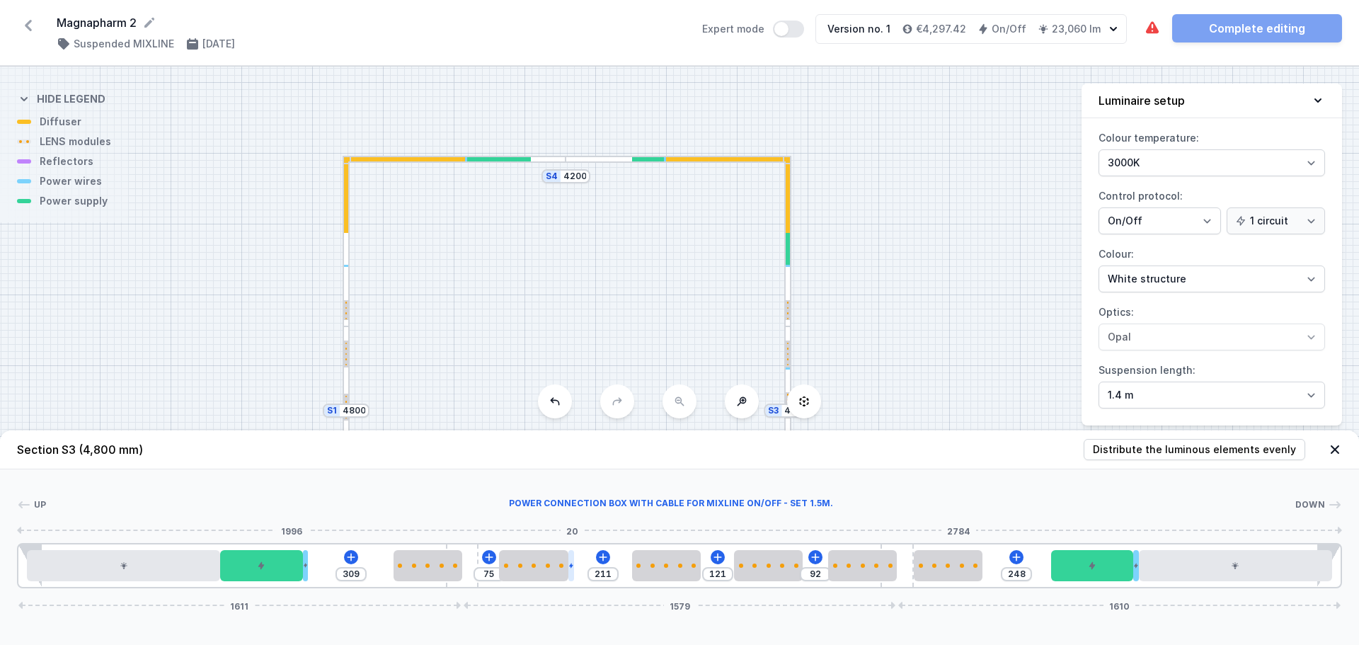
click at [572, 557] on div at bounding box center [572, 565] width 6 height 31
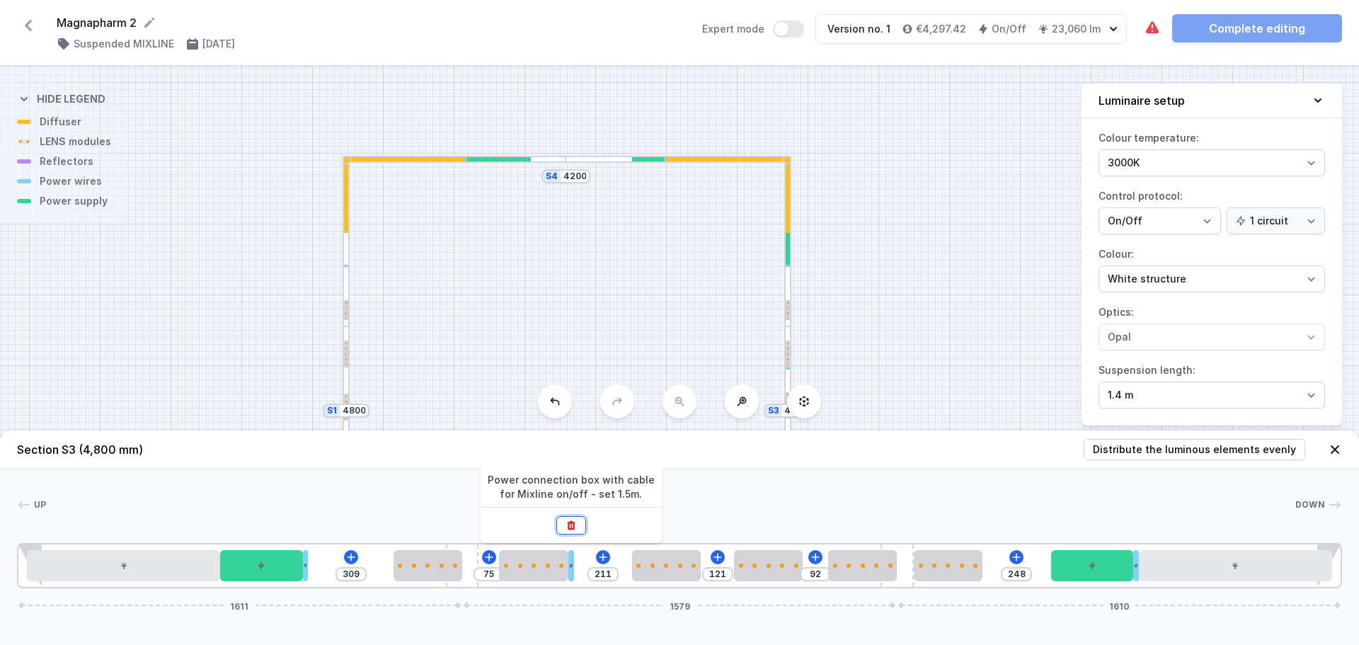
click at [572, 527] on icon at bounding box center [571, 525] width 11 height 11
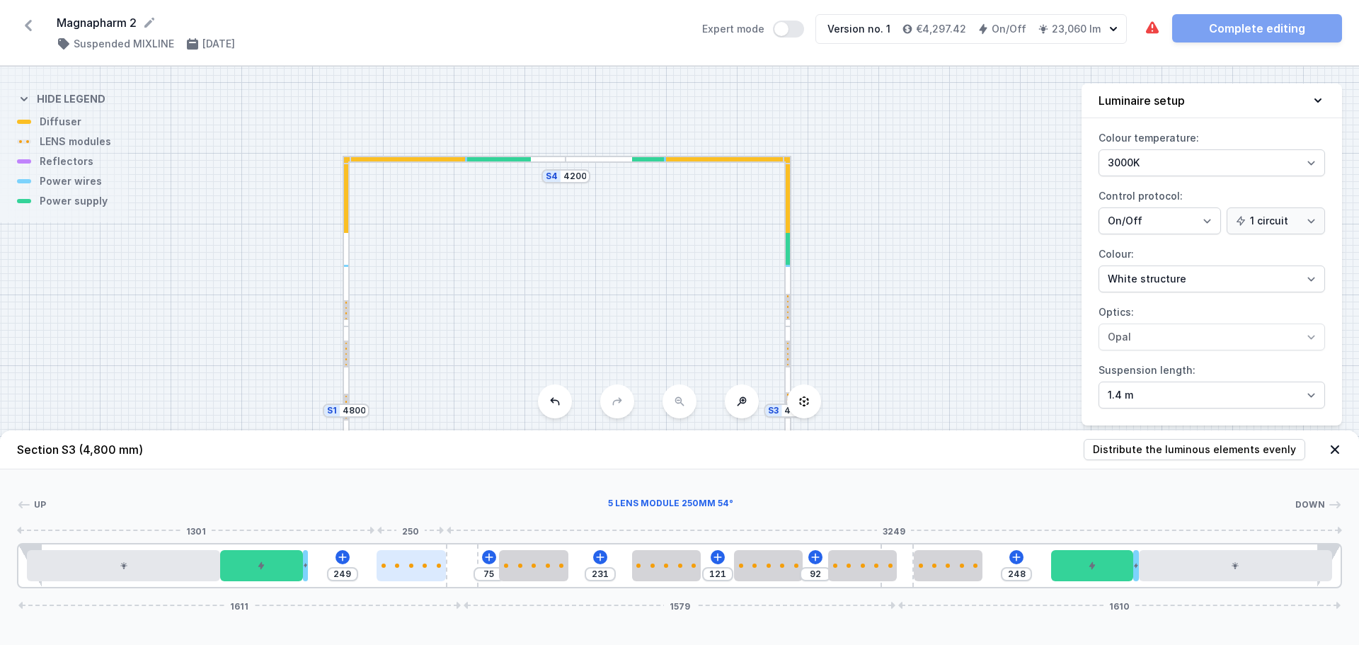
drag, startPoint x: 421, startPoint y: 569, endPoint x: 415, endPoint y: 565, distance: 7.3
click at [415, 565] on div at bounding box center [411, 565] width 69 height 31
click at [538, 575] on div at bounding box center [513, 565] width 69 height 31
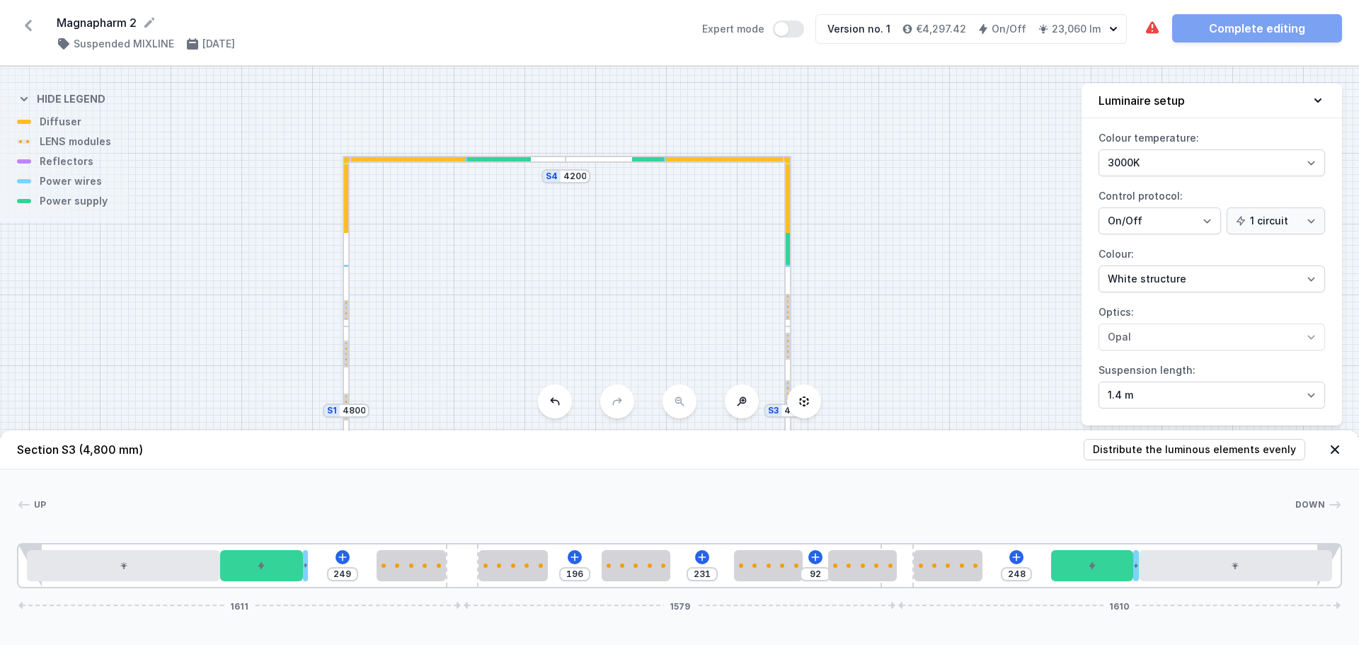
drag, startPoint x: 692, startPoint y: 571, endPoint x: 671, endPoint y: 577, distance: 22.0
click at [671, 577] on div "249 196 231 92 248 1611 1579 1610" at bounding box center [679, 565] width 1325 height 45
drag, startPoint x: 779, startPoint y: 575, endPoint x: 757, endPoint y: 577, distance: 22.1
click at [757, 577] on div at bounding box center [736, 565] width 69 height 31
drag, startPoint x: 854, startPoint y: 574, endPoint x: 840, endPoint y: 574, distance: 14.2
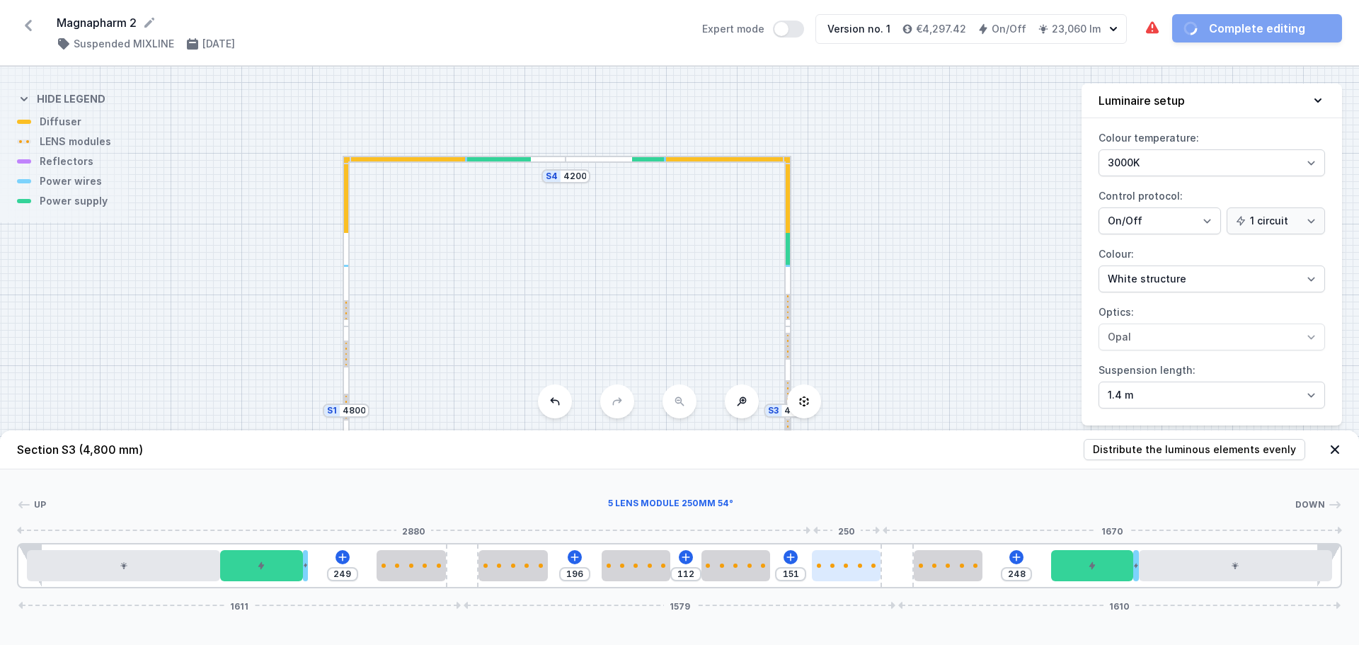
click at [840, 574] on div at bounding box center [846, 565] width 69 height 31
click at [787, 281] on div at bounding box center [788, 241] width 7 height 171
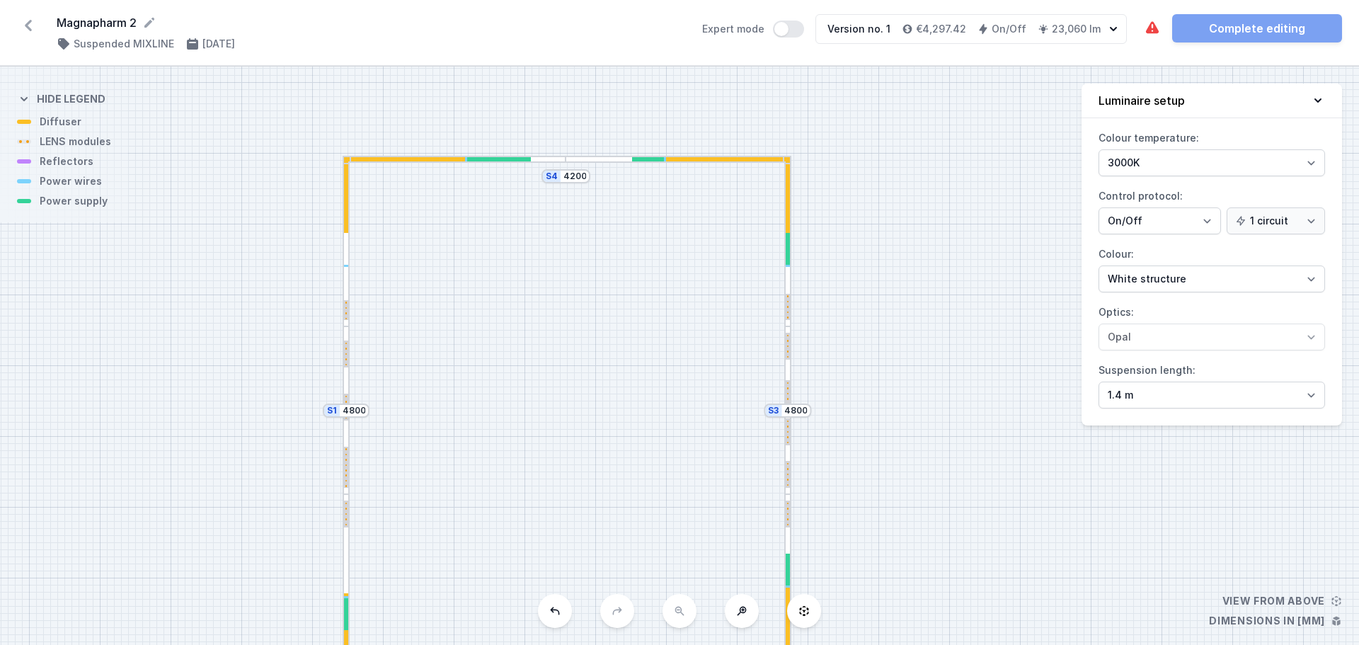
click at [787, 281] on div at bounding box center [788, 241] width 7 height 171
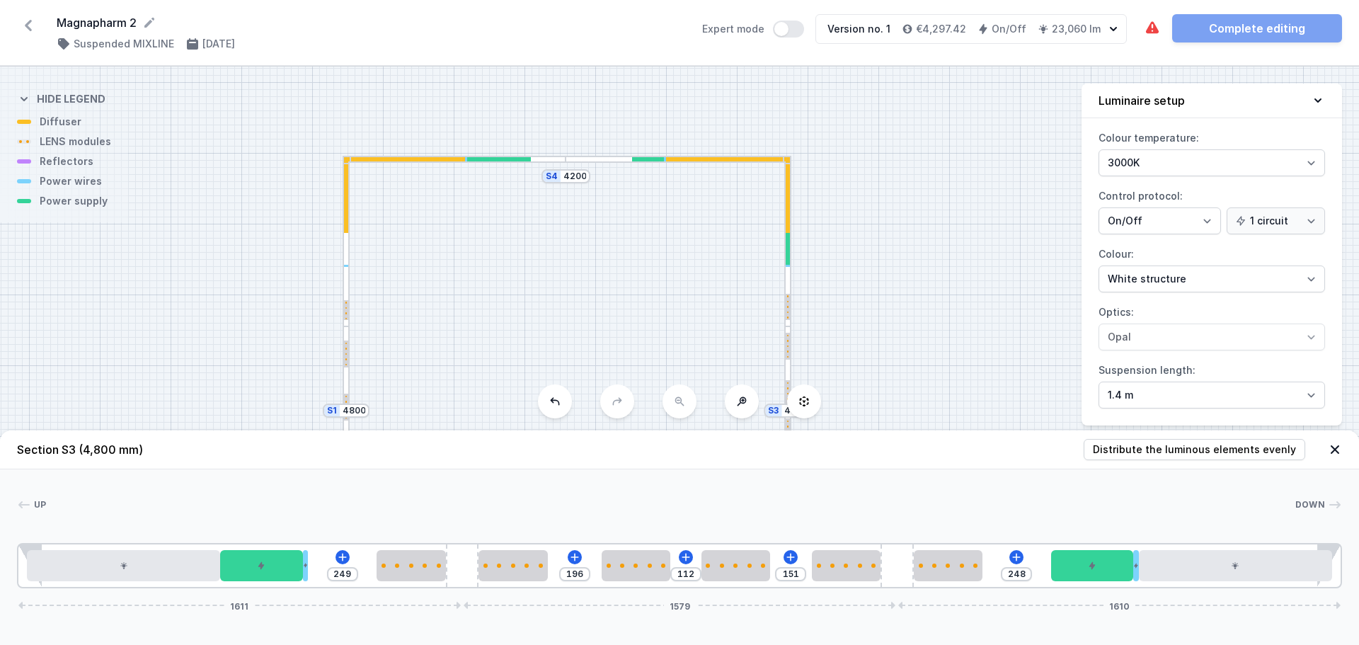
click at [351, 255] on div "S4 4200 S3 4800 S2 4200 S1 4800" at bounding box center [679, 356] width 1359 height 578
click at [349, 253] on div at bounding box center [346, 241] width 7 height 171
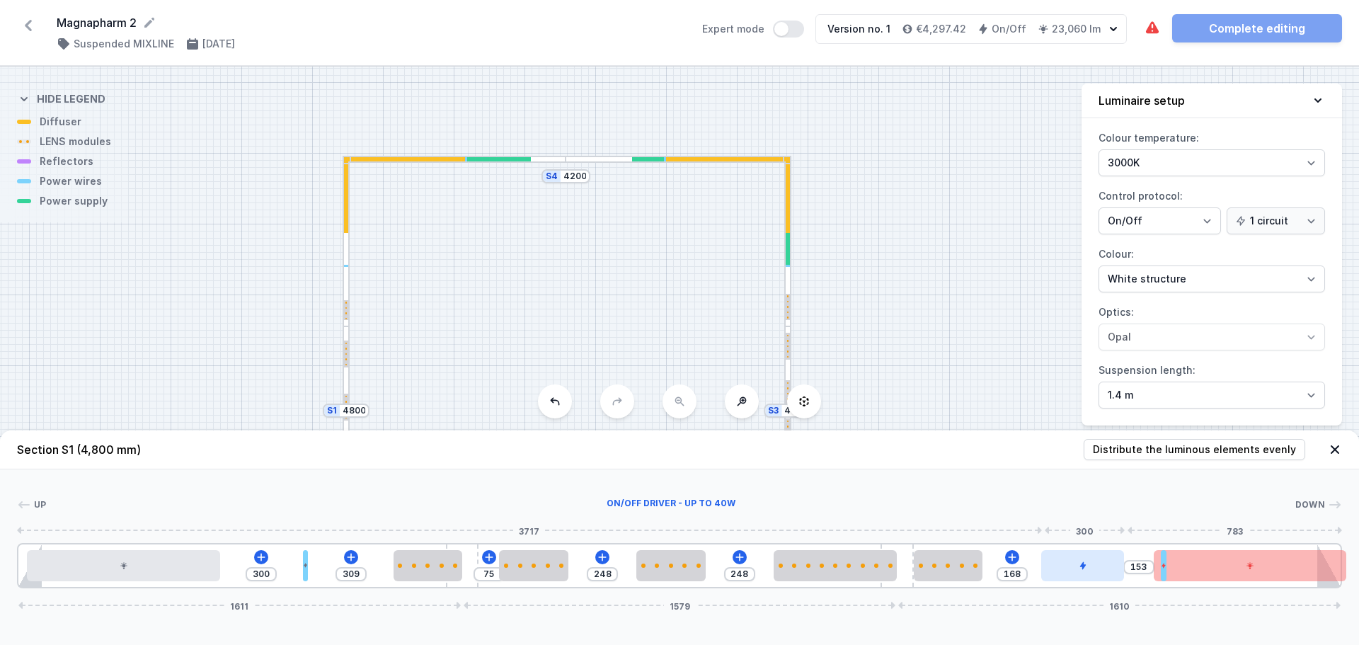
drag, startPoint x: 1200, startPoint y: 569, endPoint x: 1063, endPoint y: 566, distance: 136.7
click at [1063, 566] on div at bounding box center [1083, 565] width 83 height 31
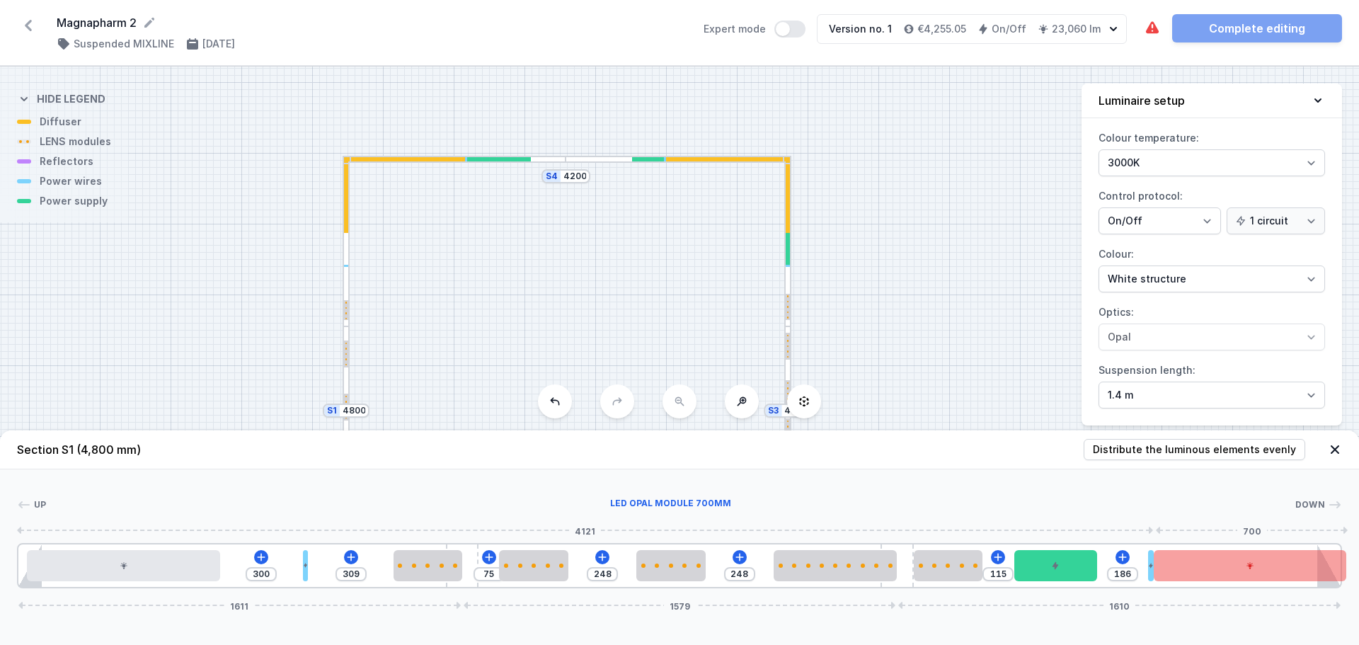
click at [1160, 556] on div "300 309 75 248 248 115 186 1611 1579 1610" at bounding box center [679, 565] width 1325 height 45
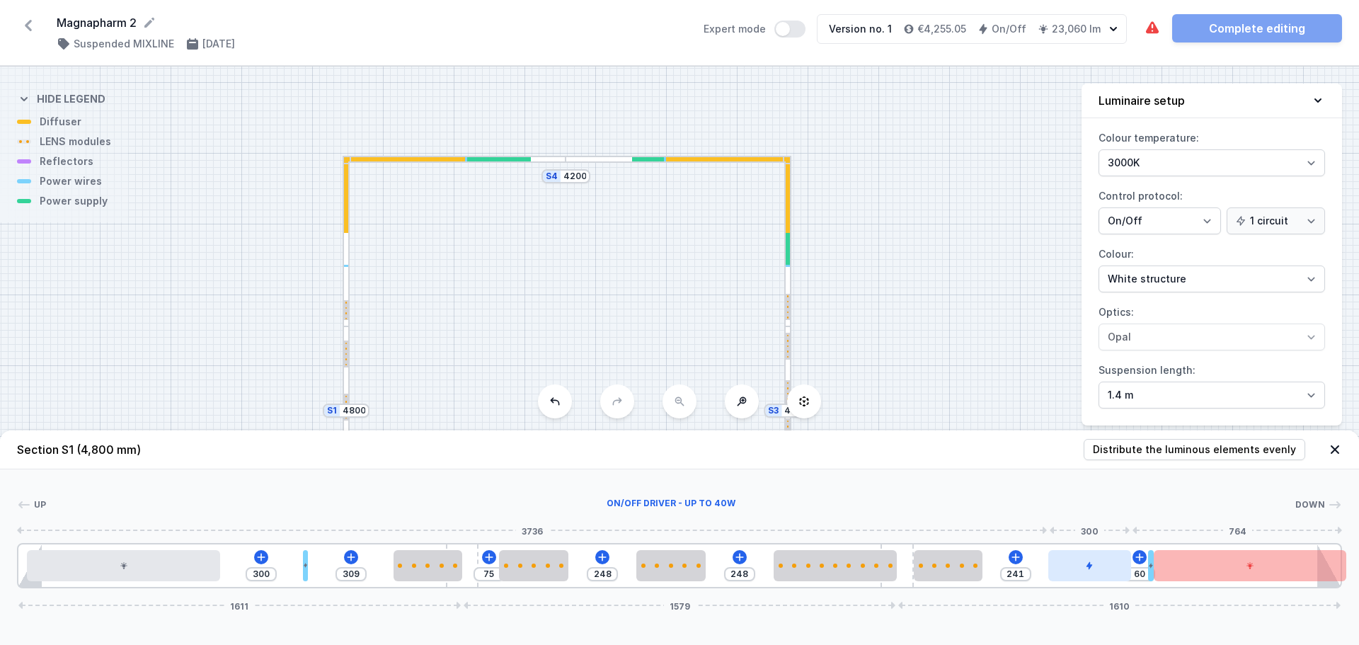
drag, startPoint x: 1075, startPoint y: 564, endPoint x: 1126, endPoint y: 562, distance: 51.0
click at [1126, 562] on div at bounding box center [1090, 565] width 83 height 31
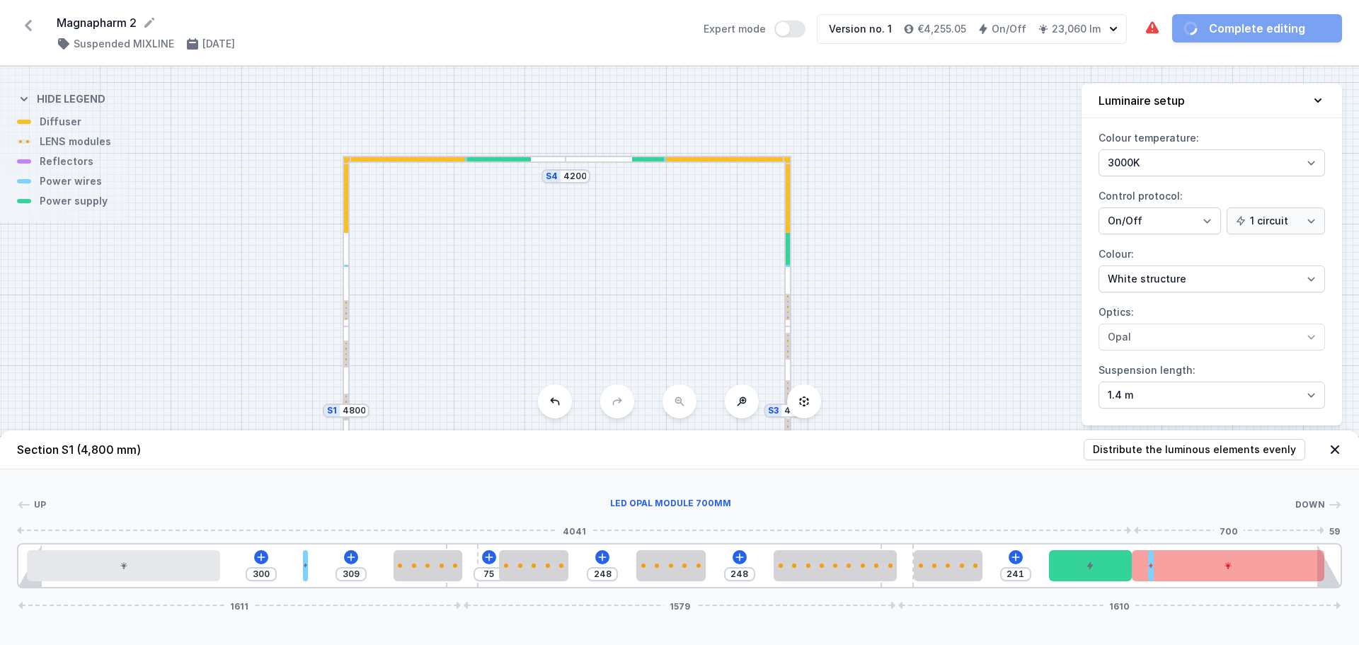
click at [1238, 573] on div at bounding box center [1228, 565] width 193 height 31
drag, startPoint x: 1238, startPoint y: 573, endPoint x: 1269, endPoint y: 570, distance: 30.6
click at [1221, 570] on div at bounding box center [1228, 565] width 193 height 31
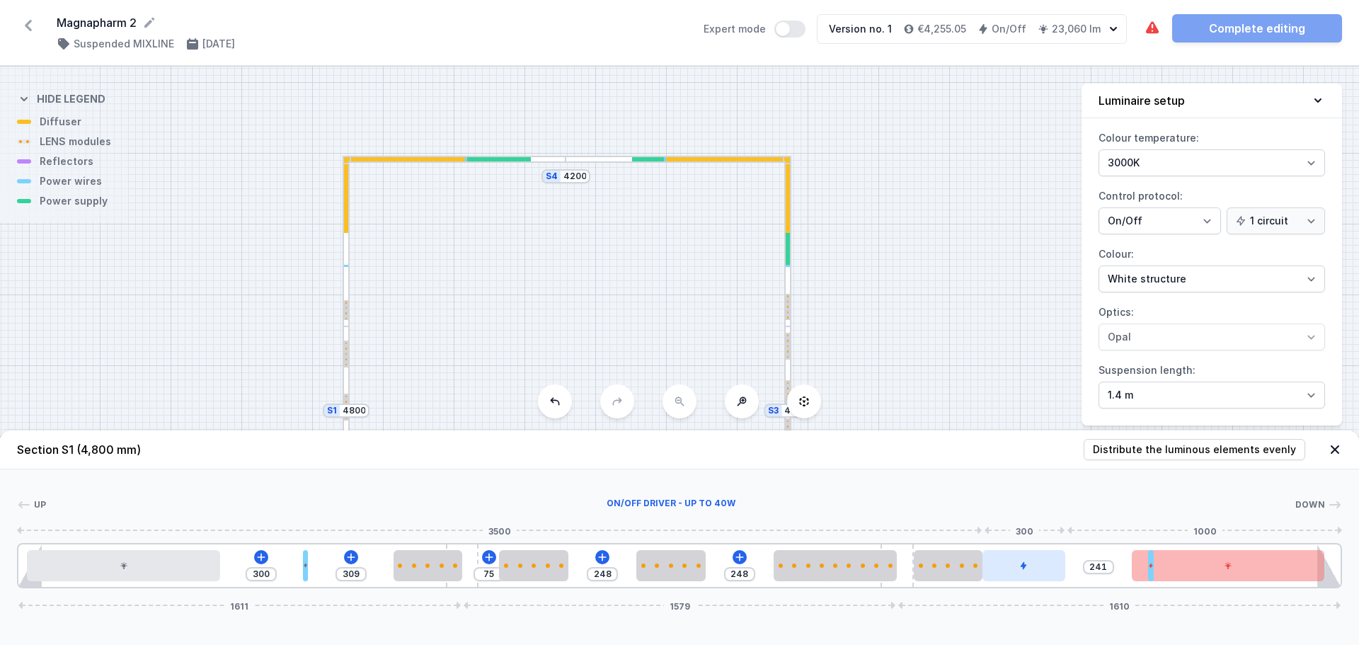
drag, startPoint x: 1105, startPoint y: 571, endPoint x: 1055, endPoint y: 573, distance: 49.6
click at [1055, 573] on div at bounding box center [1024, 565] width 83 height 31
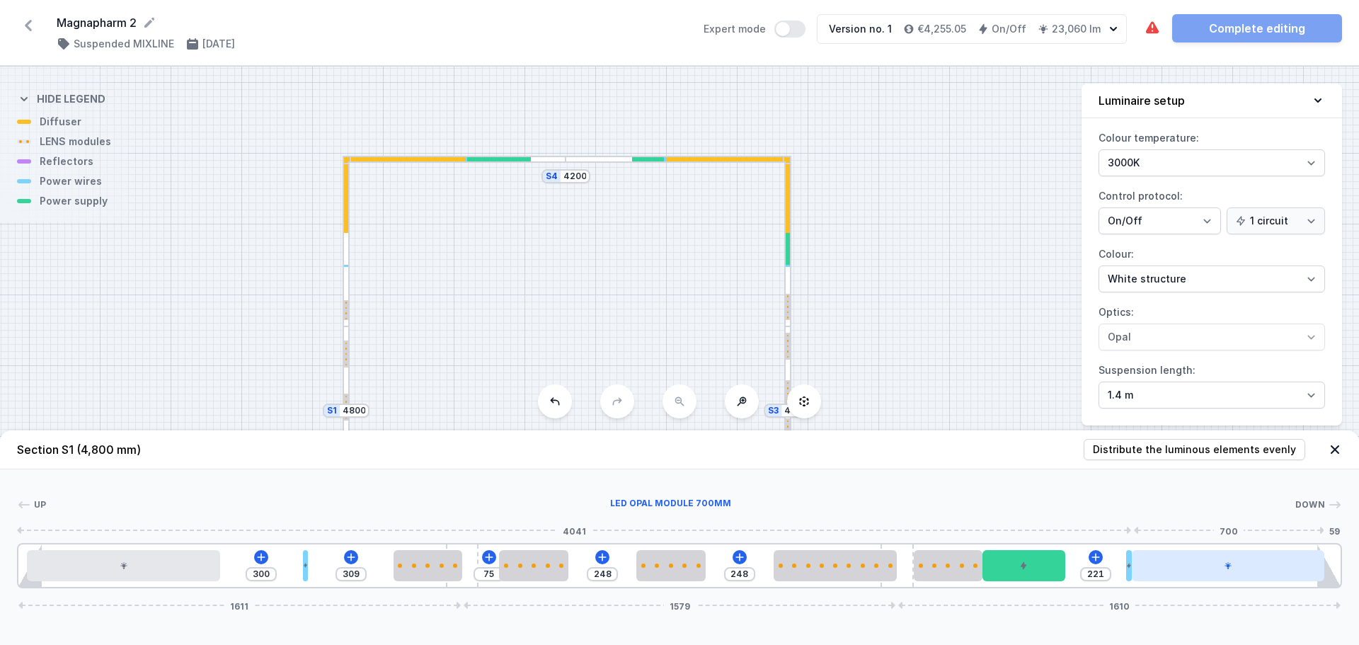
drag, startPoint x: 1153, startPoint y: 568, endPoint x: 1137, endPoint y: 570, distance: 15.7
click at [1137, 570] on div "300 309 75 248 248 221 1611 1579 1610" at bounding box center [679, 565] width 1325 height 45
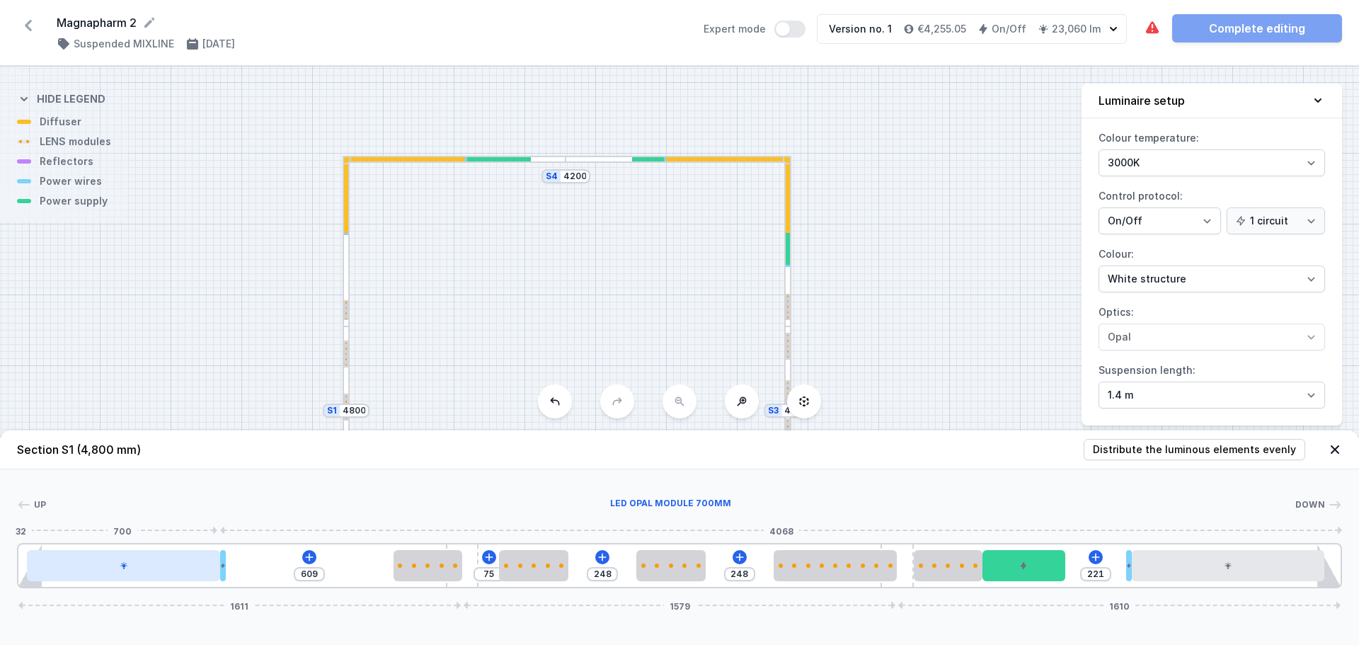
drag, startPoint x: 305, startPoint y: 559, endPoint x: 217, endPoint y: 554, distance: 87.9
click at [217, 554] on div "609 75 248 248 221 1611 1579 1610" at bounding box center [679, 565] width 1325 height 45
click at [310, 556] on icon at bounding box center [309, 557] width 11 height 11
click at [682, 474] on div "Up Down 1 2 3 4 5 4 4 4 4 5 4 6 3 2 1 609 75 248 248 221 1611 1579 1610 32 700 …" at bounding box center [679, 528] width 1359 height 119
drag, startPoint x: 811, startPoint y: 572, endPoint x: 776, endPoint y: 571, distance: 35.4
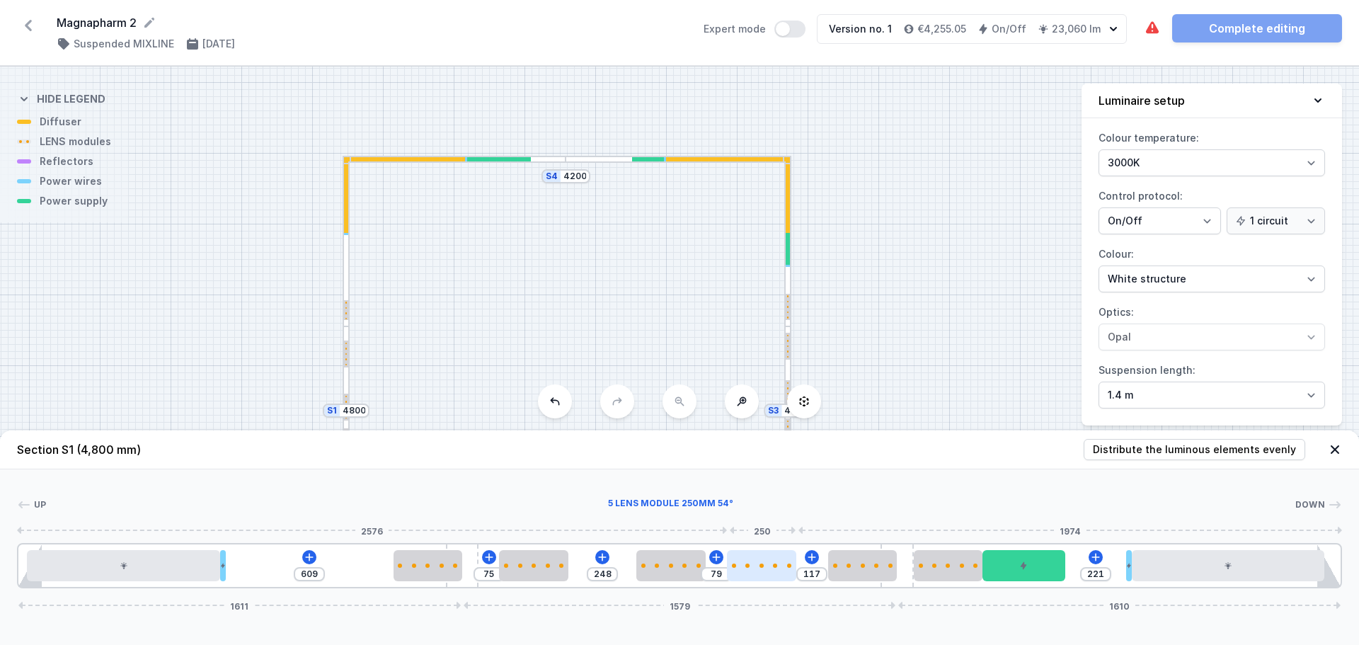
click at [776, 571] on div at bounding box center [761, 565] width 69 height 31
click at [848, 572] on div at bounding box center [846, 565] width 69 height 31
drag, startPoint x: 658, startPoint y: 567, endPoint x: 646, endPoint y: 566, distance: 12.1
click at [646, 566] on div at bounding box center [649, 566] width 69 height 4
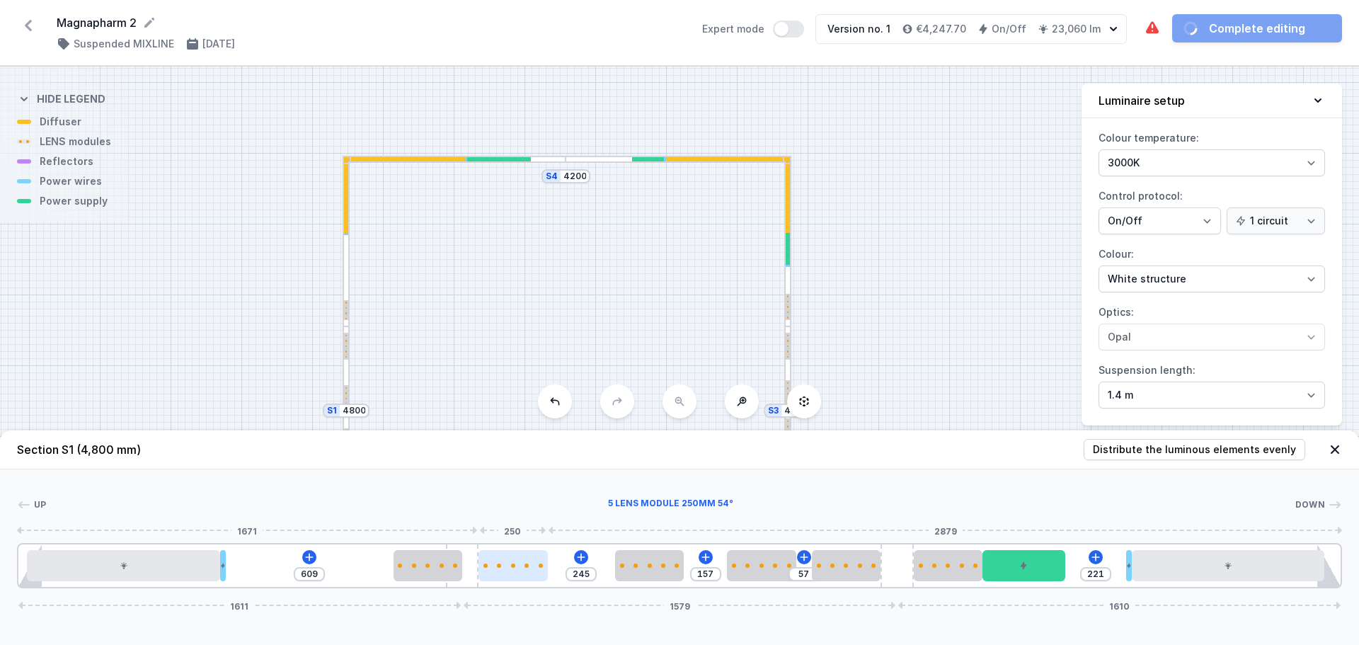
drag, startPoint x: 527, startPoint y: 561, endPoint x: 502, endPoint y: 561, distance: 24.8
click at [502, 561] on div at bounding box center [513, 565] width 69 height 31
drag, startPoint x: 654, startPoint y: 564, endPoint x: 646, endPoint y: 564, distance: 8.5
click at [646, 564] on div at bounding box center [632, 566] width 69 height 4
drag, startPoint x: 768, startPoint y: 569, endPoint x: 754, endPoint y: 570, distance: 14.2
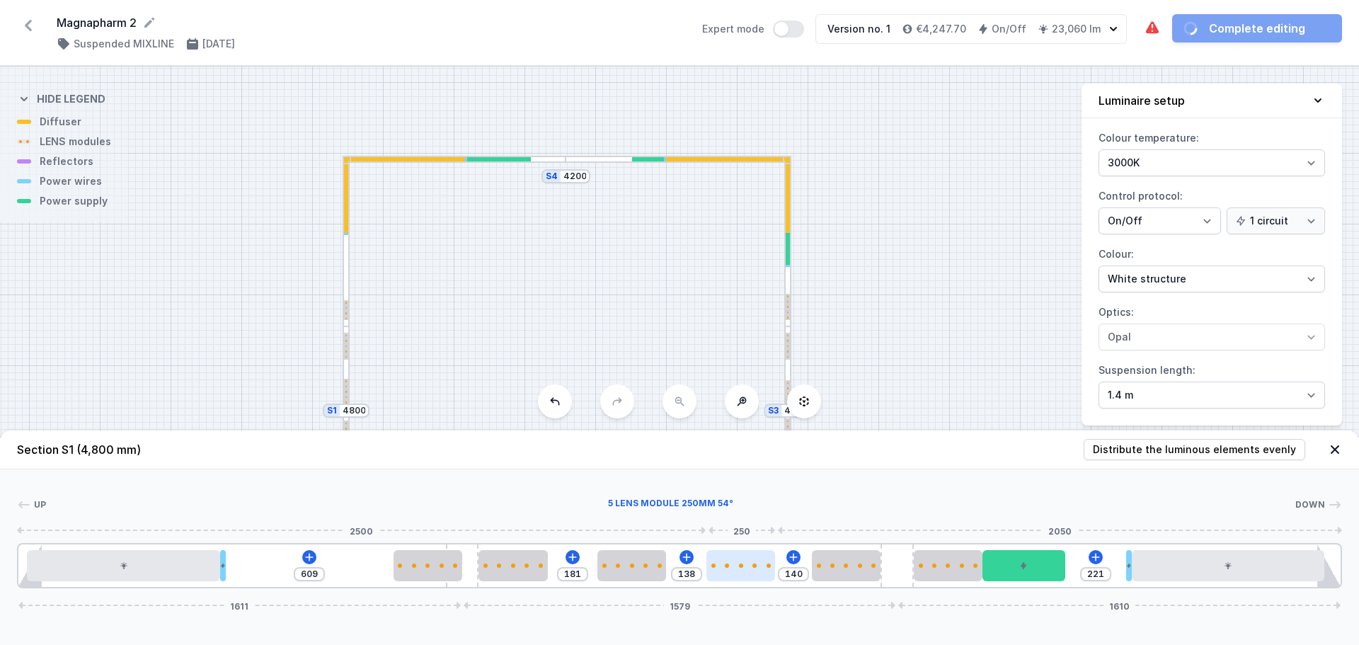
click at [757, 570] on div at bounding box center [741, 565] width 69 height 31
drag, startPoint x: 454, startPoint y: 572, endPoint x: 444, endPoint y: 572, distance: 9.9
click at [444, 572] on div at bounding box center [411, 565] width 69 height 31
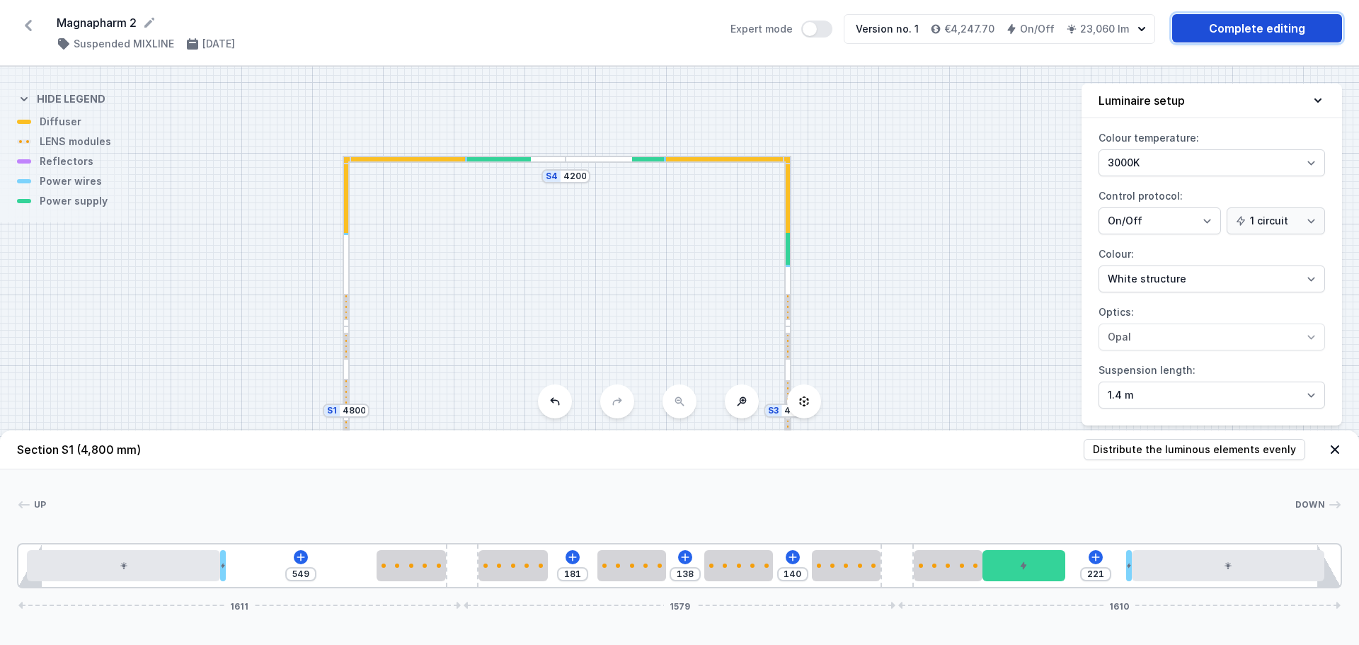
click at [1226, 21] on link "Complete editing" at bounding box center [1258, 28] width 170 height 28
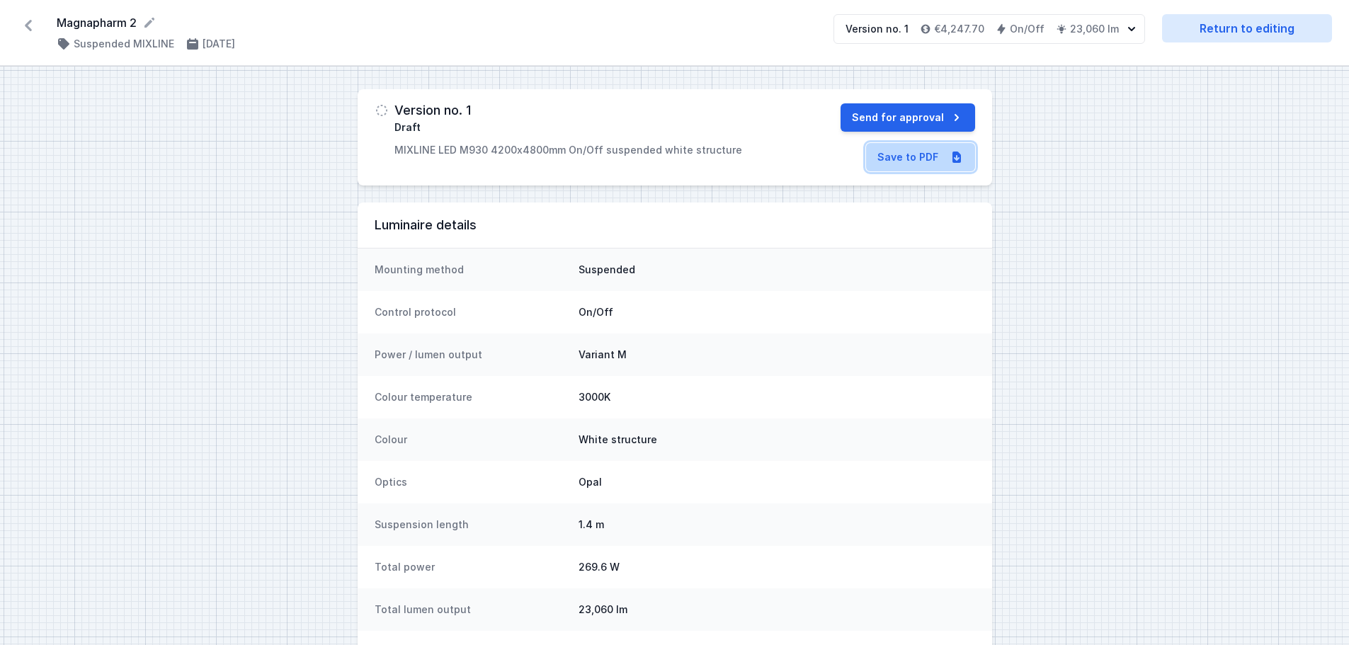
click at [899, 155] on link "Save to PDF" at bounding box center [920, 157] width 109 height 28
click at [943, 33] on h4 "€4,247.70" at bounding box center [959, 29] width 50 height 14
click at [954, 29] on h4 "€4,247.70" at bounding box center [959, 29] width 50 height 14
click at [931, 28] on icon "button" at bounding box center [925, 28] width 11 height 11
